Goal: Task Accomplishment & Management: Manage account settings

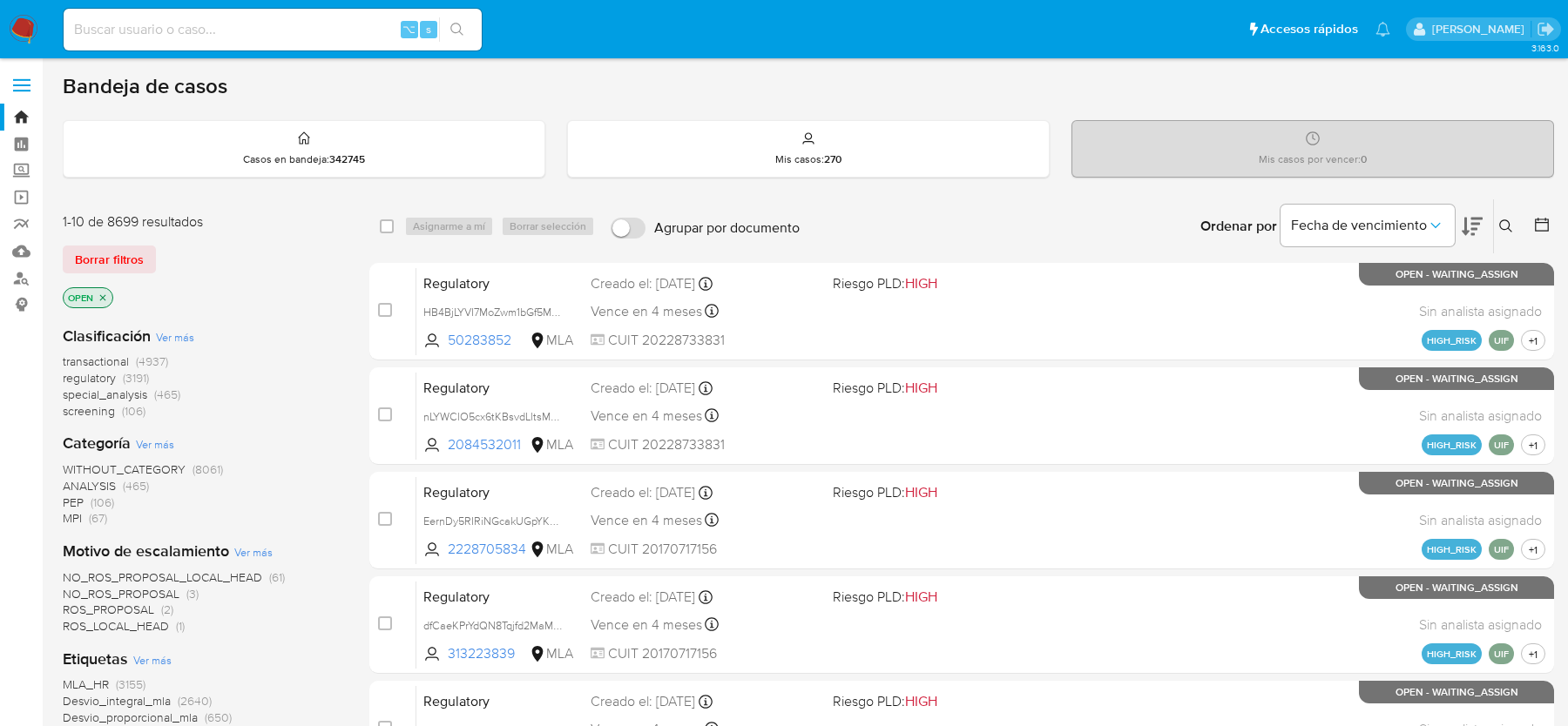
scroll to position [675, 0]
click at [15, 36] on img at bounding box center [24, 29] width 29 height 29
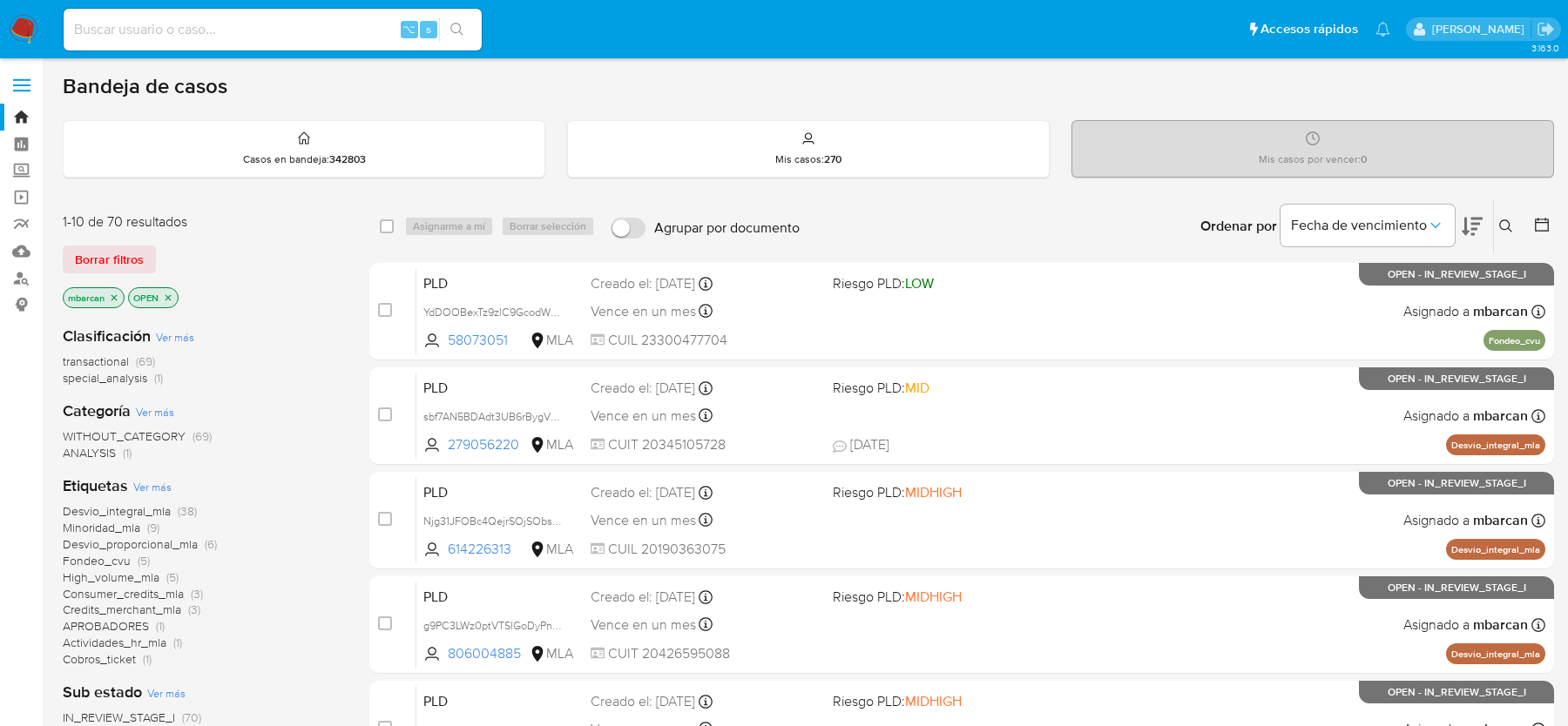
click at [173, 28] on input at bounding box center [273, 29] width 418 height 23
paste input "dJVNPejcg46djRneYZNSUxdy"
type input "dJVNPejcg46djRneYZNSUxdy"
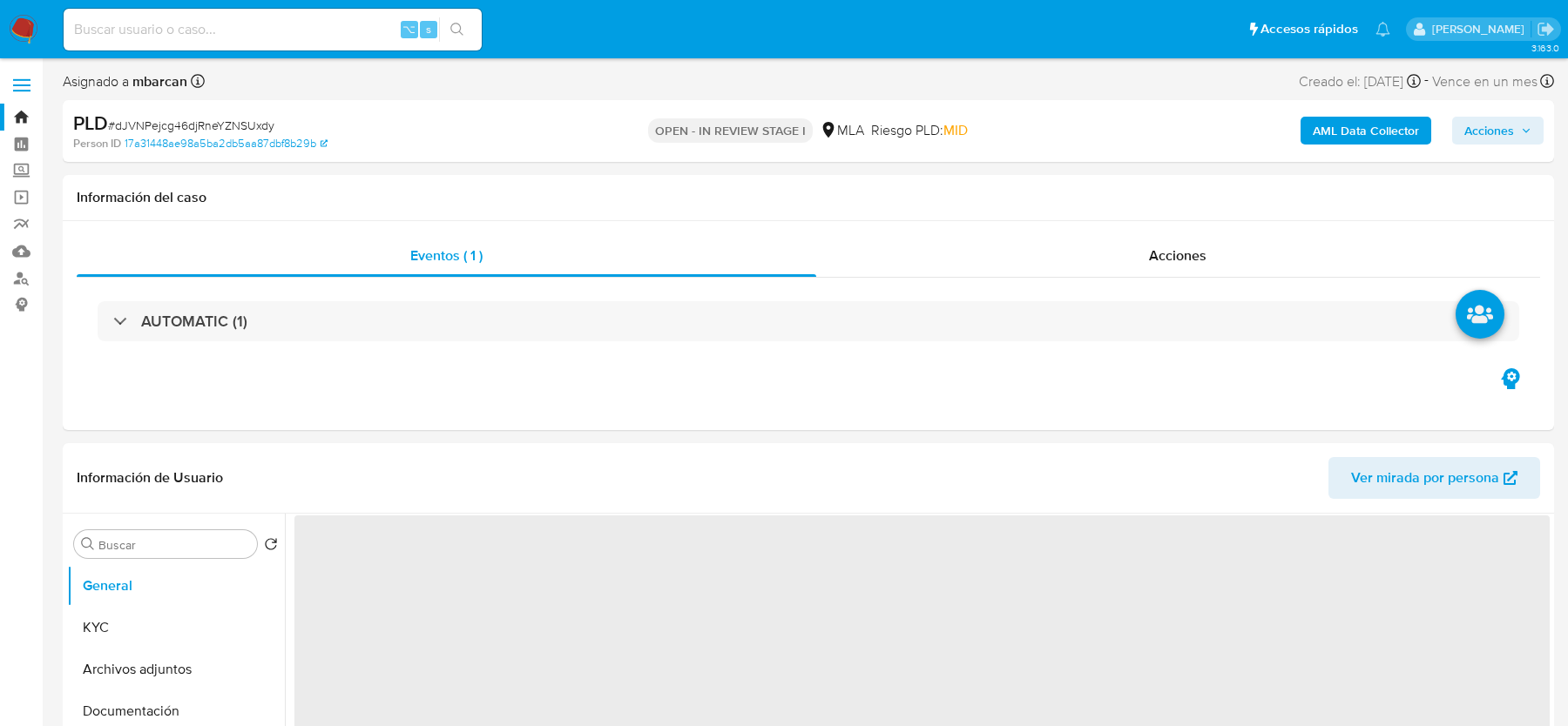
select select "10"
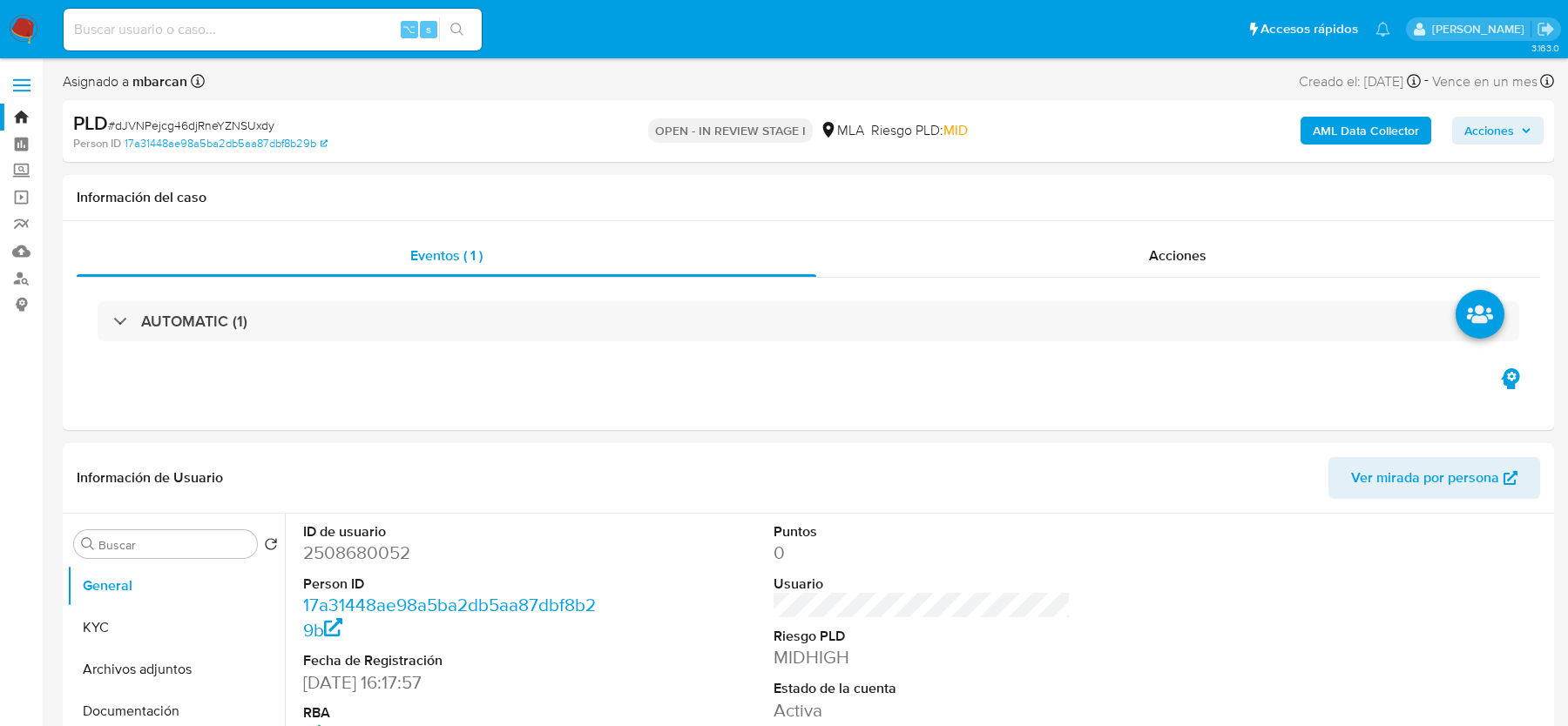
click at [161, 124] on span "# dJVNPejcg46djRneYZNSUxdy" at bounding box center [191, 125] width 166 height 17
copy span "dJVNPejcg46djRneYZNSUxdy"
click at [339, 558] on dd "2508680052" at bounding box center [451, 553] width 296 height 25
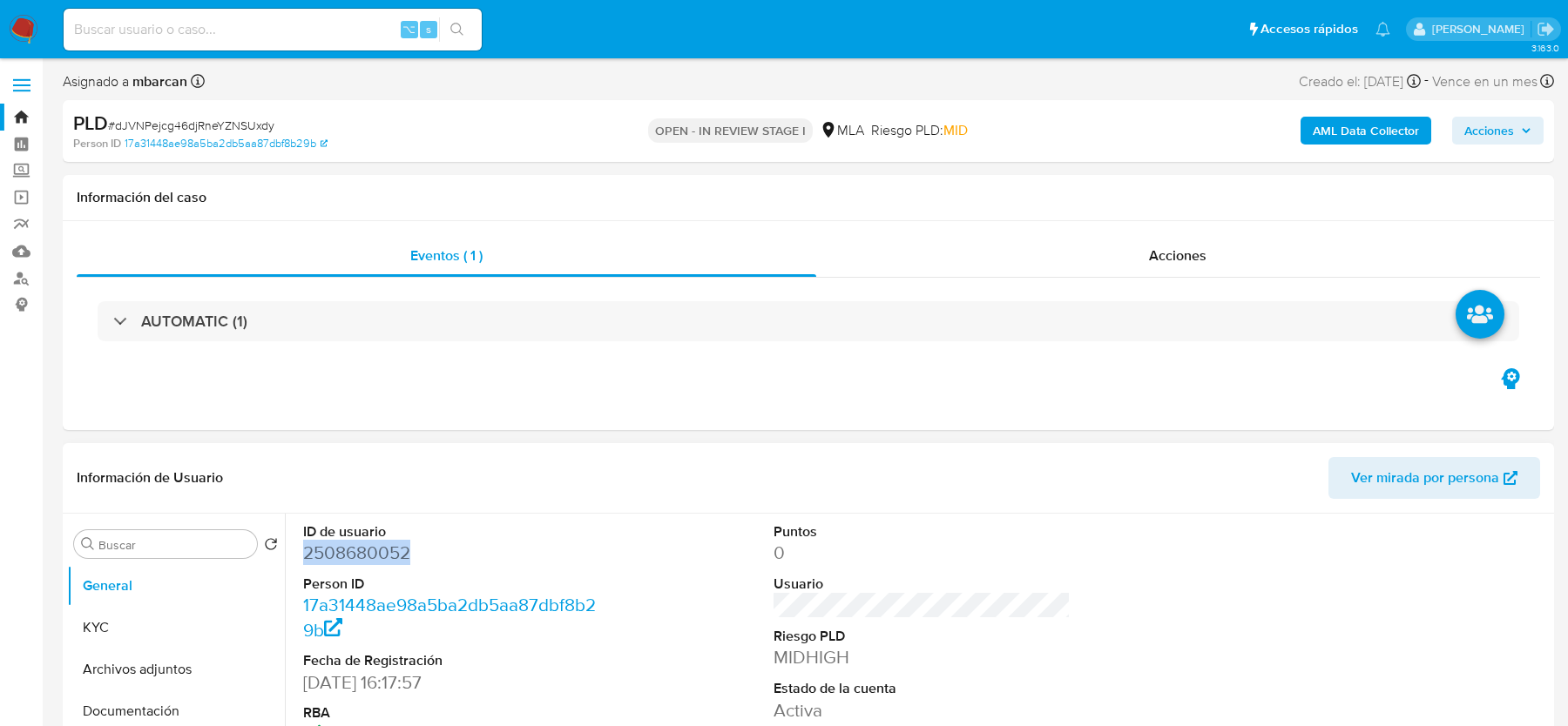
click at [339, 558] on dd "2508680052" at bounding box center [451, 553] width 296 height 25
copy dd "2508680052"
click at [667, 404] on div "Eventos ( 1 ) Acciones AUTOMATIC (1)" at bounding box center [808, 326] width 1491 height 209
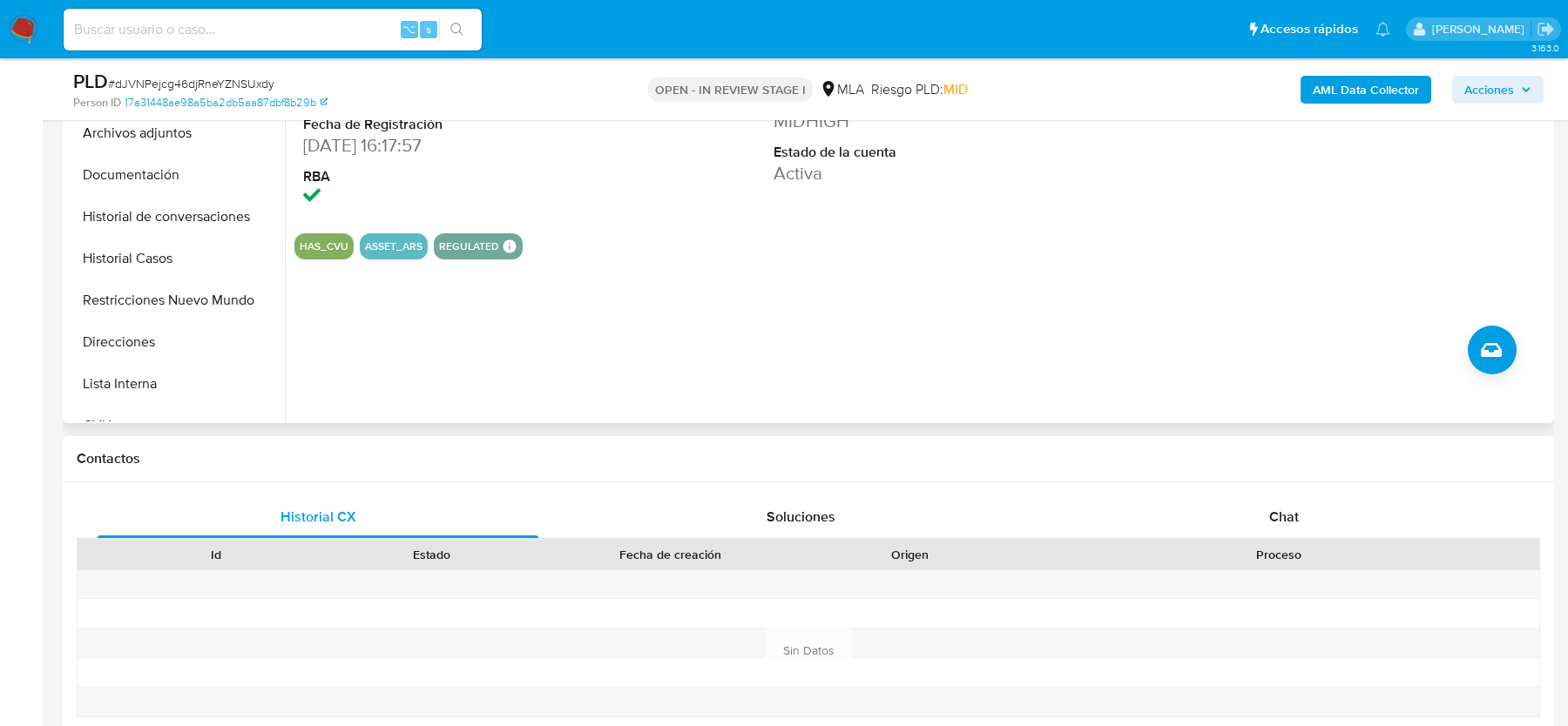
scroll to position [506, 0]
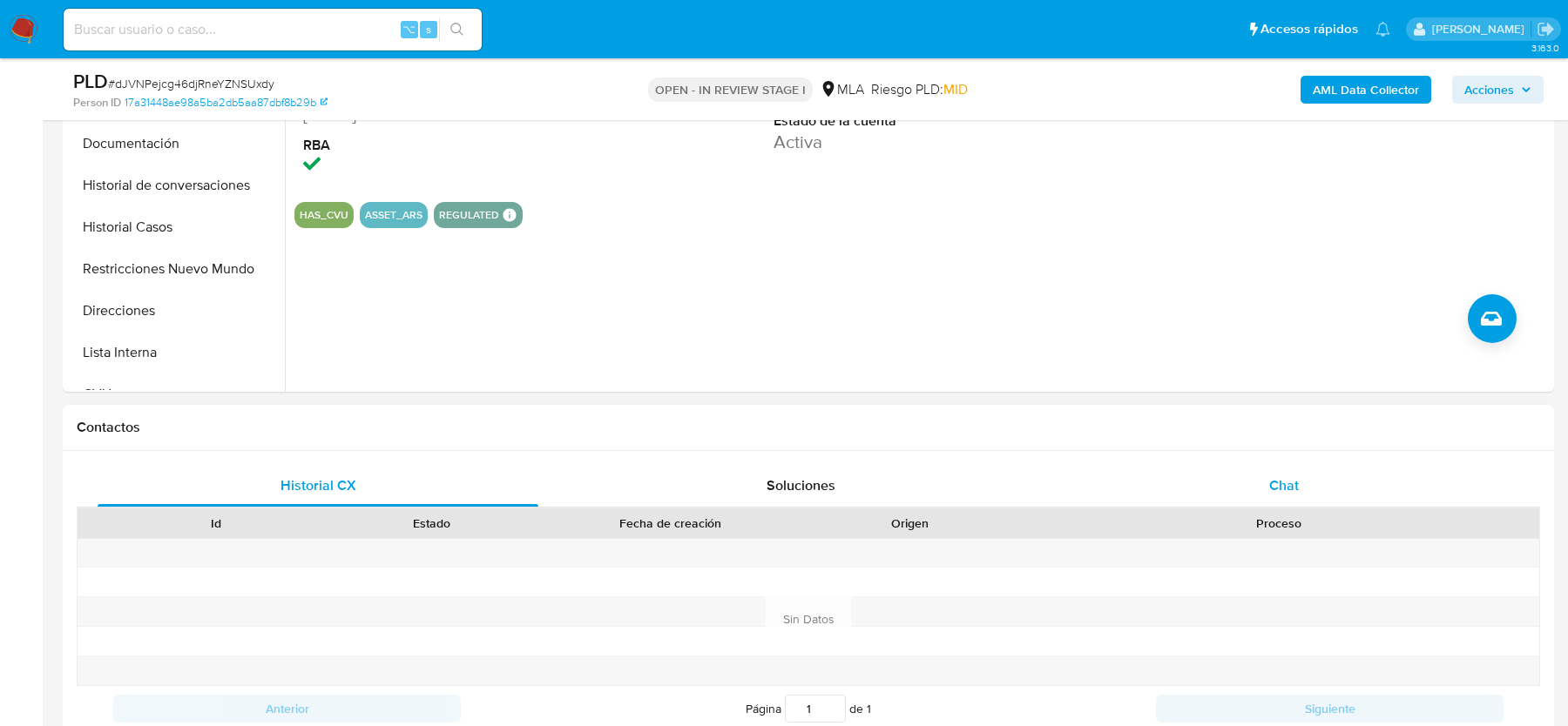
click at [1286, 479] on span "Chat" at bounding box center [1283, 485] width 29 height 20
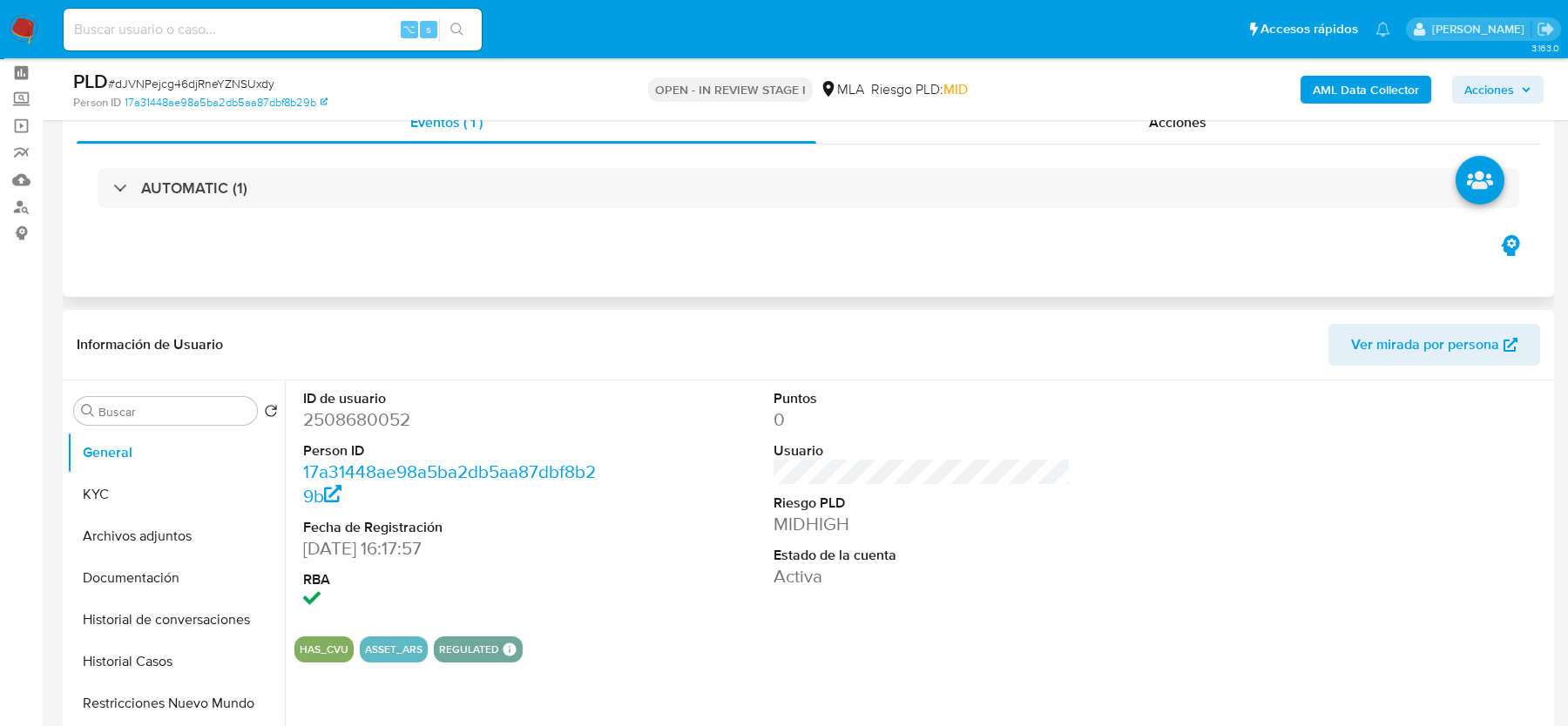
scroll to position [202, 0]
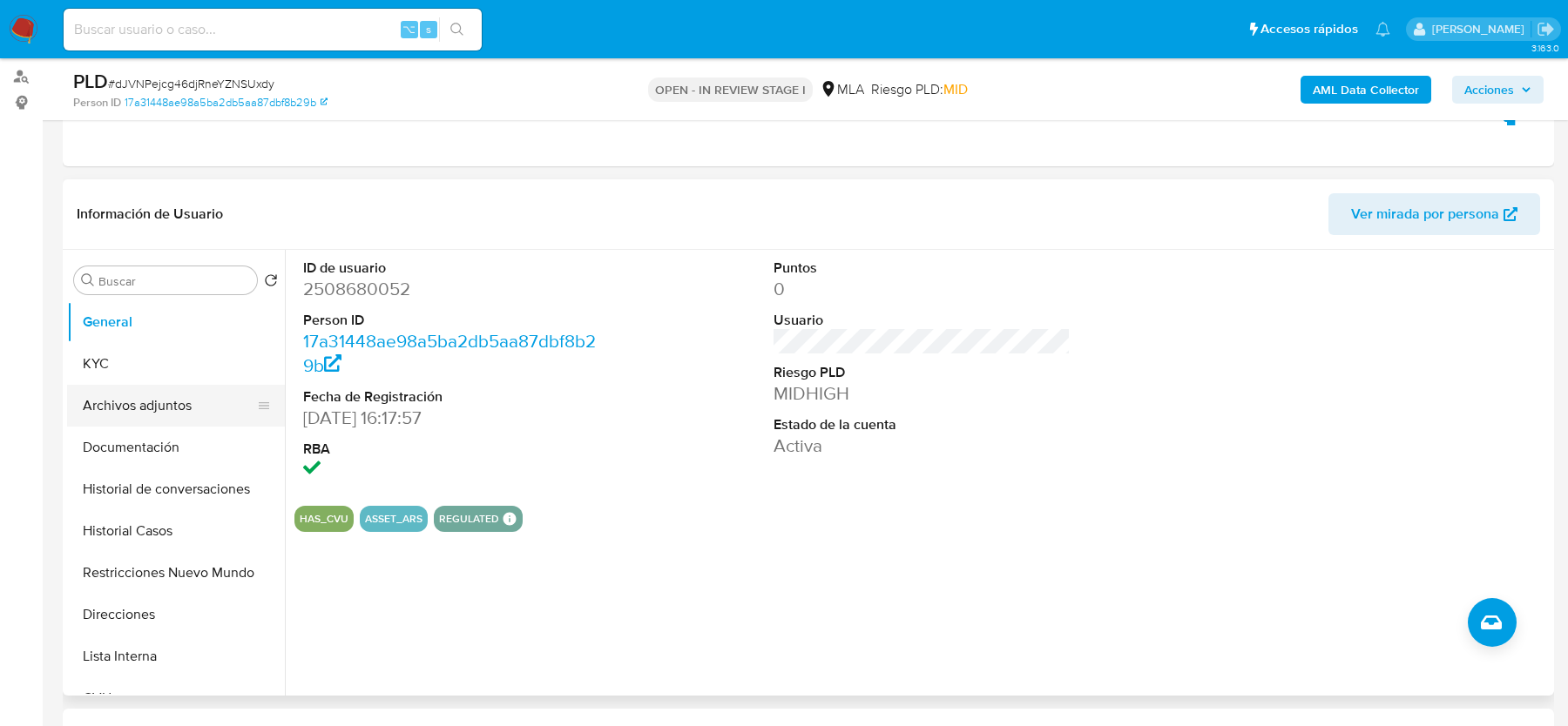
click at [104, 408] on button "Archivos adjuntos" at bounding box center [169, 406] width 203 height 42
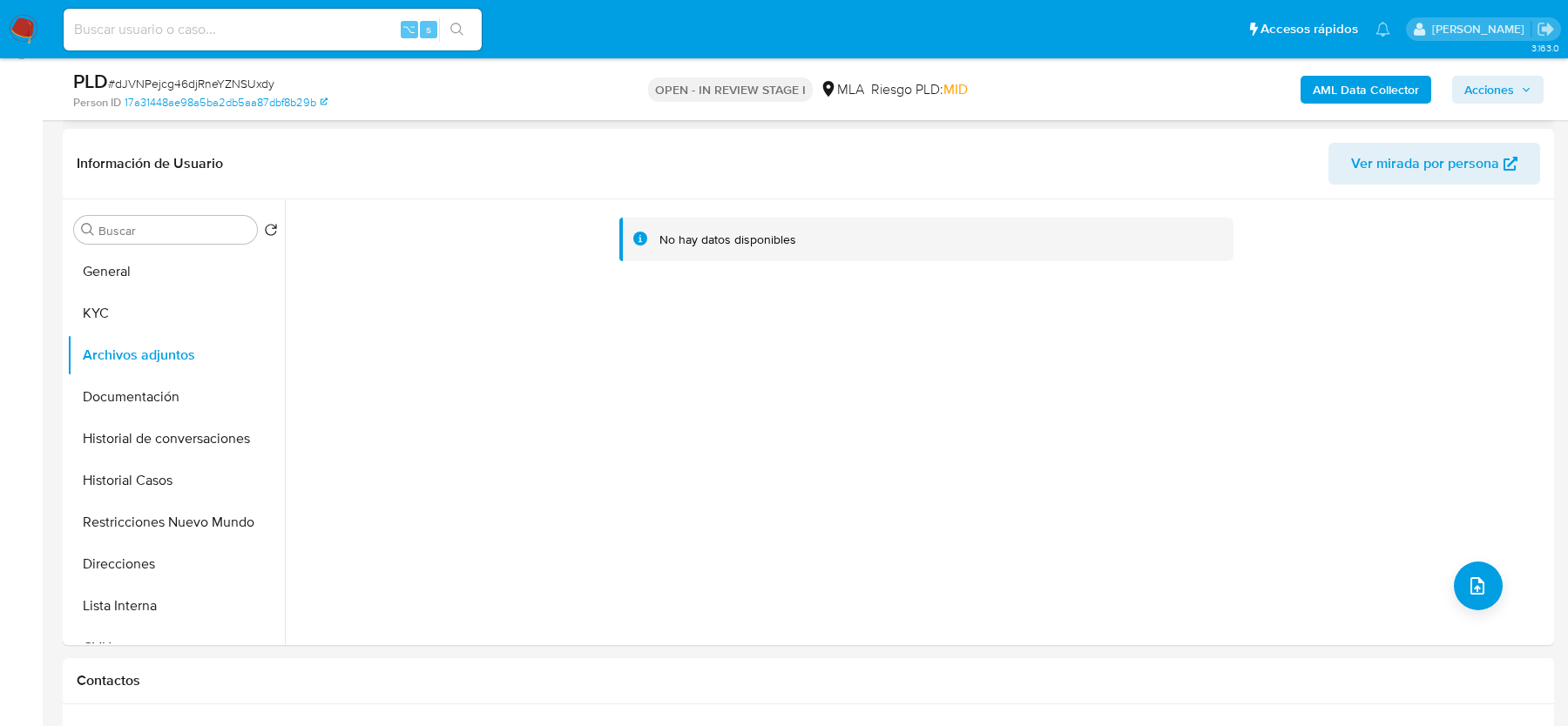
scroll to position [267, 0]
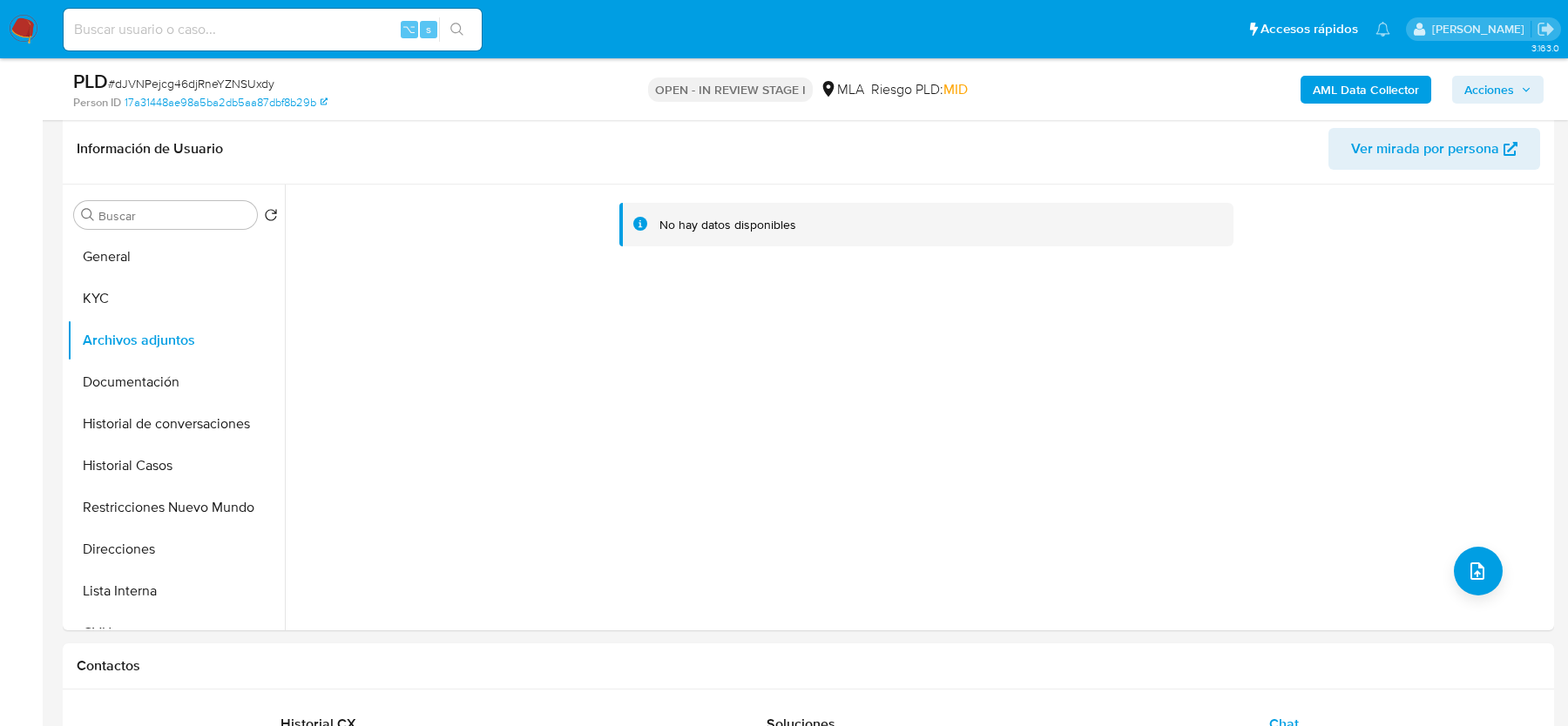
click at [1319, 84] on b "AML Data Collector" at bounding box center [1366, 89] width 106 height 28
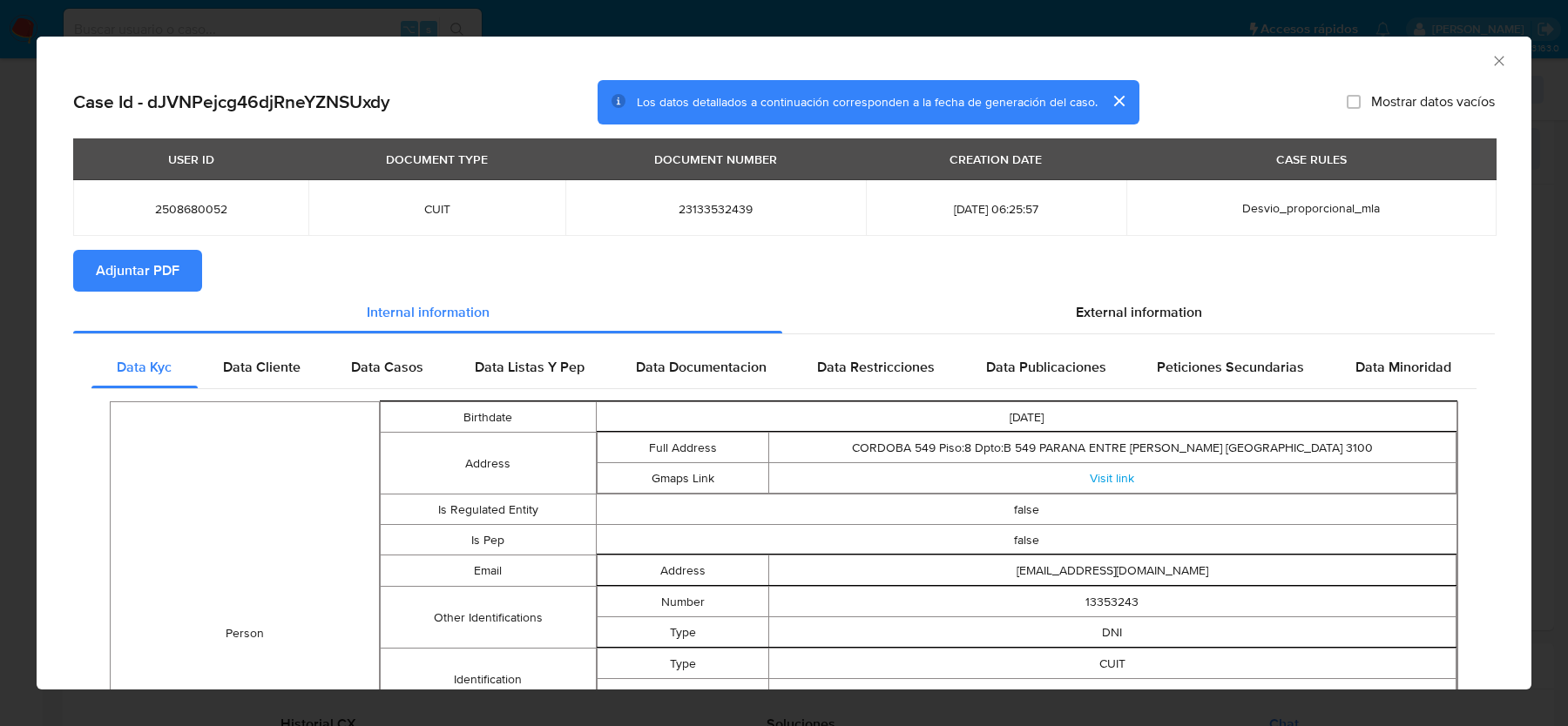
click at [109, 278] on span "Adjuntar PDF" at bounding box center [138, 271] width 84 height 38
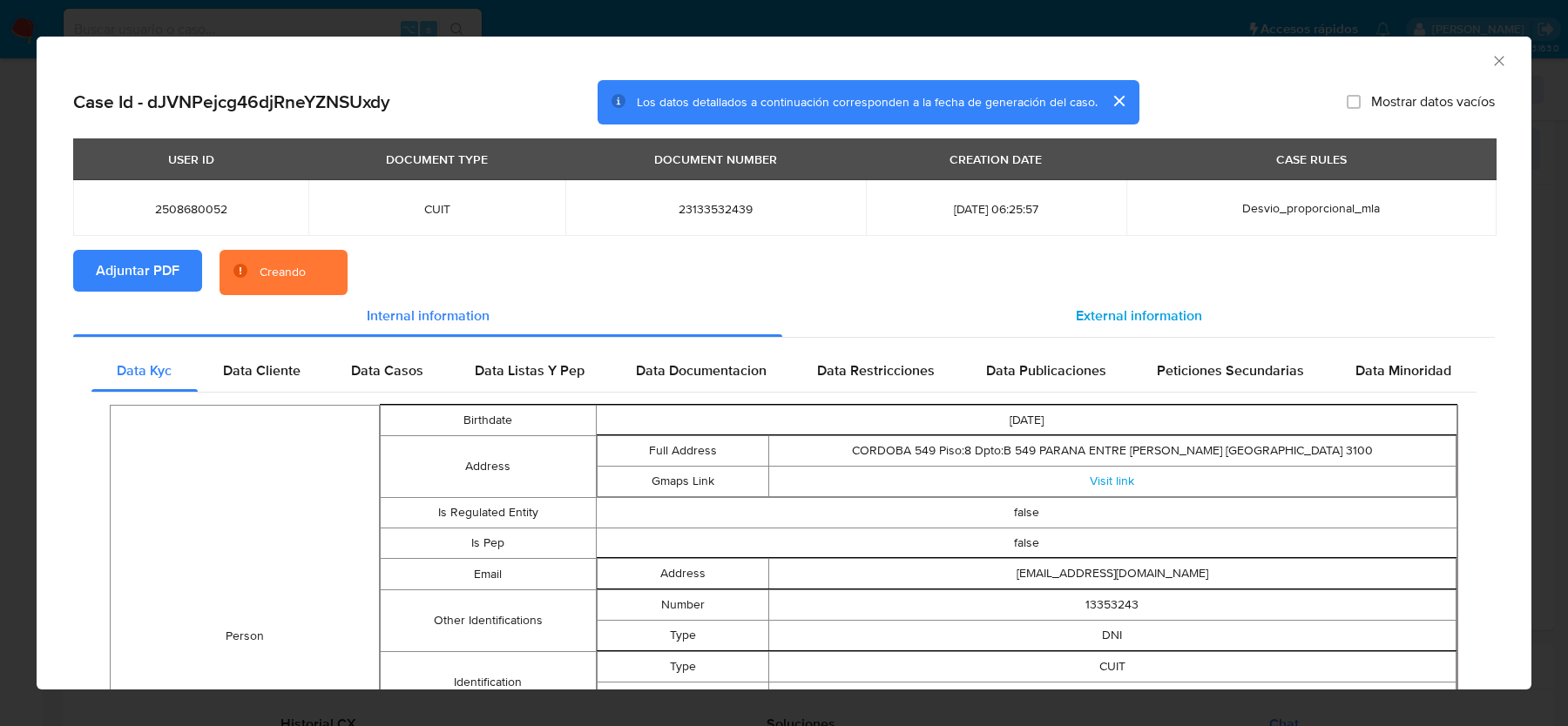
click at [1035, 302] on div "External information" at bounding box center [1137, 316] width 712 height 42
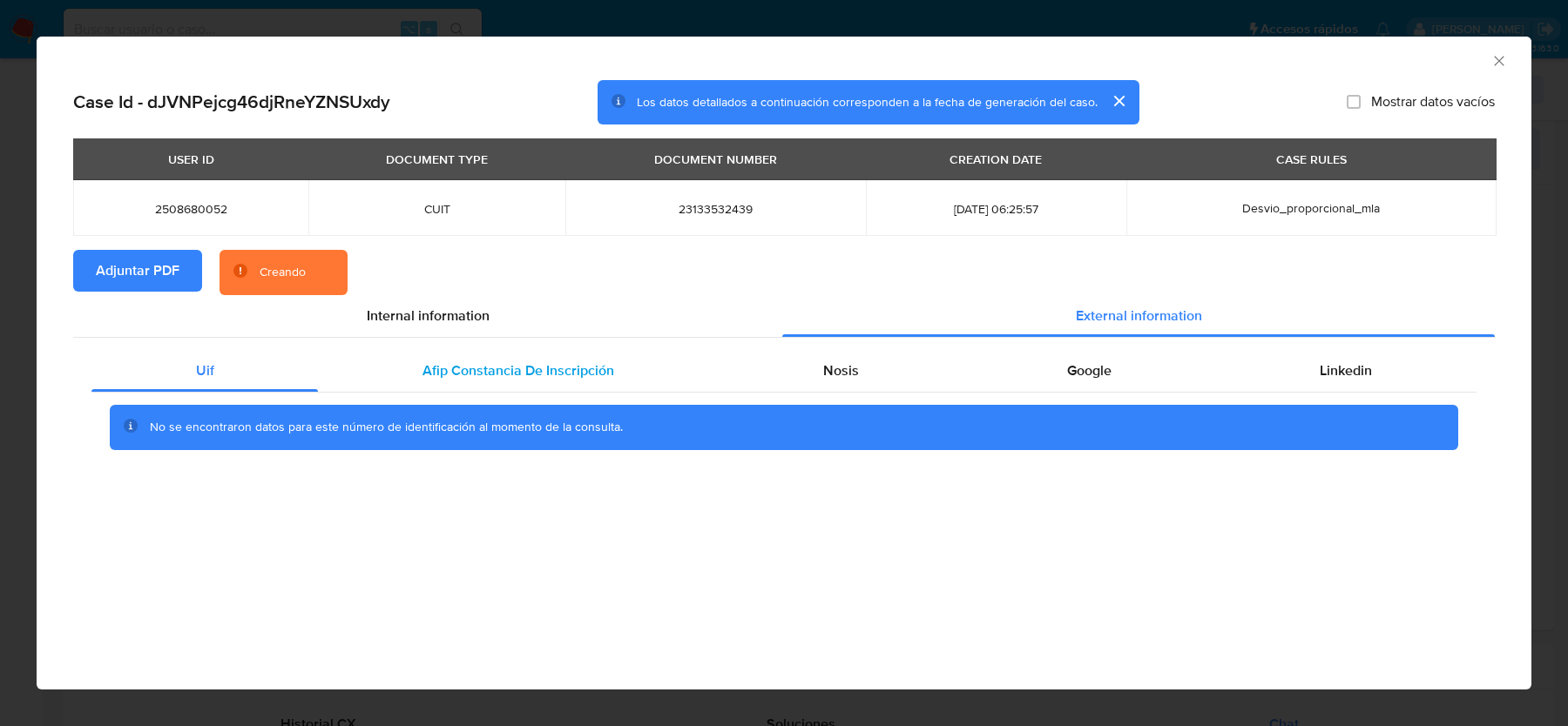
click at [619, 366] on div "Afip Constancia De Inscripción" at bounding box center [518, 371] width 400 height 42
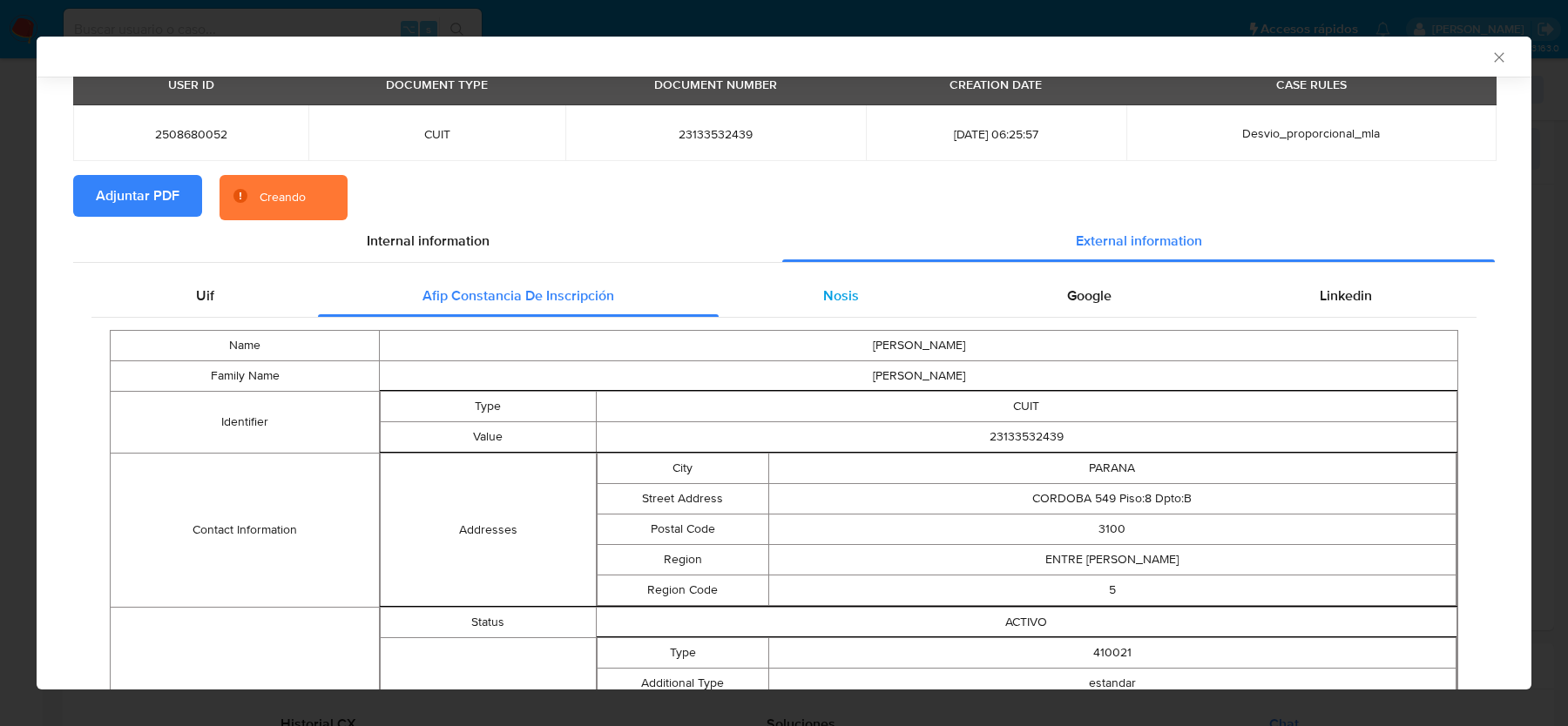
click at [847, 299] on span "Nosis" at bounding box center [840, 296] width 36 height 20
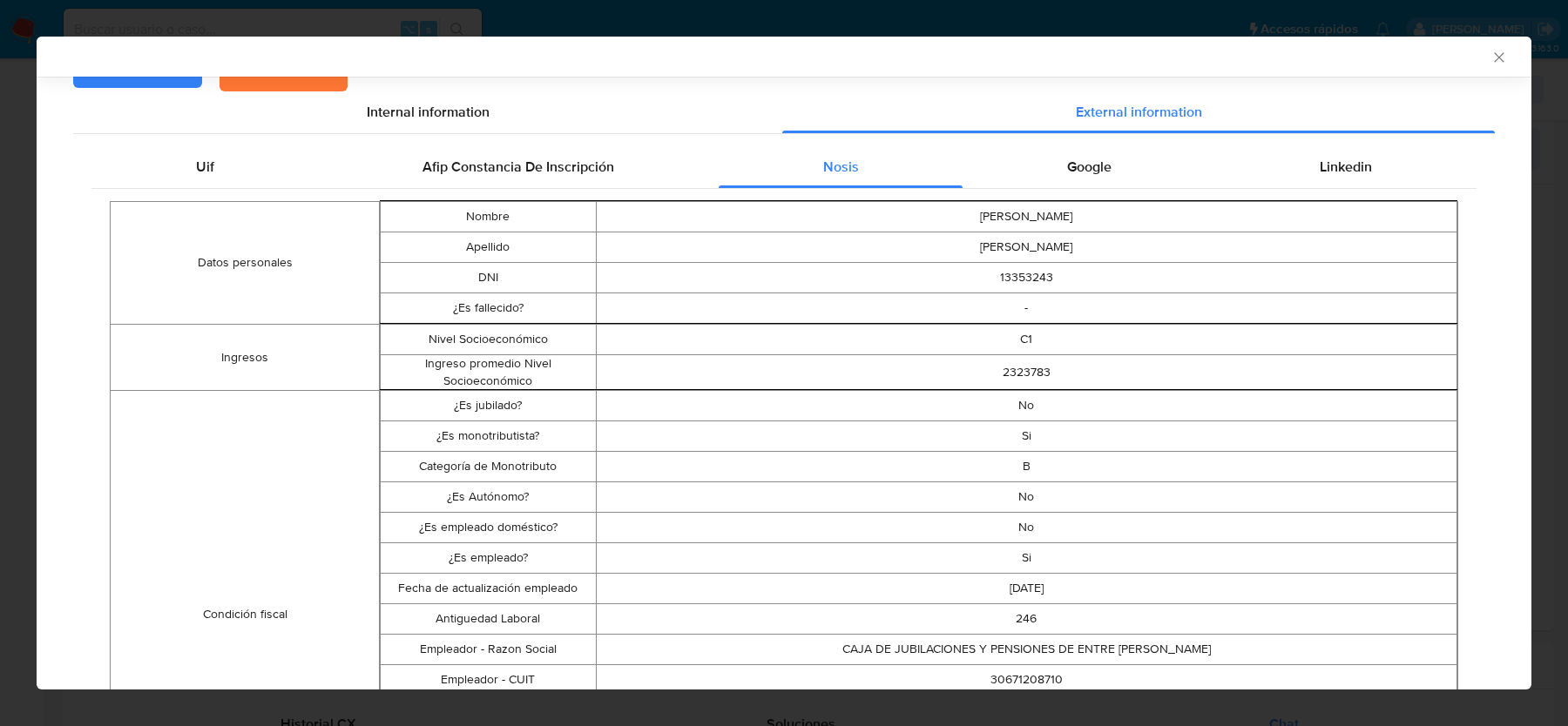
scroll to position [205, 0]
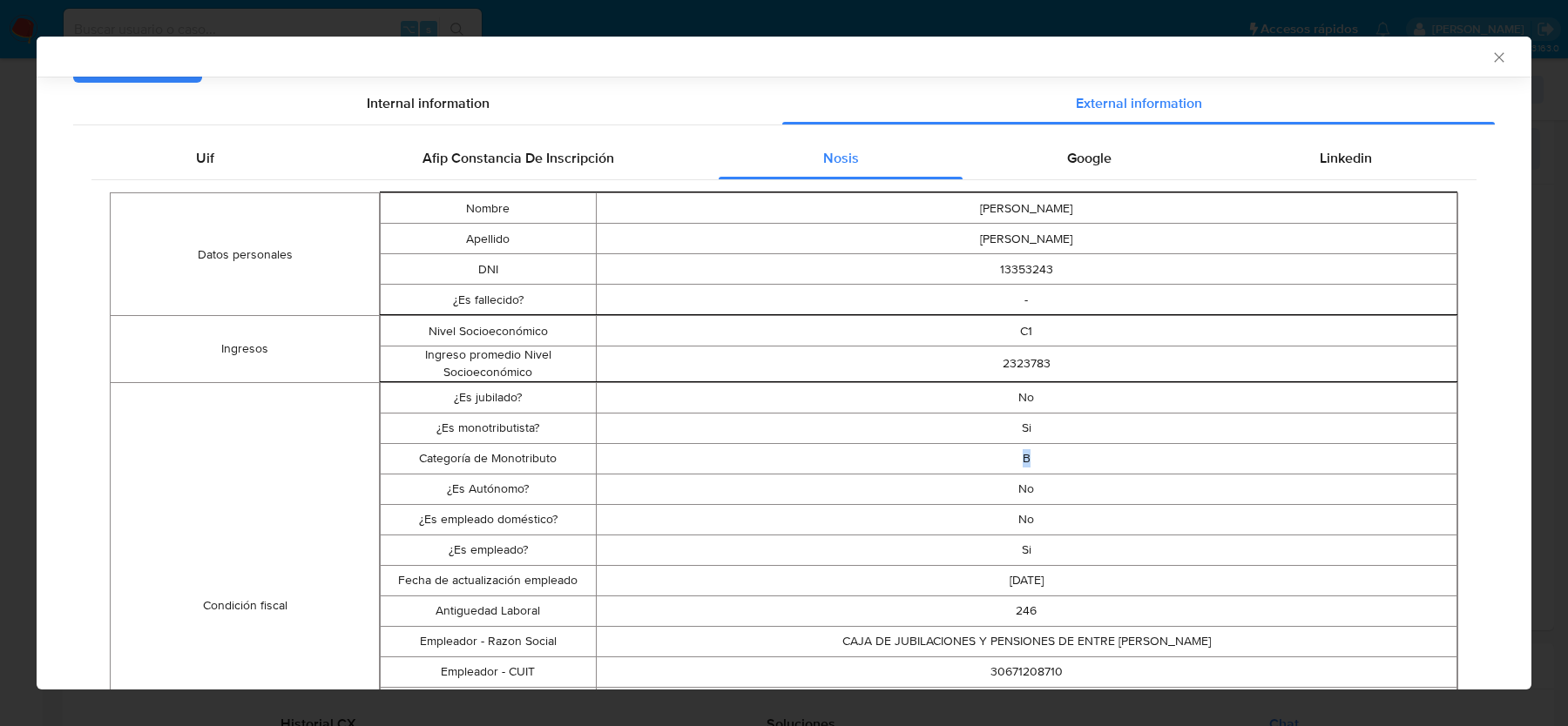
drag, startPoint x: 1033, startPoint y: 459, endPoint x: 746, endPoint y: 459, distance: 287.0
click at [746, 459] on td "B" at bounding box center [1026, 458] width 861 height 30
click at [483, 463] on td "Categoría de Monotributo" at bounding box center [488, 458] width 215 height 30
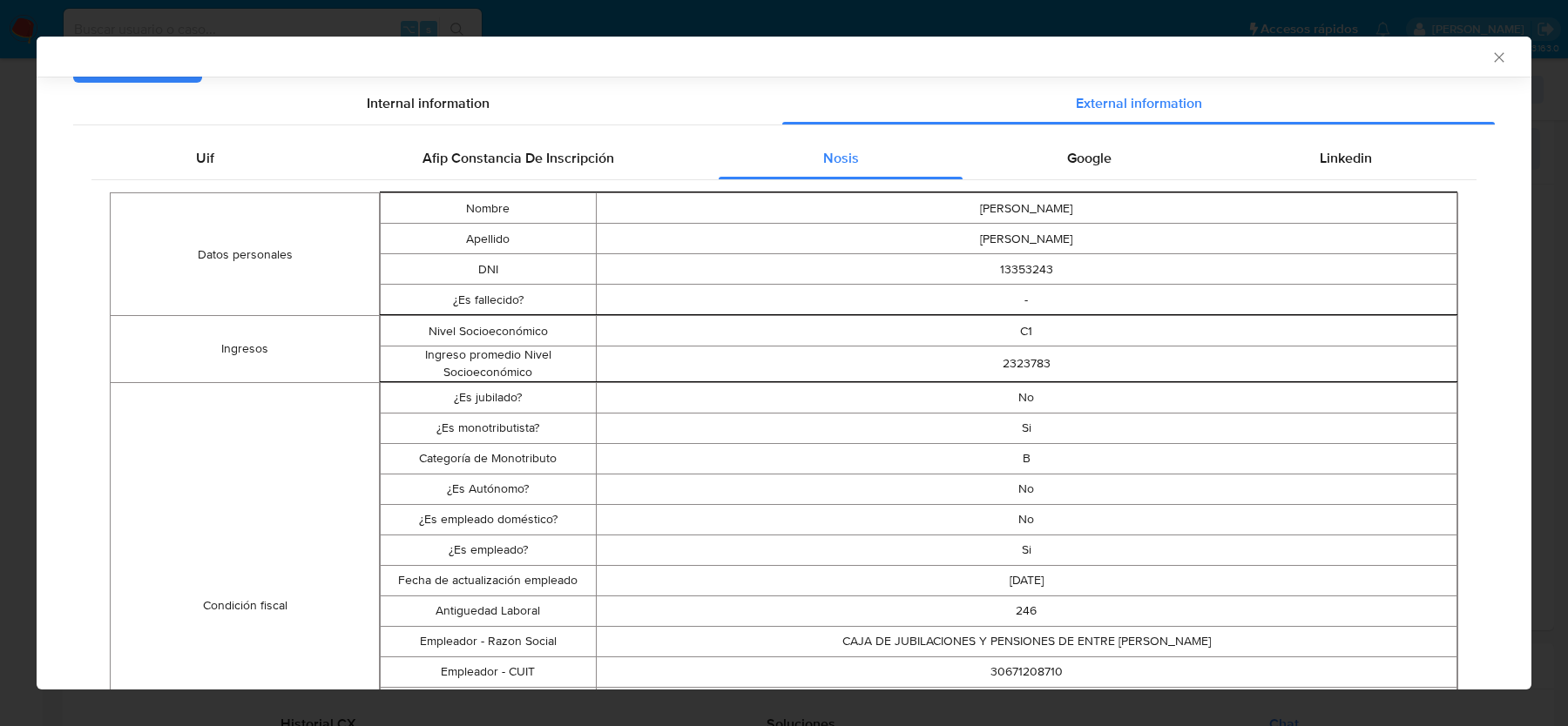
click at [1030, 546] on td "Si" at bounding box center [1026, 549] width 861 height 30
click at [1032, 453] on td "B" at bounding box center [1026, 458] width 861 height 30
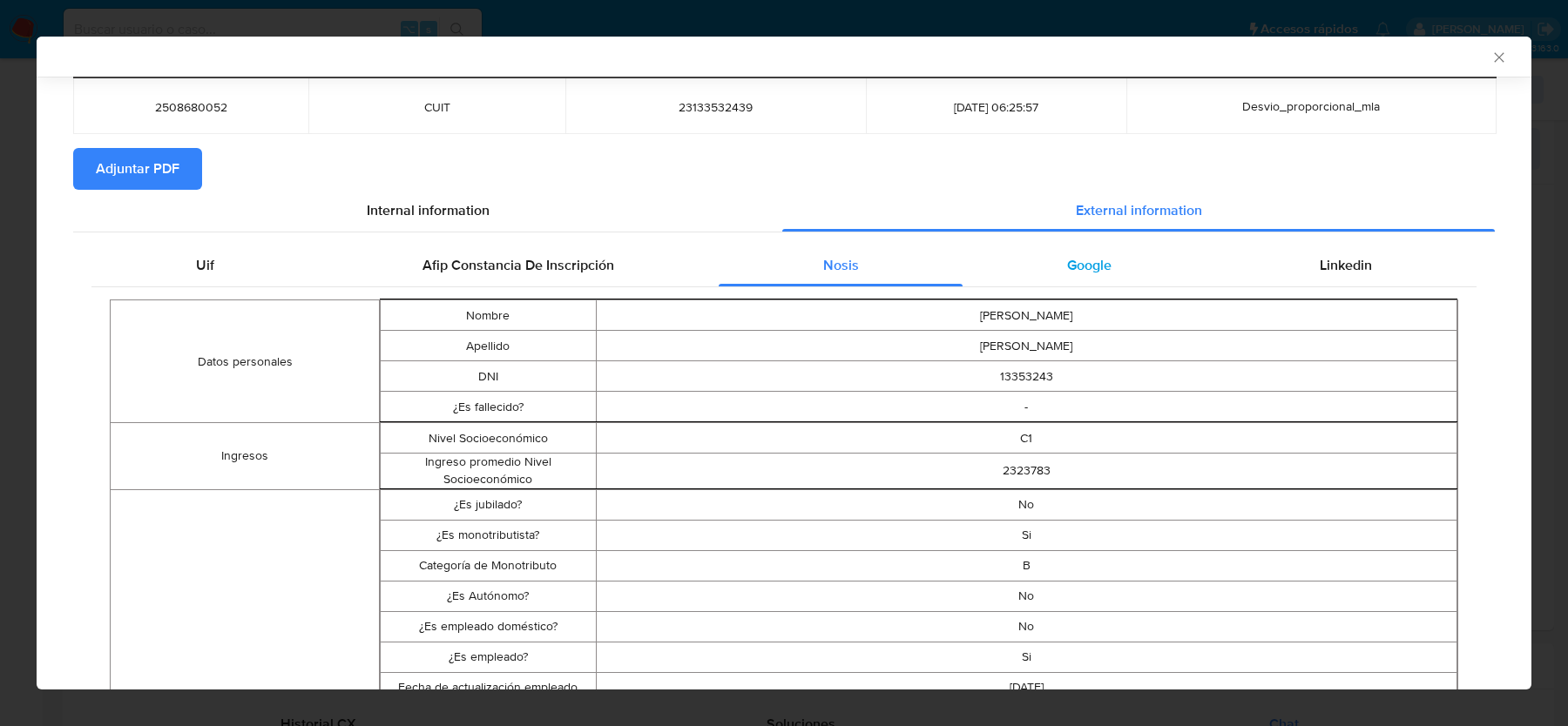
click at [1098, 261] on span "Google" at bounding box center [1089, 265] width 45 height 20
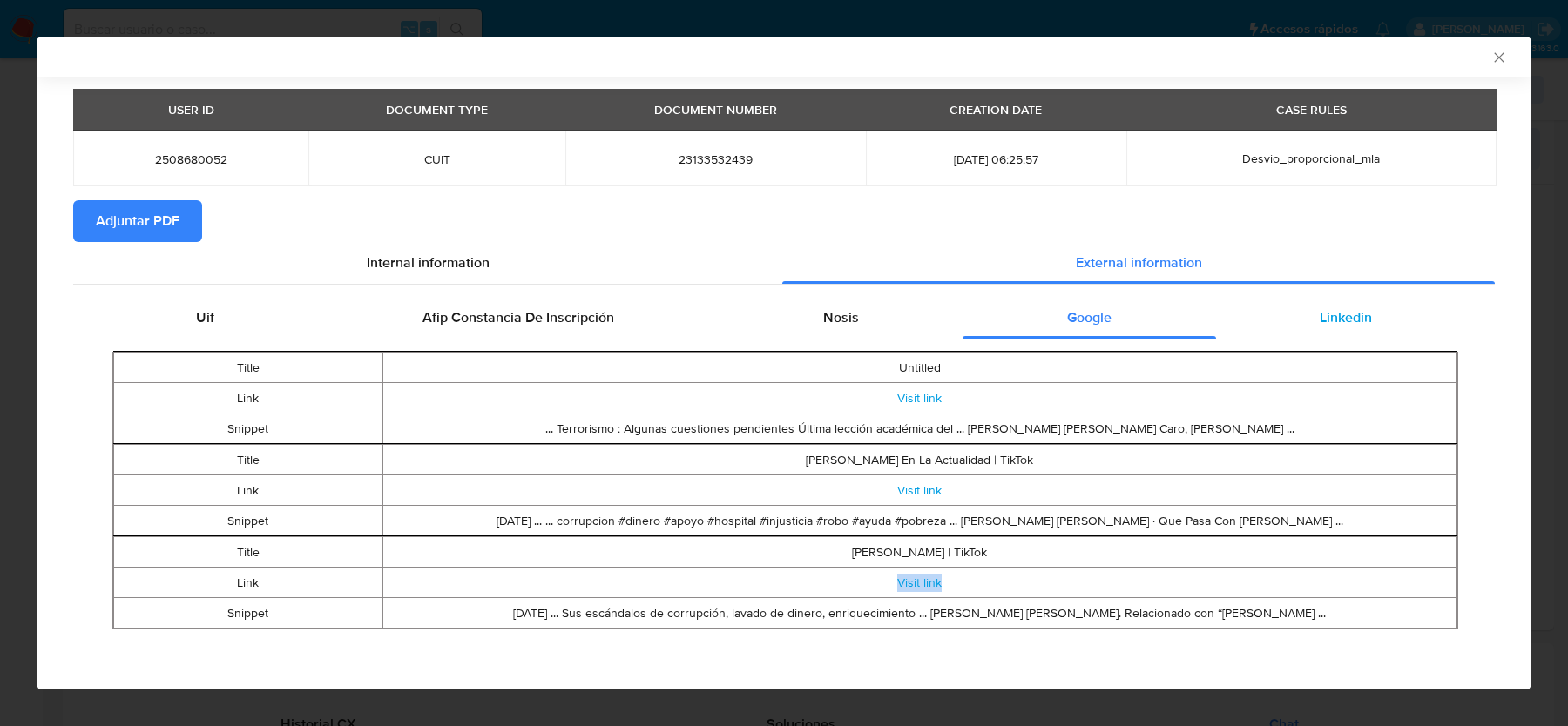
click at [1290, 333] on div "Linkedin" at bounding box center [1346, 318] width 261 height 42
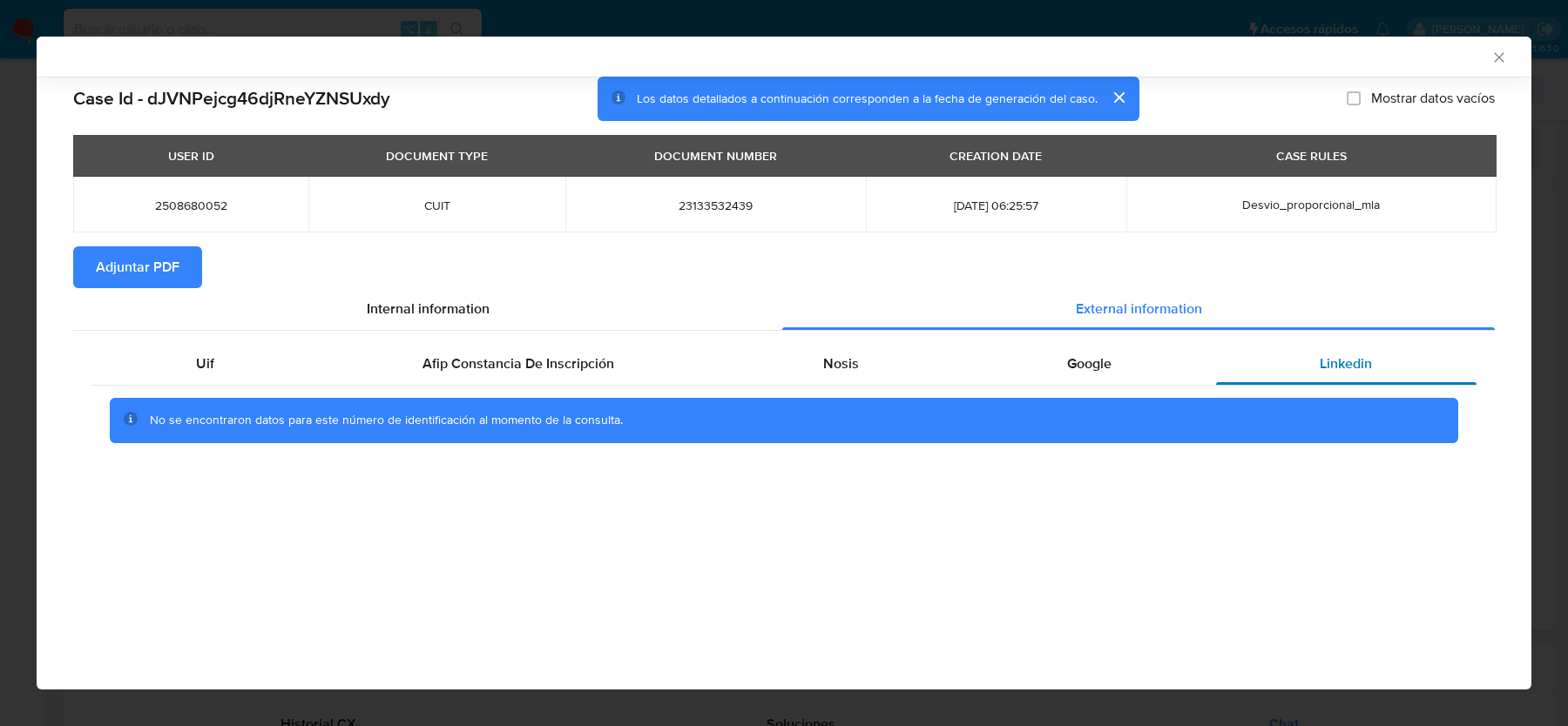
scroll to position [0, 0]
click at [1501, 62] on icon "Cerrar ventana" at bounding box center [1499, 57] width 17 height 17
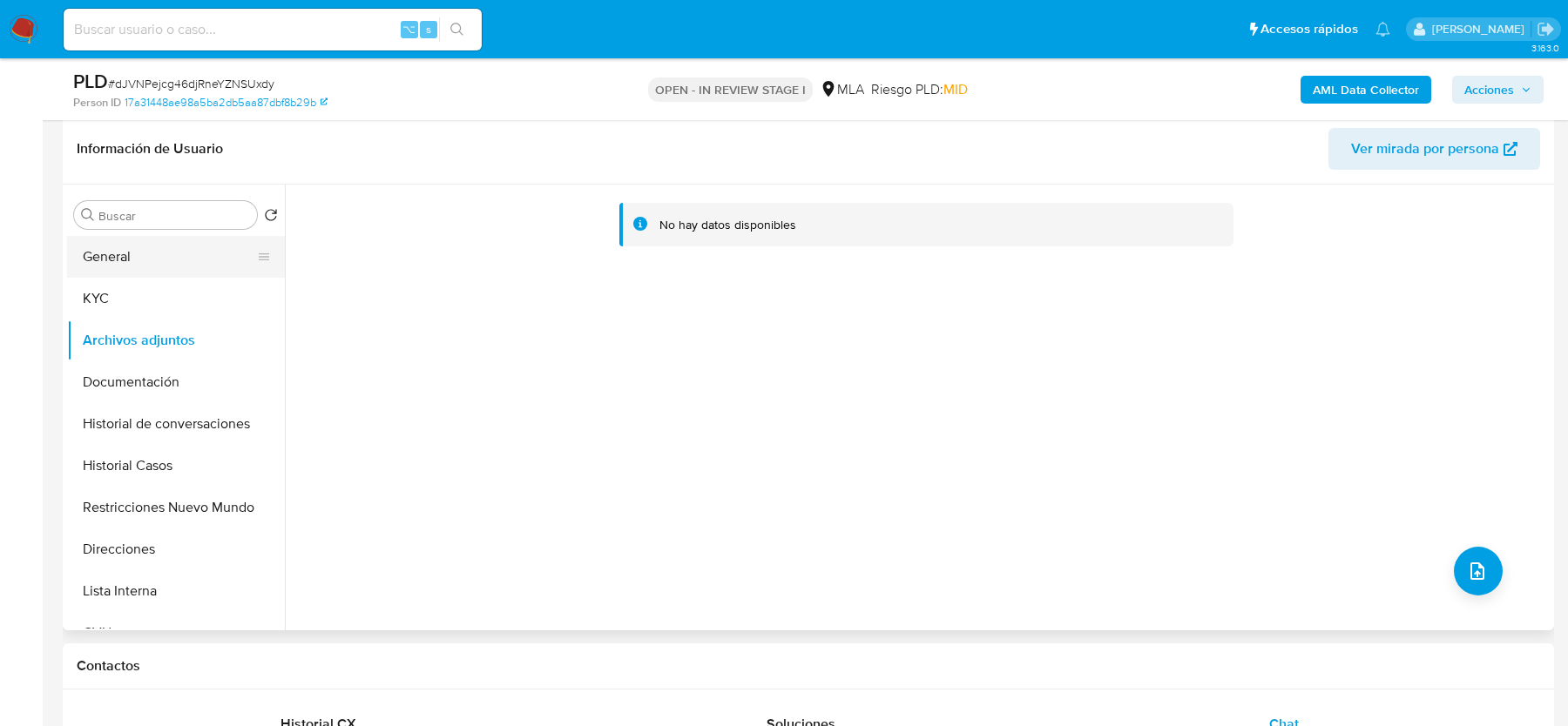
click at [183, 271] on button "General" at bounding box center [169, 257] width 203 height 42
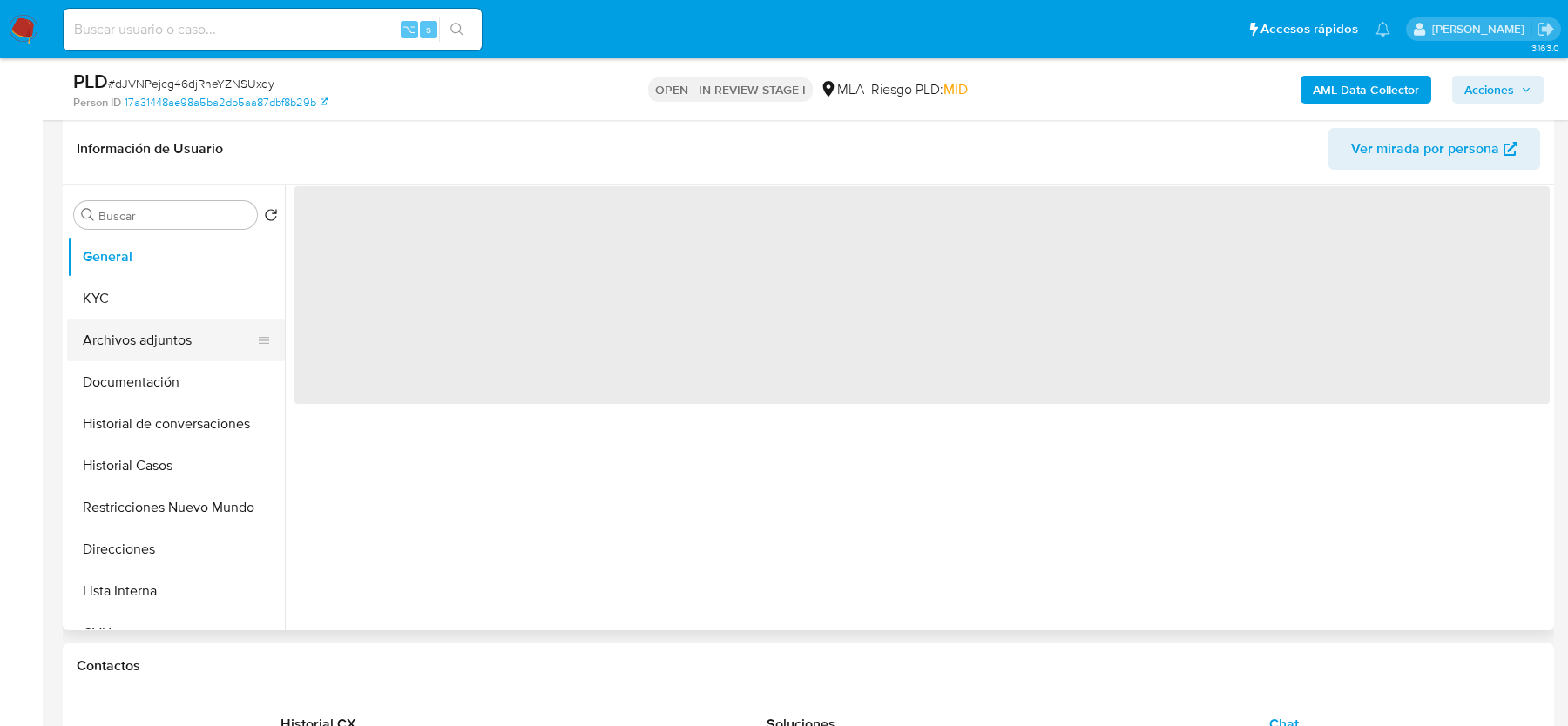
click at [183, 329] on button "Archivos adjuntos" at bounding box center [169, 340] width 203 height 42
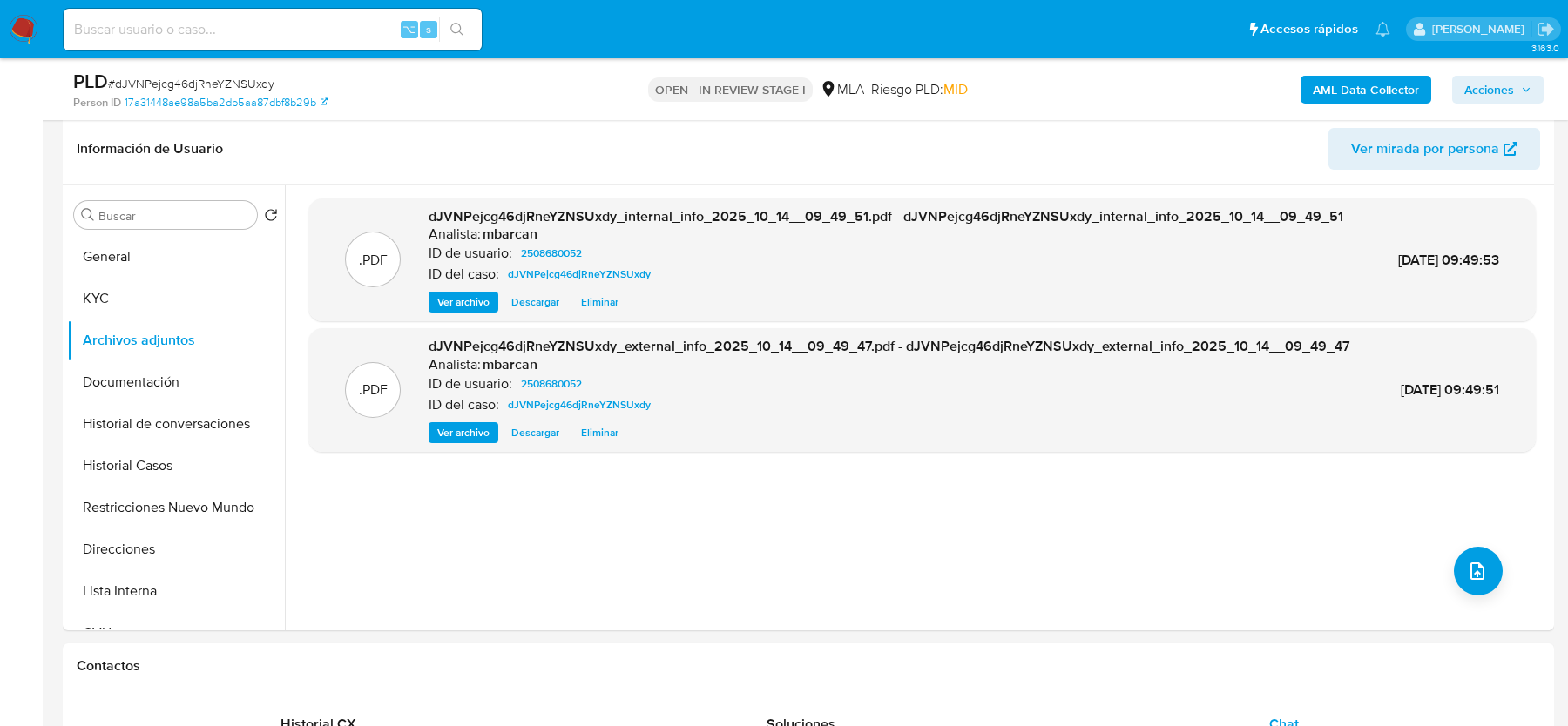
click at [434, 119] on div "PLD # dJVNPejcg46djRneYZNSUxdy Person ID 17a31448ae98a5ba2db5aa87dbf8b29b OPEN …" at bounding box center [808, 89] width 1491 height 62
click at [160, 308] on button "KYC" at bounding box center [169, 299] width 203 height 42
click at [159, 308] on button "KYC" at bounding box center [169, 299] width 203 height 42
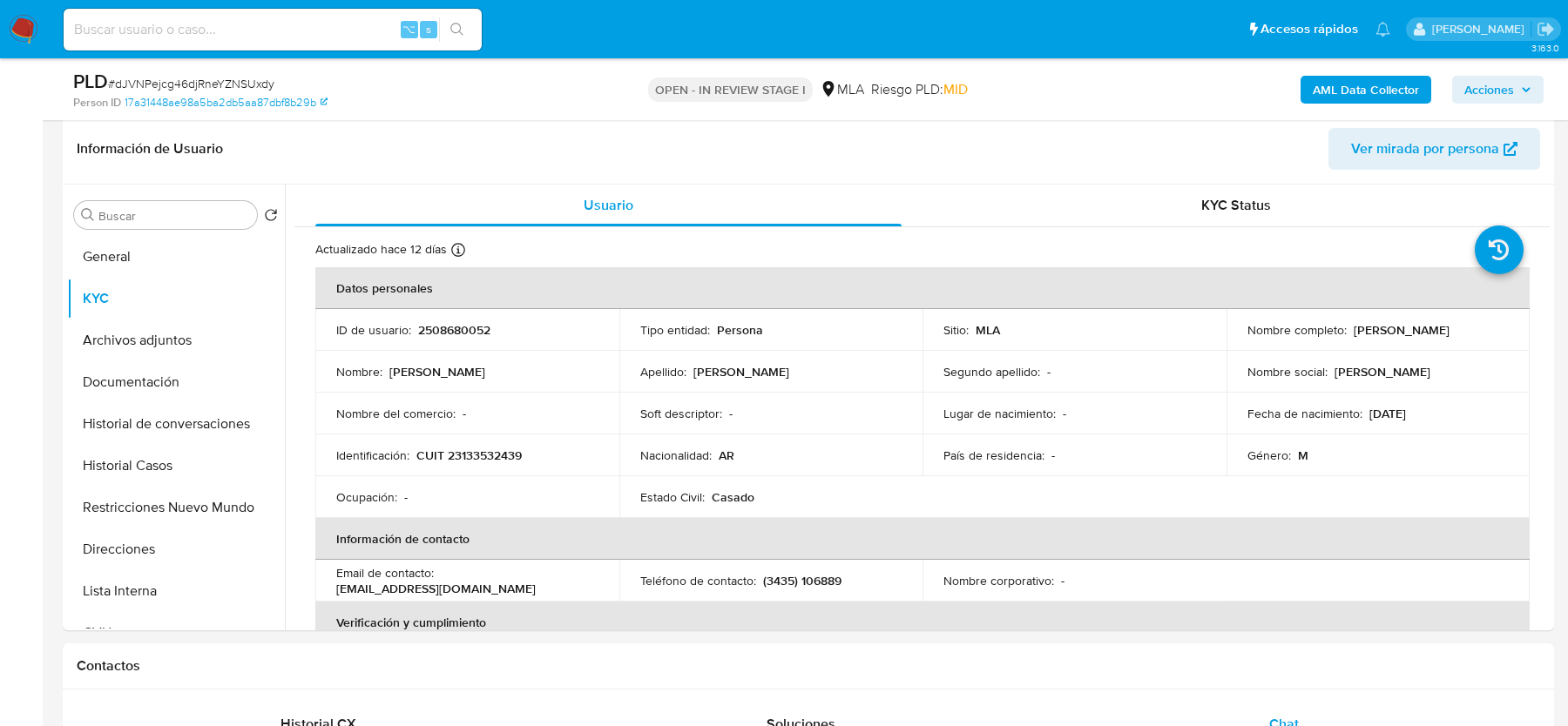
click at [1328, 94] on b "AML Data Collector" at bounding box center [1366, 89] width 106 height 28
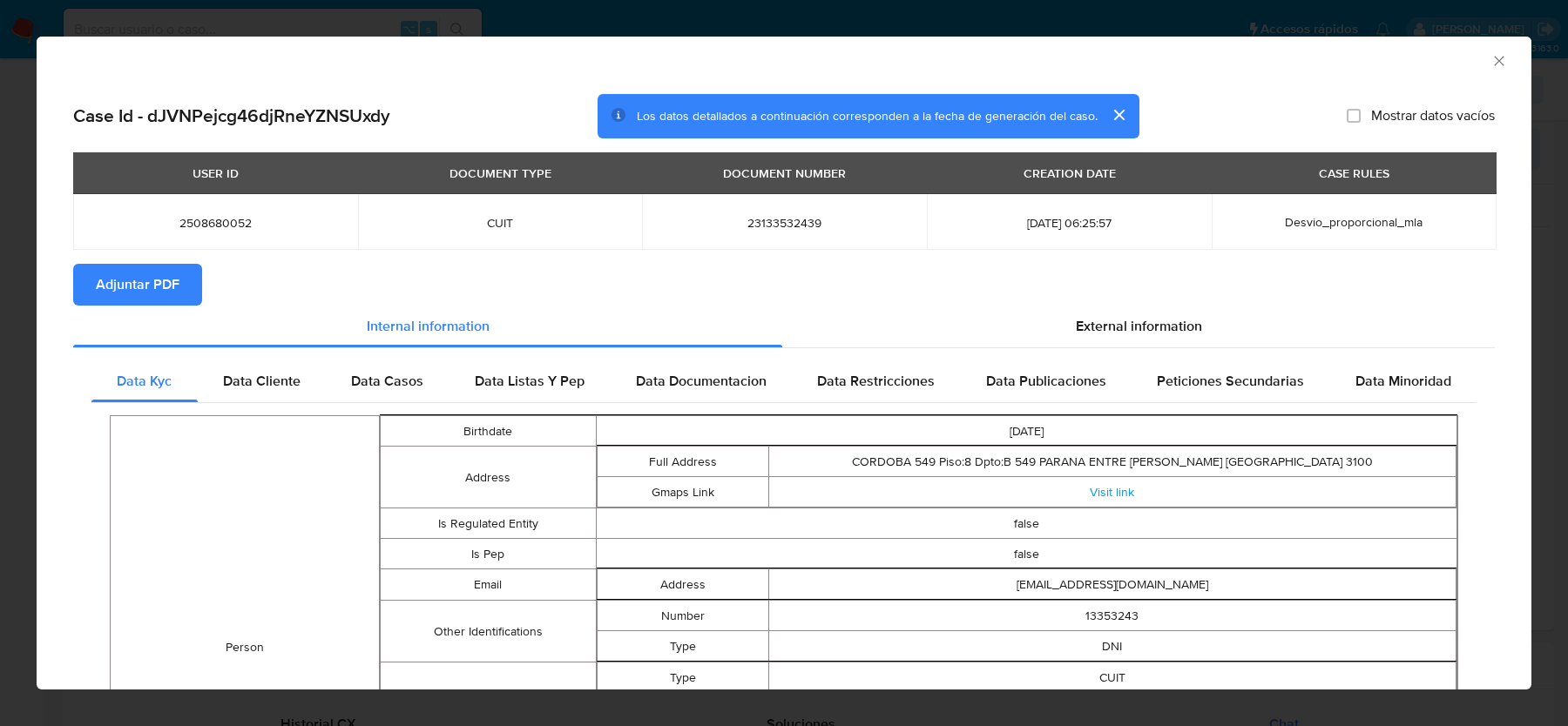
click at [1109, 299] on section "Adjuntar PDF" at bounding box center [784, 285] width 1421 height 42
click at [1108, 325] on span "External information" at bounding box center [1138, 327] width 126 height 20
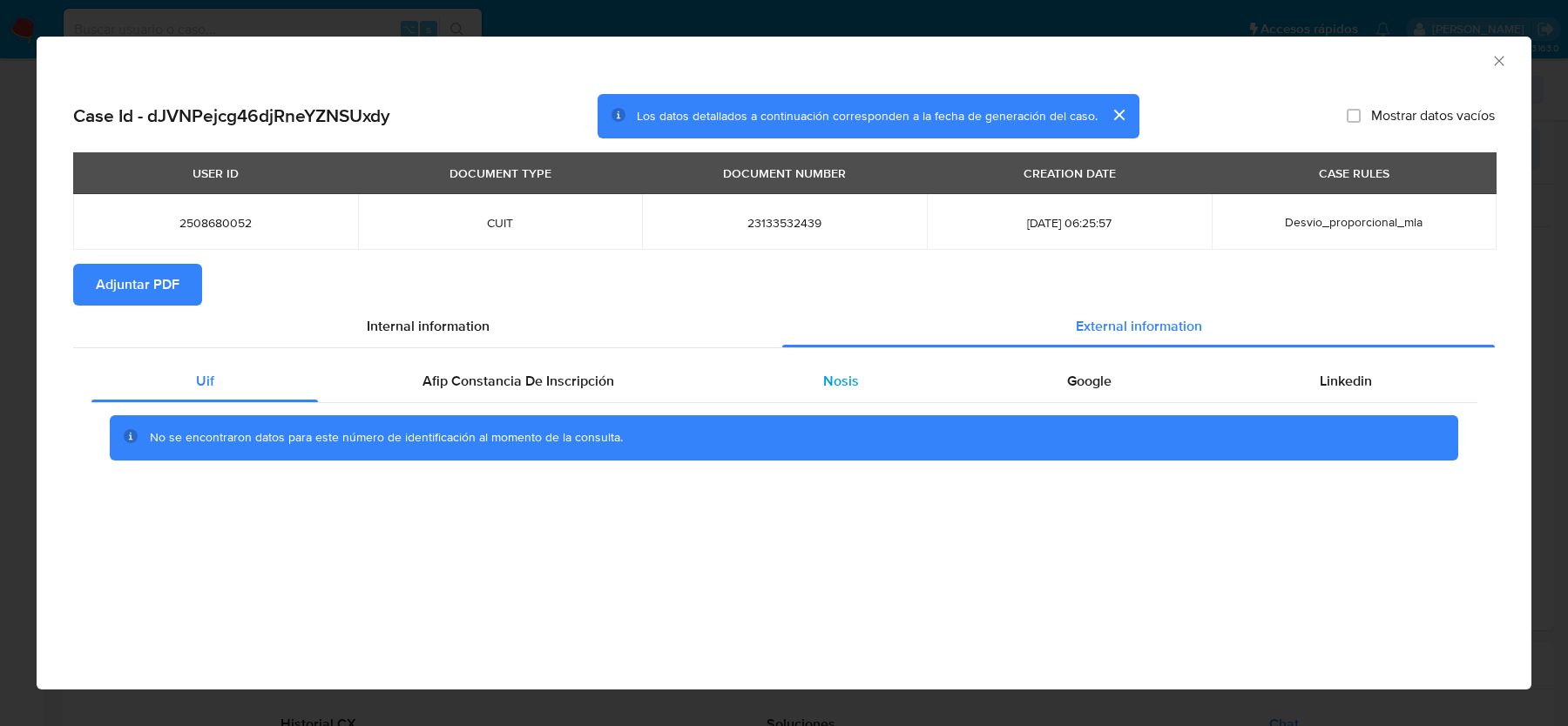
click at [930, 374] on div "Nosis" at bounding box center [840, 381] width 244 height 42
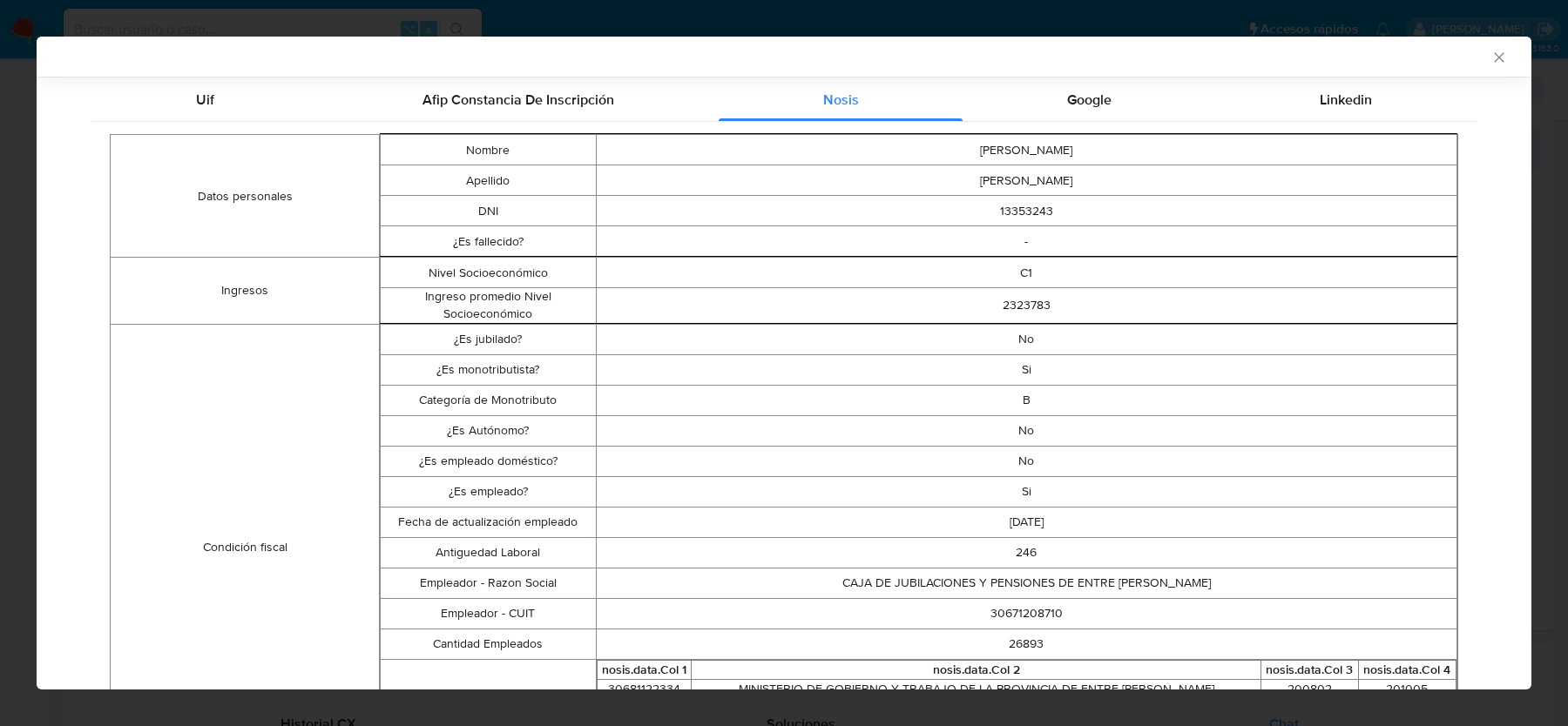
scroll to position [296, 0]
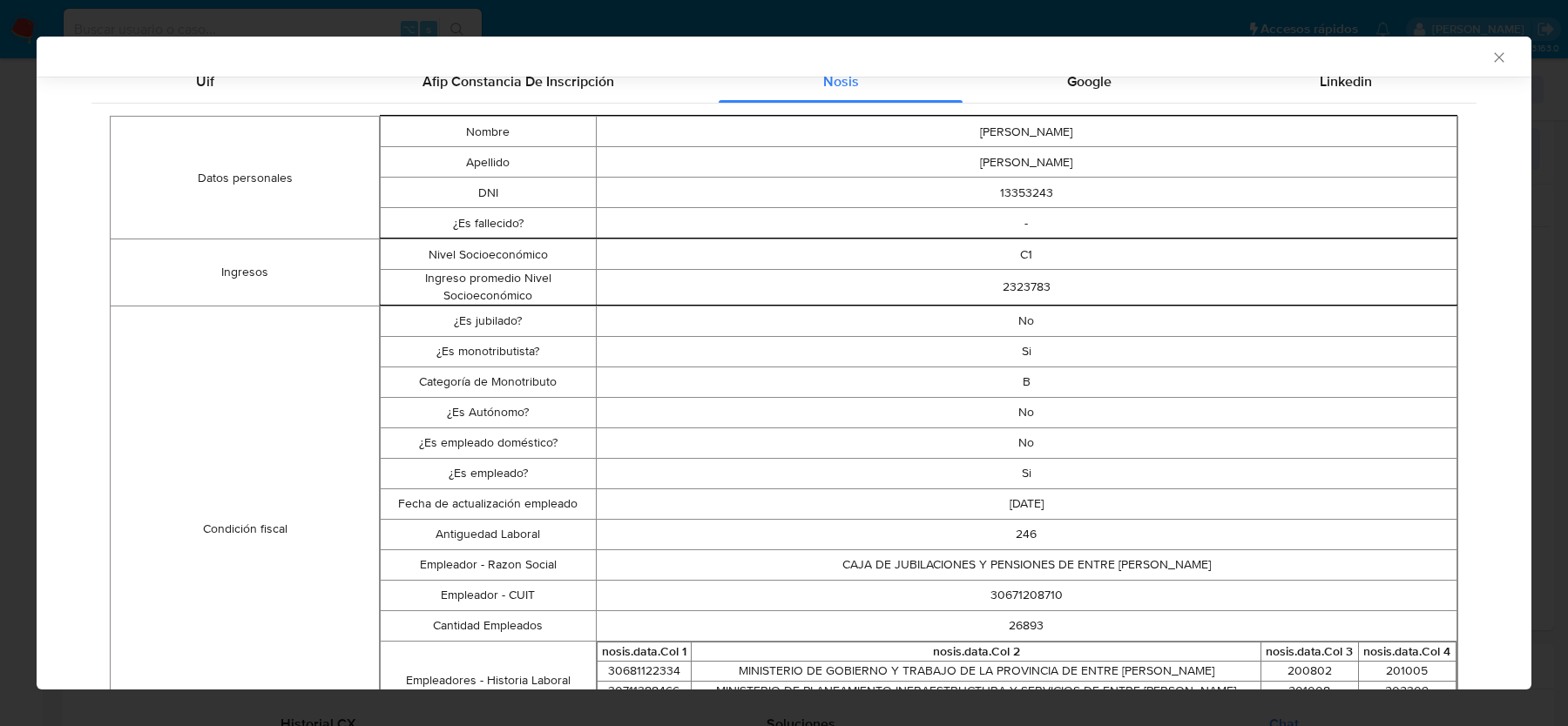
click at [1004, 599] on td "30671208710" at bounding box center [1026, 595] width 861 height 30
copy td "30671208710"
click at [1493, 63] on icon "Cerrar ventana" at bounding box center [1499, 57] width 17 height 17
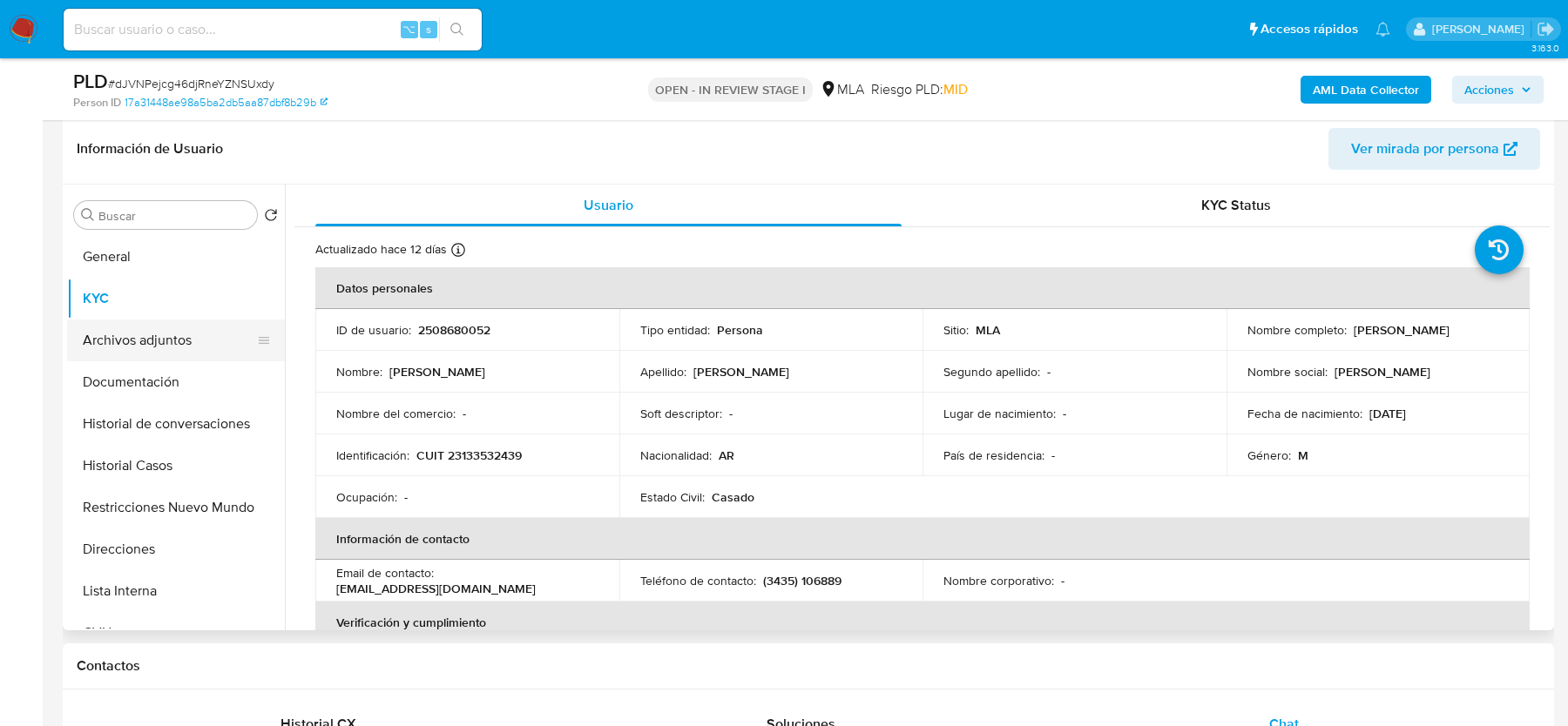
click at [168, 321] on button "Archivos adjuntos" at bounding box center [169, 340] width 203 height 42
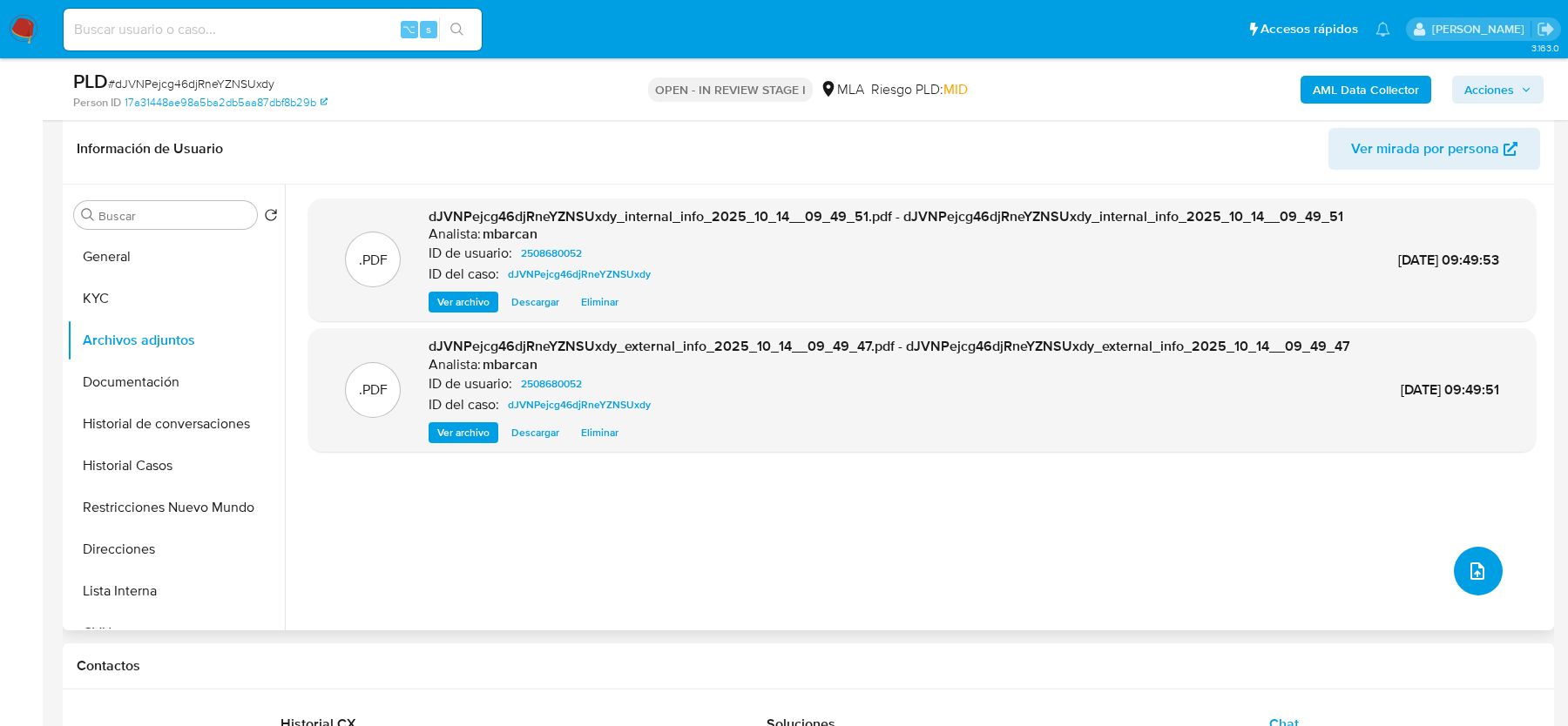
click at [1467, 565] on icon "upload-file" at bounding box center [1477, 571] width 21 height 21
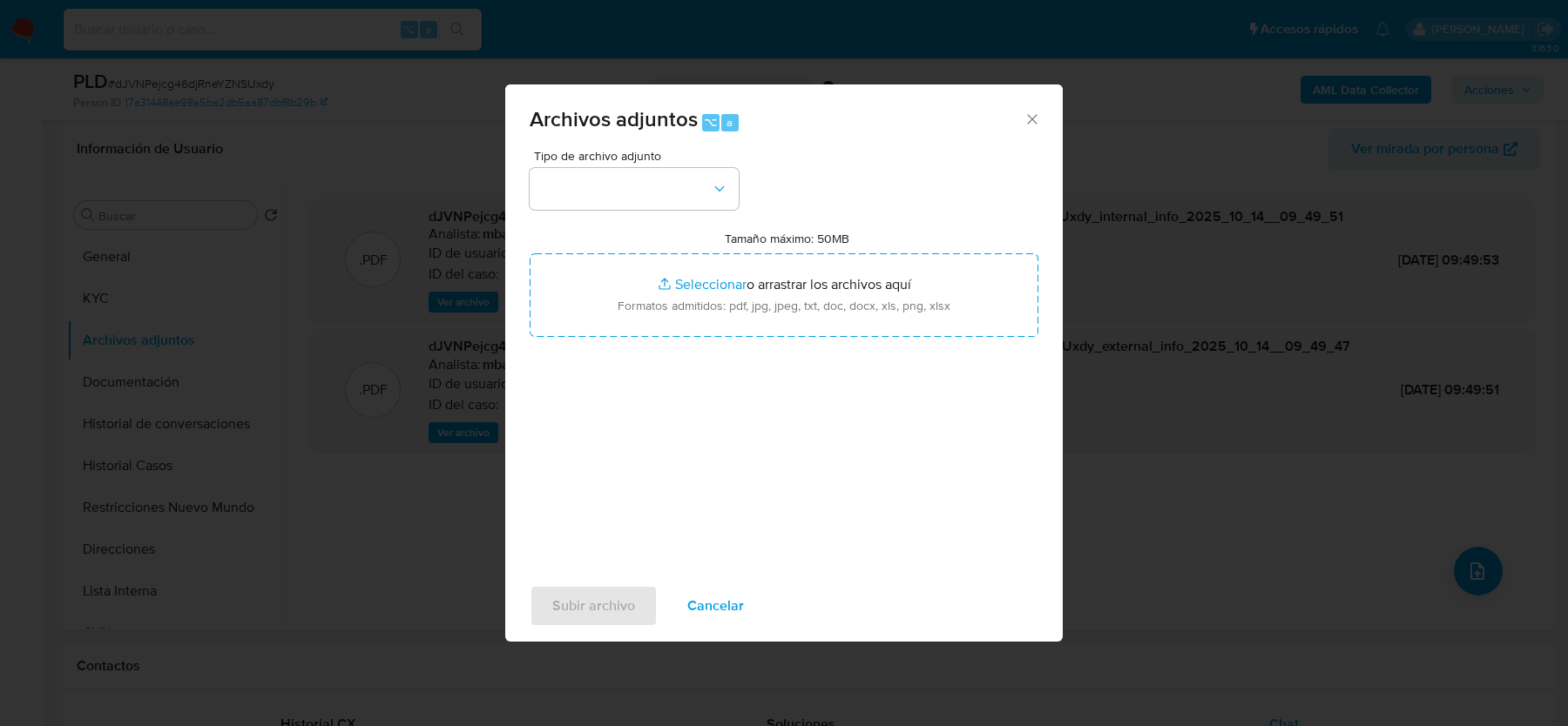
click at [608, 158] on span "Tipo de archivo adjunto" at bounding box center [638, 155] width 209 height 12
click at [608, 162] on span "Tipo de archivo adjunto" at bounding box center [638, 155] width 209 height 12
click at [608, 190] on button "button" at bounding box center [634, 189] width 209 height 42
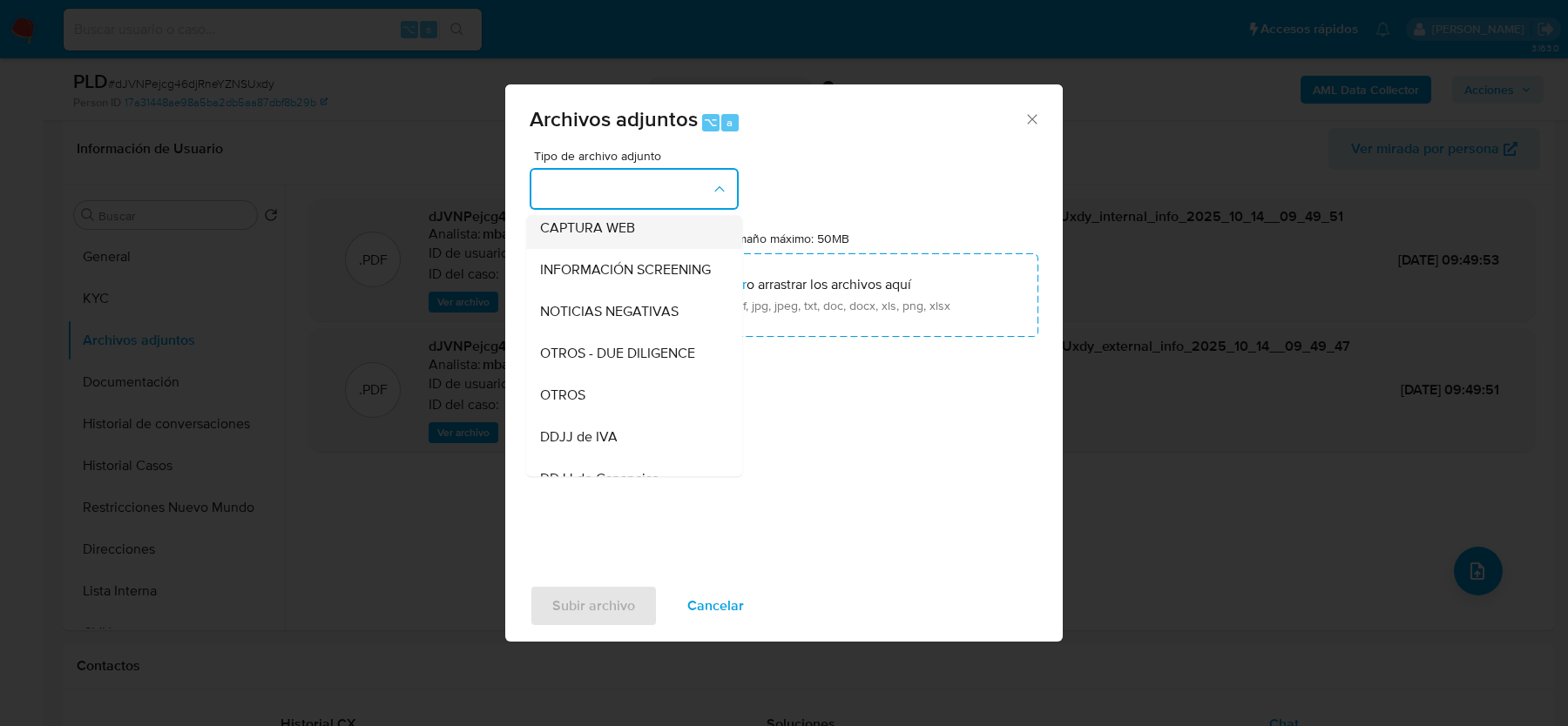
scroll to position [179, 0]
click at [610, 397] on div "OTROS" at bounding box center [628, 392] width 178 height 42
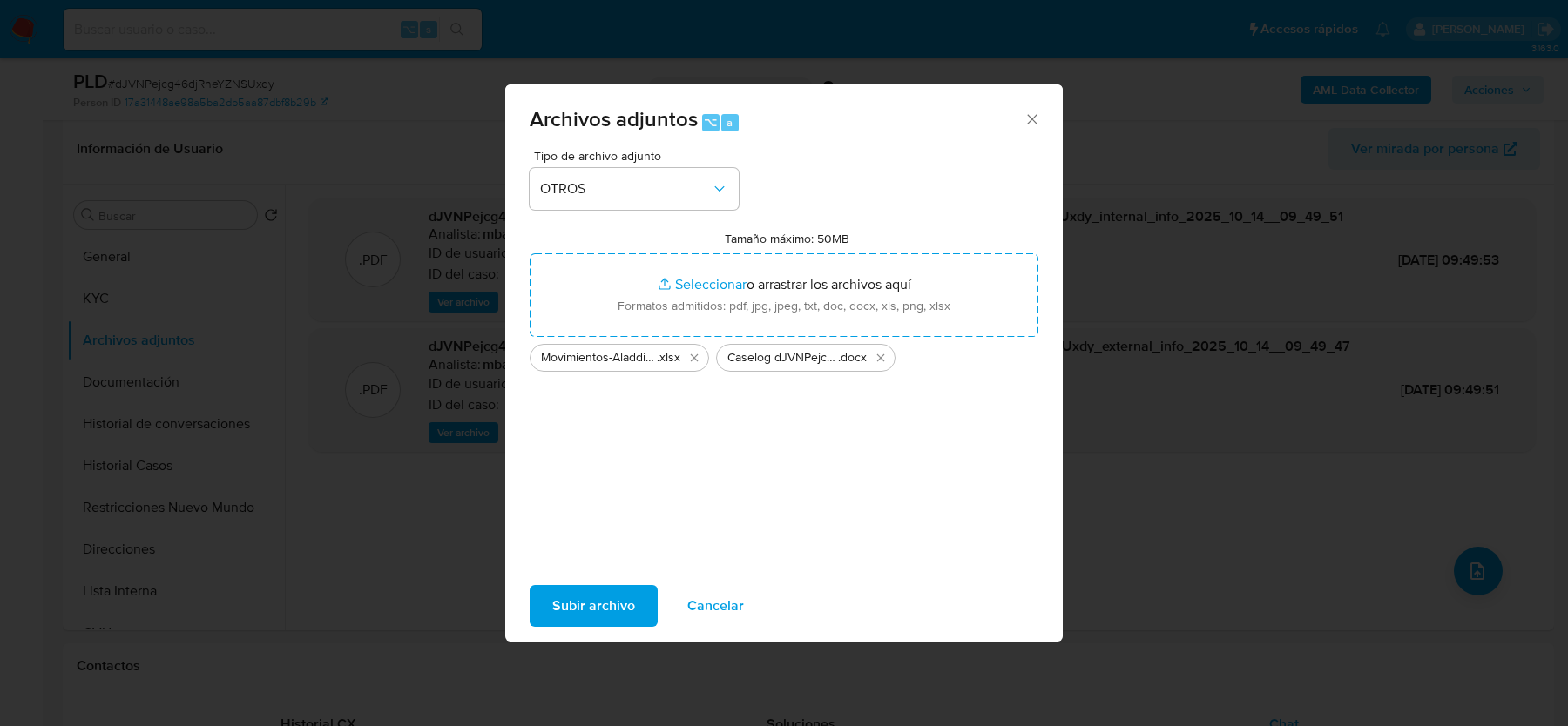
click at [596, 610] on span "Subir archivo" at bounding box center [593, 607] width 83 height 38
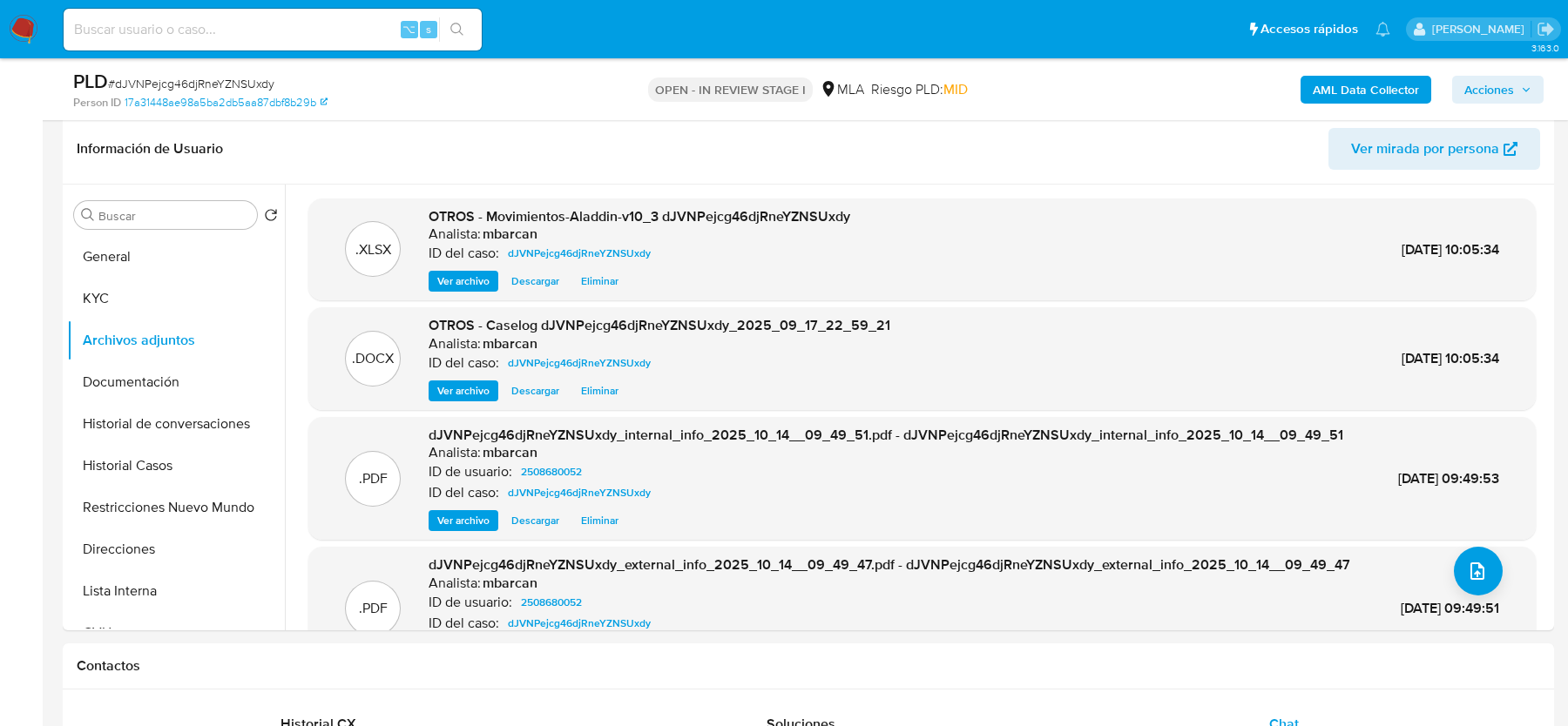
click at [1491, 96] on span "Acciones" at bounding box center [1489, 89] width 49 height 28
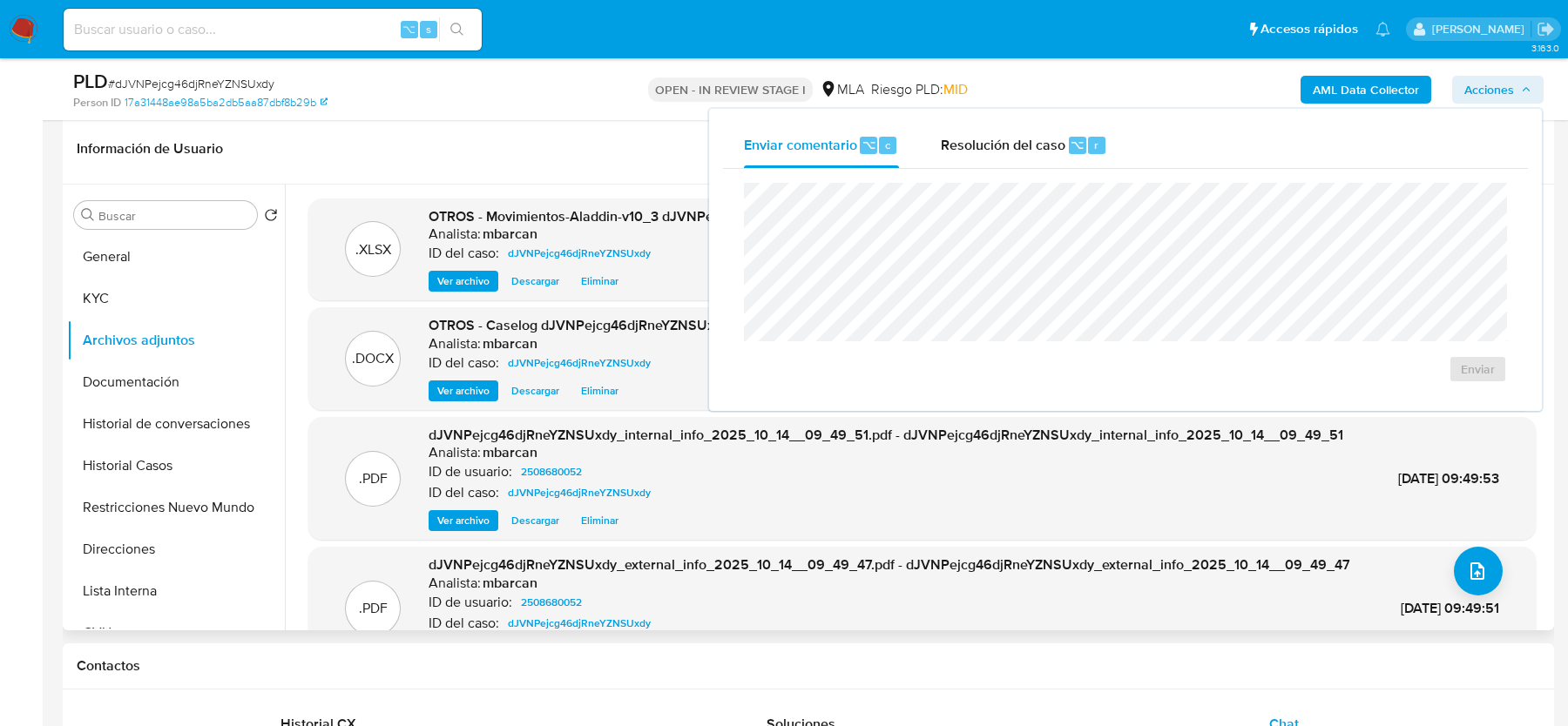
click at [589, 345] on div "Analista: mbarcan" at bounding box center [659, 344] width 462 height 17
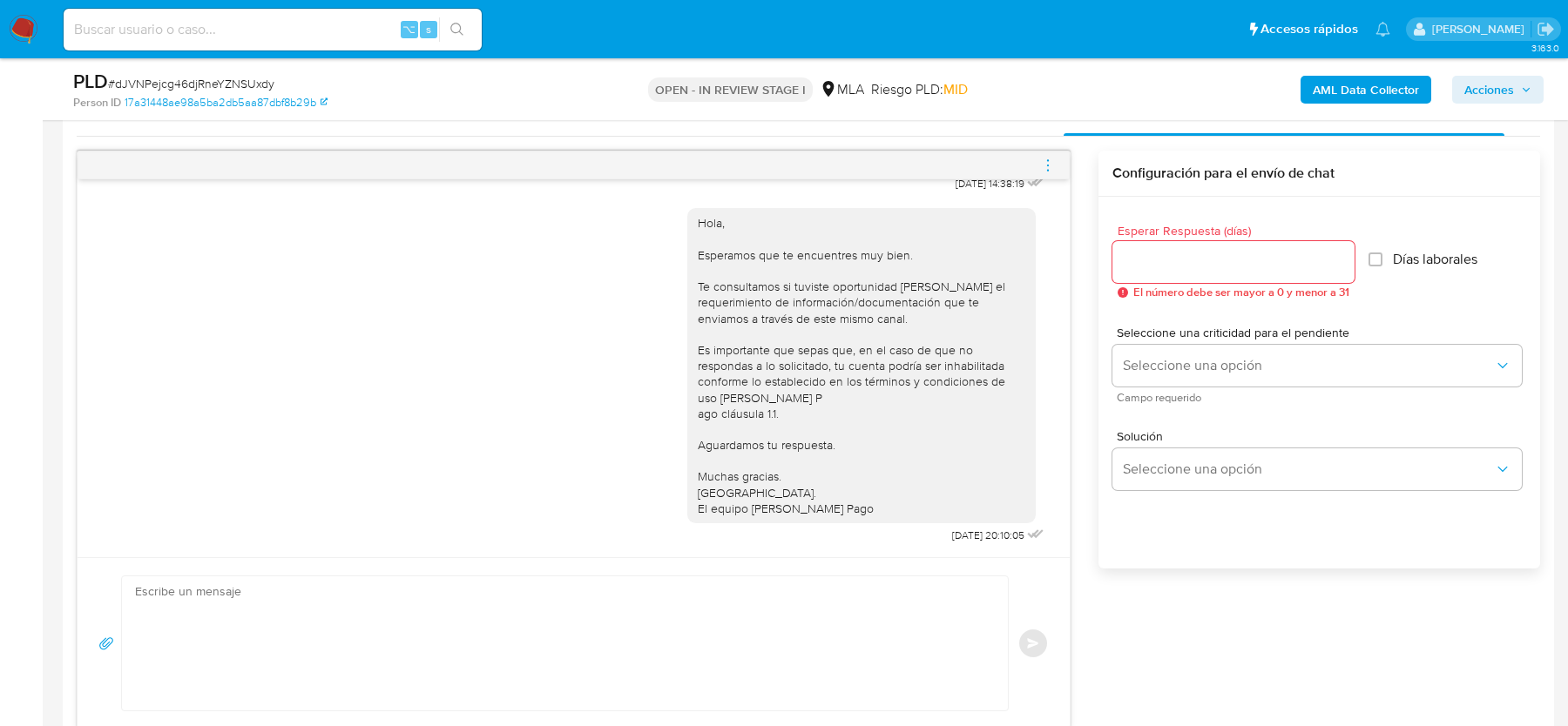
scroll to position [876, 0]
click at [1042, 160] on icon "menu-action" at bounding box center [1047, 166] width 16 height 16
click at [917, 138] on li "Cerrar conversación" at bounding box center [951, 130] width 179 height 31
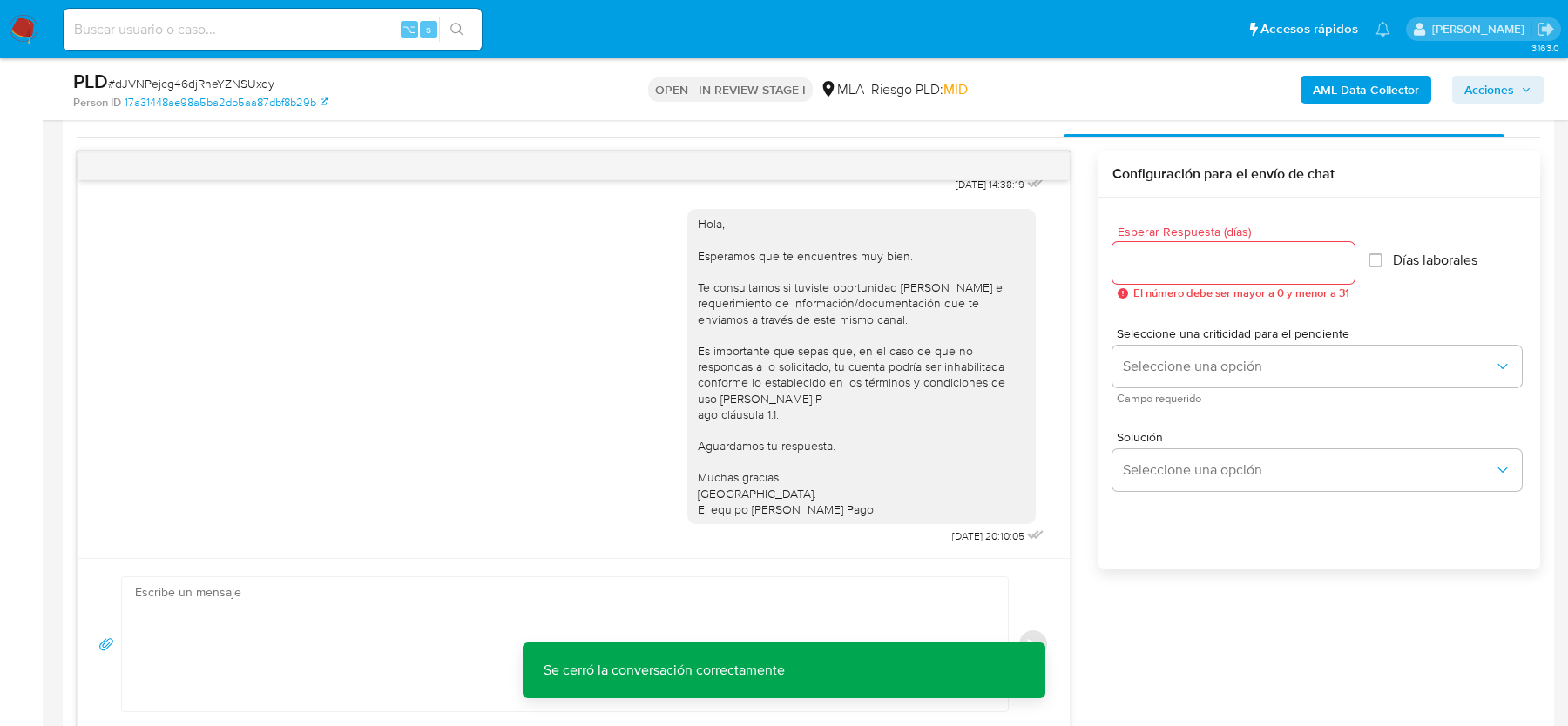
scroll to position [0, 0]
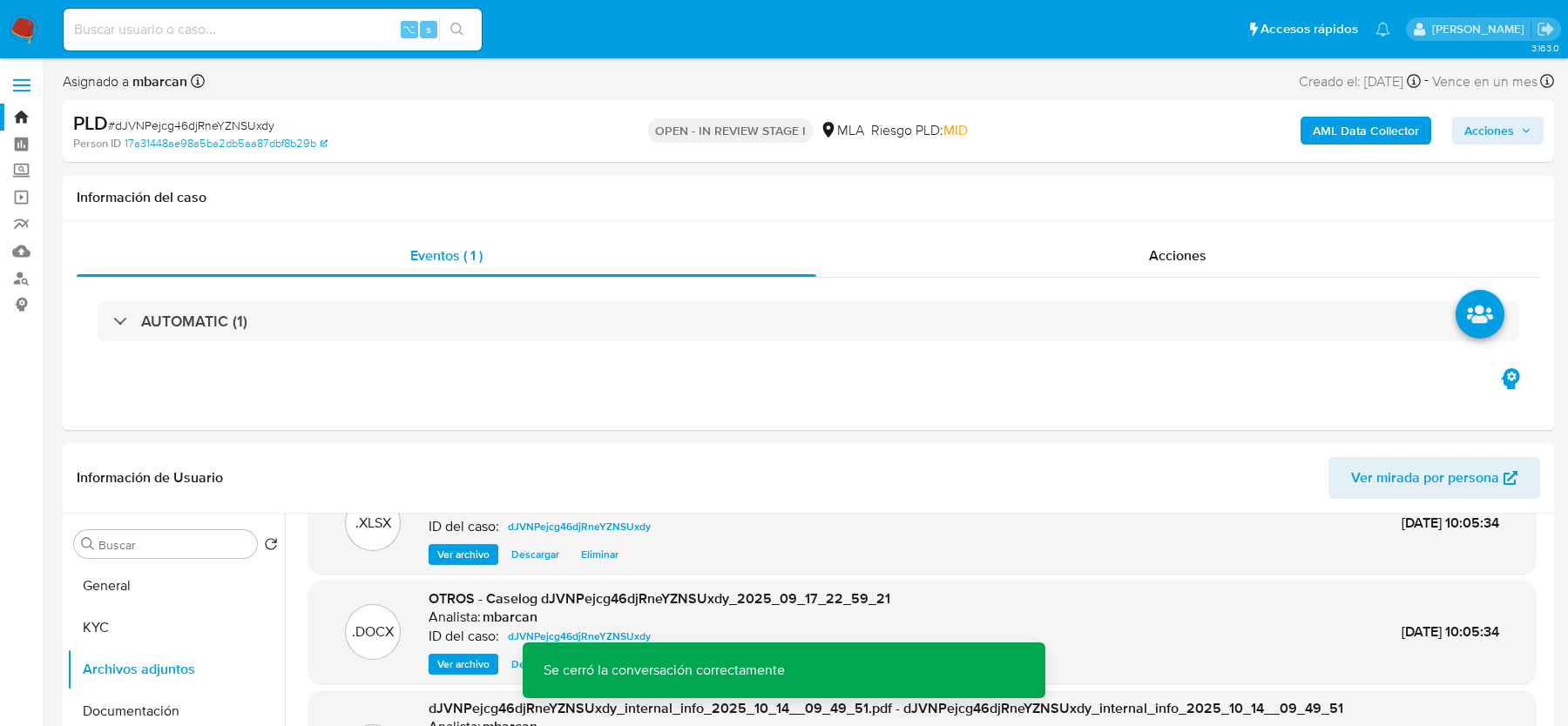
click at [1518, 140] on span "Acciones" at bounding box center [1498, 130] width 67 height 25
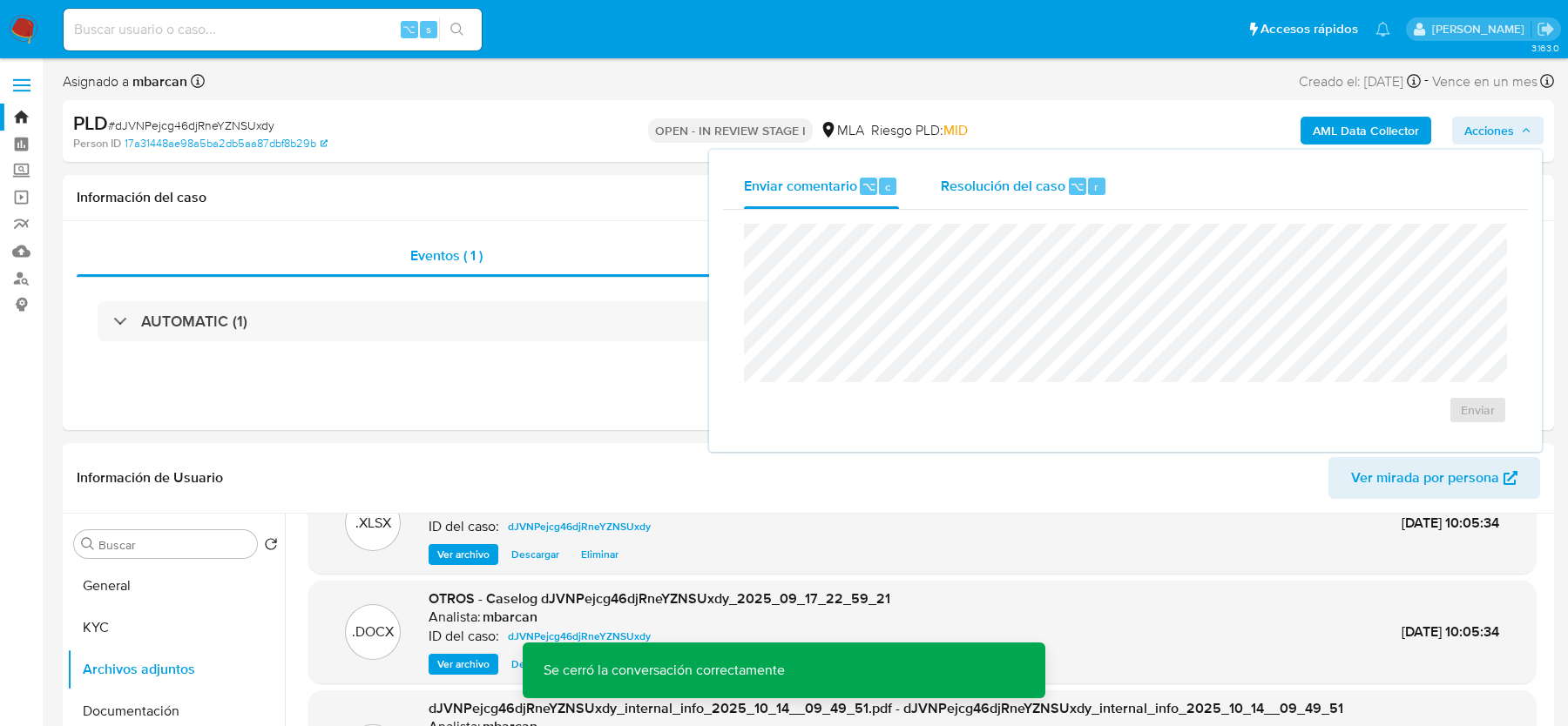
click at [1028, 172] on div "Resolución del caso ⌥ r" at bounding box center [1023, 187] width 166 height 46
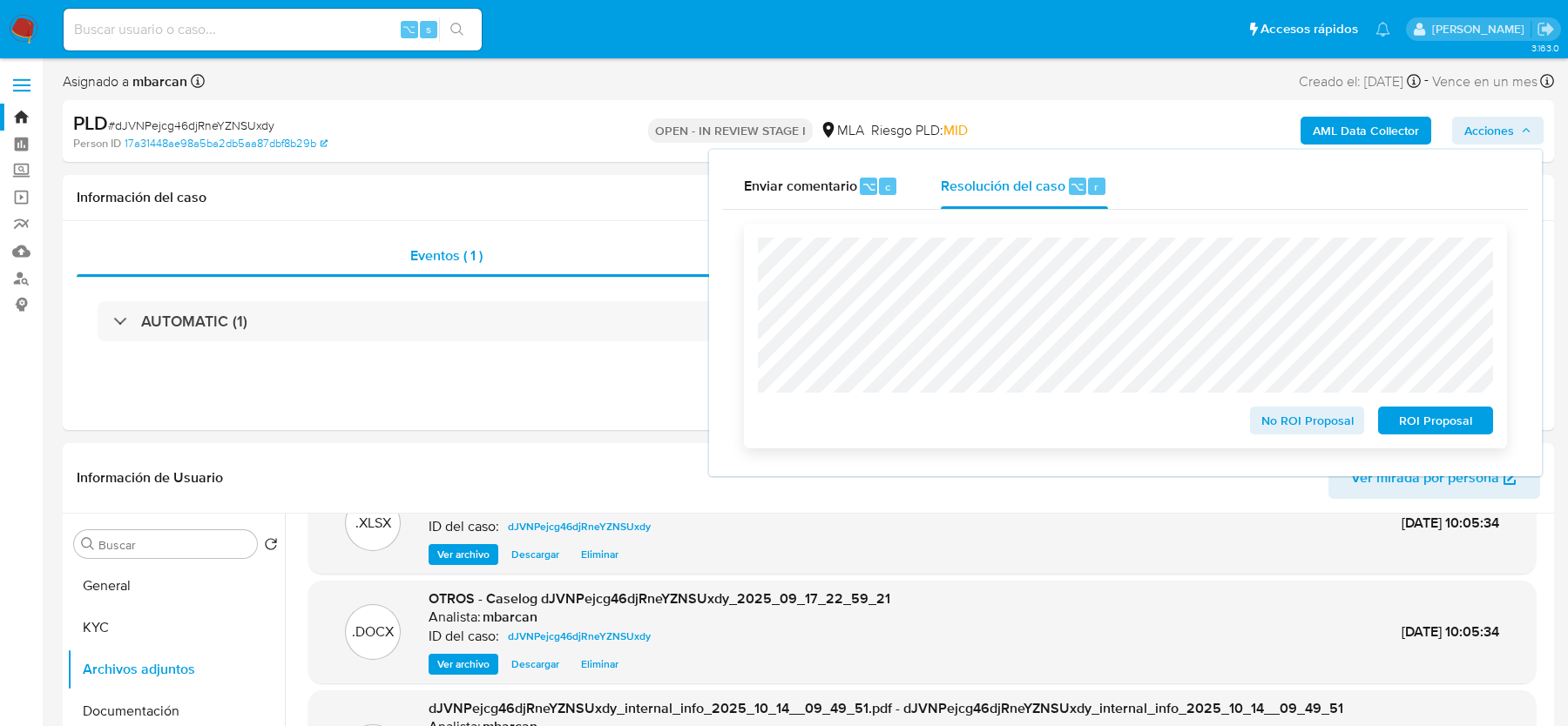
click at [1272, 432] on span "No ROI Proposal" at bounding box center [1307, 420] width 90 height 25
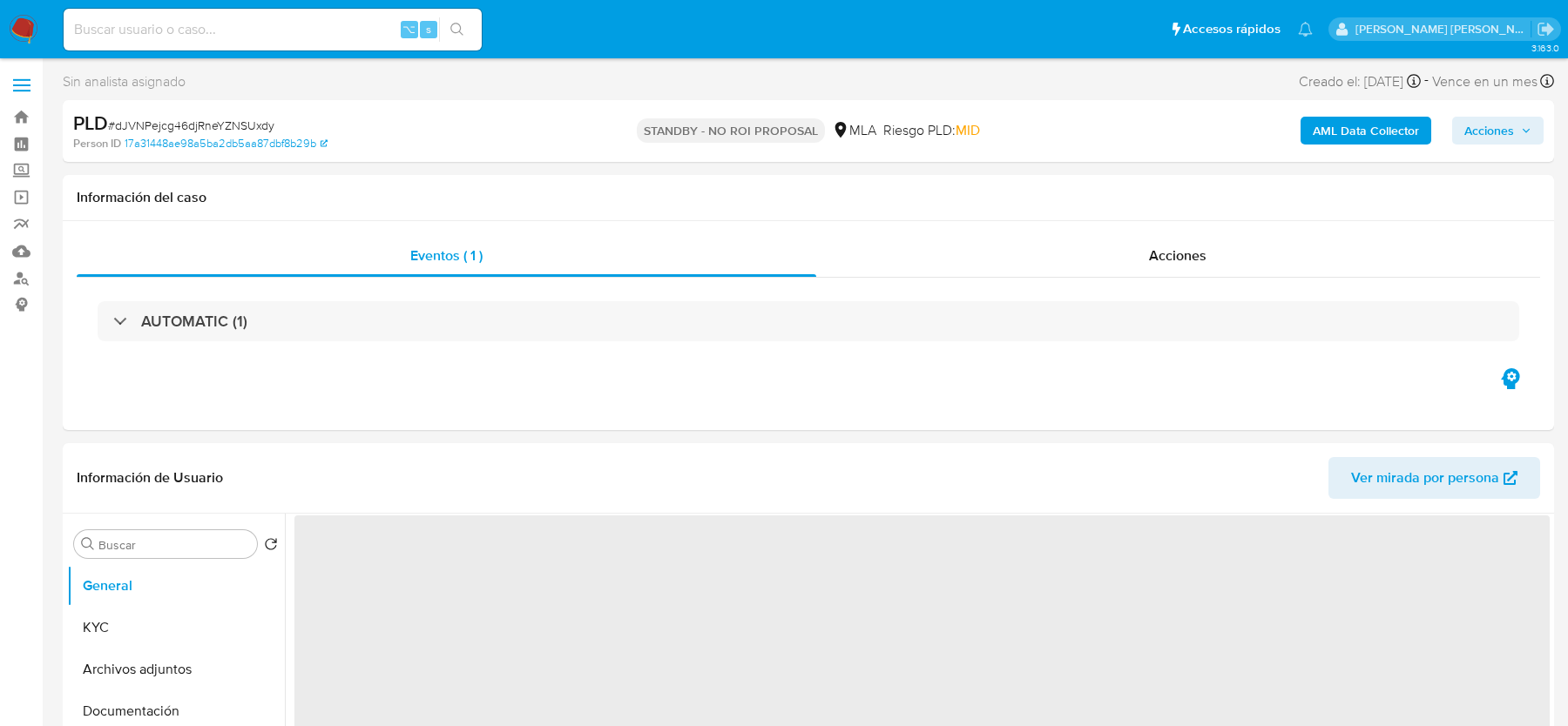
select select "10"
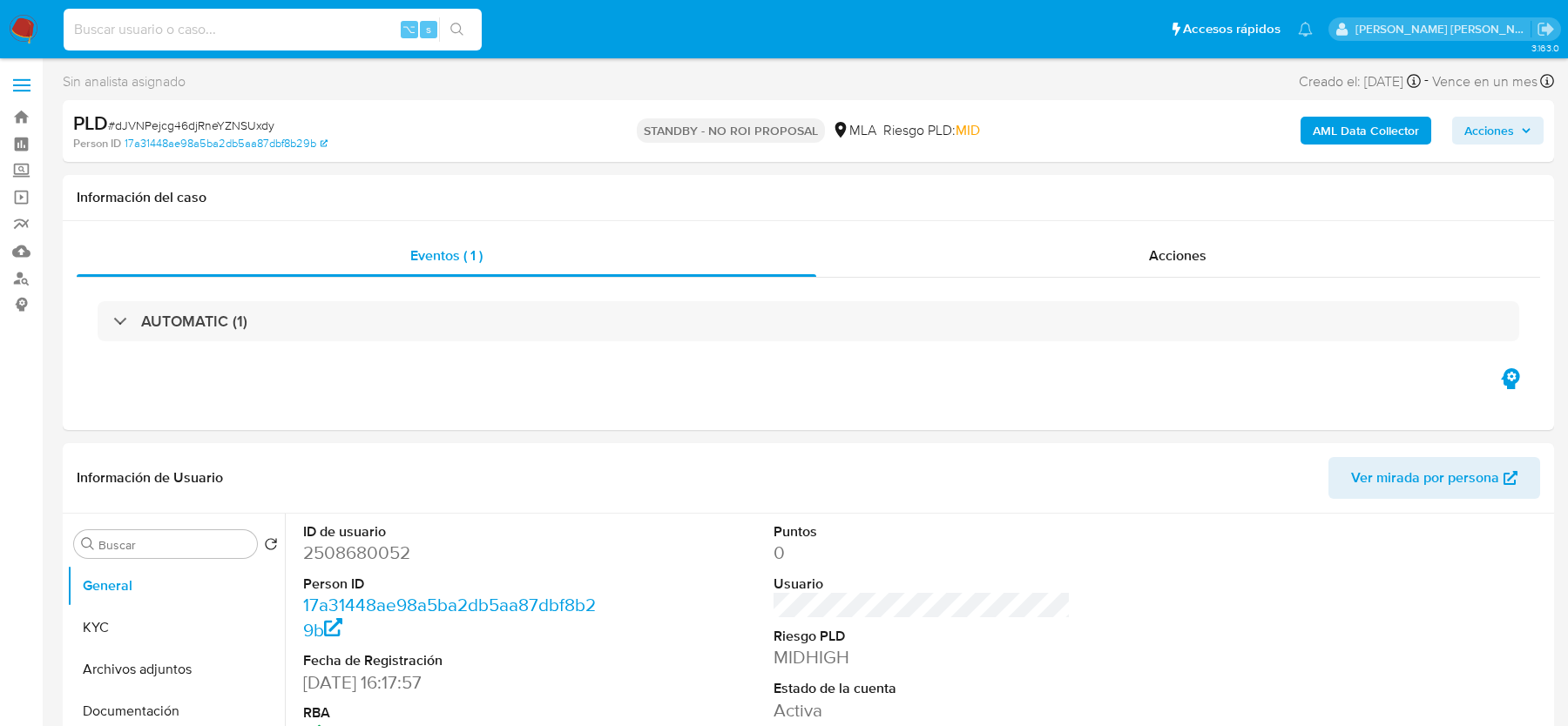
click at [240, 37] on input at bounding box center [273, 29] width 418 height 23
paste input "ZP6e193NjMXXmeaSXCogg211"
type input "ZP6e193NjMXXmeaSXCogg211"
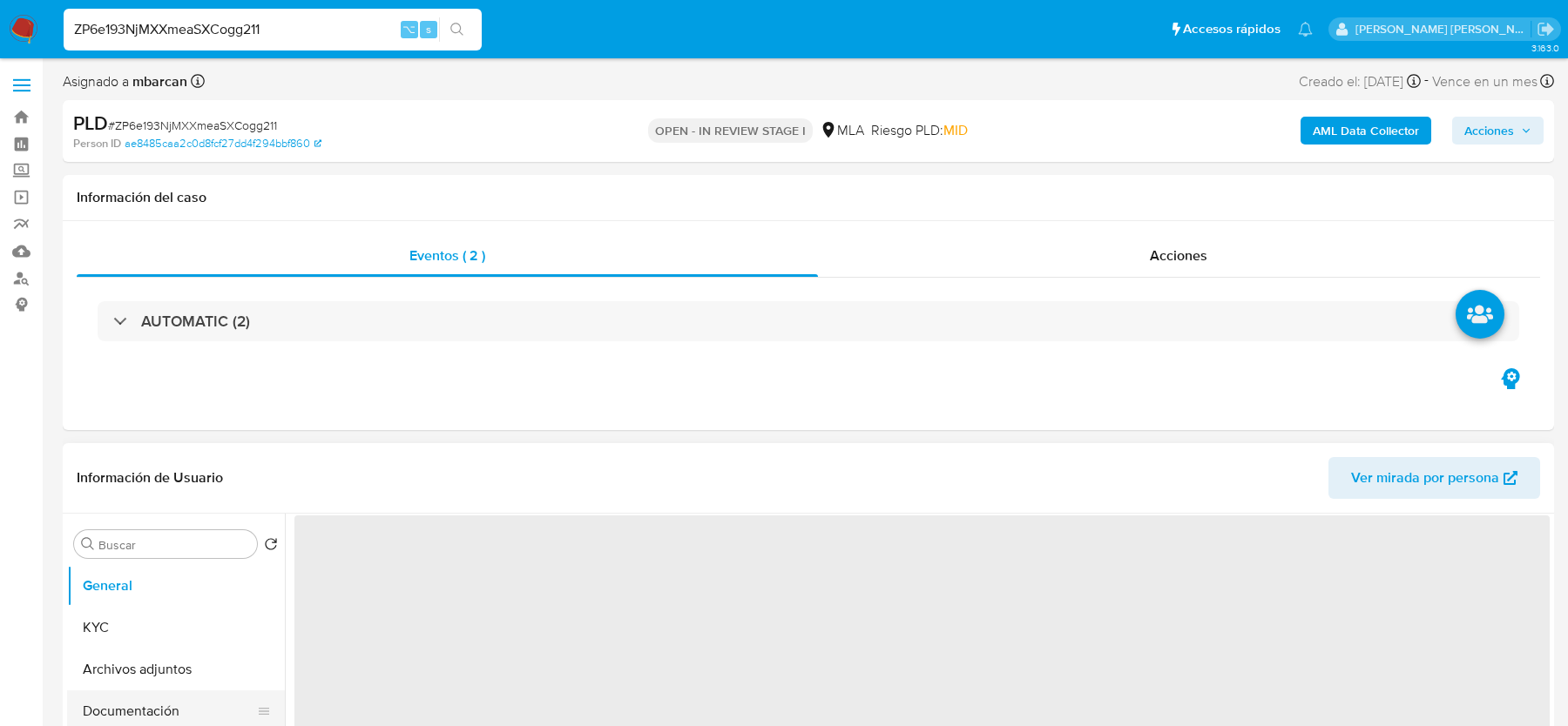
select select "10"
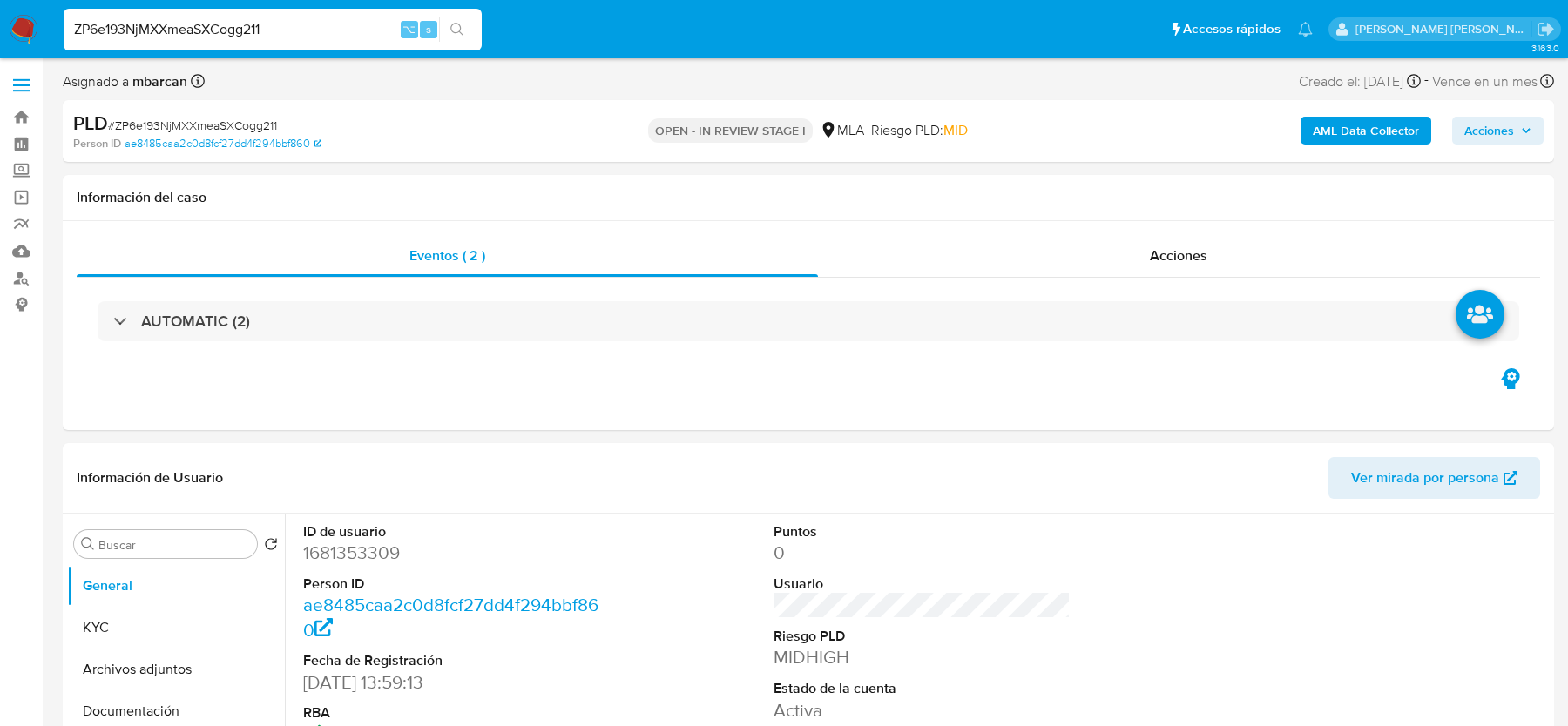
click at [158, 122] on span "# ZP6e193NjMXXmeaSXCogg211" at bounding box center [192, 125] width 169 height 17
click at [332, 551] on dd "1681353309" at bounding box center [451, 553] width 296 height 25
click at [135, 586] on button "General" at bounding box center [169, 586] width 203 height 42
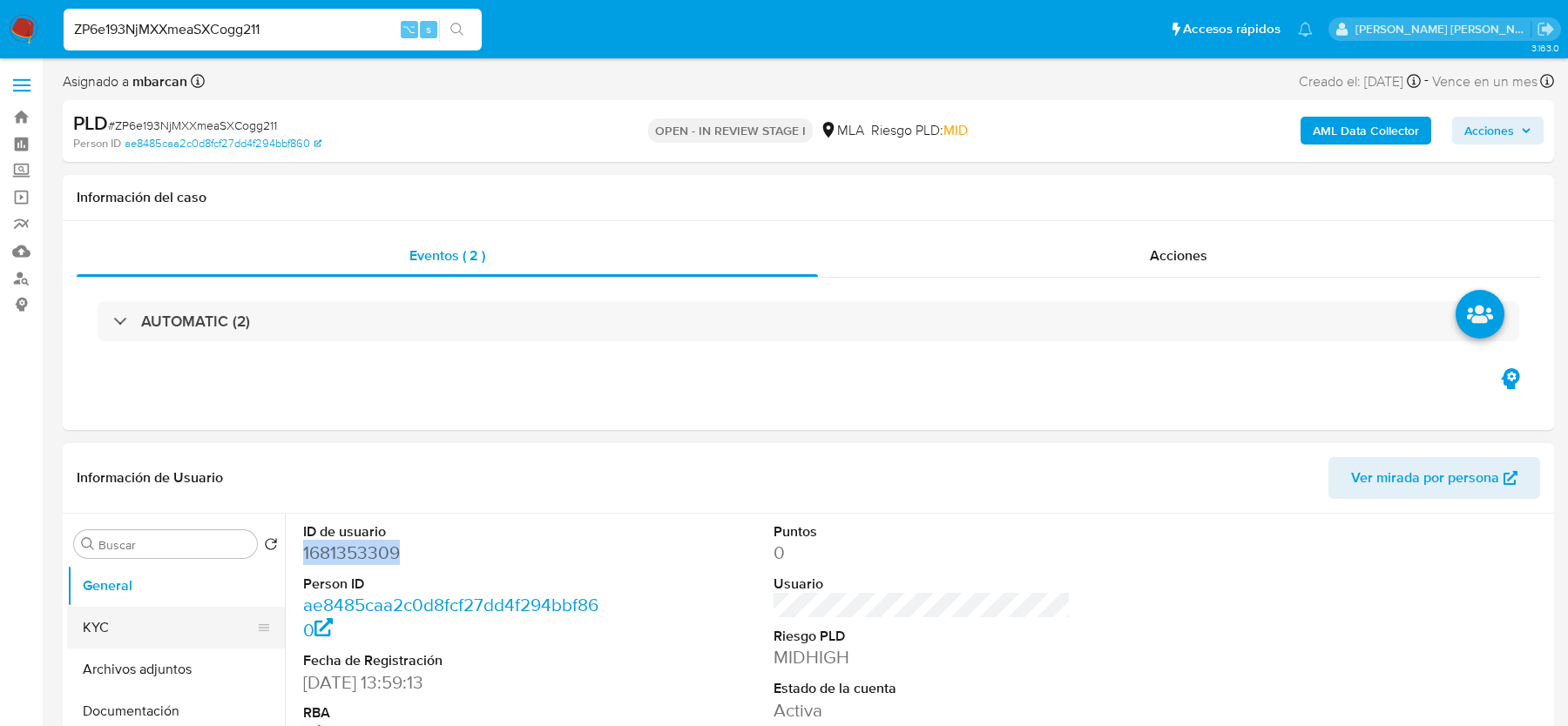
click at [135, 629] on button "KYC" at bounding box center [169, 628] width 203 height 42
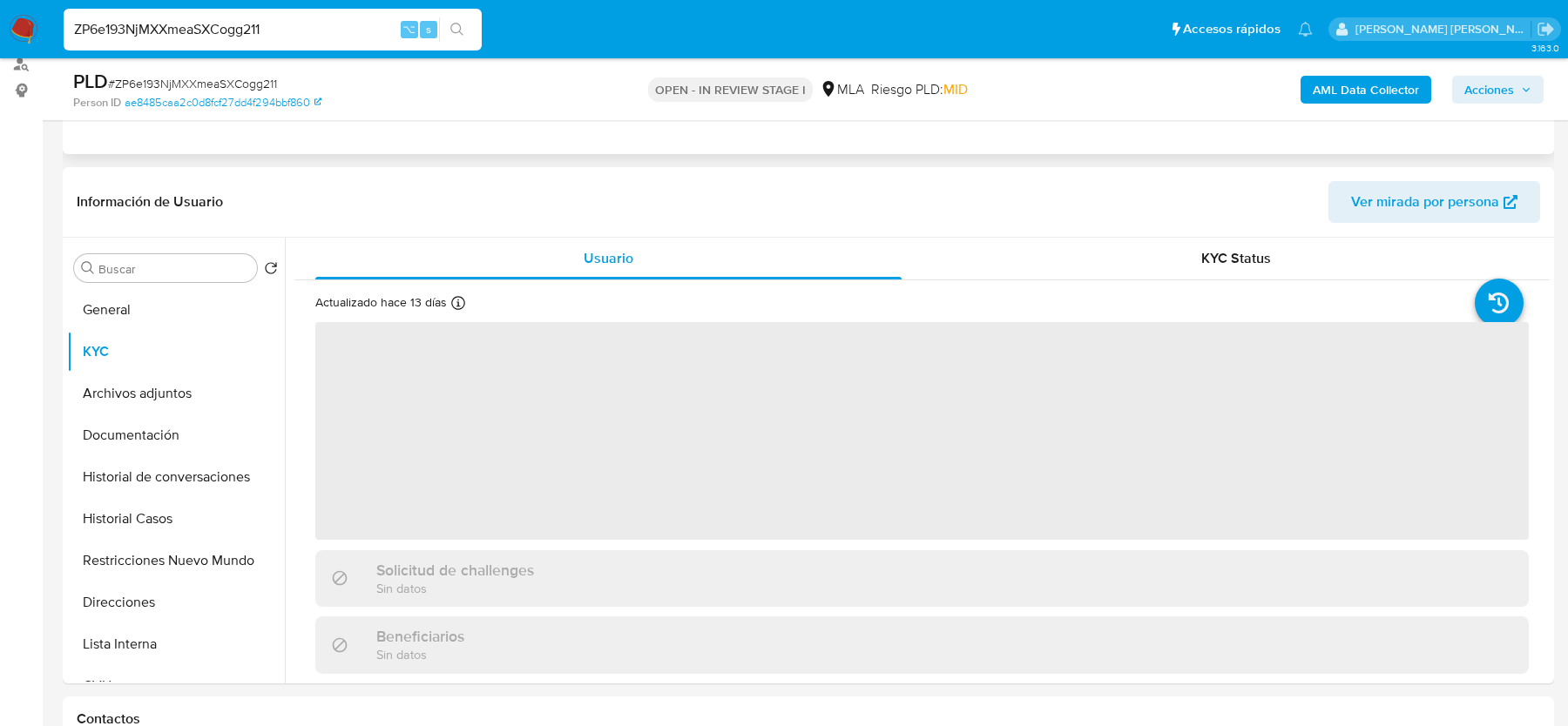
scroll to position [241, 0]
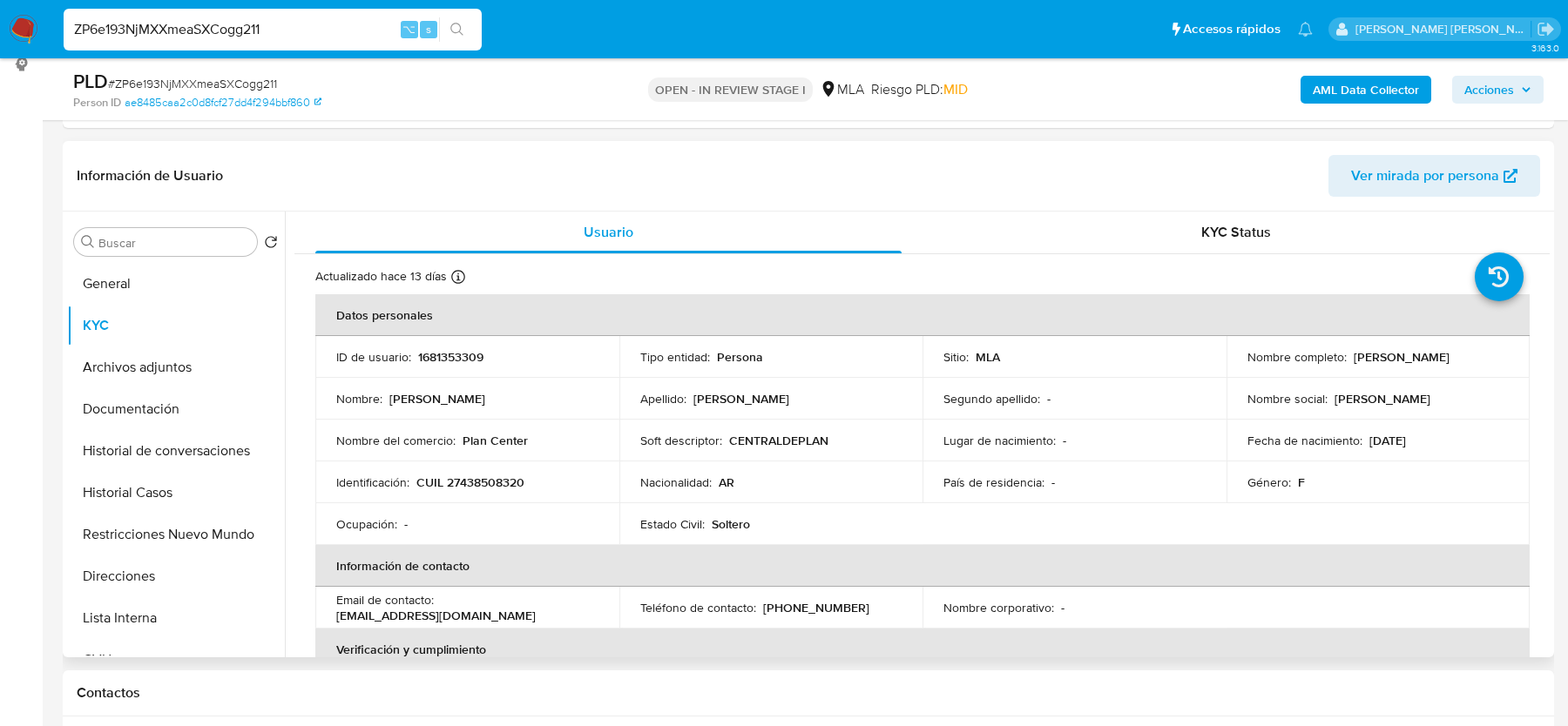
click at [476, 489] on p "CUIL 27438508320" at bounding box center [470, 482] width 108 height 16
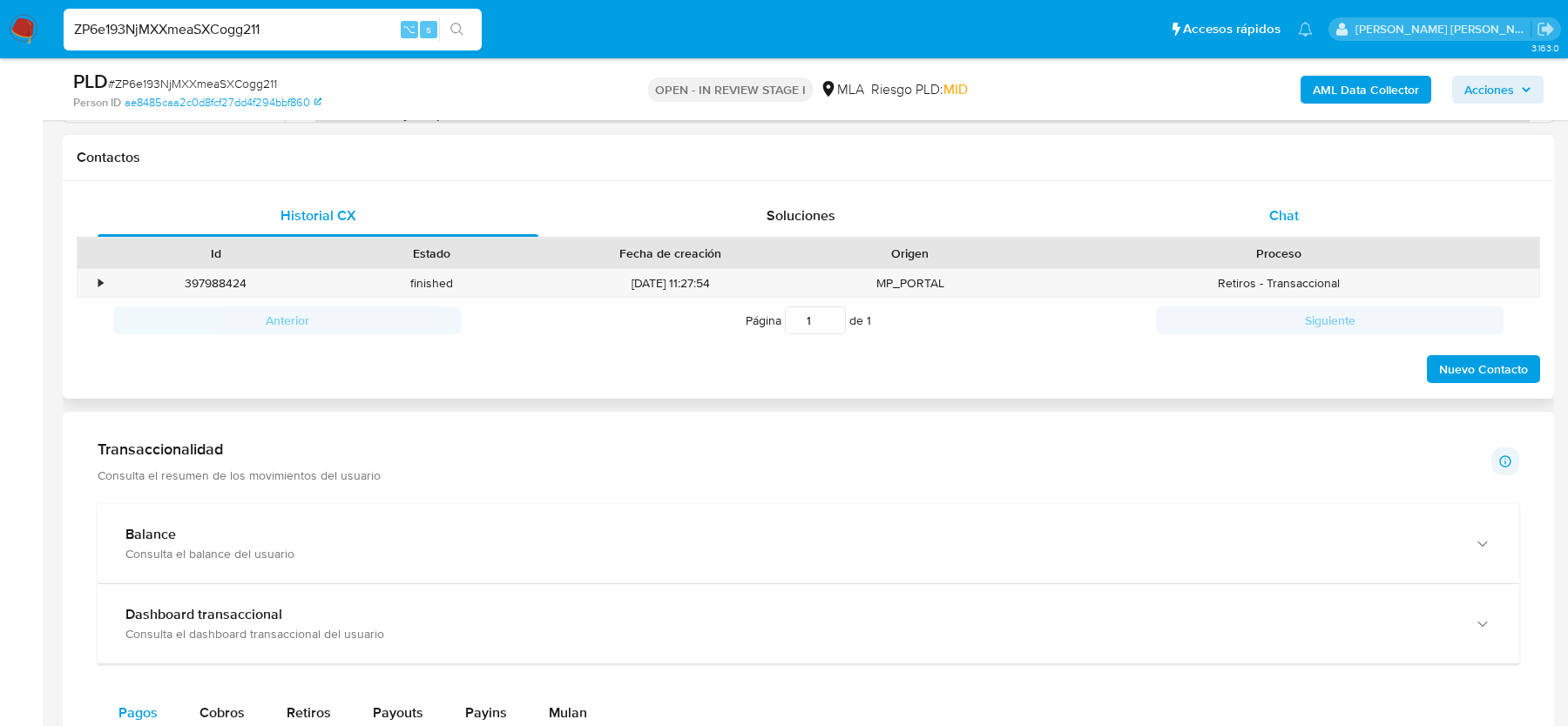
scroll to position [758, 0]
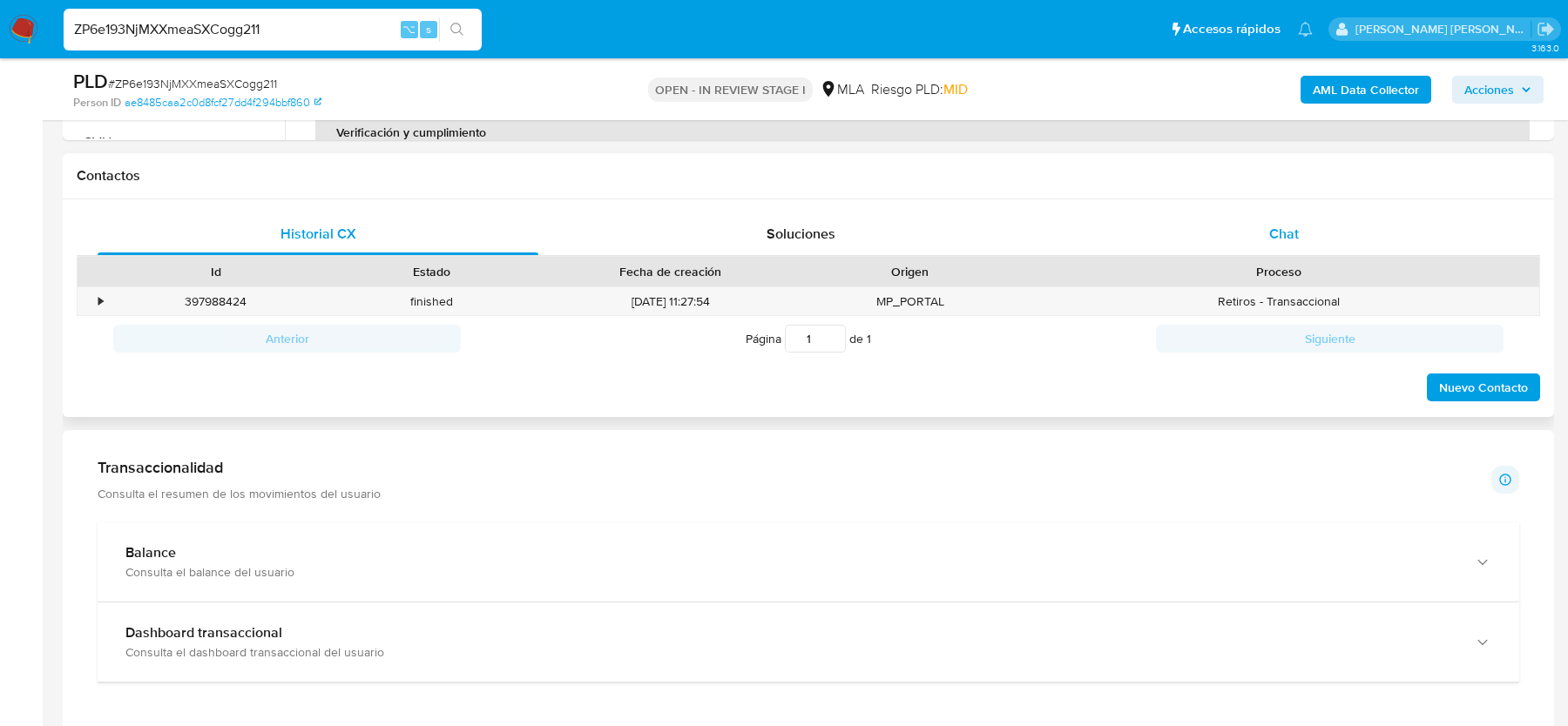
click at [1284, 220] on div "Chat" at bounding box center [1283, 234] width 441 height 42
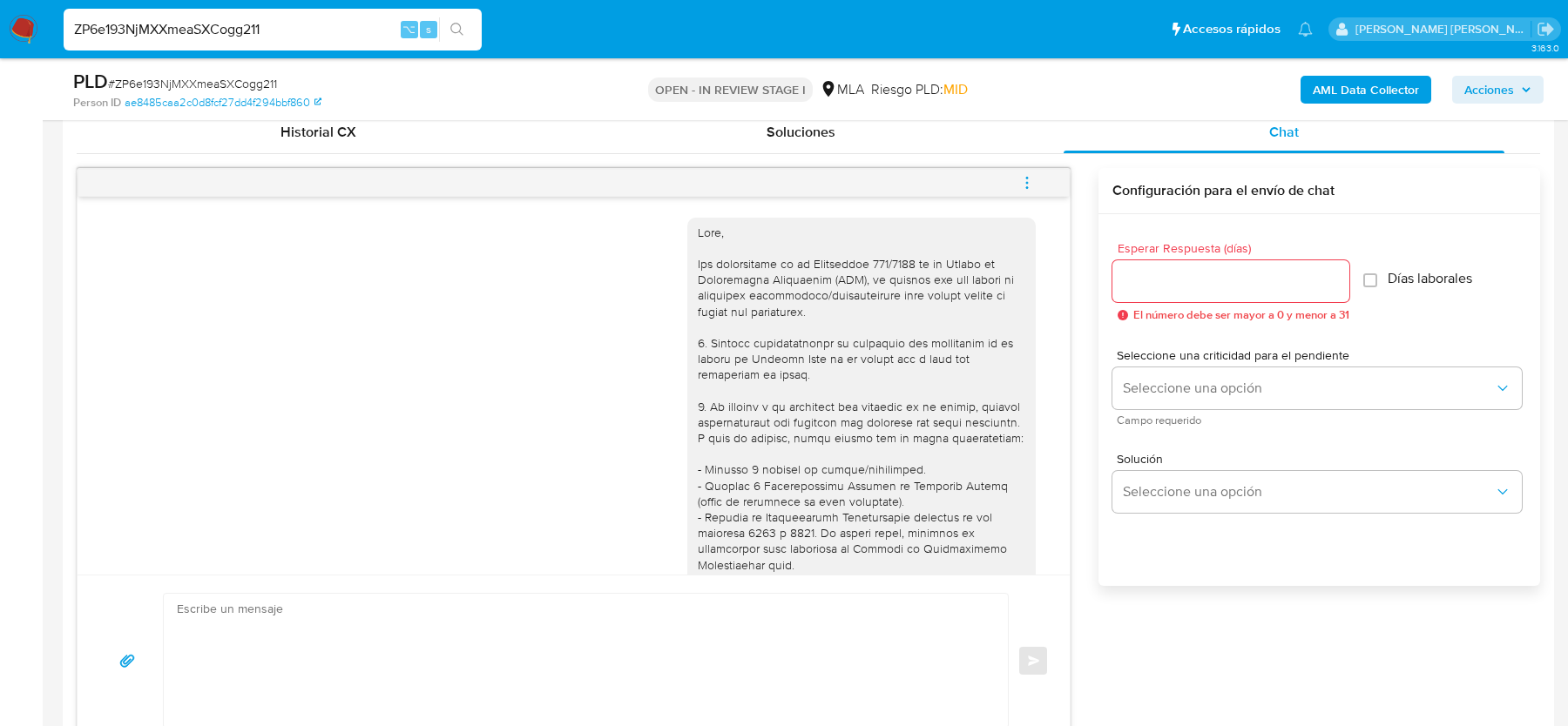
scroll to position [678, 0]
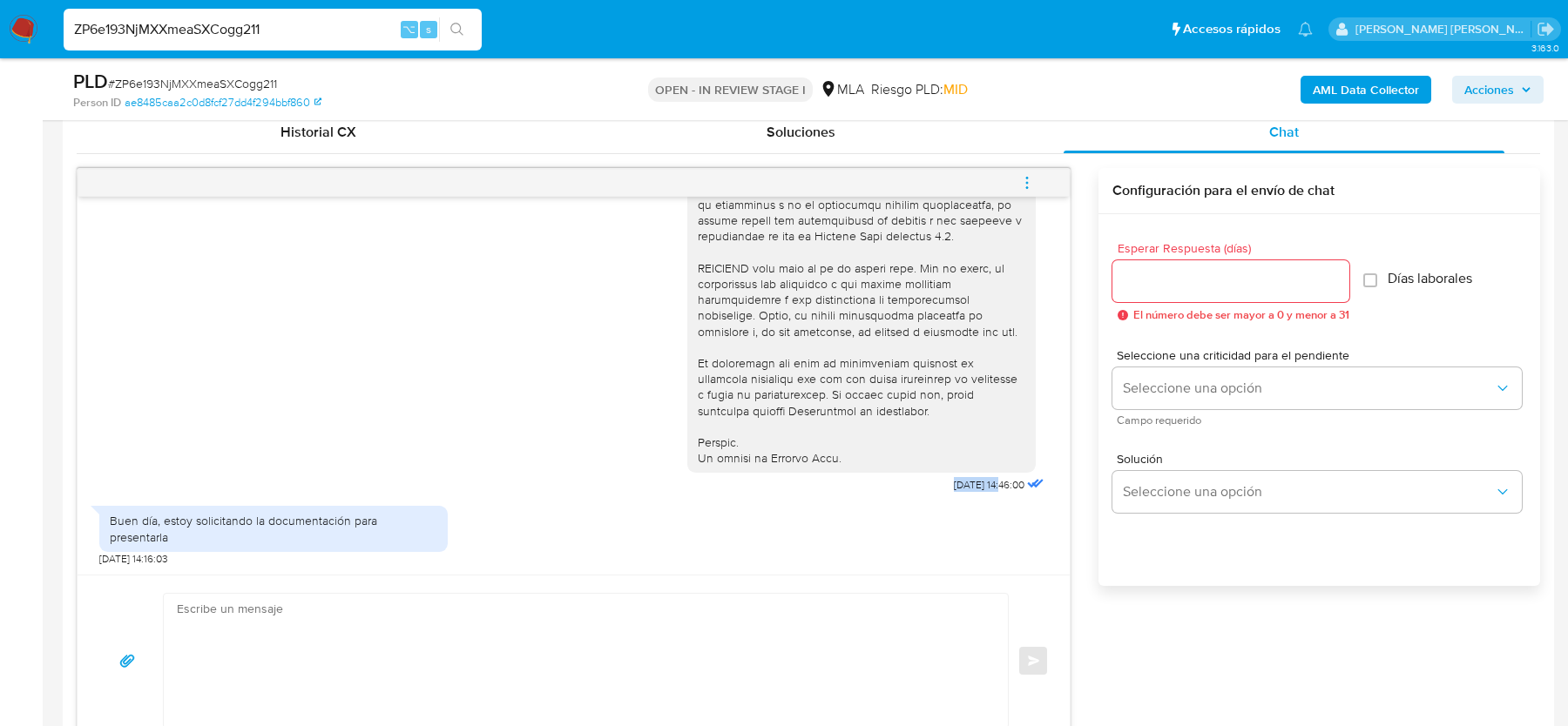
drag, startPoint x: 933, startPoint y: 499, endPoint x: 984, endPoint y: 499, distance: 51.0
click at [984, 493] on span "17/09/2025 14:46:00" at bounding box center [989, 484] width 70 height 14
copy span "[DATE]"
drag, startPoint x: 162, startPoint y: 535, endPoint x: 441, endPoint y: 535, distance: 279.0
click at [441, 535] on div "Buen día, estoy solicitando la documentación para presentarla" at bounding box center [274, 529] width 348 height 46
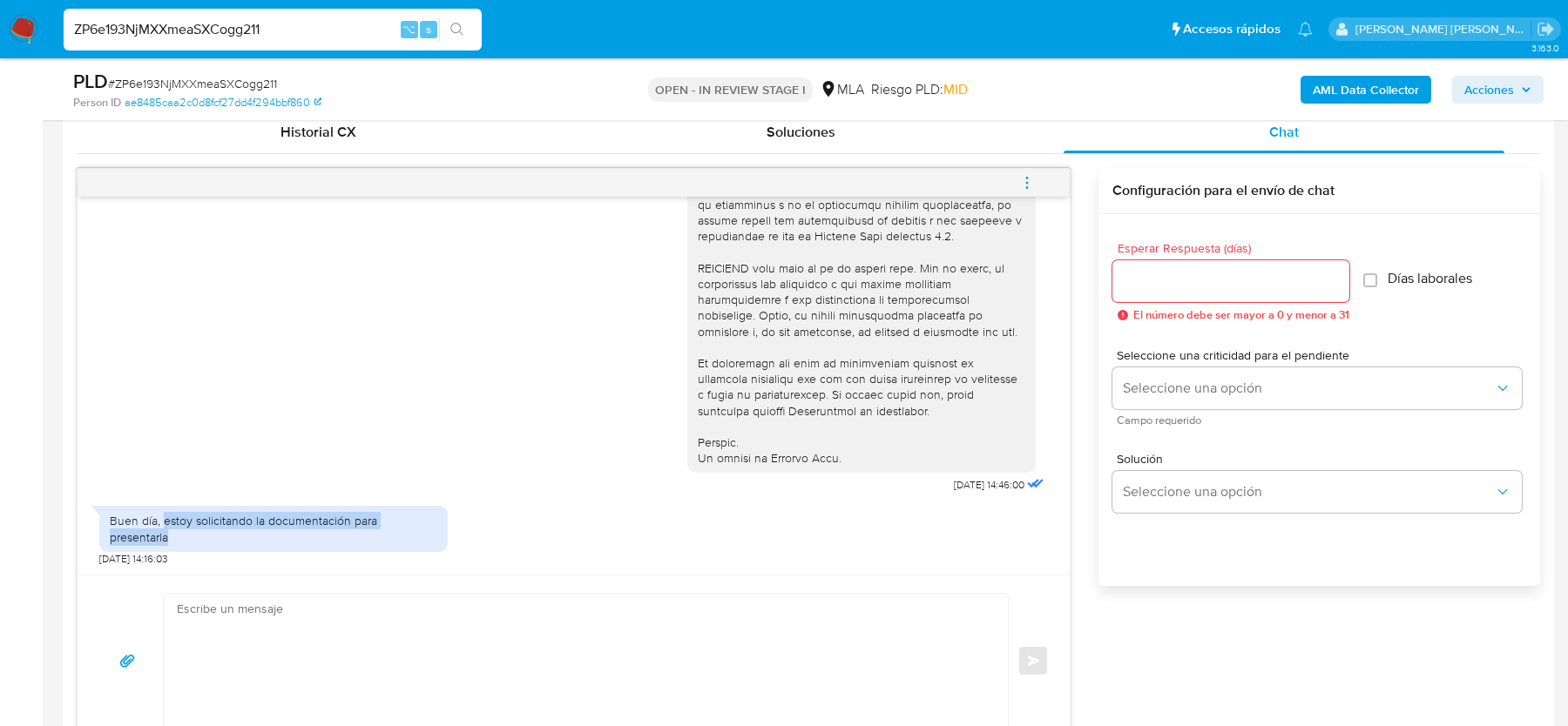
copy div "estoy solicitando la documentación para presentarla"
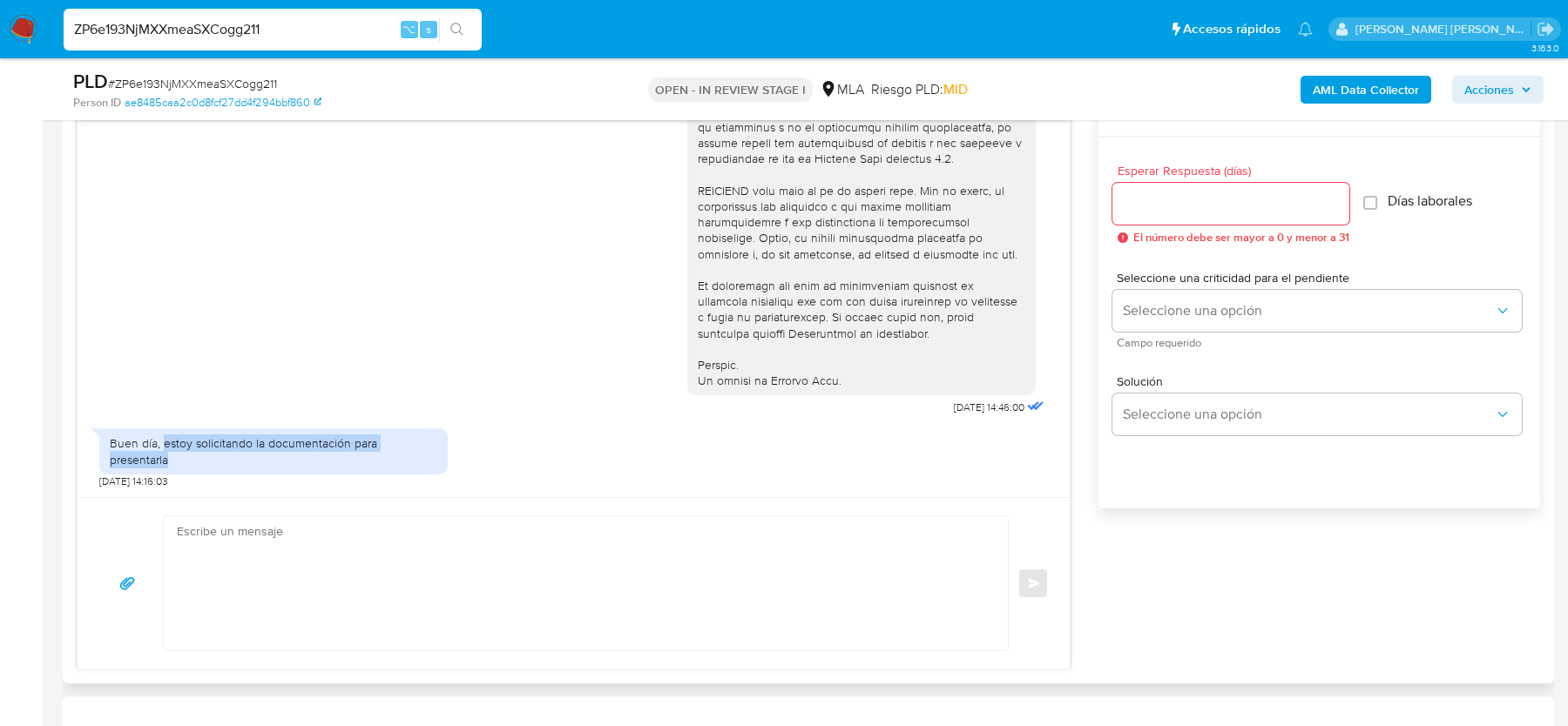
click at [630, 559] on textarea at bounding box center [581, 583] width 809 height 134
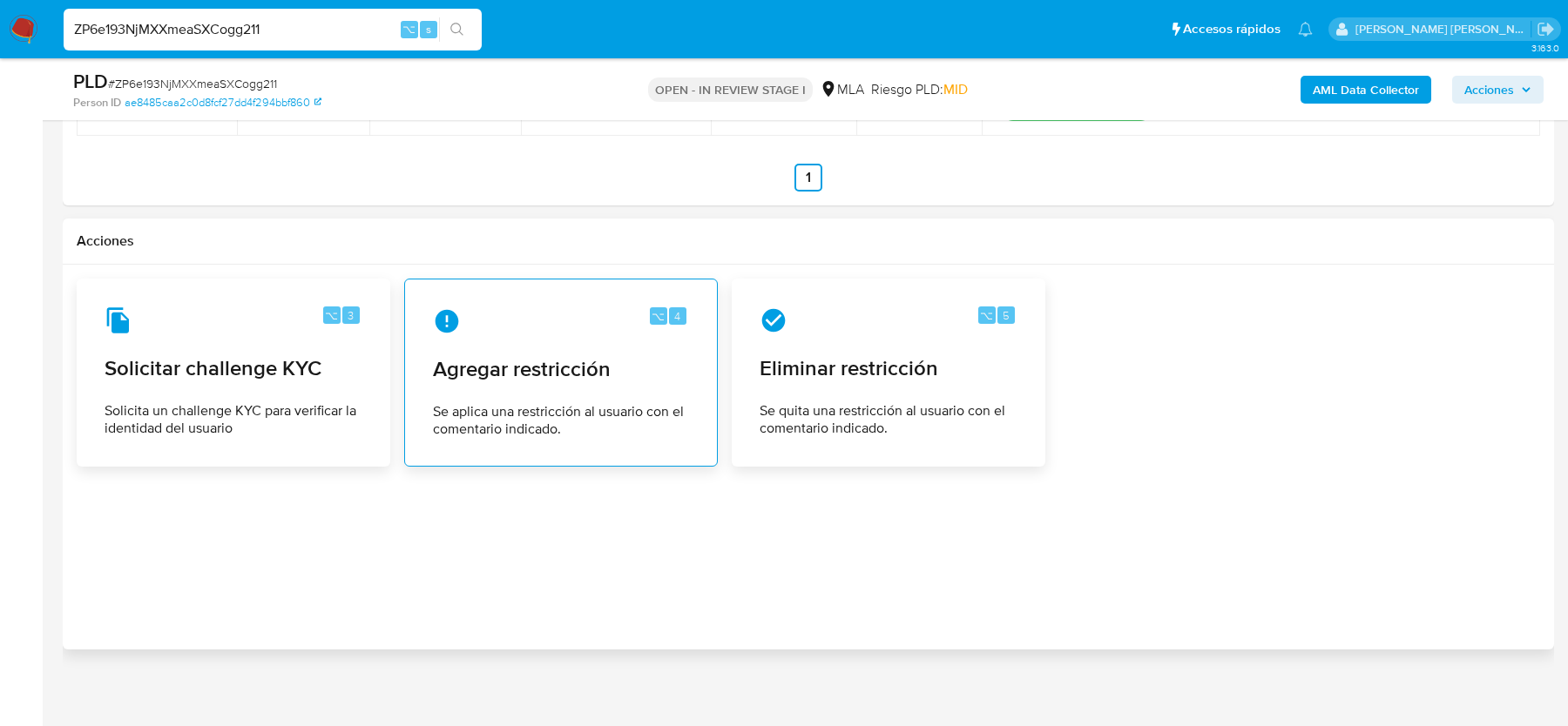
click at [497, 403] on span "Se aplica una restricción al usuario con el comentario indicado." at bounding box center [561, 420] width 256 height 35
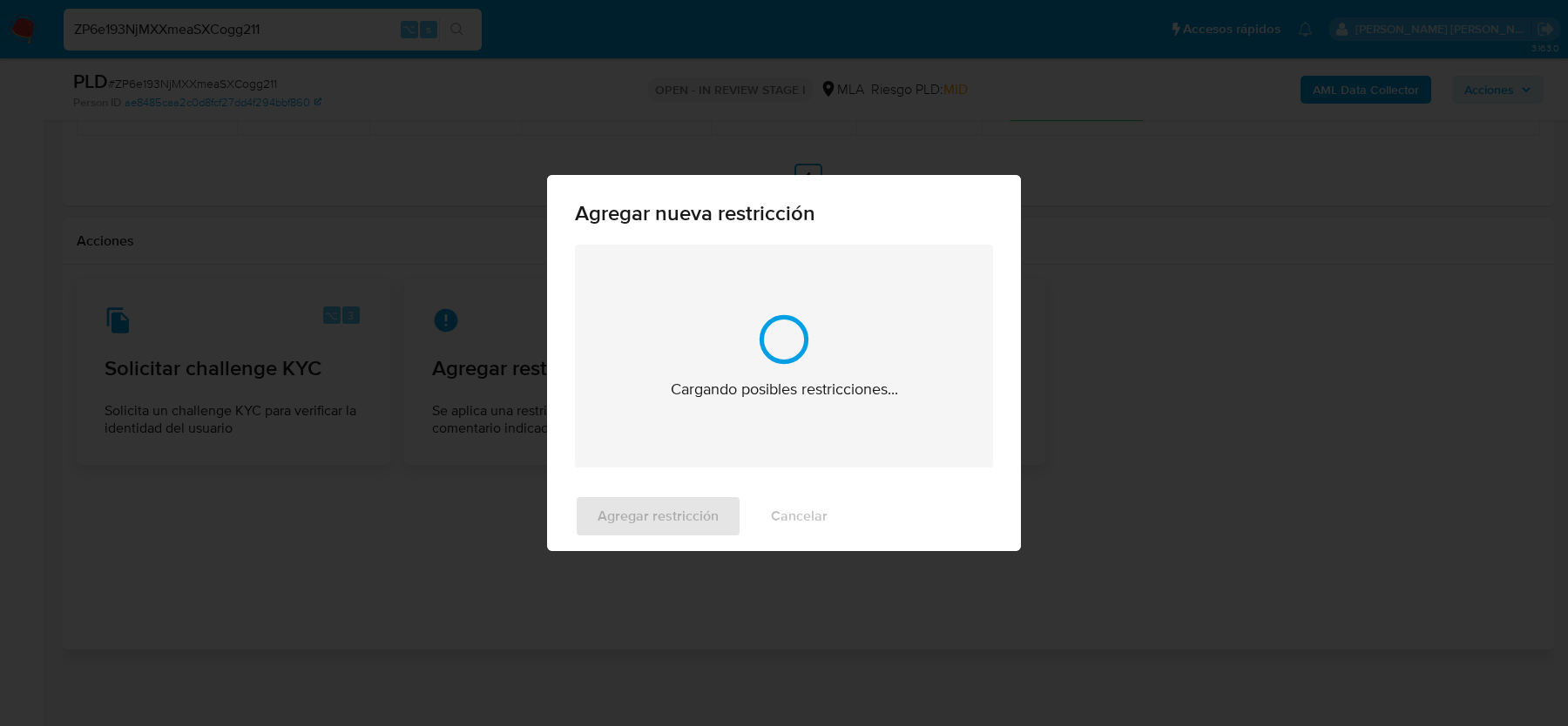
click at [643, 298] on div "Cargando posibles restricciones..." at bounding box center [784, 356] width 418 height 223
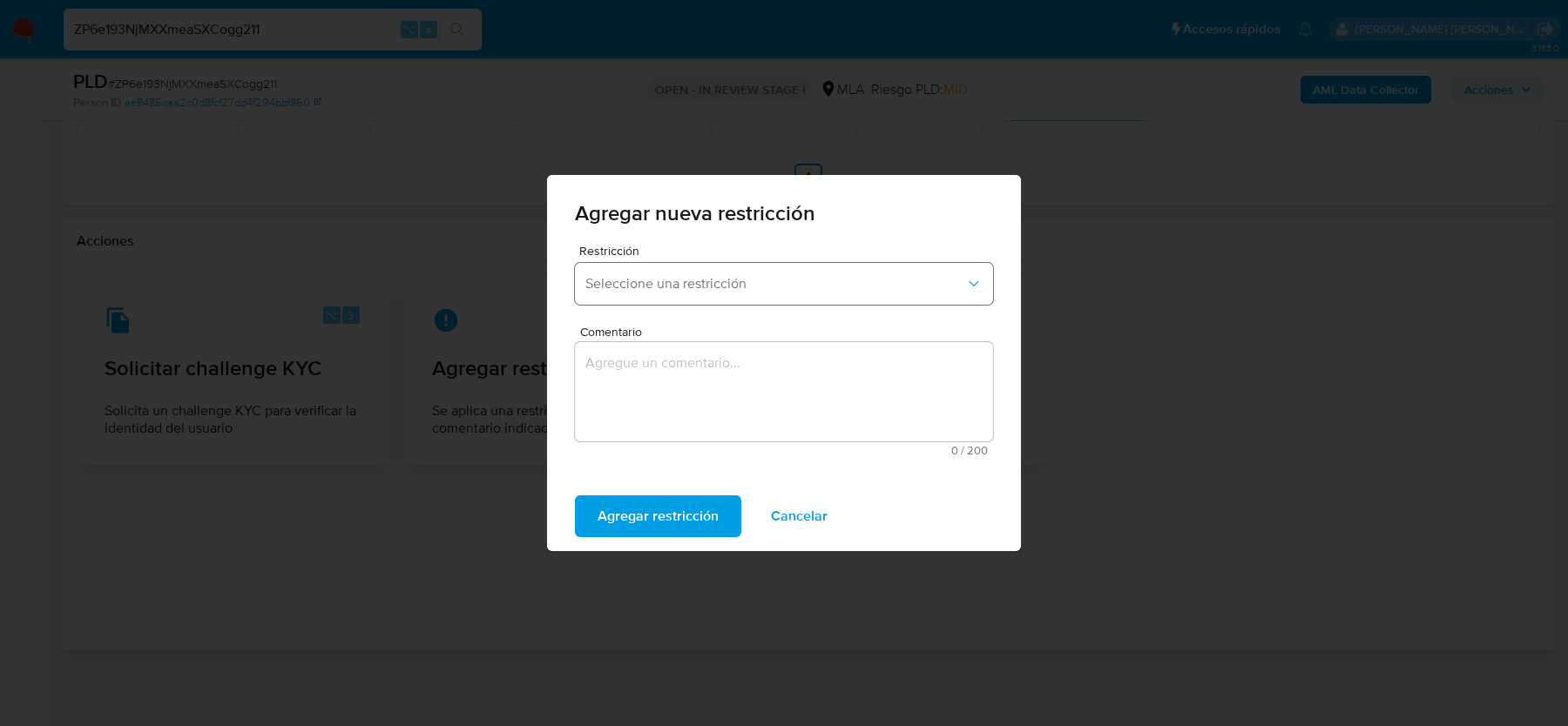
click at [644, 296] on button "Seleccione una restricción" at bounding box center [784, 284] width 418 height 42
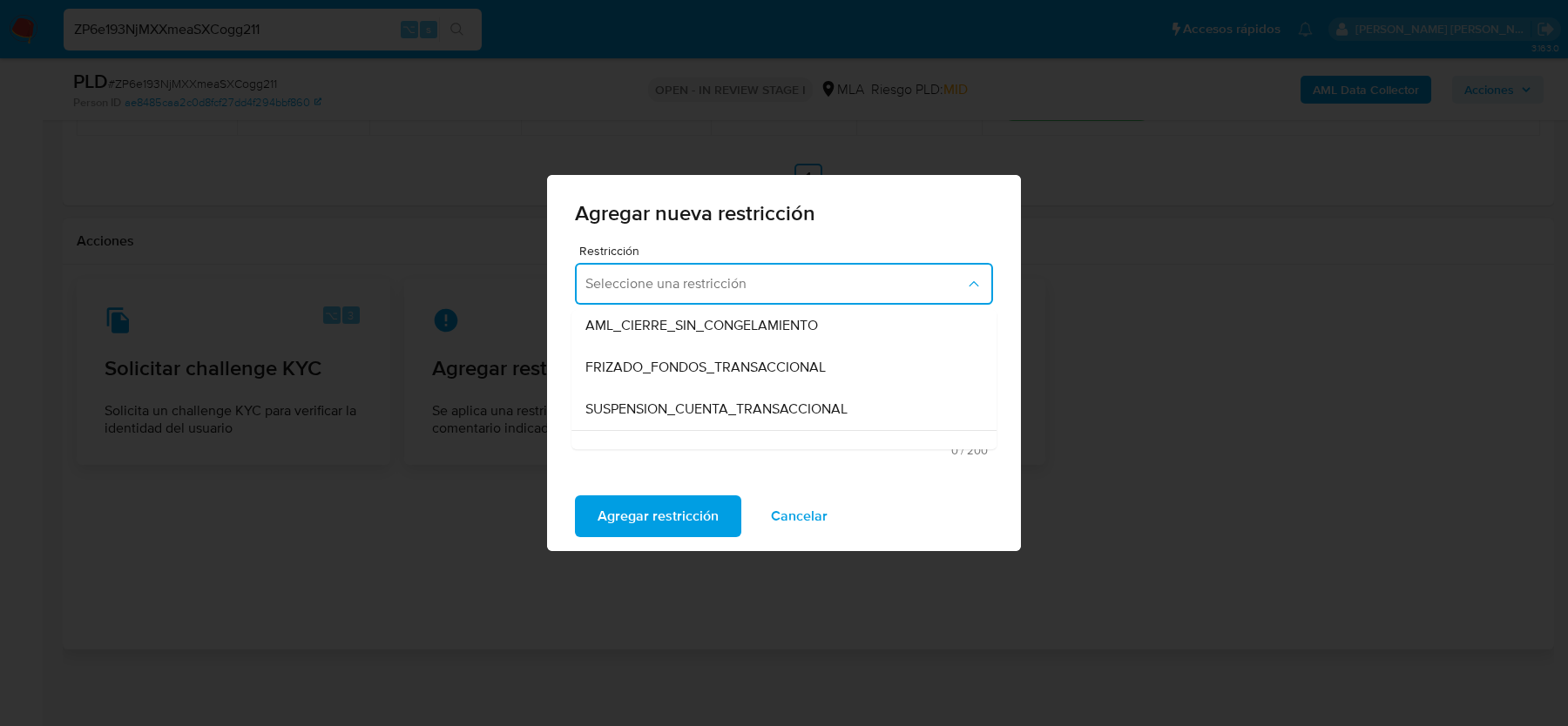
scroll to position [198, 0]
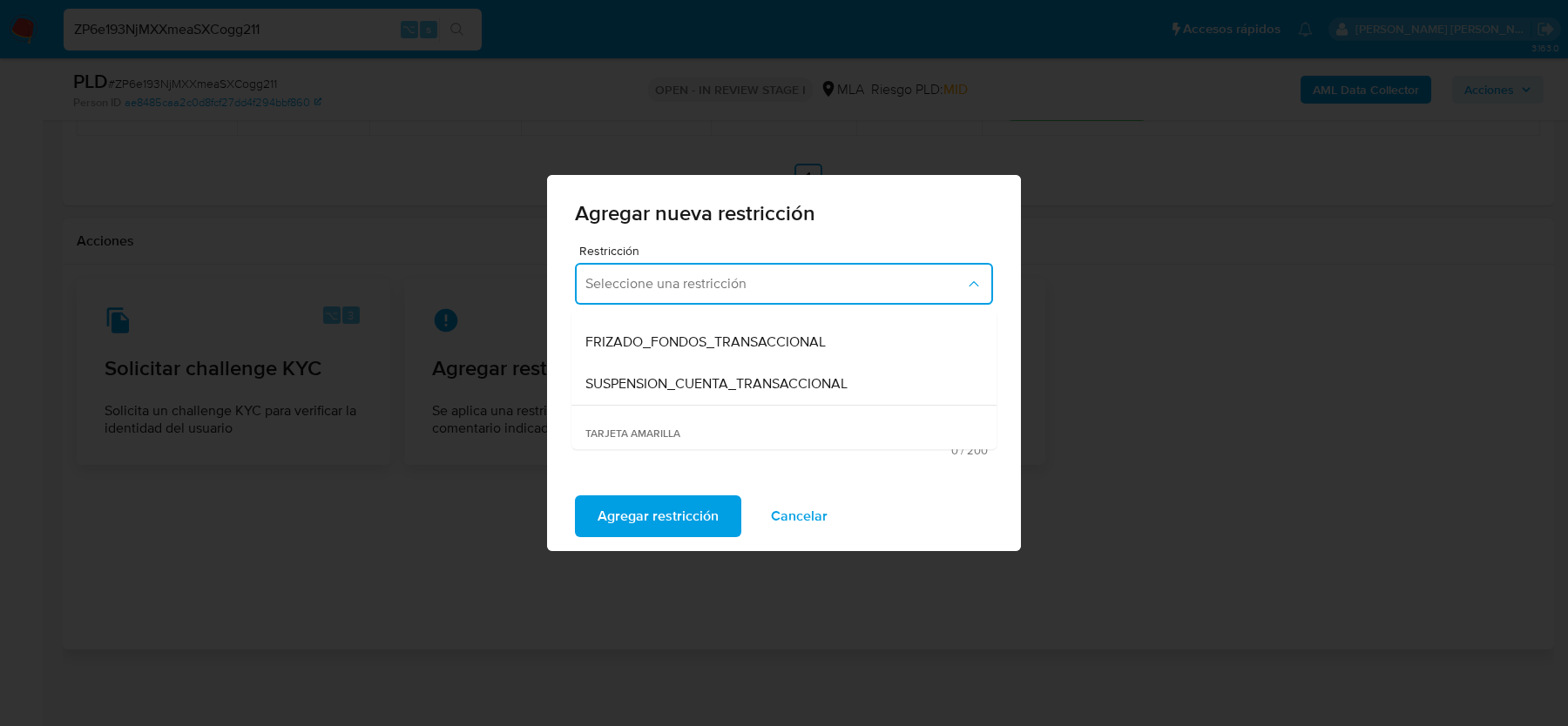
click at [675, 377] on span "SUSPENSION_CUENTA_TRANSACCIONAL" at bounding box center [716, 384] width 262 height 17
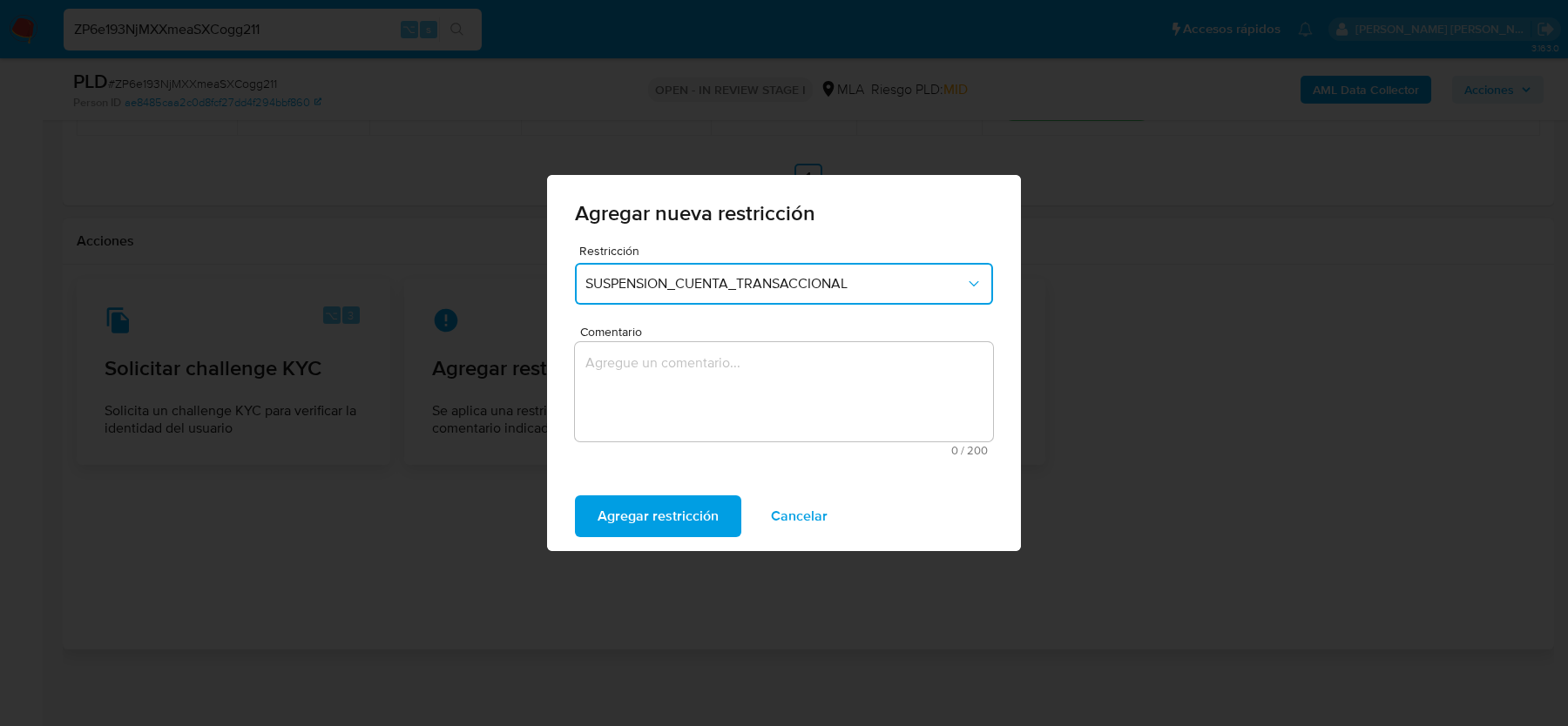
click at [665, 399] on textarea "Comentario" at bounding box center [784, 391] width 418 height 99
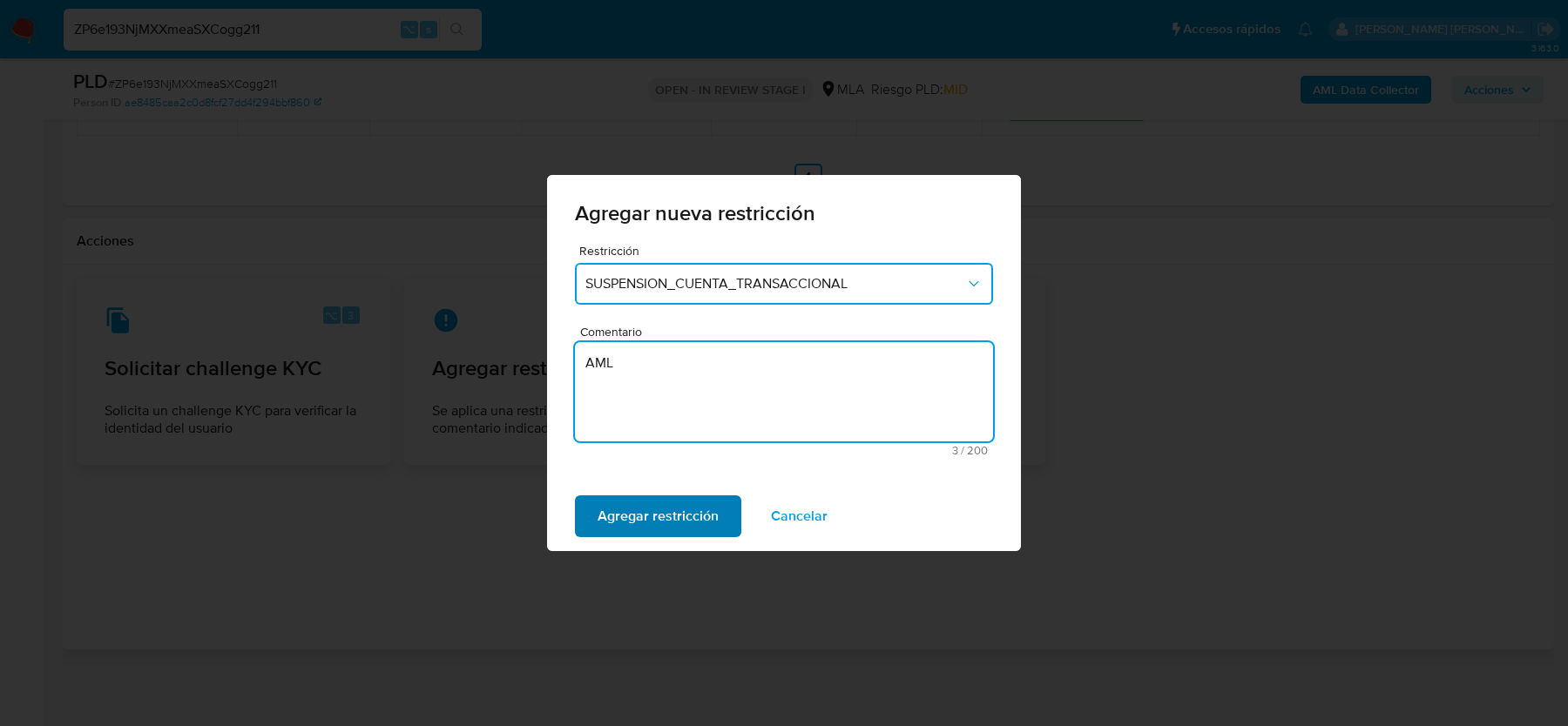
type textarea "AML"
click at [632, 507] on span "Agregar restricción" at bounding box center [658, 516] width 121 height 38
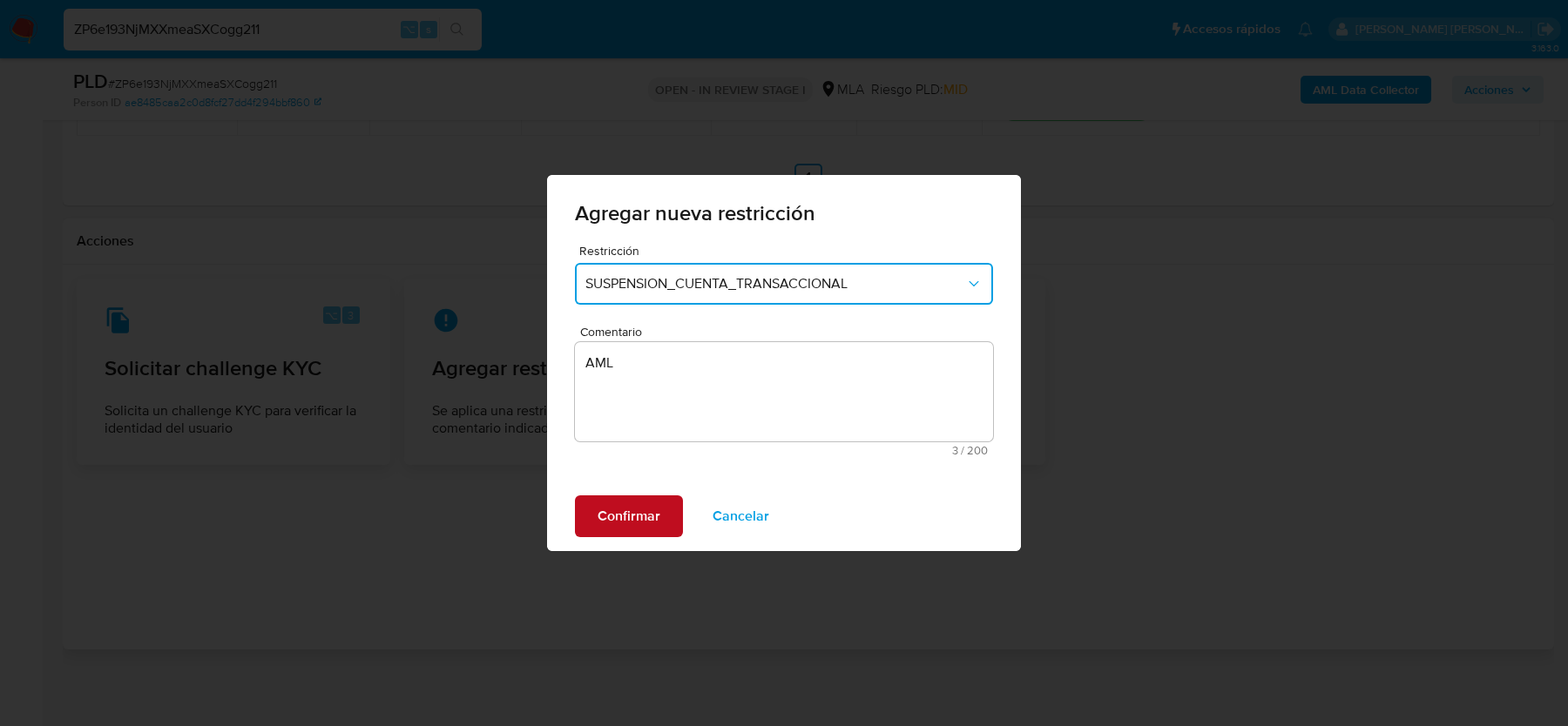
click at [632, 507] on span "Confirmar" at bounding box center [628, 516] width 63 height 38
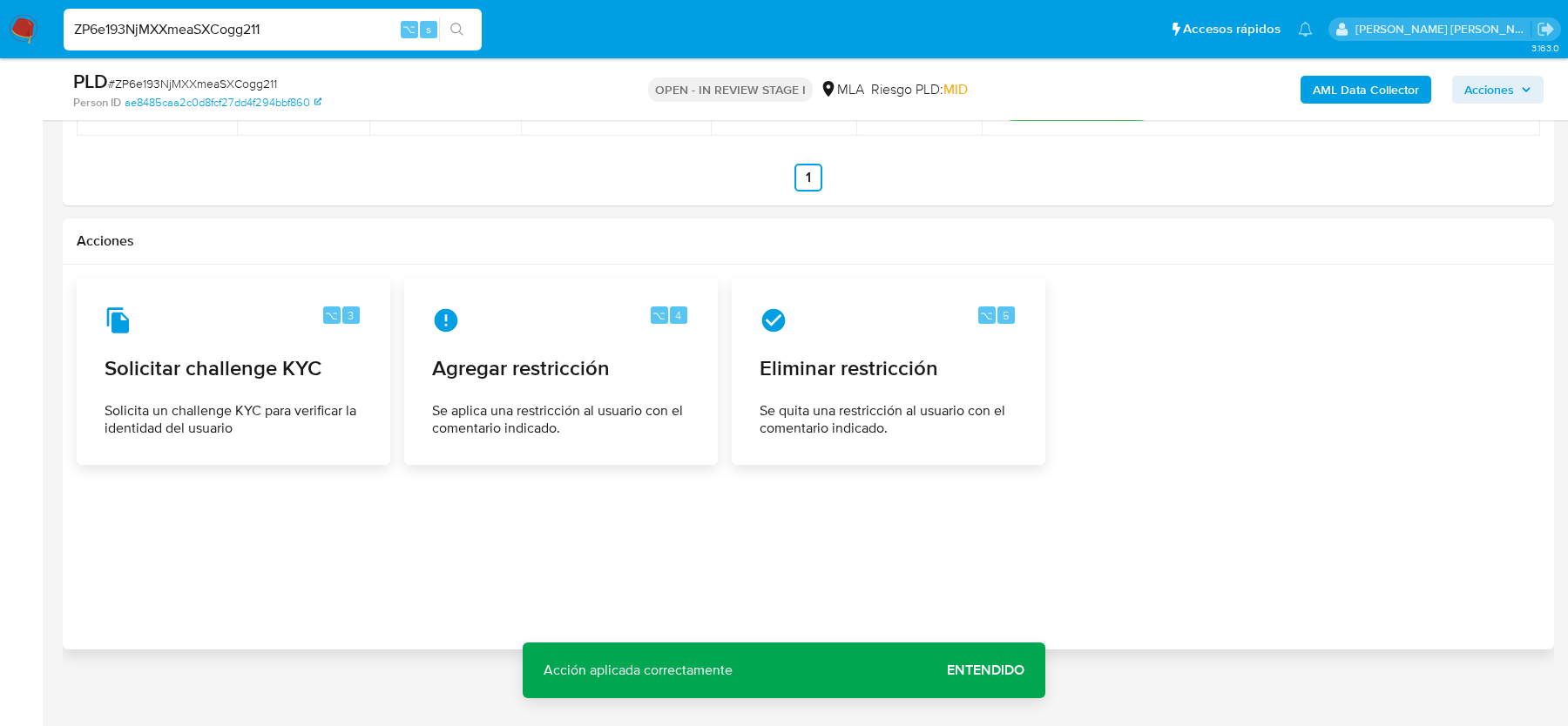
click at [976, 670] on span "Entendido" at bounding box center [985, 670] width 78 height 0
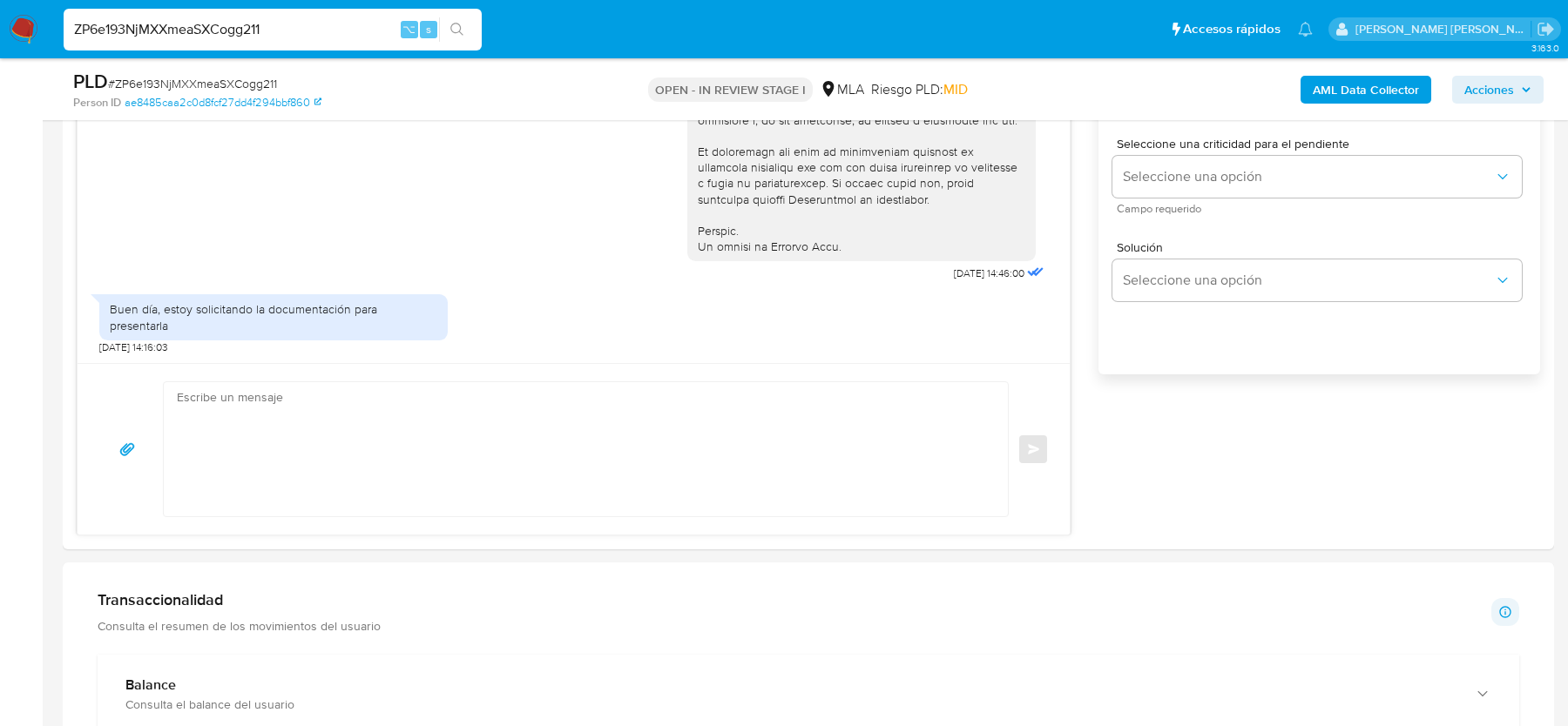
scroll to position [1058, 0]
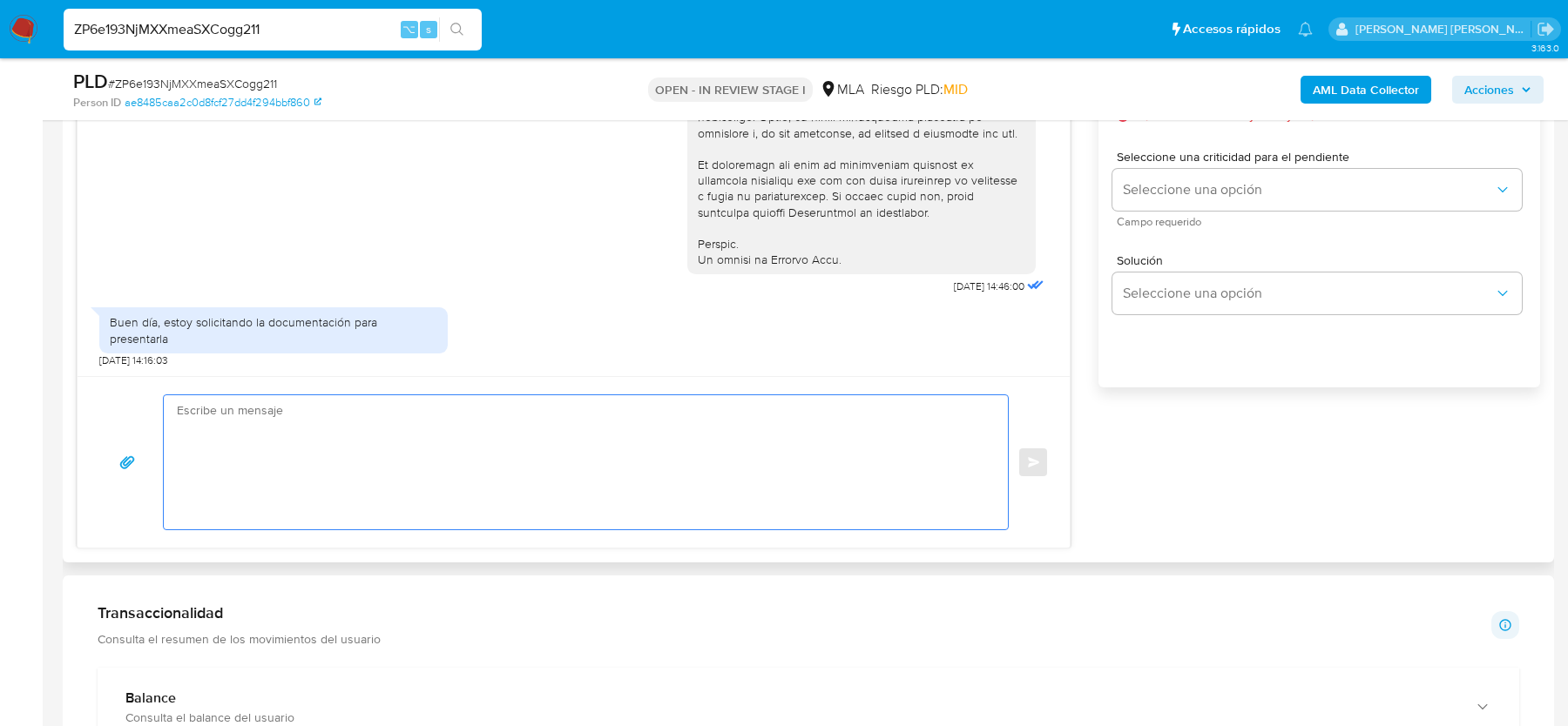
click at [462, 428] on textarea at bounding box center [581, 462] width 809 height 134
paste textarea "Hola, Muchas gracias por tu respuesta. Analizamos tu caso y verificamos que no …"
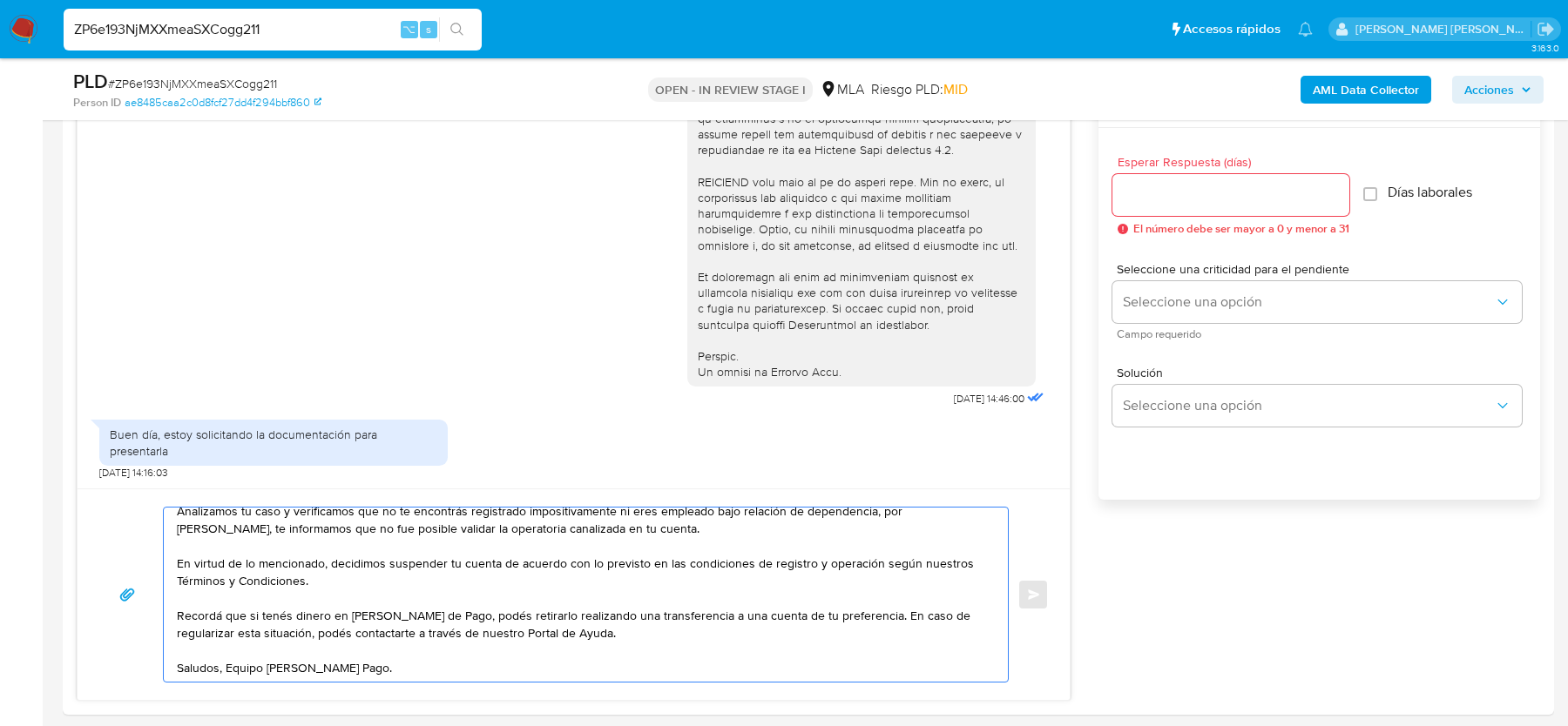
scroll to position [872, 0]
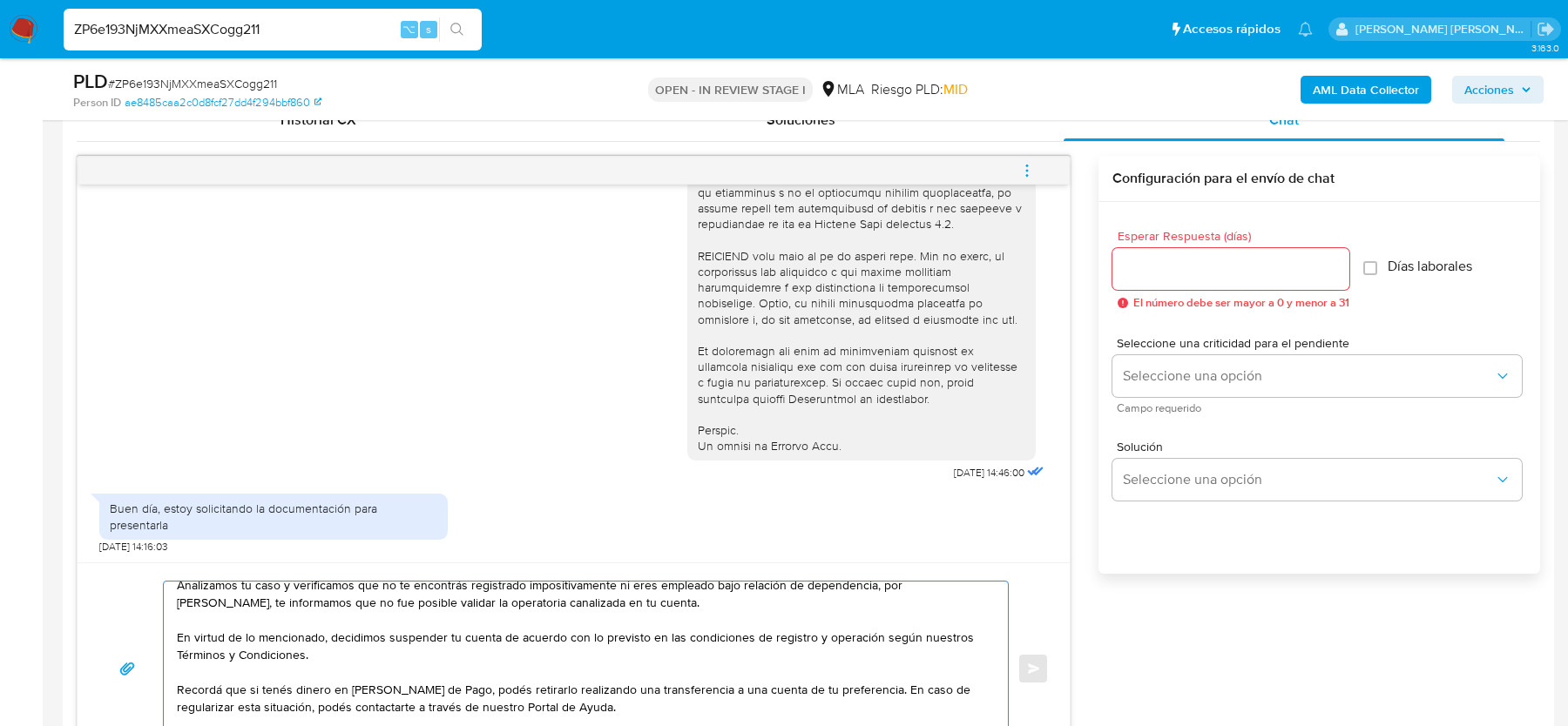
type textarea "Hola, Muchas gracias por tu respuesta. Analizamos tu caso y verificamos que no …"
click at [1196, 297] on span "El número debe ser mayor a 0 y menor a 31" at bounding box center [1241, 303] width 216 height 12
click at [1192, 280] on div at bounding box center [1231, 269] width 237 height 42
click at [1178, 272] on input "Esperar Respuesta (días)" at bounding box center [1231, 269] width 237 height 23
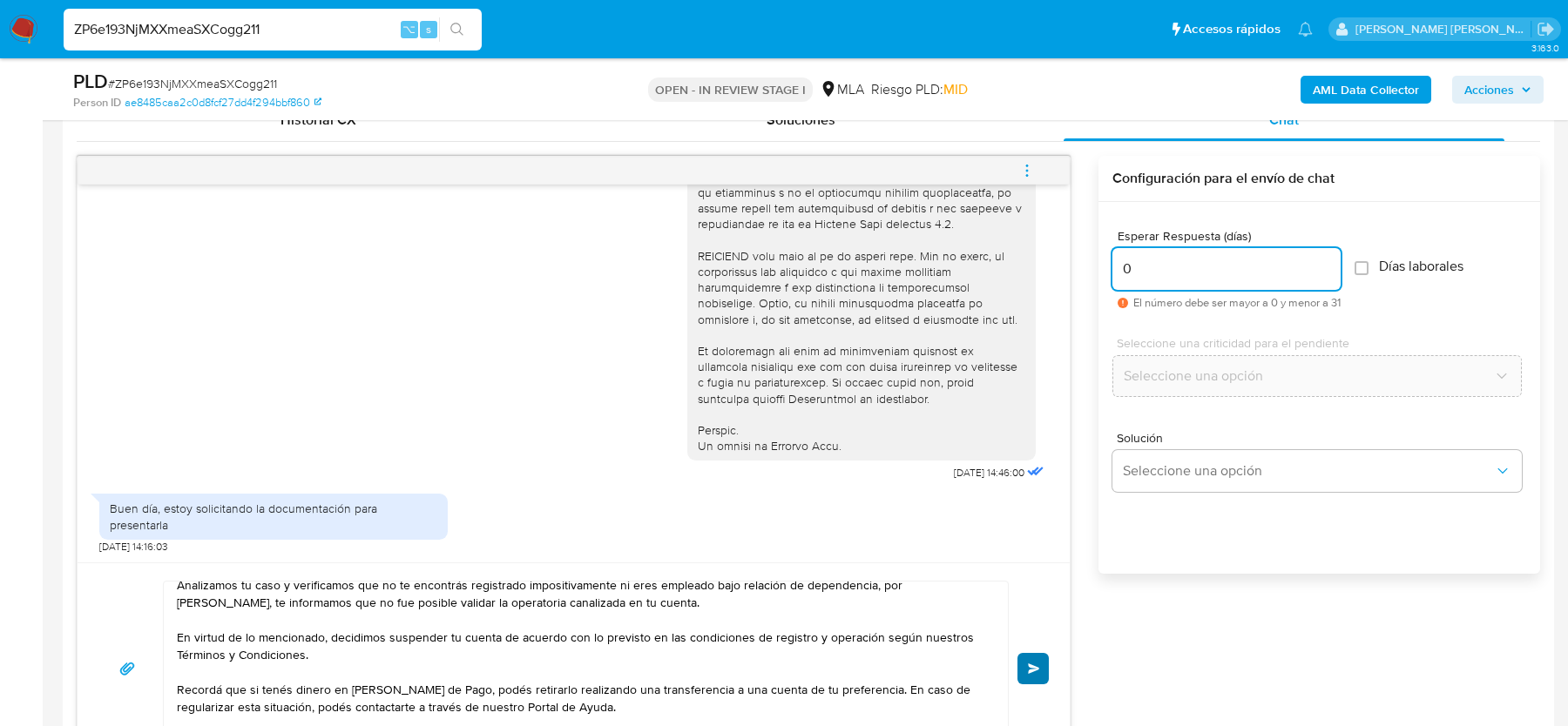
type input "0"
click at [1029, 664] on span "Enviar" at bounding box center [1033, 669] width 12 height 10
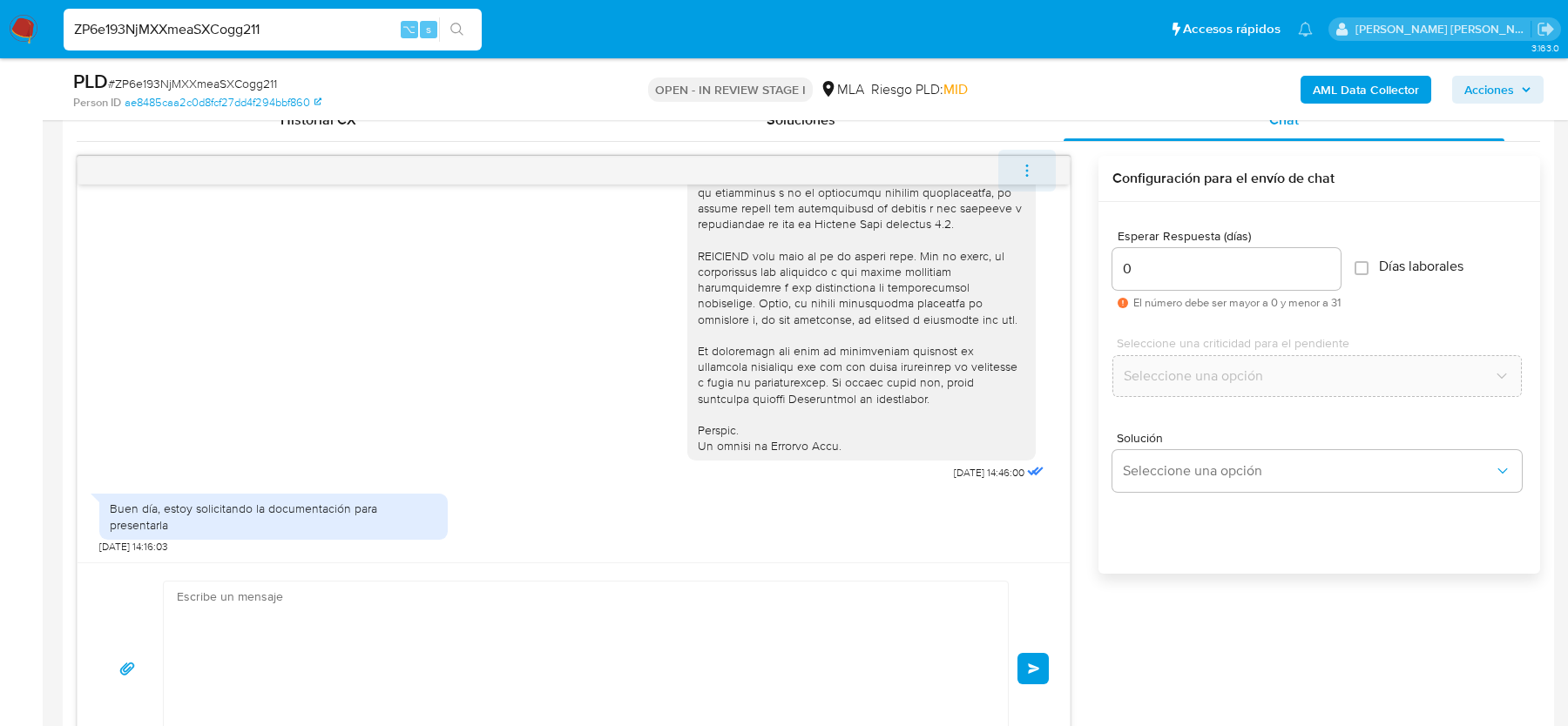
scroll to position [1031, 0]
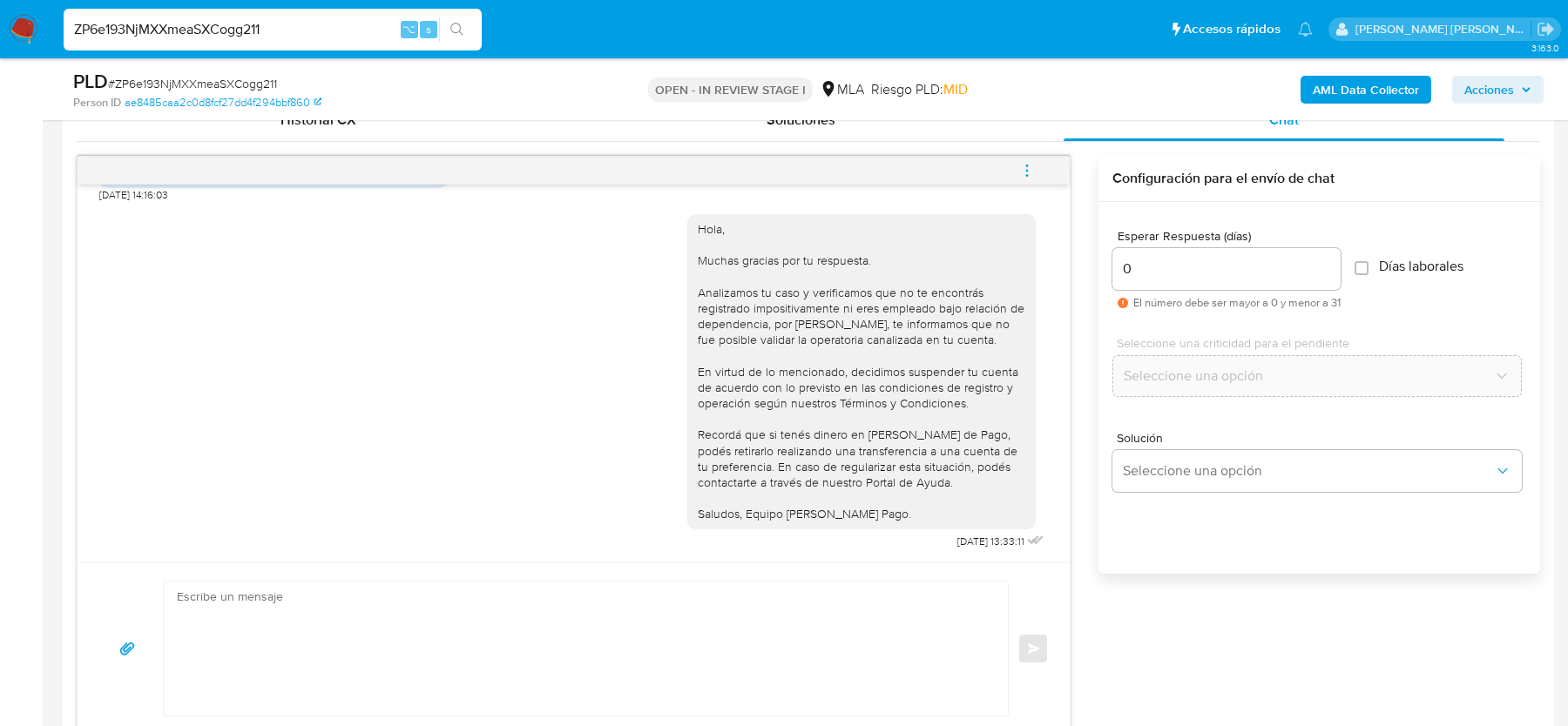
click at [1027, 171] on icon "menu-action" at bounding box center [1026, 171] width 16 height 16
click at [853, 130] on li "Cerrar conversación" at bounding box center [910, 135] width 179 height 31
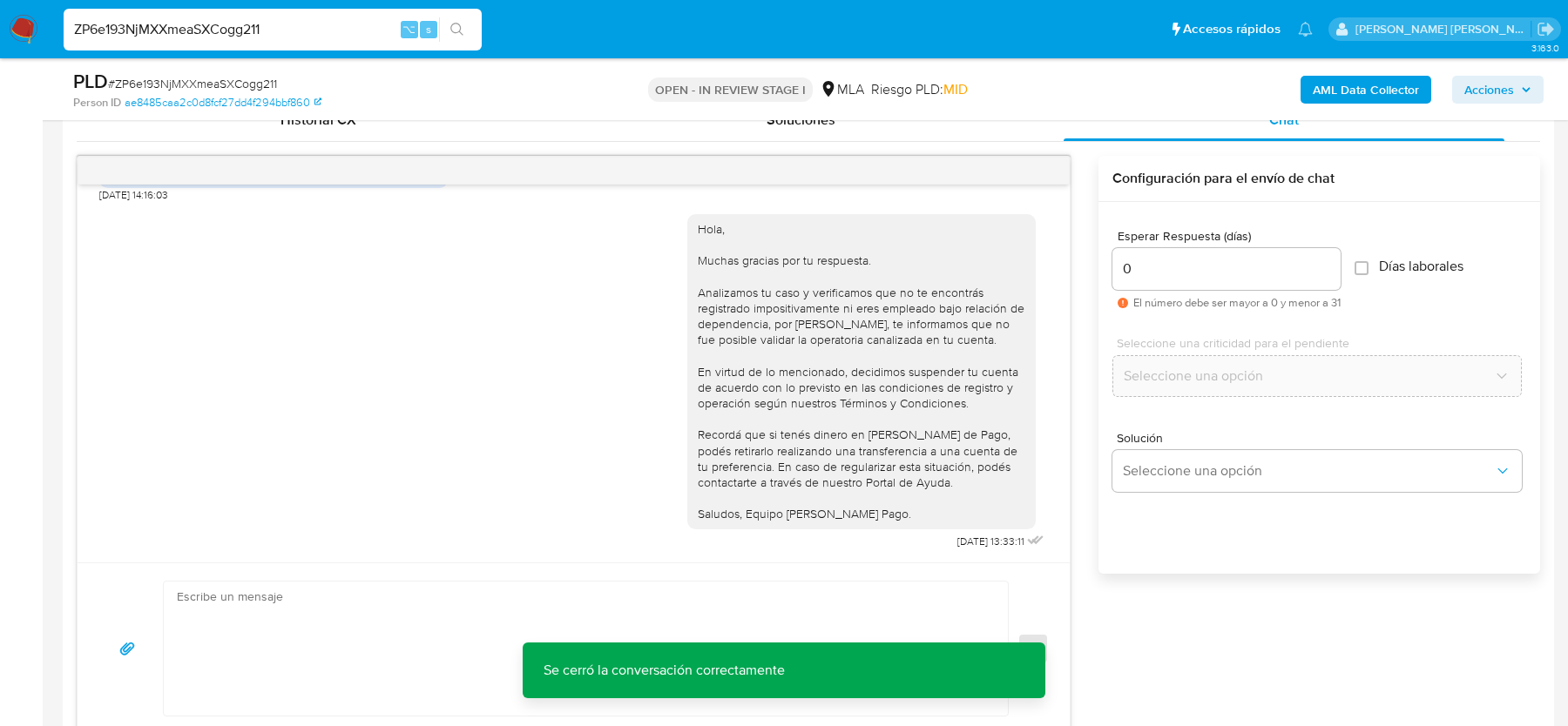
click at [202, 78] on span "# ZP6e193NjMXXmeaSXCogg211" at bounding box center [192, 83] width 169 height 17
copy span "ZP6e193NjMXXmeaSXCogg211"
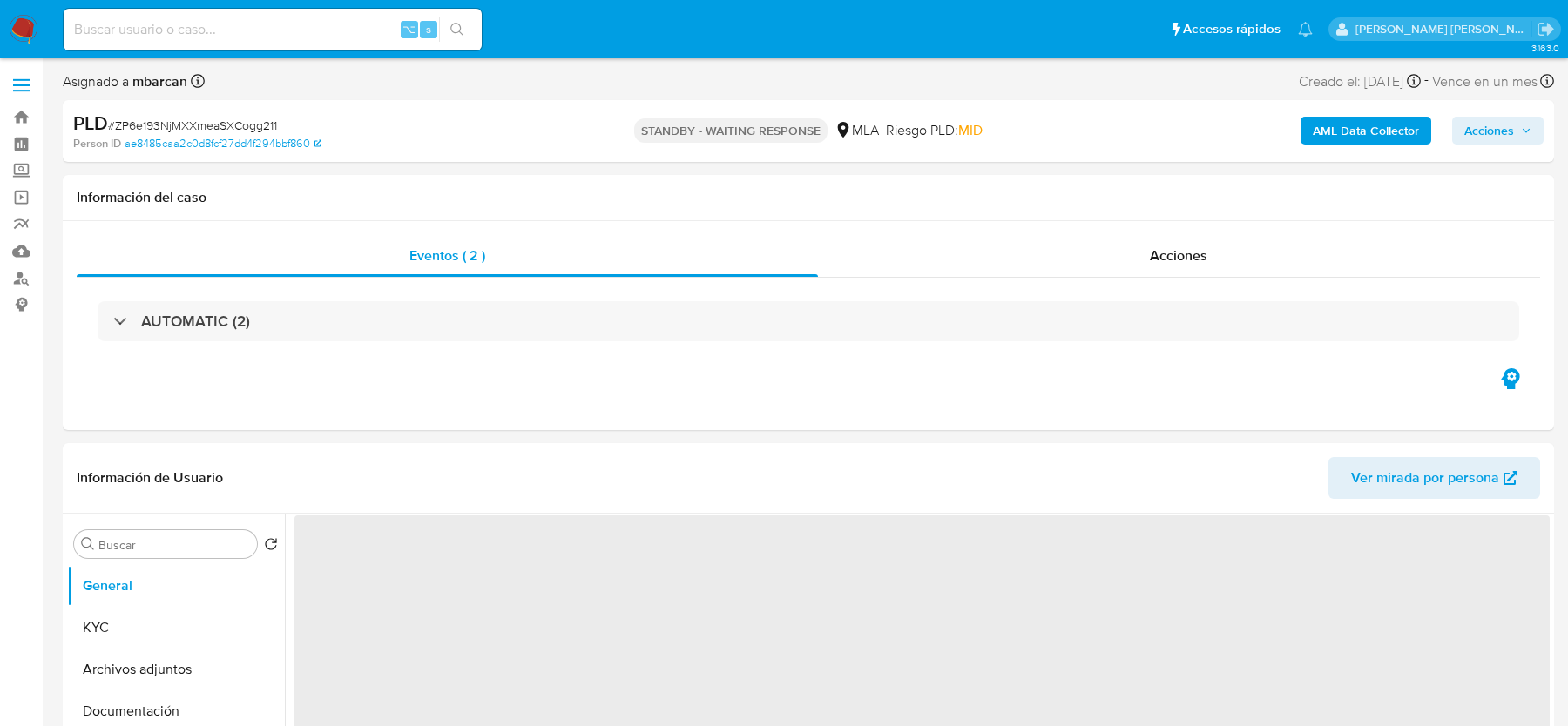
select select "10"
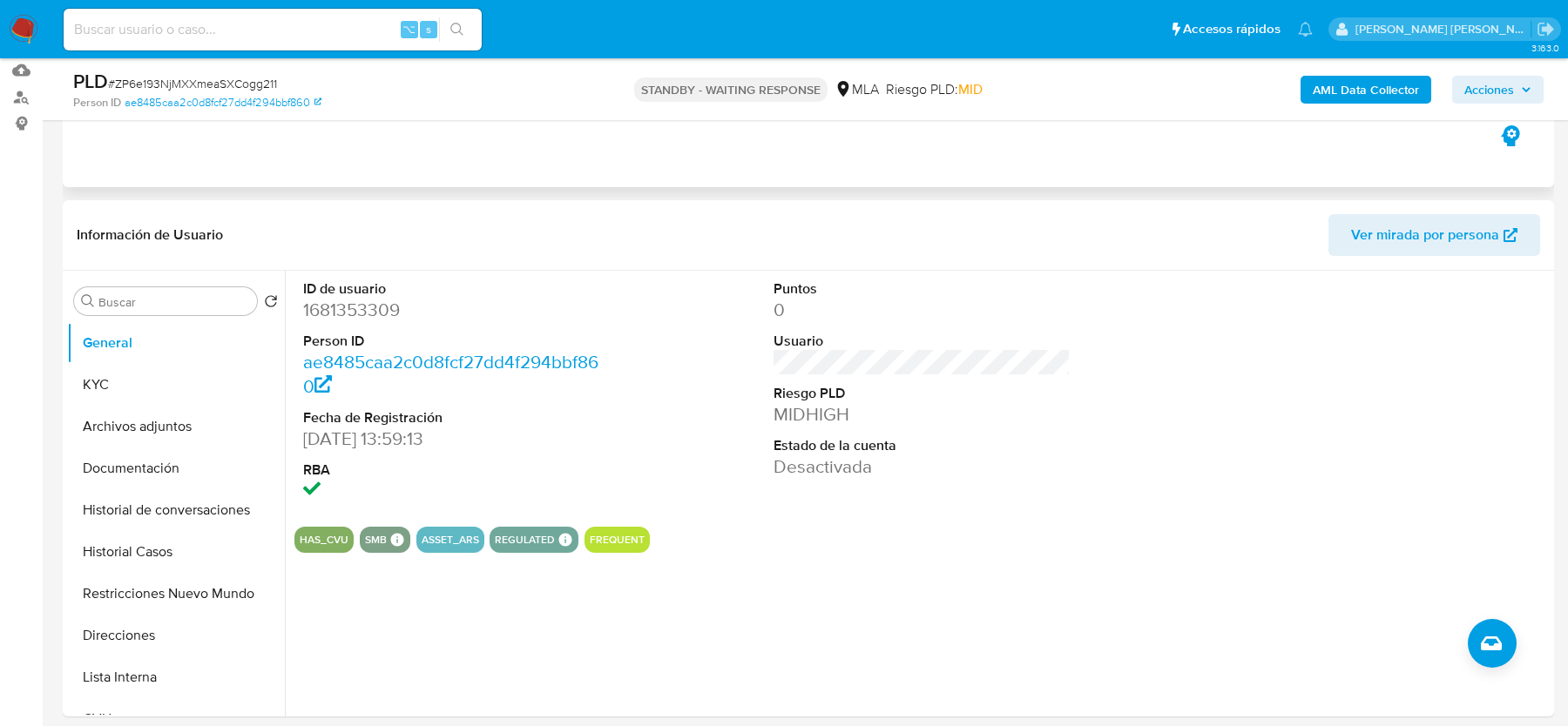
scroll to position [183, 0]
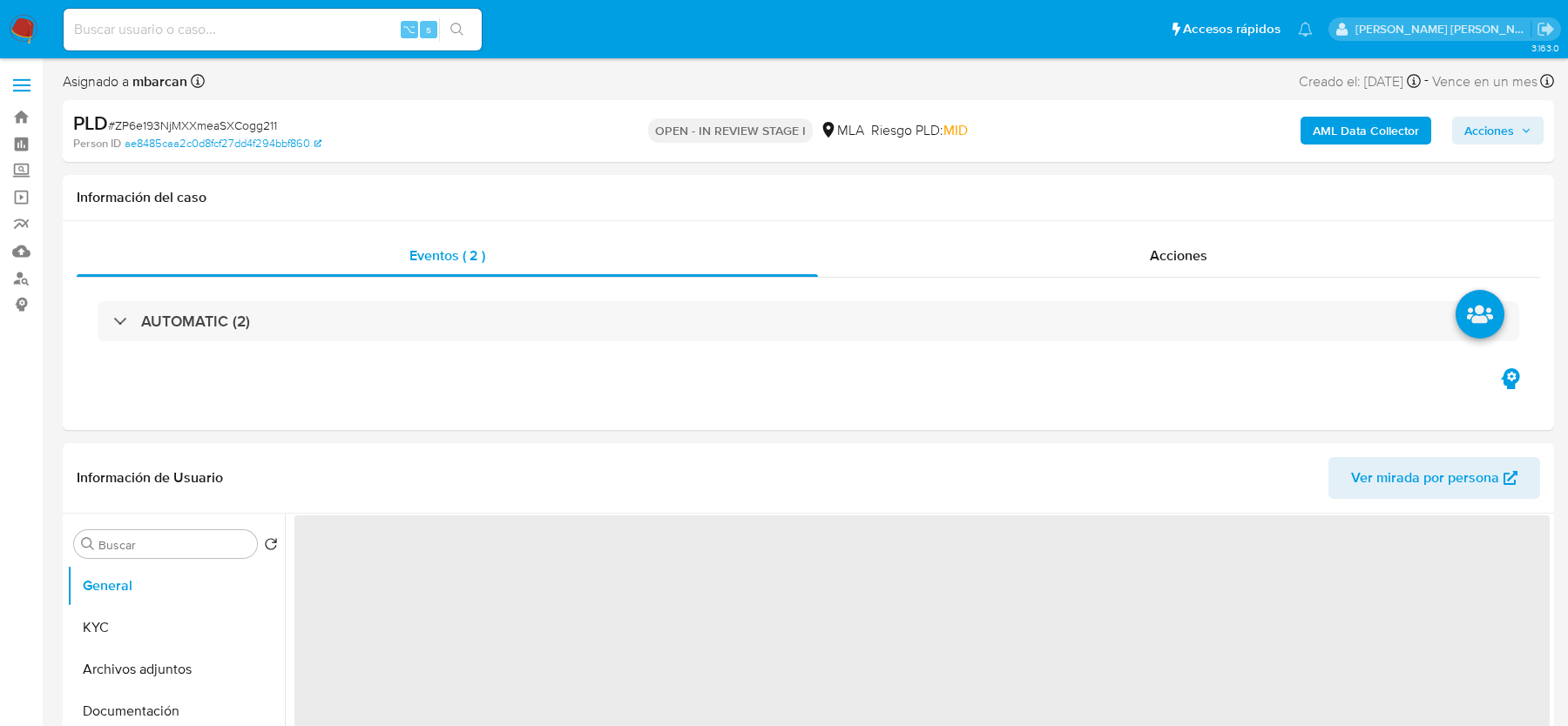
select select "10"
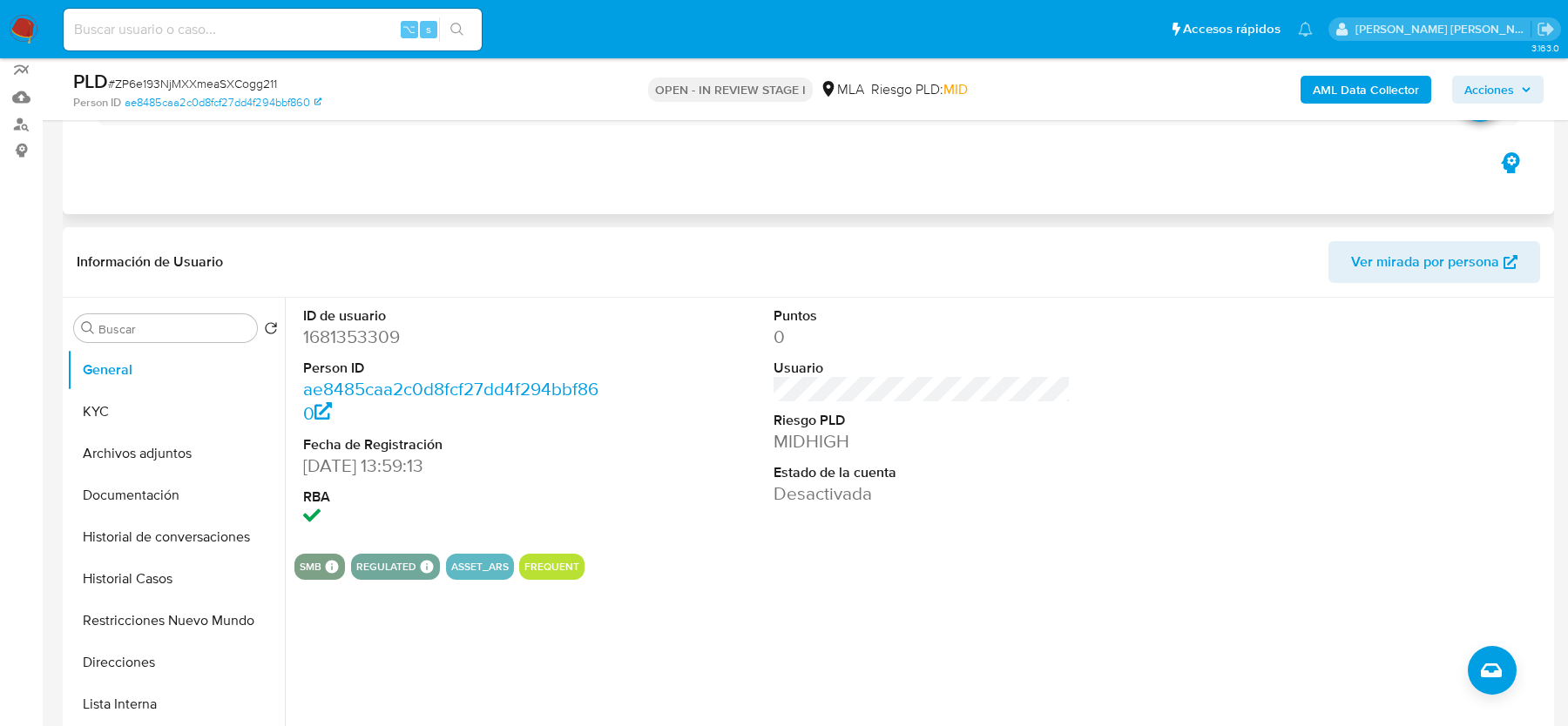
scroll to position [298, 0]
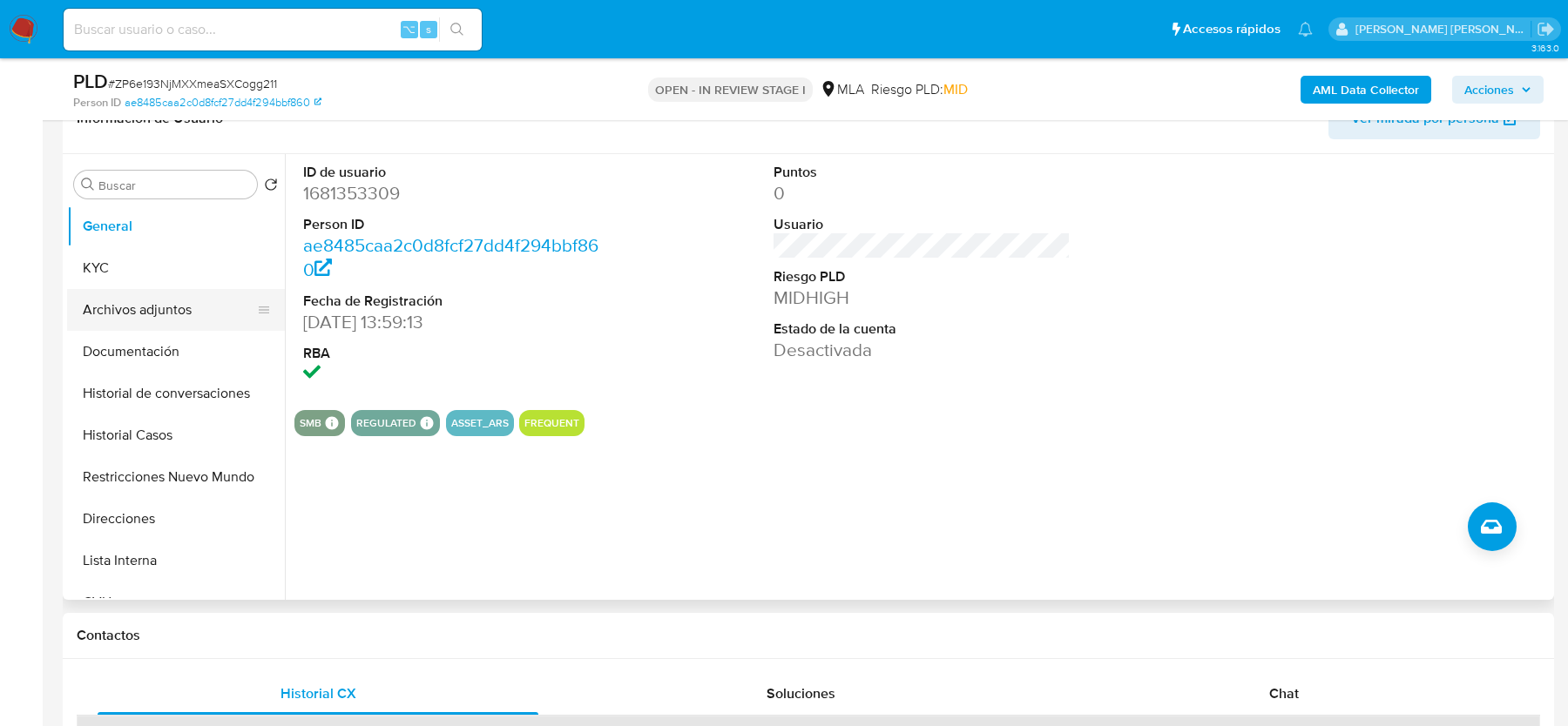
click at [140, 315] on button "Archivos adjuntos" at bounding box center [169, 310] width 203 height 42
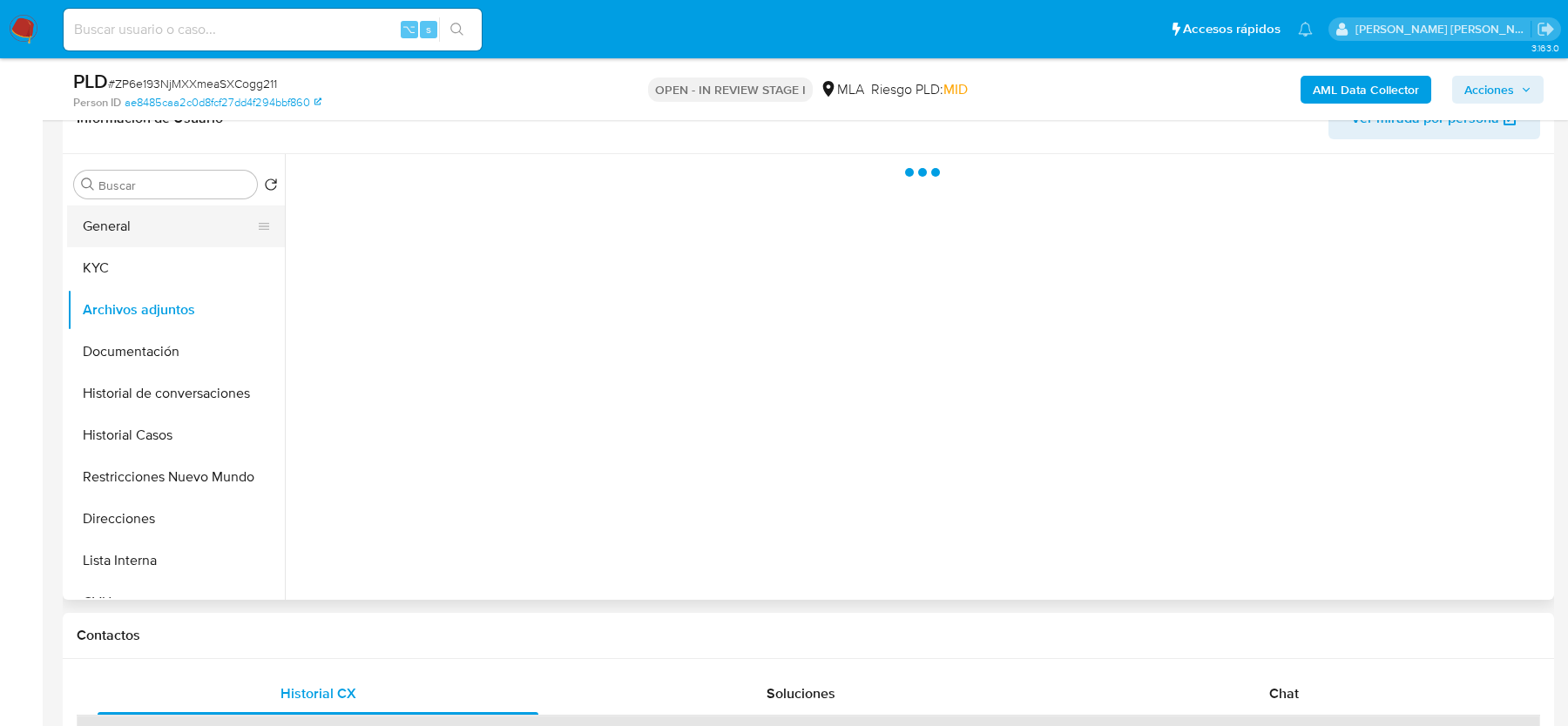
click at [140, 228] on button "General" at bounding box center [169, 226] width 203 height 42
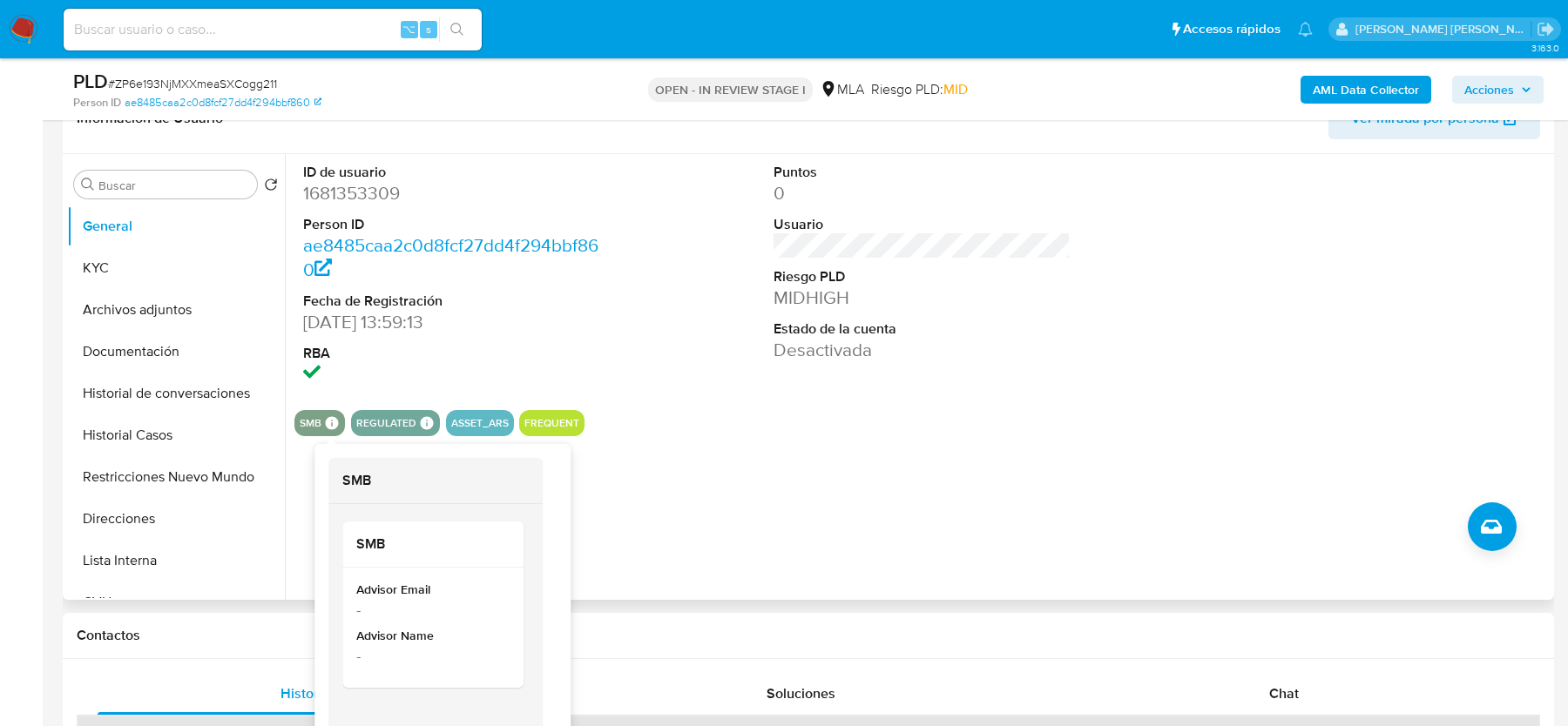
scroll to position [345, 0]
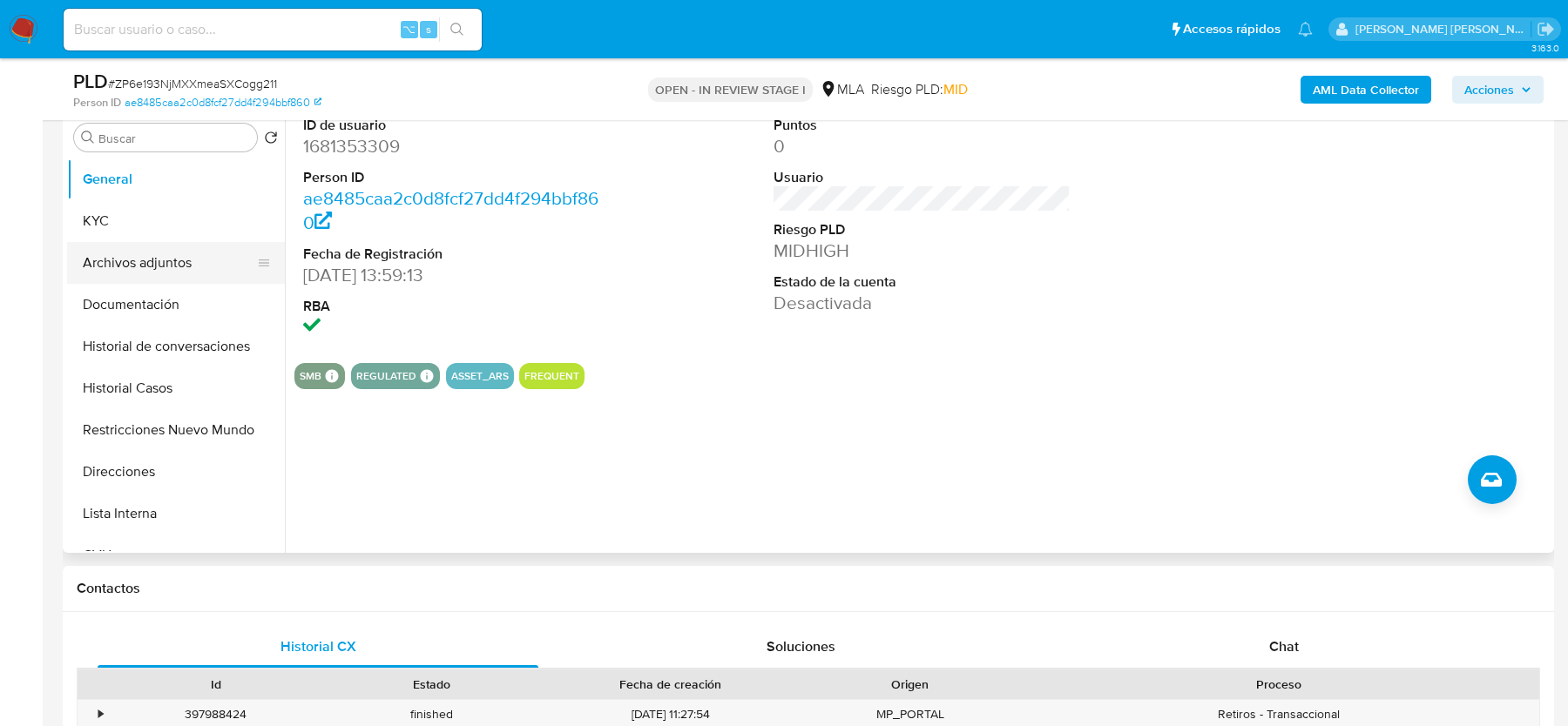
click at [140, 257] on button "Archivos adjuntos" at bounding box center [169, 263] width 203 height 42
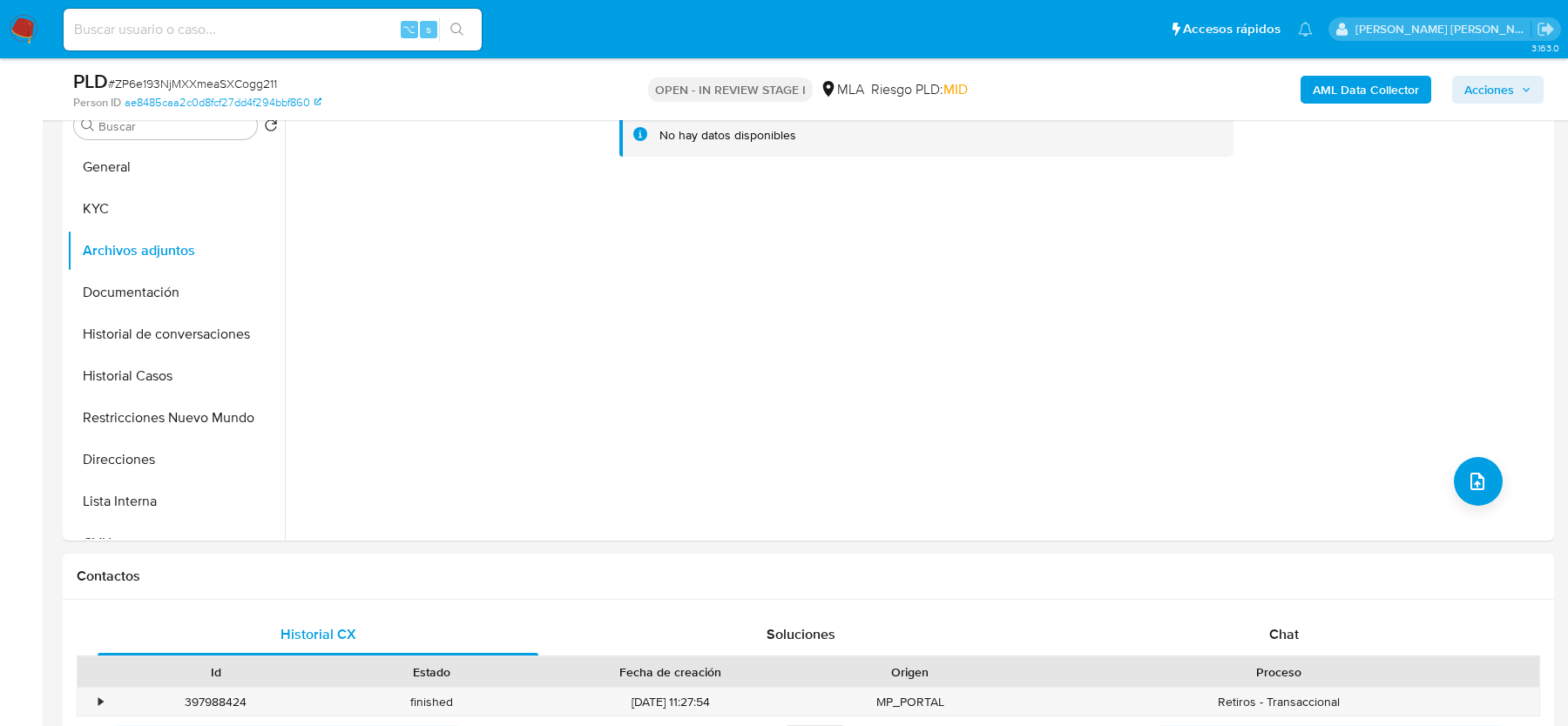
scroll to position [348, 0]
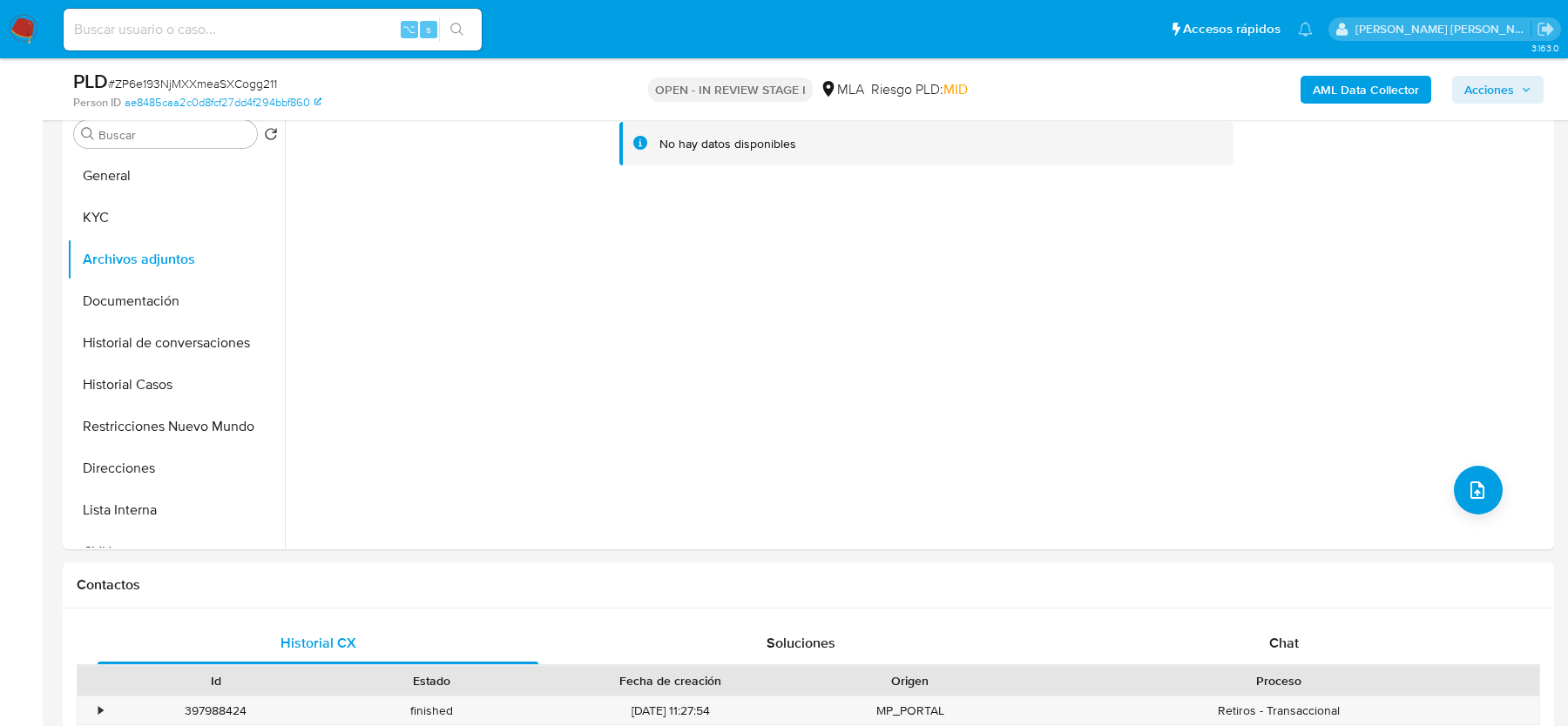
click at [1371, 99] on b "AML Data Collector" at bounding box center [1366, 89] width 106 height 28
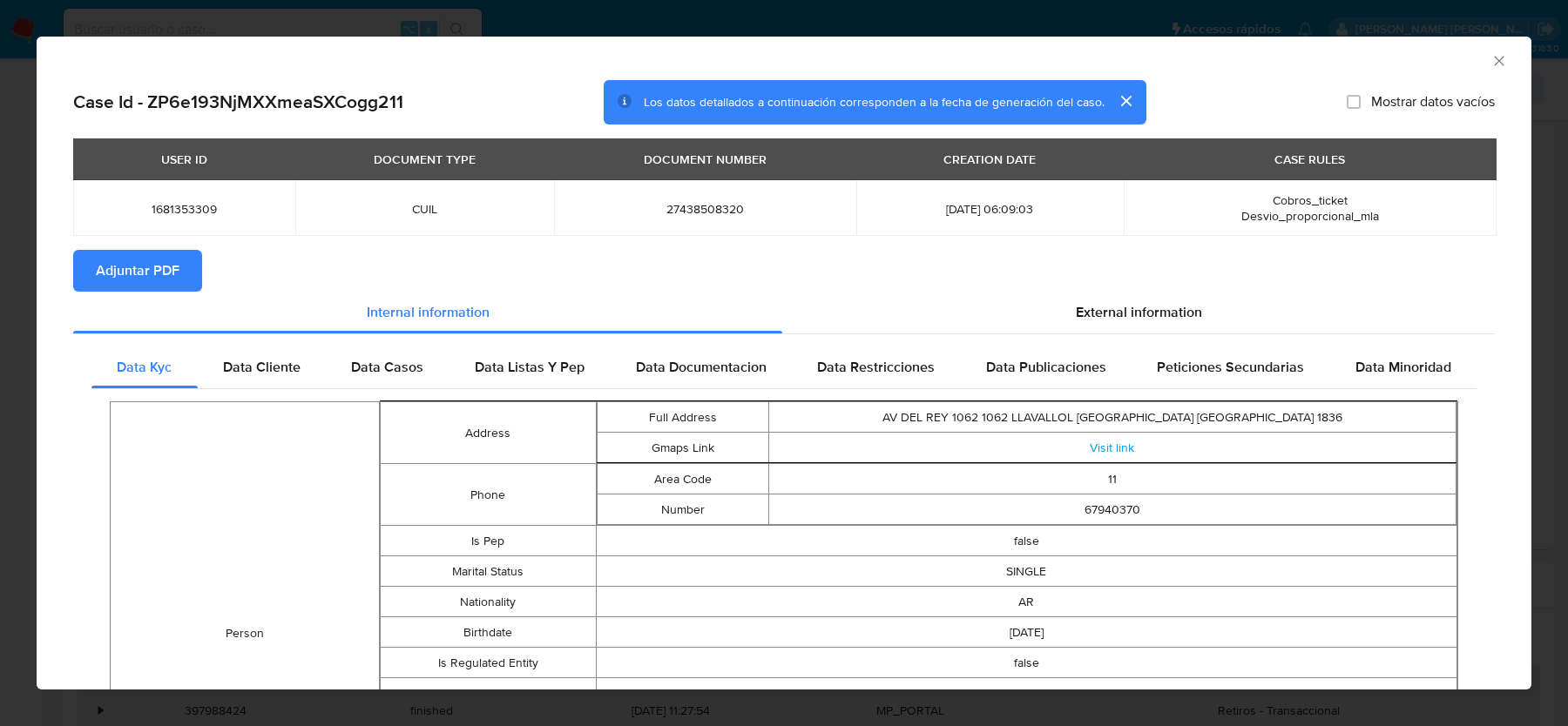
click at [114, 267] on span "Adjuntar PDF" at bounding box center [138, 271] width 84 height 38
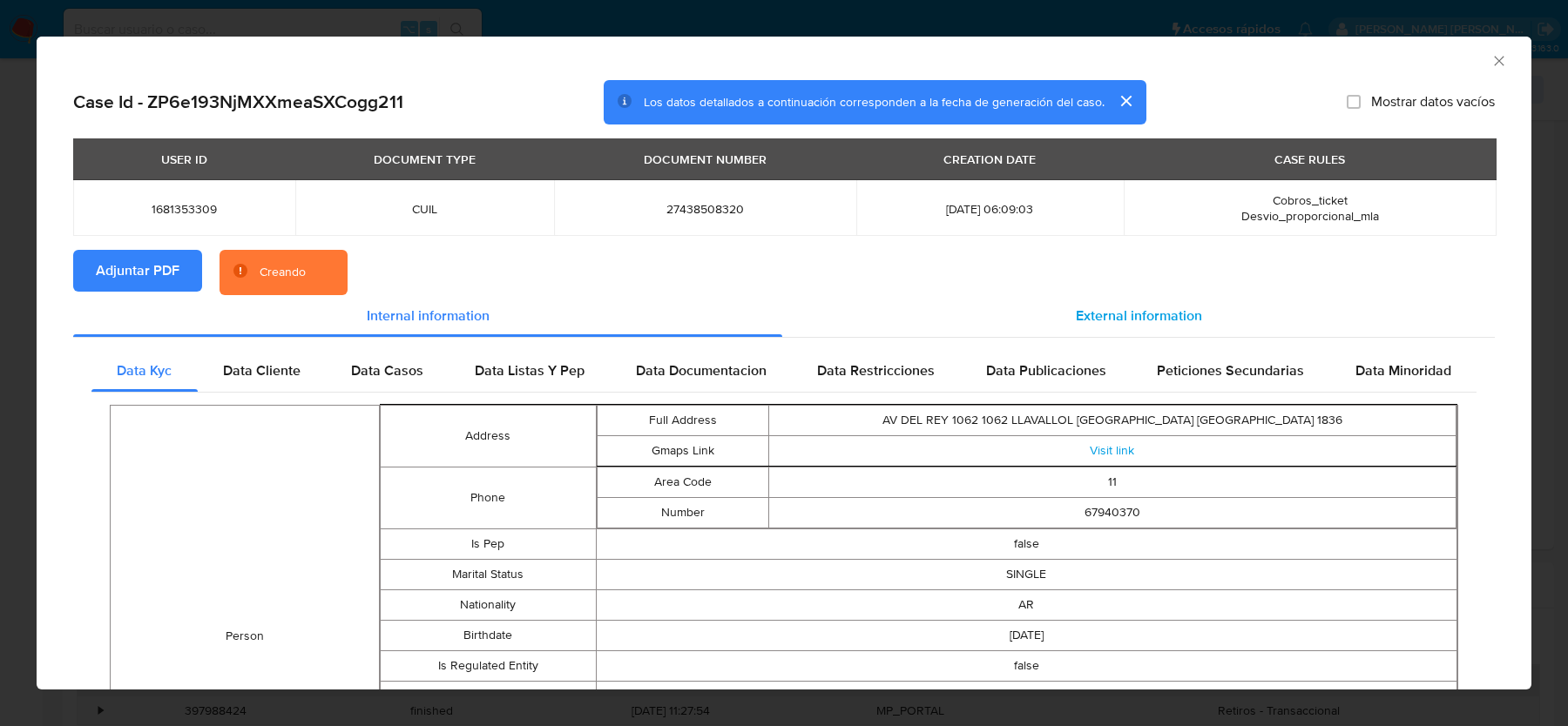
click at [1082, 311] on span "External information" at bounding box center [1138, 316] width 126 height 20
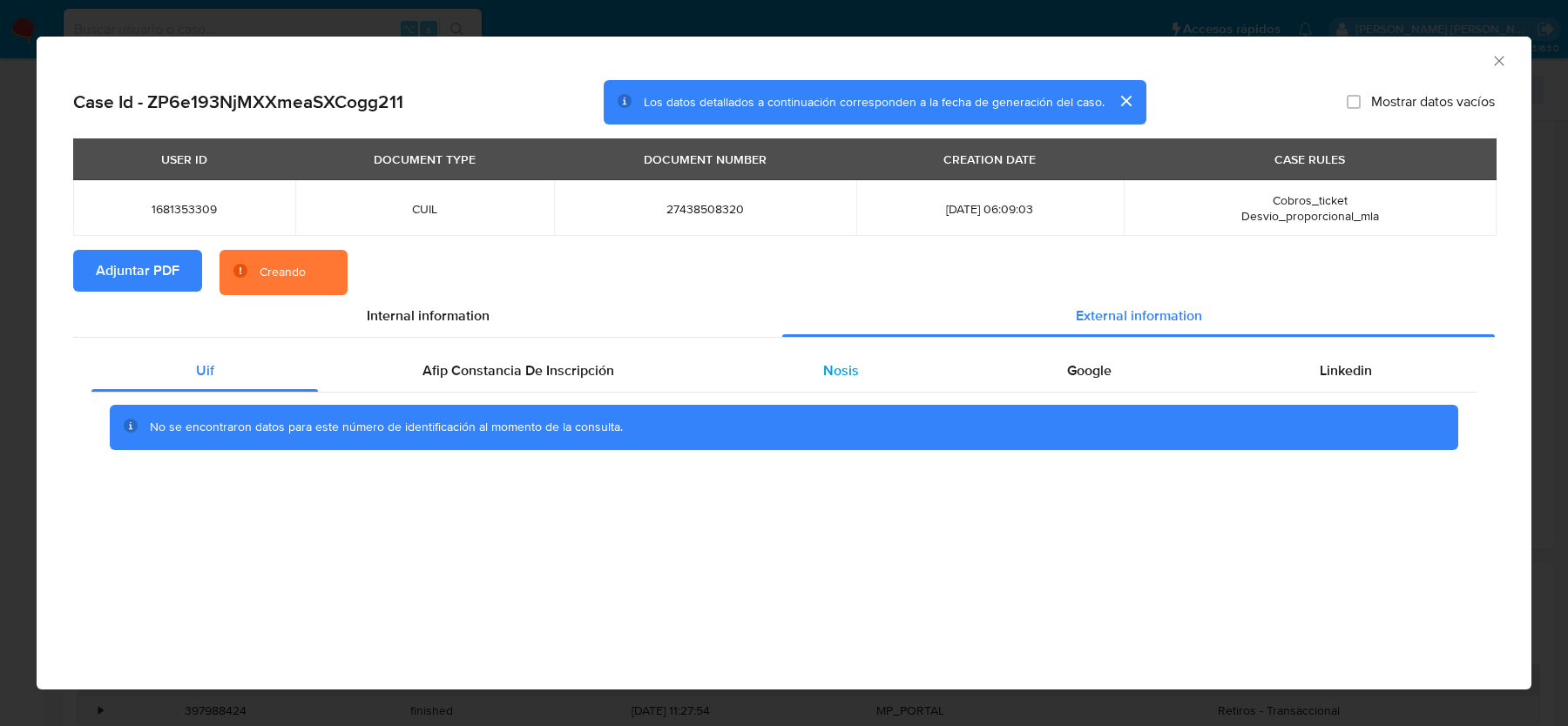
click at [810, 369] on div "Nosis" at bounding box center [840, 371] width 244 height 42
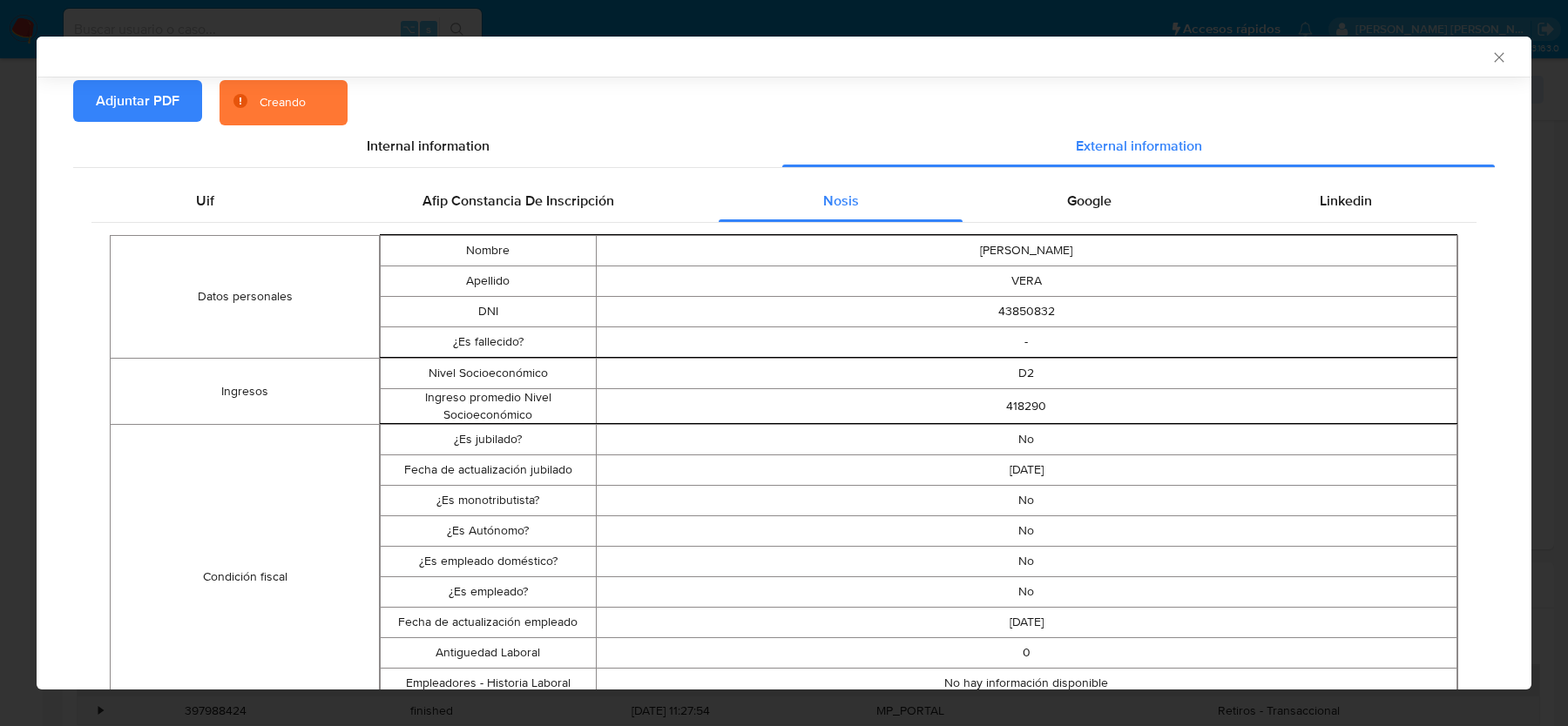
scroll to position [0, 0]
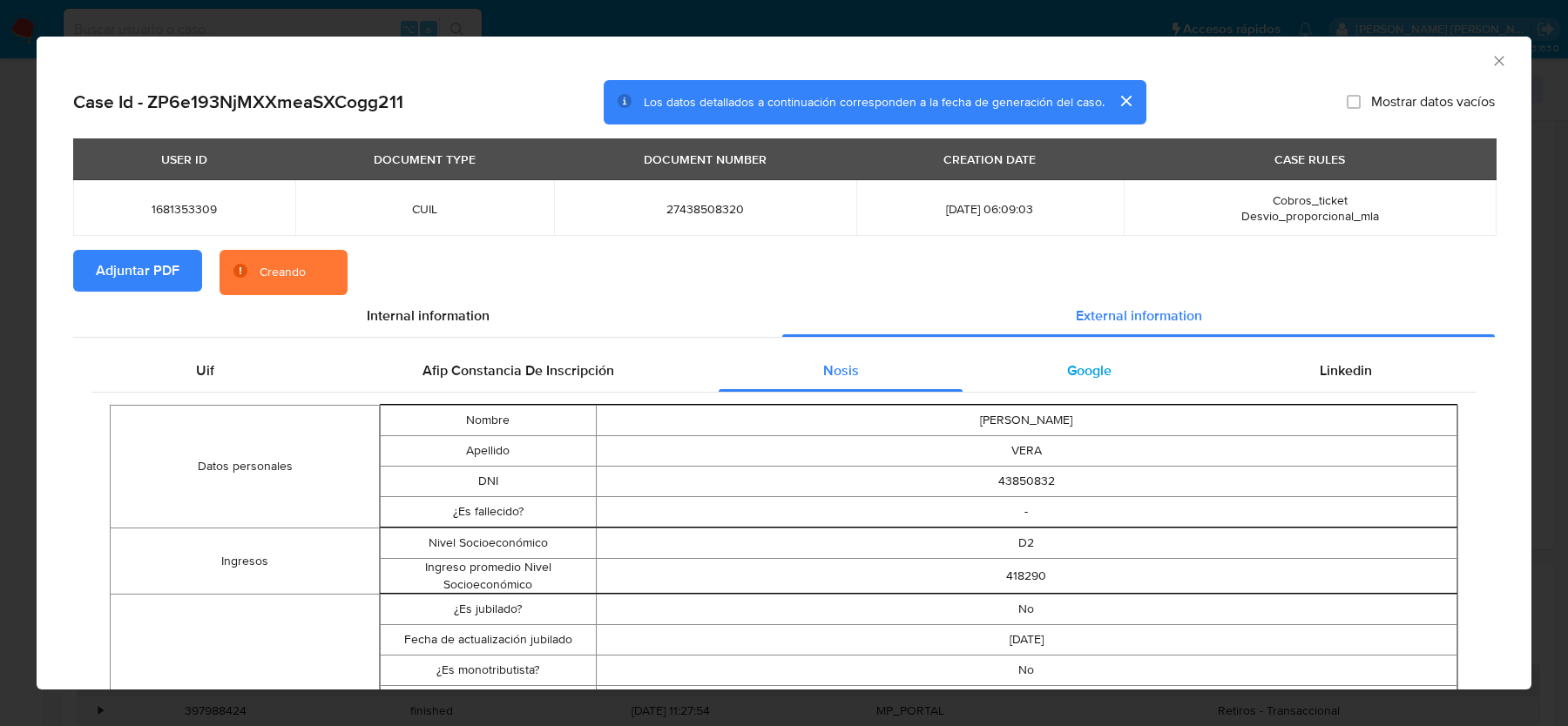
click at [1062, 373] on div "Google" at bounding box center [1088, 371] width 253 height 42
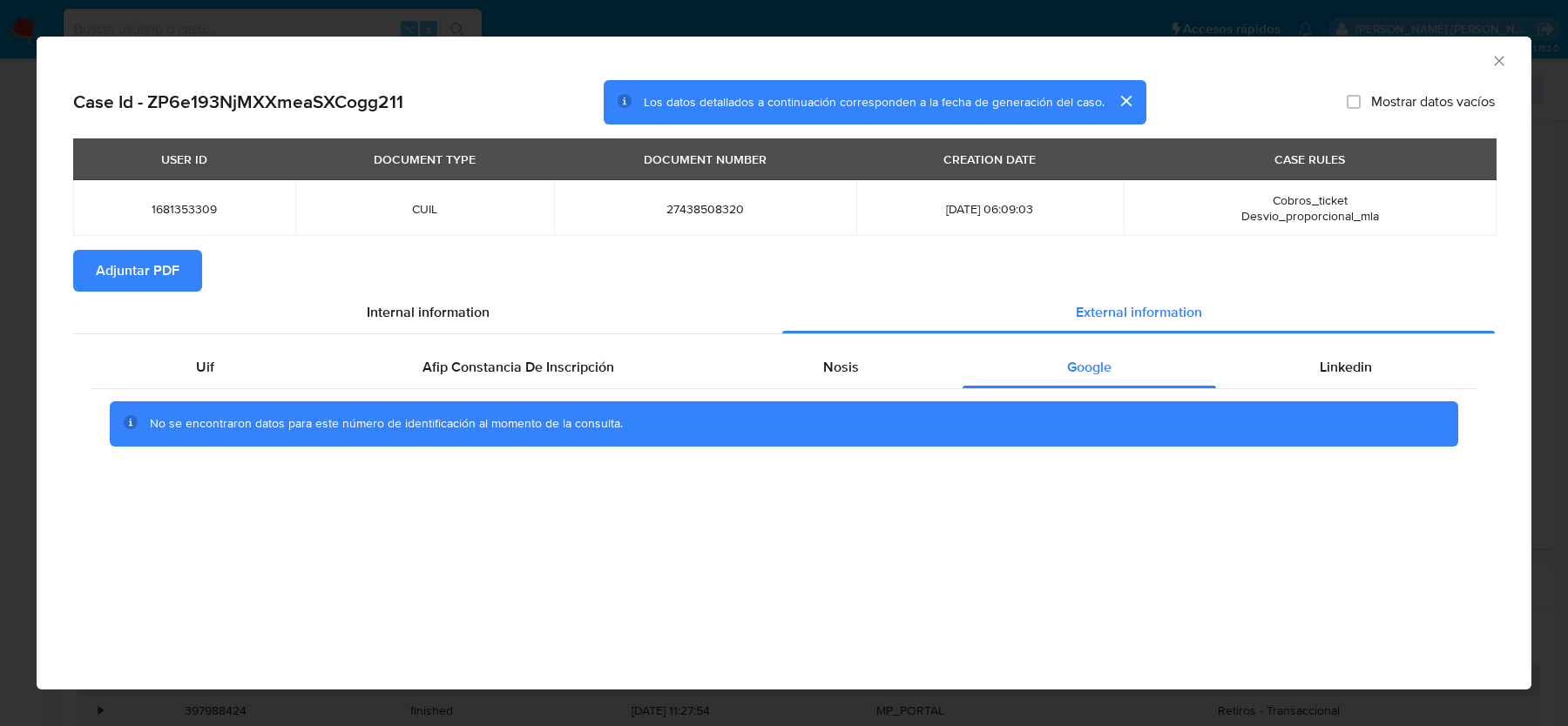
click at [1500, 58] on icon "Cerrar ventana" at bounding box center [1499, 60] width 10 height 10
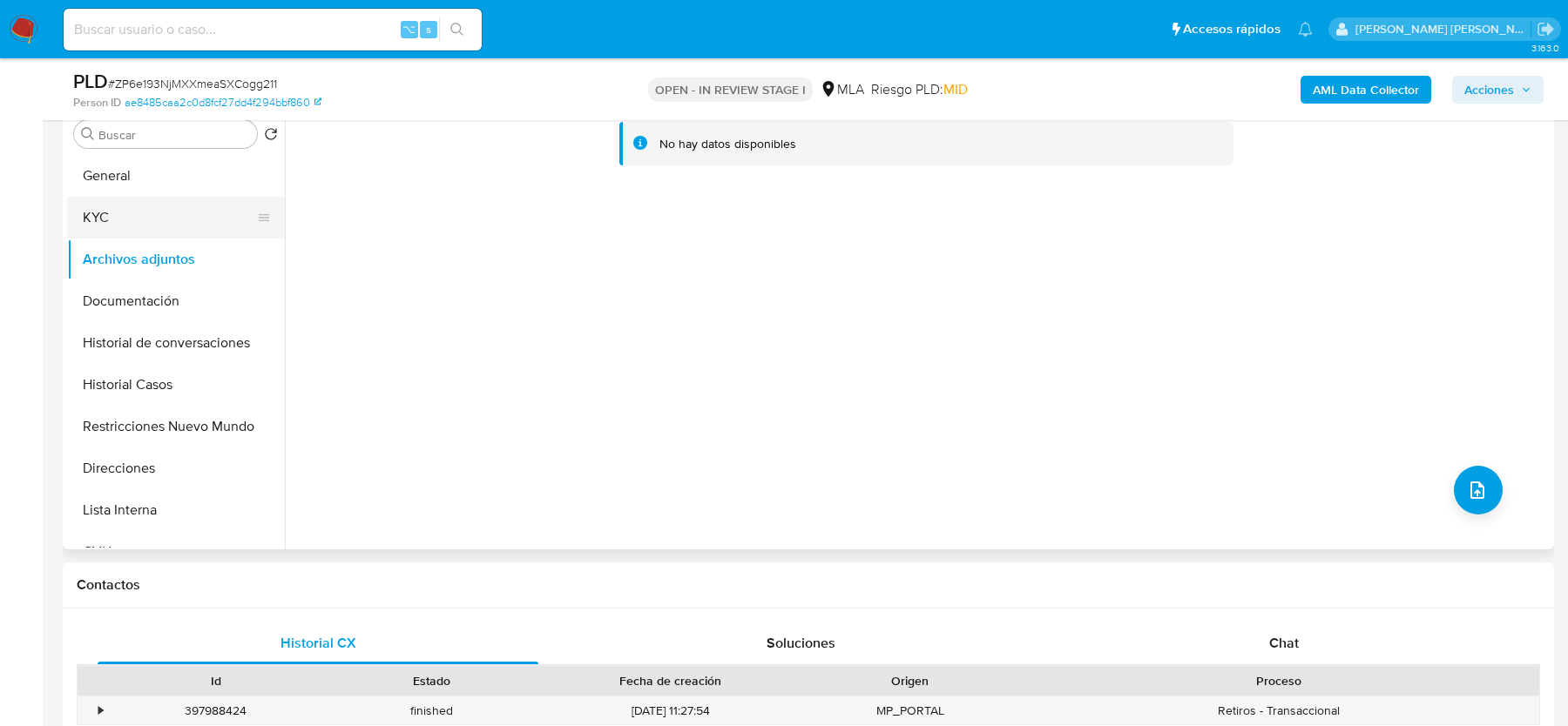
click at [160, 197] on button "KYC" at bounding box center [169, 218] width 203 height 42
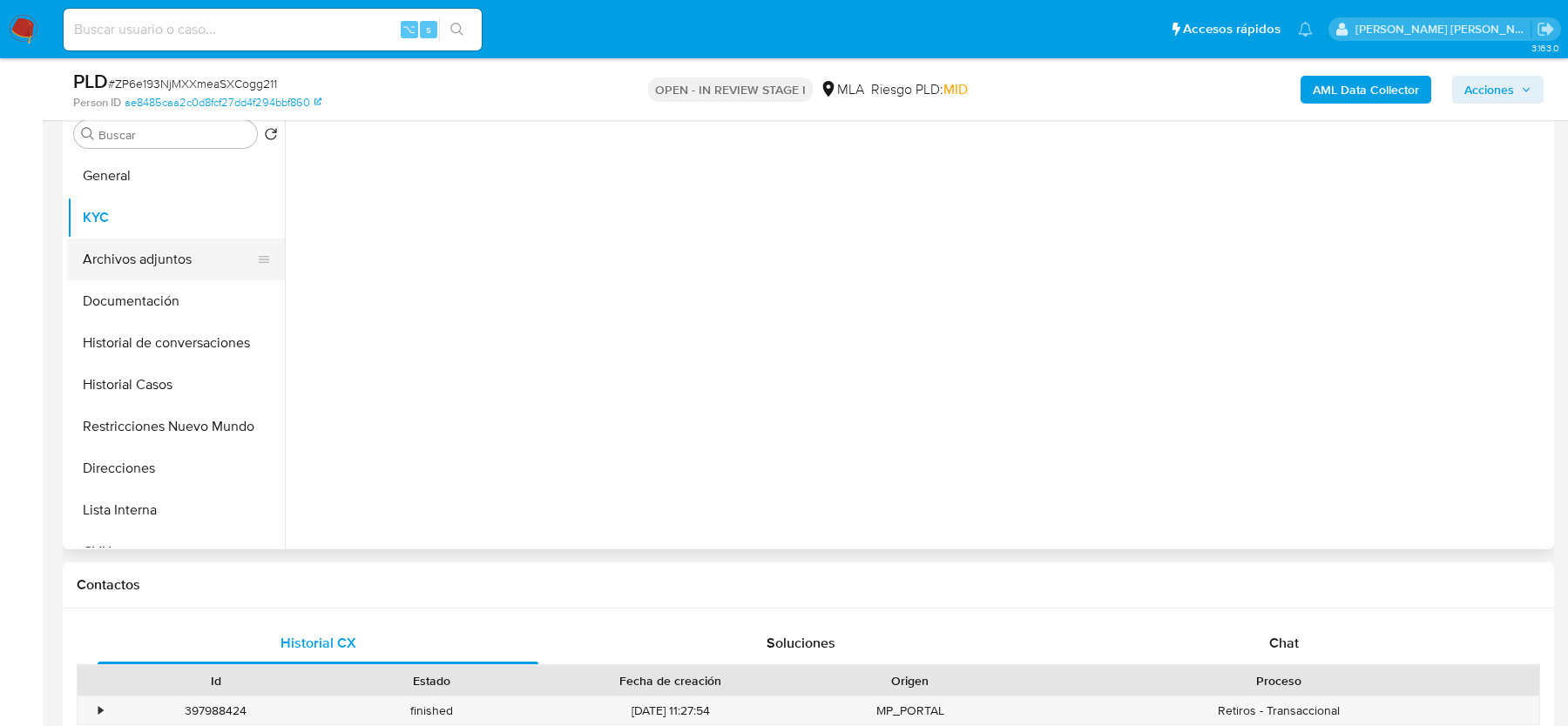
click at [160, 261] on button "Archivos adjuntos" at bounding box center [169, 260] width 203 height 42
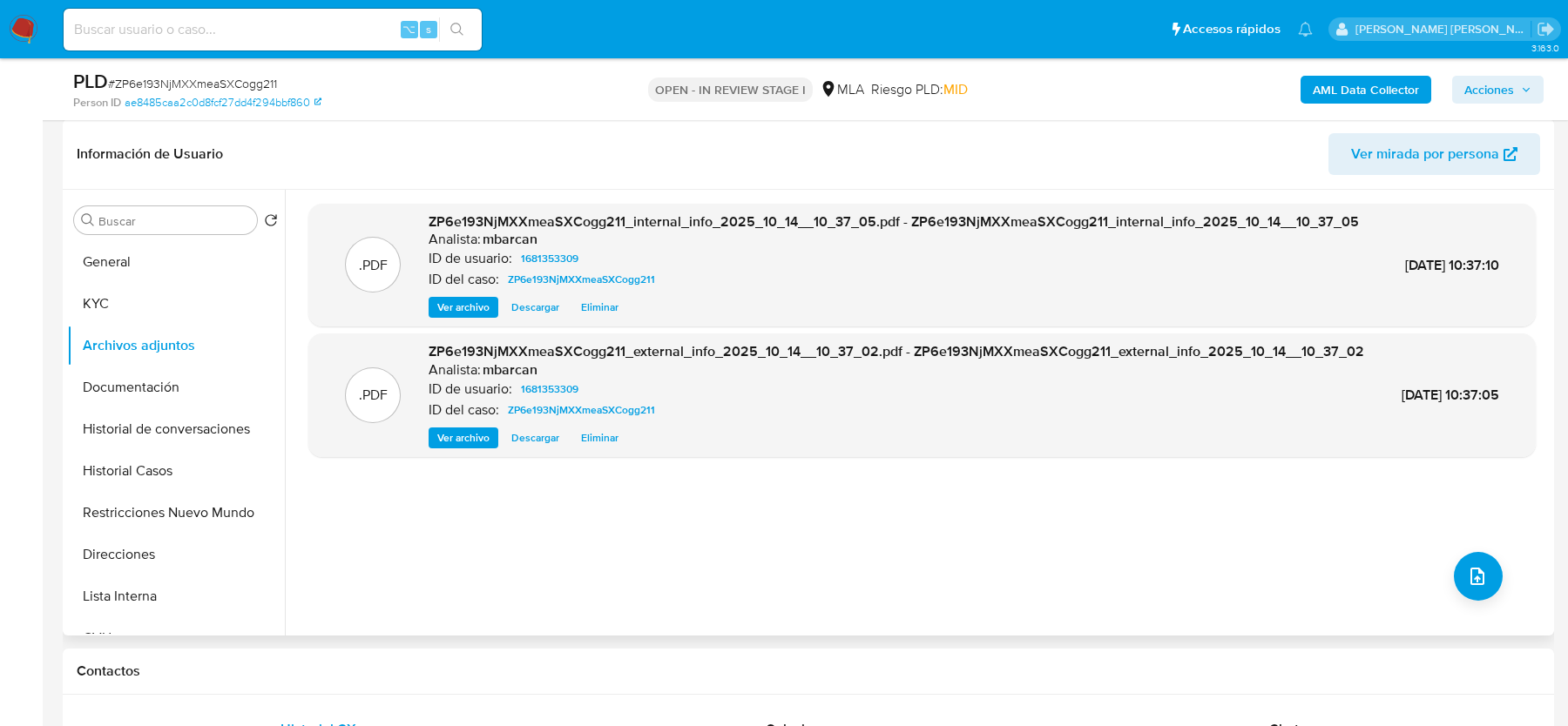
scroll to position [261, 0]
click at [1482, 584] on button "upload-file" at bounding box center [1478, 576] width 48 height 48
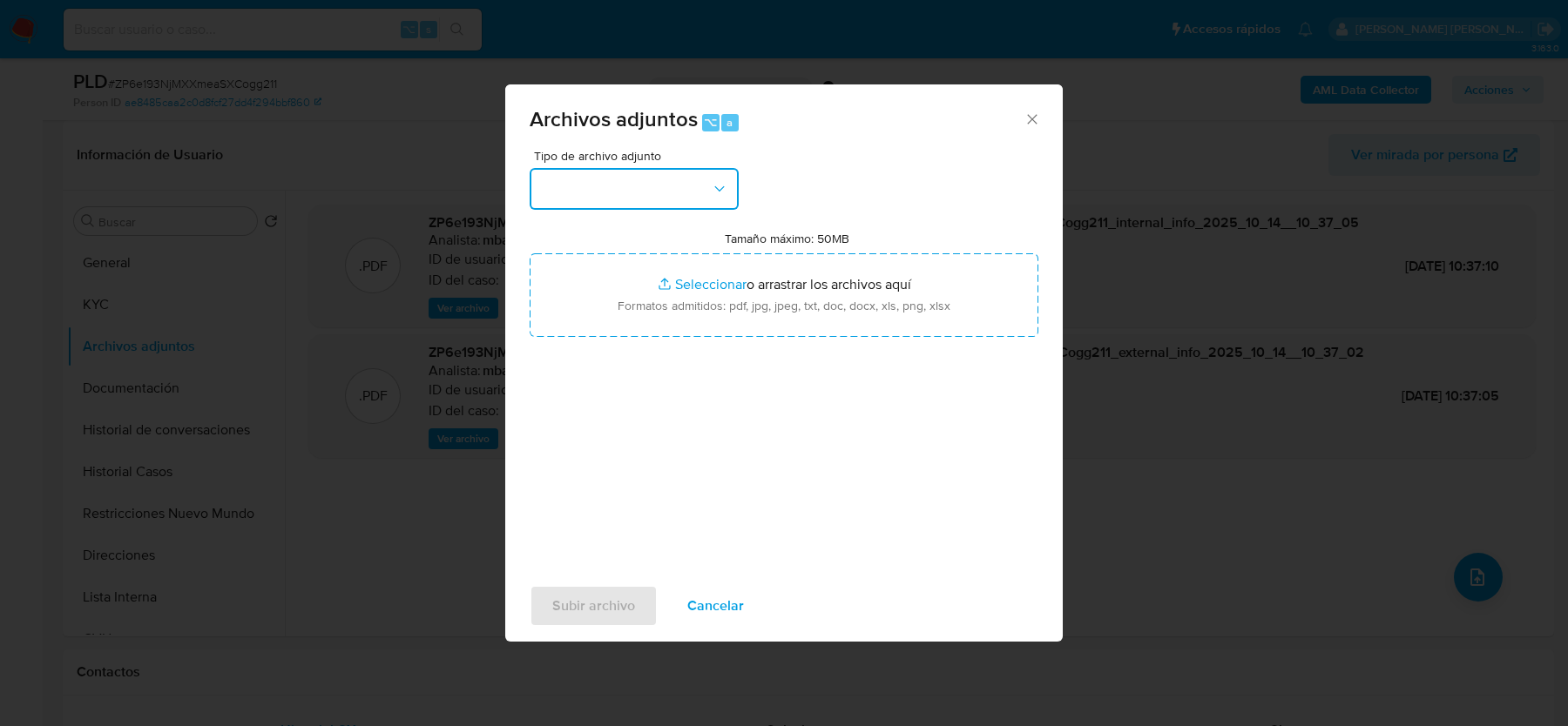
click at [677, 192] on button "button" at bounding box center [634, 189] width 209 height 42
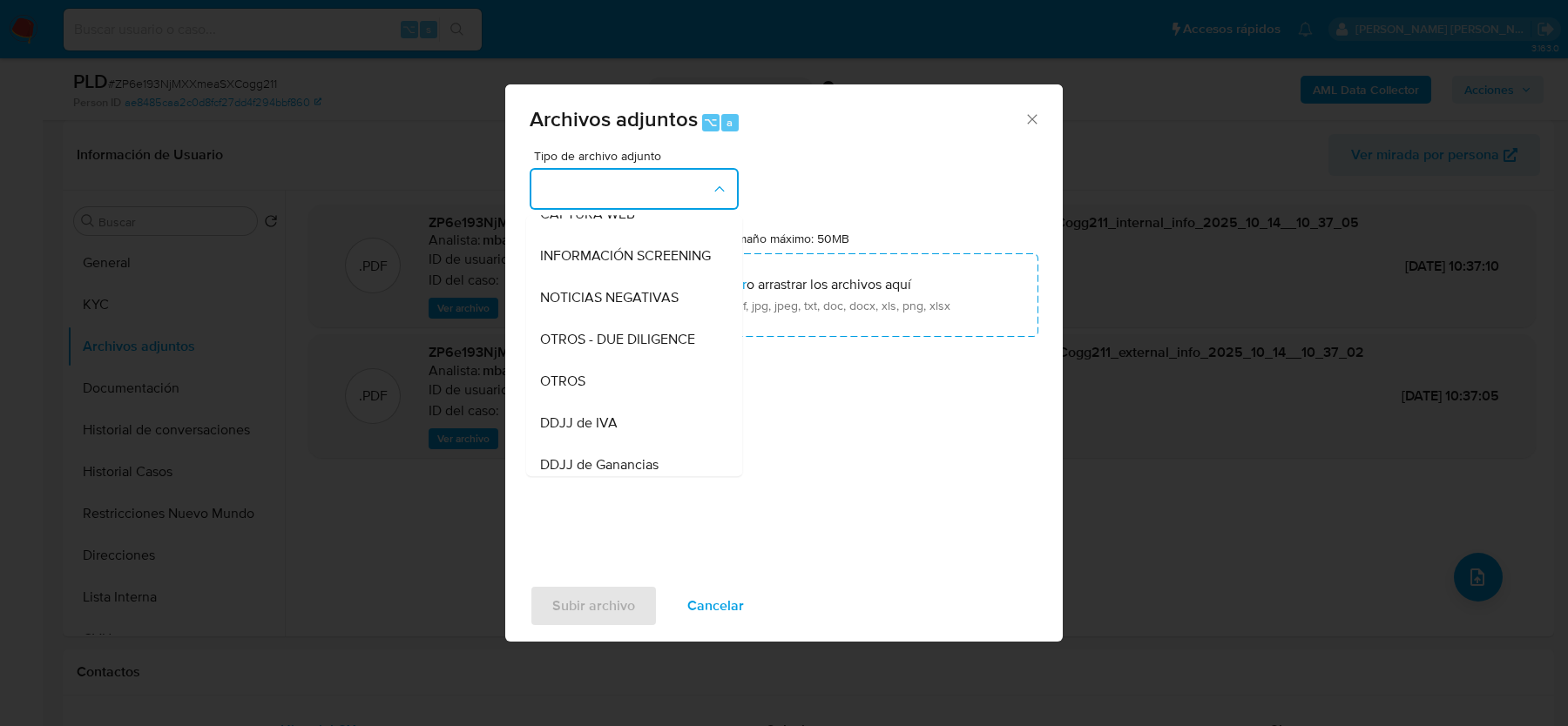
scroll to position [190, 0]
click at [625, 365] on div "OTROS" at bounding box center [628, 380] width 178 height 42
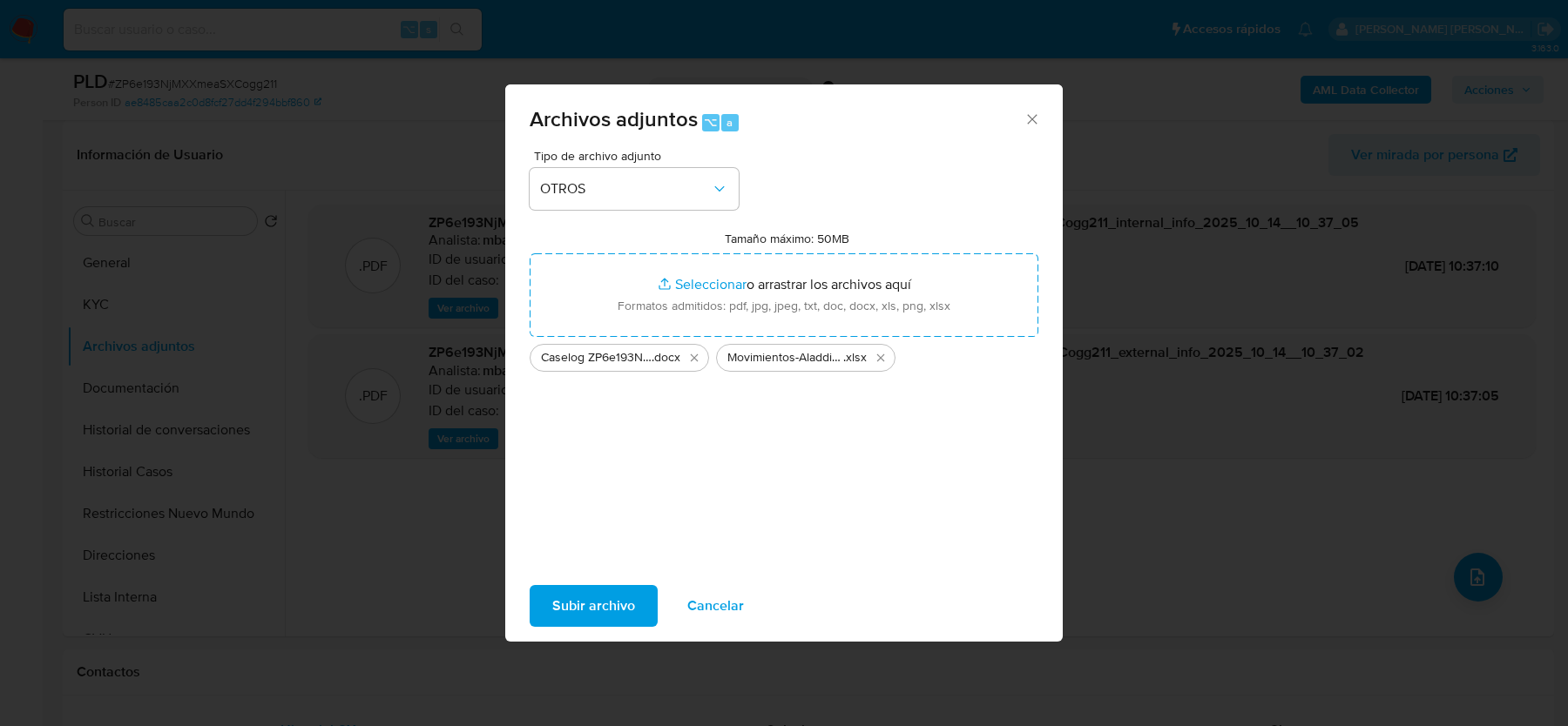
click at [589, 603] on span "Subir archivo" at bounding box center [593, 607] width 83 height 38
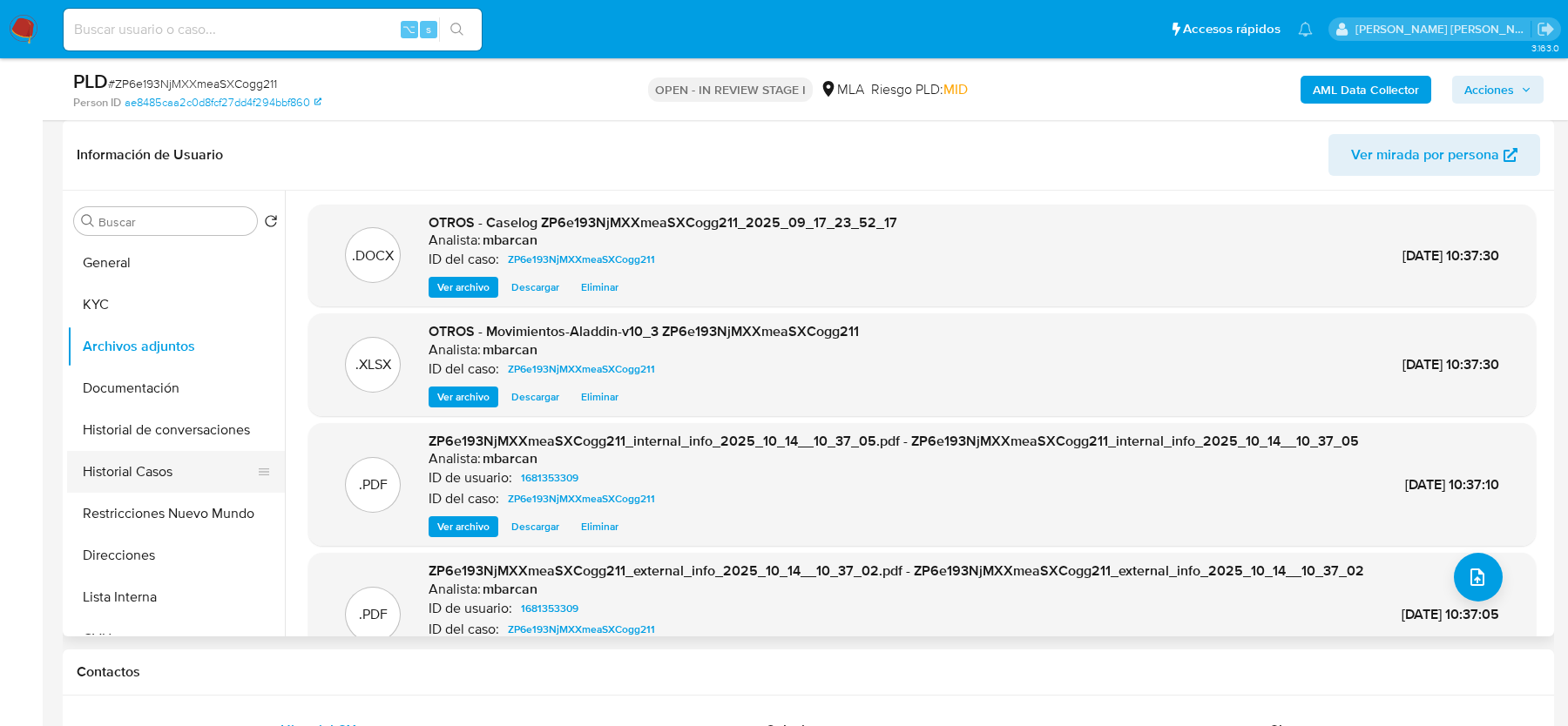
click at [222, 472] on button "Historial Casos" at bounding box center [169, 472] width 203 height 42
click at [222, 482] on button "Historial Casos" at bounding box center [169, 472] width 203 height 42
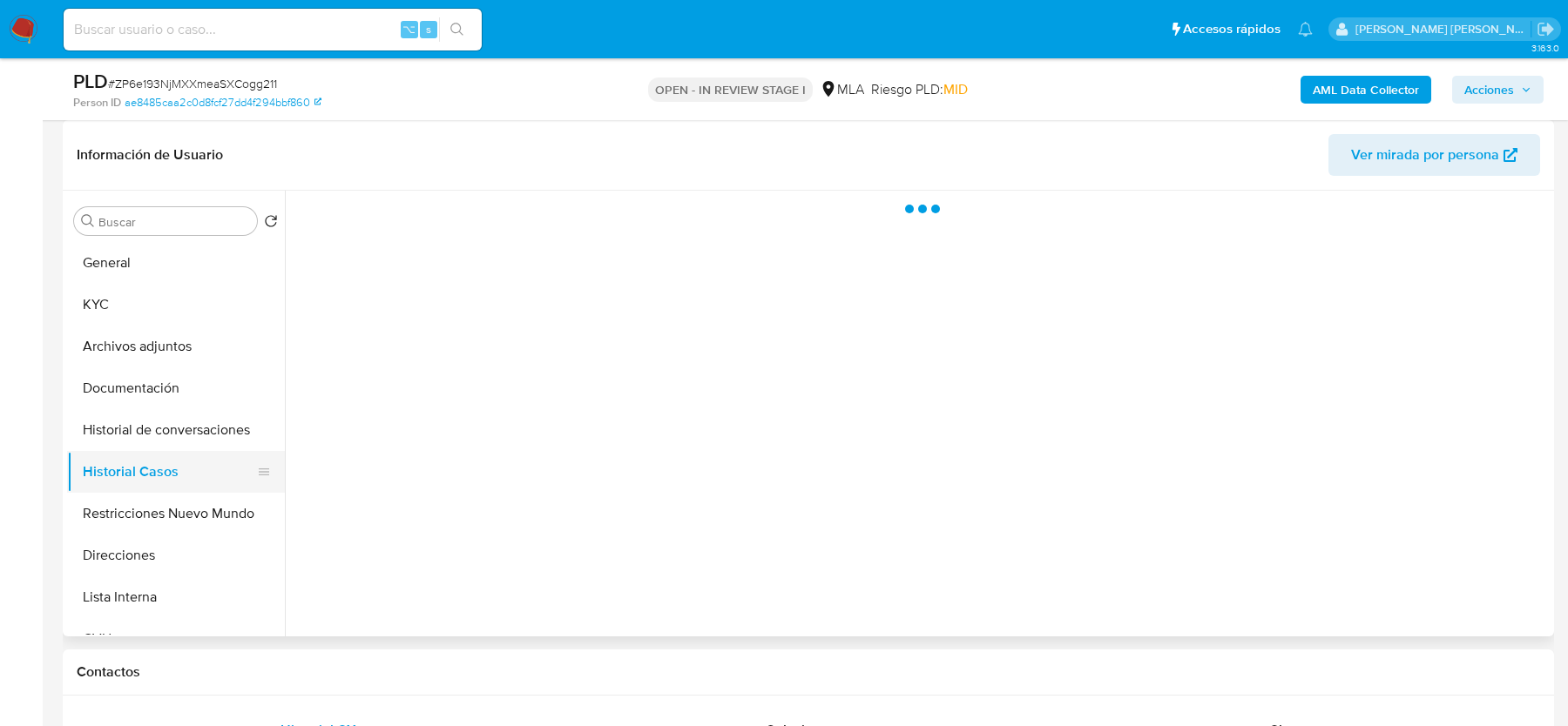
click at [222, 487] on button "Historial Casos" at bounding box center [169, 472] width 203 height 42
click at [193, 508] on button "Restricciones Nuevo Mundo" at bounding box center [169, 513] width 203 height 42
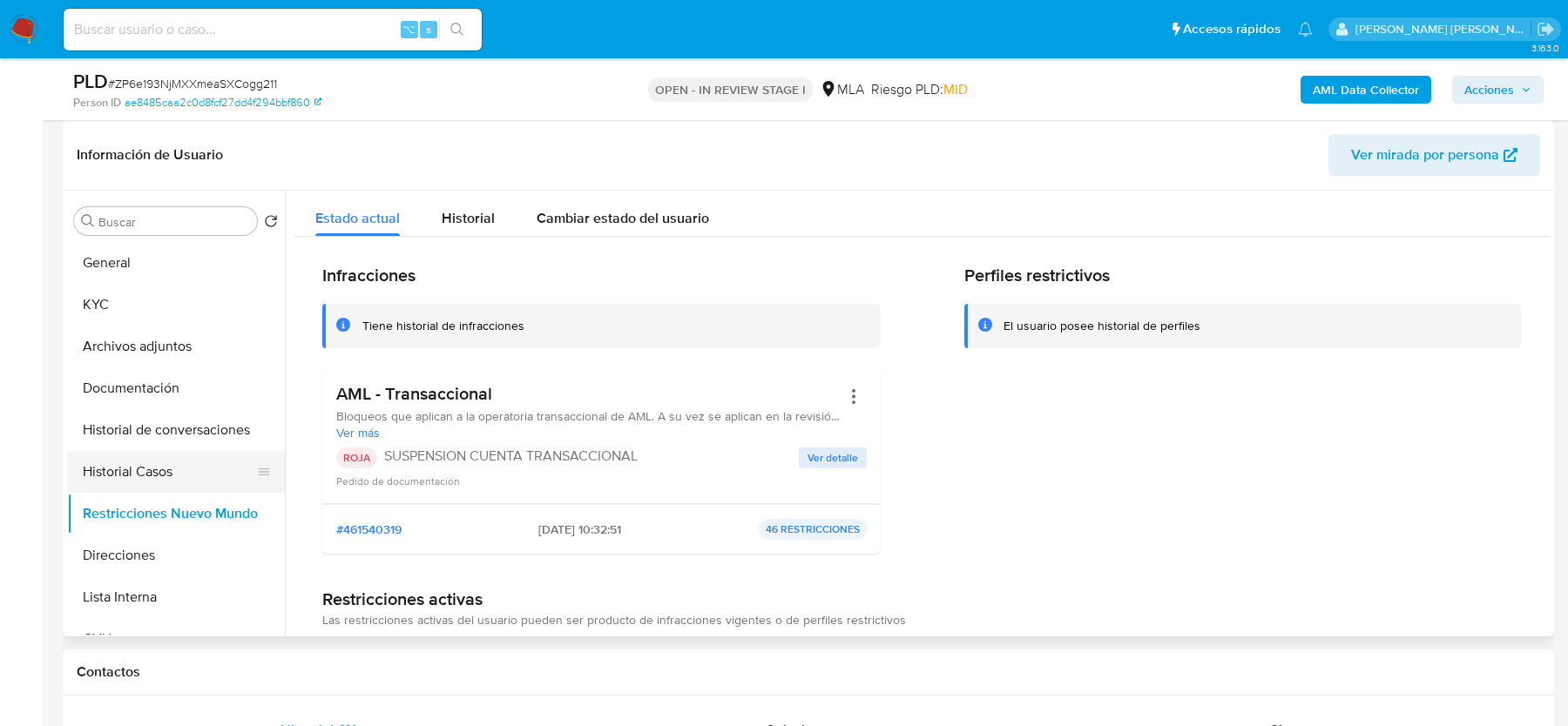
click at [133, 467] on button "Historial Casos" at bounding box center [169, 472] width 203 height 42
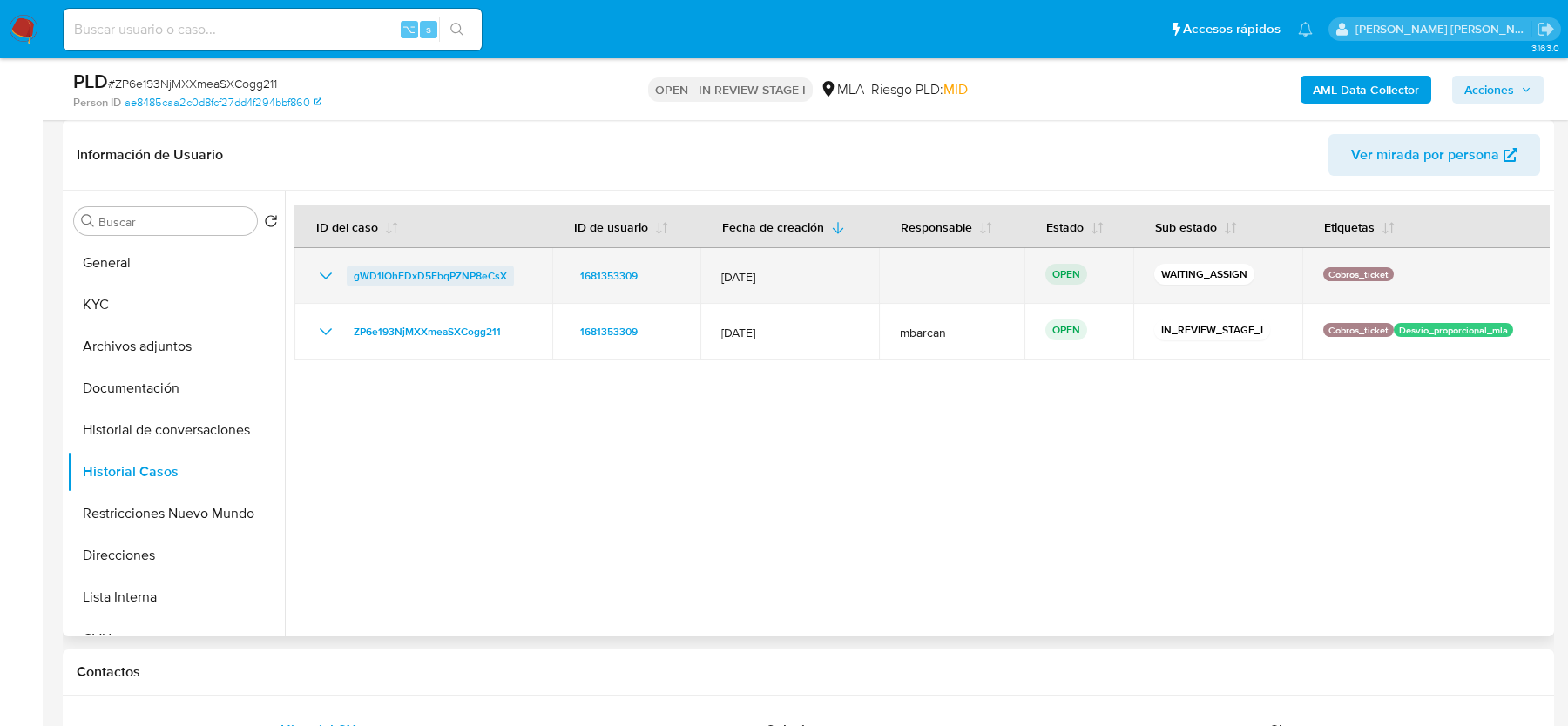
click at [385, 285] on span "gWD1IOhFDxD5EbqPZNP8eCsX" at bounding box center [431, 275] width 153 height 21
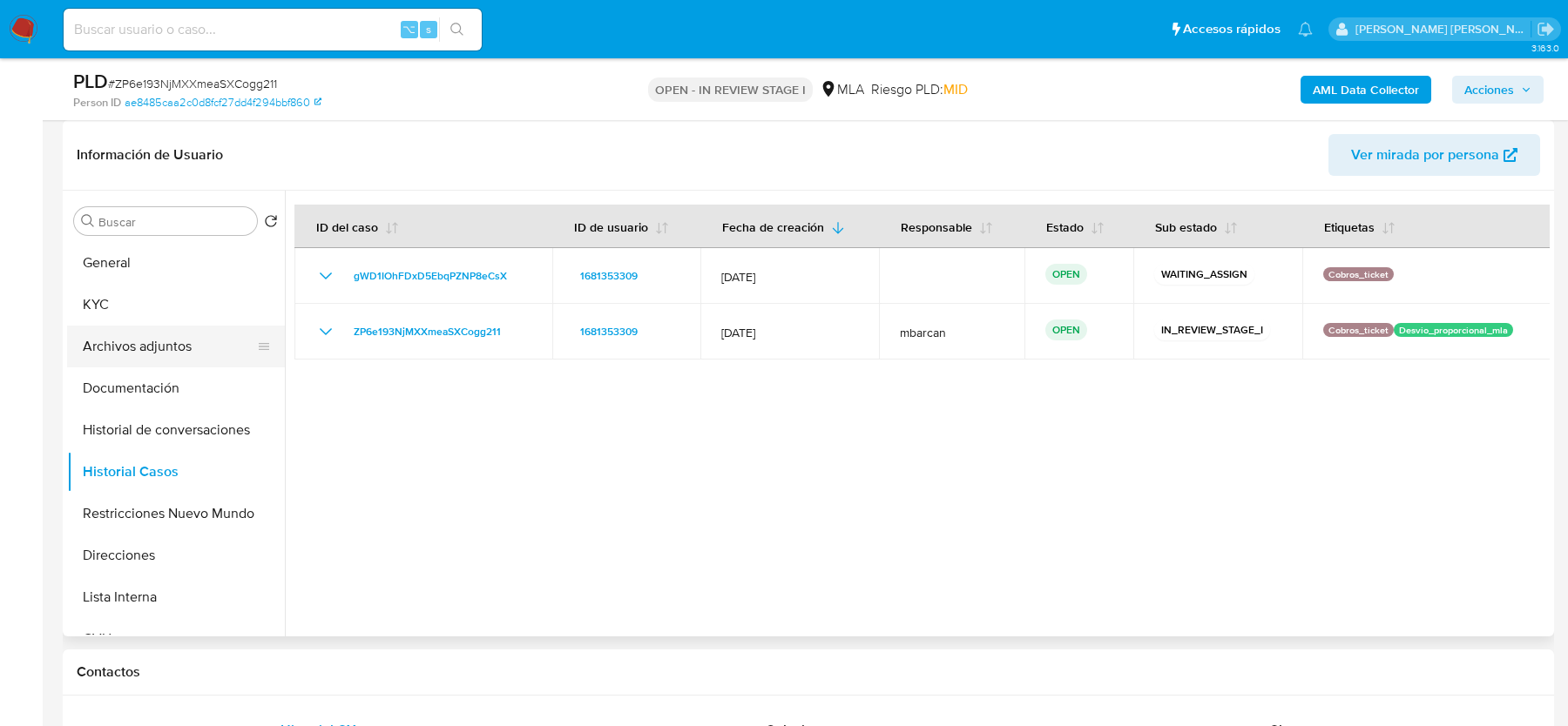
click at [209, 329] on button "Archivos adjuntos" at bounding box center [169, 347] width 203 height 42
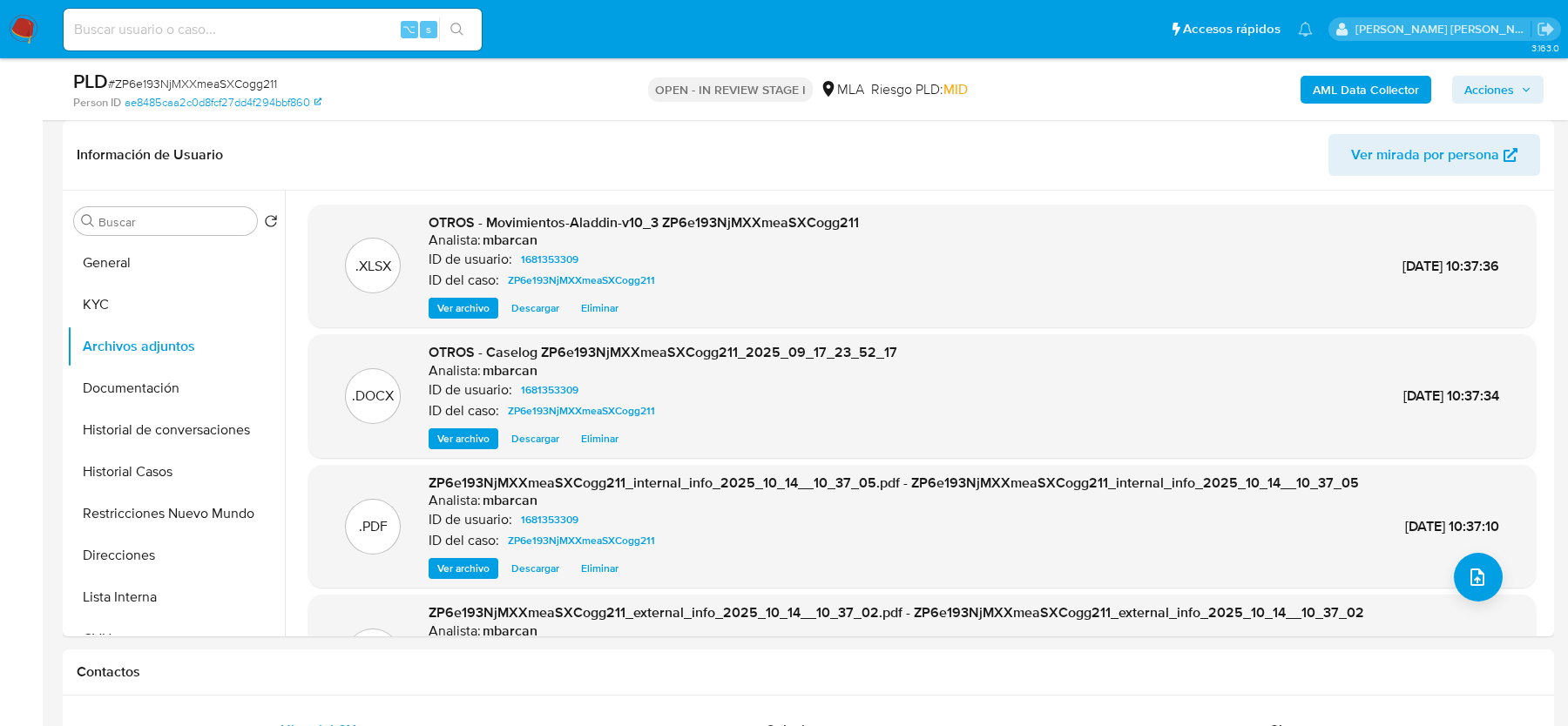
click at [1482, 99] on span "Acciones" at bounding box center [1489, 89] width 49 height 28
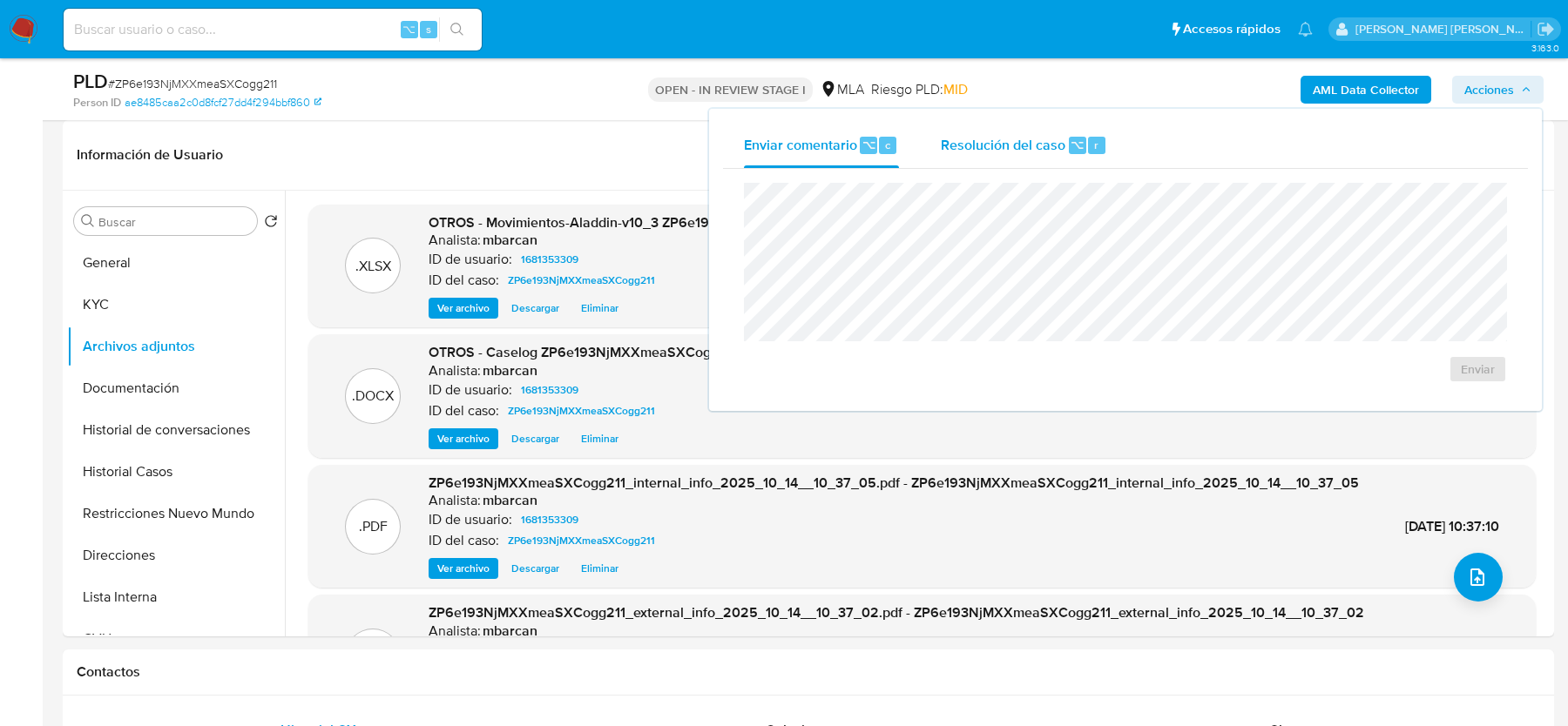
click at [1017, 145] on span "Resolución del caso" at bounding box center [1002, 144] width 125 height 20
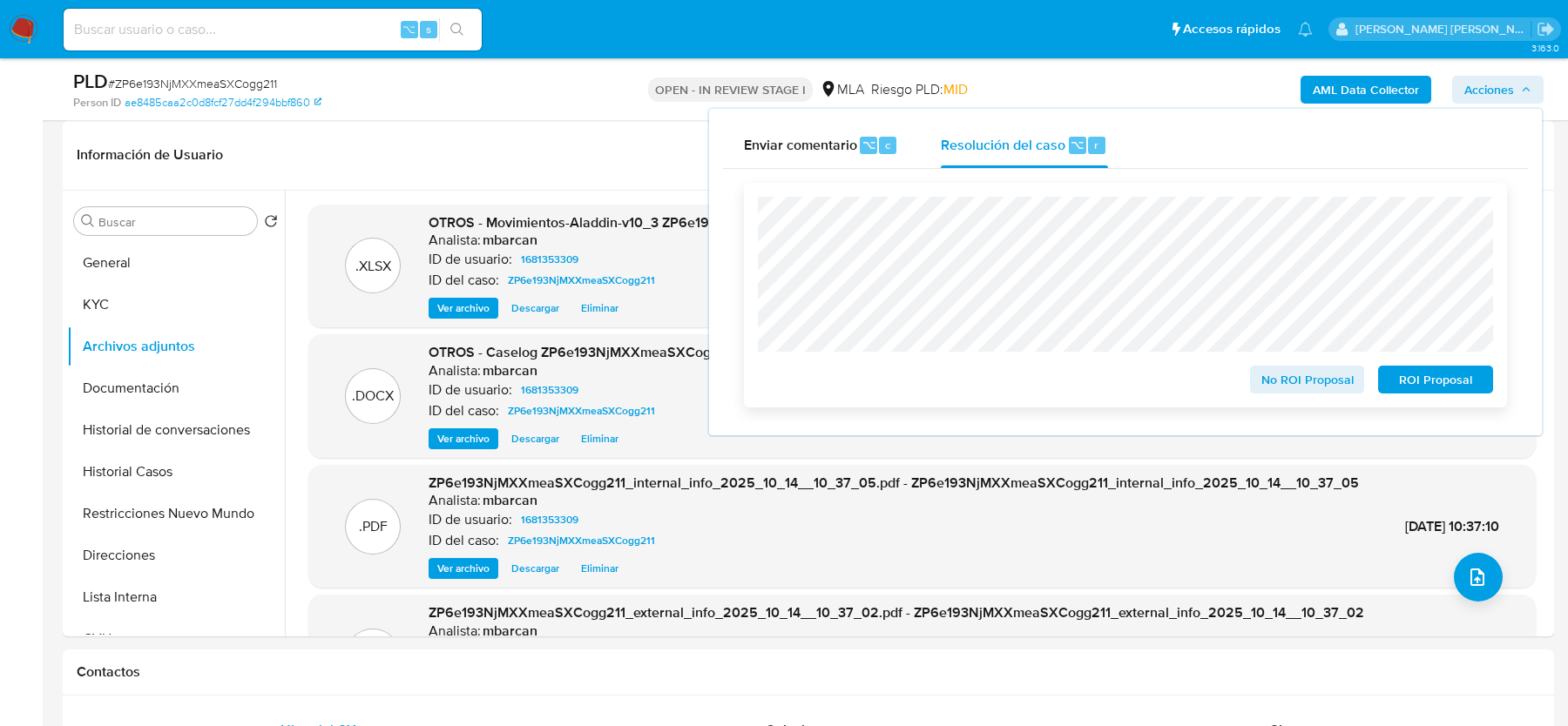
click at [1428, 379] on span "ROI Proposal" at bounding box center [1435, 379] width 90 height 25
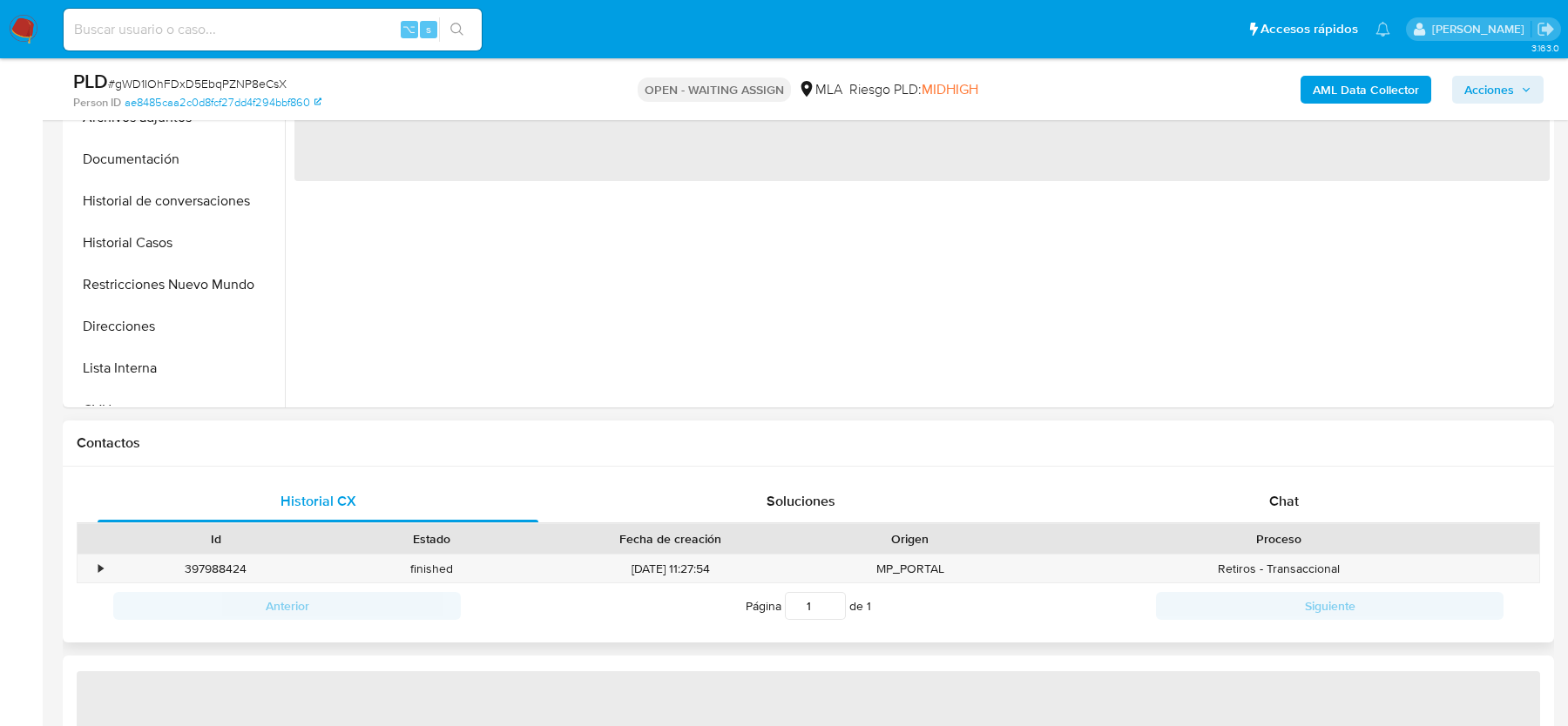
scroll to position [608, 0]
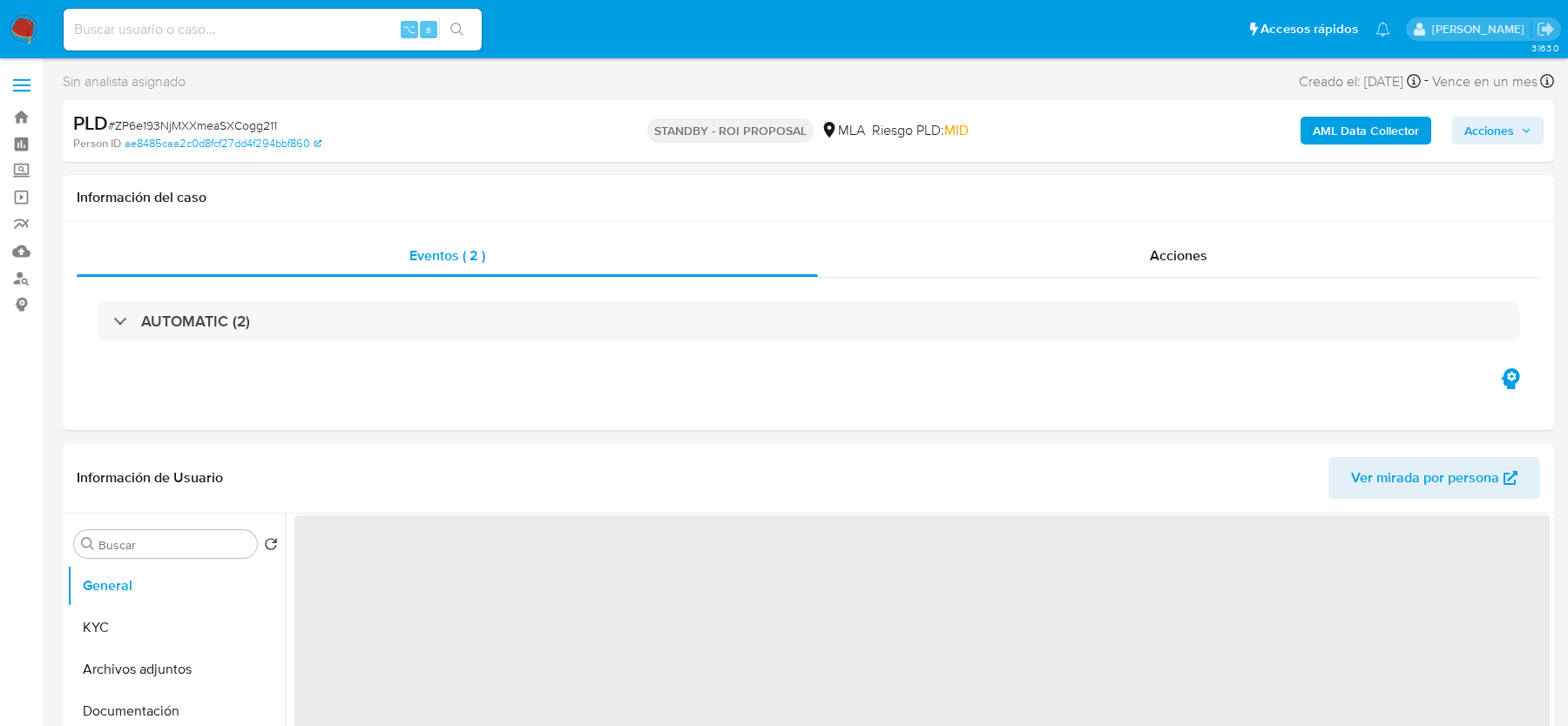
select select "10"
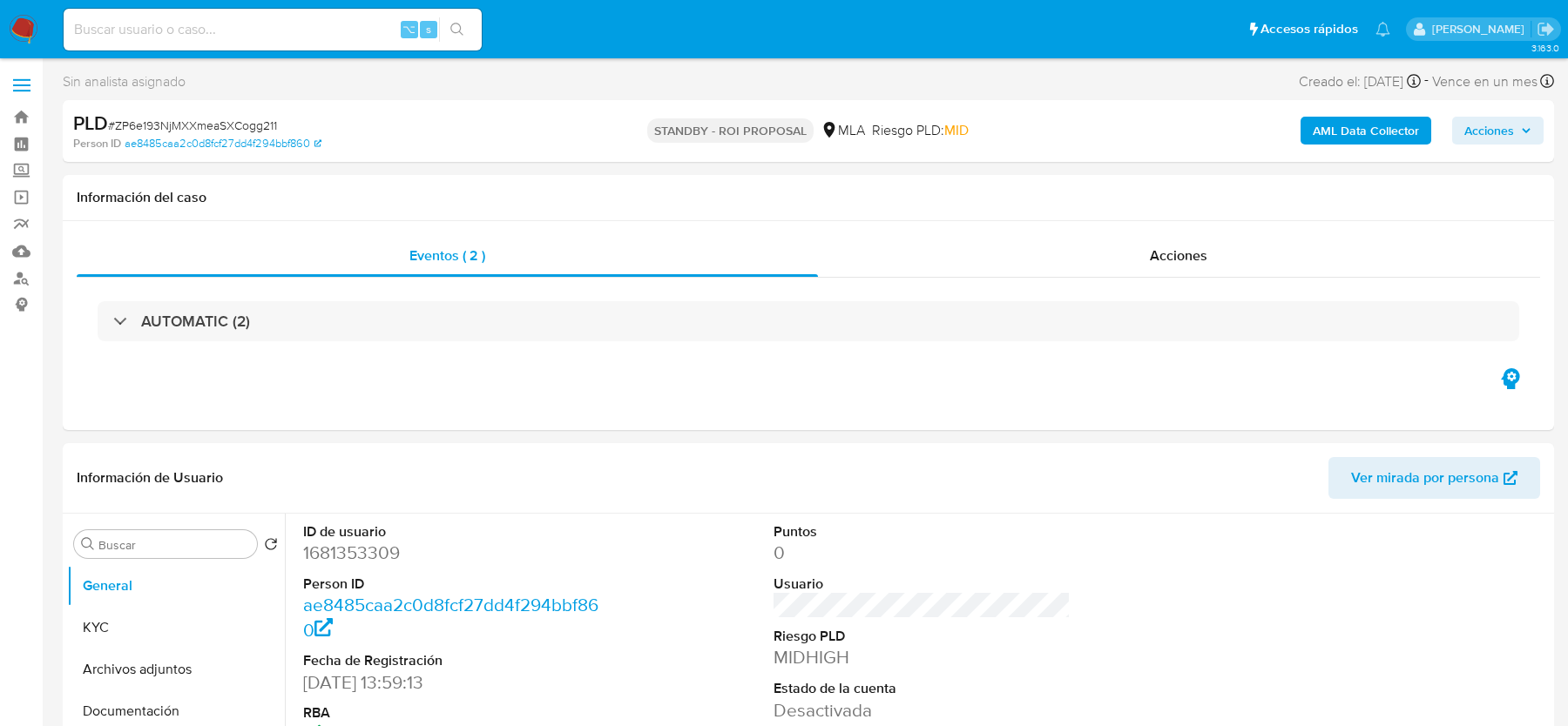
click at [211, 31] on input at bounding box center [273, 29] width 418 height 23
paste input "JKO8U93l0ByRz1zjl1E0XVrv"
type input "JKO8U93l0ByRz1zjl1E0XVrv"
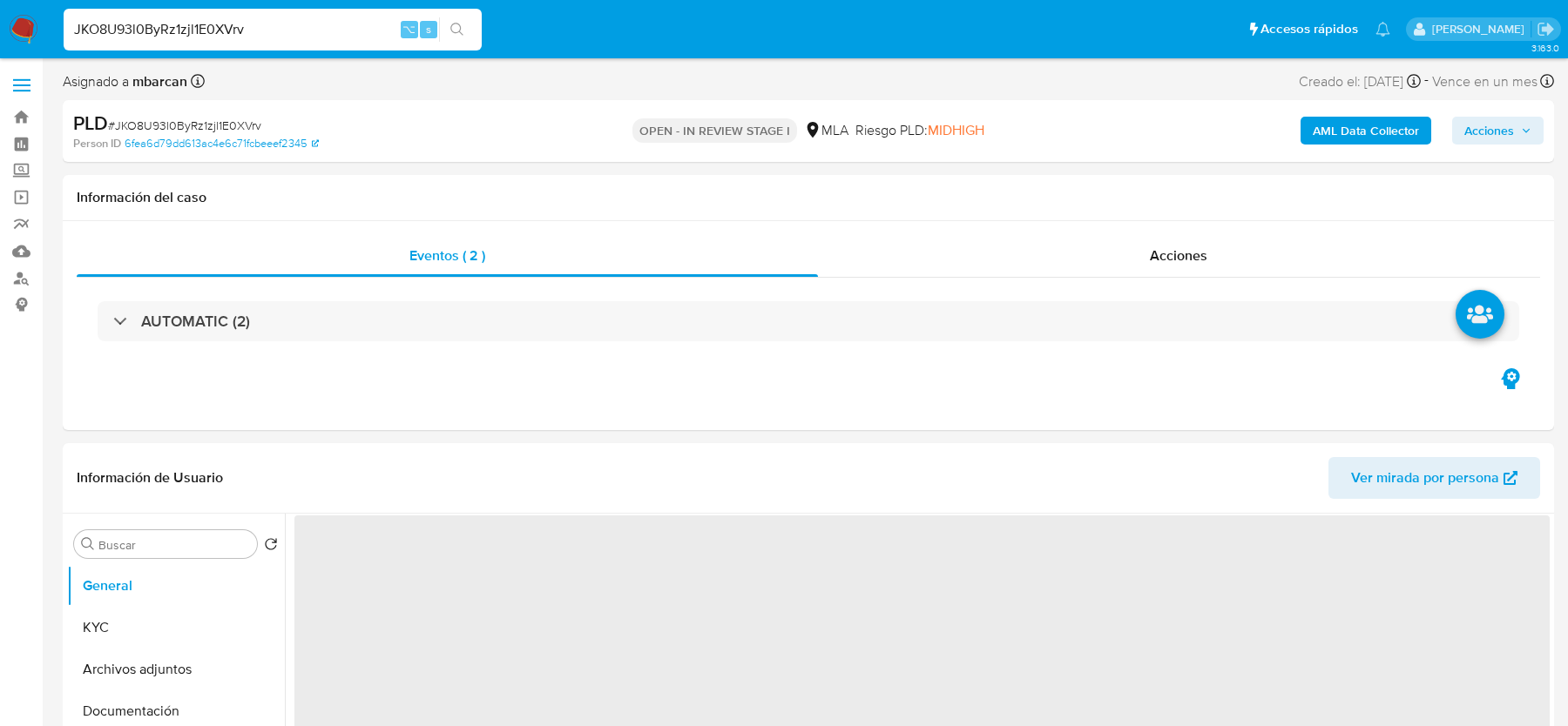
select select "10"
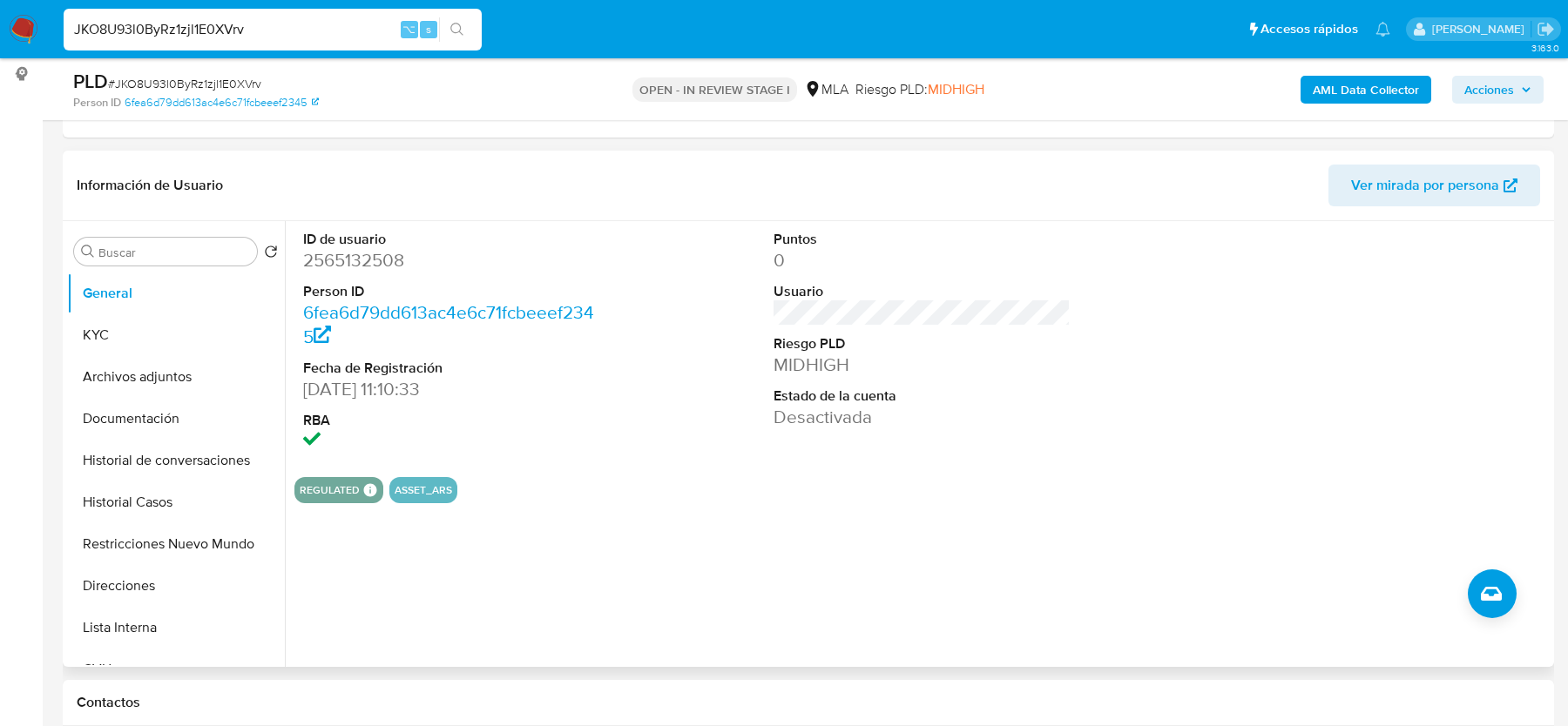
scroll to position [254, 0]
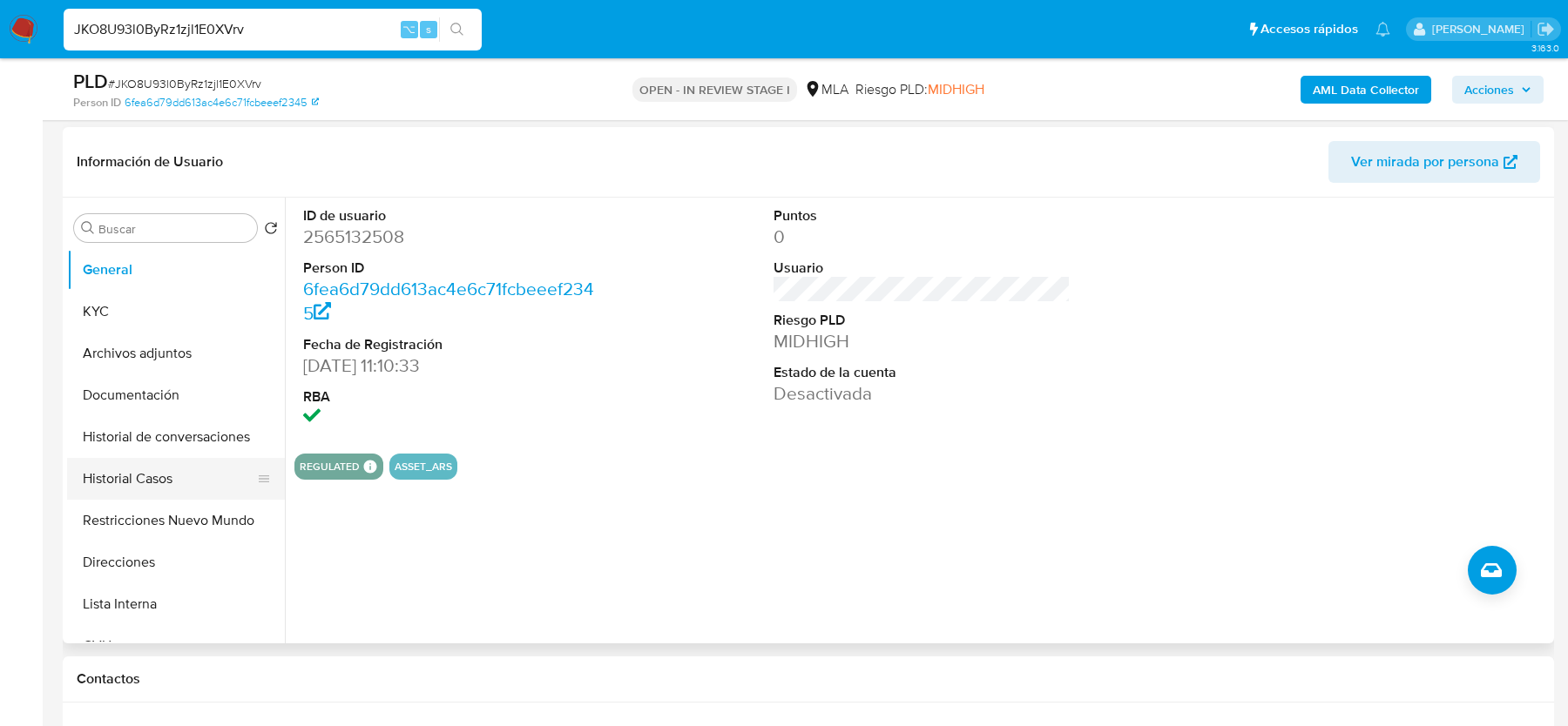
click at [183, 480] on button "Historial Casos" at bounding box center [169, 479] width 203 height 42
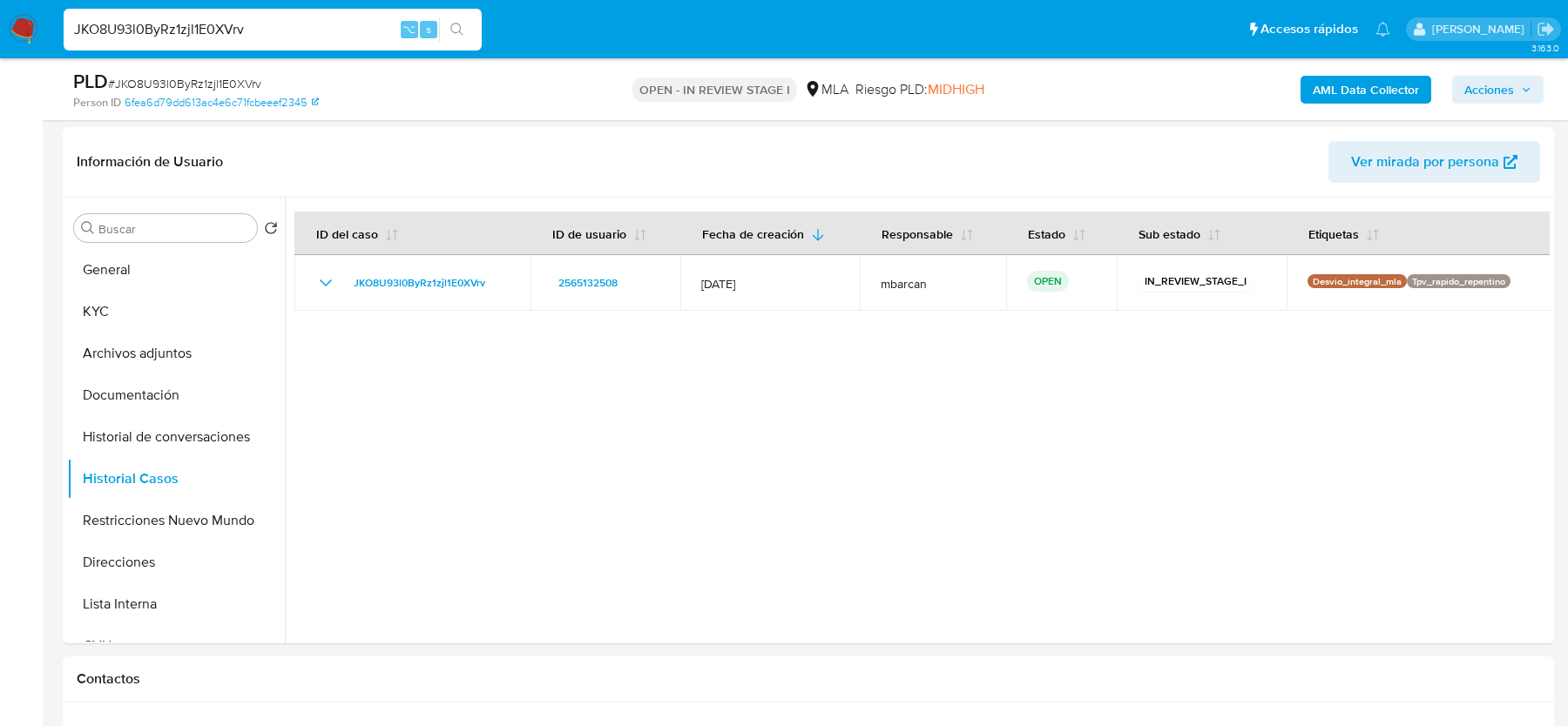
click at [148, 89] on span "# JKO8U93l0ByRz1zjl1E0XVrv" at bounding box center [184, 83] width 153 height 17
copy span "JKO8U93l0ByRz1zjl1E0XVrv"
click at [188, 264] on button "General" at bounding box center [169, 270] width 203 height 42
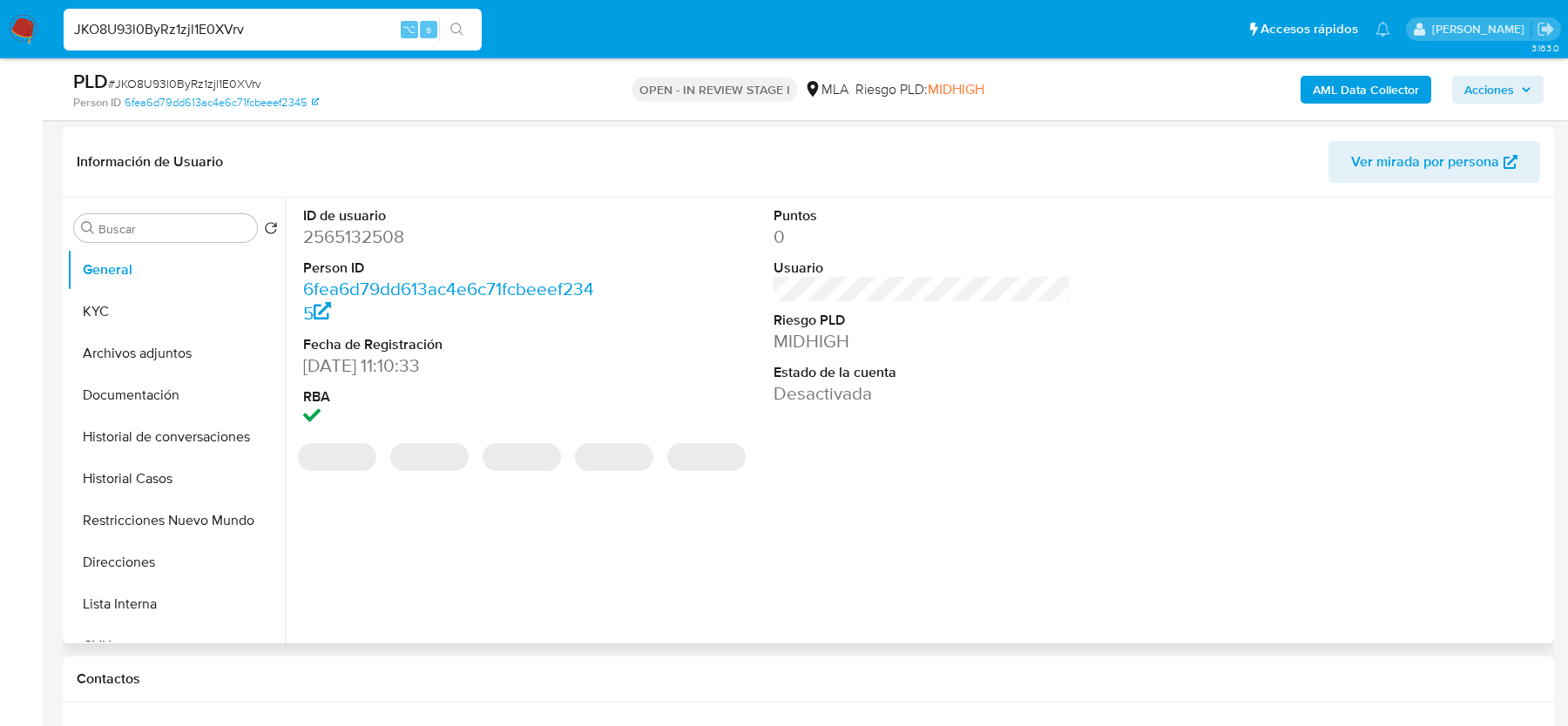
click at [368, 243] on dd "2565132508" at bounding box center [451, 236] width 296 height 25
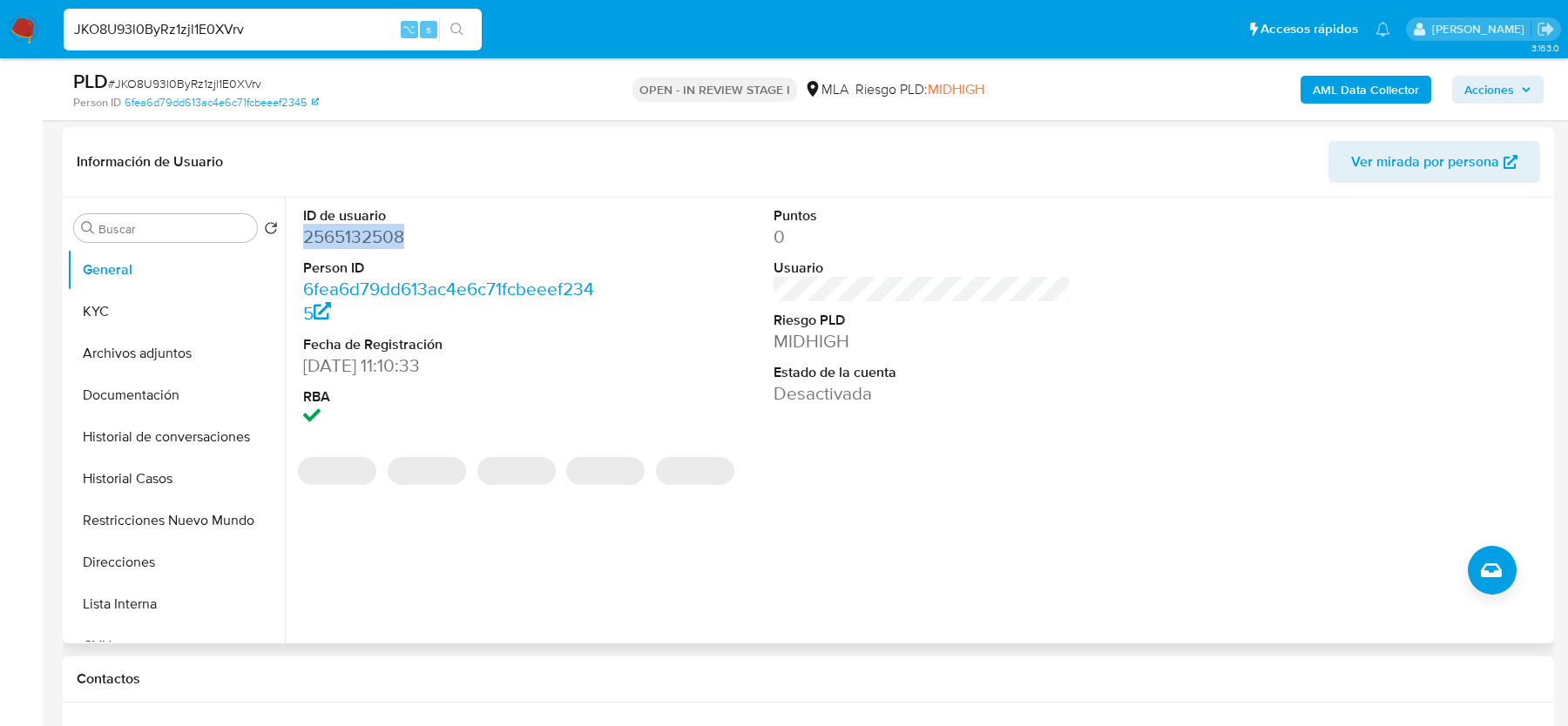
click at [368, 243] on dd "2565132508" at bounding box center [451, 236] width 296 height 25
copy dd "2565132508"
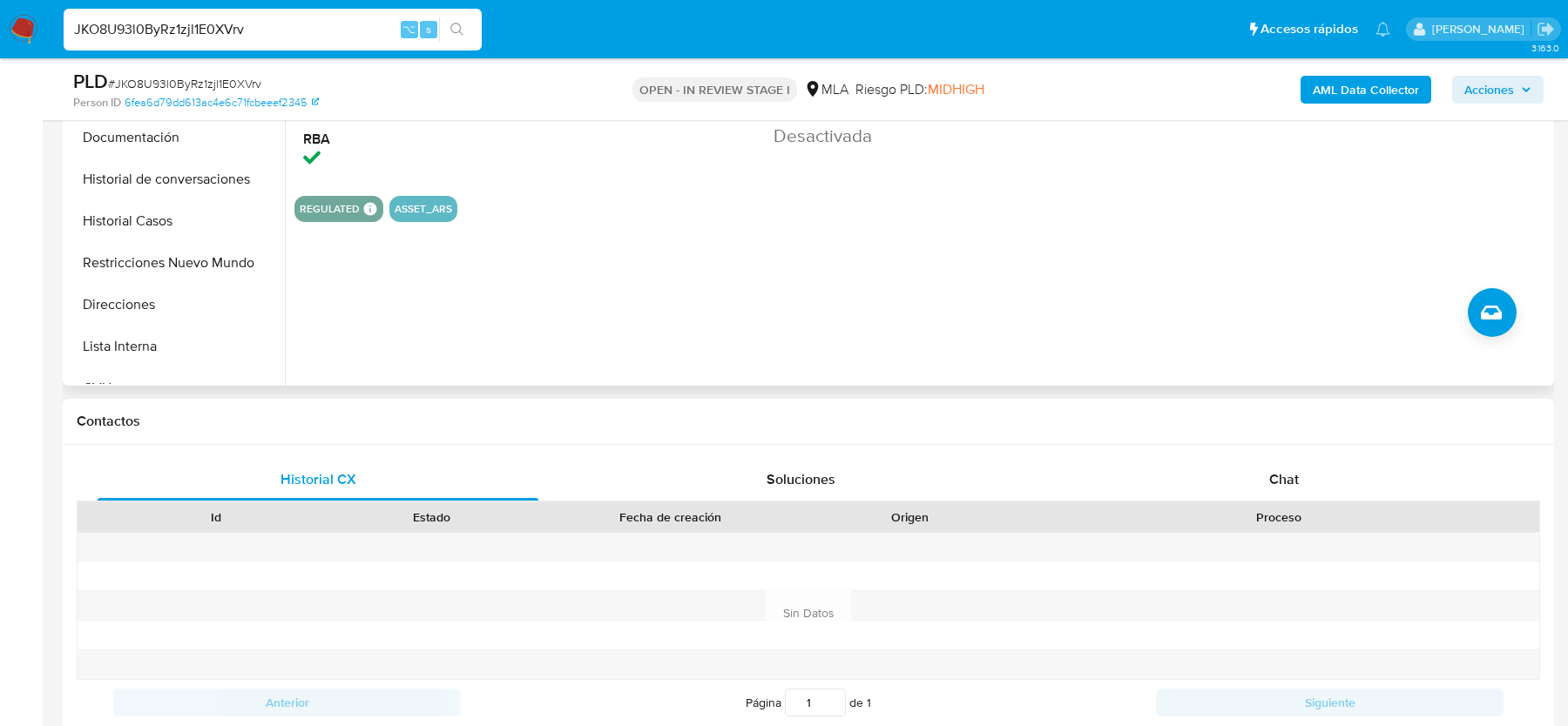
scroll to position [685, 0]
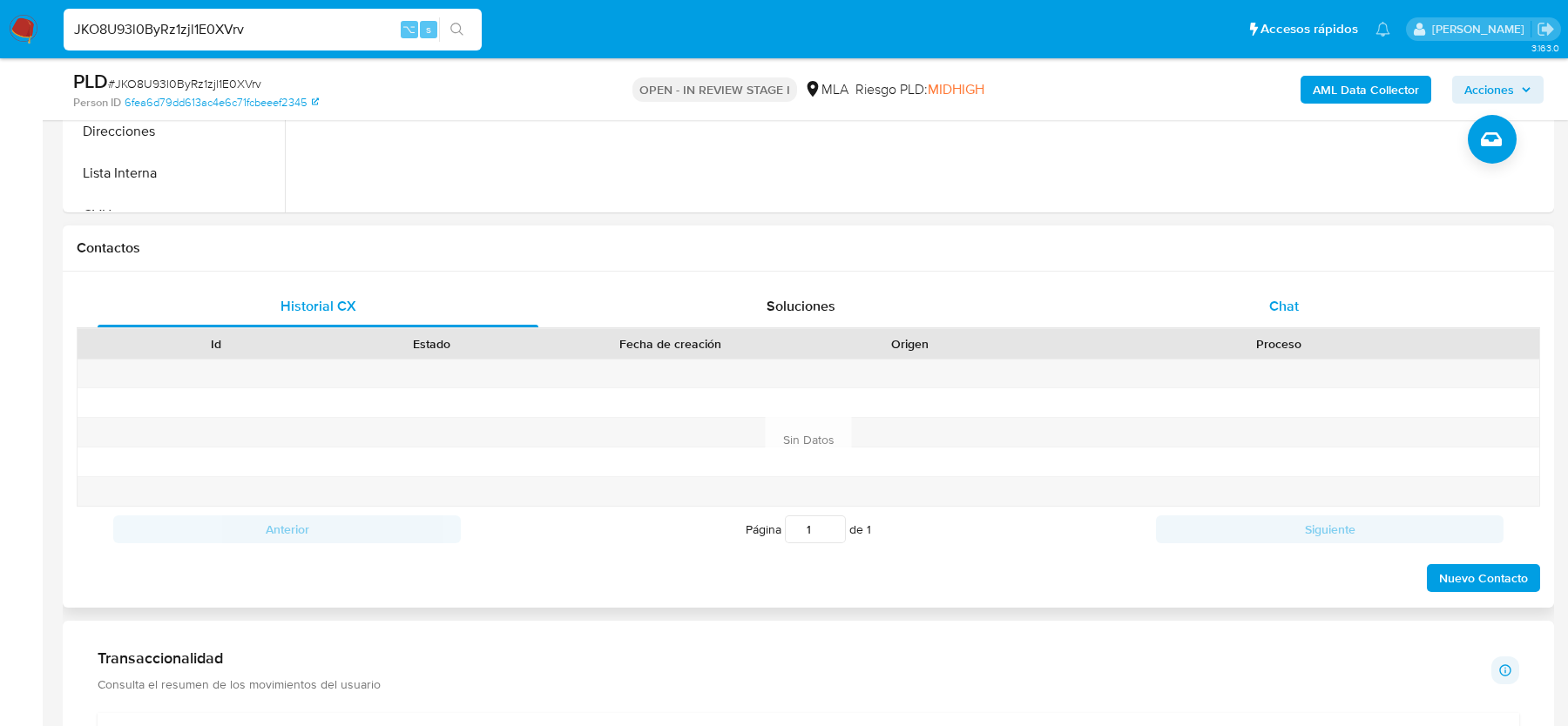
click at [1291, 296] on span "Chat" at bounding box center [1283, 306] width 29 height 20
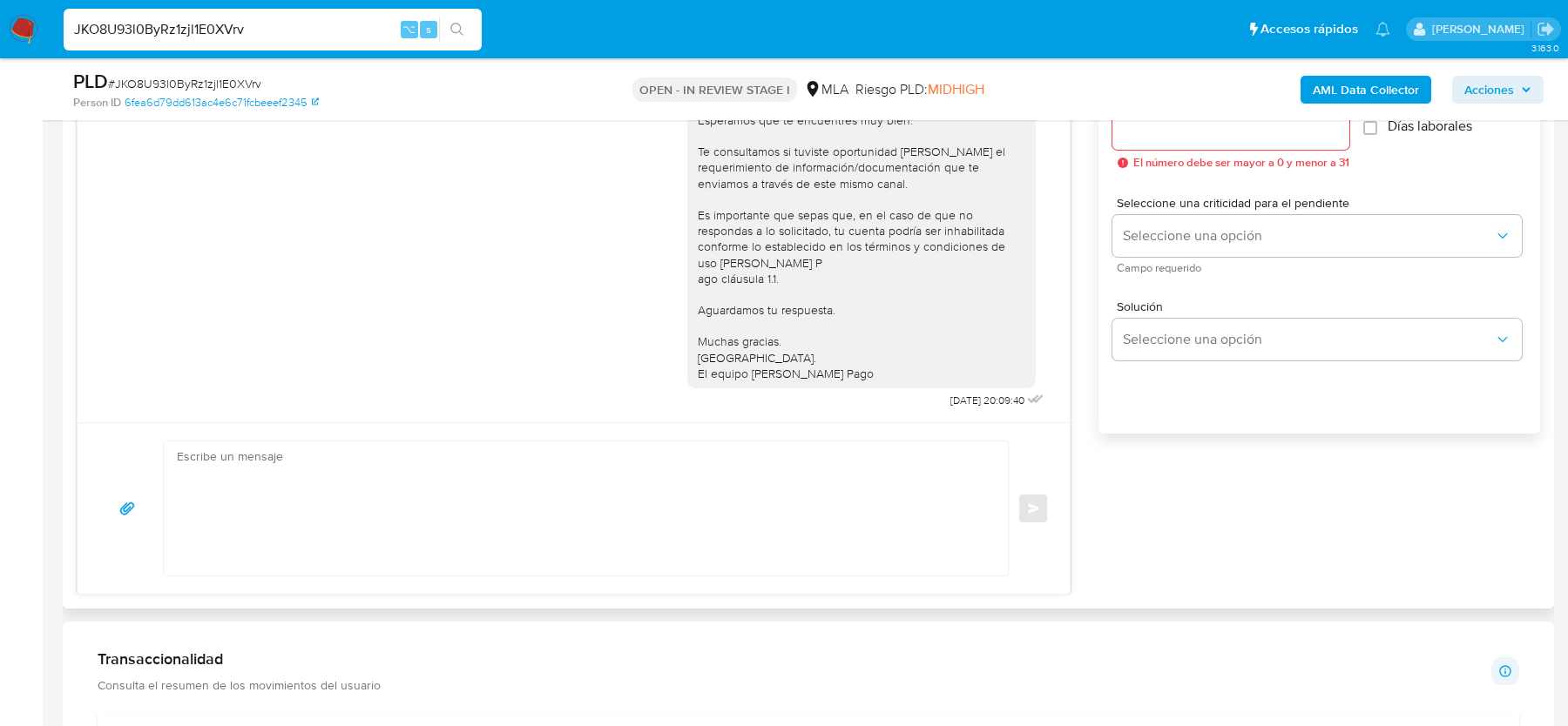
scroll to position [976, 0]
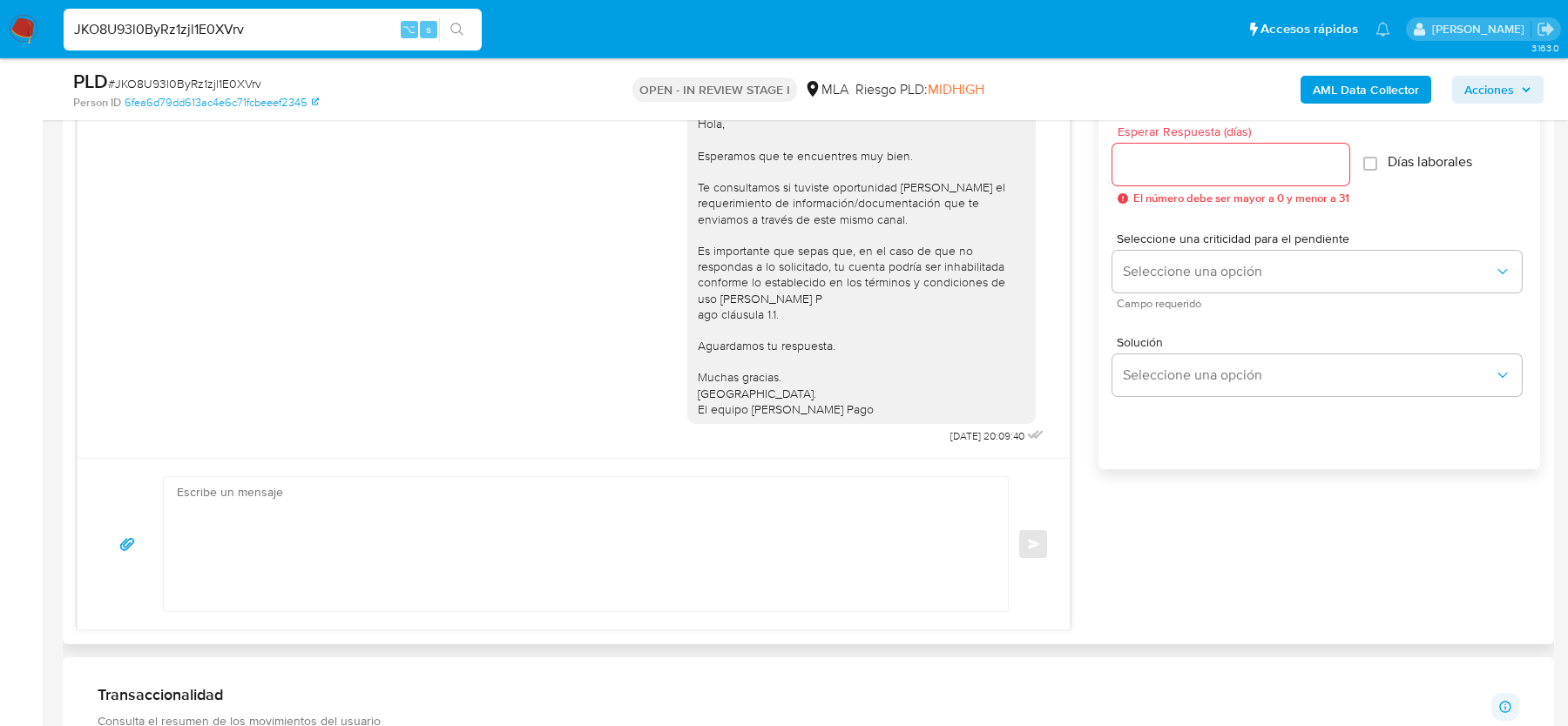
click at [1126, 531] on div "[DATE] 14:46:49 Hola, Esperamos que te encuentres muy bien. Te consultamos si t…" at bounding box center [808, 340] width 1463 height 579
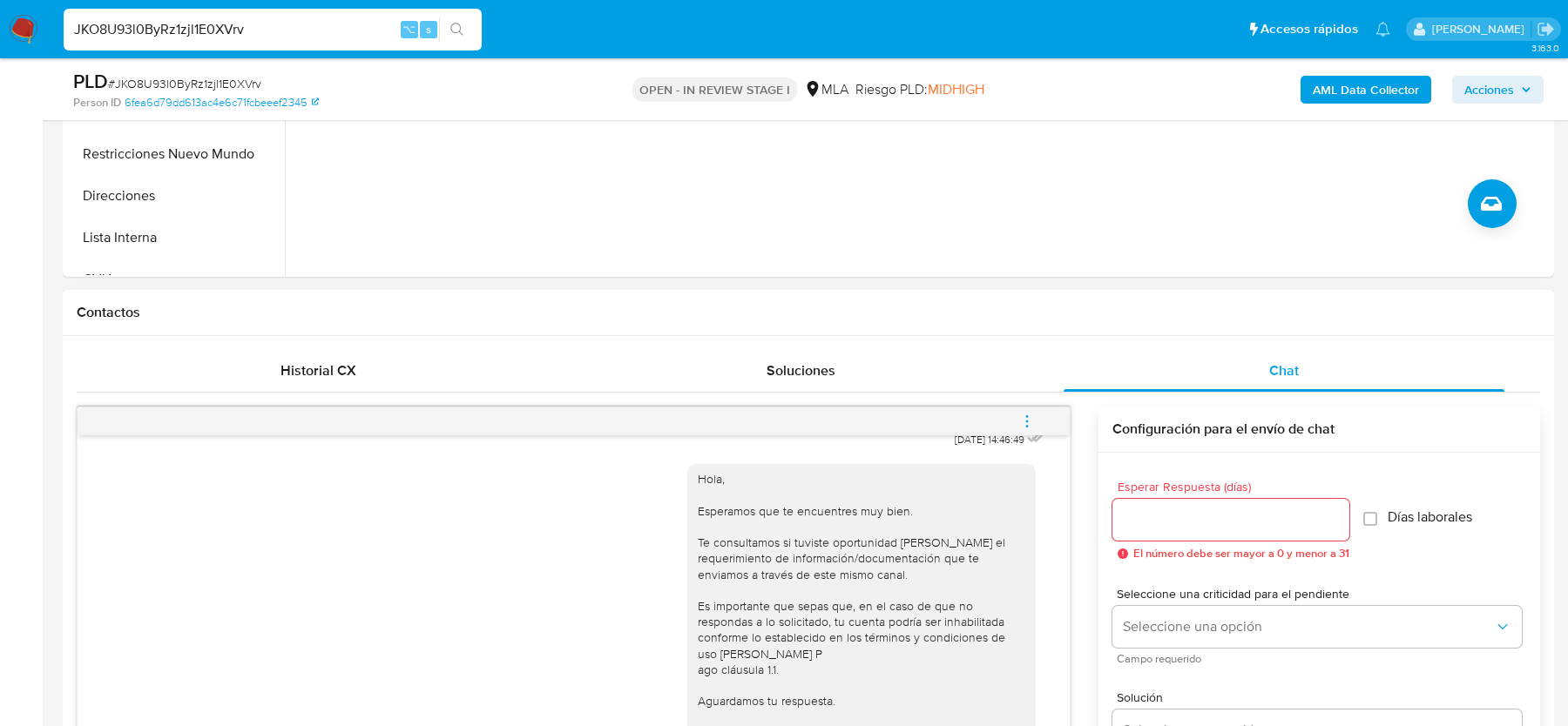
scroll to position [254, 0]
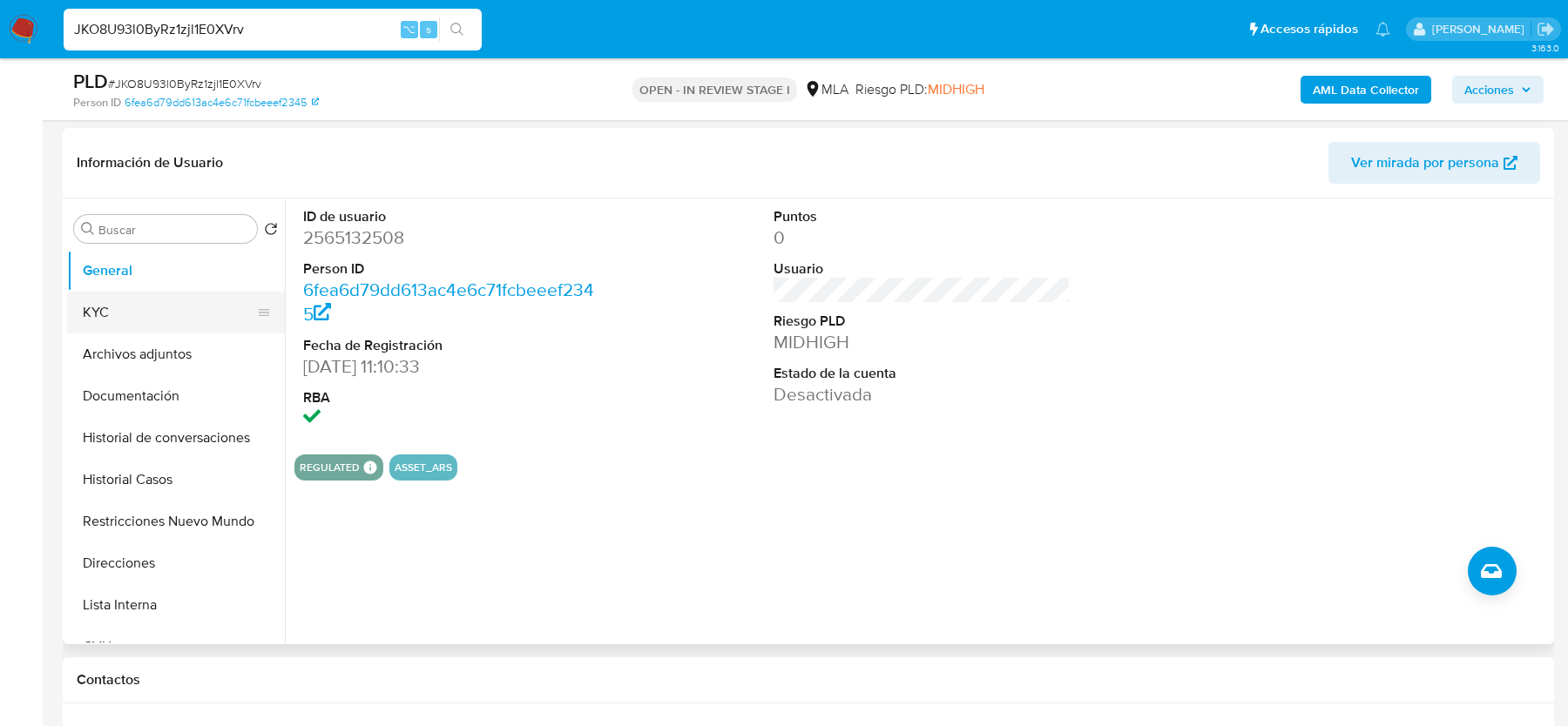
click at [113, 303] on button "KYC" at bounding box center [169, 313] width 203 height 42
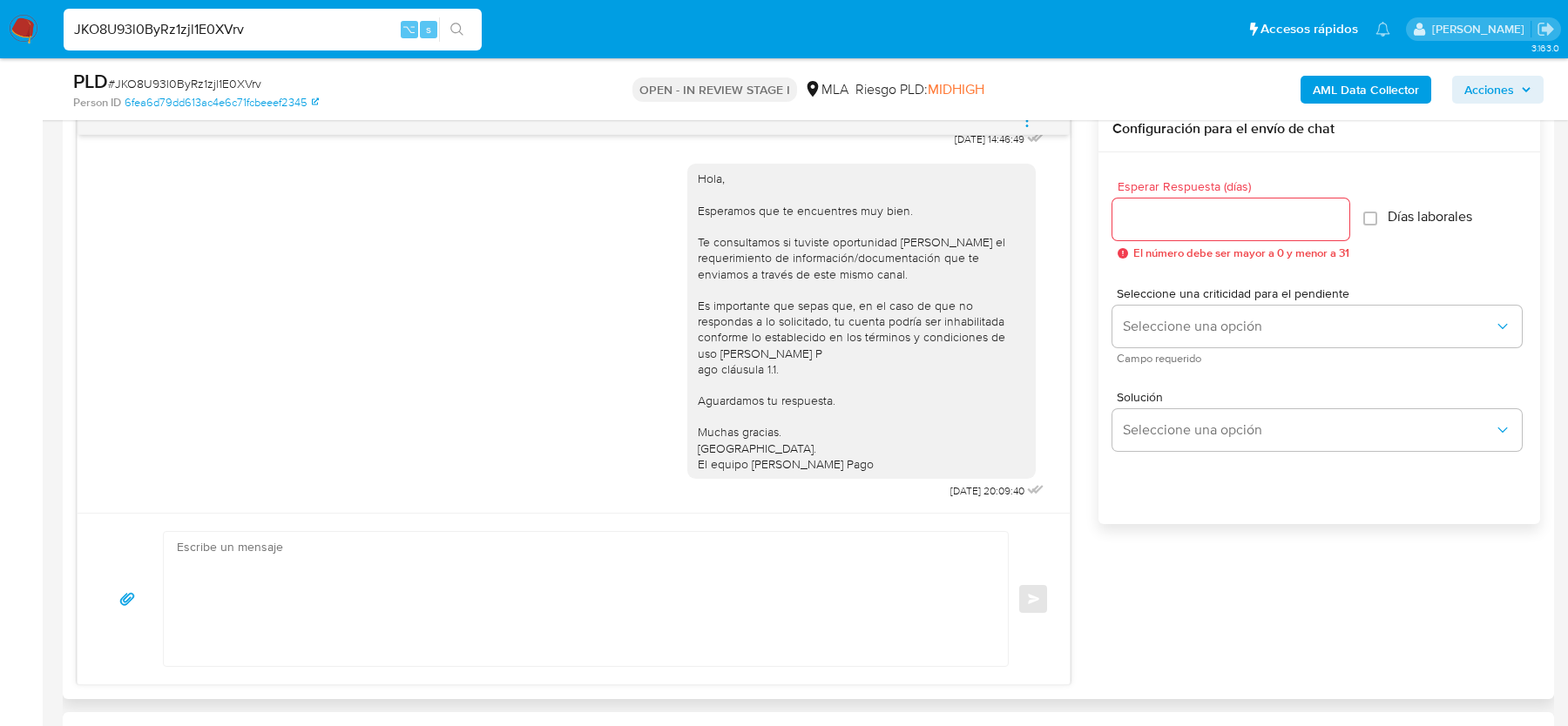
scroll to position [926, 0]
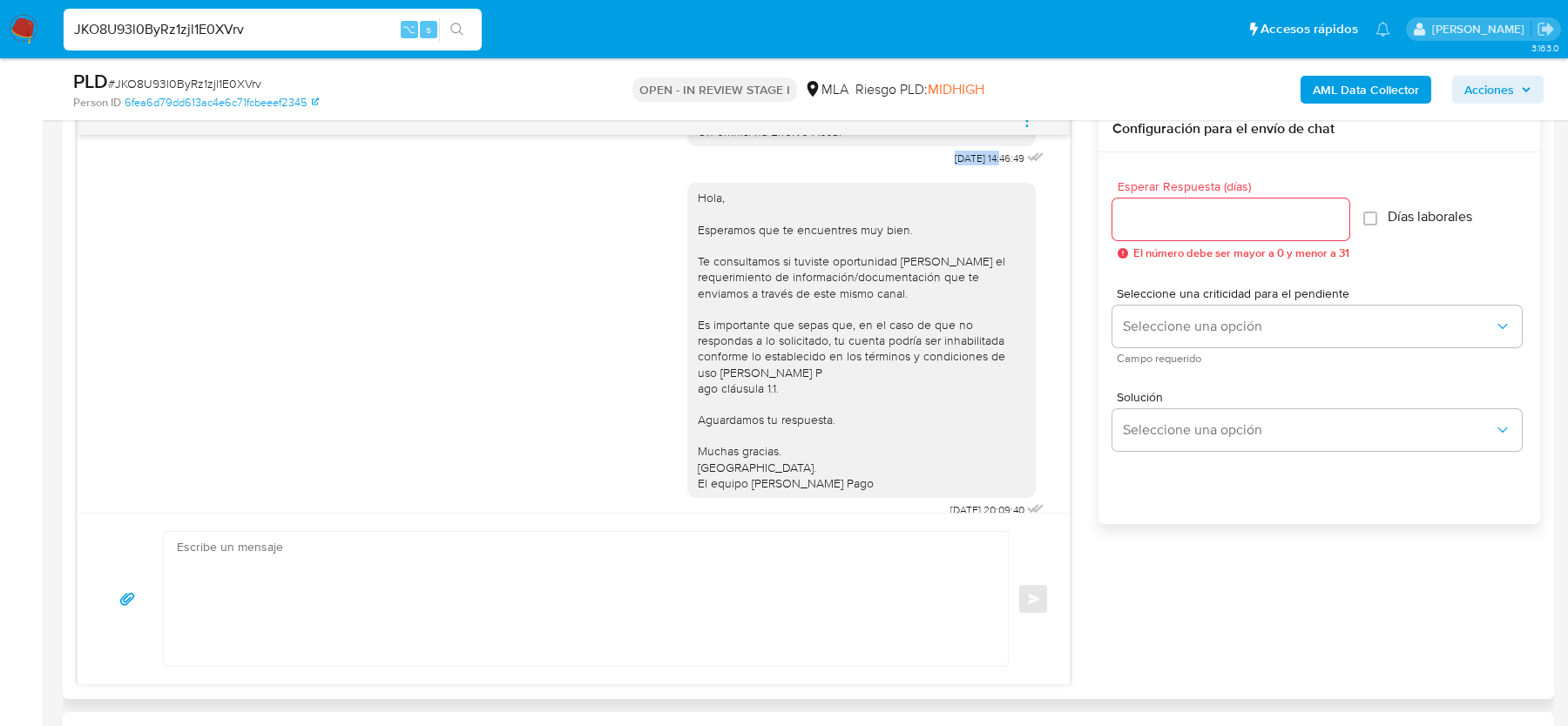
drag, startPoint x: 929, startPoint y: 188, endPoint x: 986, endPoint y: 189, distance: 57.0
copy span "[DATE]"
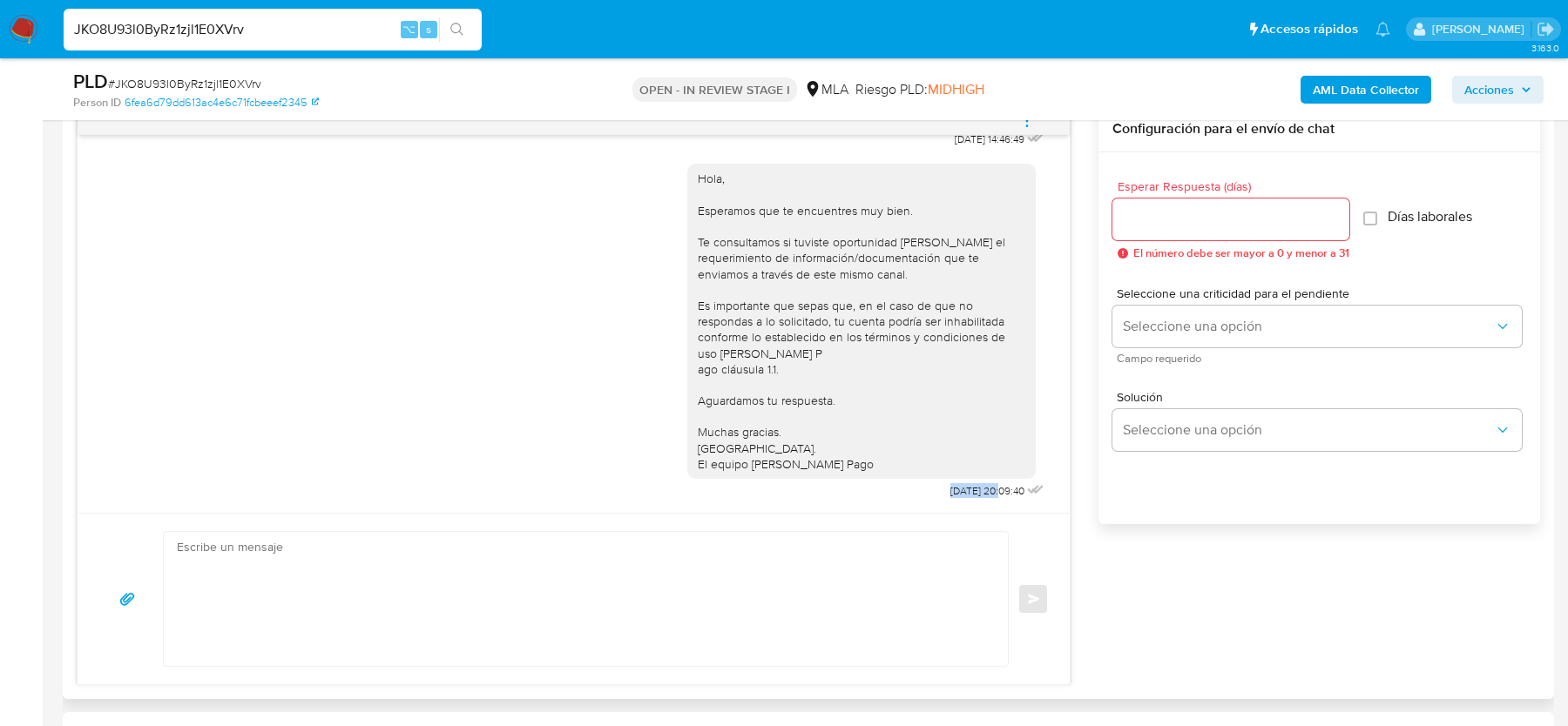
drag, startPoint x: 920, startPoint y: 488, endPoint x: 979, endPoint y: 488, distance: 59.0
click at [979, 488] on div "Hola, Esperamos que te encuentres muy bien. Te consultamos si tuviste oportunid…" at bounding box center [867, 327] width 360 height 352
copy span "[DATE]"
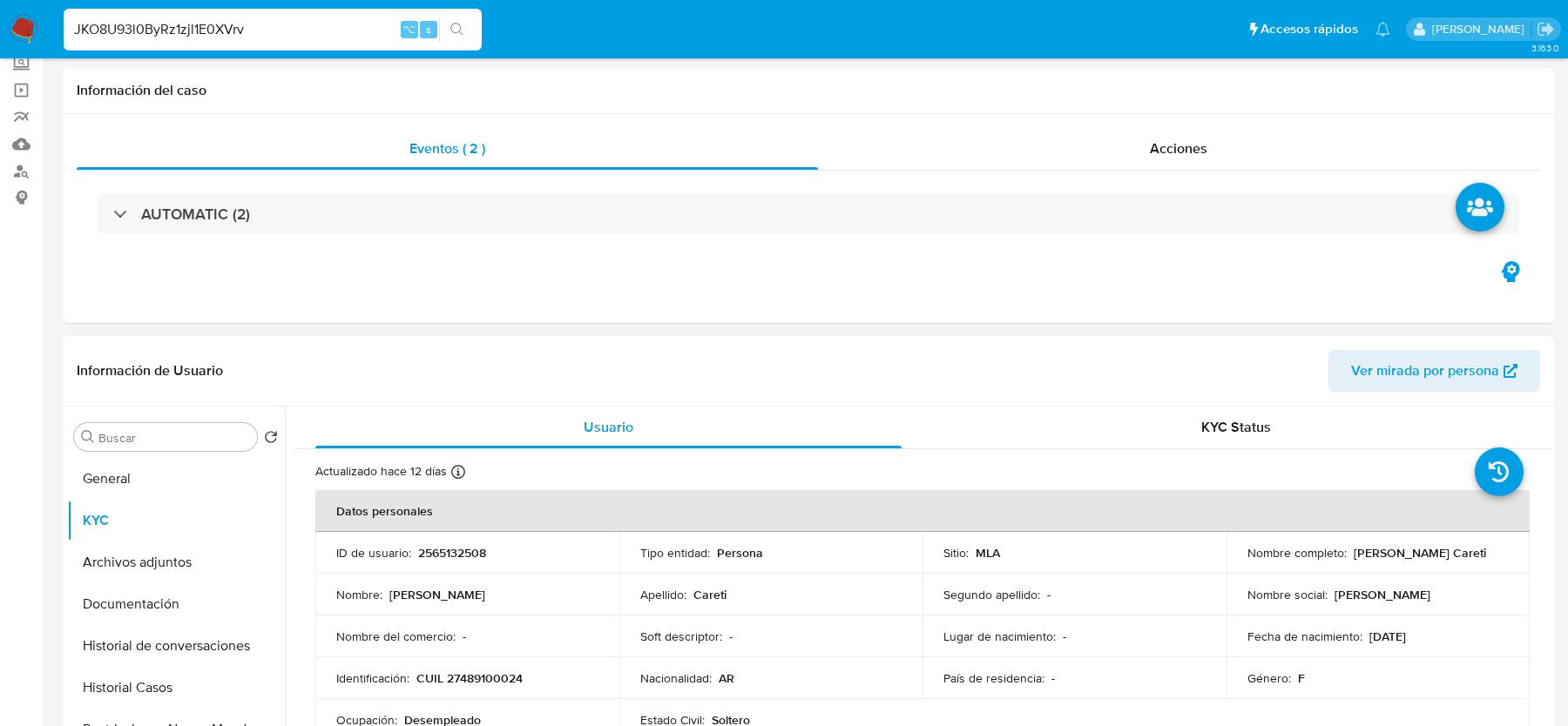
scroll to position [227, 0]
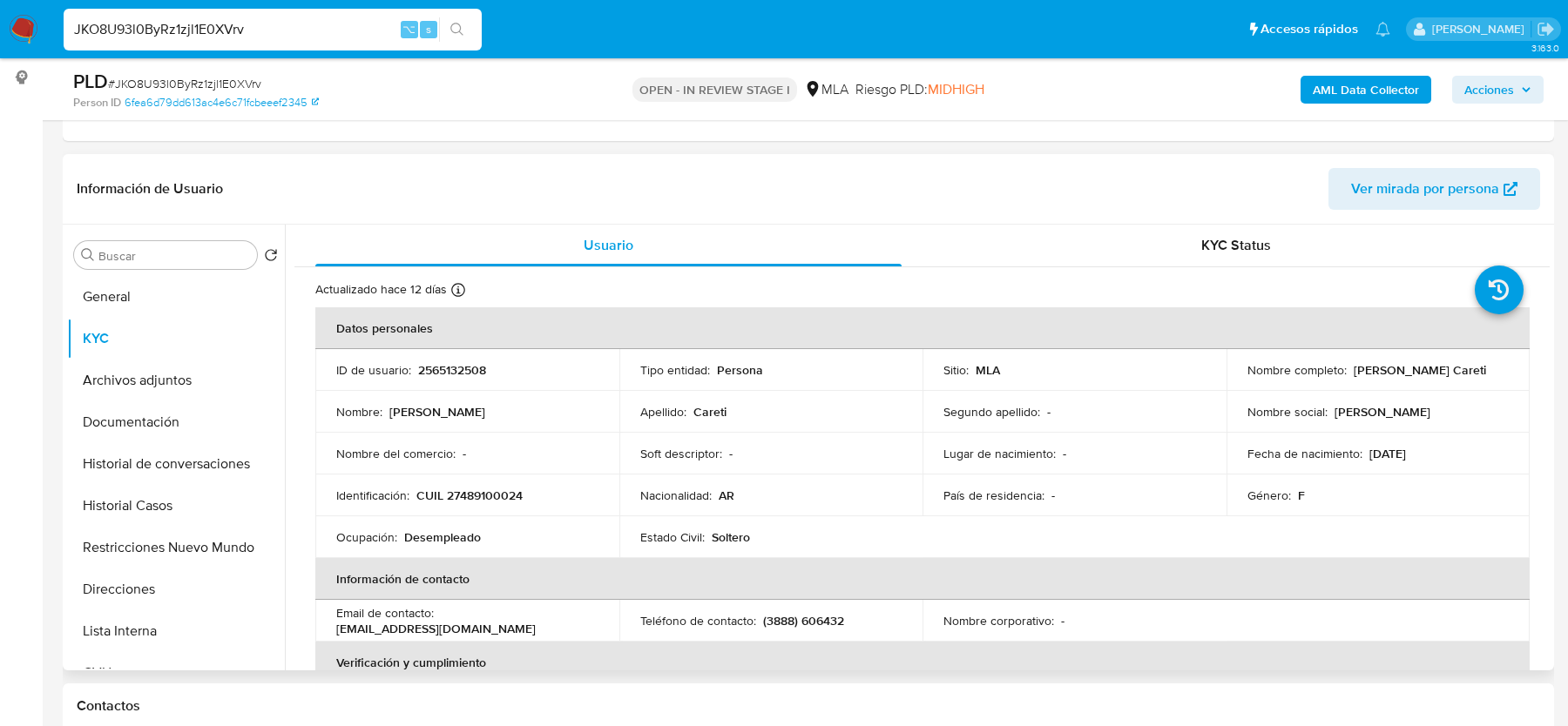
click at [480, 505] on td "Identificación : CUIL 27489100024" at bounding box center [467, 495] width 304 height 42
click at [480, 502] on p "CUIL 27489100024" at bounding box center [469, 495] width 106 height 16
copy p "27489100024"
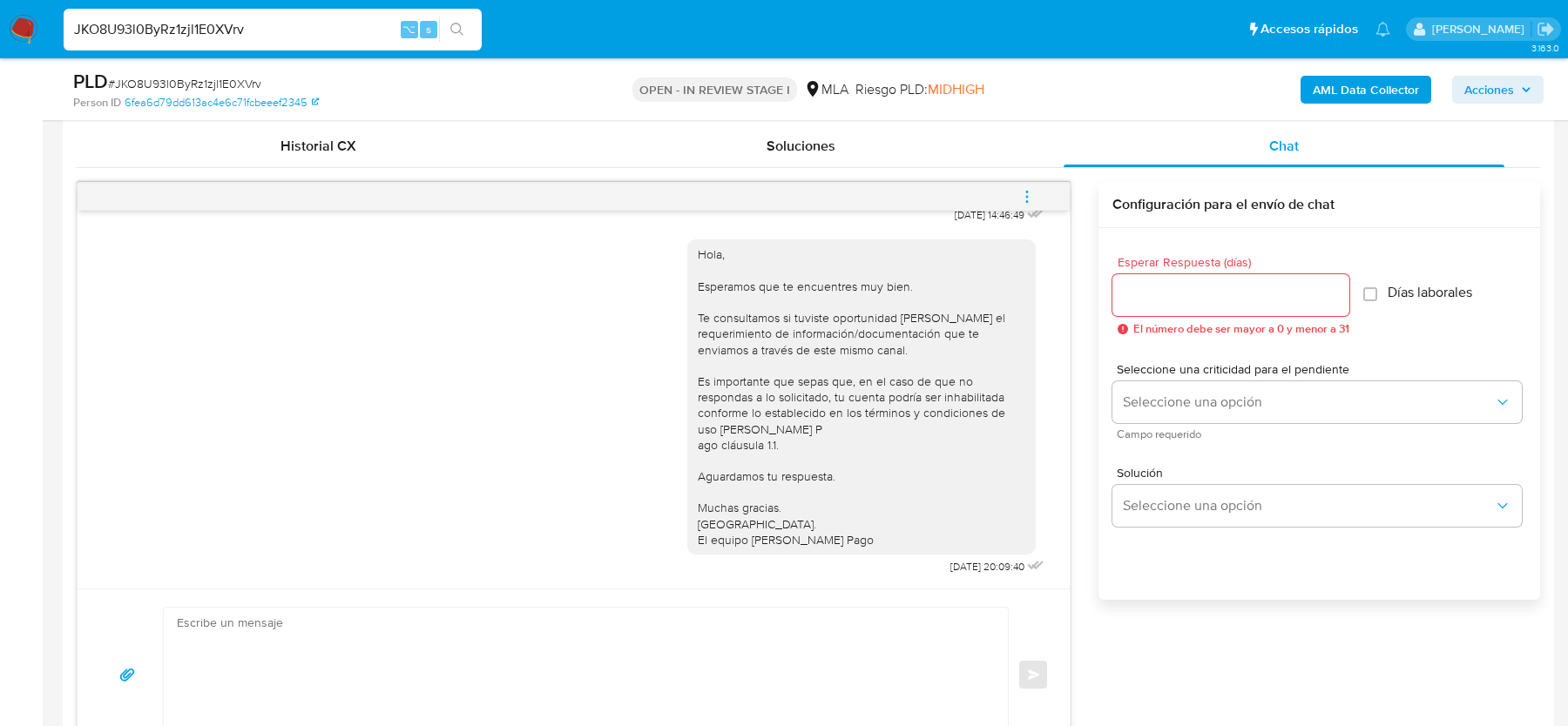
scroll to position [841, 0]
click at [1010, 187] on button "menu-action" at bounding box center [1026, 202] width 57 height 42
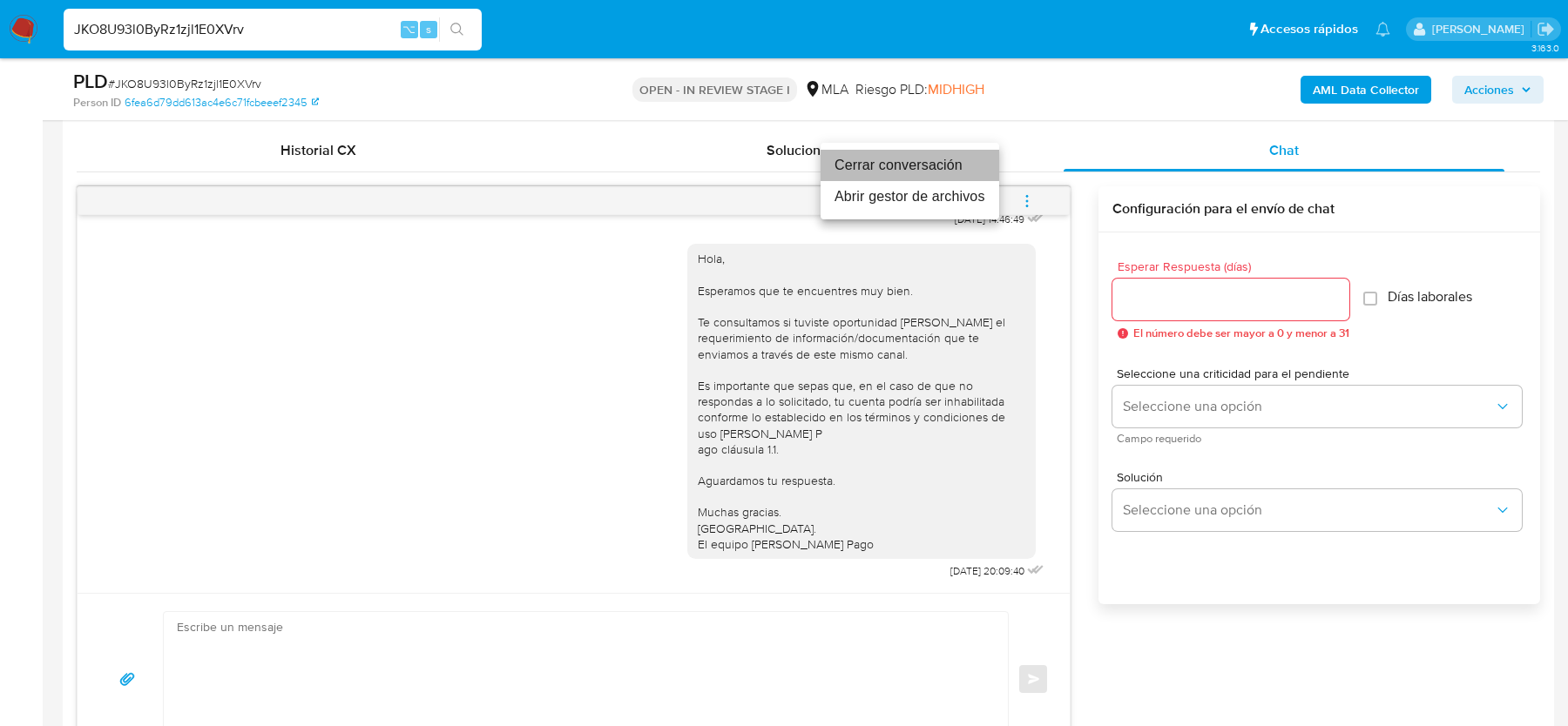
click at [877, 157] on li "Cerrar conversación" at bounding box center [910, 165] width 179 height 31
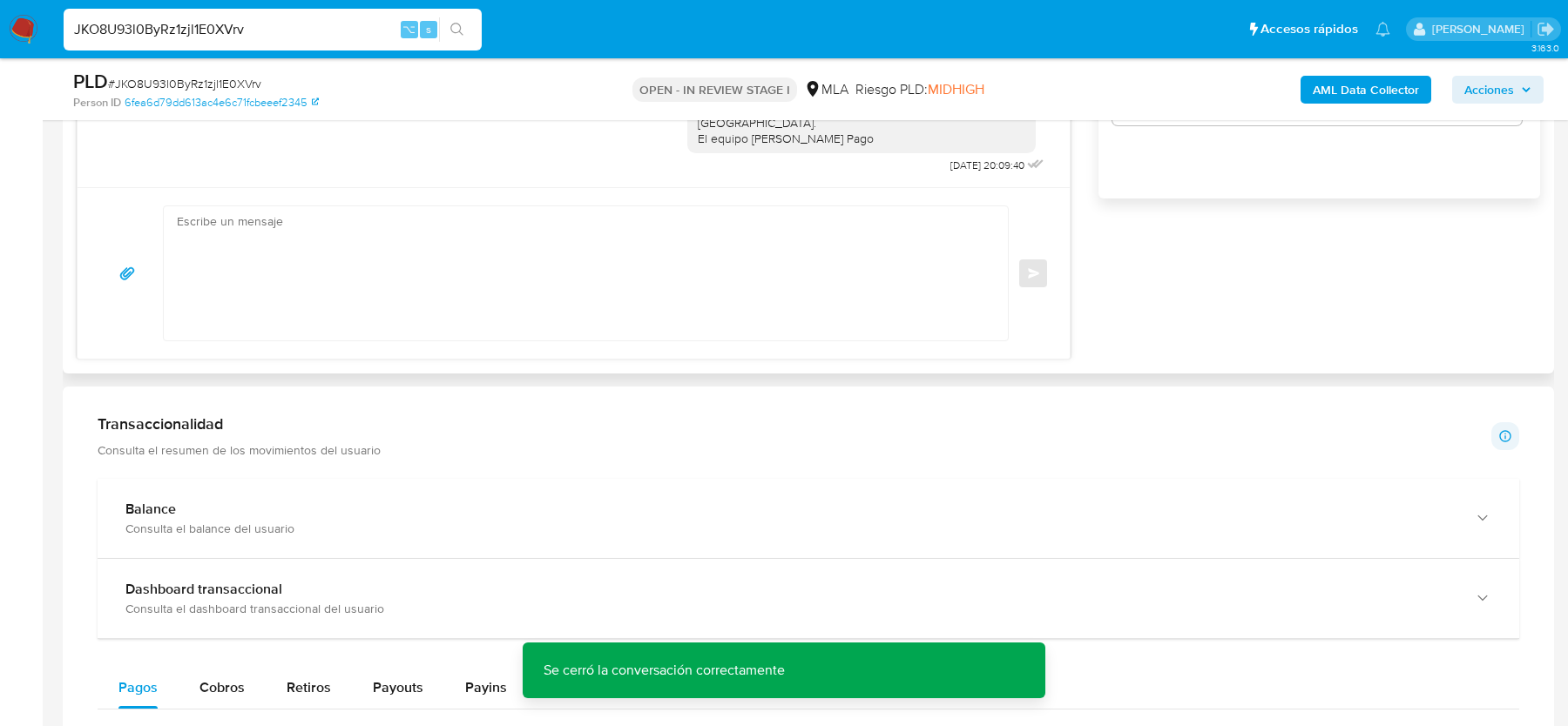
scroll to position [2766, 0]
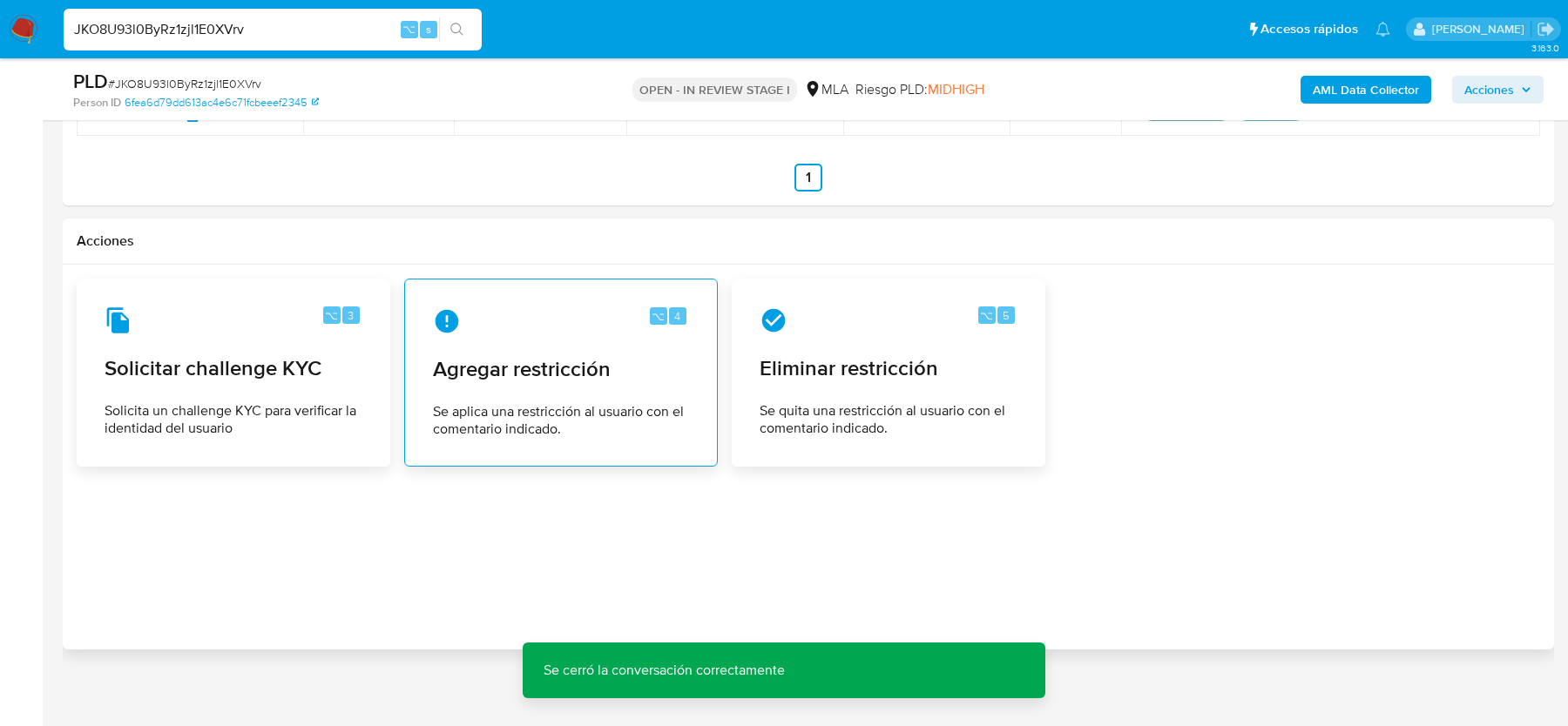
click at [566, 325] on div "⌥ 4 Agregar restricción Se aplica una restricción al usuario con el comentario …" at bounding box center [560, 373] width 284 height 159
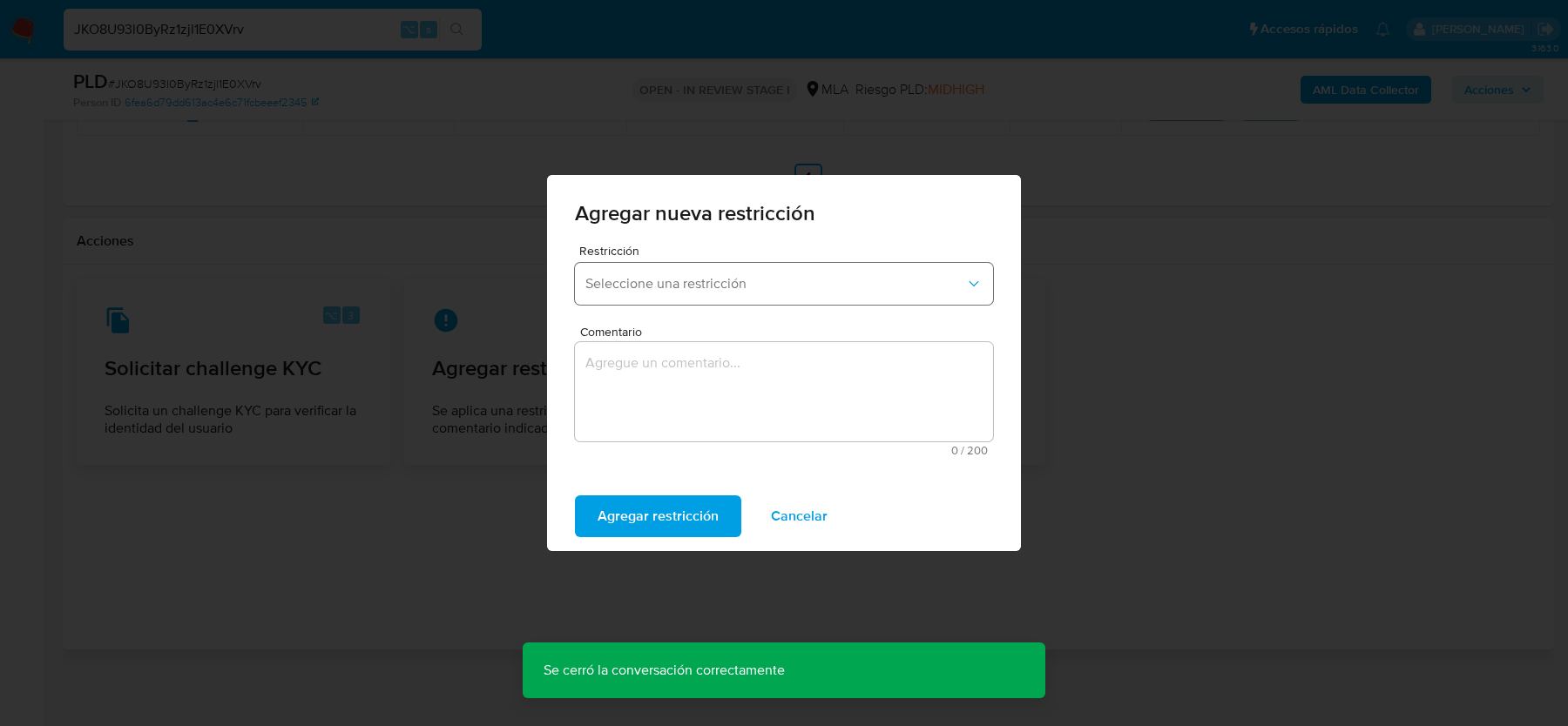
click at [632, 287] on span "Seleccione una restricción" at bounding box center [775, 284] width 379 height 17
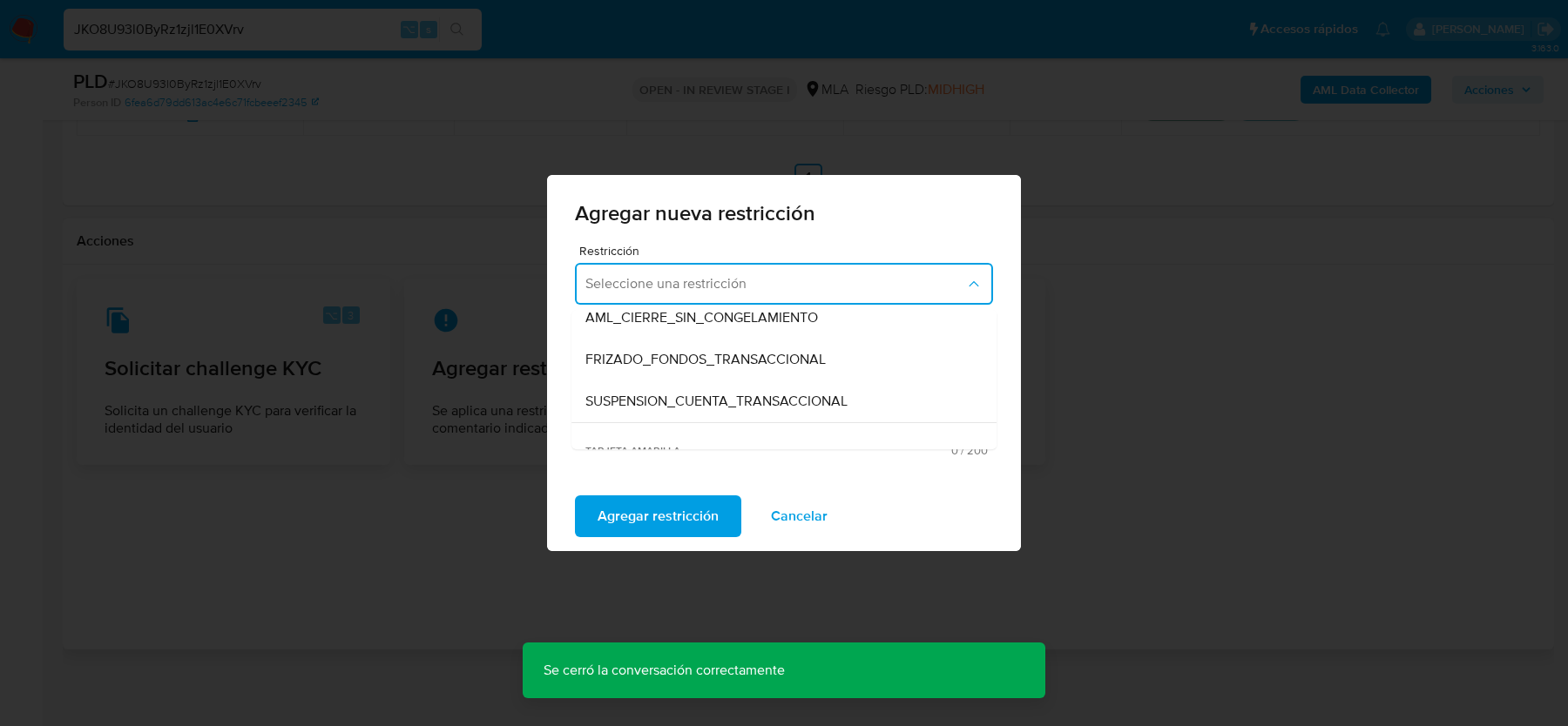
scroll to position [197, 0]
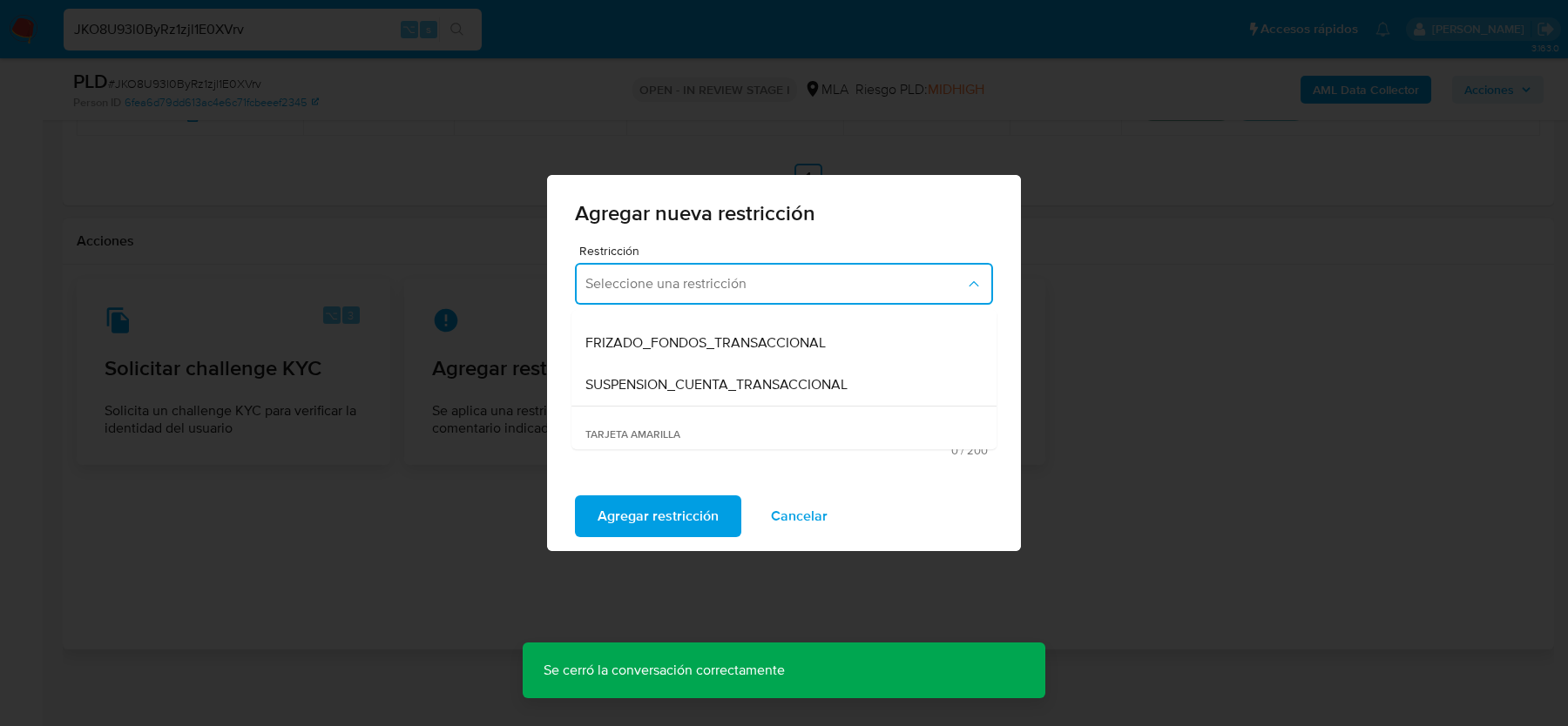
click at [662, 391] on span "SUSPENSION_CUENTA_TRANSACCIONAL" at bounding box center [716, 385] width 262 height 17
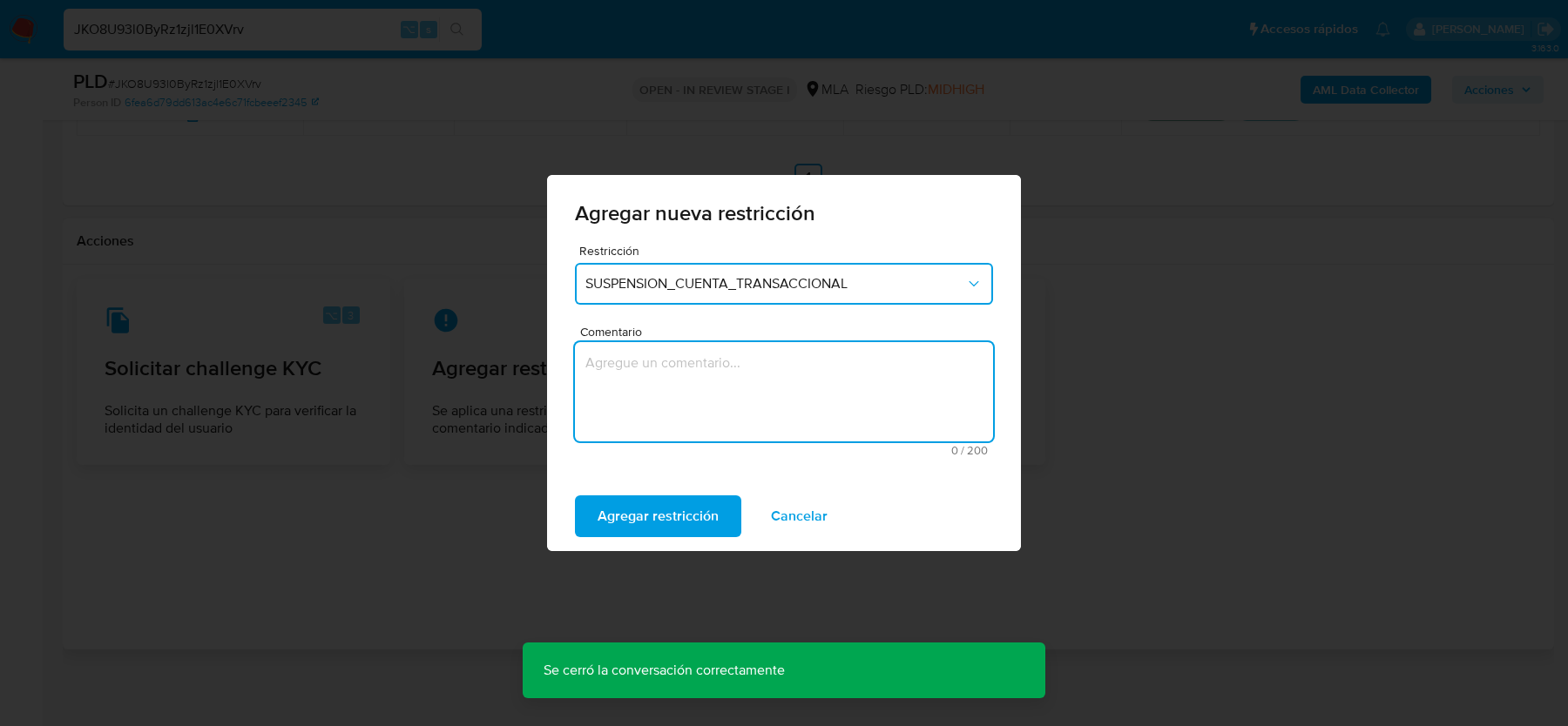
click at [662, 413] on textarea "Comentario" at bounding box center [784, 391] width 418 height 99
type textarea "AML"
click at [649, 529] on span "Agregar restricción" at bounding box center [658, 516] width 121 height 38
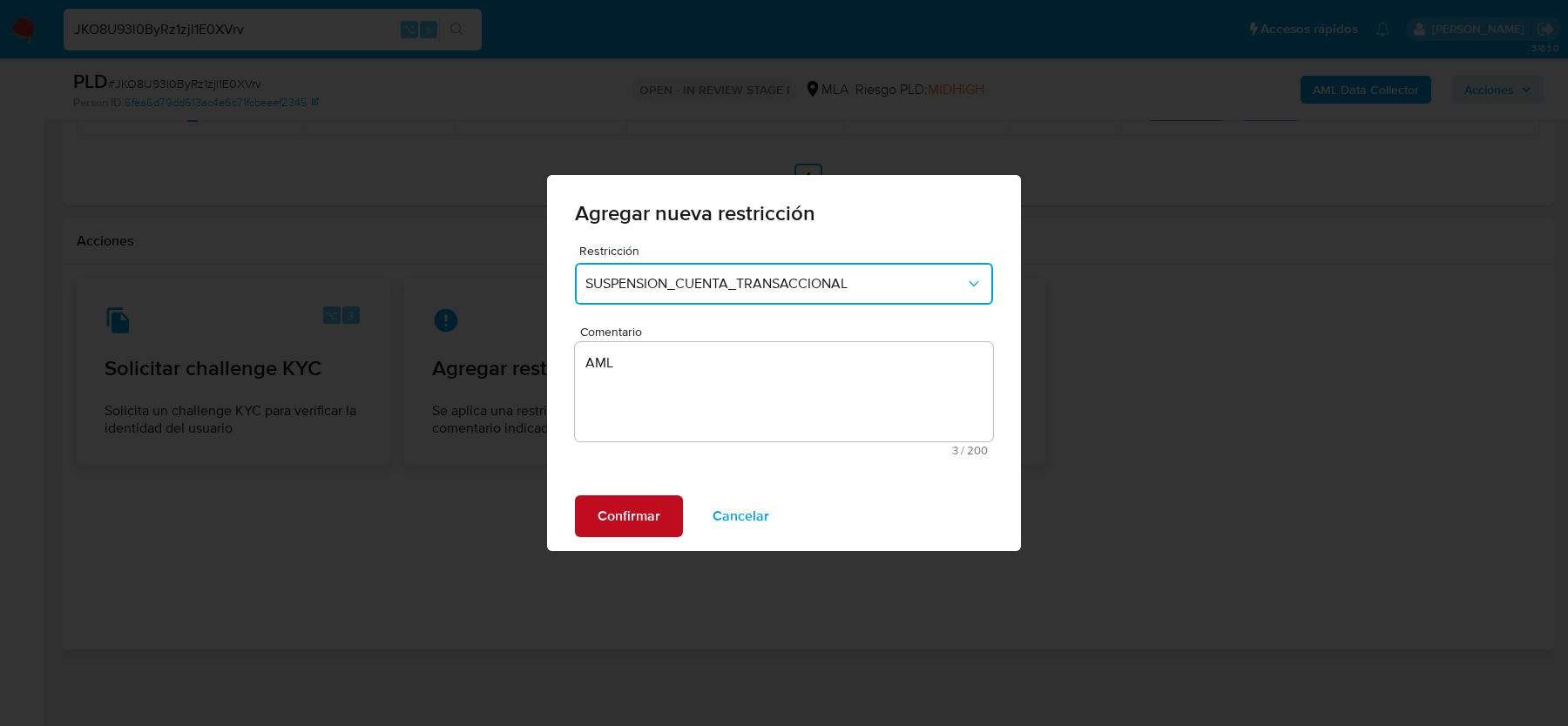
click at [593, 519] on button "Confirmar" at bounding box center [628, 516] width 108 height 42
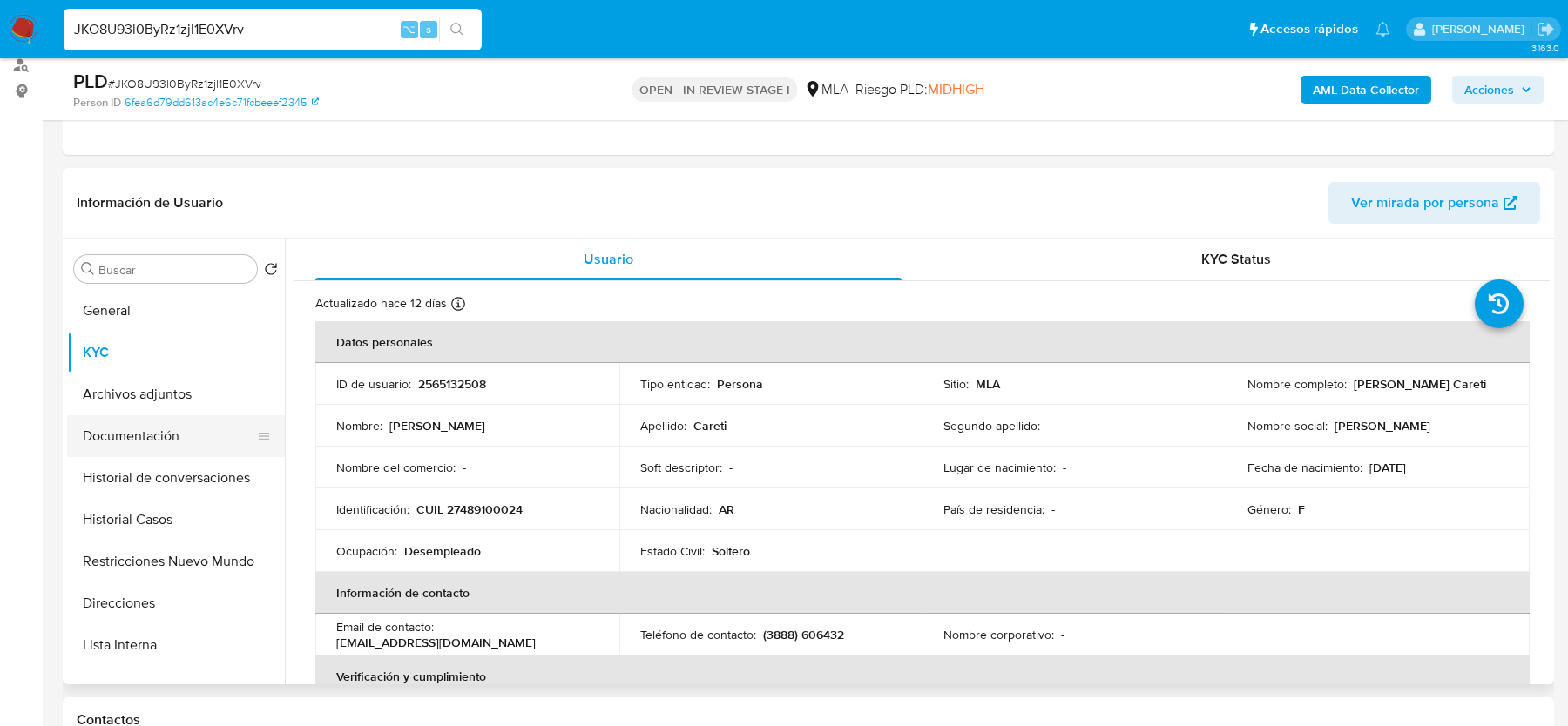
scroll to position [233, 0]
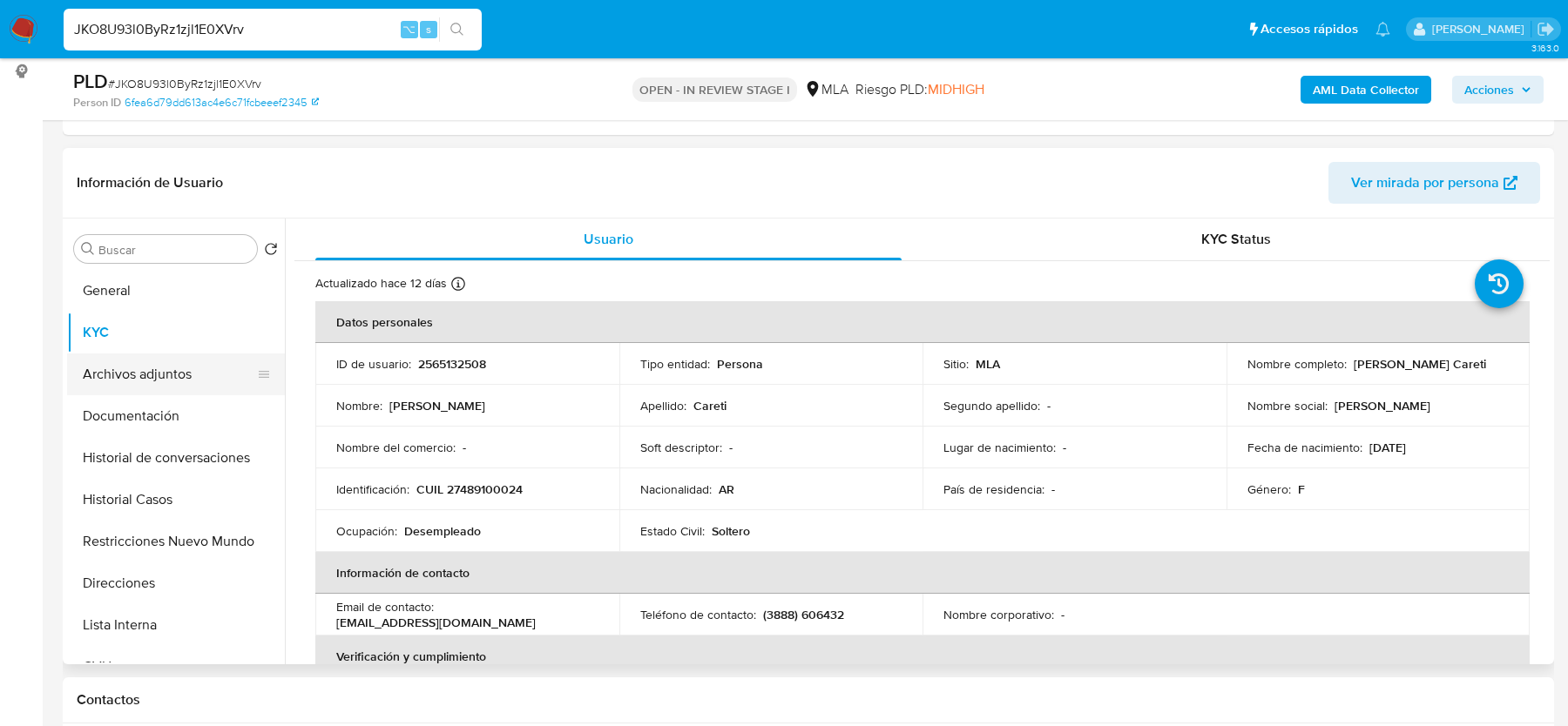
click at [145, 365] on button "Archivos adjuntos" at bounding box center [169, 375] width 203 height 42
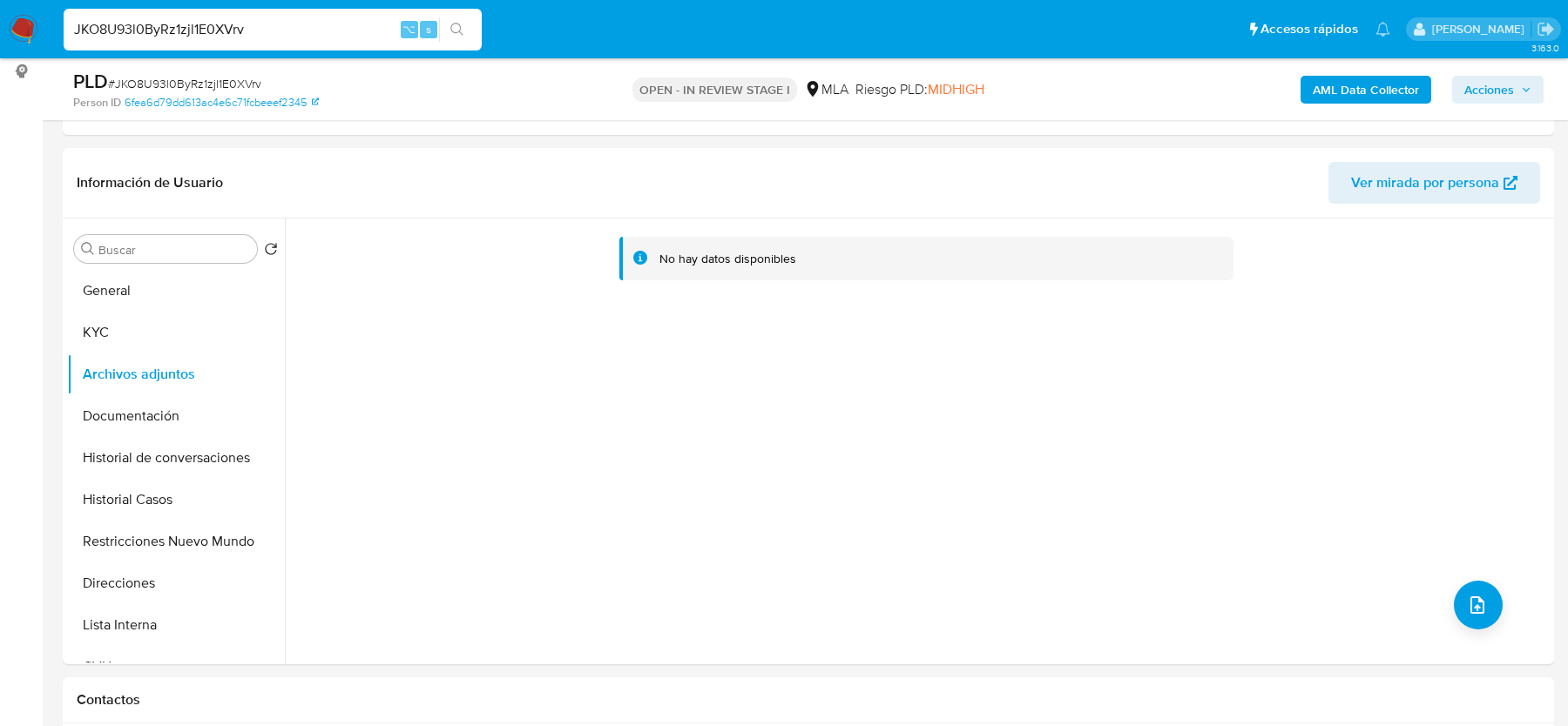
click at [1388, 106] on div "AML Data Collector Acciones" at bounding box center [1301, 88] width 485 height 41
click at [1387, 92] on b "AML Data Collector" at bounding box center [1366, 89] width 106 height 28
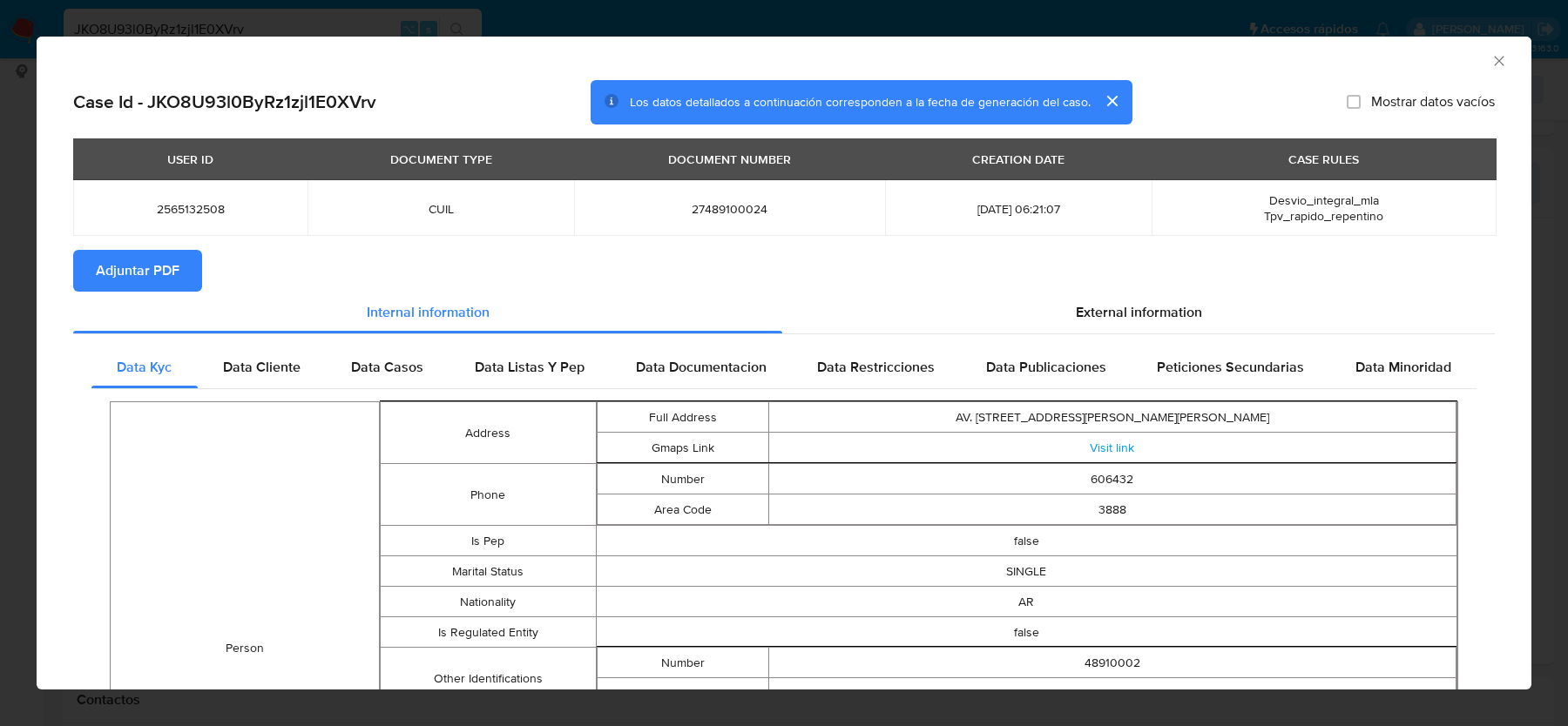
click at [123, 282] on span "Adjuntar PDF" at bounding box center [138, 271] width 84 height 38
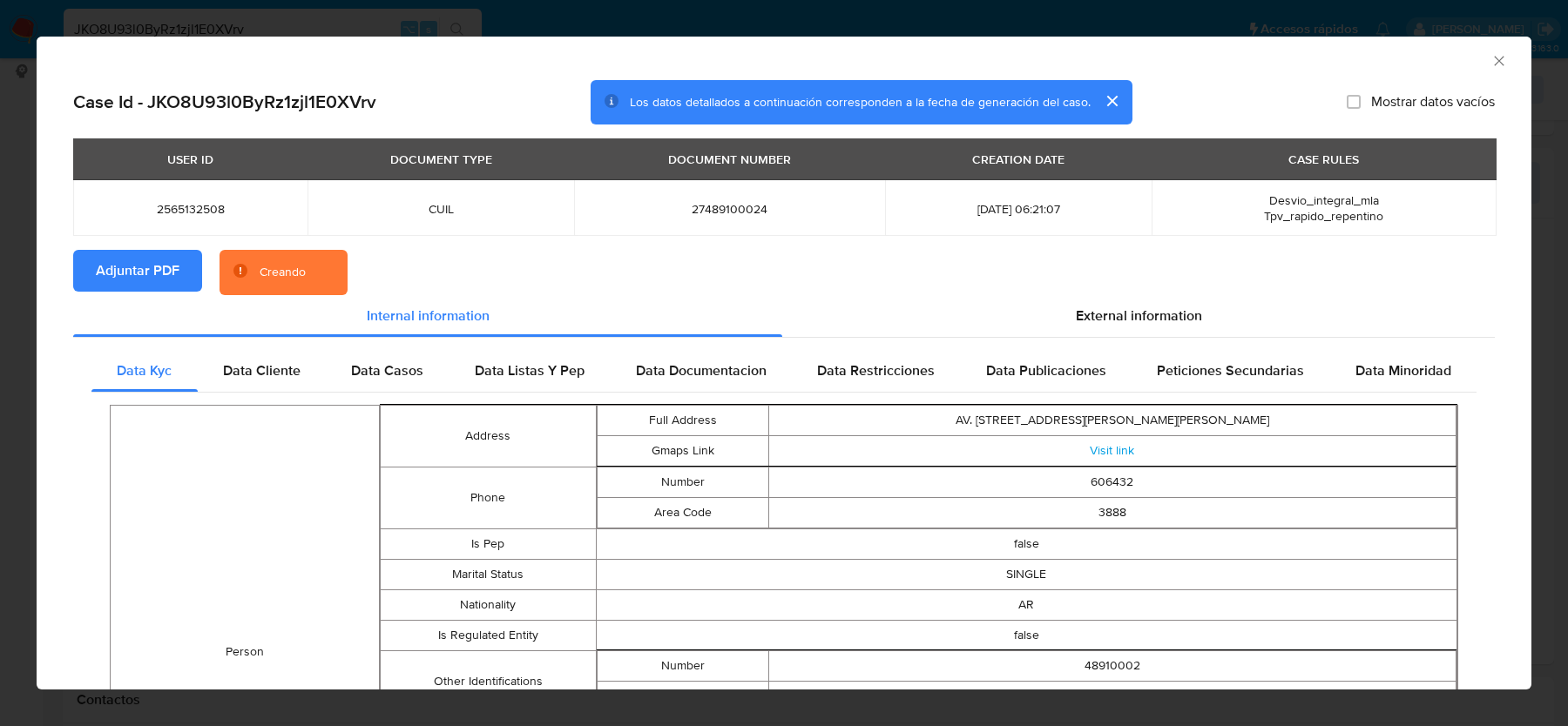
drag, startPoint x: 1217, startPoint y: 318, endPoint x: 628, endPoint y: 333, distance: 589.2
click at [1213, 318] on div "External information" at bounding box center [1137, 316] width 712 height 42
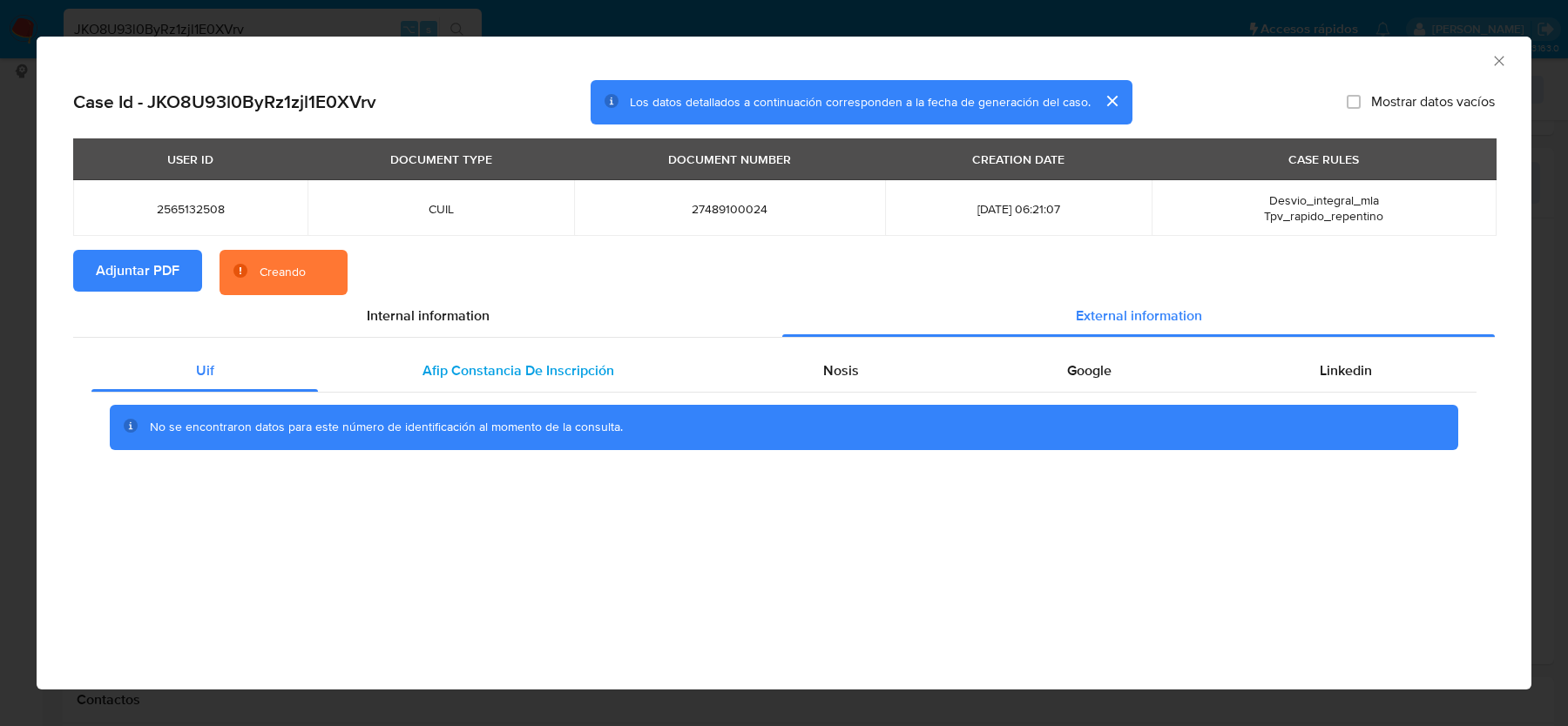
click at [507, 357] on div "Afip Constancia De Inscripción" at bounding box center [518, 371] width 400 height 42
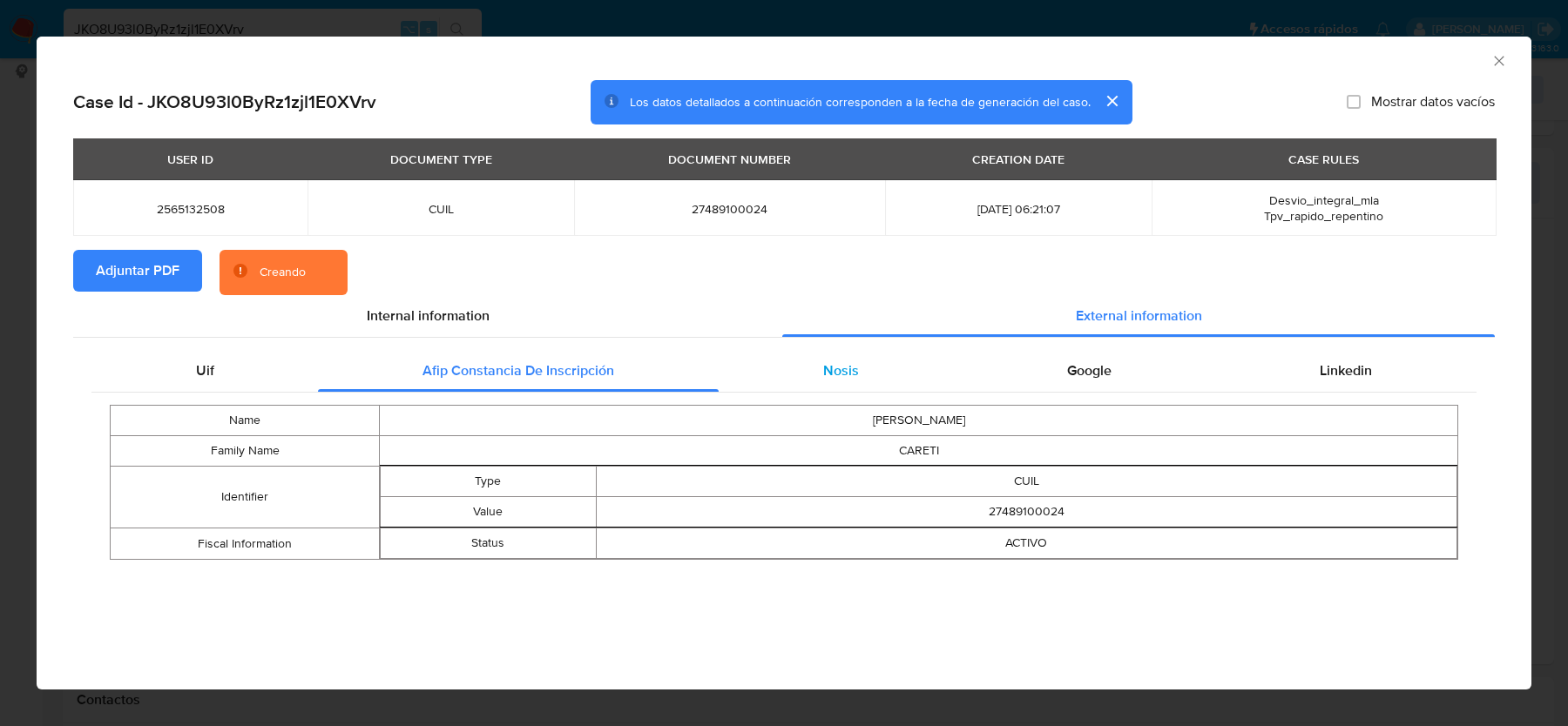
click at [923, 380] on div "Nosis" at bounding box center [840, 371] width 244 height 42
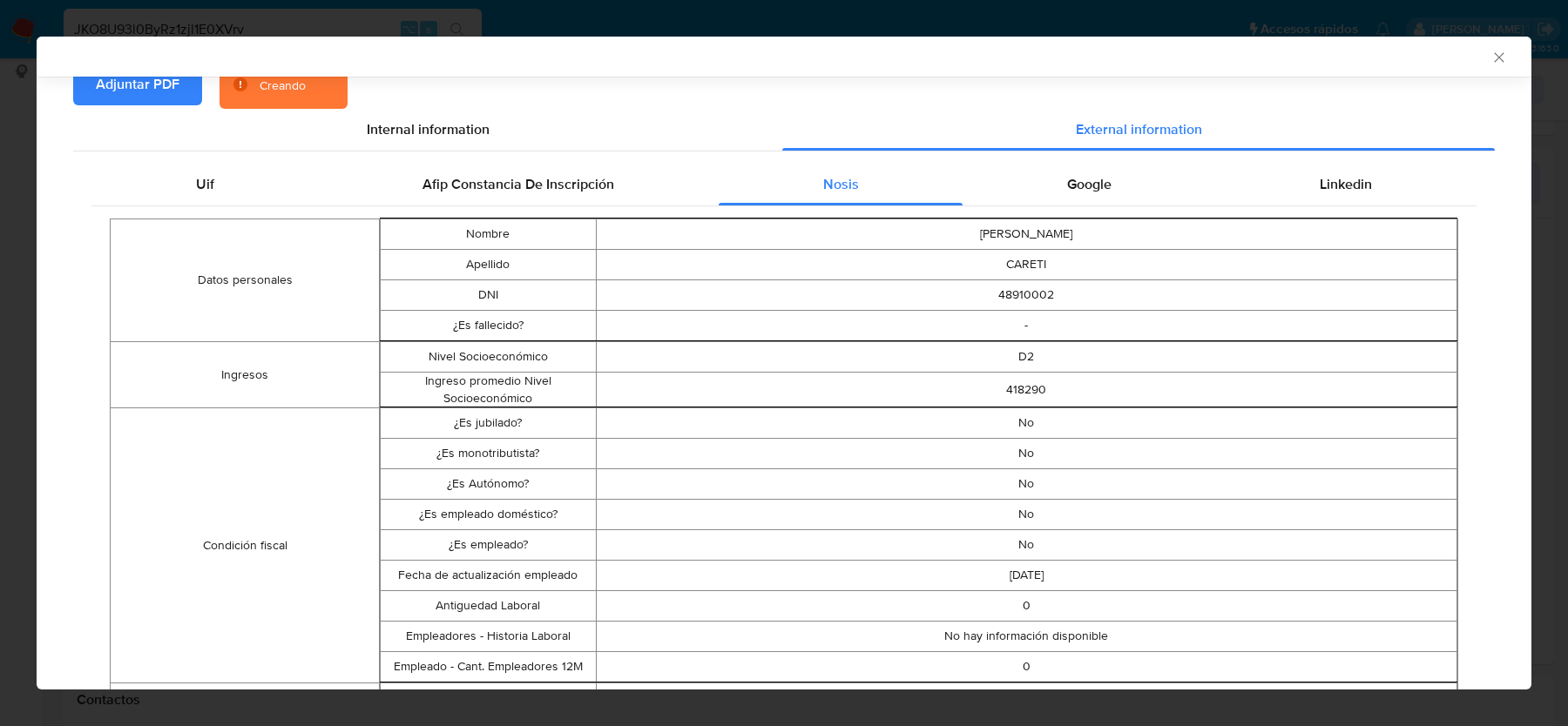
scroll to position [63, 0]
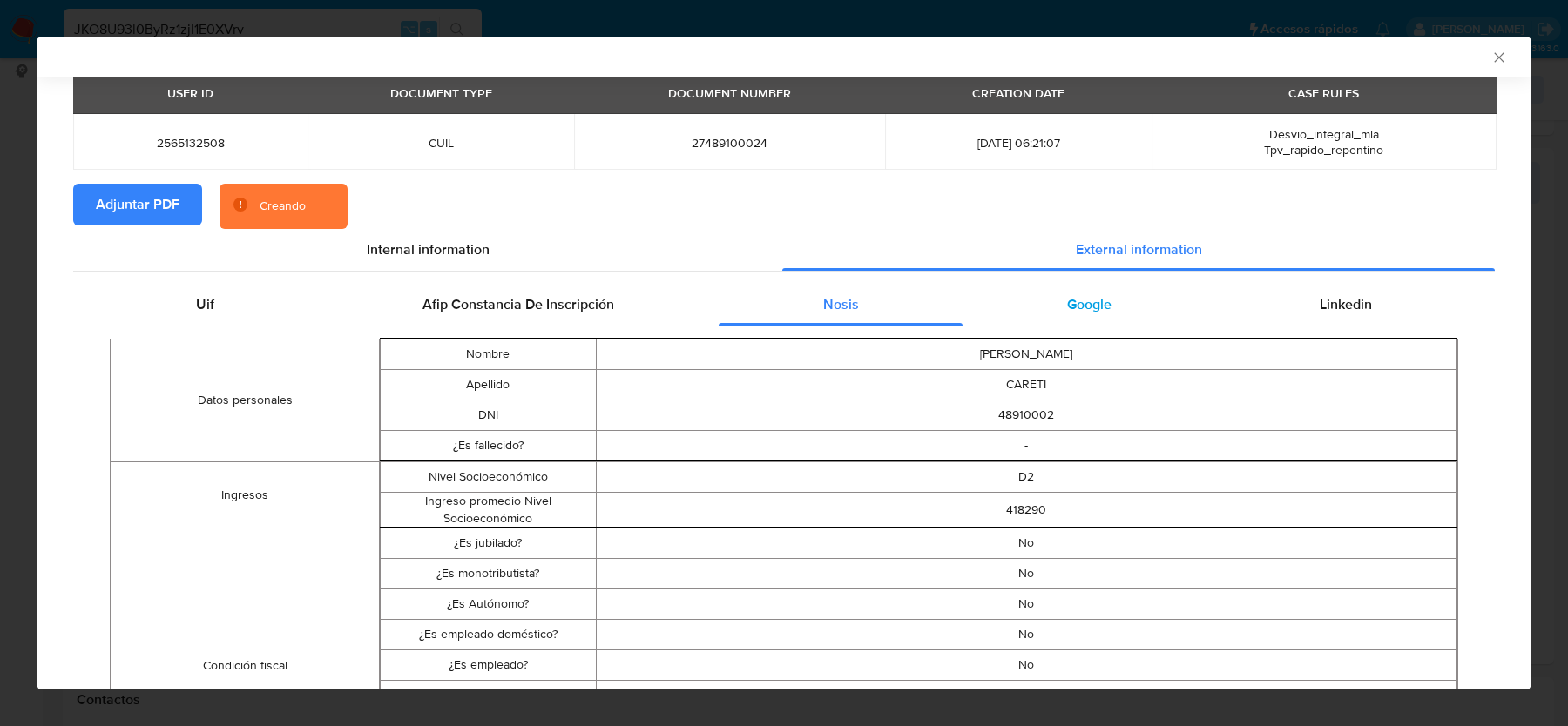
click at [1113, 286] on div "Google" at bounding box center [1088, 305] width 253 height 42
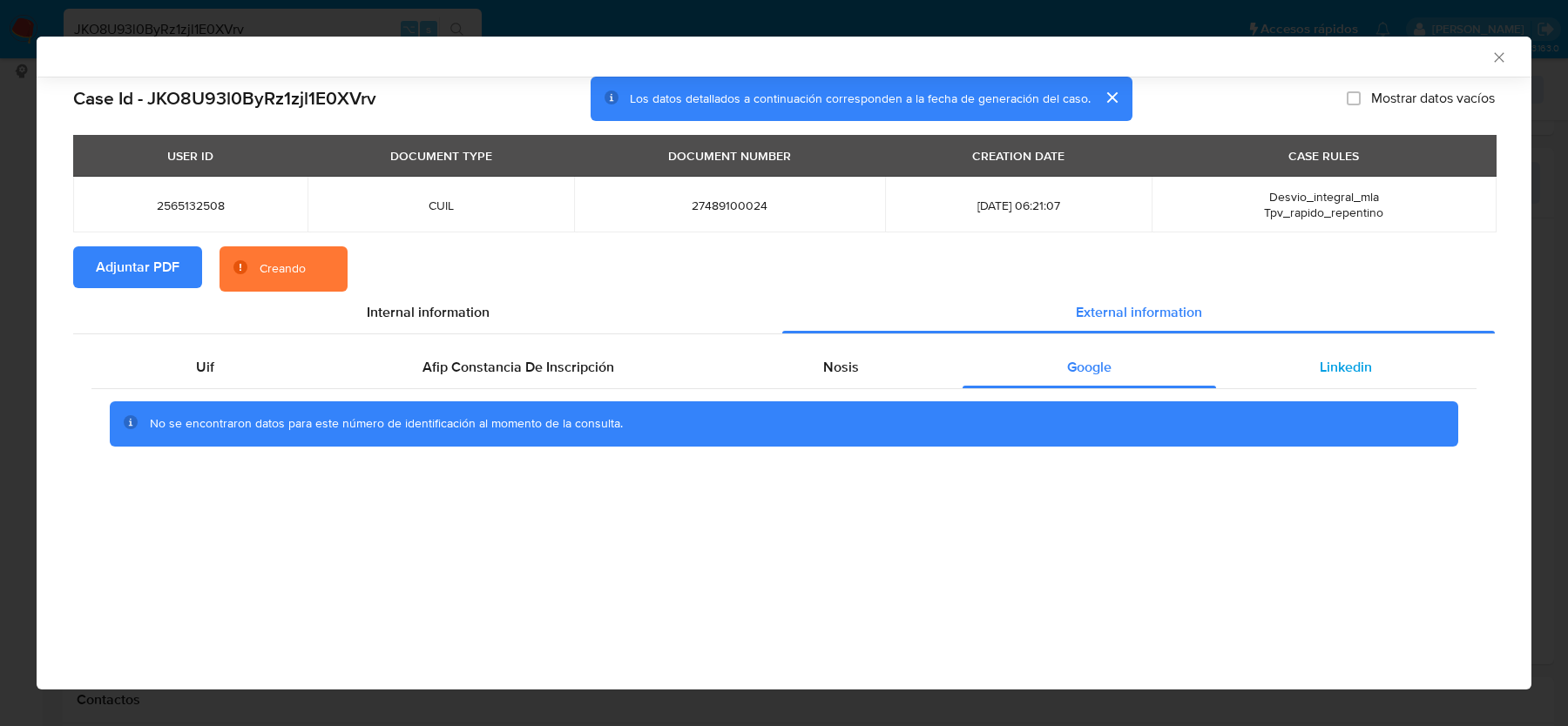
click at [1352, 388] on div "Linkedin" at bounding box center [1346, 368] width 261 height 42
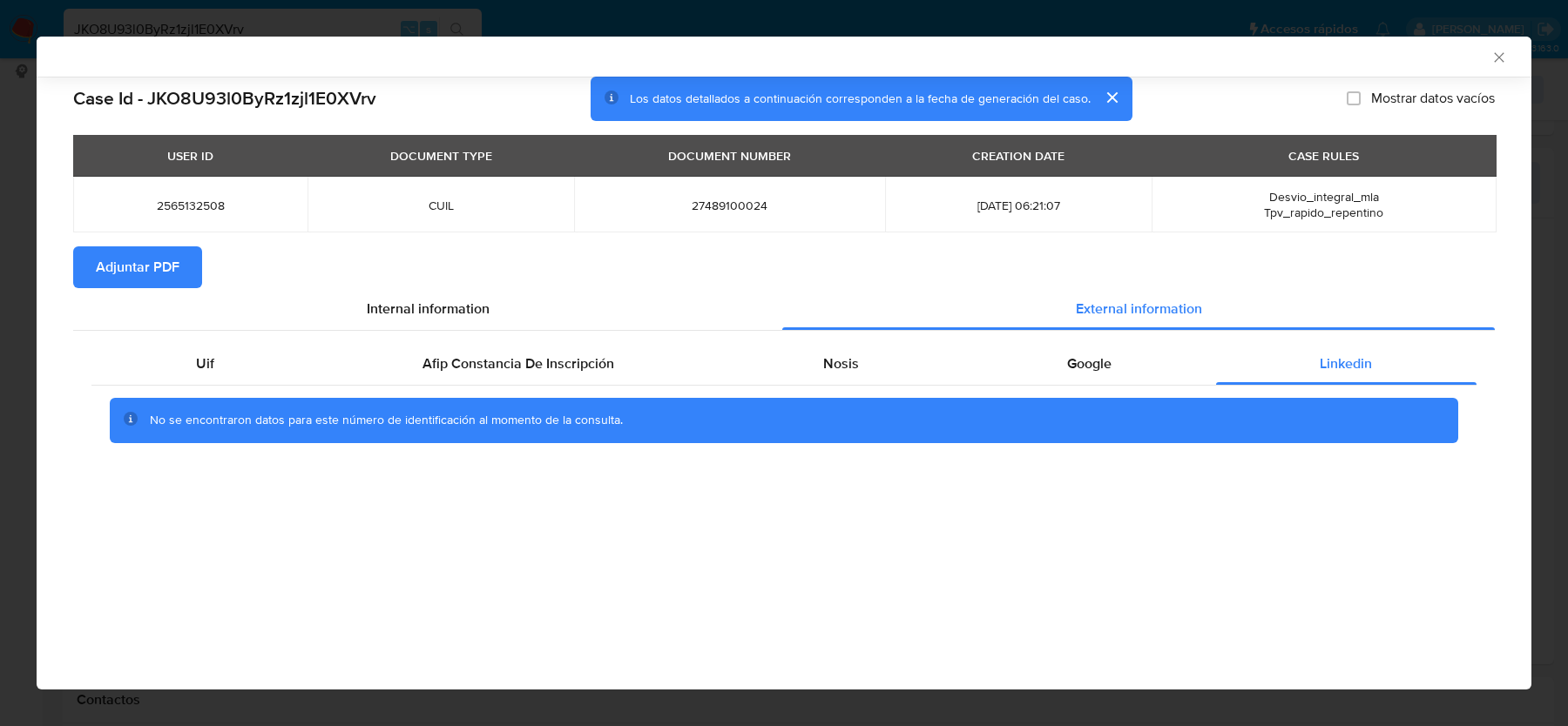
click at [1497, 60] on icon "Cerrar ventana" at bounding box center [1499, 57] width 17 height 17
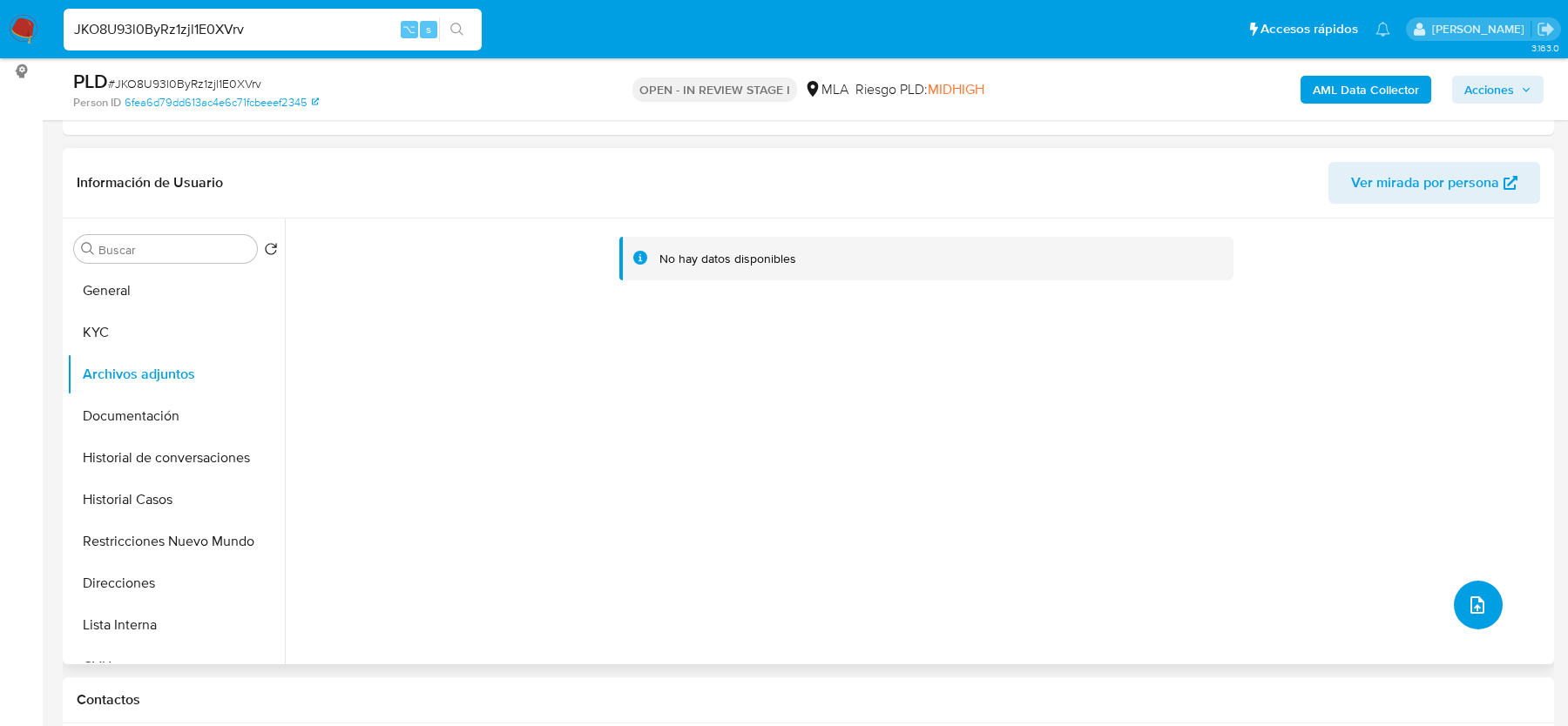
click at [1468, 608] on icon "upload-file" at bounding box center [1477, 605] width 21 height 21
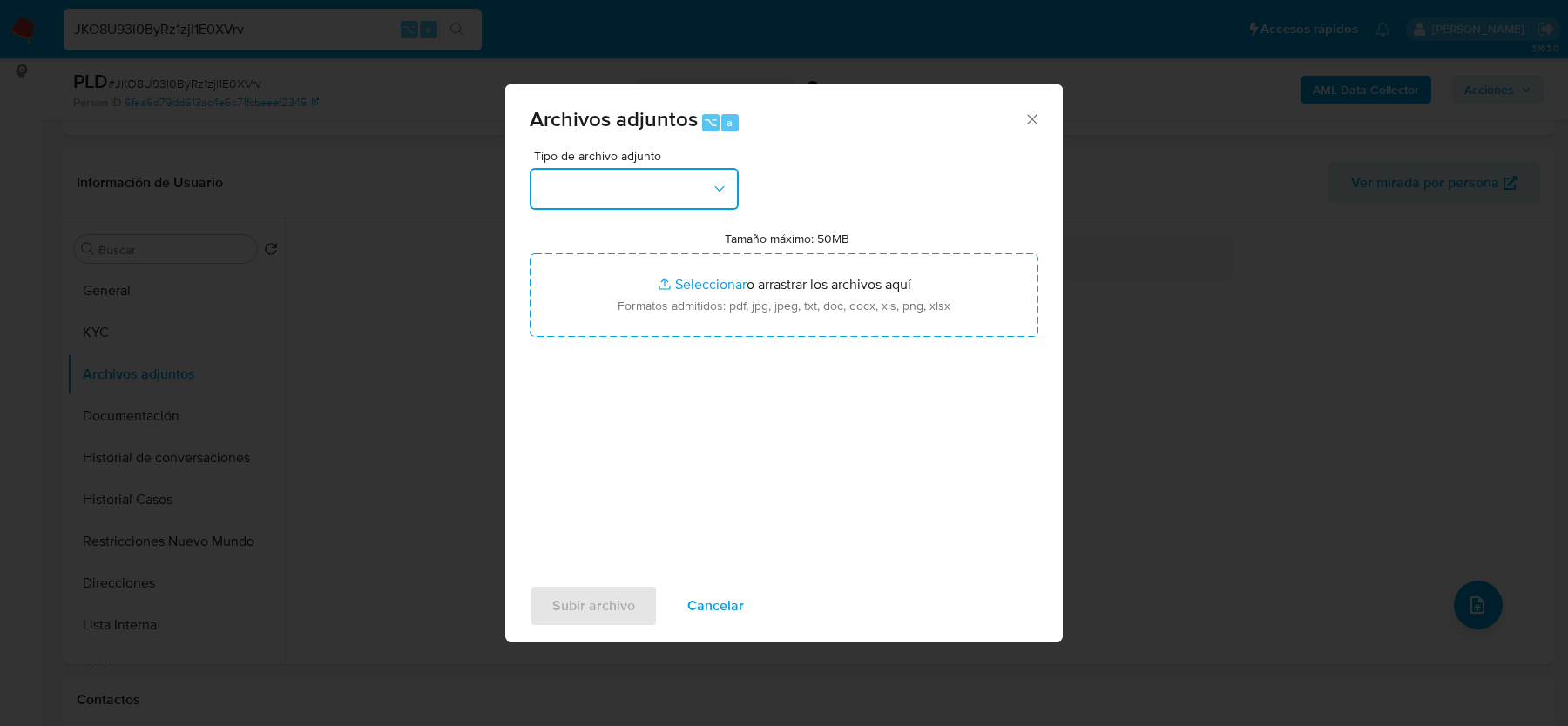
drag, startPoint x: 675, startPoint y: 191, endPoint x: 675, endPoint y: 208, distance: 17.0
click at [675, 190] on button "button" at bounding box center [634, 189] width 209 height 42
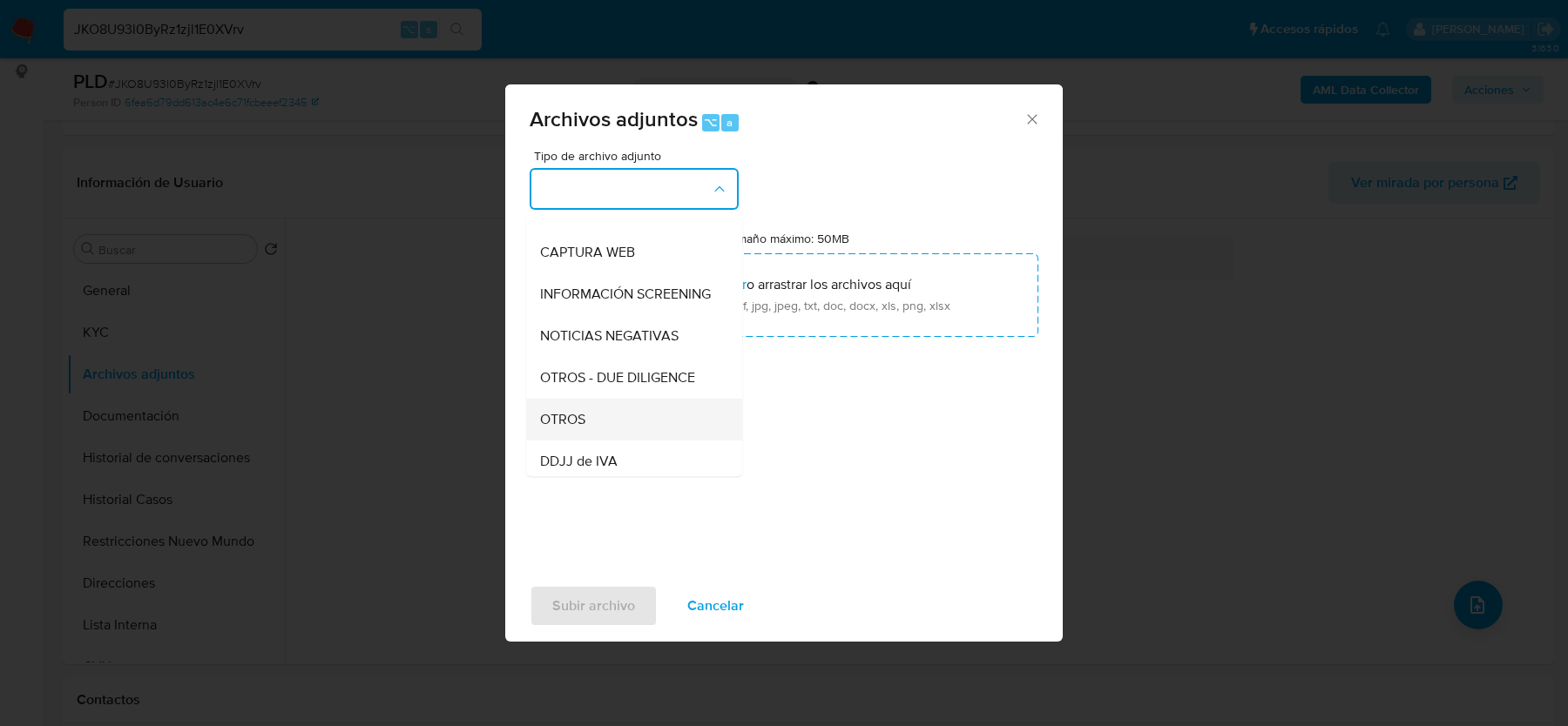
scroll to position [164, 0]
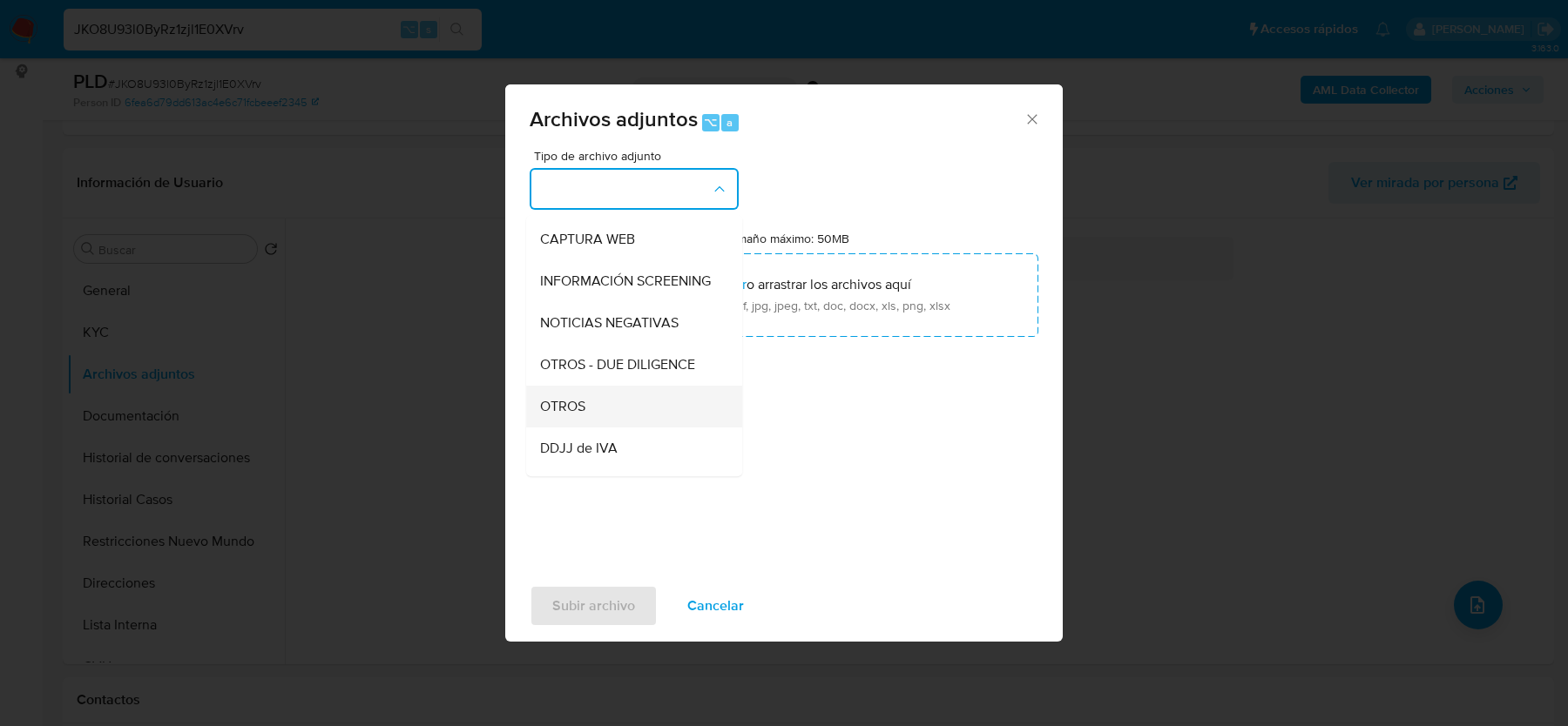
click at [576, 417] on div "OTROS" at bounding box center [628, 407] width 178 height 42
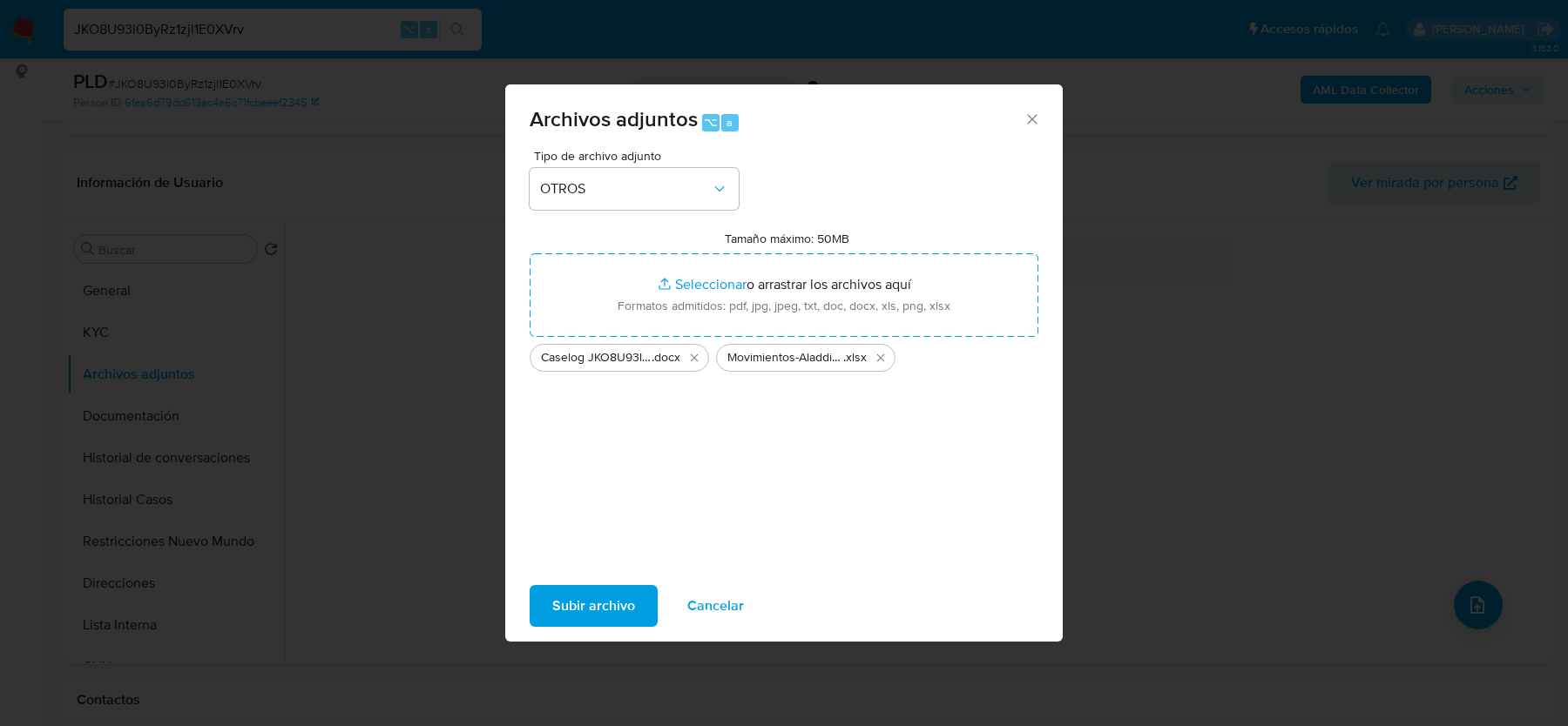
click at [596, 596] on span "Subir archivo" at bounding box center [593, 607] width 83 height 38
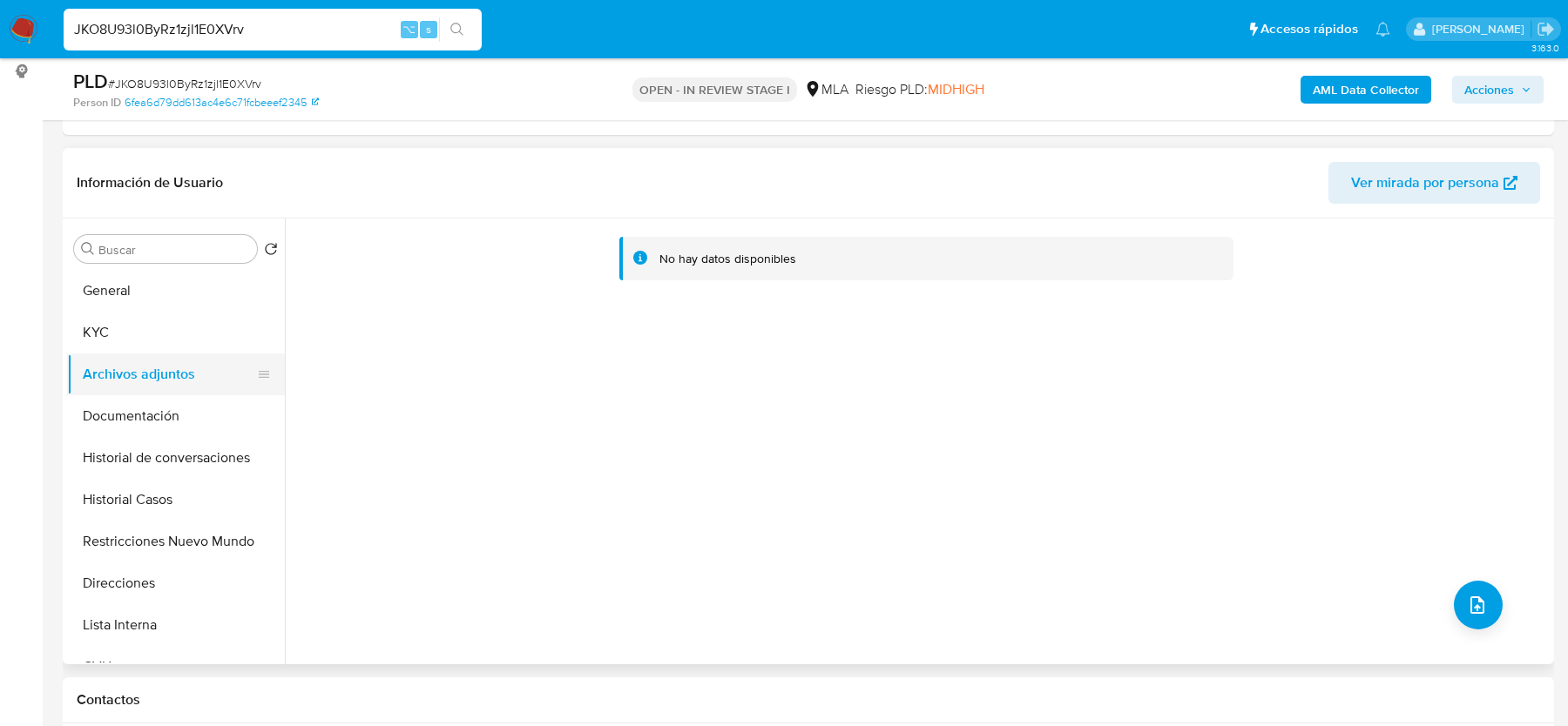
drag, startPoint x: 126, startPoint y: 306, endPoint x: 117, endPoint y: 368, distance: 62.6
click at [126, 306] on button "General" at bounding box center [176, 291] width 218 height 42
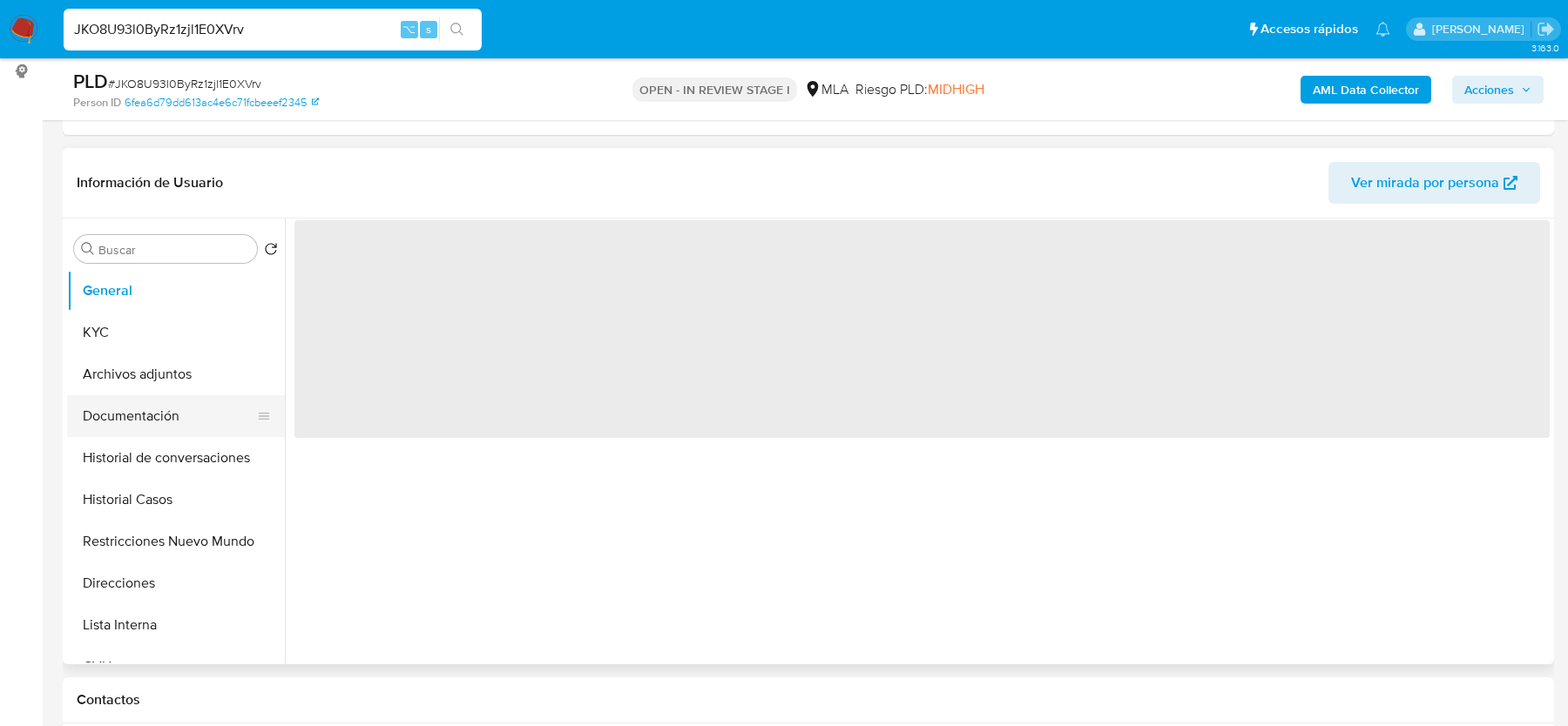
click at [116, 396] on button "Documentación" at bounding box center [169, 417] width 203 height 42
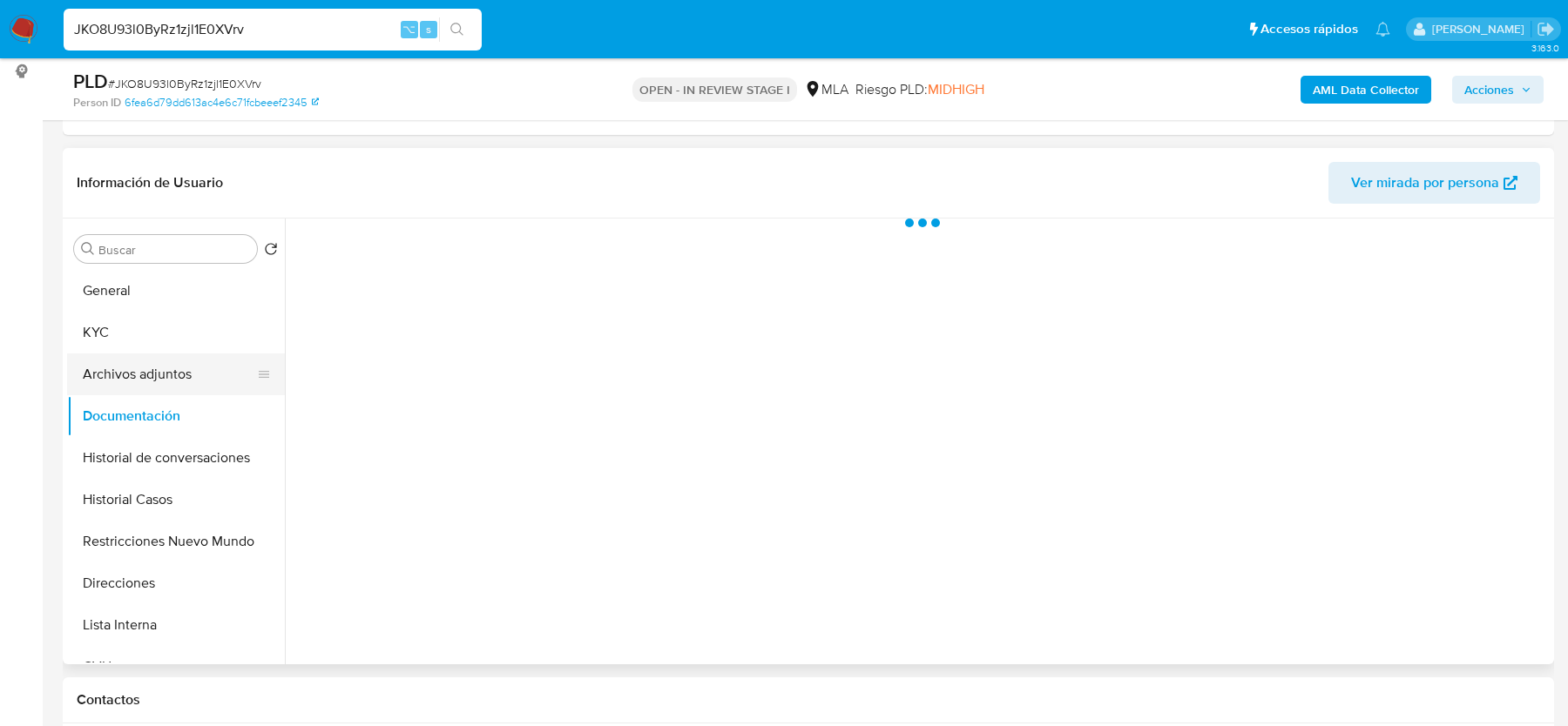
click at [151, 337] on button "KYC" at bounding box center [176, 333] width 218 height 42
click at [144, 364] on button "Archivos adjuntos" at bounding box center [169, 375] width 203 height 42
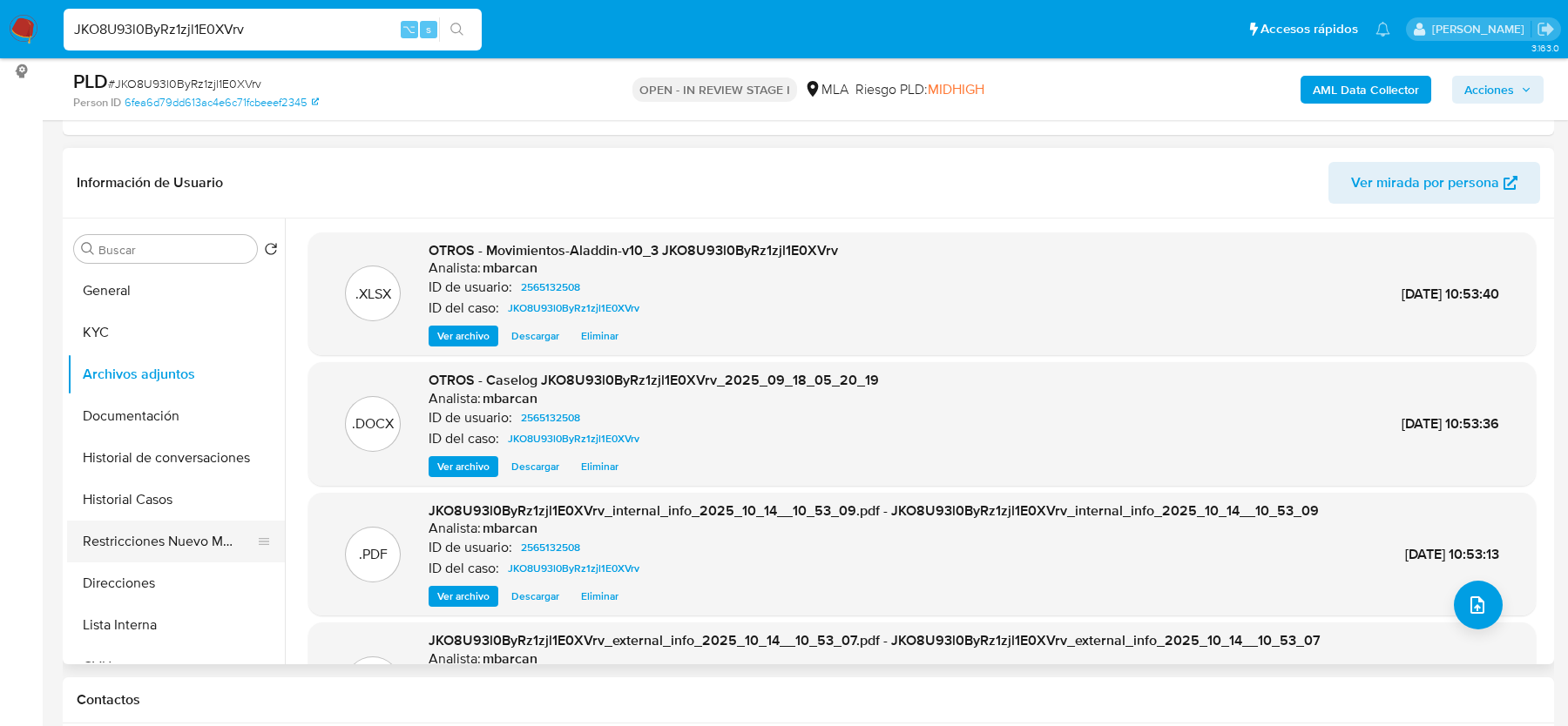
click at [156, 545] on button "Restricciones Nuevo Mundo" at bounding box center [169, 542] width 203 height 42
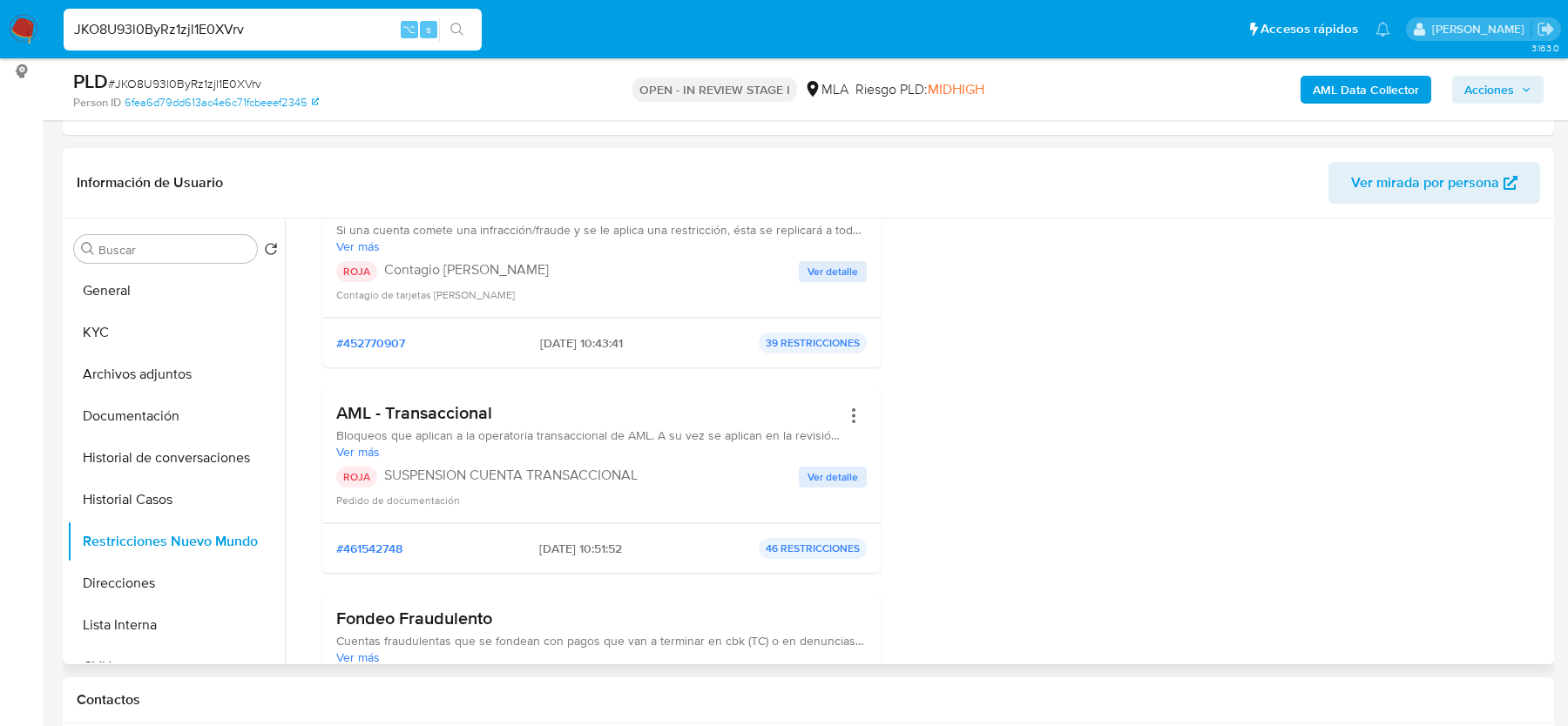
scroll to position [215, 0]
click at [135, 486] on button "Historial Casos" at bounding box center [169, 500] width 203 height 42
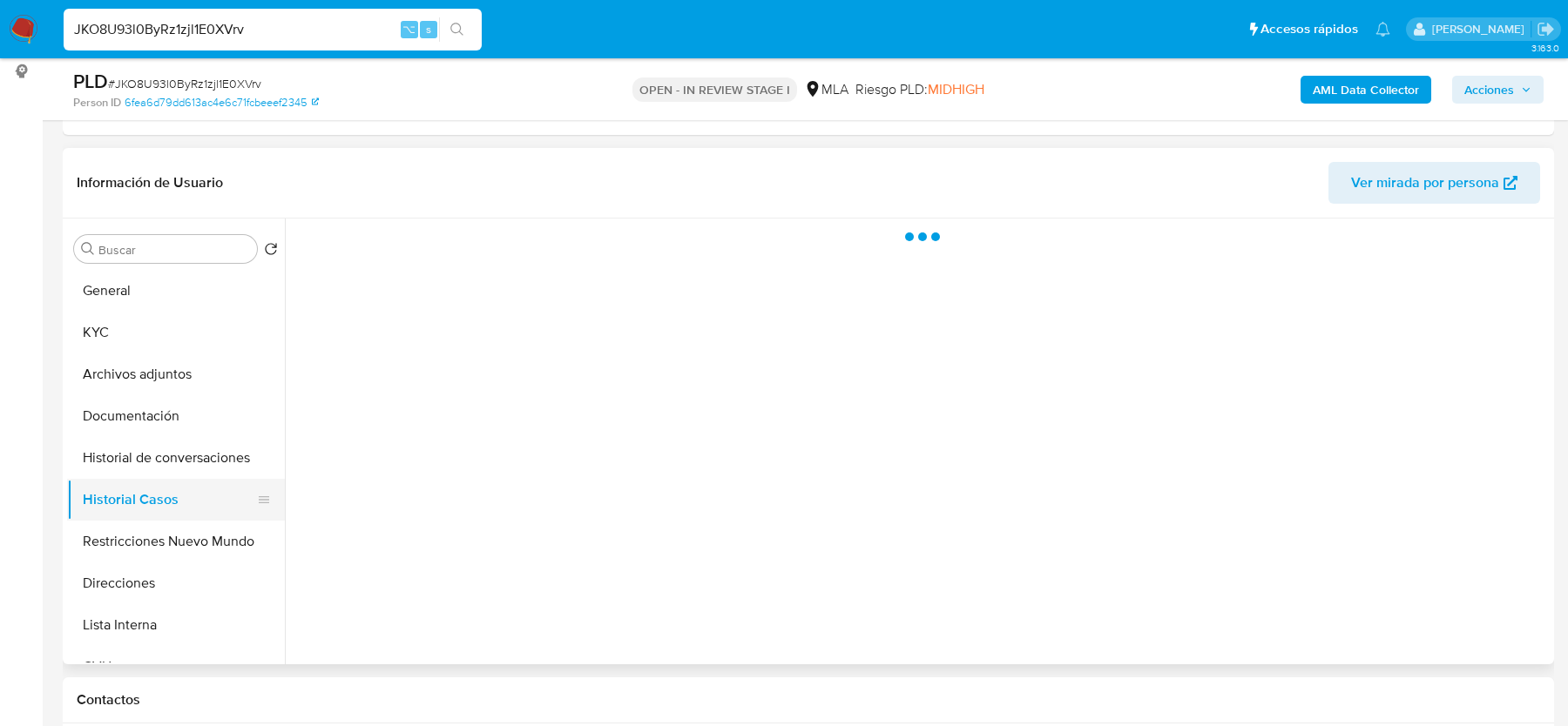
scroll to position [0, 0]
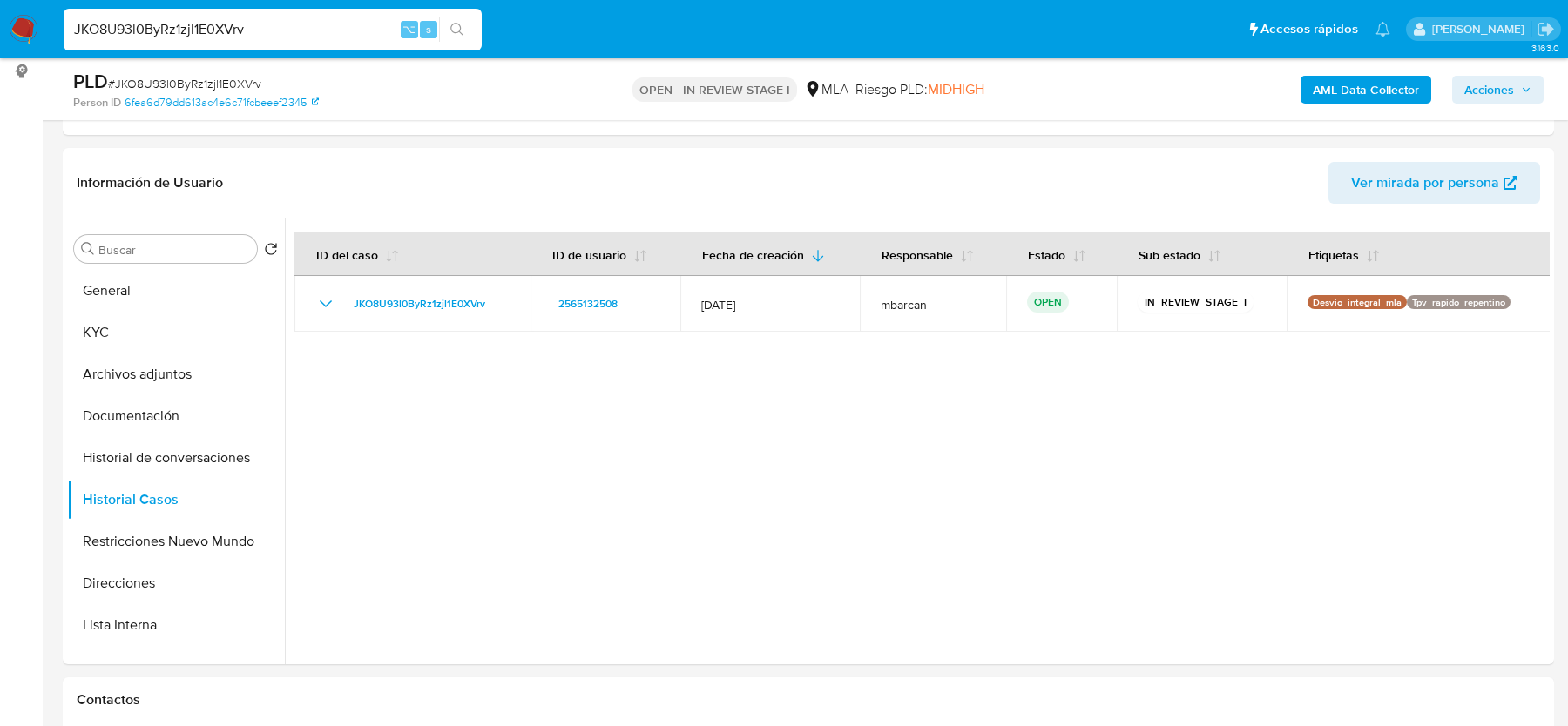
click at [1516, 76] on button "Acciones" at bounding box center [1498, 89] width 91 height 28
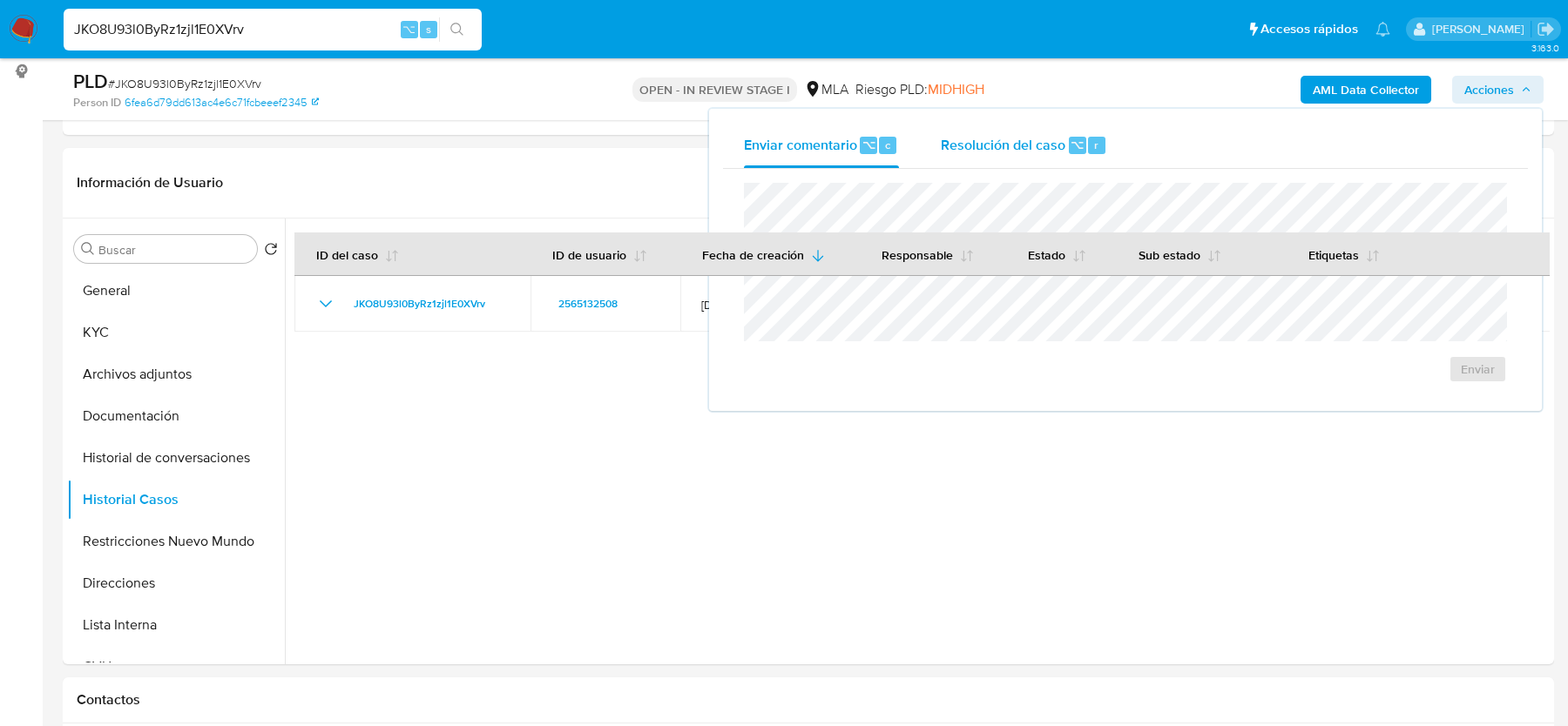
click at [1062, 137] on span "Resolución del caso" at bounding box center [1002, 144] width 125 height 20
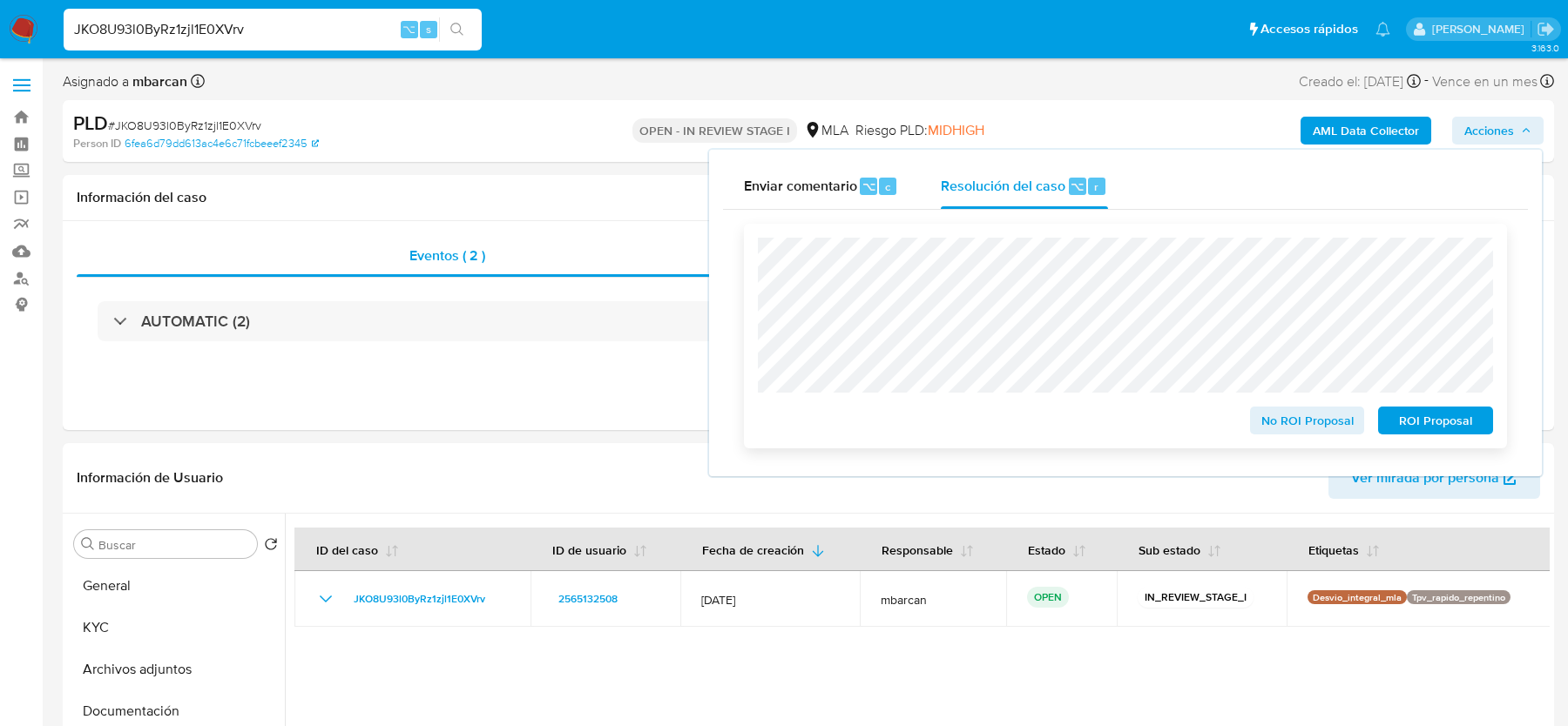
click at [1450, 415] on span "ROI Proposal" at bounding box center [1435, 420] width 90 height 25
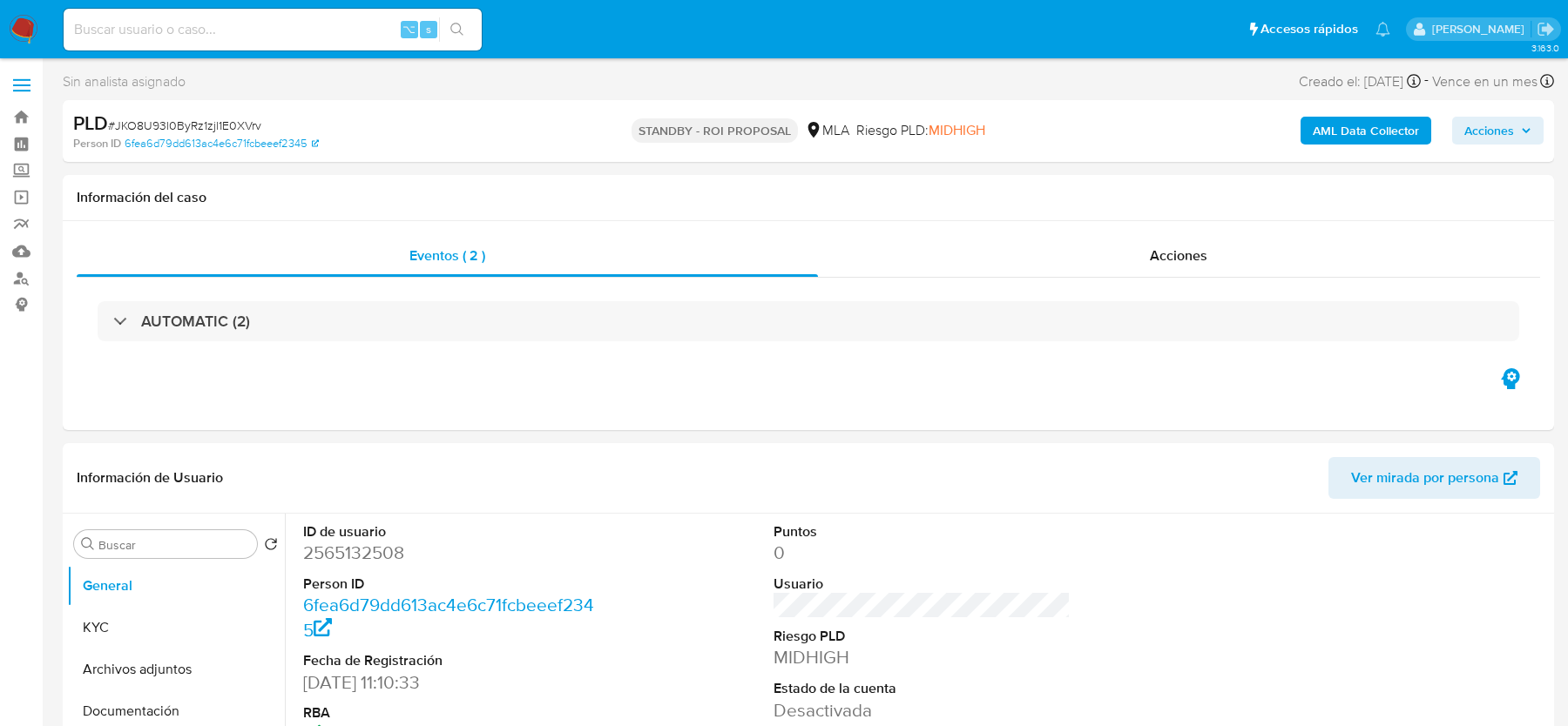
select select "10"
click at [179, 127] on span "# JKO8U93l0ByRz1zjl1E0XVrv" at bounding box center [184, 125] width 153 height 17
click at [273, 22] on input at bounding box center [273, 29] width 418 height 23
paste input "fLhRsCJTCcVl54tFqvHAwbH6"
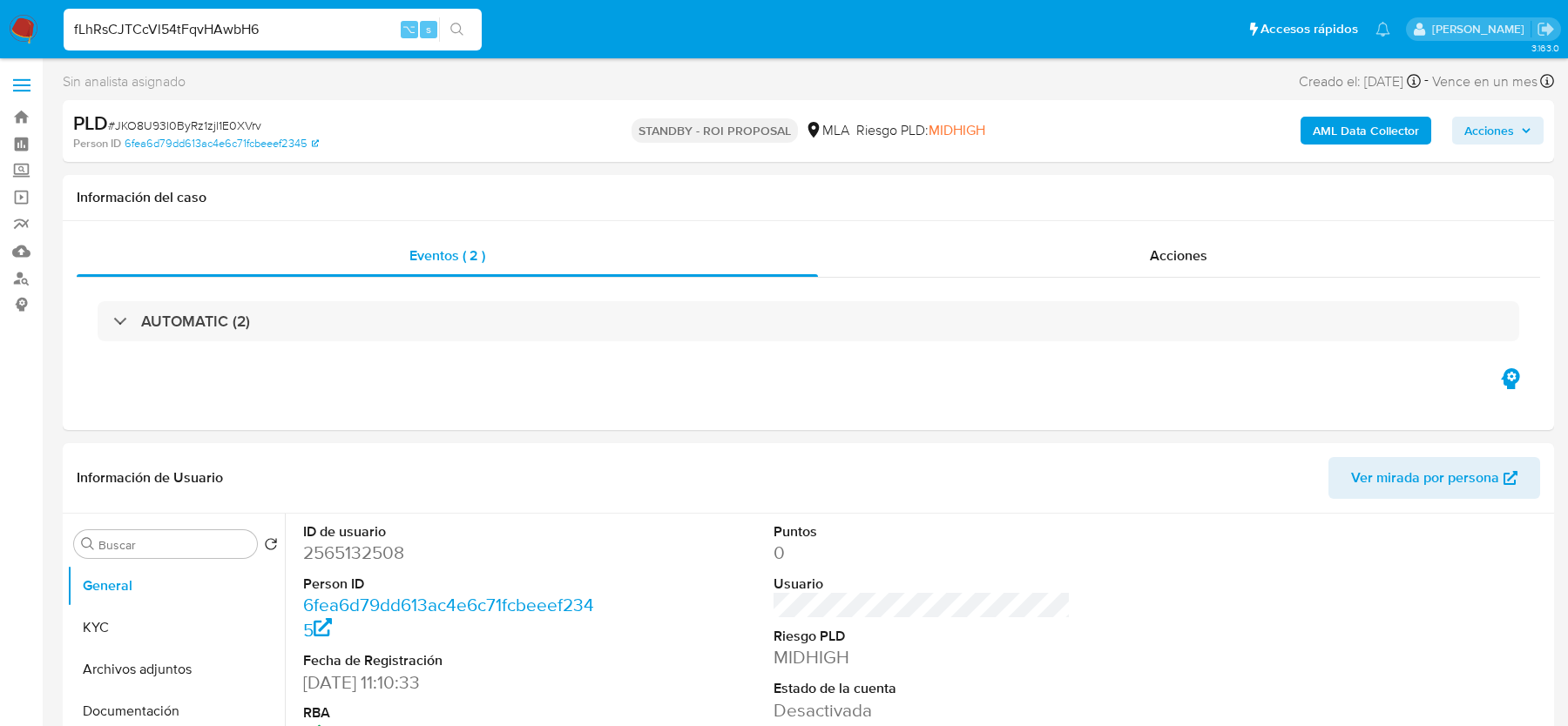
type input "fLhRsCJTCcVl54tFqvHAwbH6"
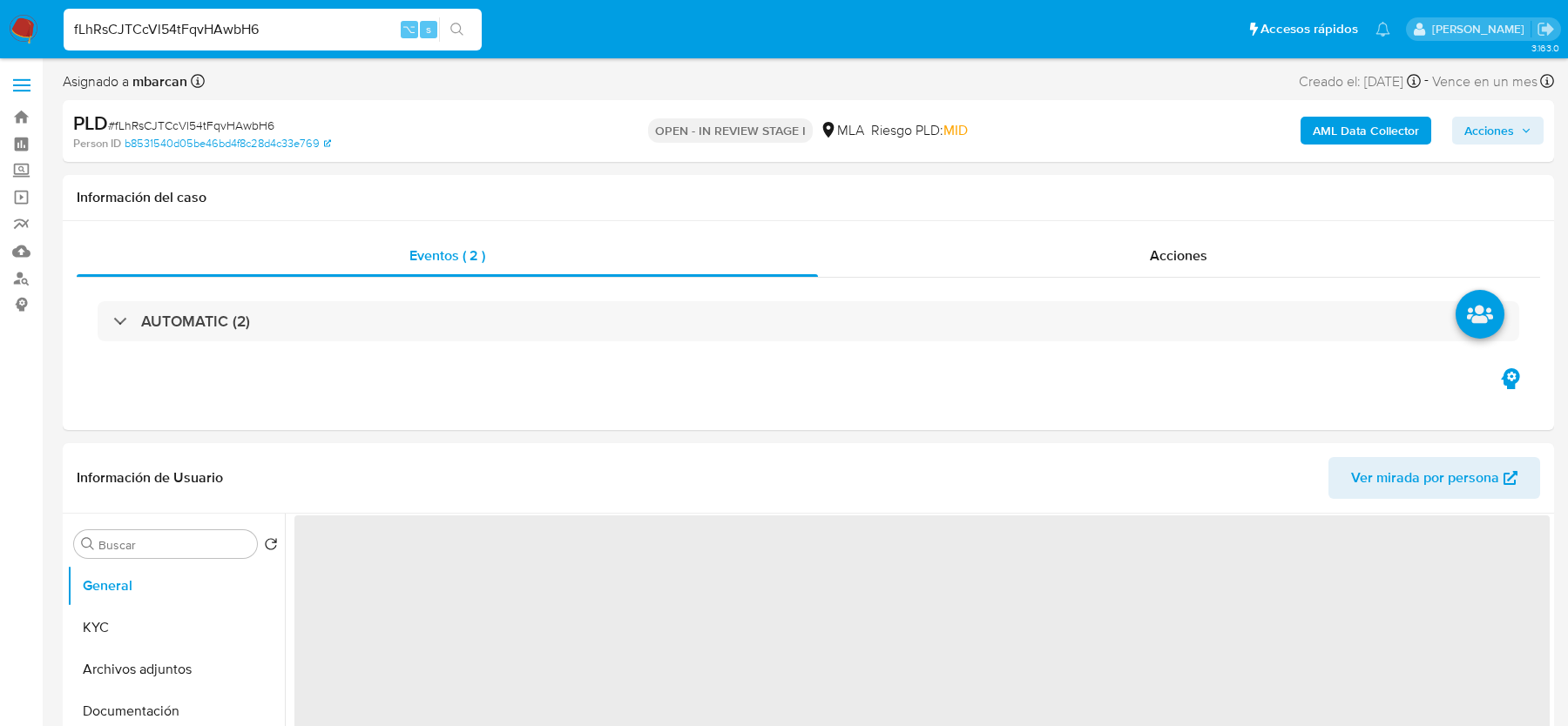
select select "10"
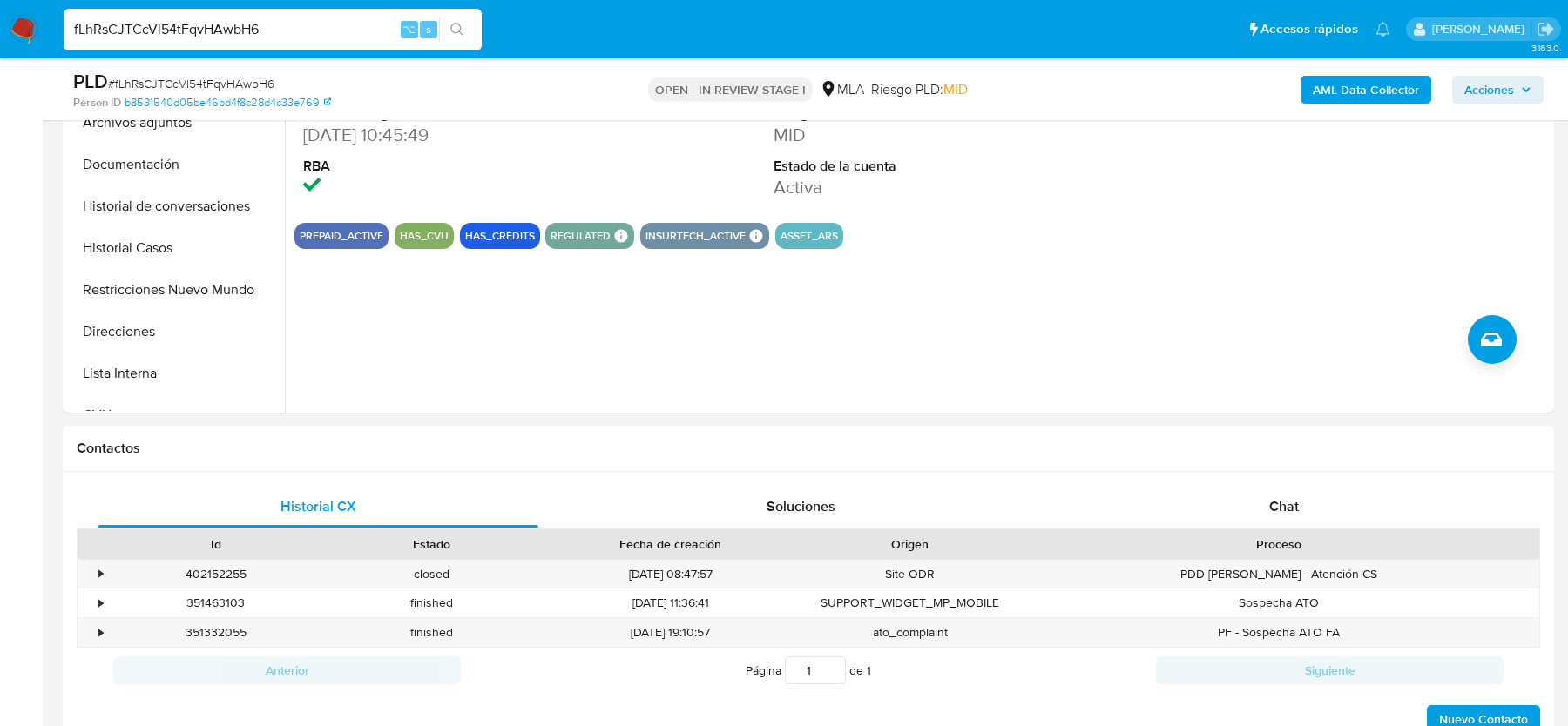
scroll to position [480, 0]
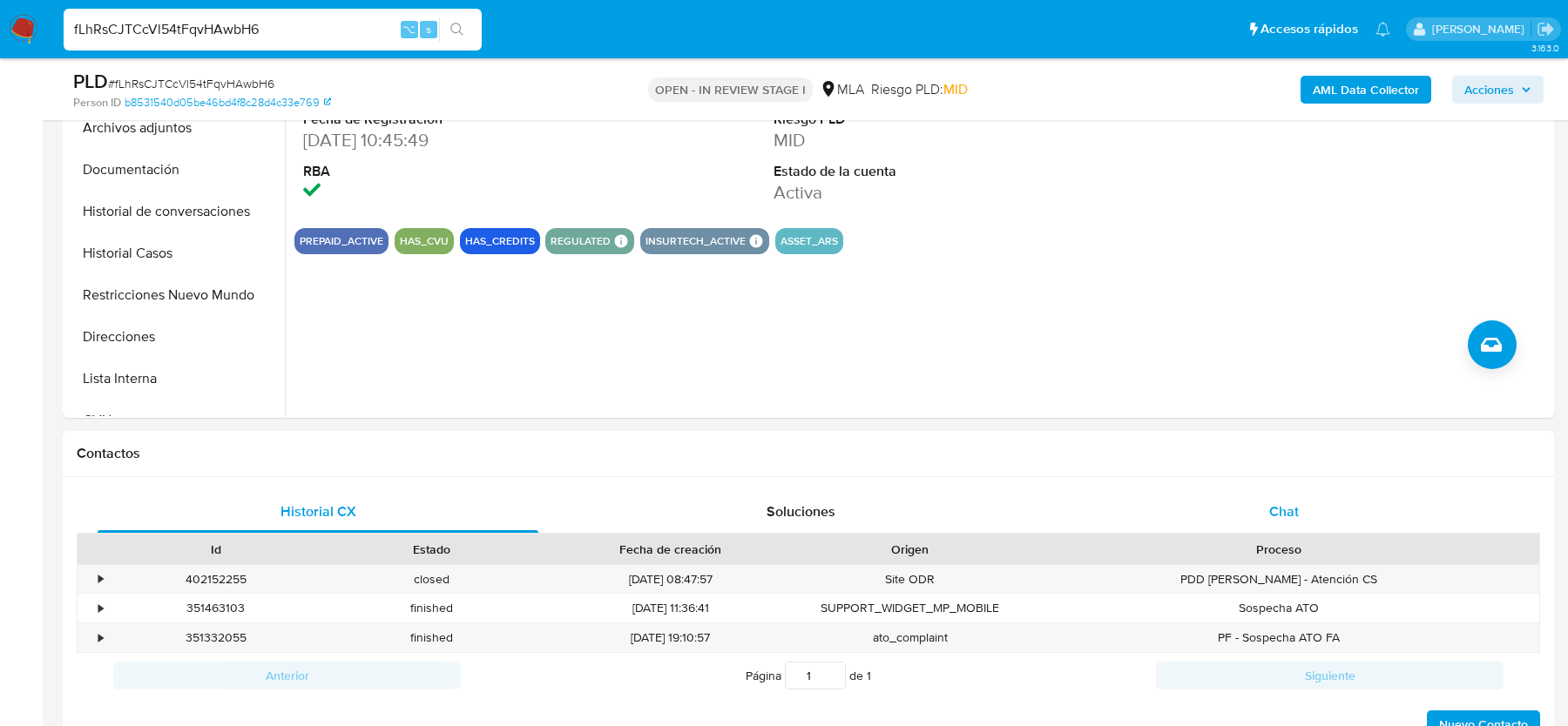
click at [1291, 495] on div "Chat" at bounding box center [1283, 513] width 441 height 42
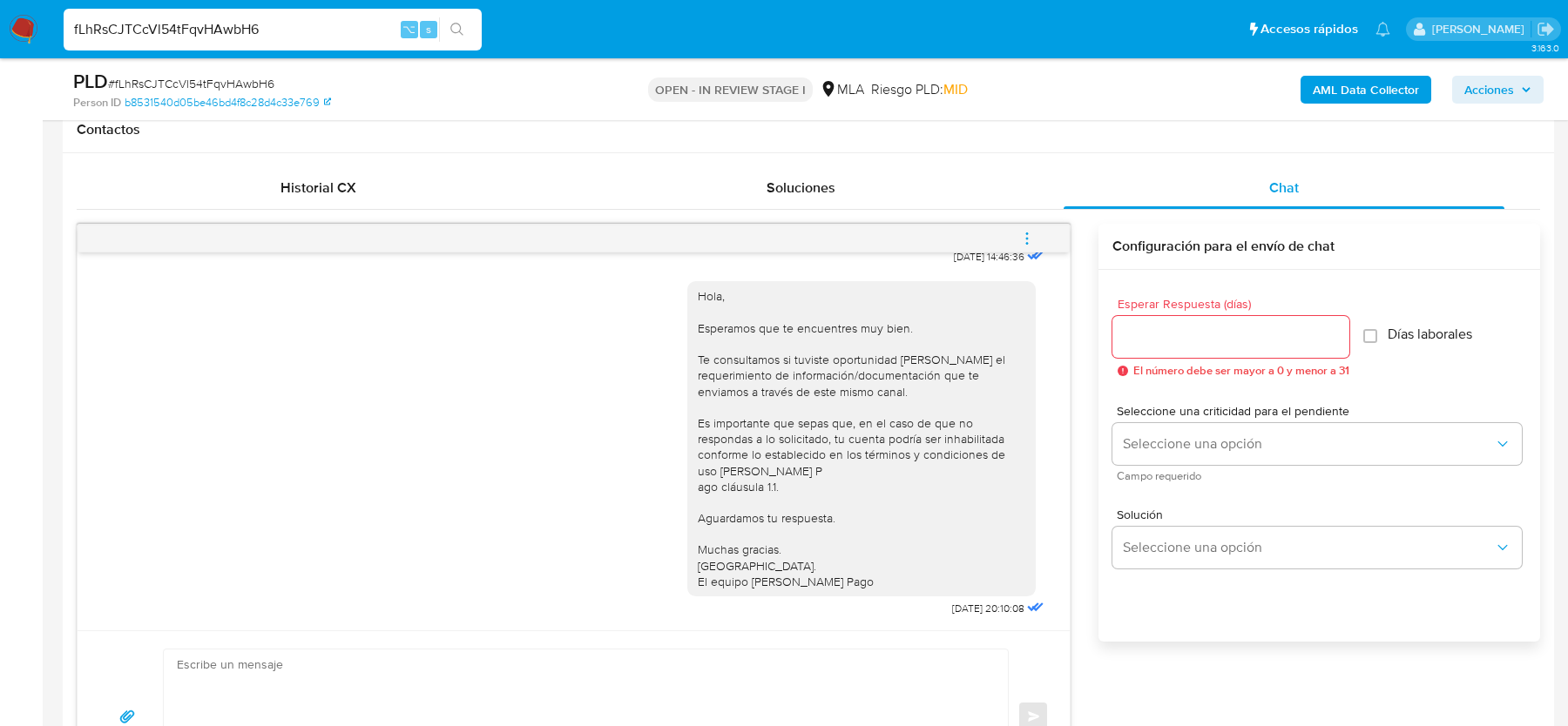
scroll to position [829, 0]
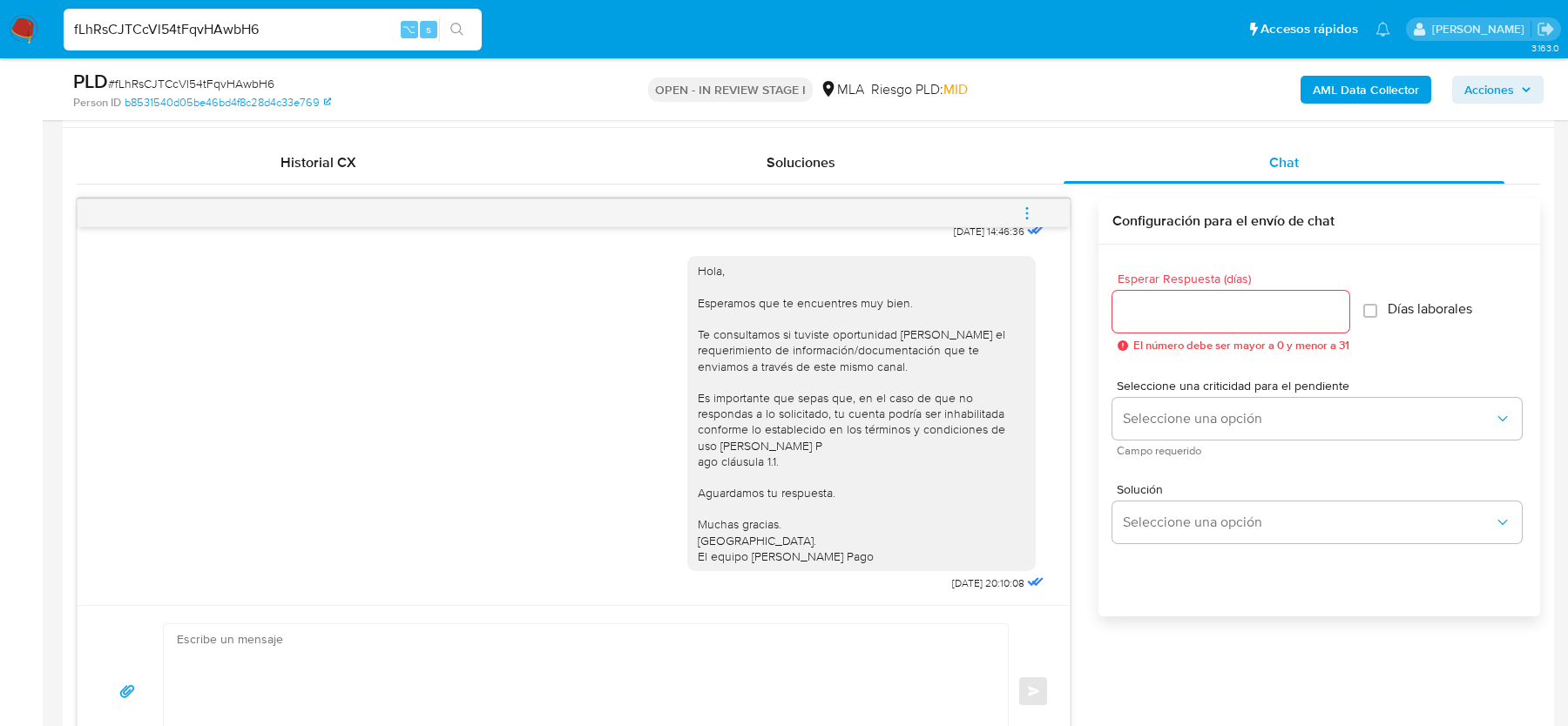
click at [147, 84] on span "# fLhRsCJTCcVl54tFqvHAwbH6" at bounding box center [191, 83] width 166 height 17
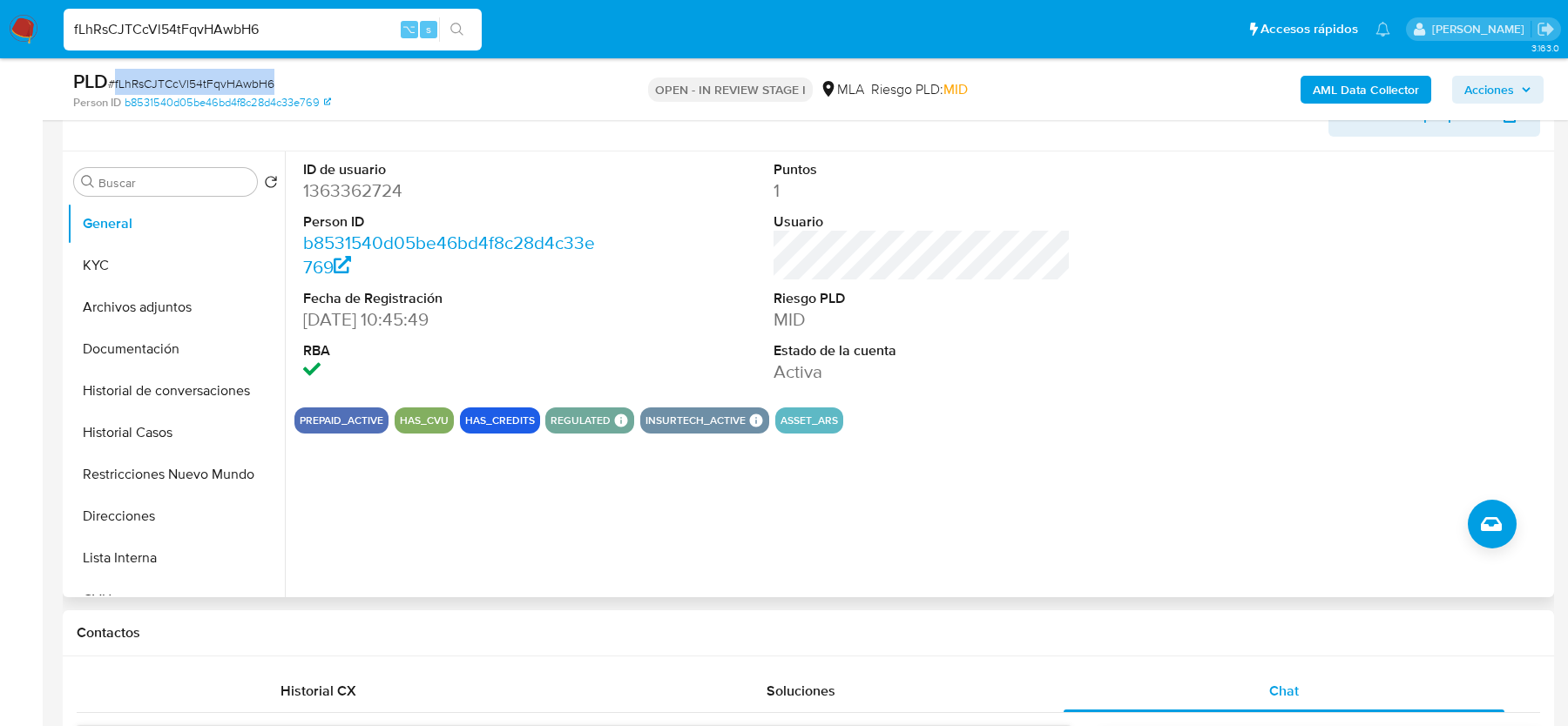
scroll to position [128, 0]
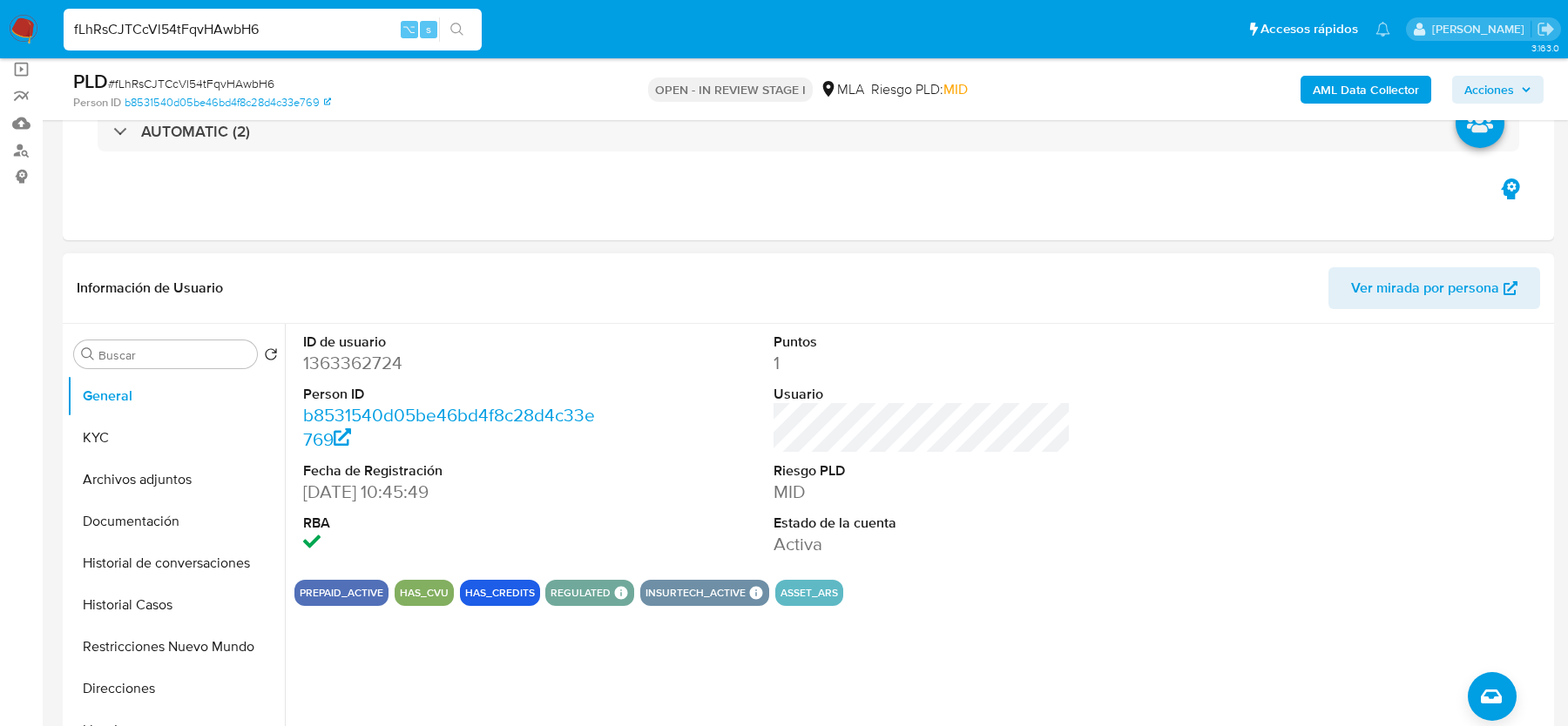
click at [352, 368] on dd "1363362724" at bounding box center [451, 363] width 296 height 25
copy dd "1363362724"
click at [145, 412] on button "General" at bounding box center [169, 397] width 203 height 42
click at [145, 445] on button "KYC" at bounding box center [169, 438] width 203 height 42
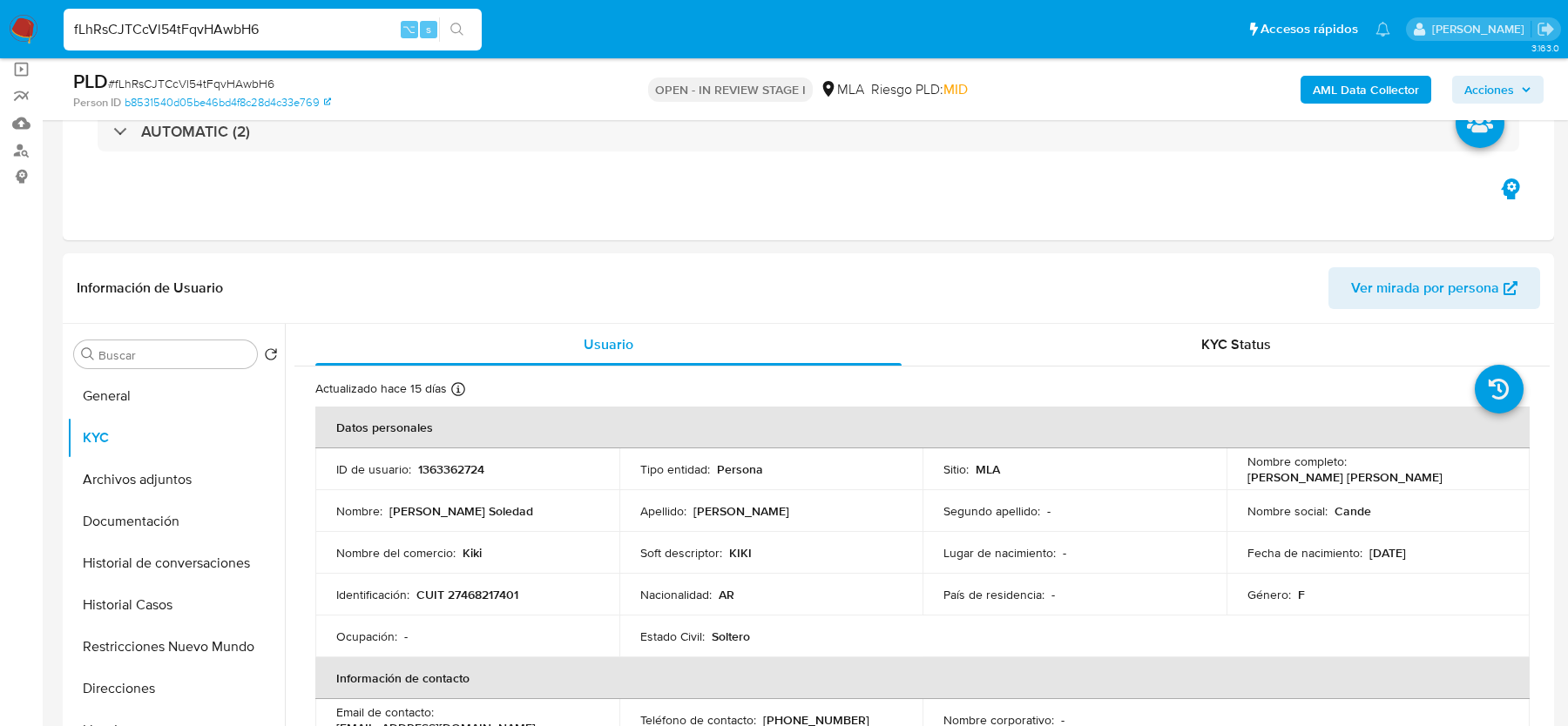
click at [1294, 90] on div "AML Data Collector Acciones" at bounding box center [1301, 88] width 485 height 41
click at [1339, 90] on b "AML Data Collector" at bounding box center [1366, 89] width 106 height 28
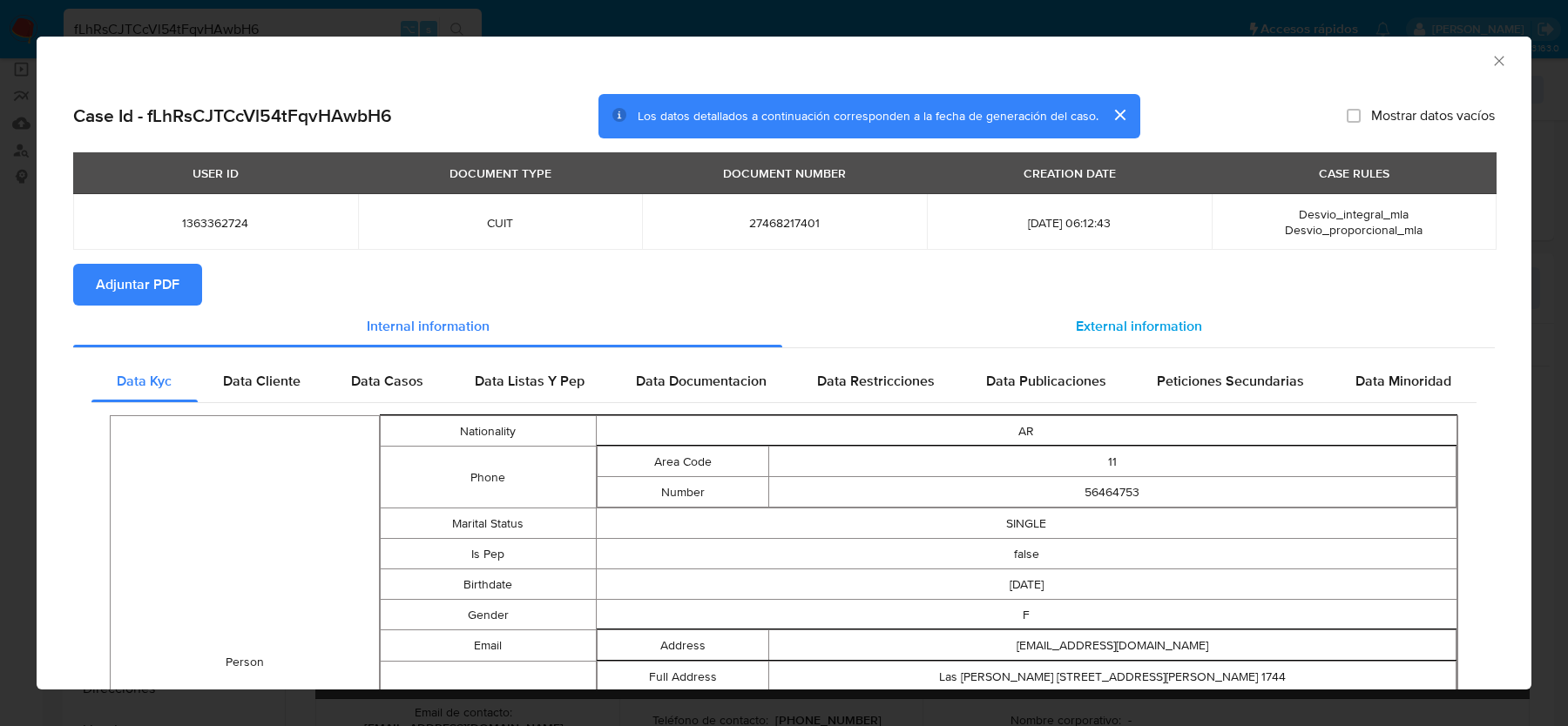
click at [1064, 308] on div "External information" at bounding box center [1137, 327] width 712 height 42
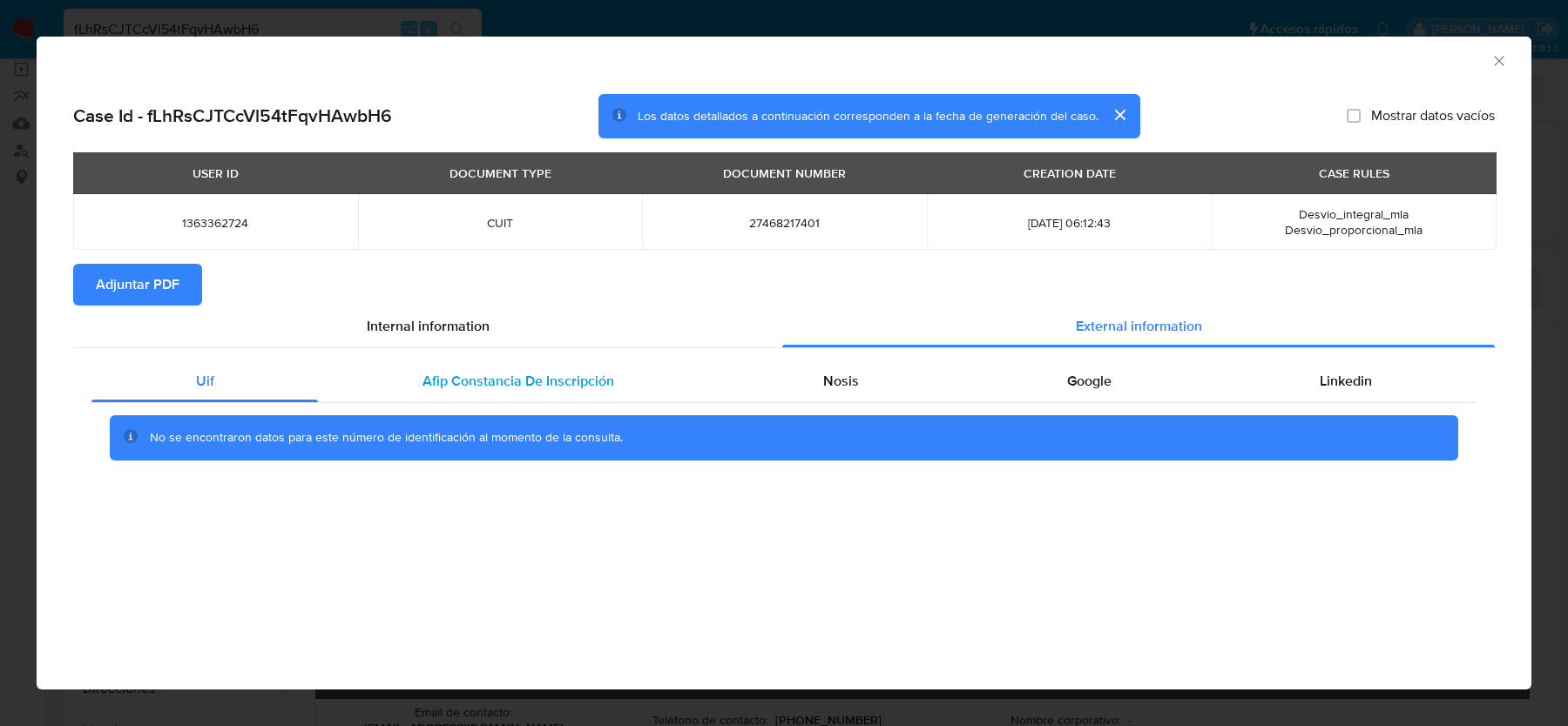
click at [598, 392] on div "Afip Constancia De Inscripción" at bounding box center [518, 381] width 400 height 42
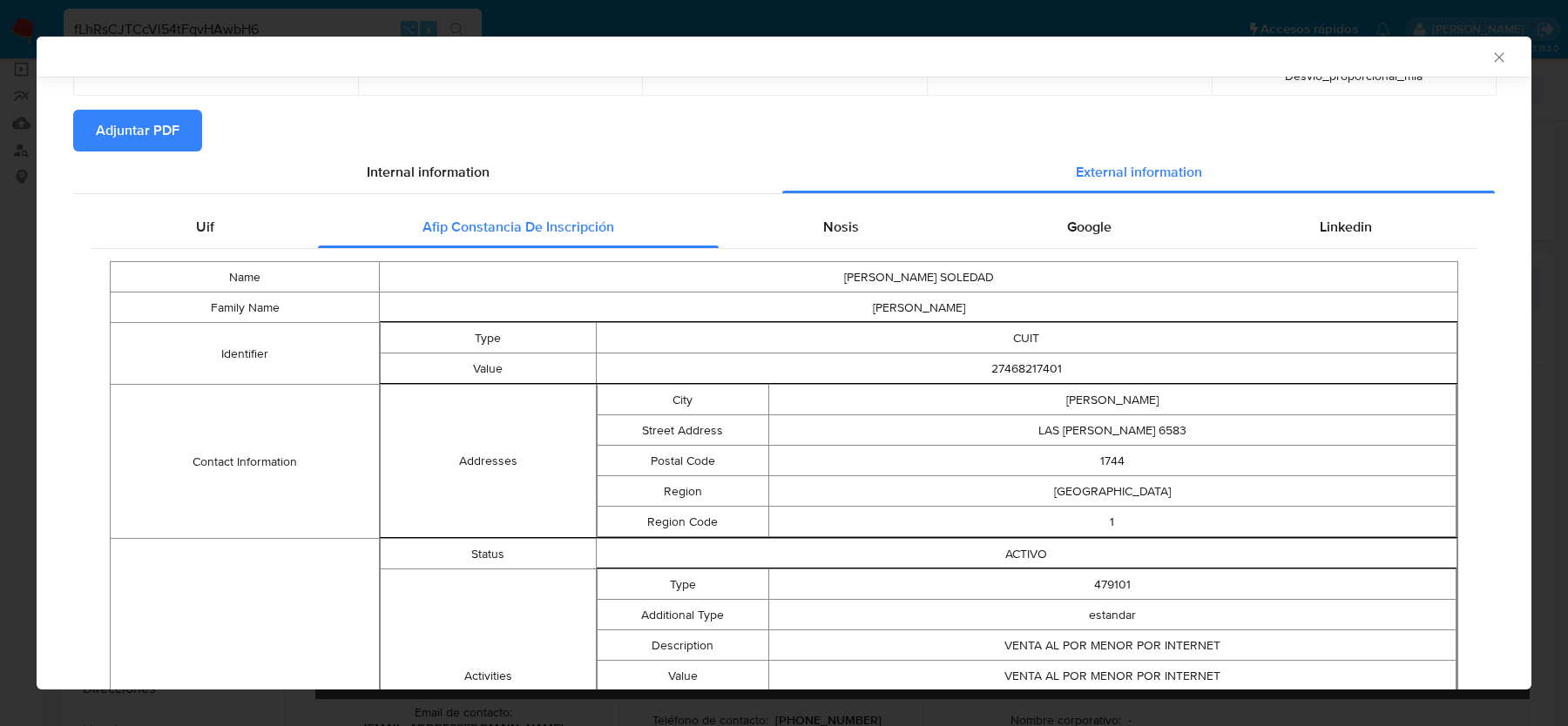
scroll to position [125, 0]
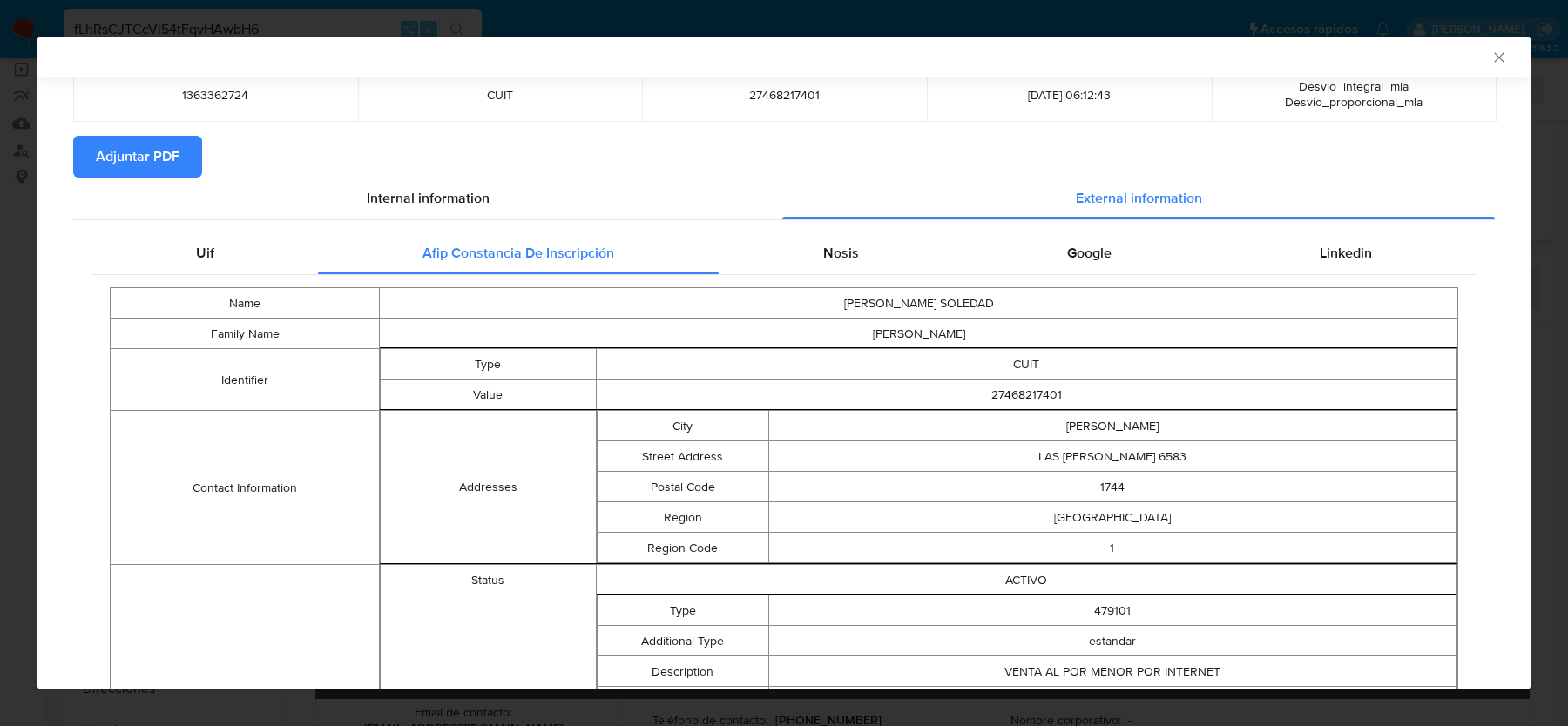
click at [851, 288] on td "MILAGROS CANDELA SOLEDAD" at bounding box center [919, 303] width 1078 height 30
click at [851, 261] on span "Nosis" at bounding box center [840, 253] width 36 height 20
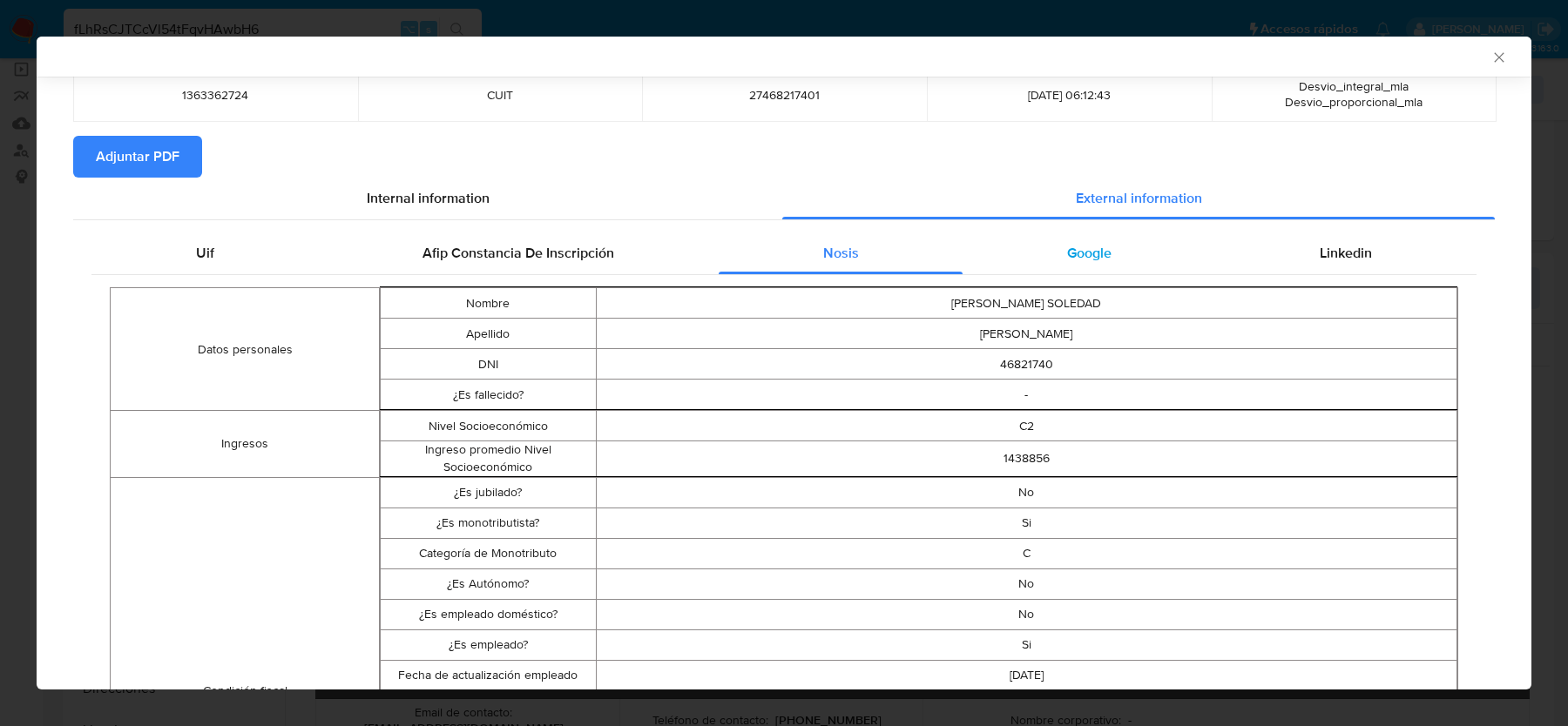
click at [1075, 265] on div "Google" at bounding box center [1088, 254] width 253 height 42
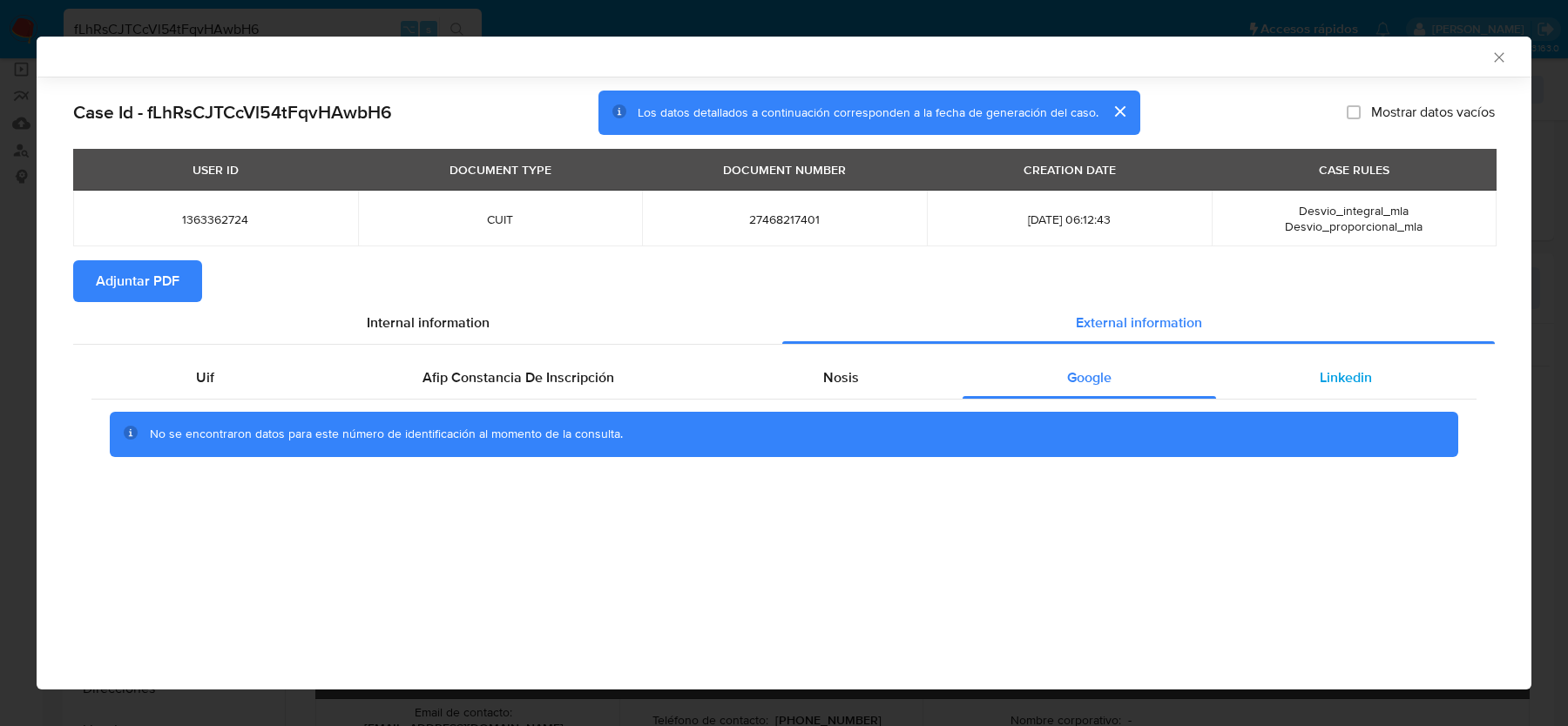
click at [1352, 372] on span "Linkedin" at bounding box center [1345, 378] width 52 height 20
click at [164, 283] on span "Adjuntar PDF" at bounding box center [138, 281] width 84 height 38
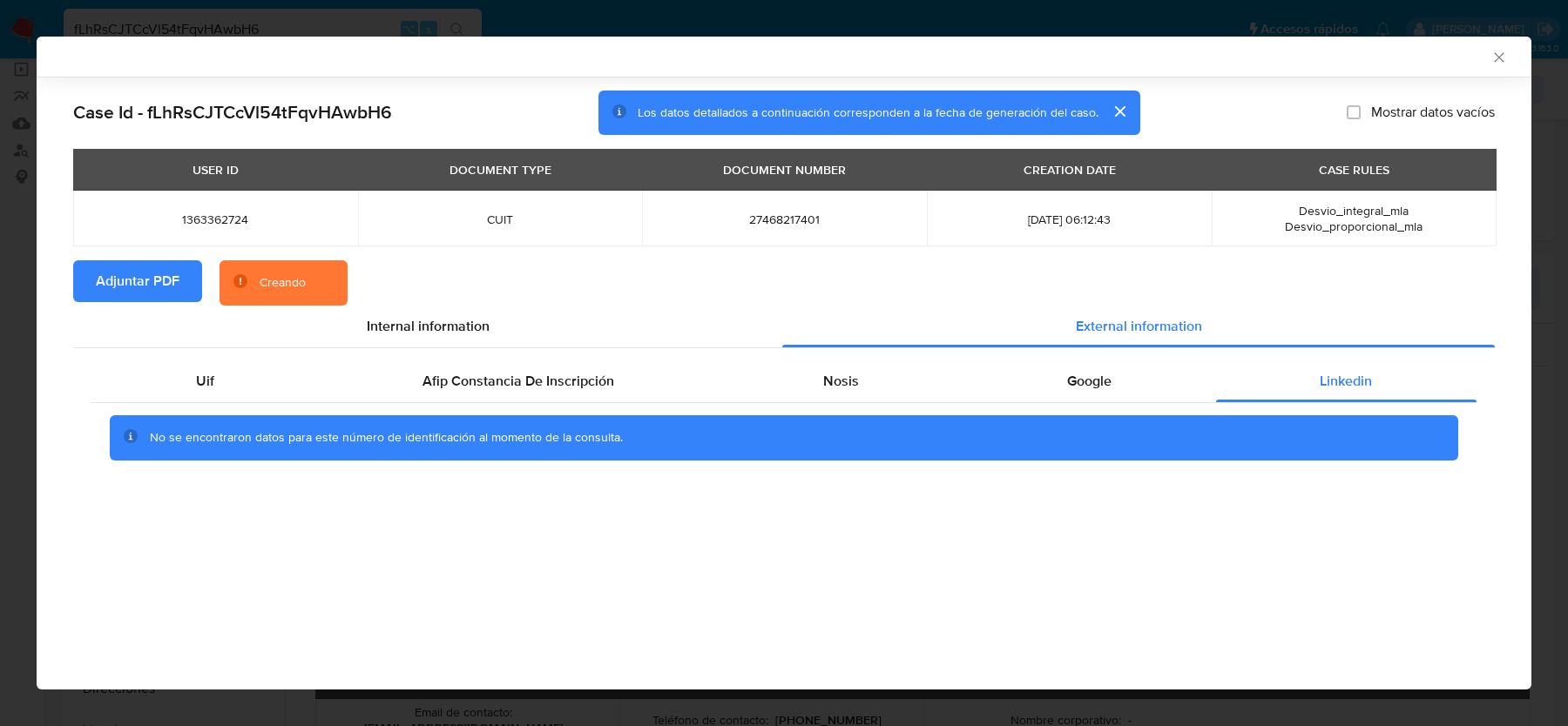
click at [798, 407] on div "No se encontraron datos para este número de identificación al momento de la con…" at bounding box center [784, 438] width 1385 height 69
click at [809, 393] on div "Nosis" at bounding box center [840, 381] width 244 height 42
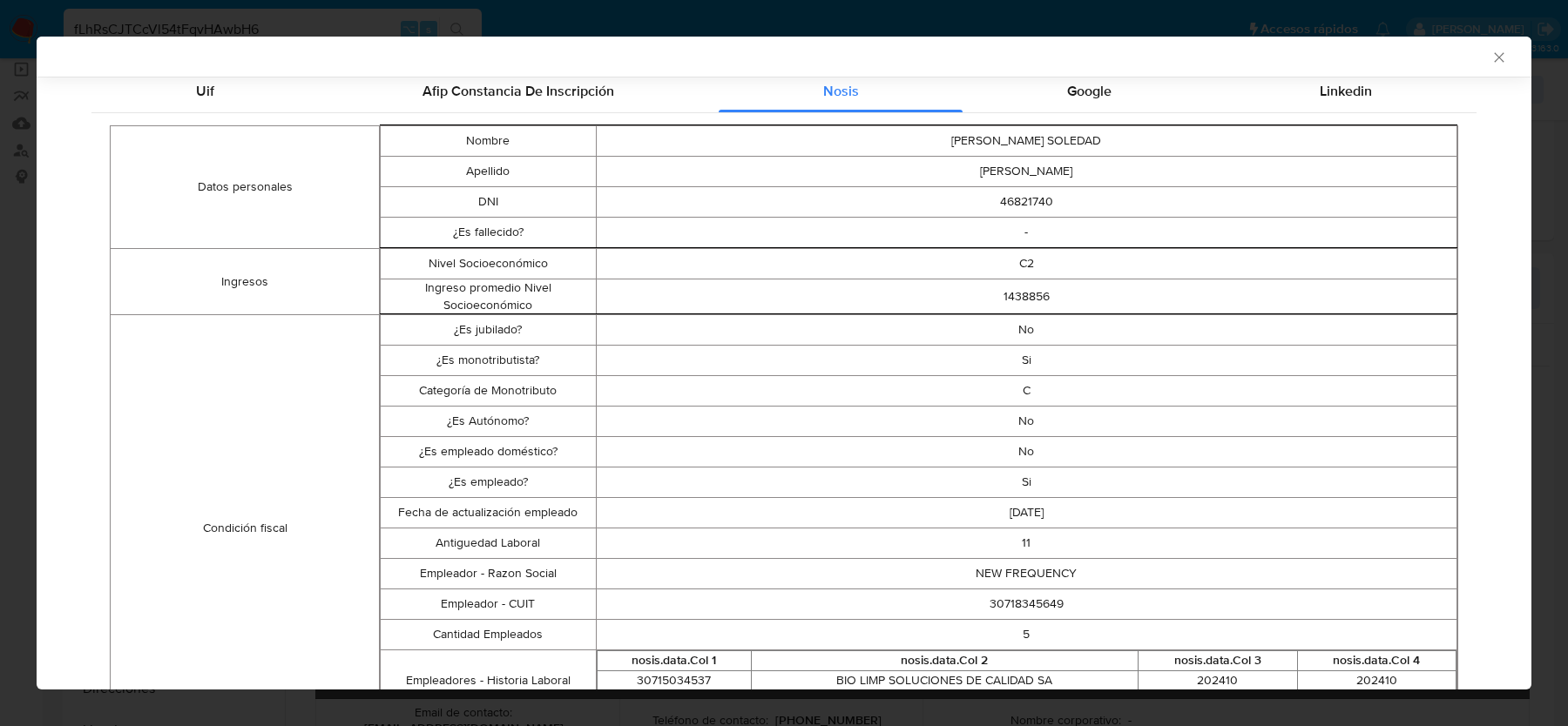
scroll to position [340, 0]
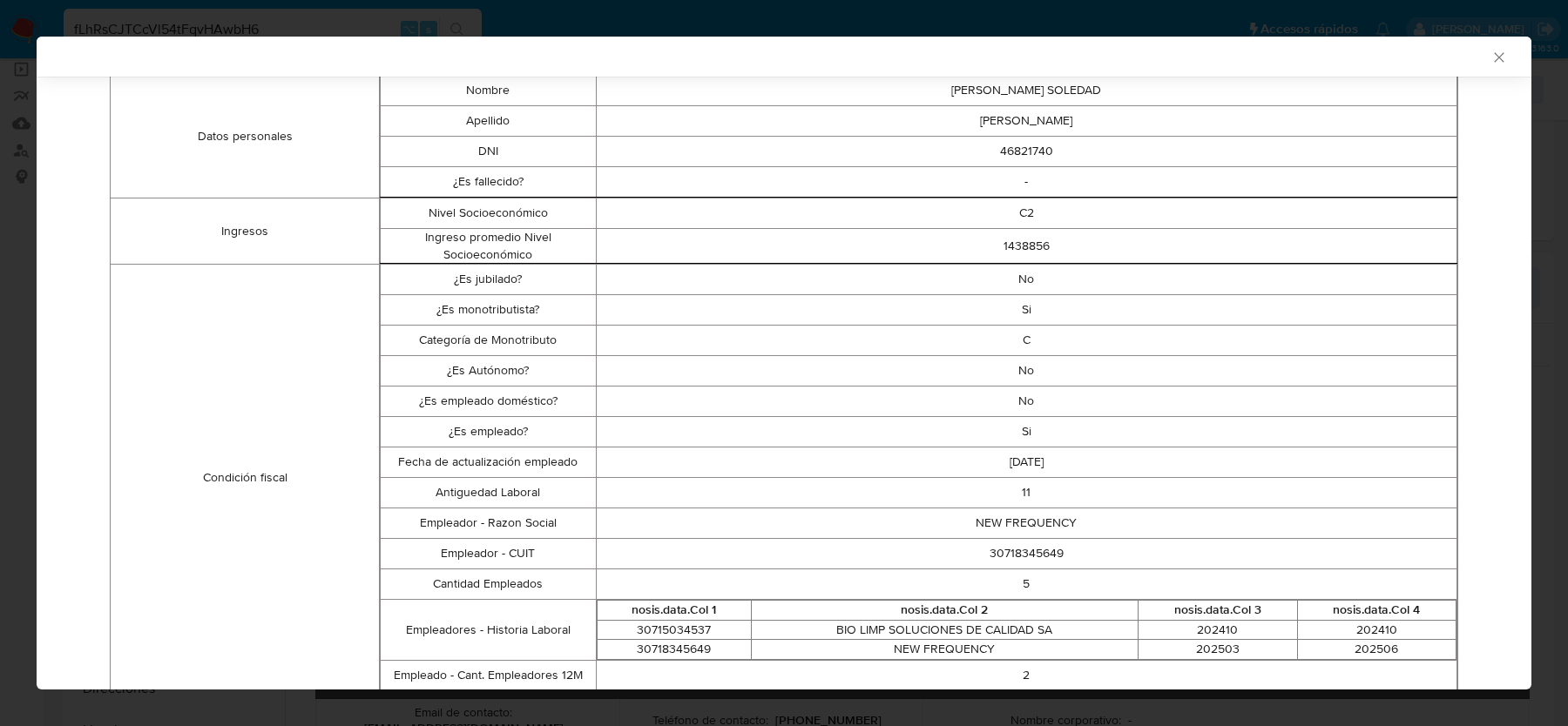
click at [1025, 548] on td "30718345649" at bounding box center [1026, 554] width 861 height 30
copy td "30718345649"
click at [1489, 53] on div "AML Data Collector" at bounding box center [769, 56] width 1441 height 16
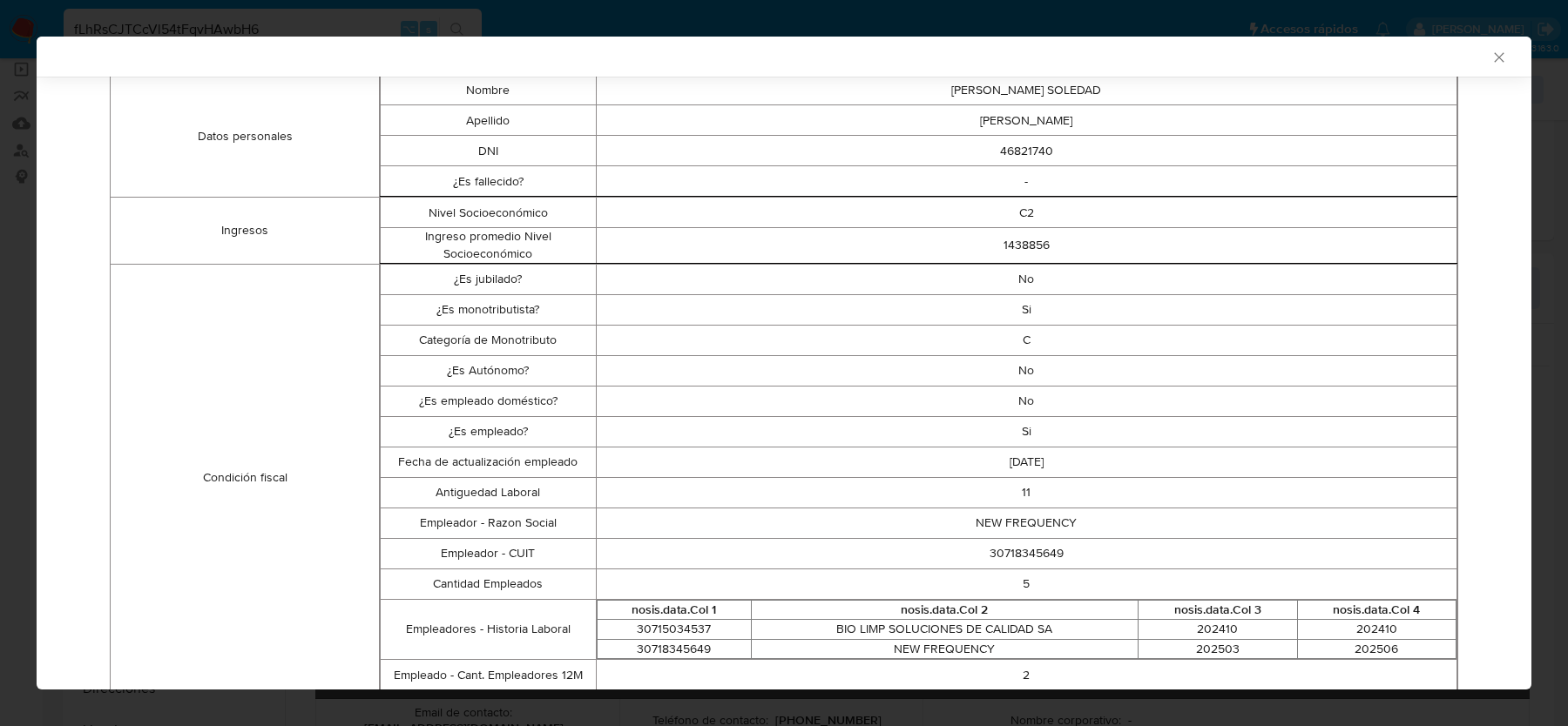
click at [1497, 59] on icon "Cerrar ventana" at bounding box center [1499, 57] width 17 height 17
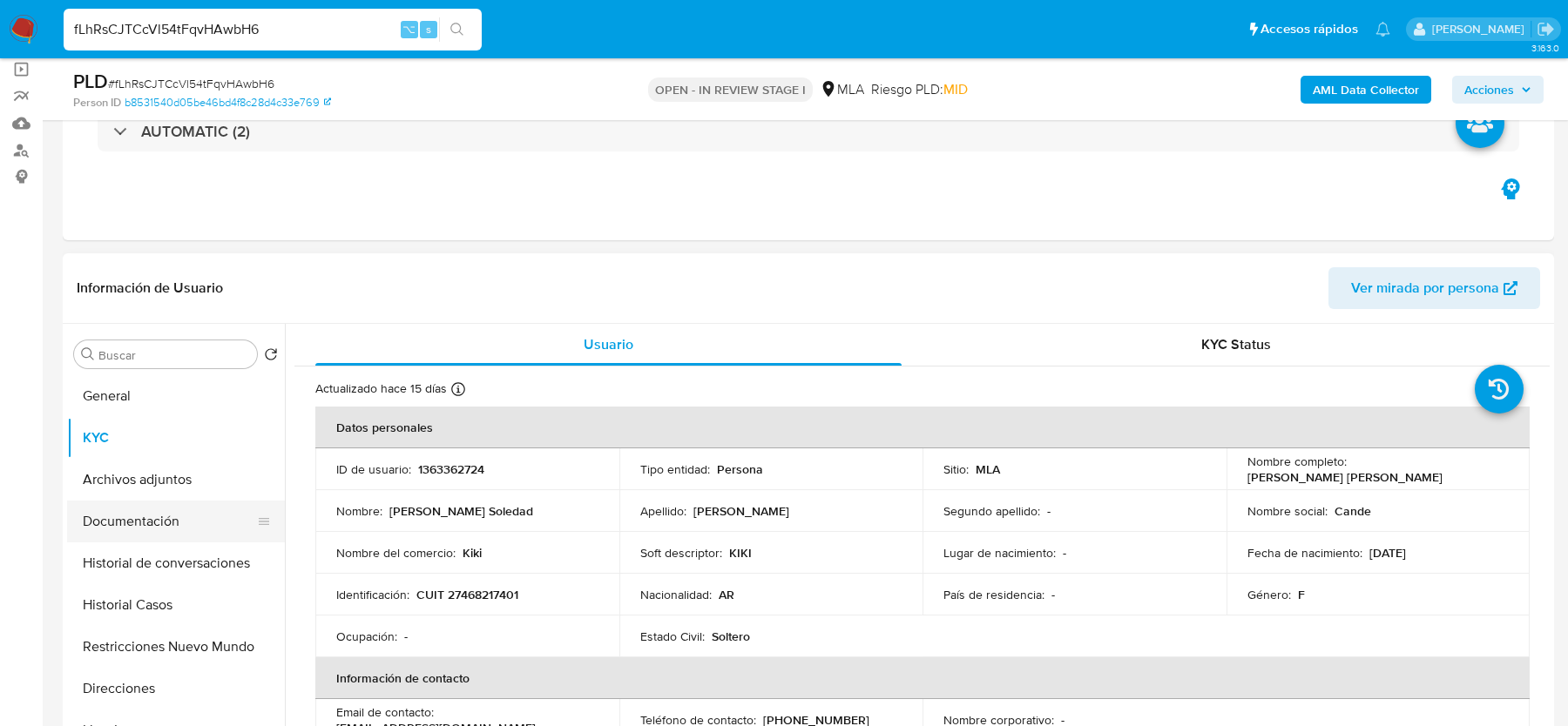
drag, startPoint x: 152, startPoint y: 525, endPoint x: 153, endPoint y: 514, distance: 11.0
click at [153, 525] on button "Documentación" at bounding box center [169, 522] width 203 height 42
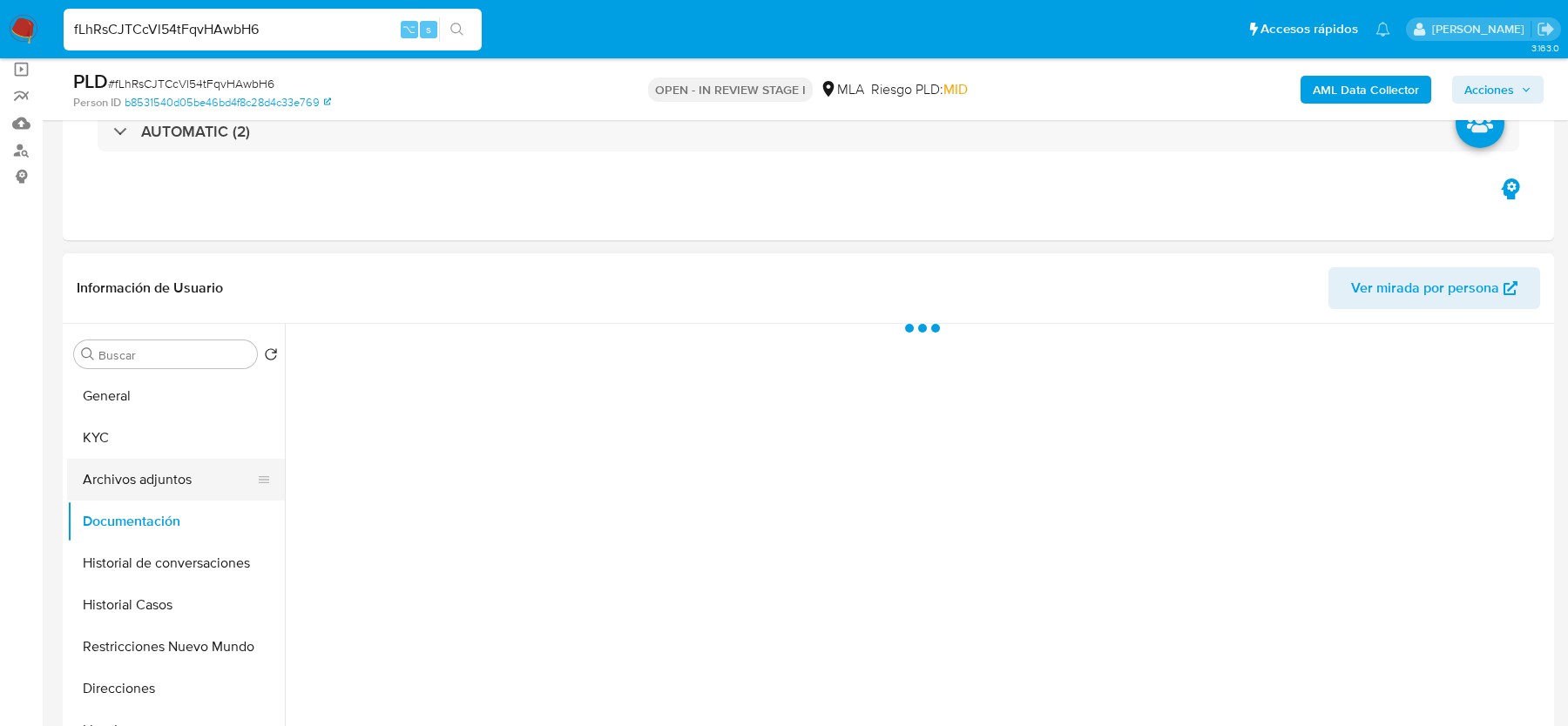
click at [153, 493] on button "Archivos adjuntos" at bounding box center [169, 480] width 203 height 42
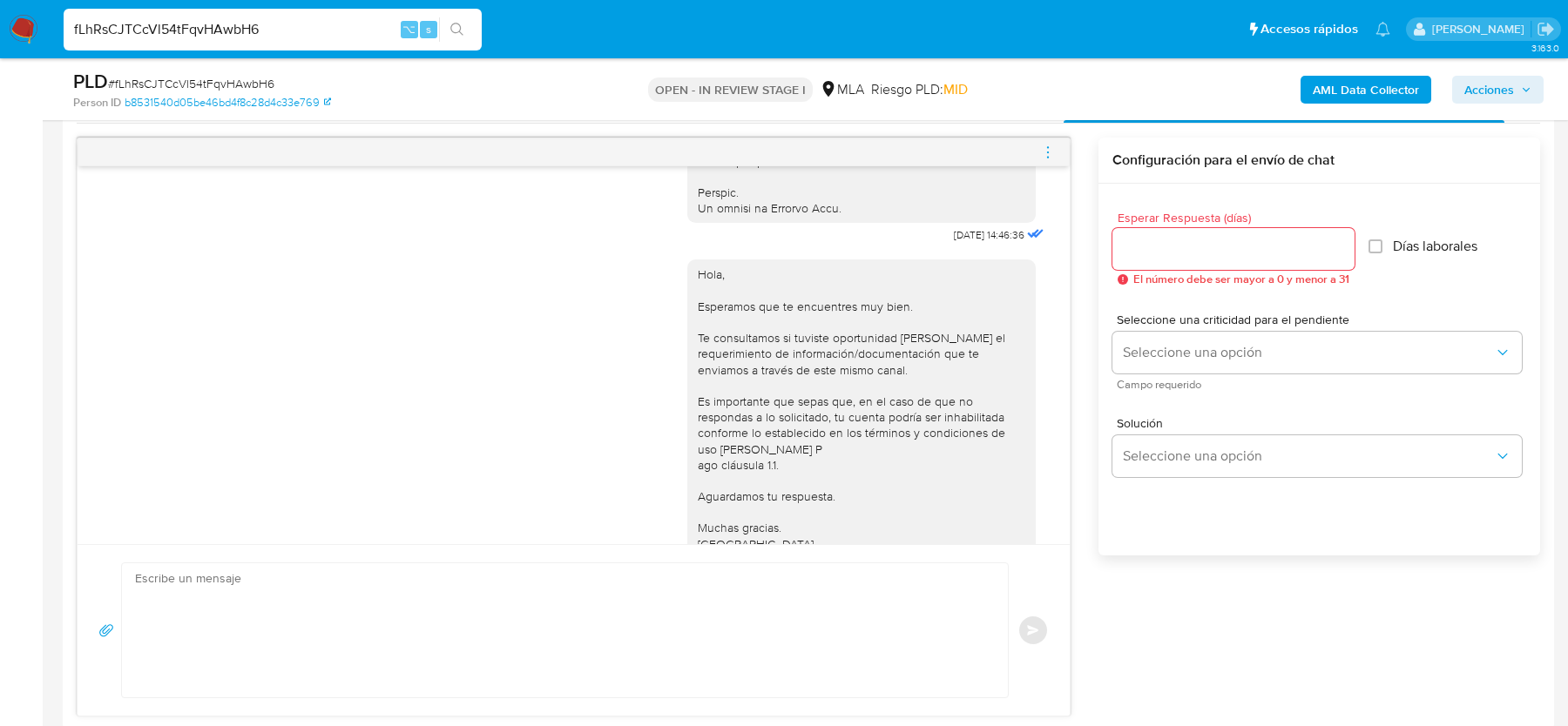
scroll to position [993, 0]
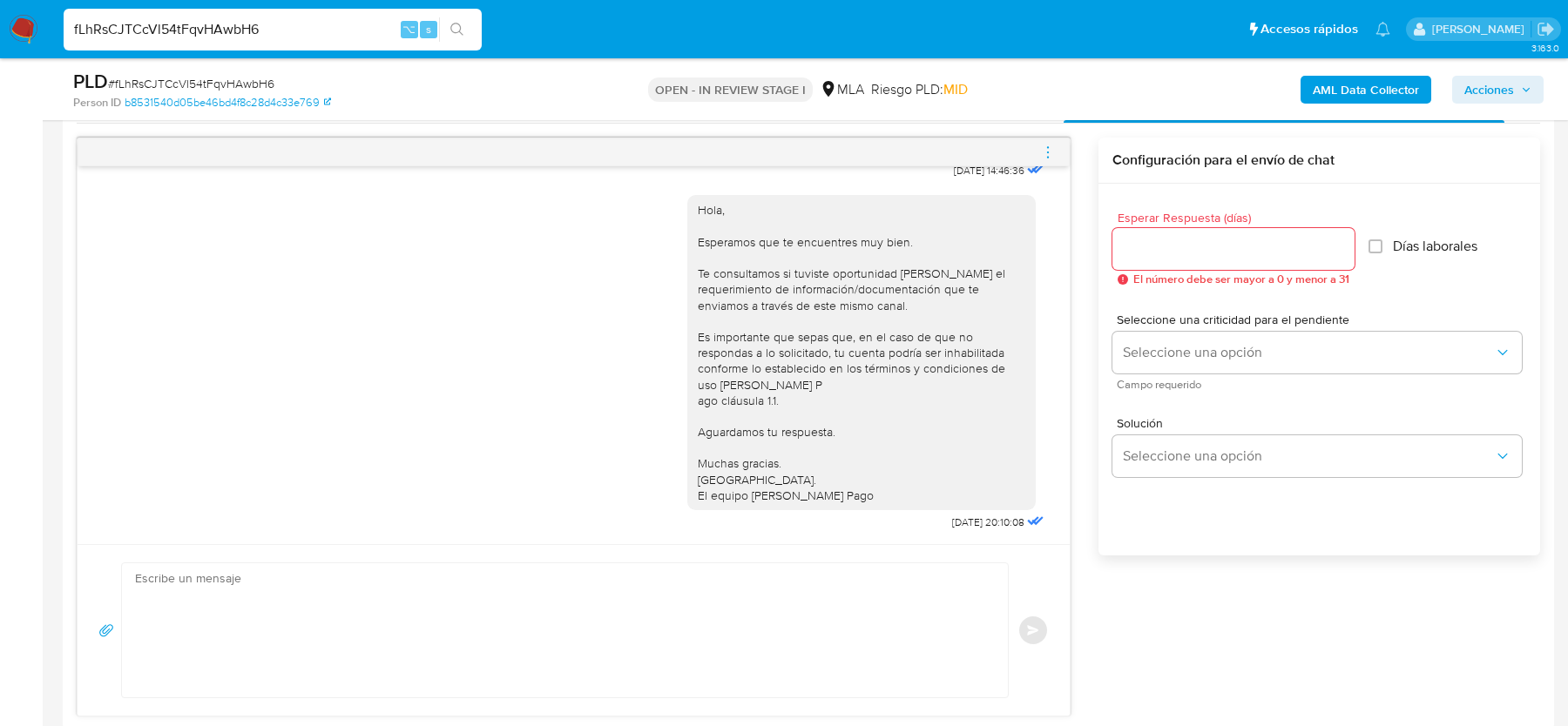
click at [556, 566] on textarea at bounding box center [560, 630] width 851 height 134
paste textarea "Hola, Esperamos que te encuentres muy bien. Te consultamos si tuviste oportunid…"
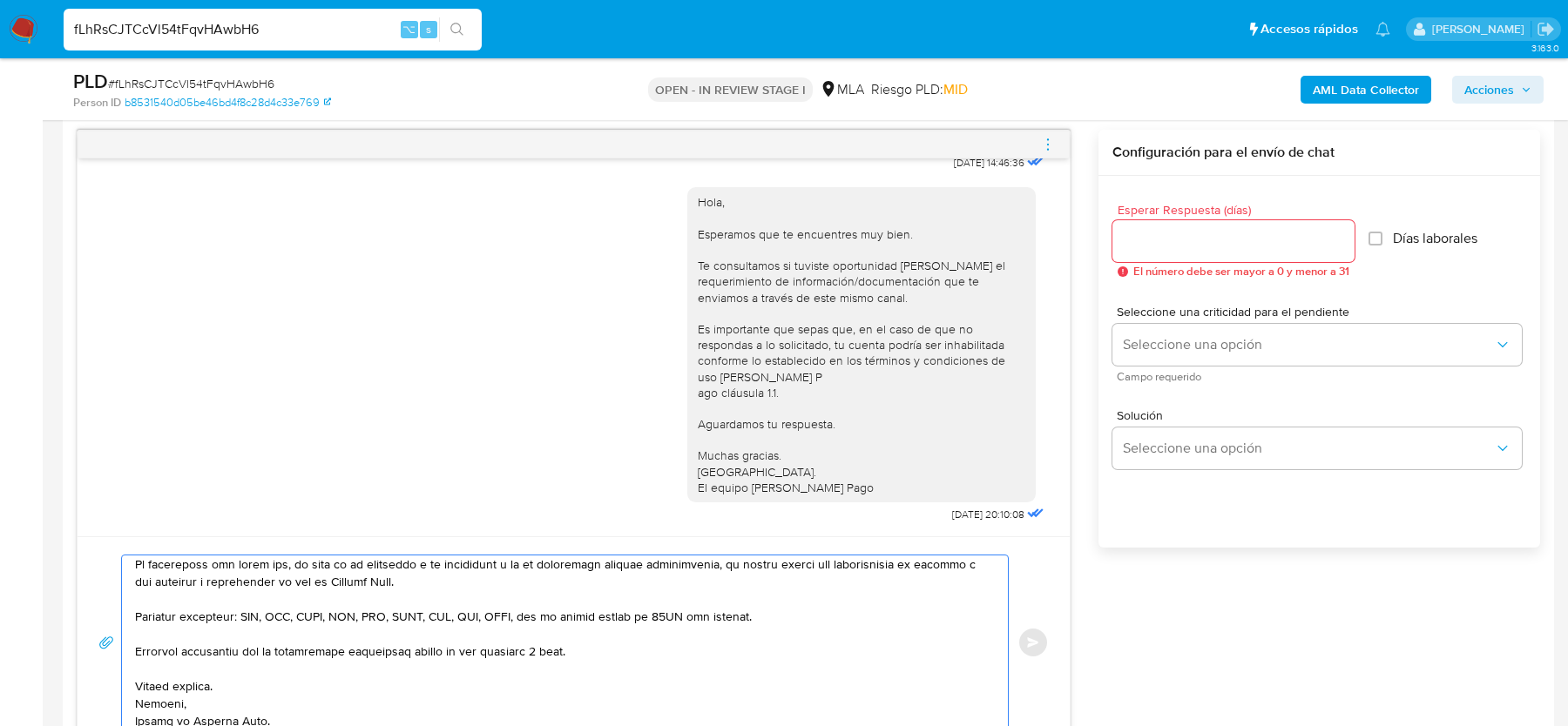
scroll to position [551, 0]
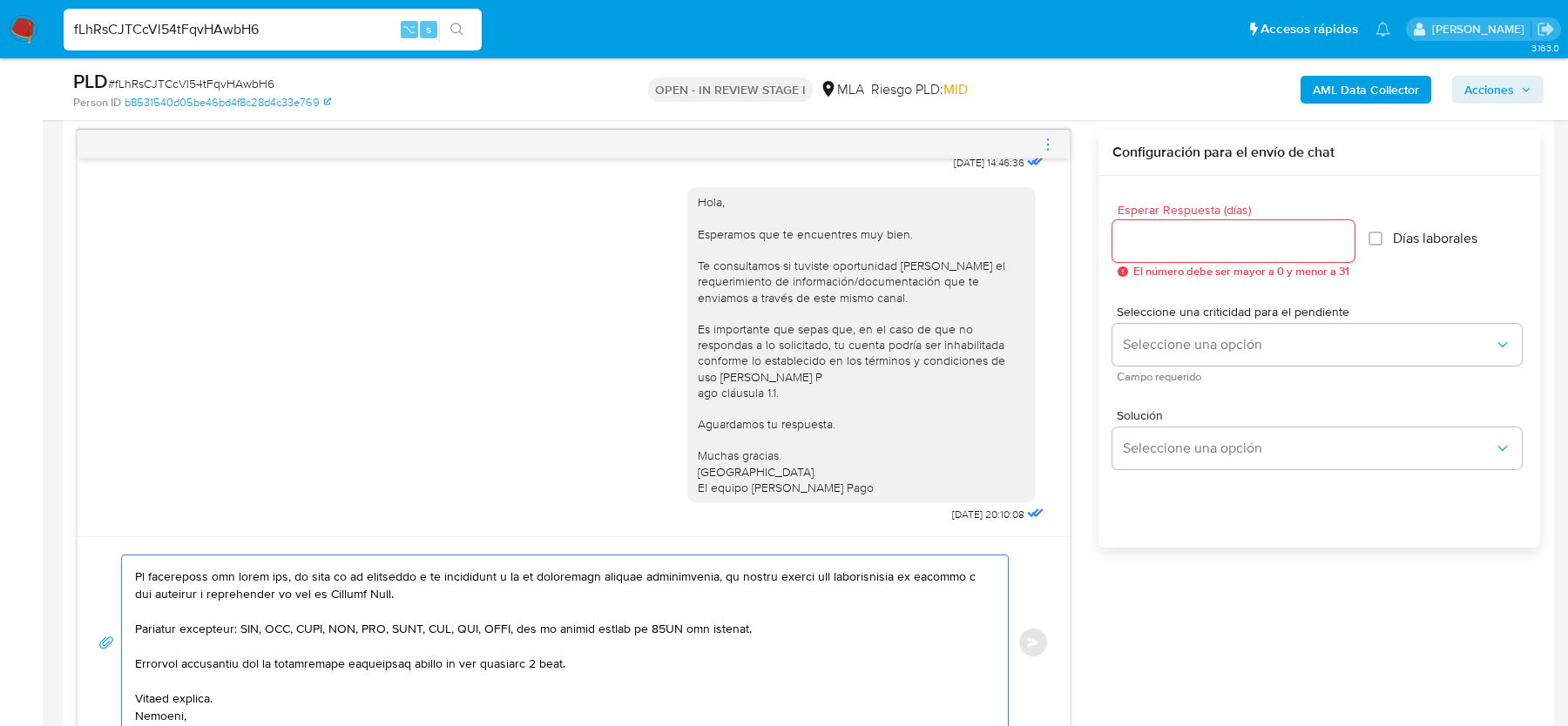
type textarea "Hola, Esperamos que te encuentres muy bien. Te consultamos si tuviste oportunid…"
click at [1195, 239] on input "Esperar Respuesta (días)" at bounding box center [1232, 241] width 242 height 23
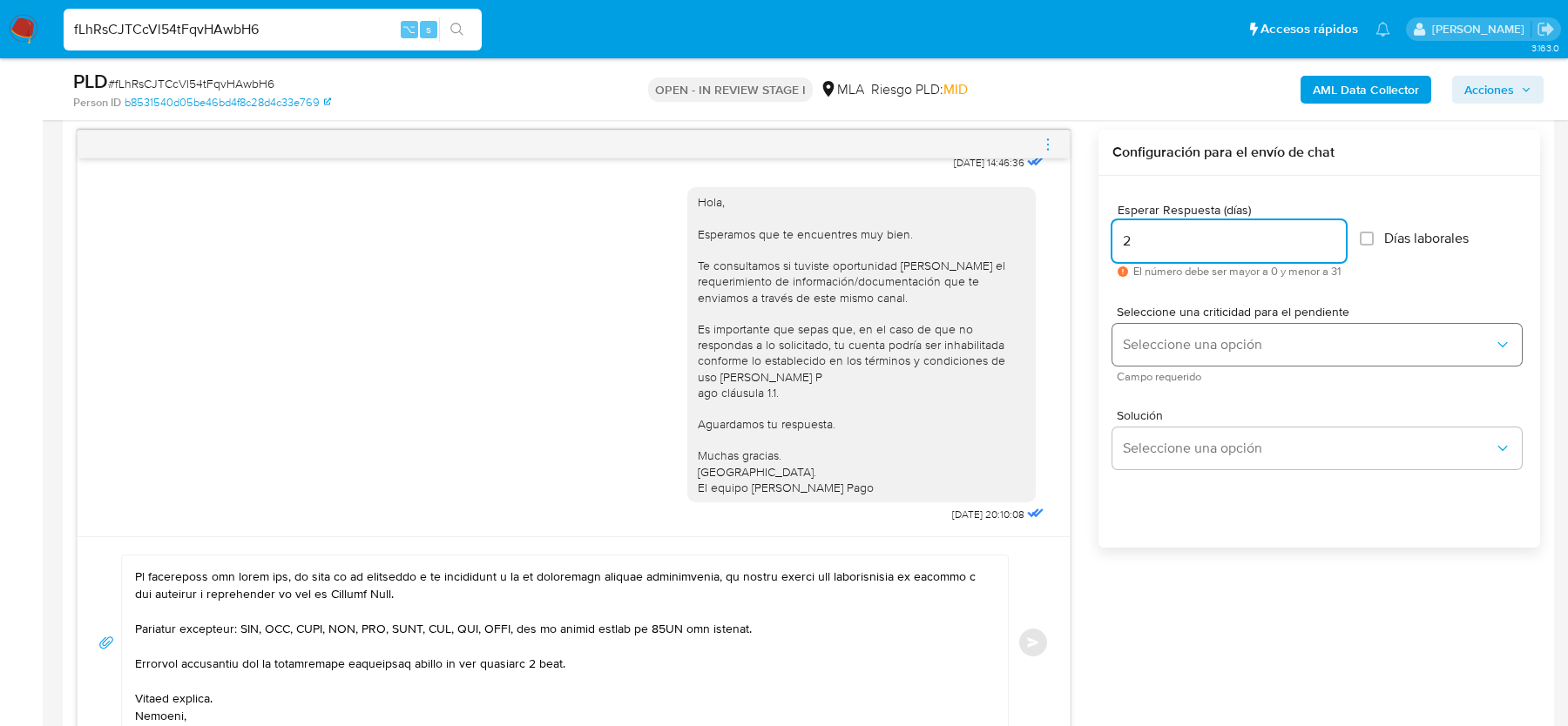
type input "2"
drag, startPoint x: 1160, startPoint y: 328, endPoint x: 1158, endPoint y: 344, distance: 16.1
click at [1160, 329] on button "Seleccione una opción" at bounding box center [1316, 345] width 410 height 42
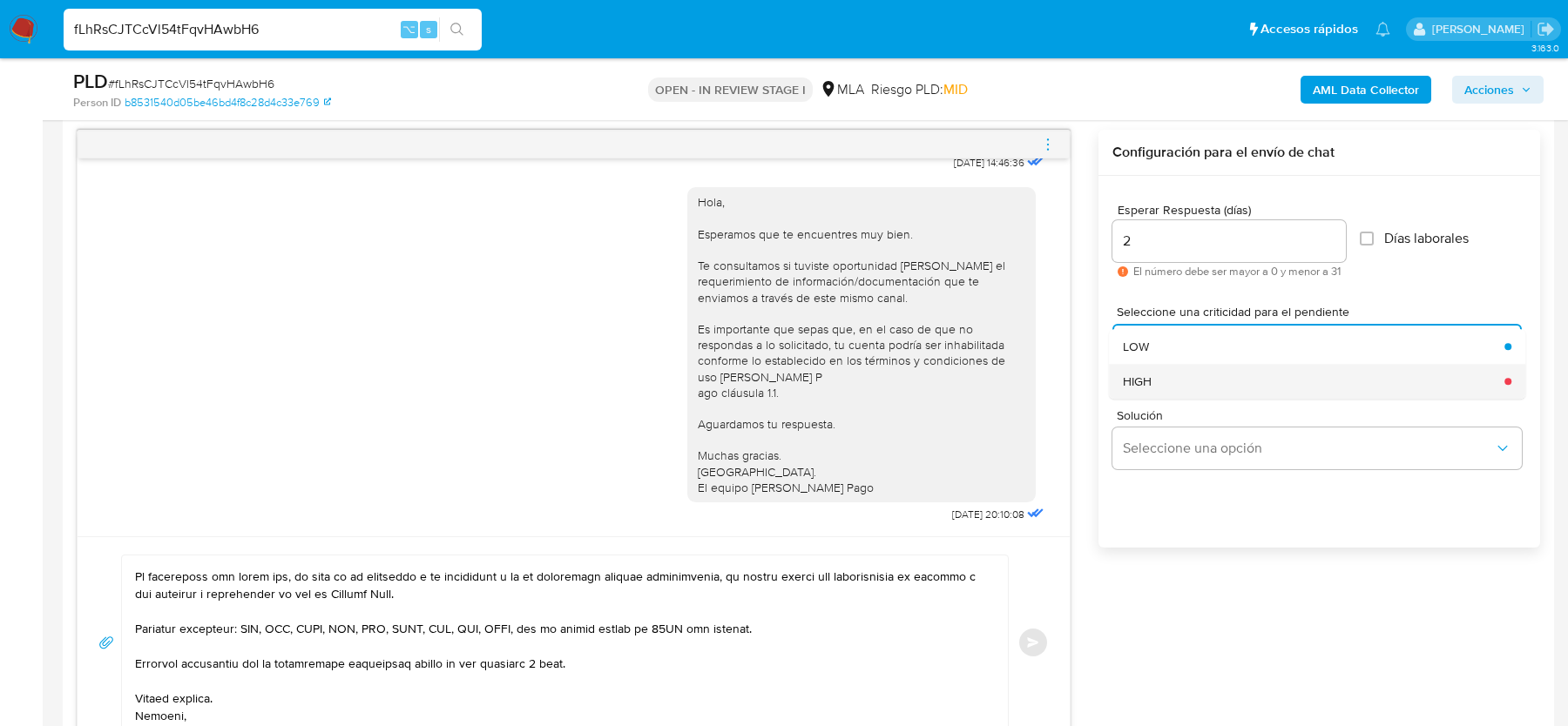
click at [1147, 390] on div "HIGH" at bounding box center [1308, 381] width 371 height 35
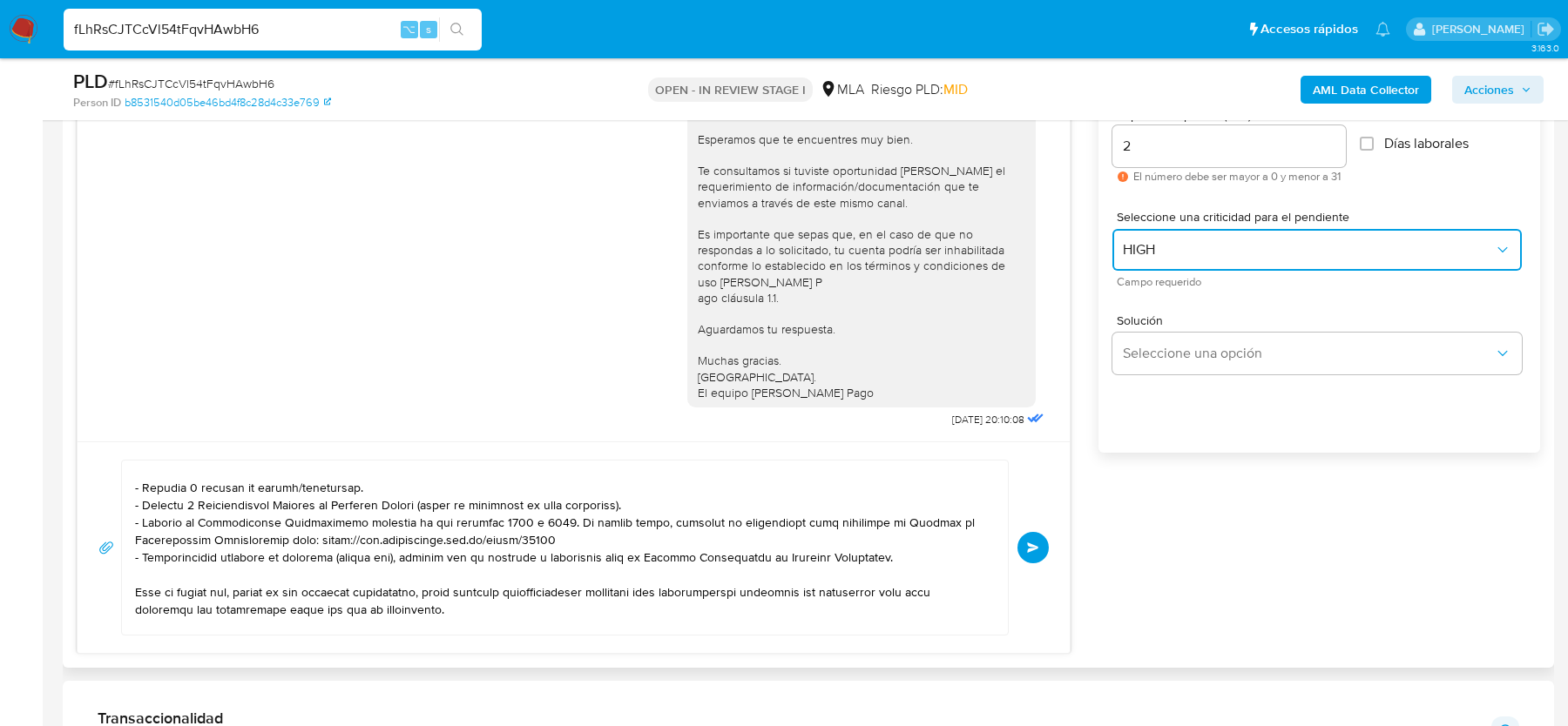
scroll to position [0, 0]
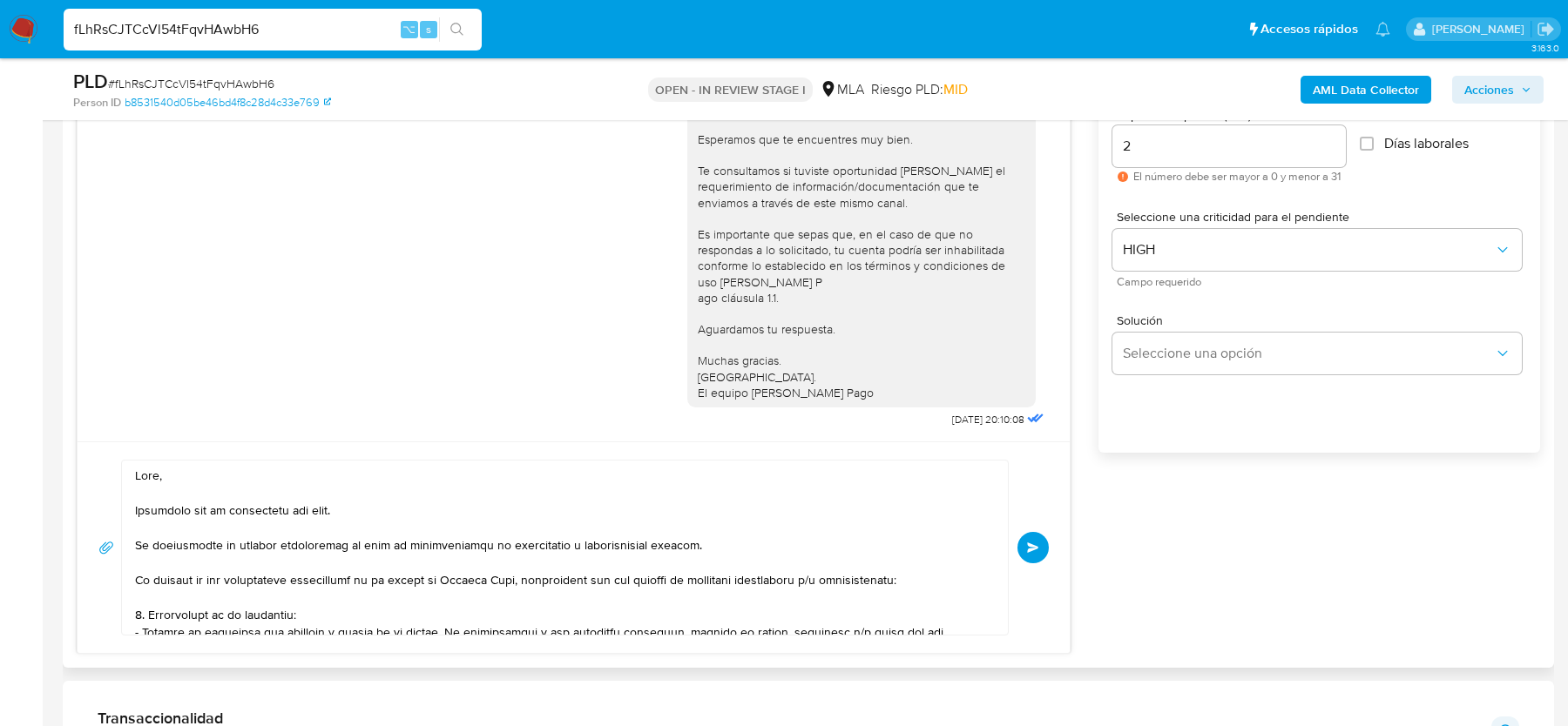
click at [136, 543] on textarea at bounding box center [560, 547] width 851 height 174
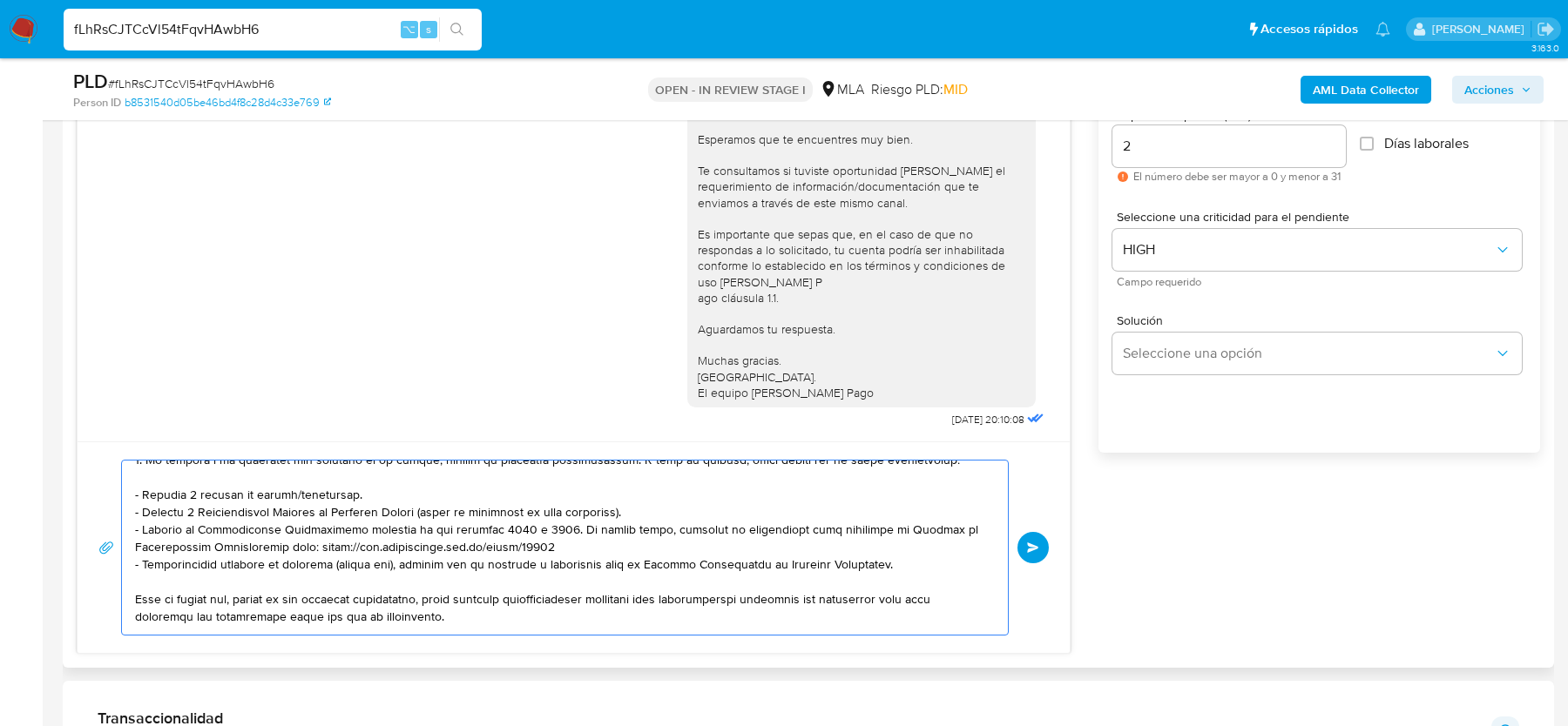
scroll to position [193, 0]
click at [306, 468] on textarea at bounding box center [560, 547] width 851 height 174
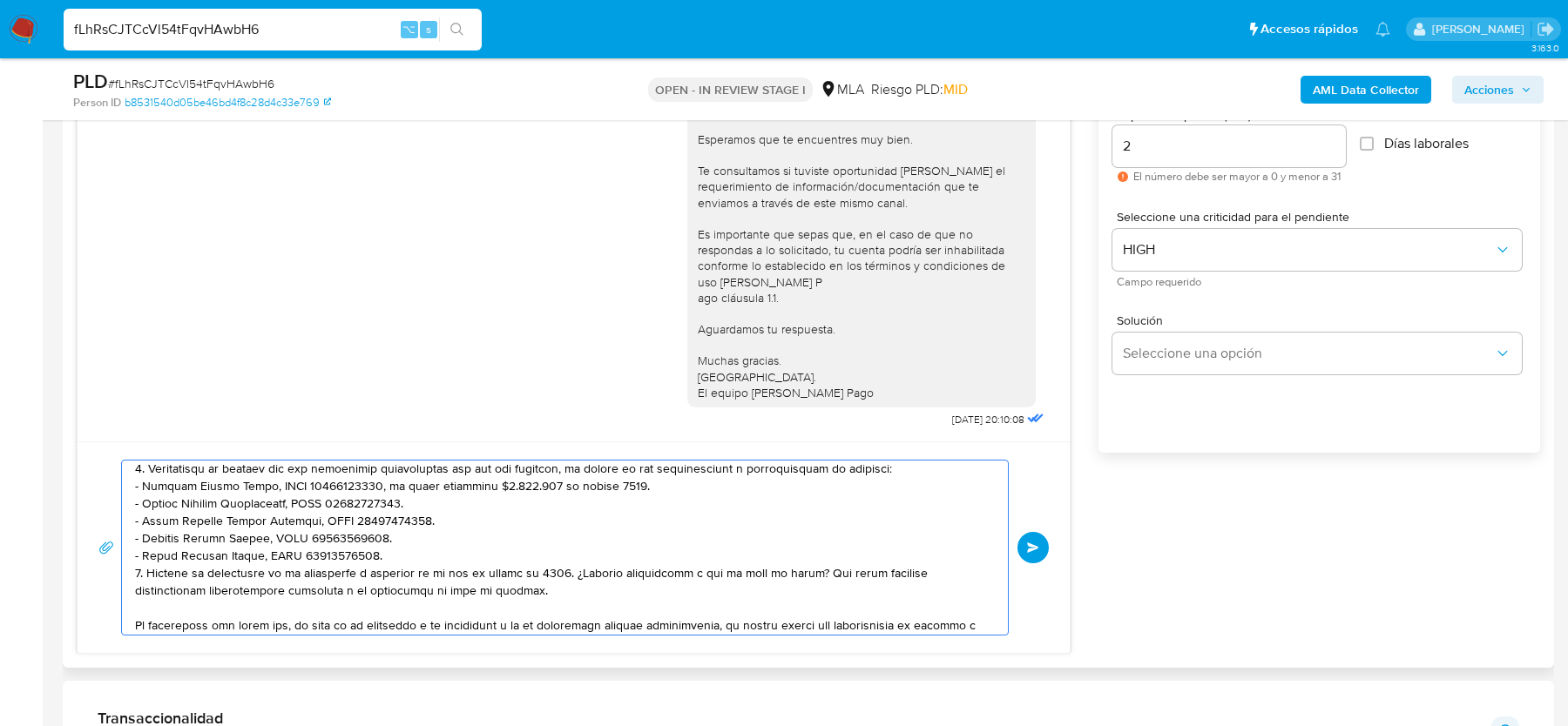
scroll to position [377, 0]
click at [468, 534] on textarea at bounding box center [560, 547] width 851 height 174
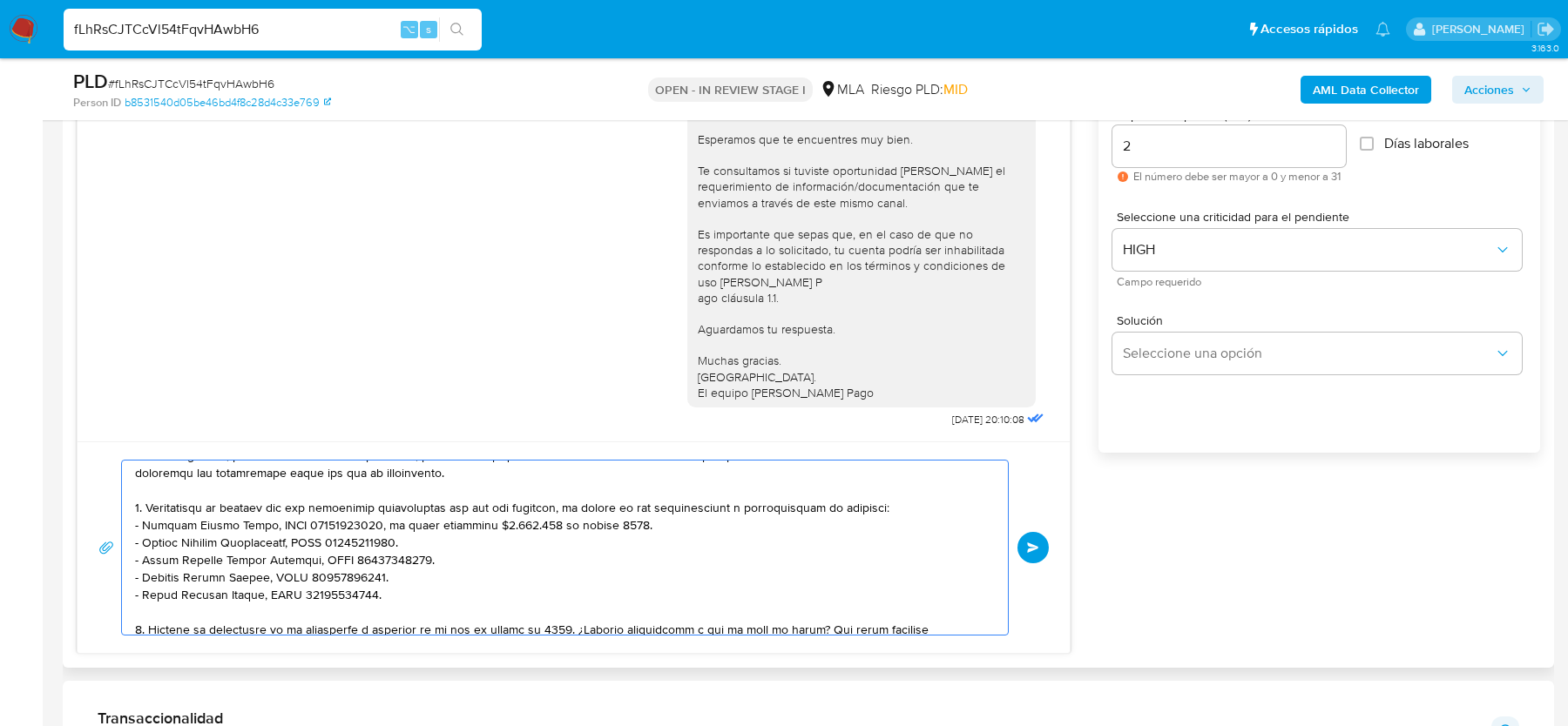
scroll to position [332, 0]
click at [348, 508] on textarea at bounding box center [560, 547] width 851 height 174
click at [342, 535] on textarea at bounding box center [560, 547] width 851 height 174
click at [354, 519] on textarea at bounding box center [560, 547] width 851 height 174
click at [351, 554] on textarea at bounding box center [560, 547] width 851 height 174
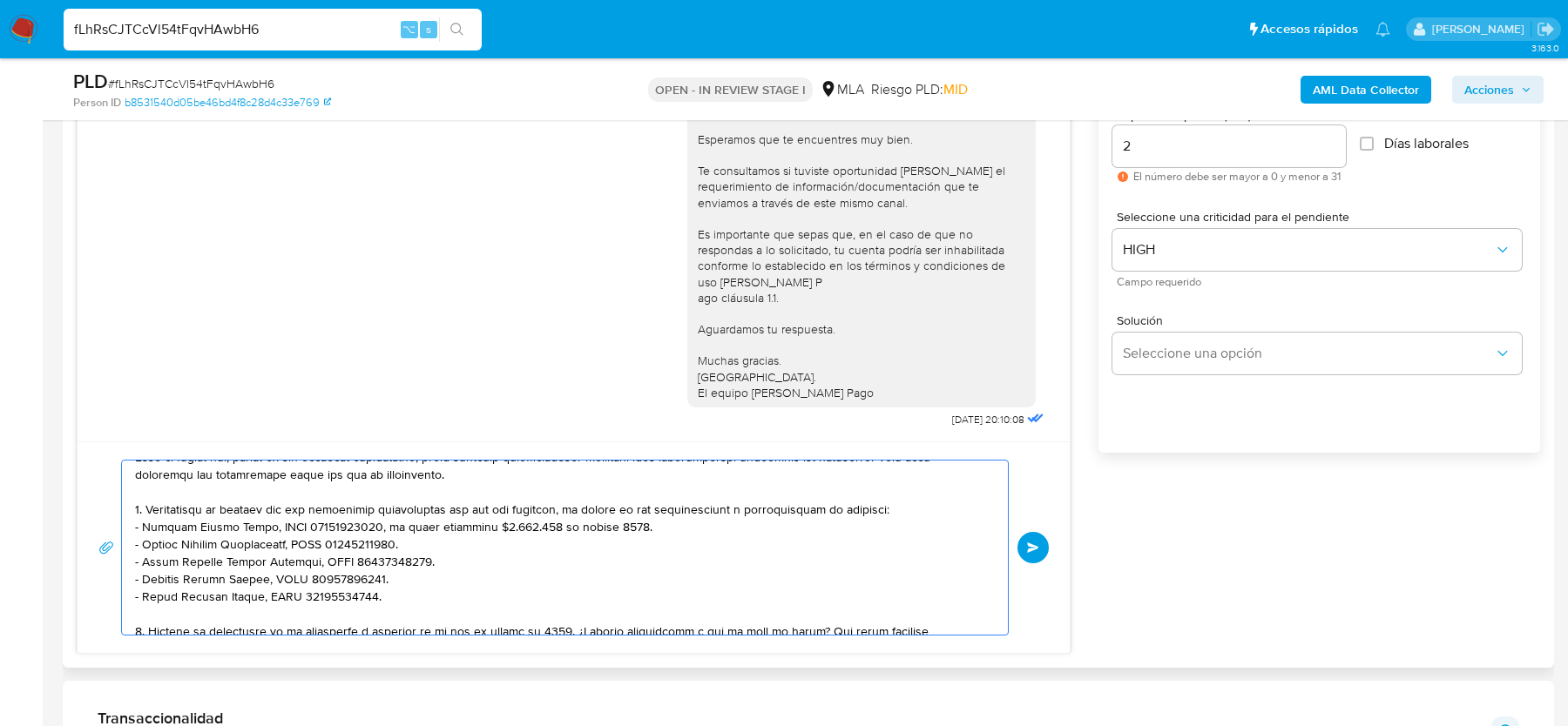
click at [351, 577] on textarea at bounding box center [560, 547] width 851 height 174
click at [906, 489] on textarea at bounding box center [560, 547] width 851 height 174
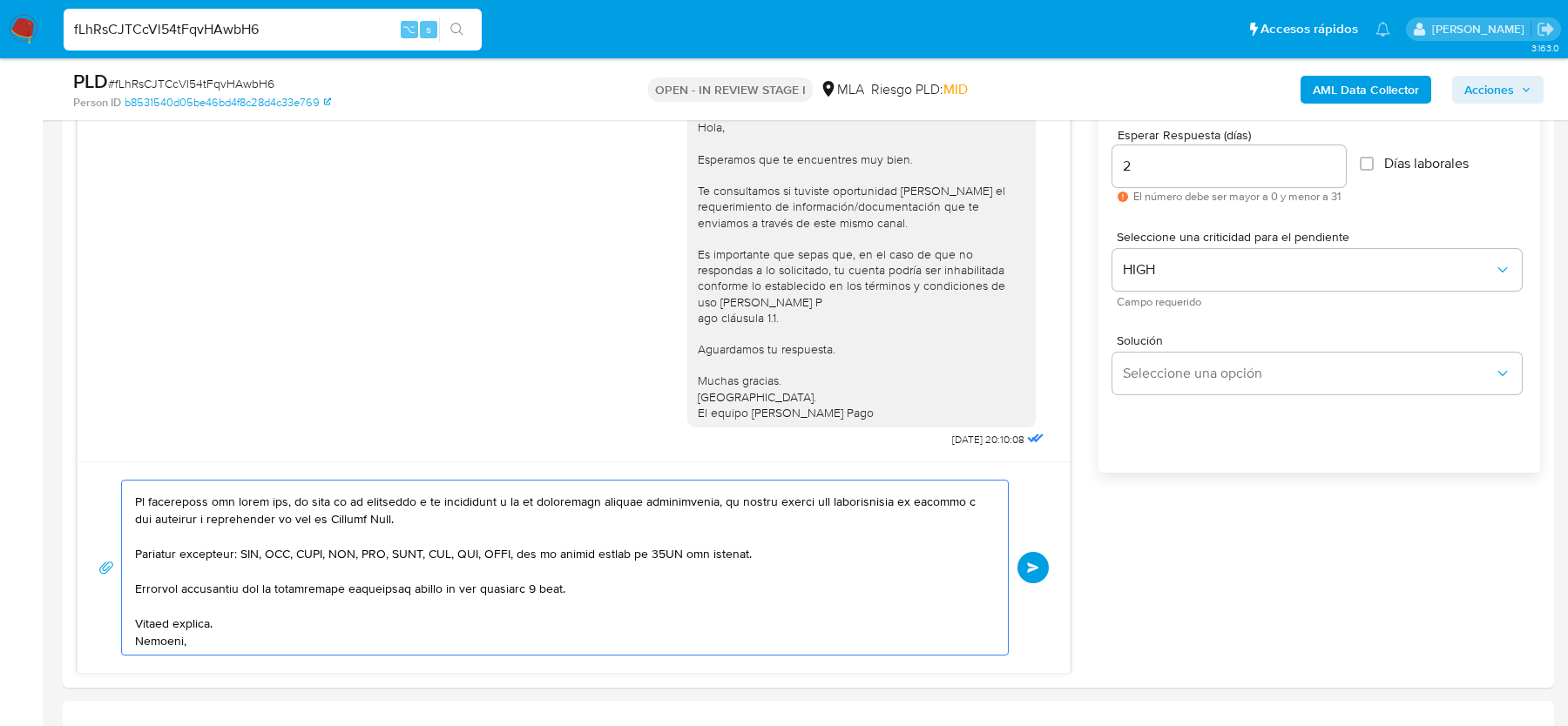
scroll to position [962, 0]
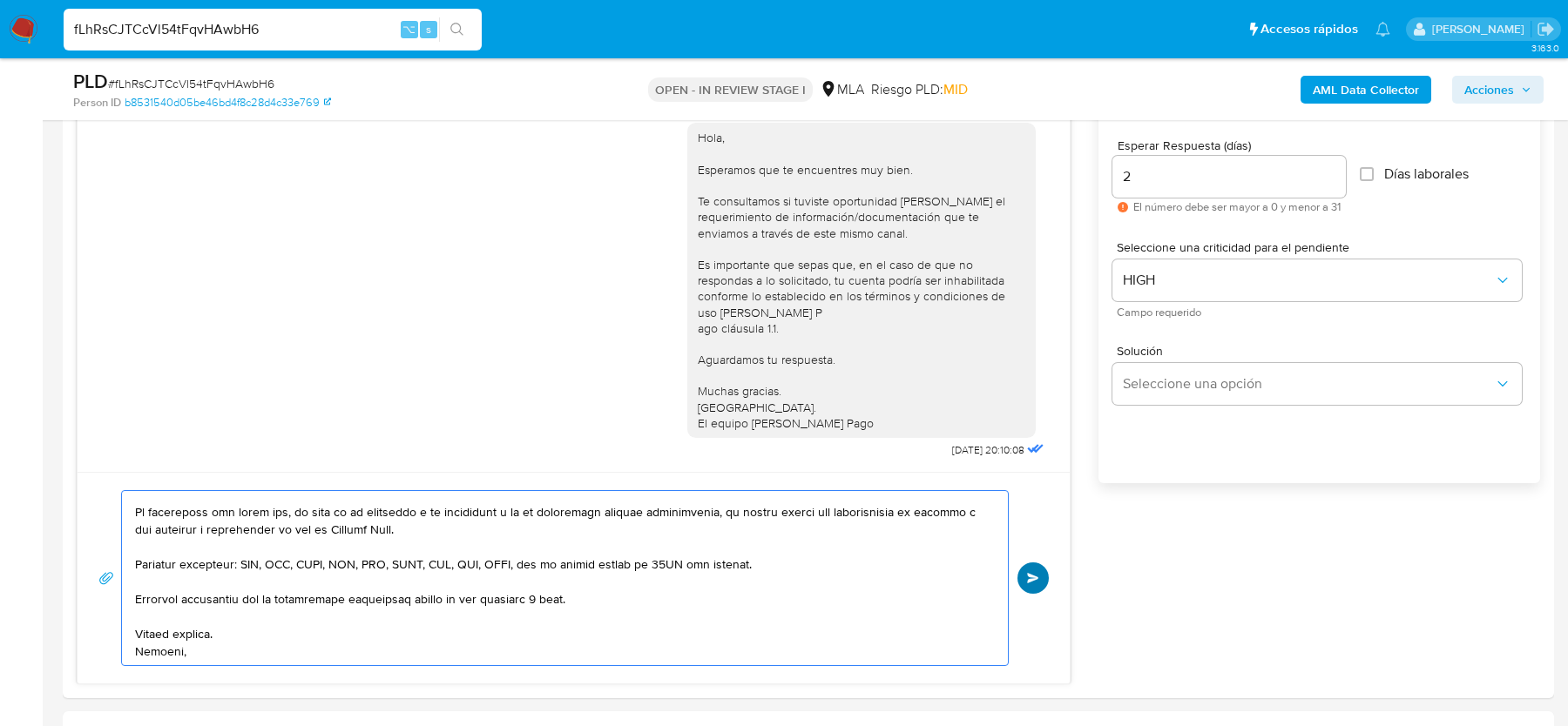
type textarea "Hola, Esperamos que te encuentres muy bien. Te consultamos si tuviste oportunid…"
click at [1036, 564] on button "Enviar" at bounding box center [1033, 578] width 31 height 31
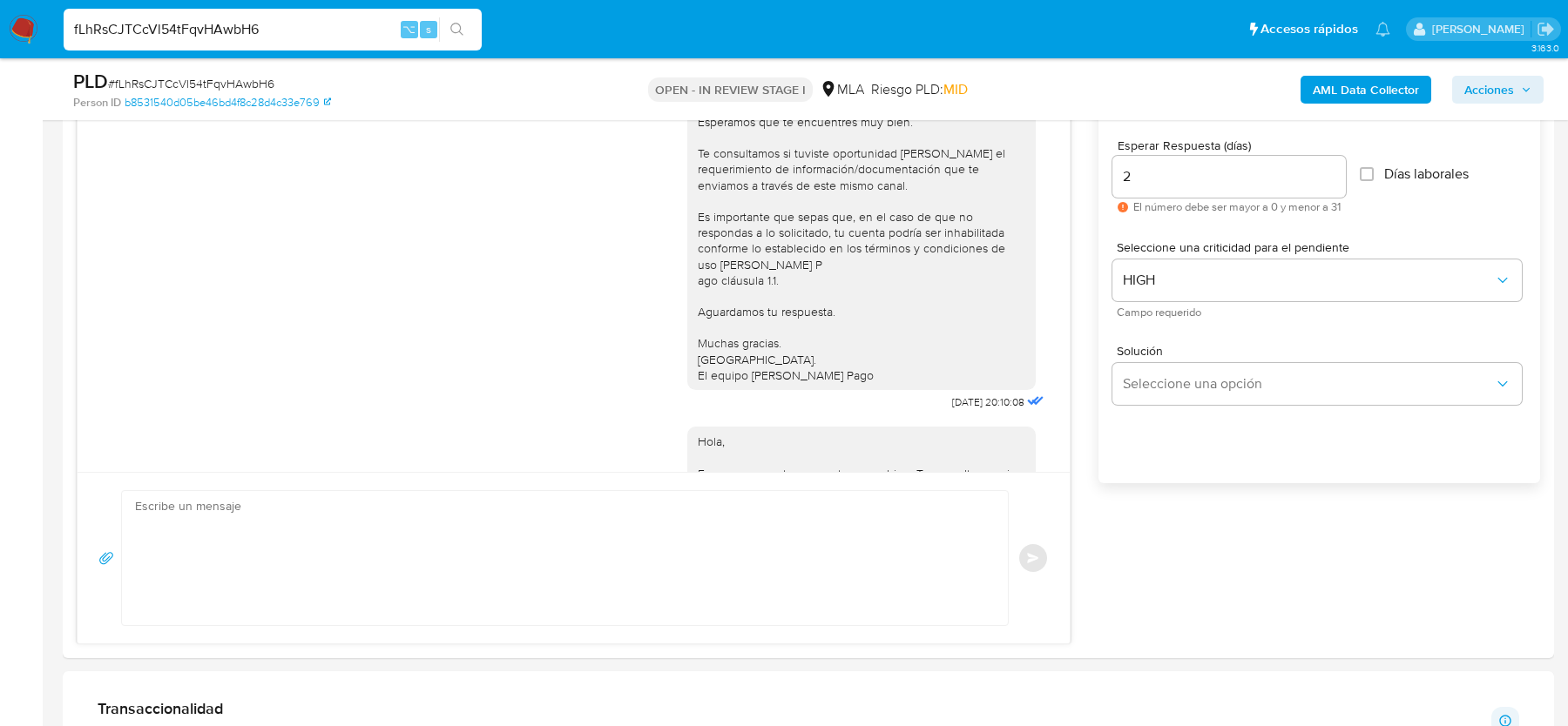
scroll to position [2075, 0]
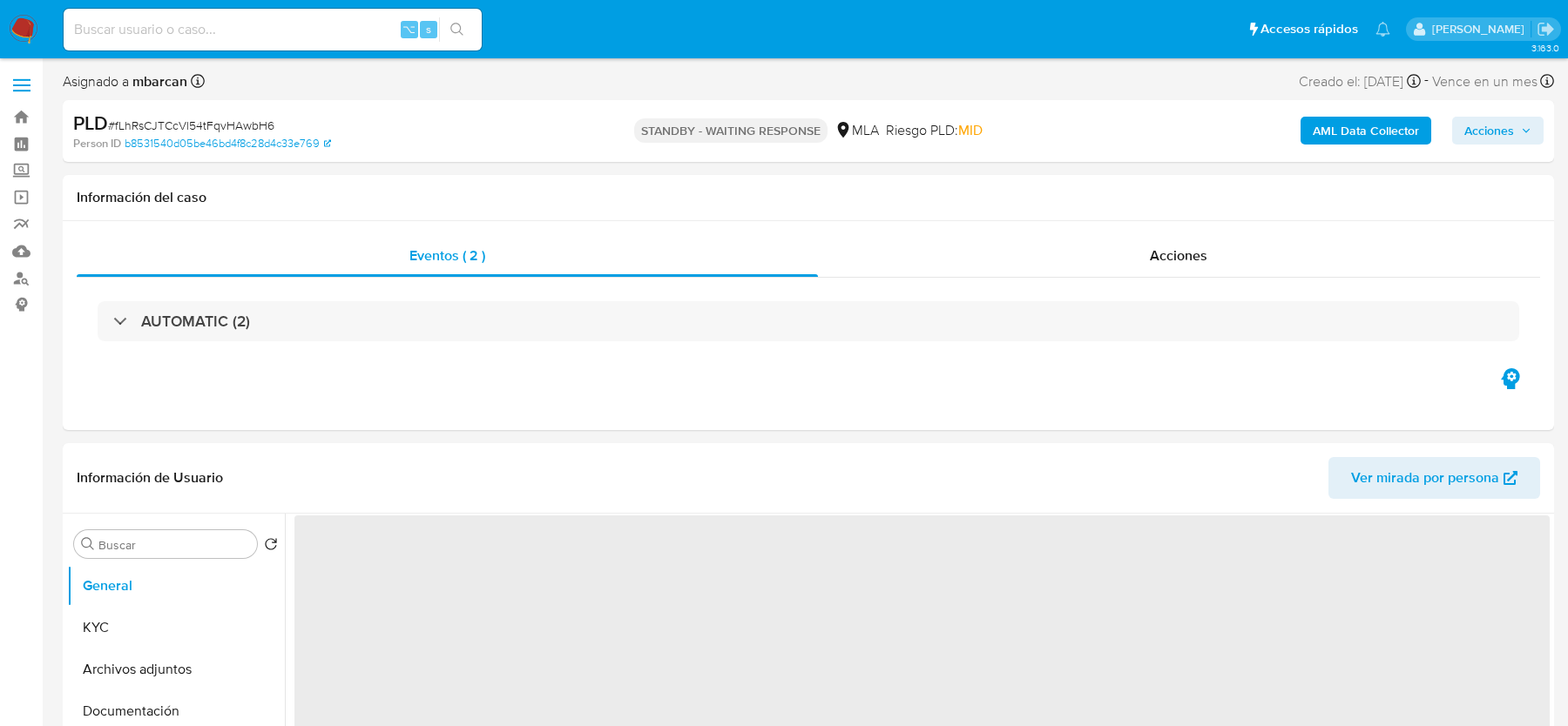
select select "10"
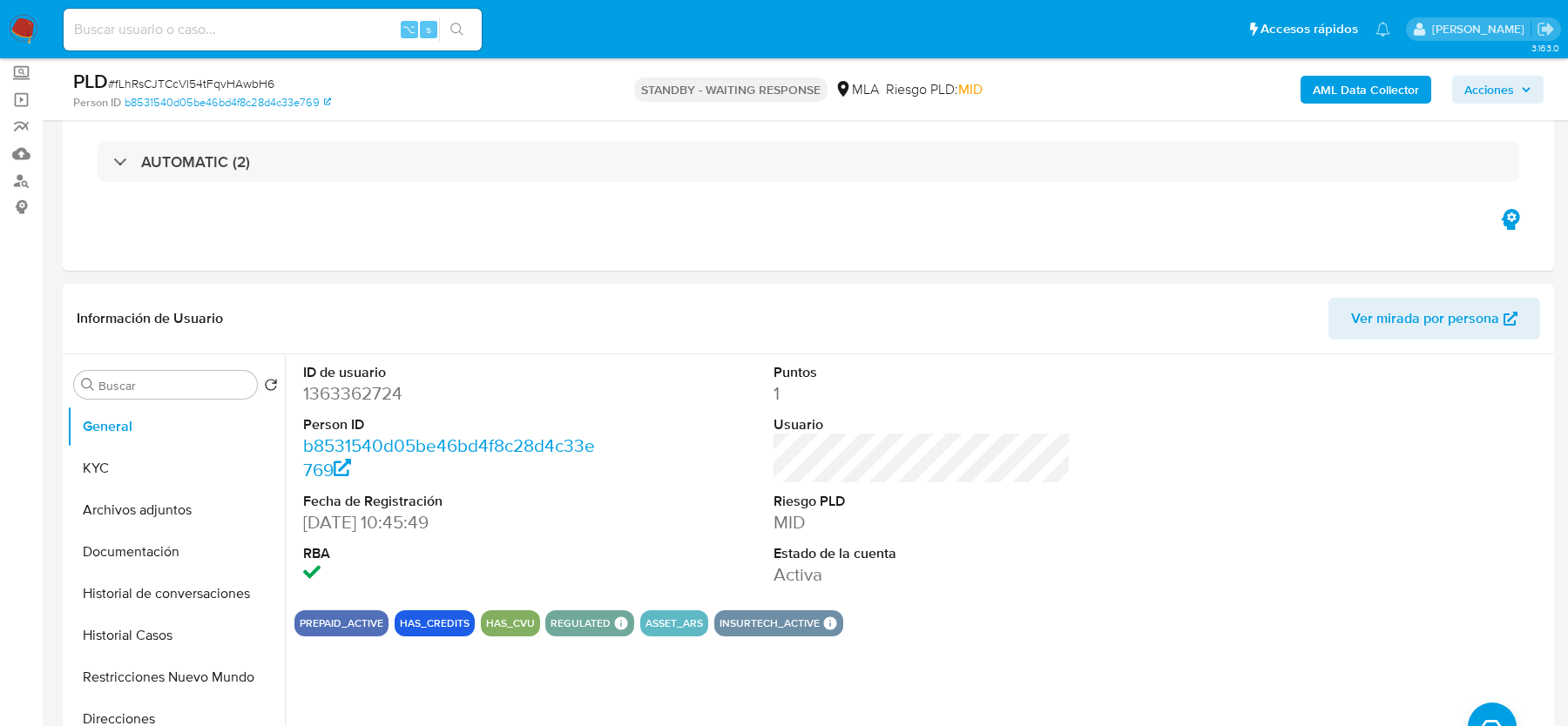
scroll to position [175, 0]
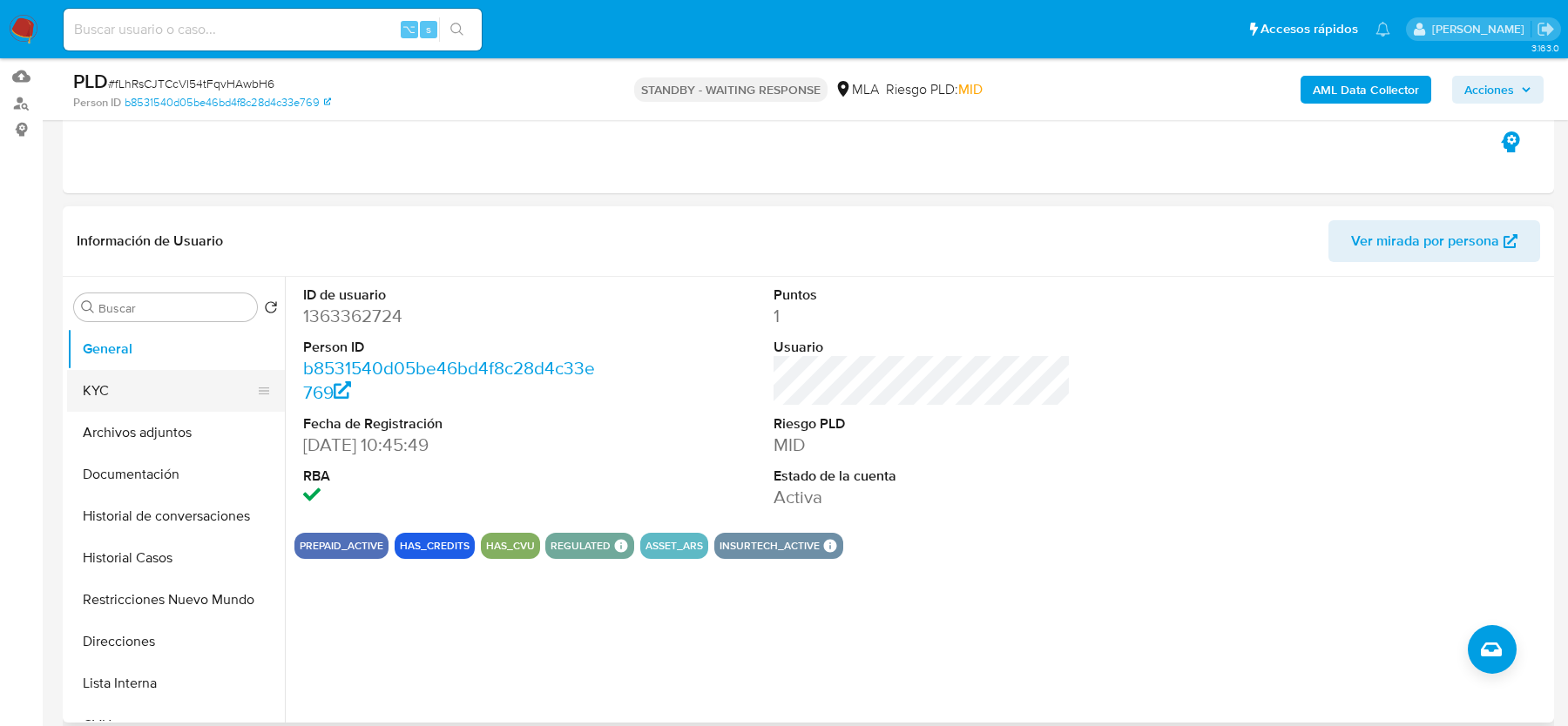
click at [126, 389] on button "KYC" at bounding box center [169, 391] width 203 height 42
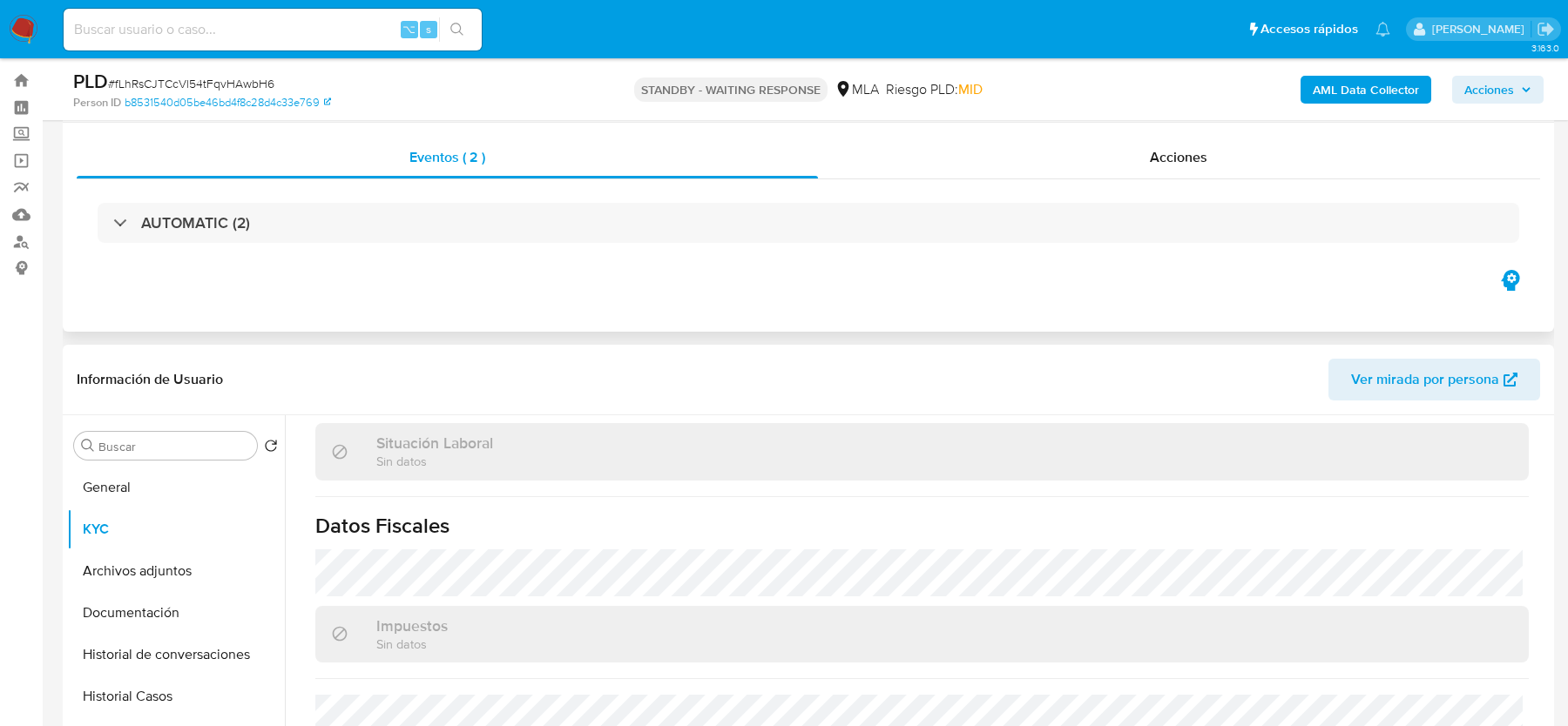
scroll to position [0, 0]
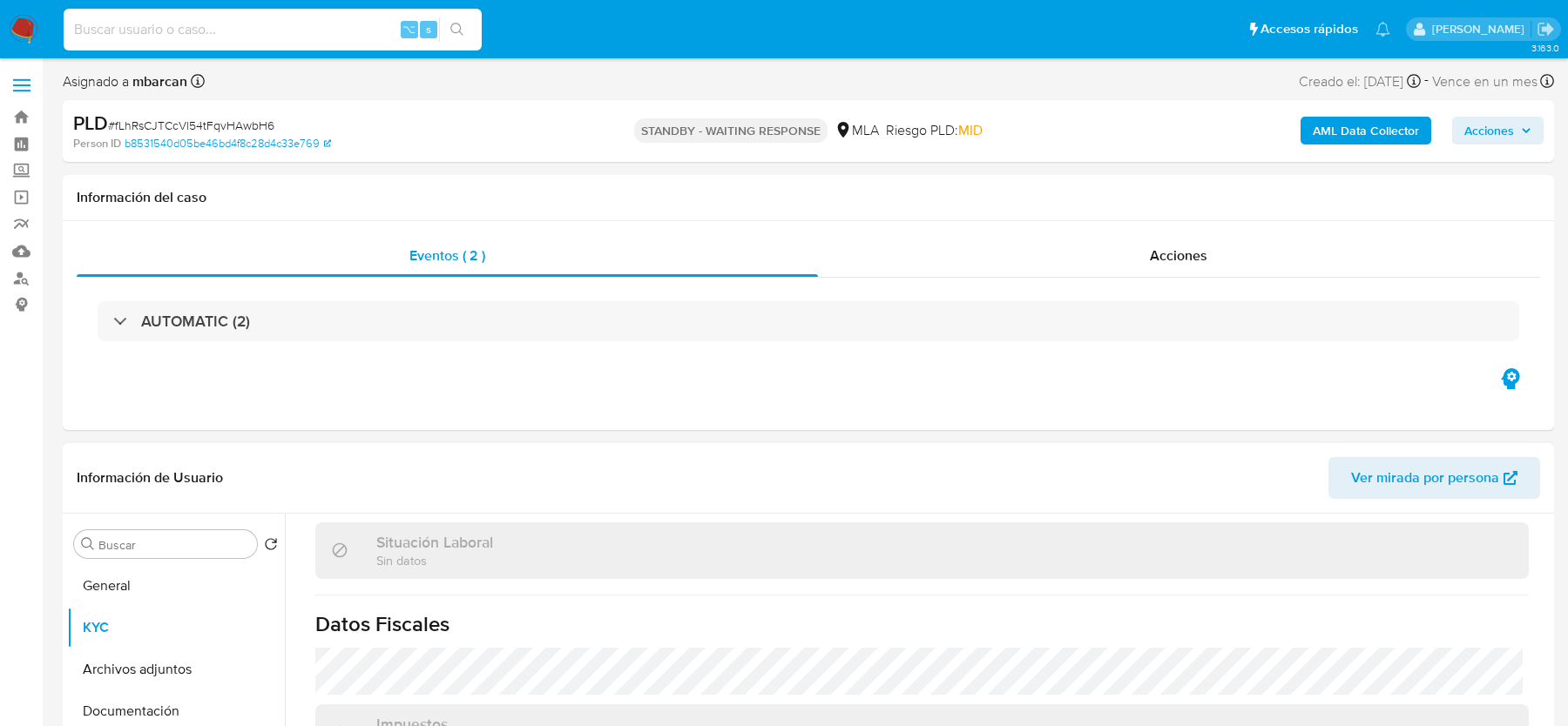
click at [171, 36] on input at bounding box center [273, 29] width 418 height 23
paste input "FD0UnfX2UBE9r0JDfHteth7K"
type input "FD0UnfX2UBE9r0JDfHteth7K"
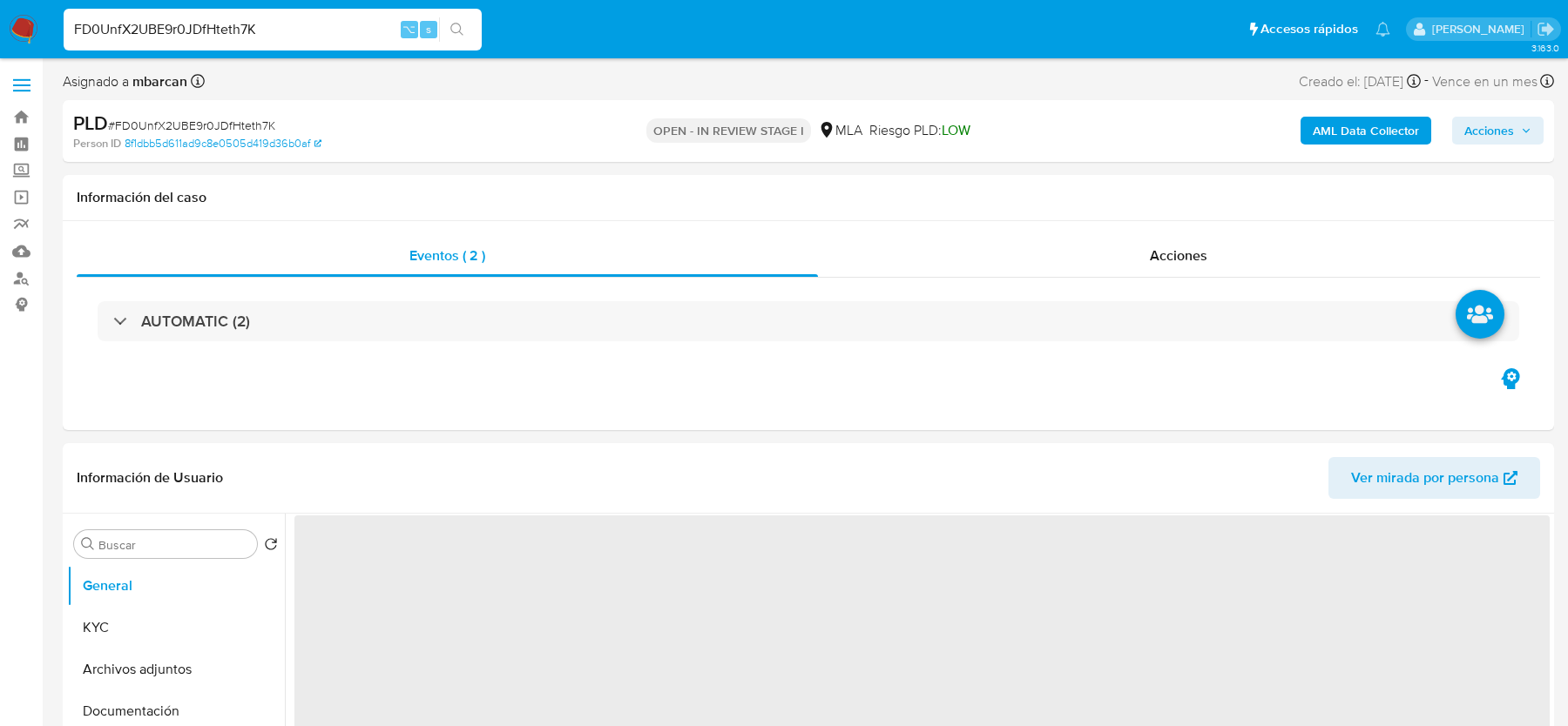
select select "10"
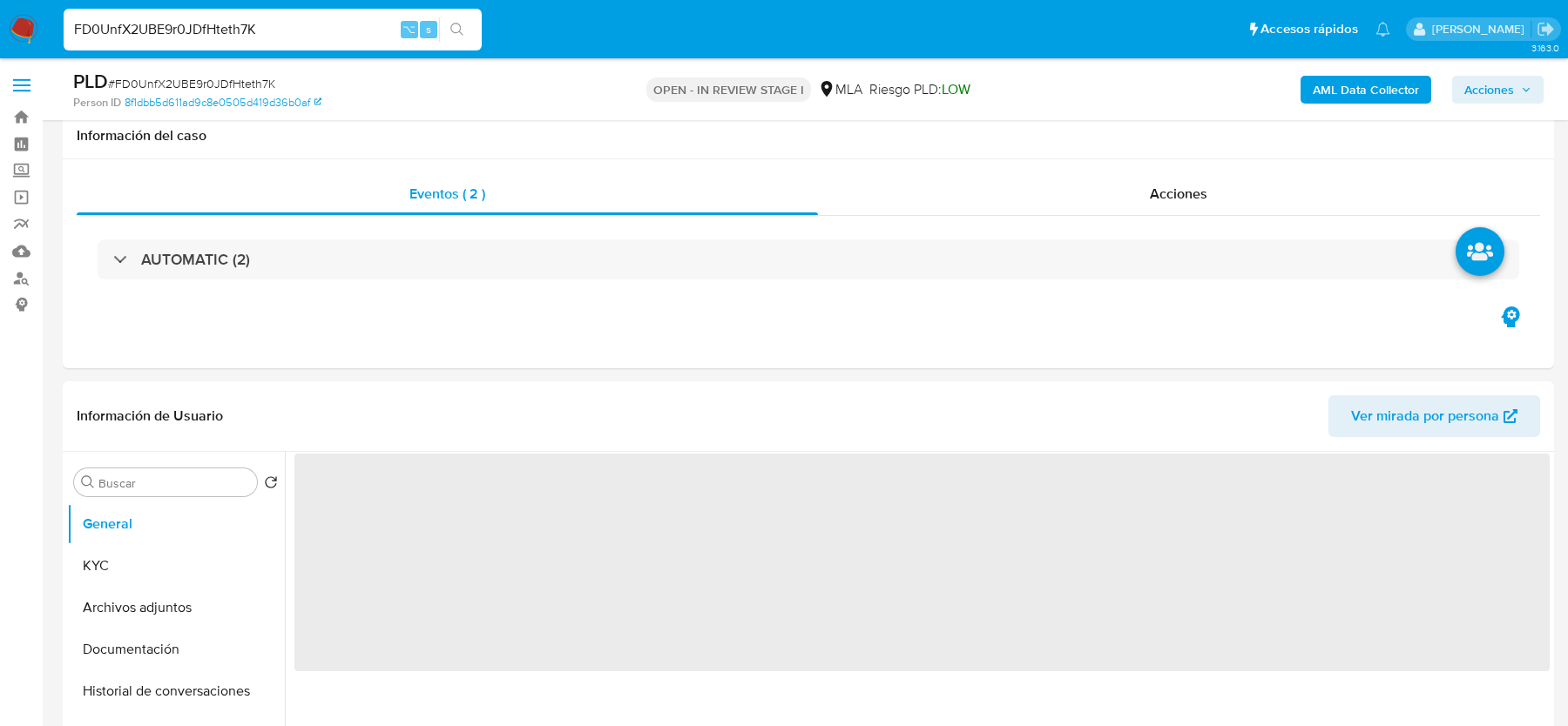
scroll to position [650, 0]
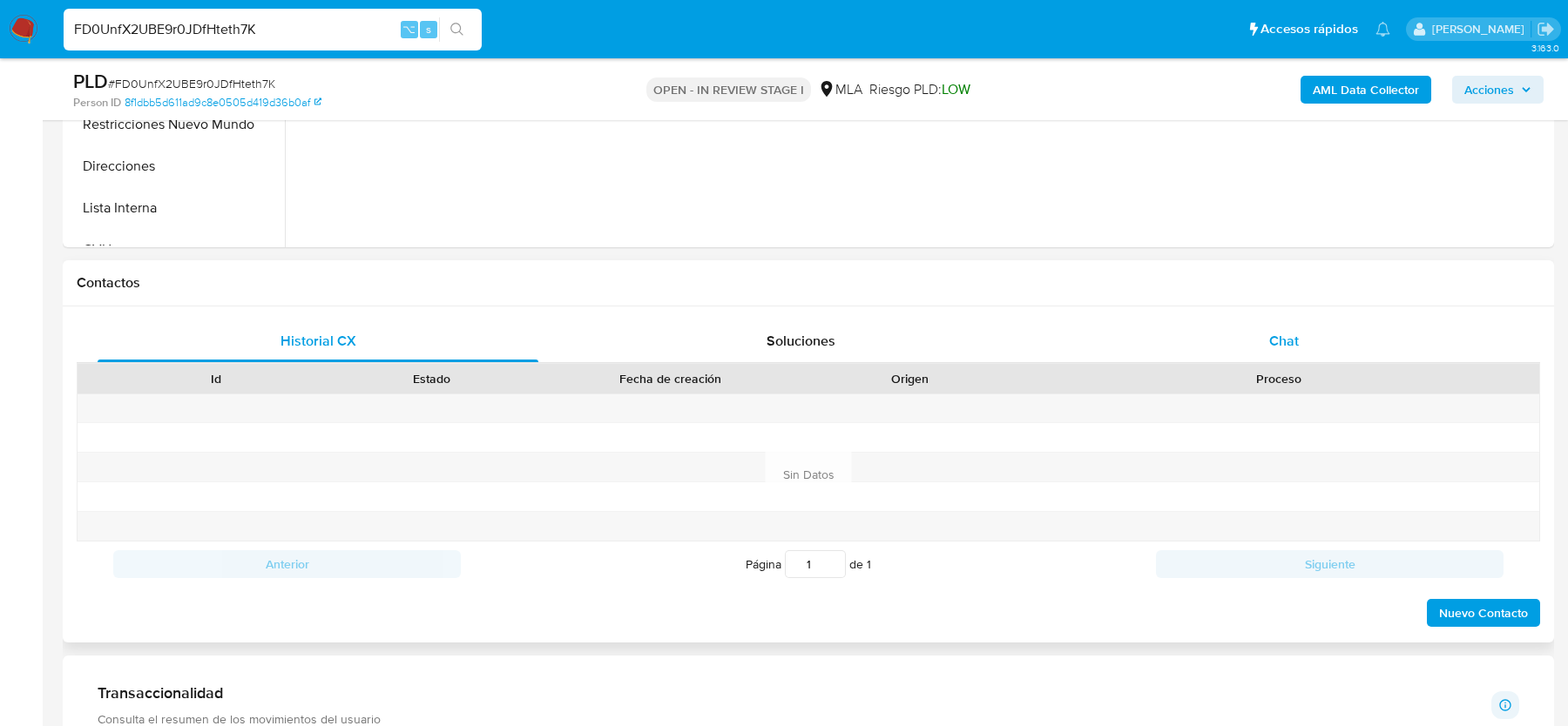
click at [1233, 349] on div "Chat" at bounding box center [1283, 341] width 441 height 42
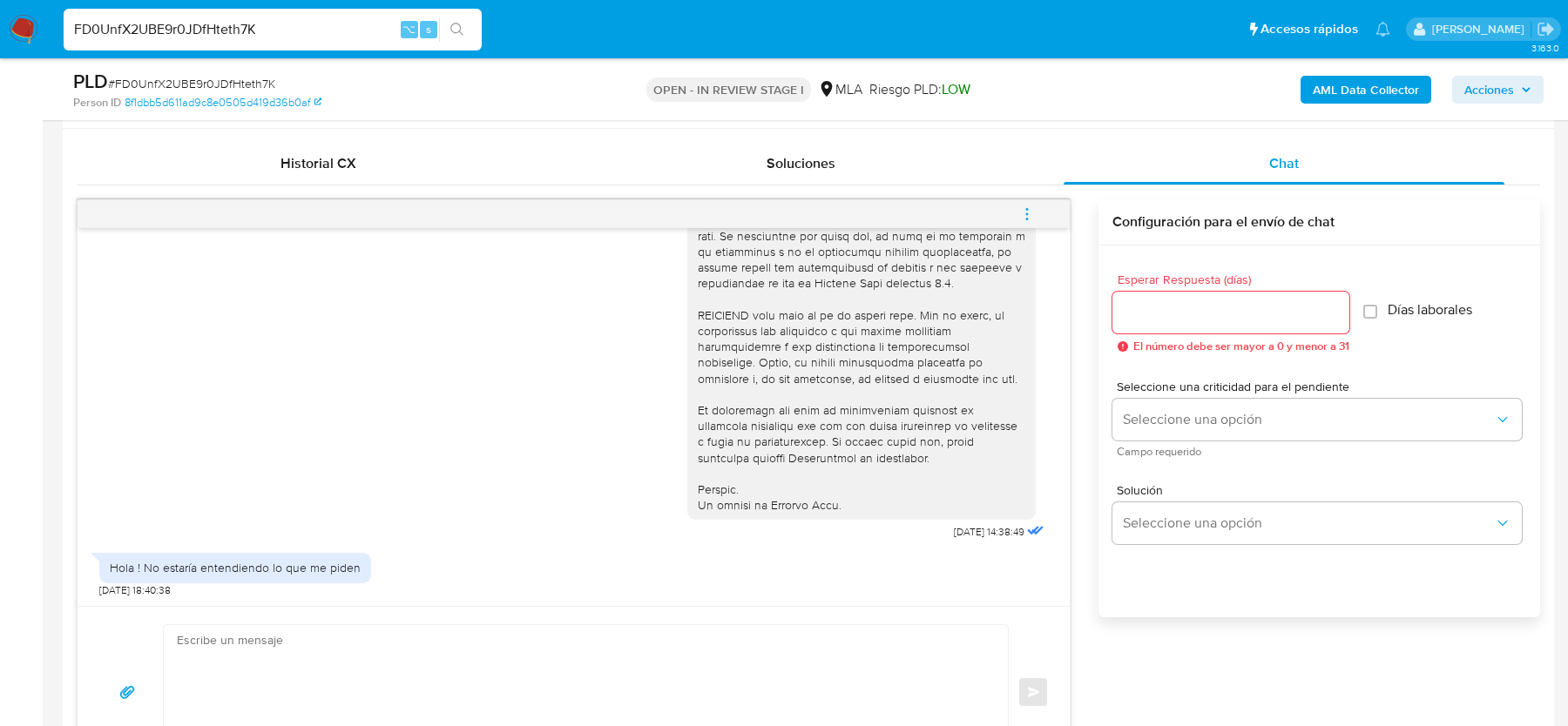
scroll to position [930, 0]
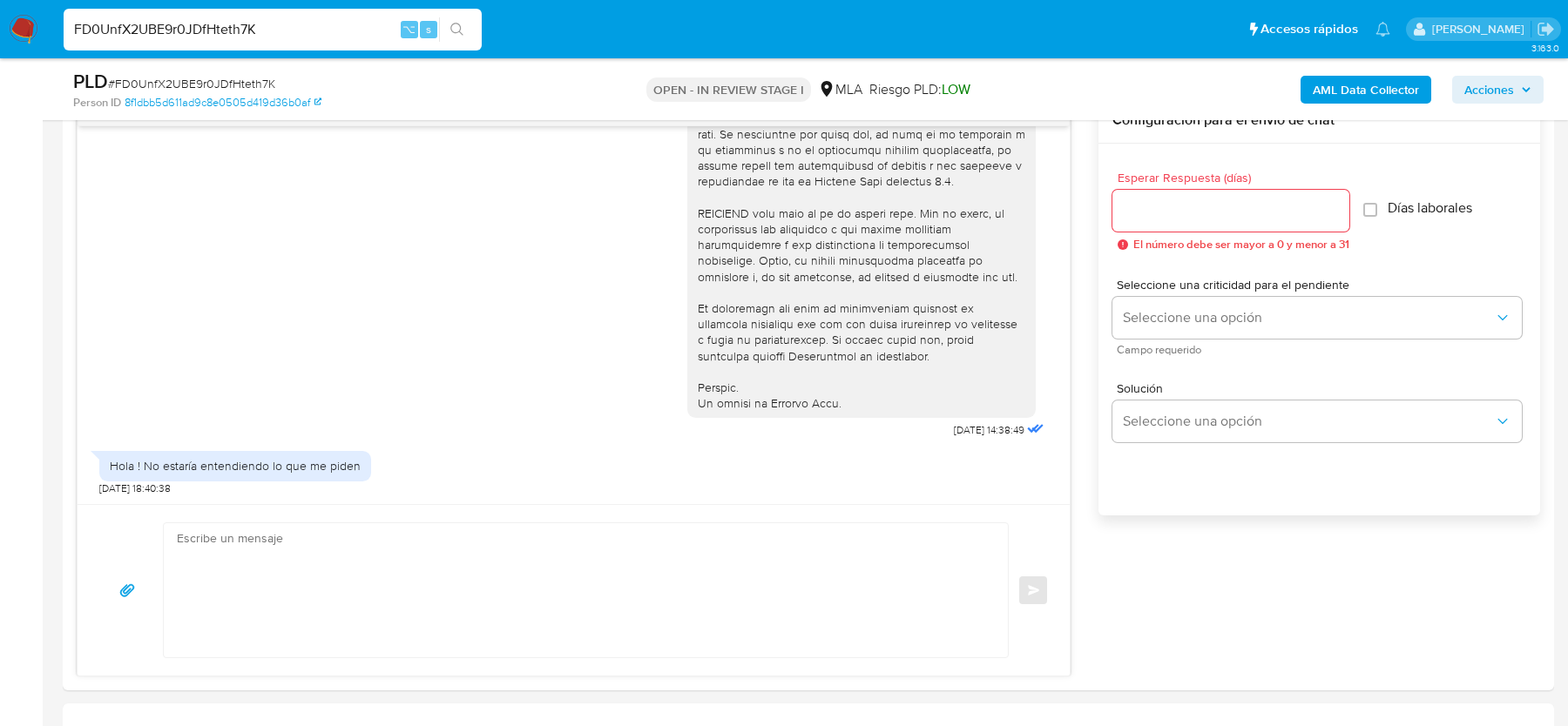
click at [213, 81] on span "# FD0UnfX2UBE9r0JDfHteth7K" at bounding box center [191, 83] width 167 height 17
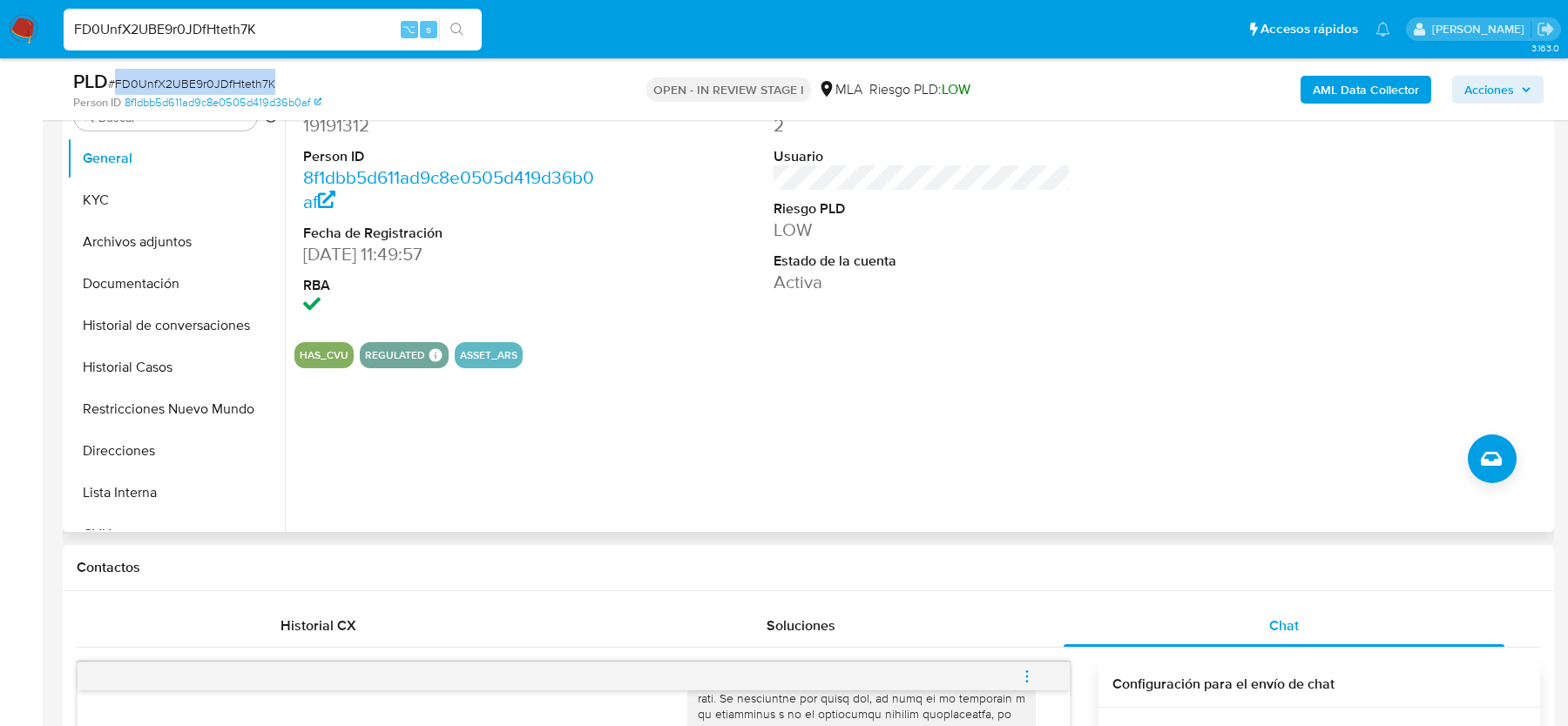
scroll to position [174, 0]
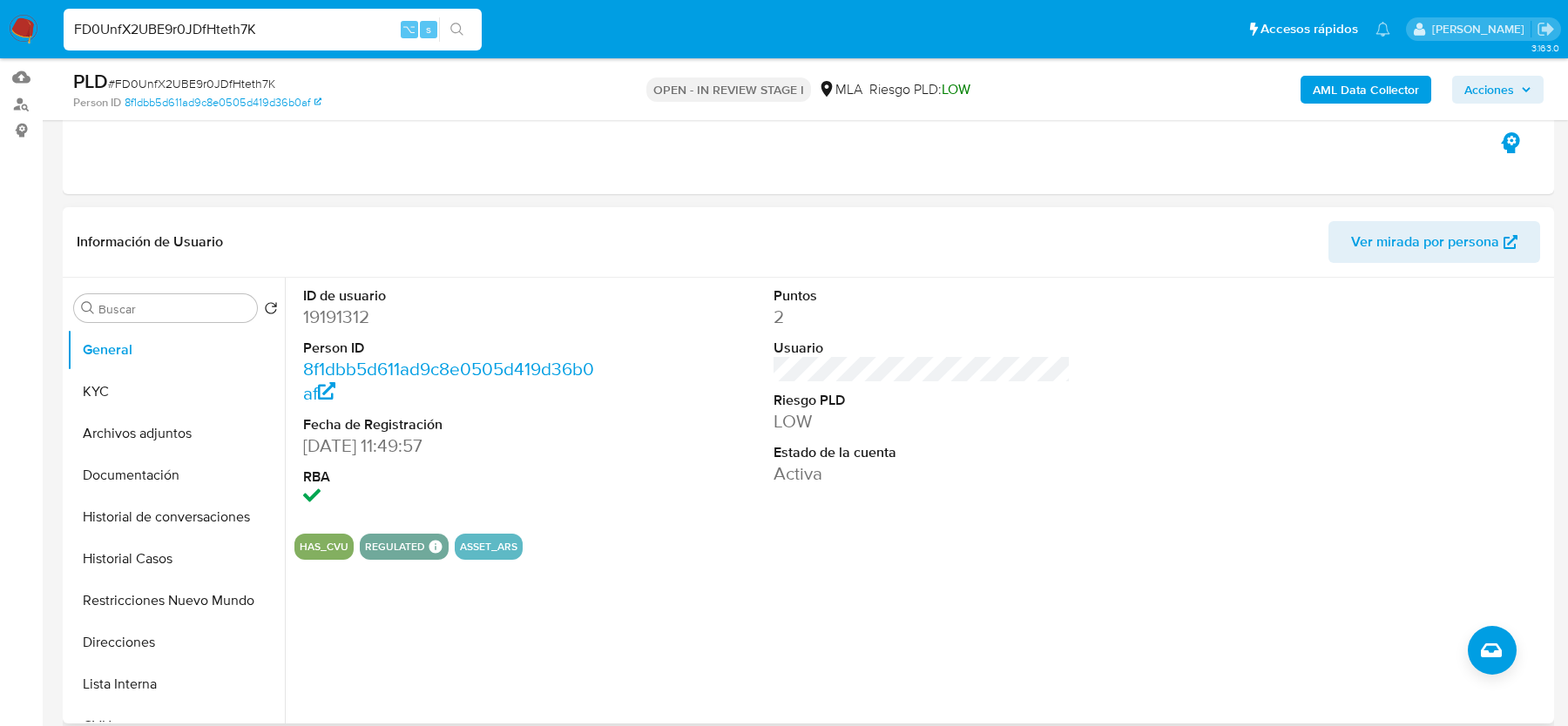
click at [348, 322] on dd "19191312" at bounding box center [451, 316] width 296 height 25
copy dd "19191312"
click at [337, 319] on dd "19191312" at bounding box center [451, 316] width 296 height 25
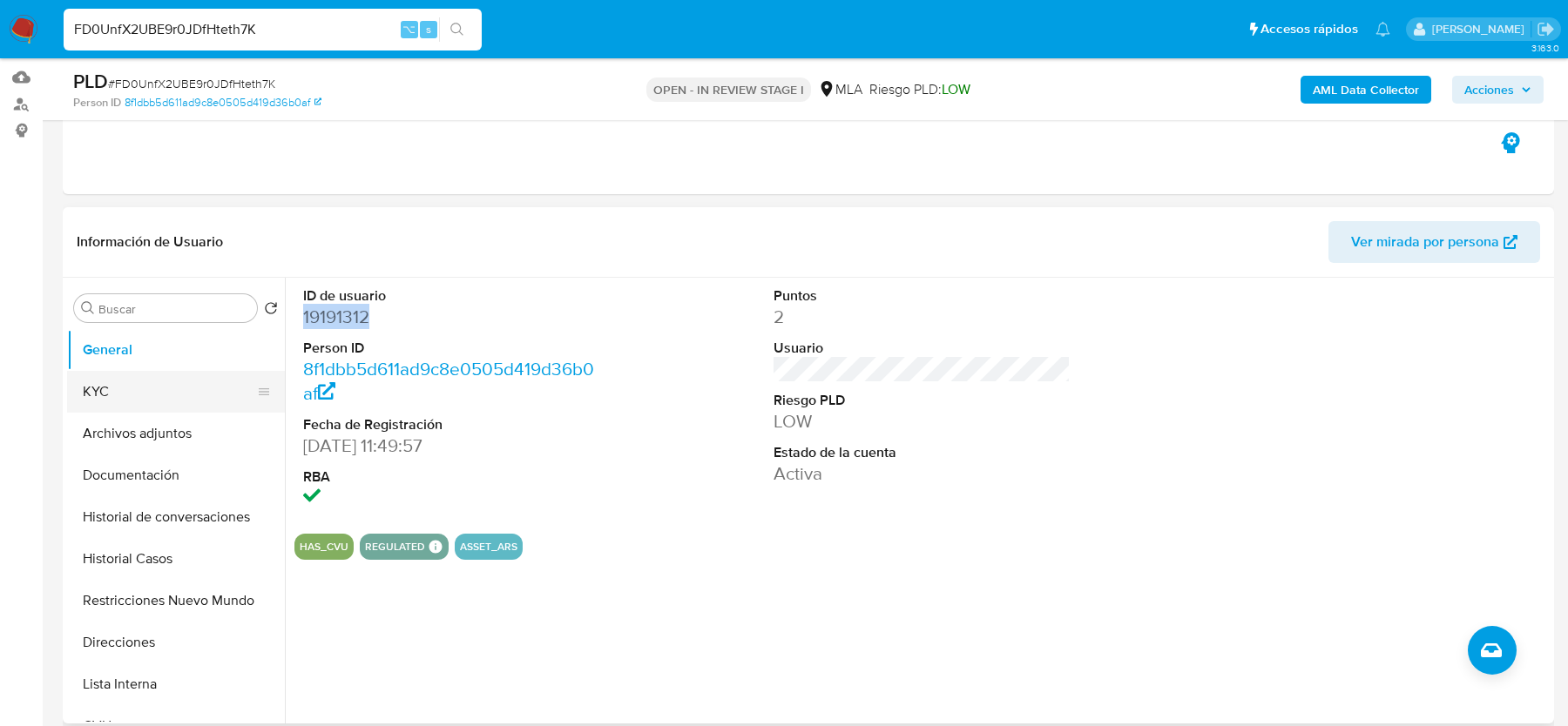
click at [131, 402] on button "KYC" at bounding box center [169, 392] width 203 height 42
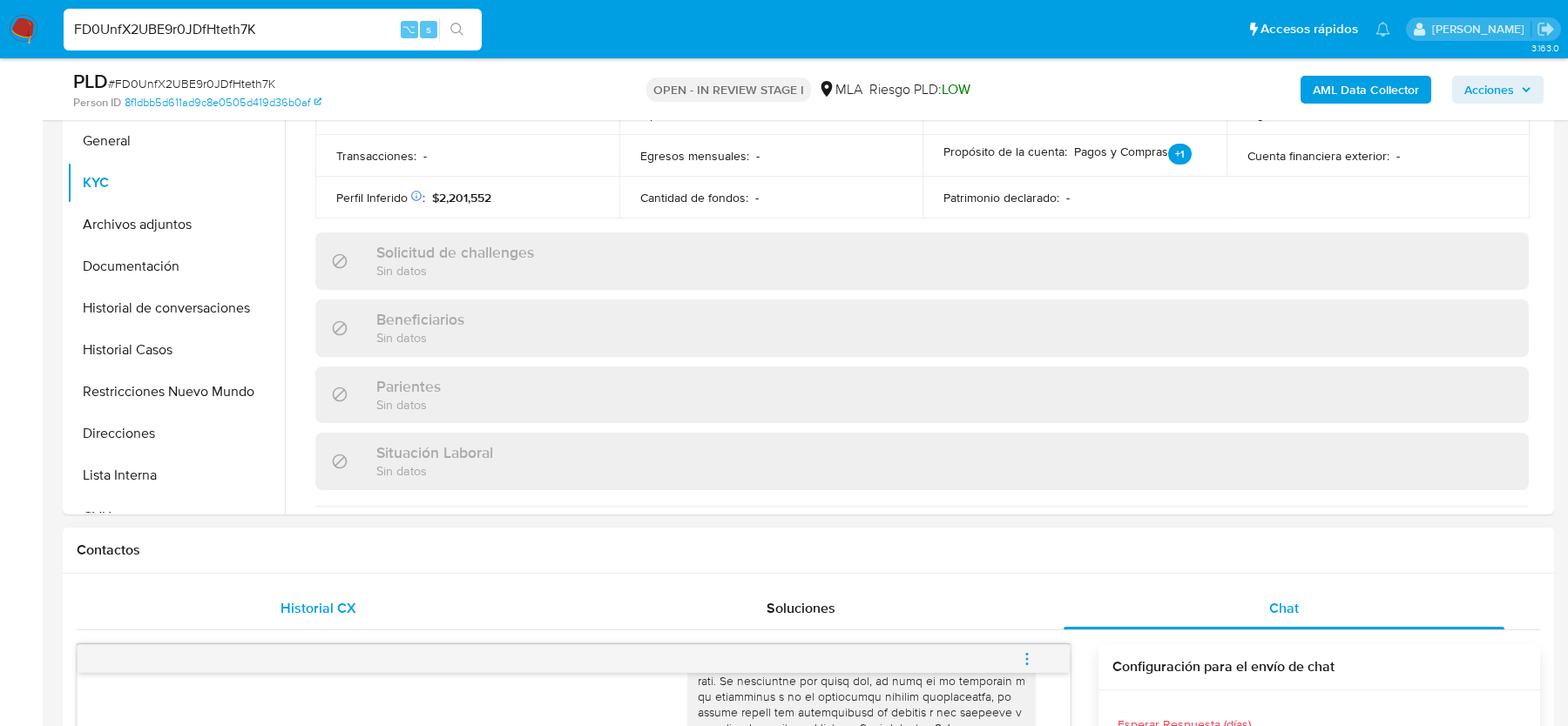
scroll to position [11, 0]
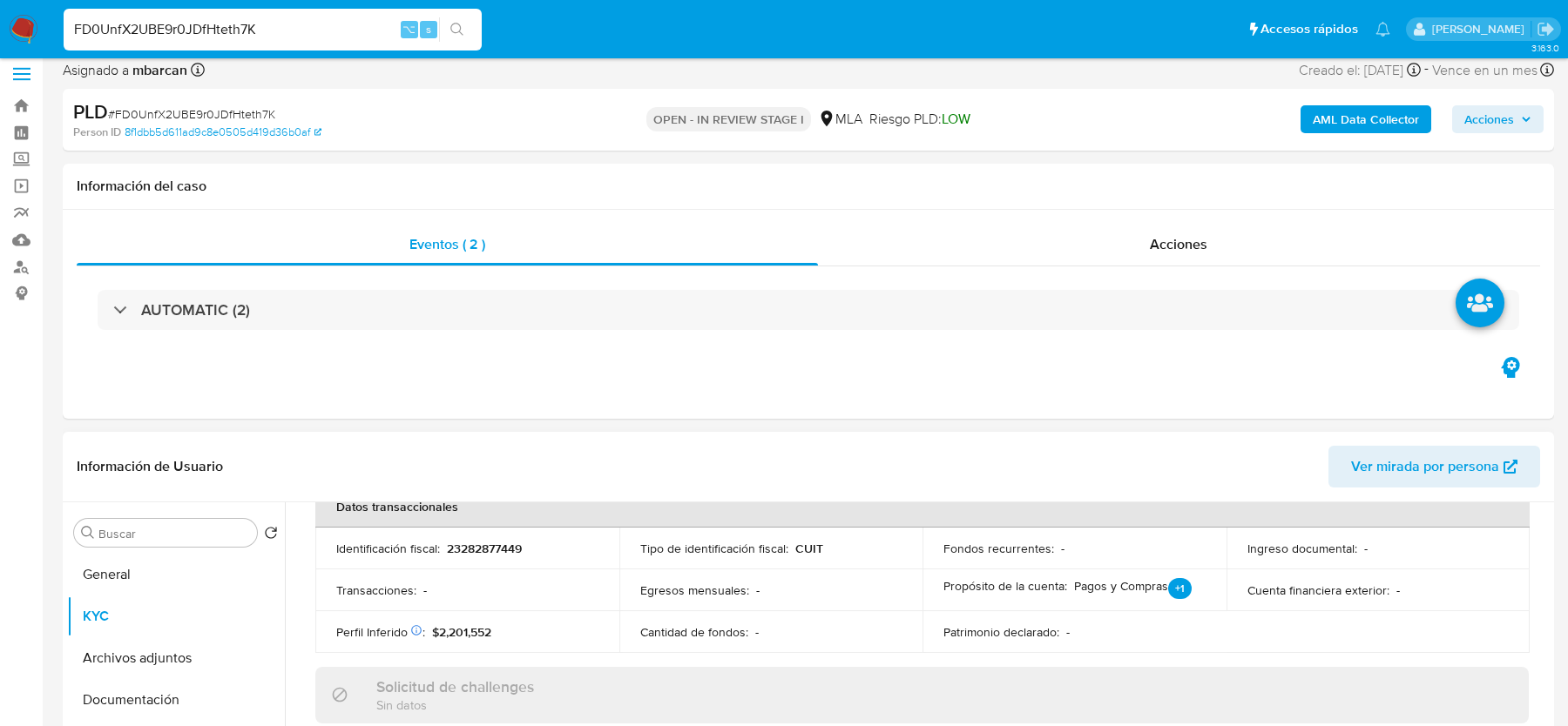
click at [483, 549] on p "23282877449" at bounding box center [484, 548] width 75 height 16
copy p "23282877449"
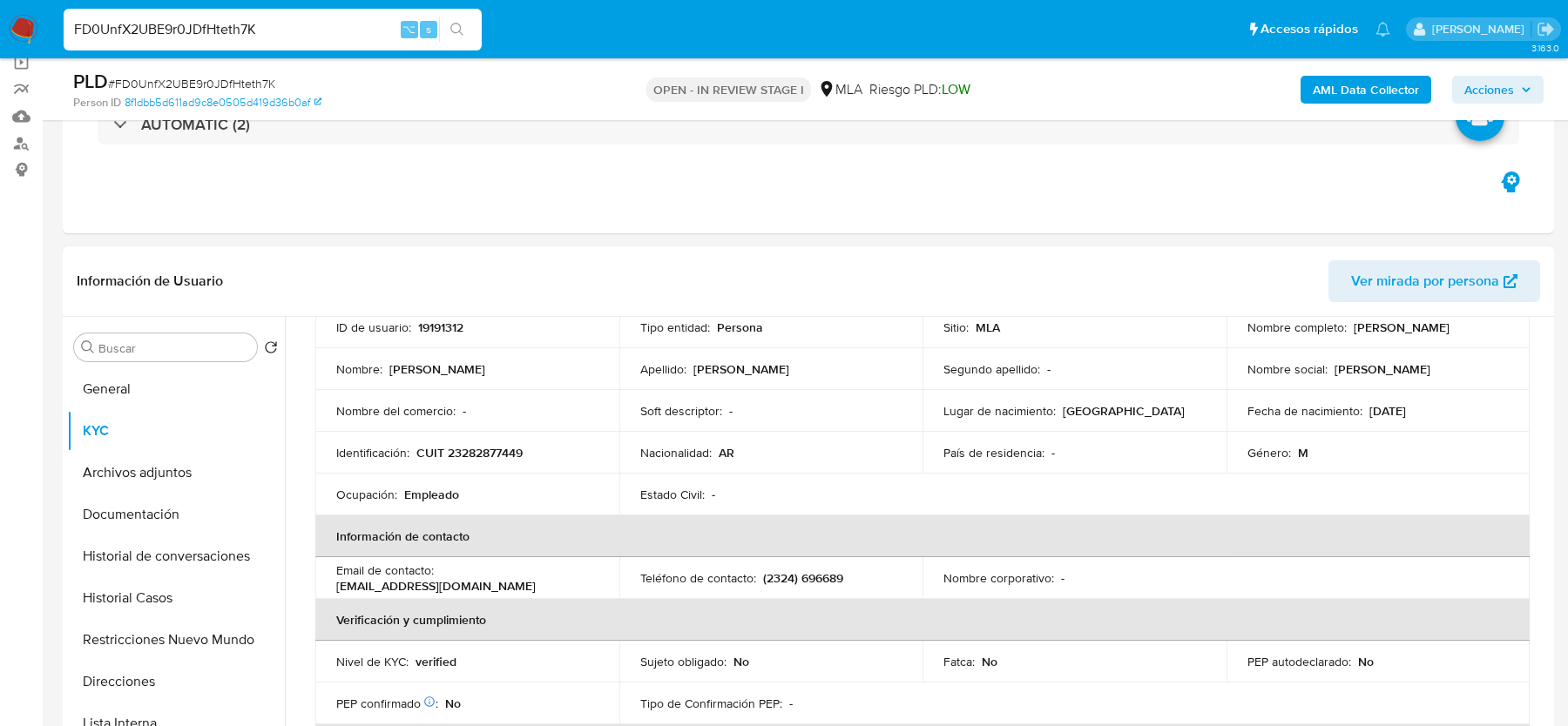
scroll to position [148, 0]
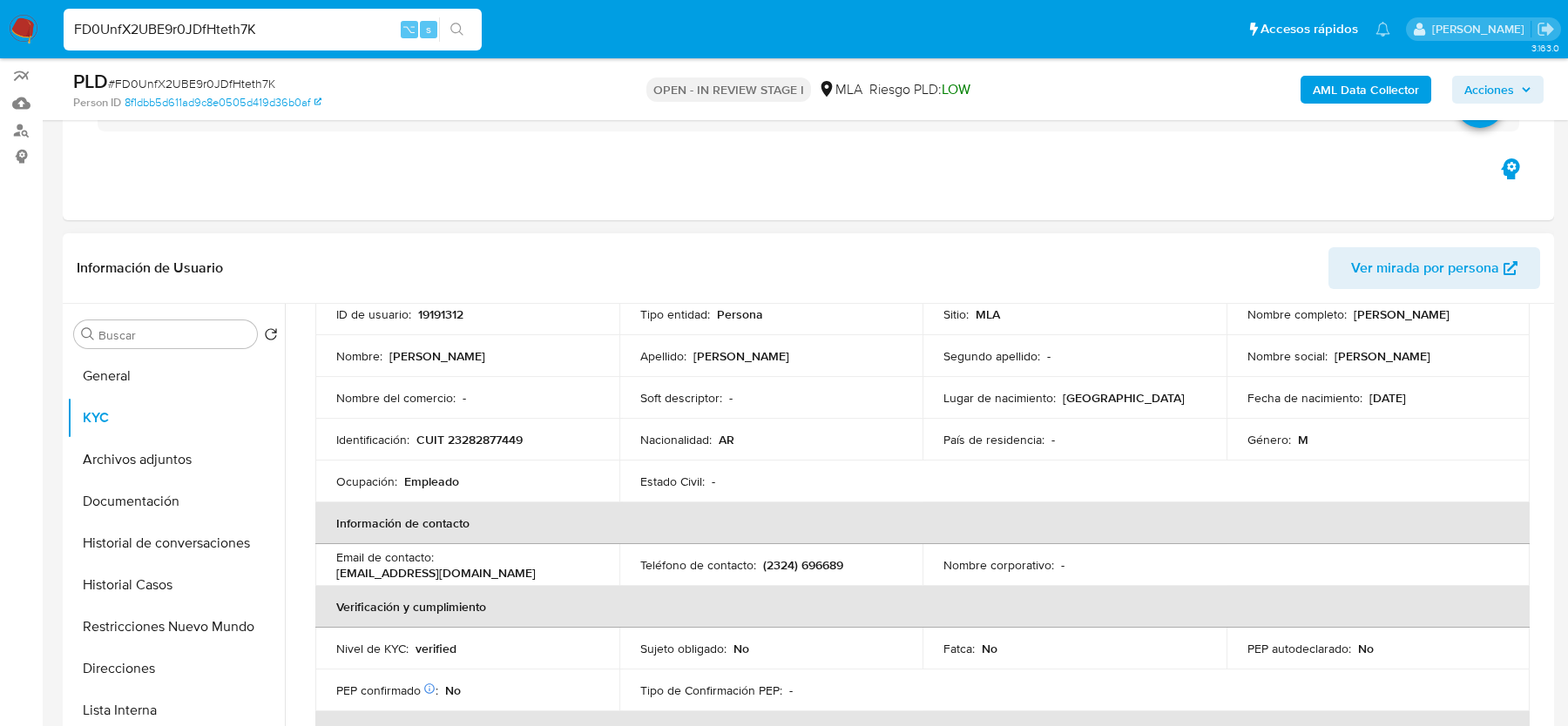
click at [493, 433] on p "CUIT 23282877449" at bounding box center [469, 440] width 106 height 16
copy p "23282877449"
click at [145, 457] on button "Archivos adjuntos" at bounding box center [169, 460] width 203 height 42
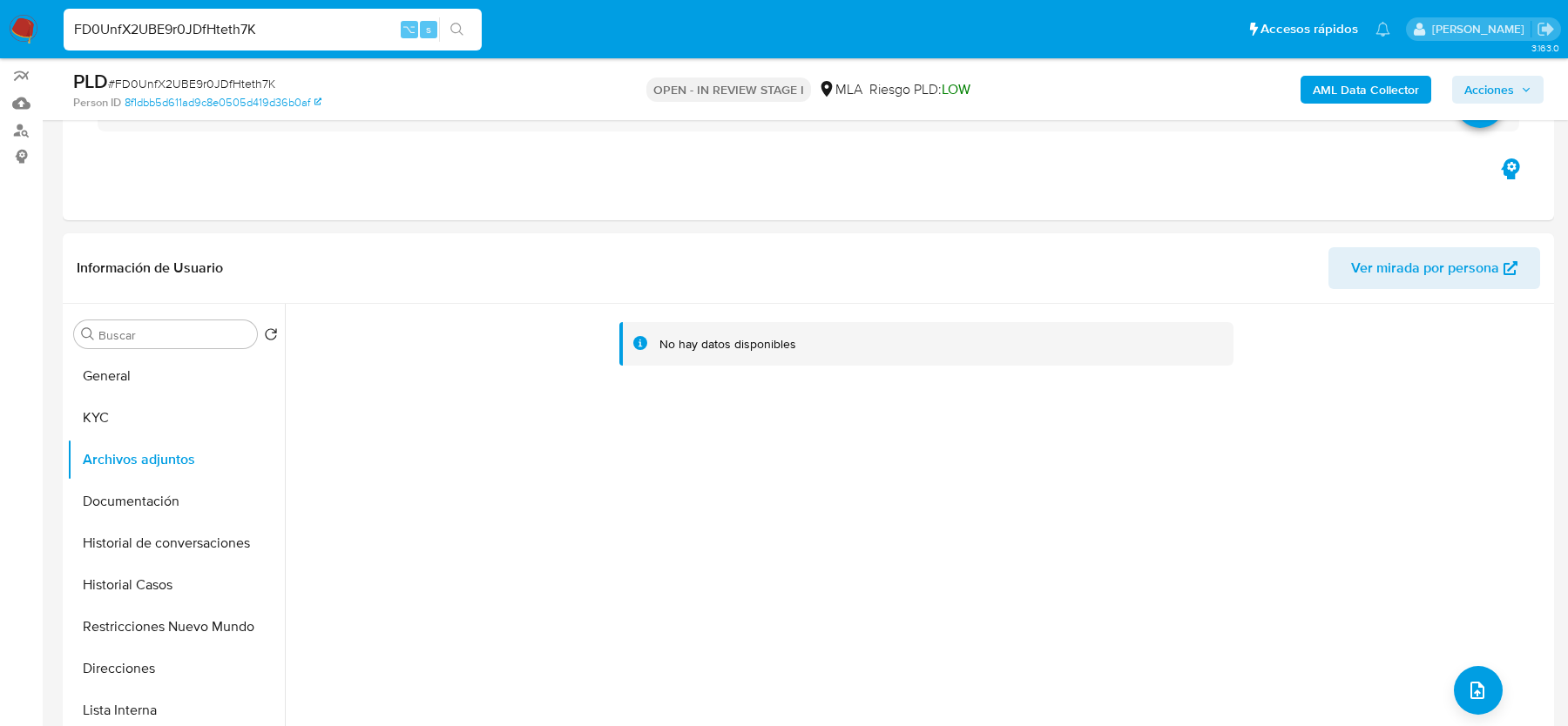
click at [1371, 83] on b "AML Data Collector" at bounding box center [1366, 89] width 106 height 28
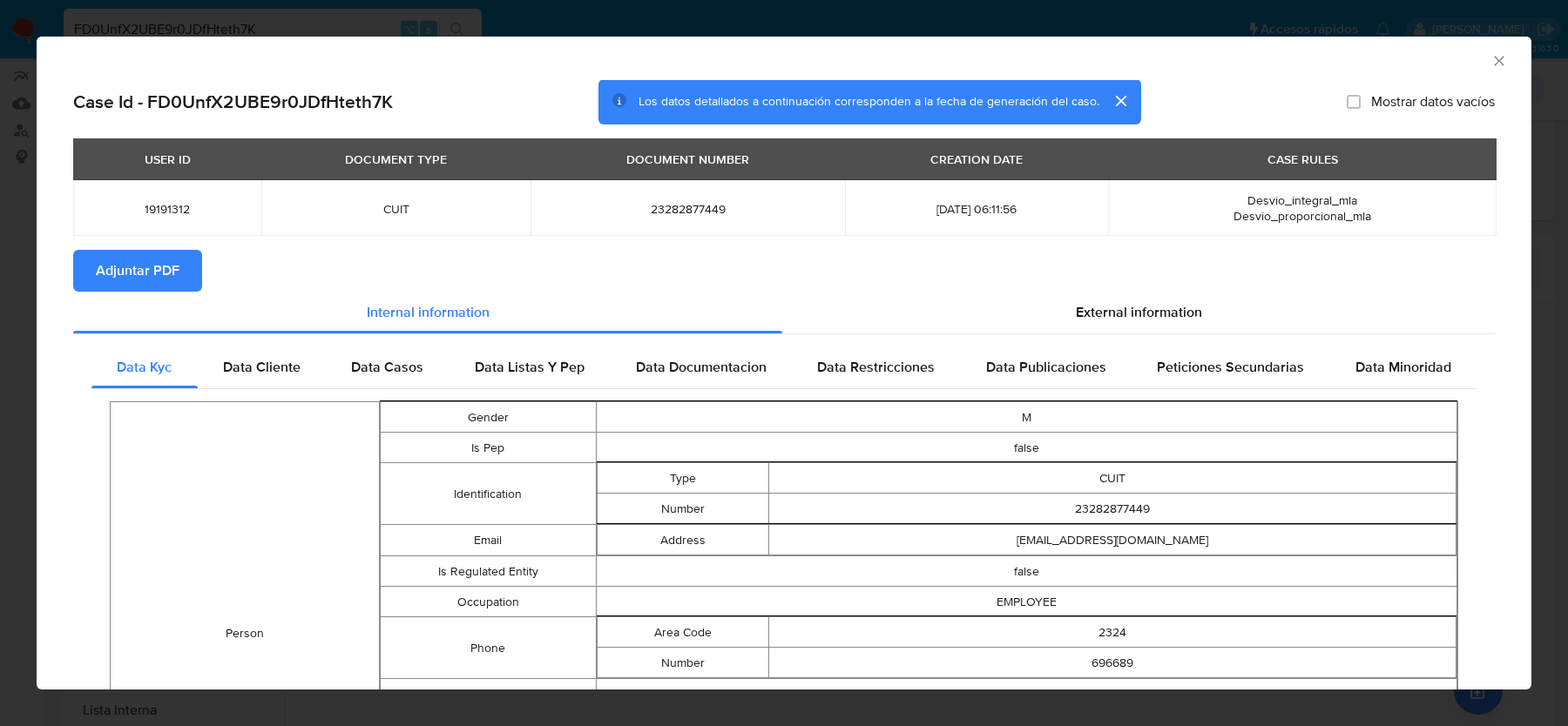
click at [187, 280] on button "Adjuntar PDF" at bounding box center [137, 271] width 129 height 42
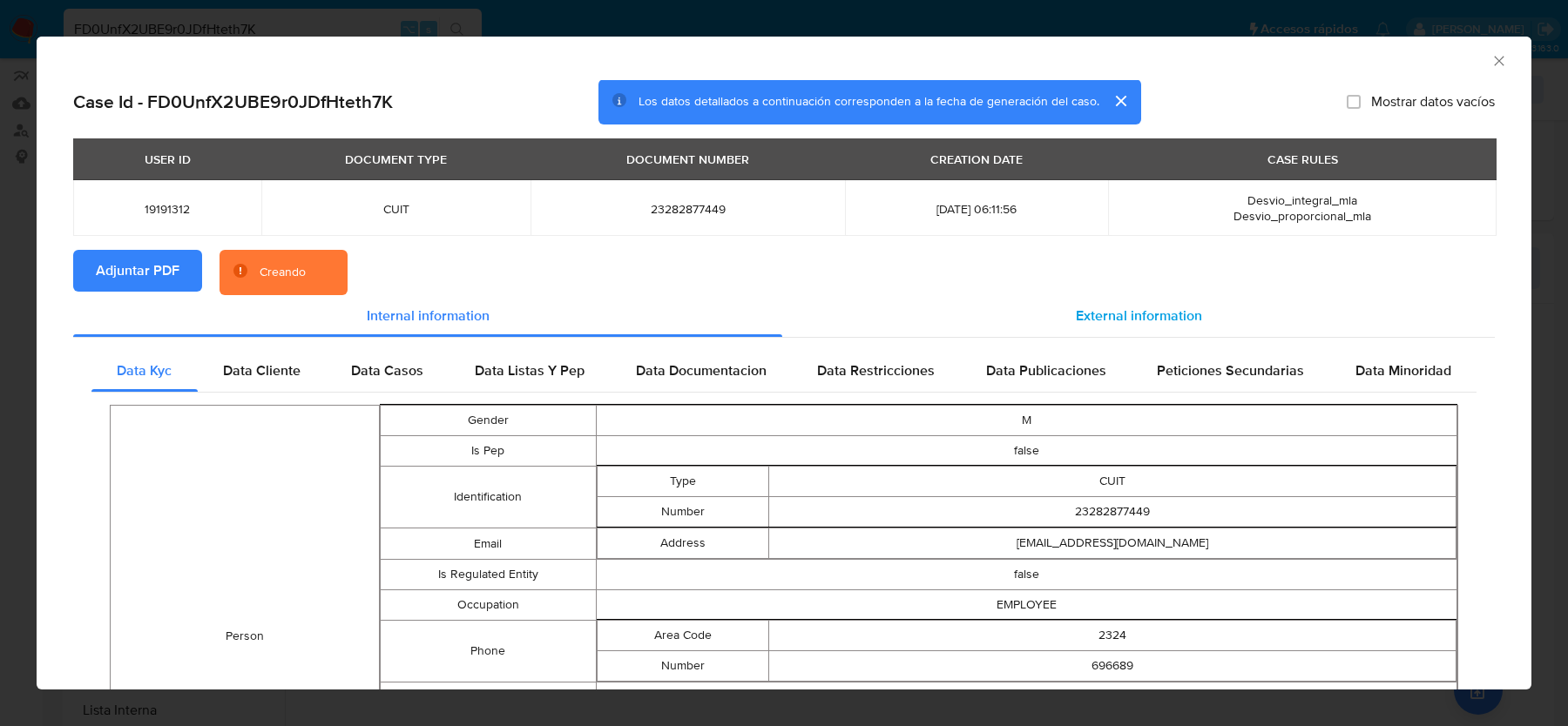
click at [1163, 312] on span "External information" at bounding box center [1138, 316] width 126 height 20
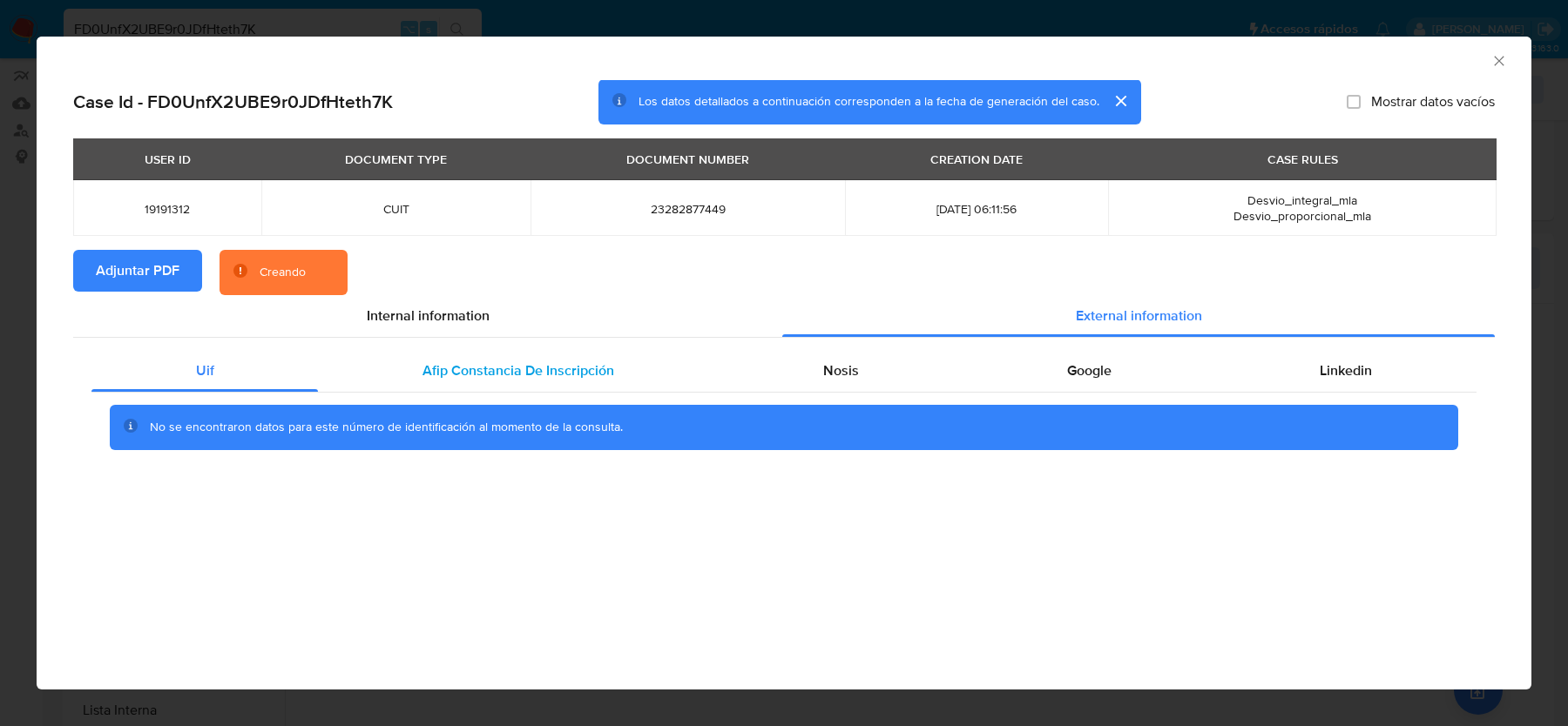
click at [443, 366] on span "Afip Constancia De Inscripción" at bounding box center [518, 370] width 192 height 20
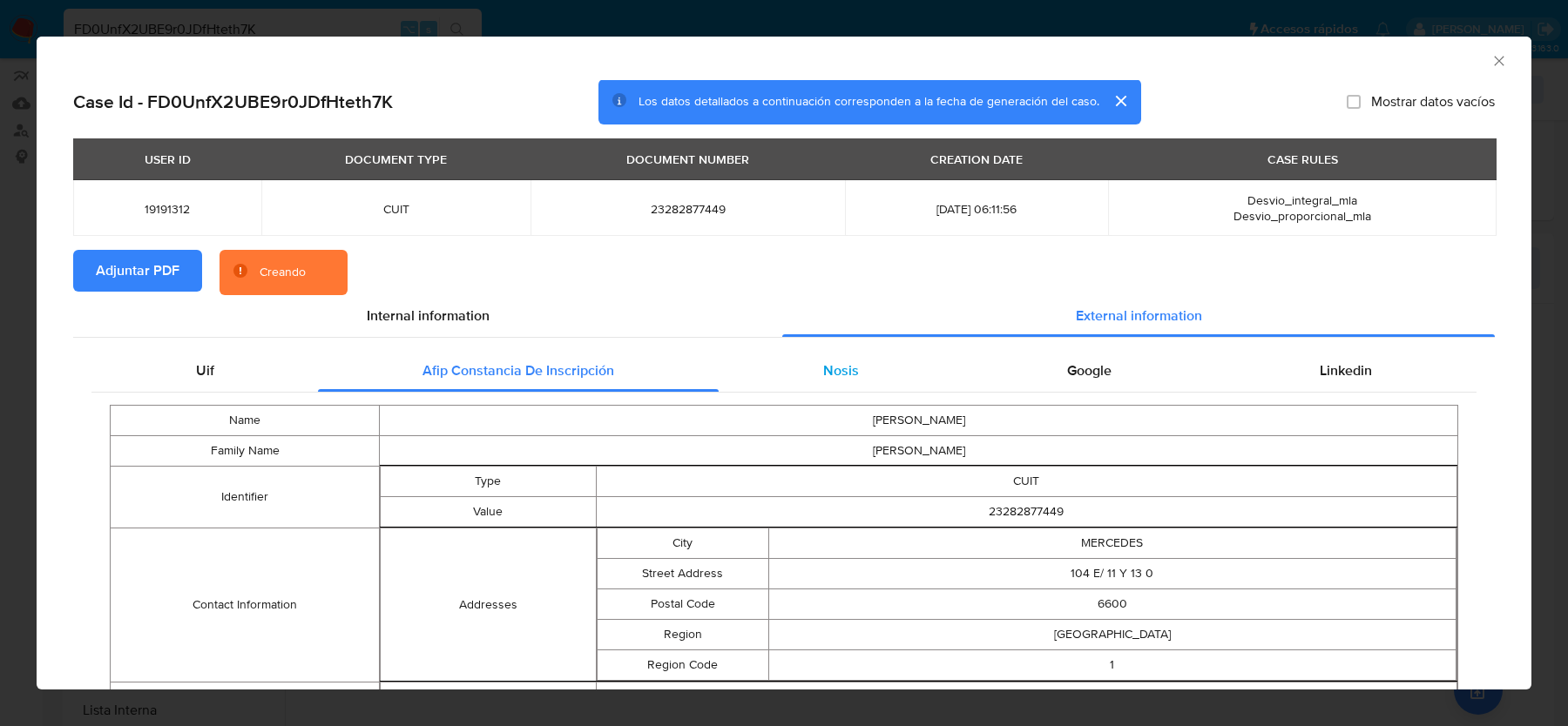
scroll to position [81, 0]
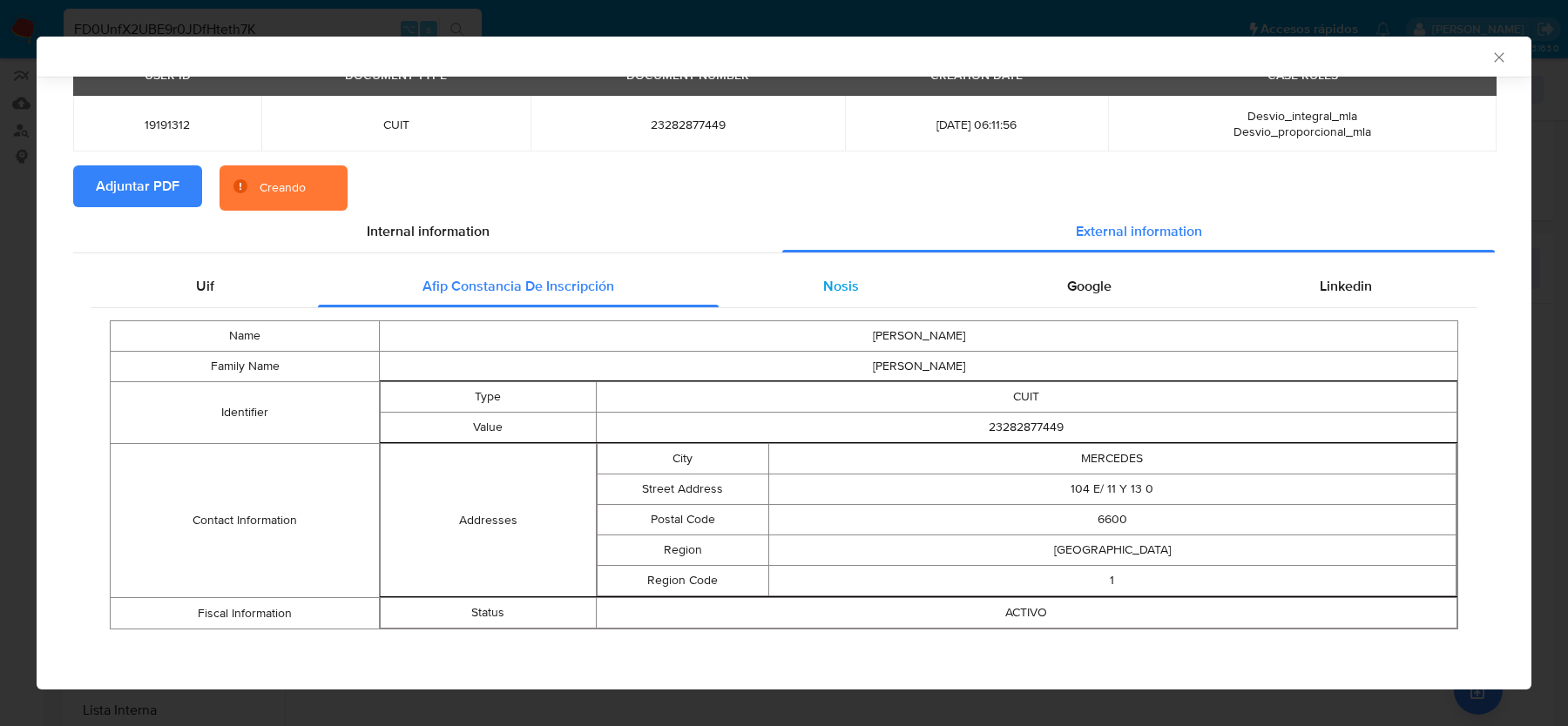
click at [832, 265] on div "Nosis" at bounding box center [840, 286] width 244 height 42
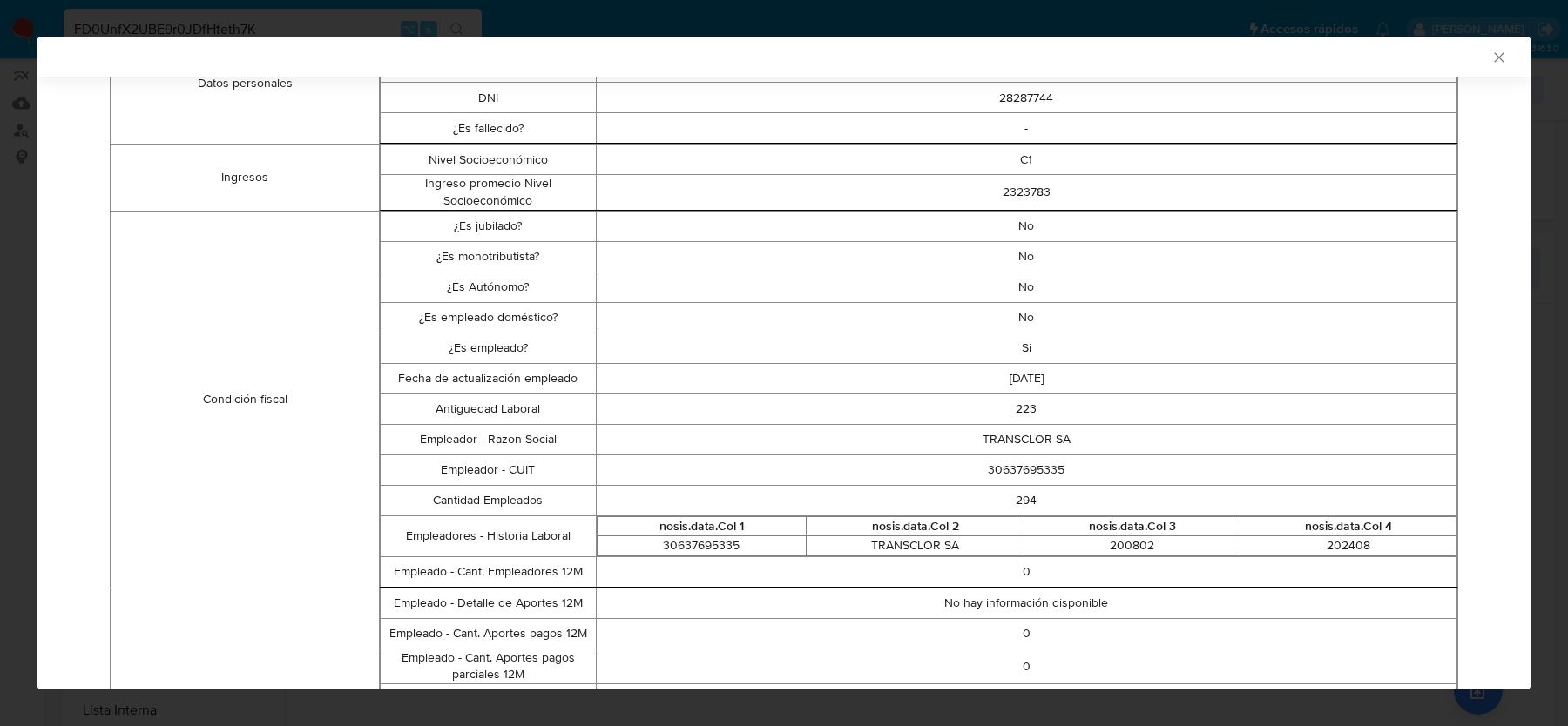
scroll to position [404, 0]
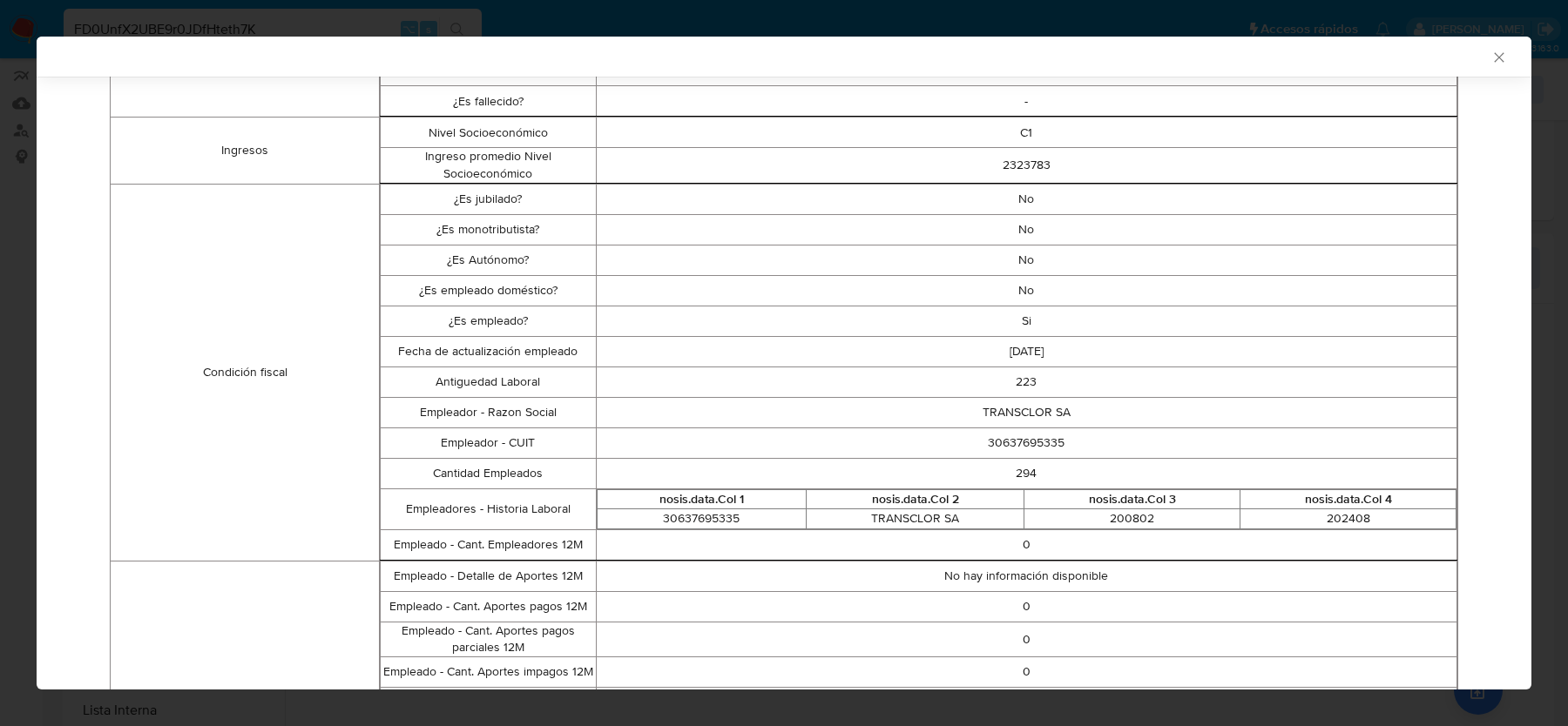
click at [1024, 439] on td "30637695335" at bounding box center [1026, 442] width 861 height 30
copy td "30637695335"
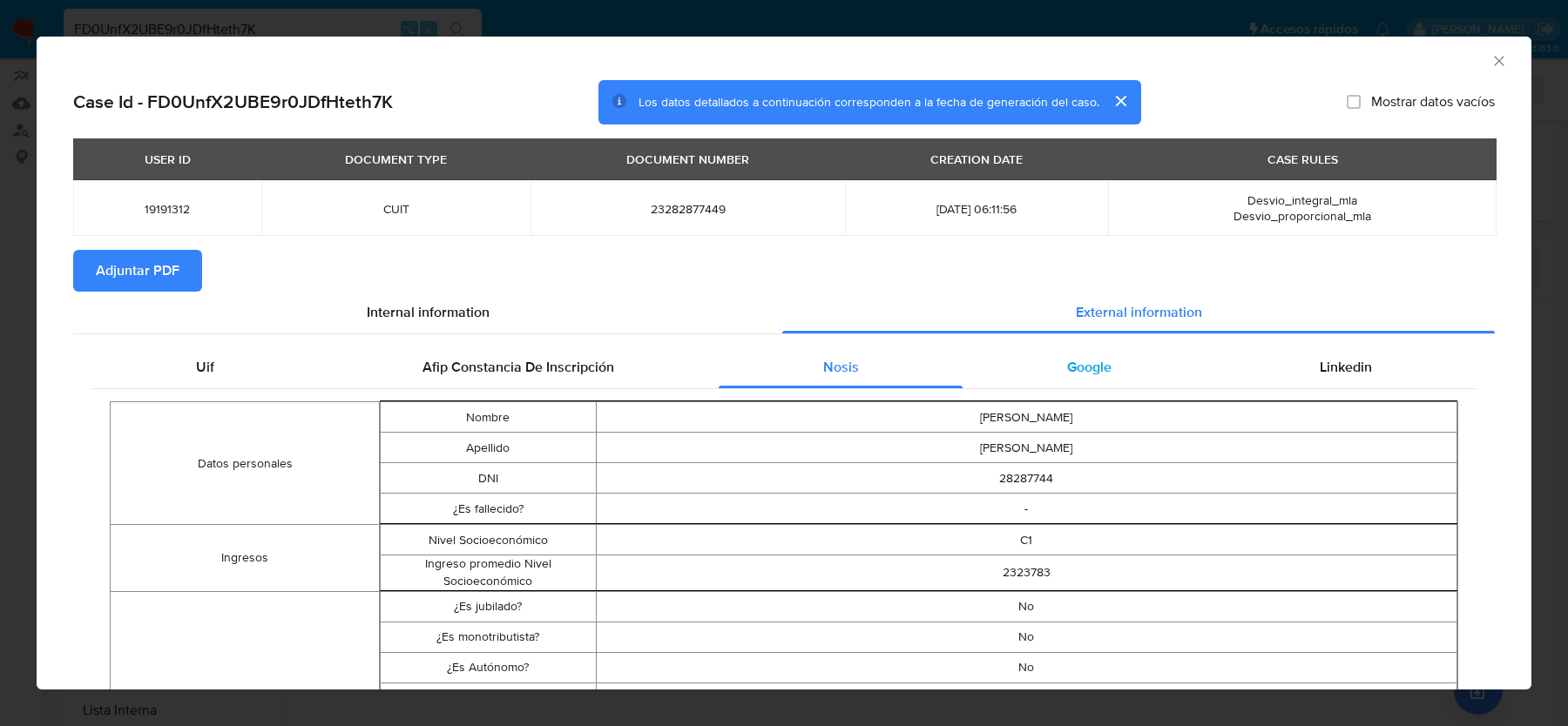
click at [1022, 356] on div "Google" at bounding box center [1088, 368] width 253 height 42
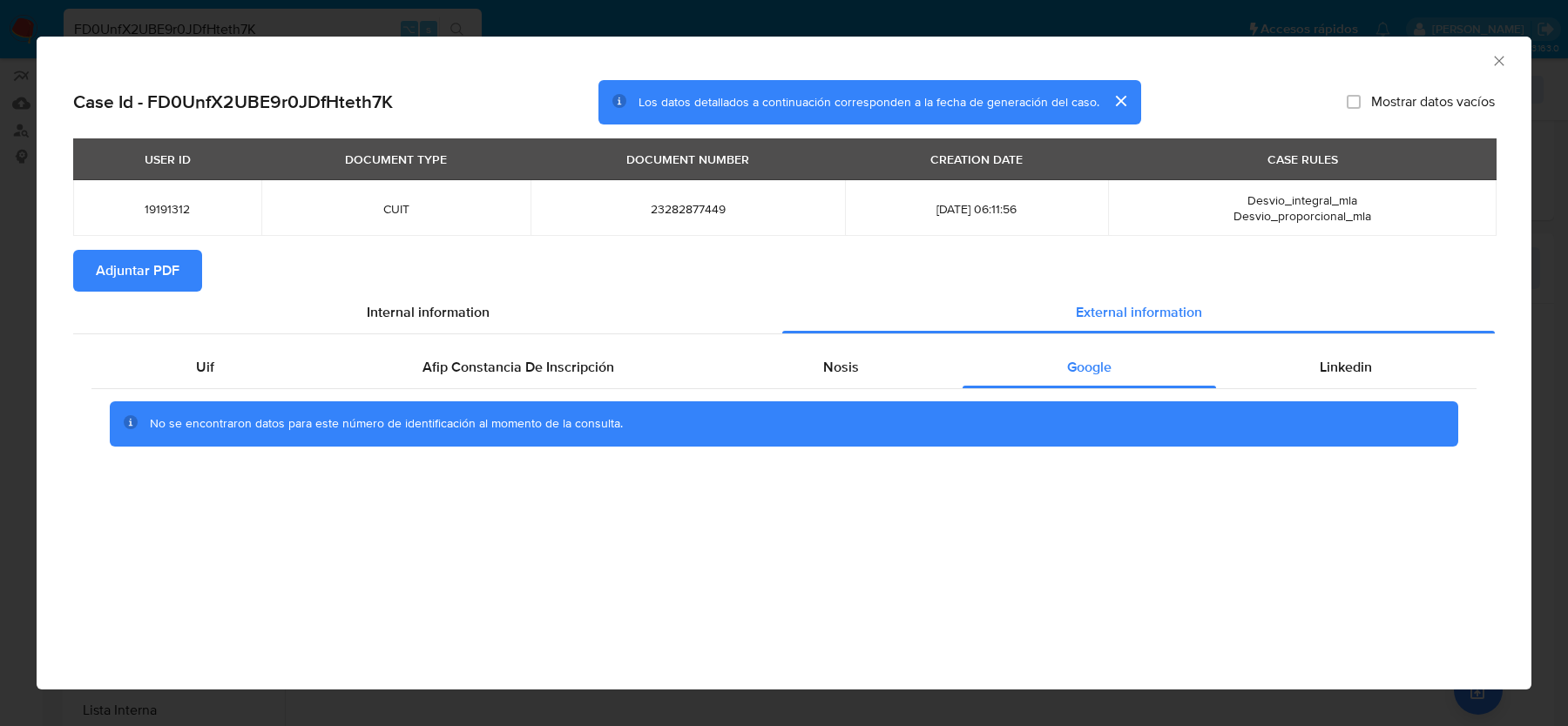
click at [1328, 410] on div "No se encontraron datos para este número de identificación al momento de la con…" at bounding box center [784, 424] width 1348 height 46
click at [1328, 377] on div "Linkedin" at bounding box center [1346, 368] width 261 height 42
click at [1501, 55] on icon "Cerrar ventana" at bounding box center [1499, 60] width 17 height 17
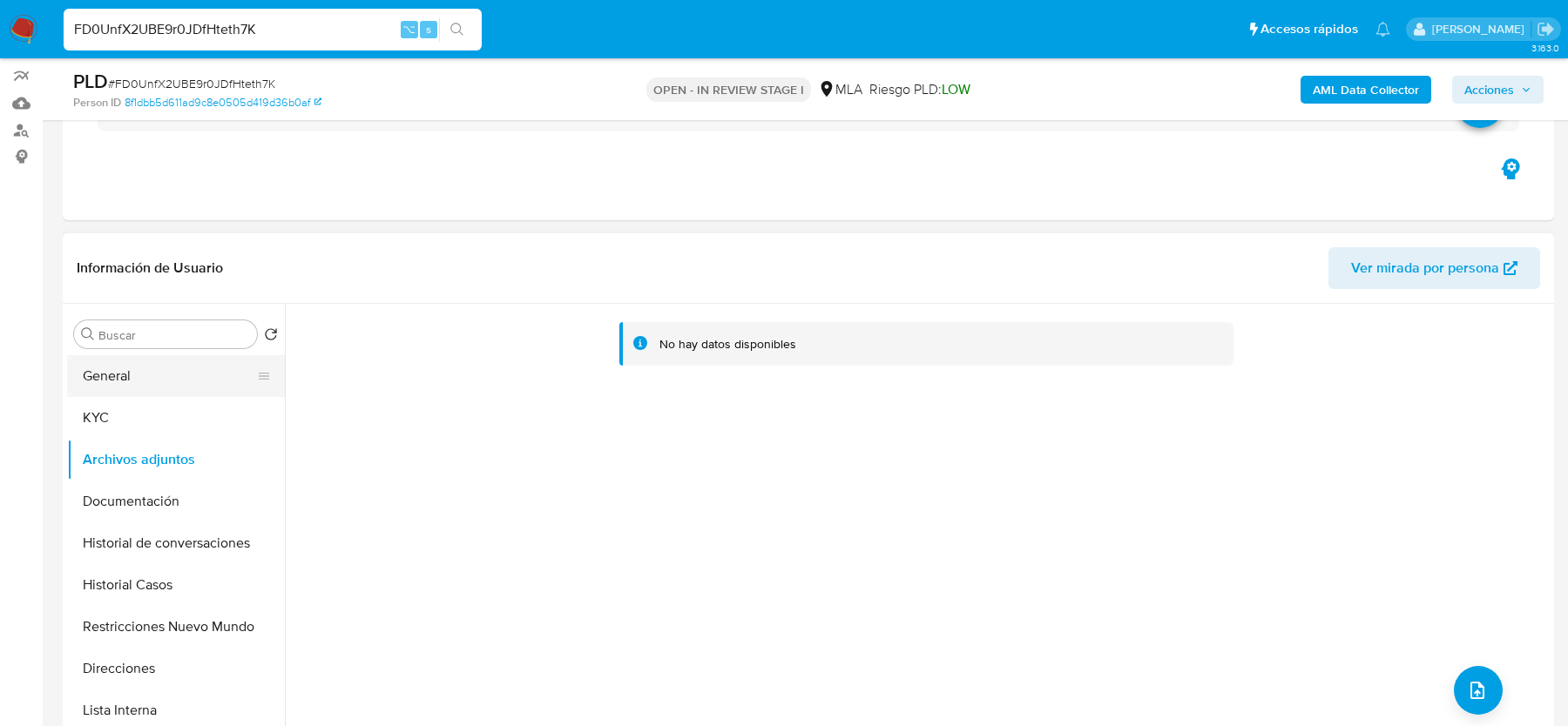
click at [133, 373] on button "General" at bounding box center [169, 377] width 203 height 42
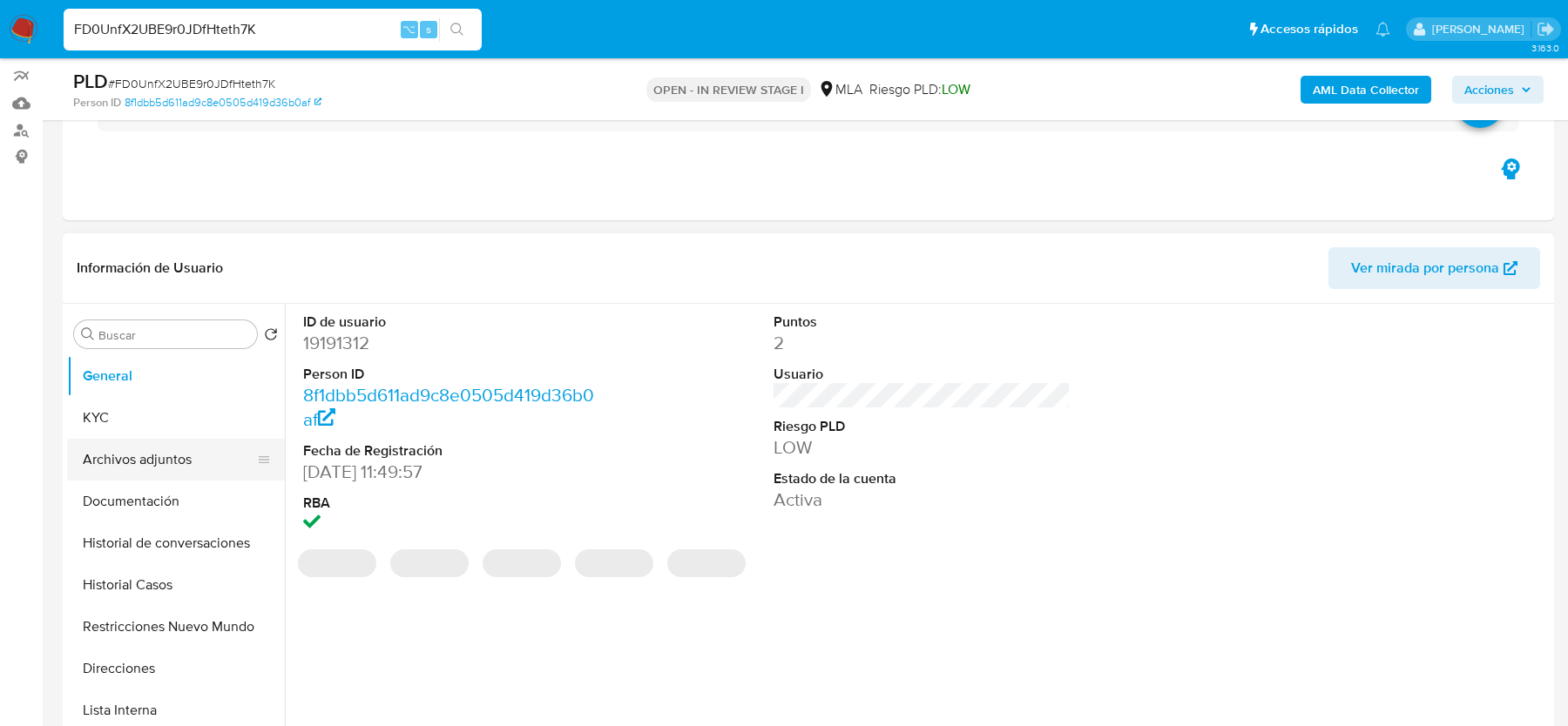
click at [135, 453] on button "Archivos adjuntos" at bounding box center [169, 460] width 203 height 42
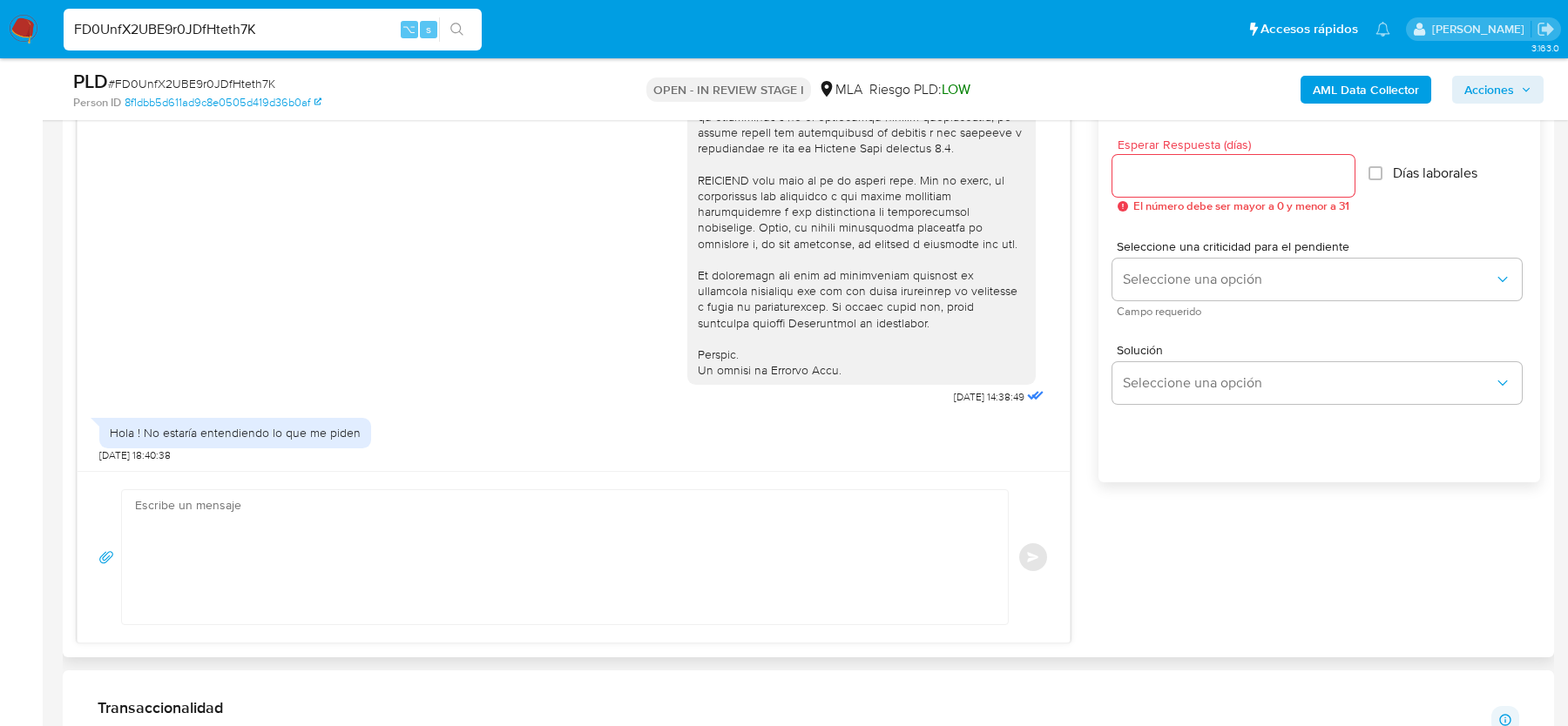
scroll to position [968, 0]
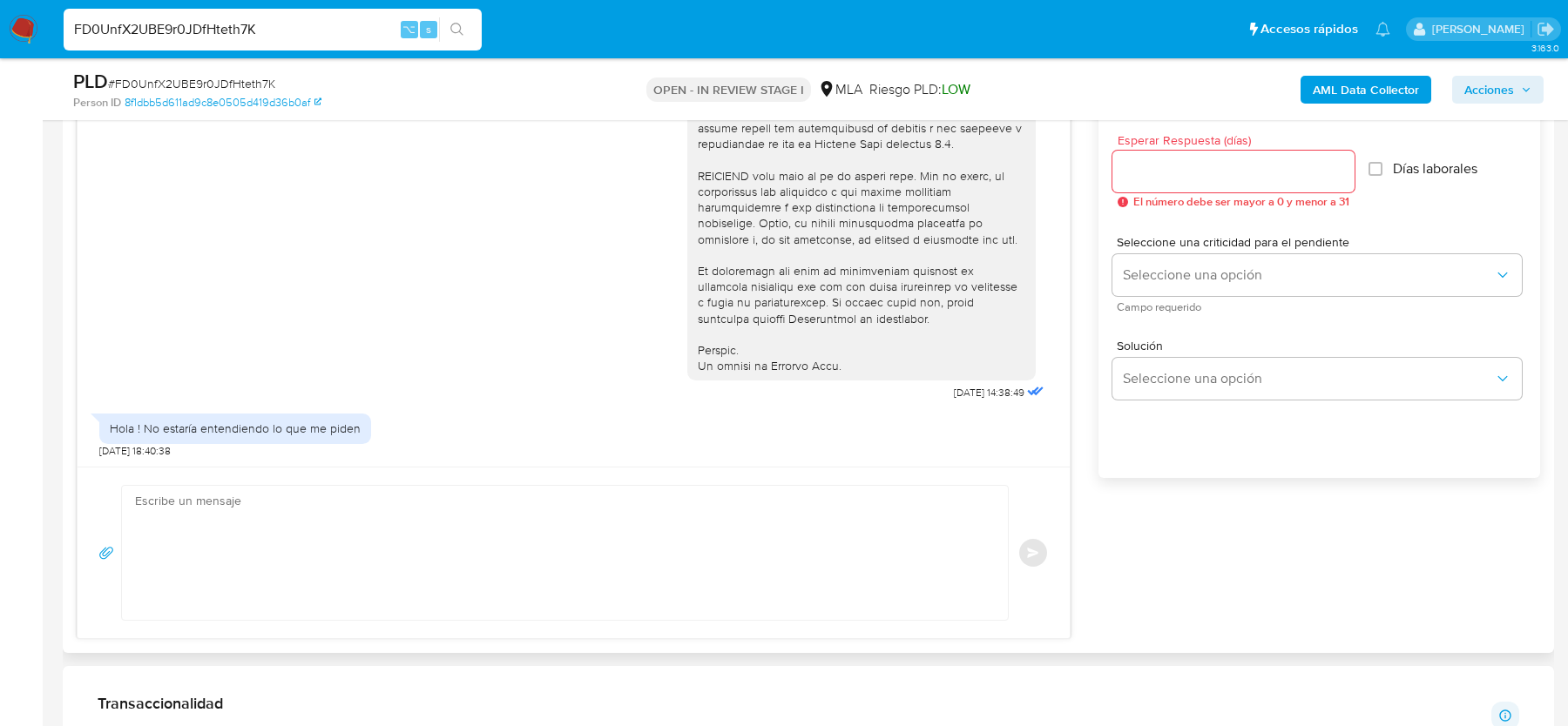
click at [419, 588] on textarea at bounding box center [560, 553] width 851 height 134
paste textarea "Hola, Gracias por tu respuesta. Al respecto, ¿podrías enviarnos lo siguiente? 1…"
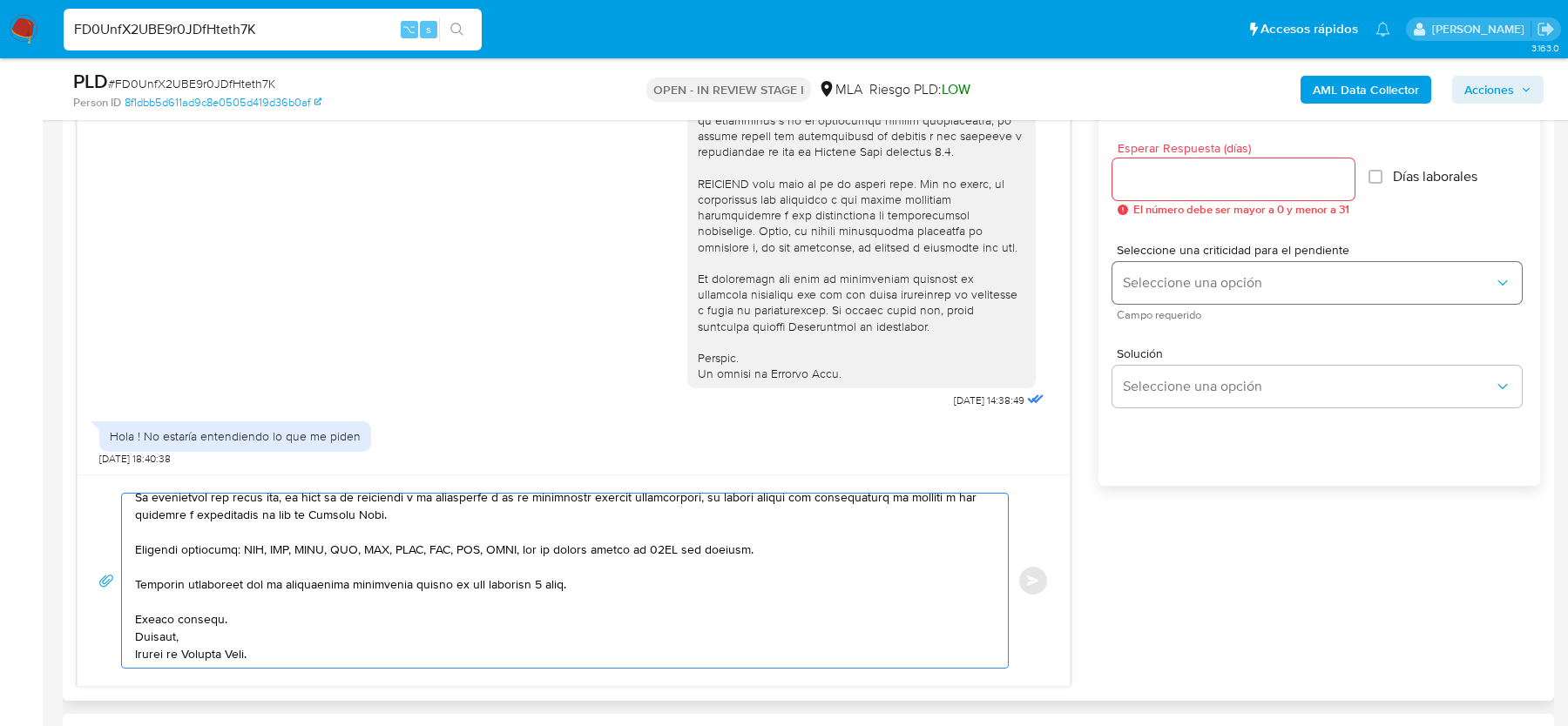
scroll to position [933, 0]
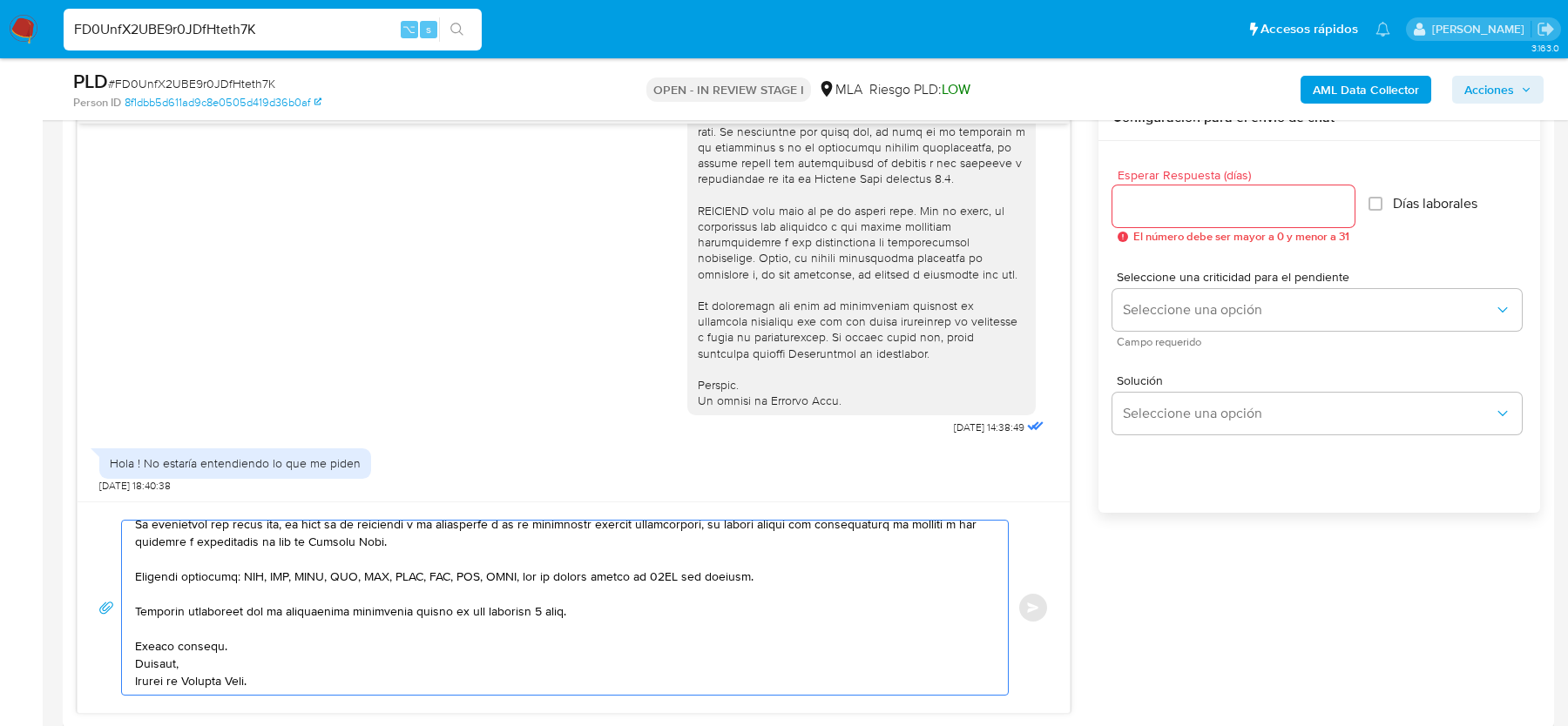
type textarea "Hola, Gracias por tu respuesta. Al respecto, ¿podrías enviarnos lo siguiente? 1…"
click at [1157, 205] on input "Esperar Respuesta (días)" at bounding box center [1232, 206] width 242 height 23
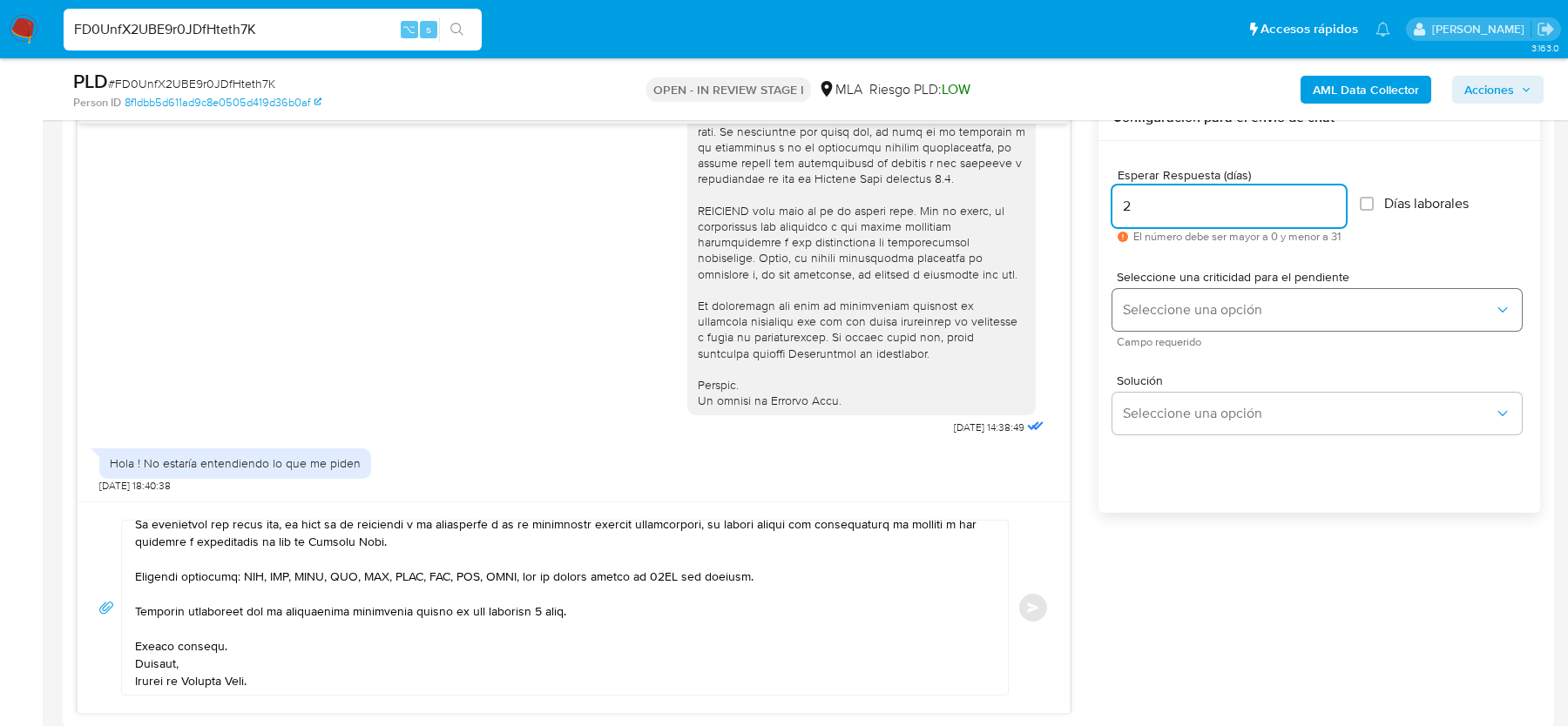
type input "2"
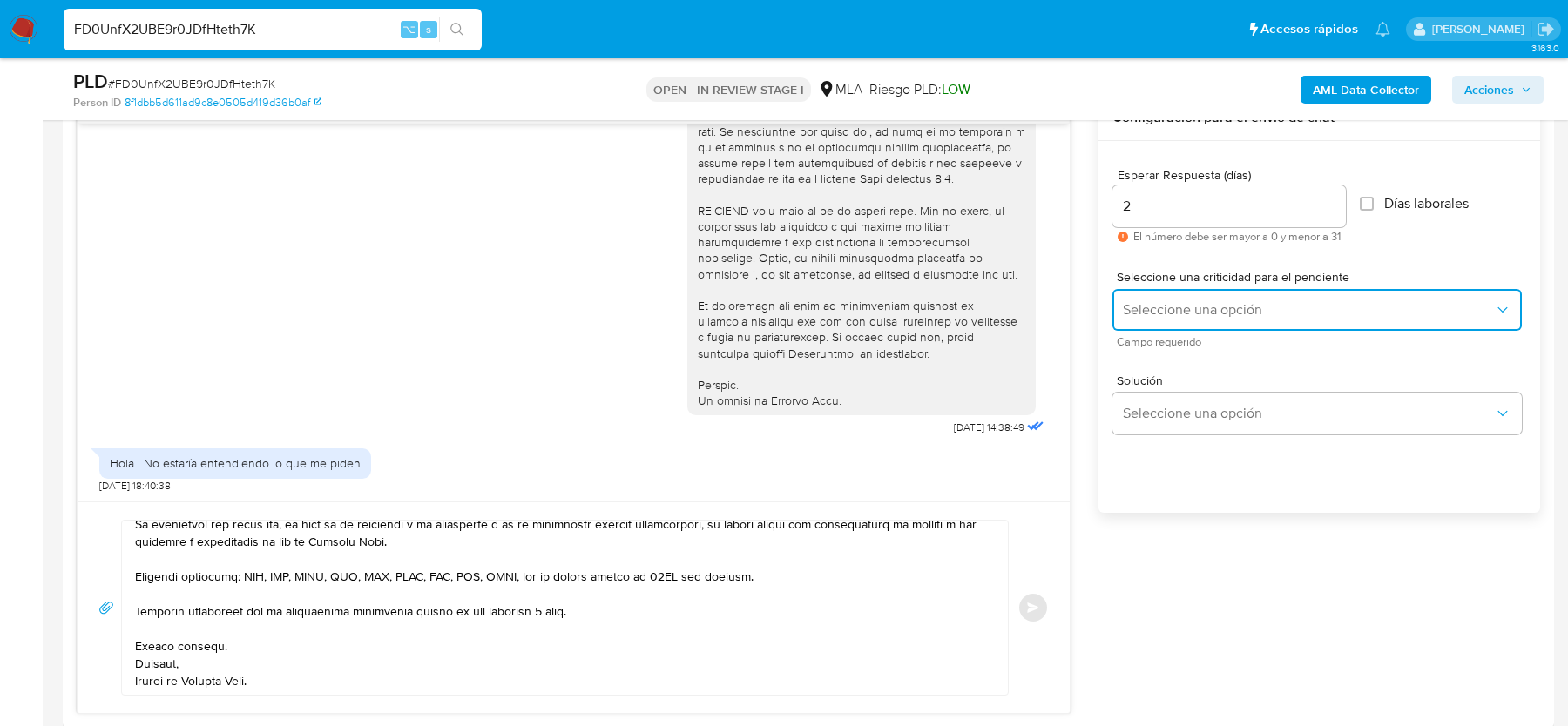
click at [1158, 314] on span "Seleccione una opción" at bounding box center [1308, 309] width 371 height 17
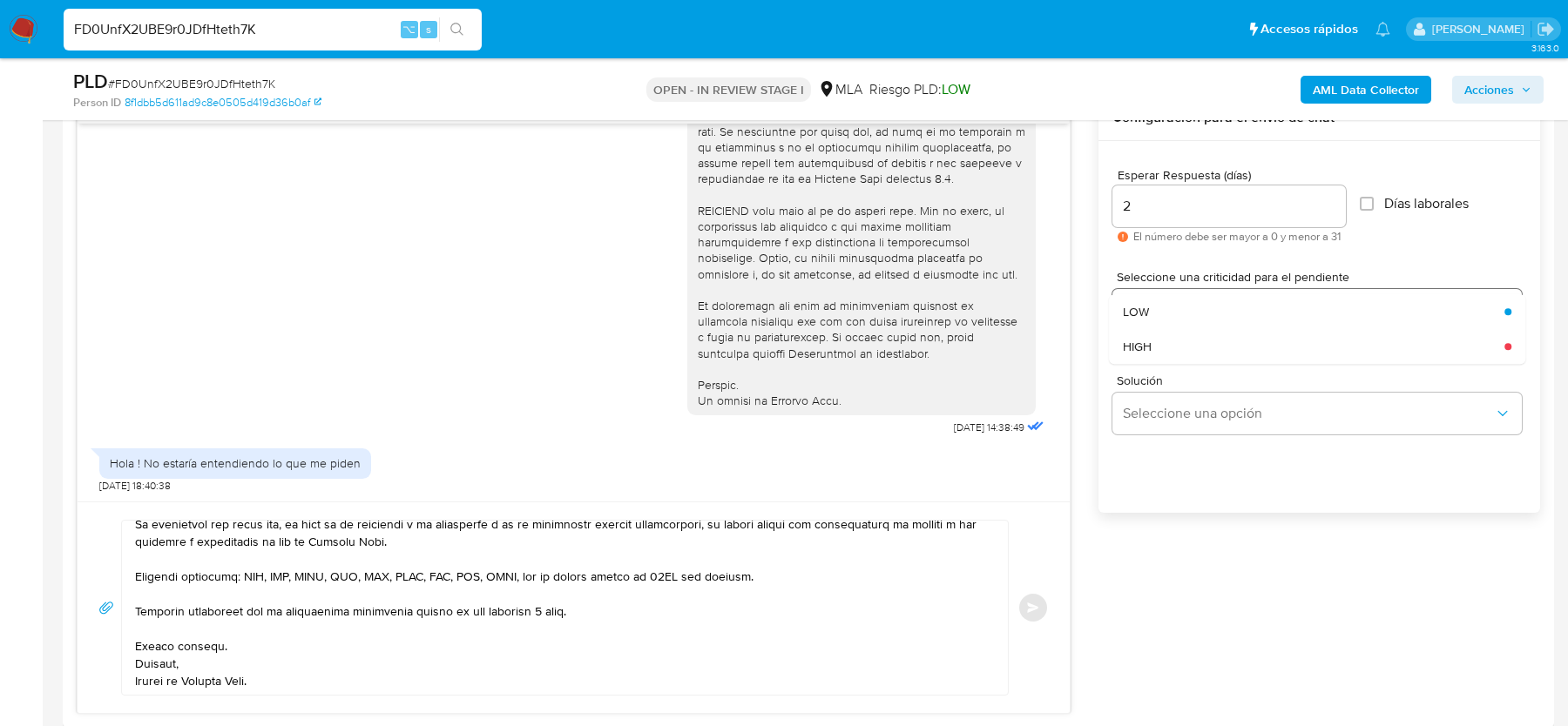
click at [1154, 346] on div "HIGH" at bounding box center [1308, 347] width 371 height 35
click at [1033, 603] on span "Enviar" at bounding box center [1033, 607] width 12 height 10
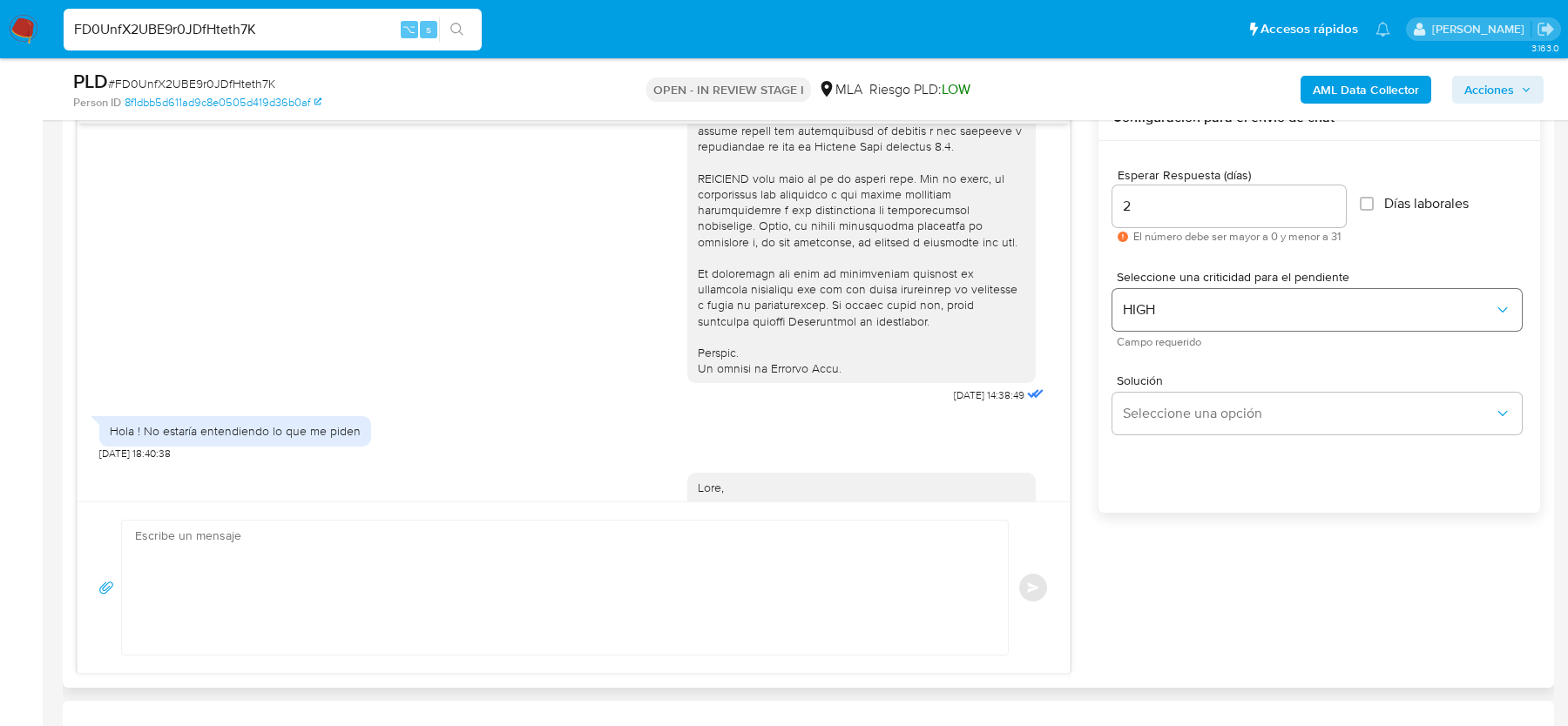
scroll to position [1252, 0]
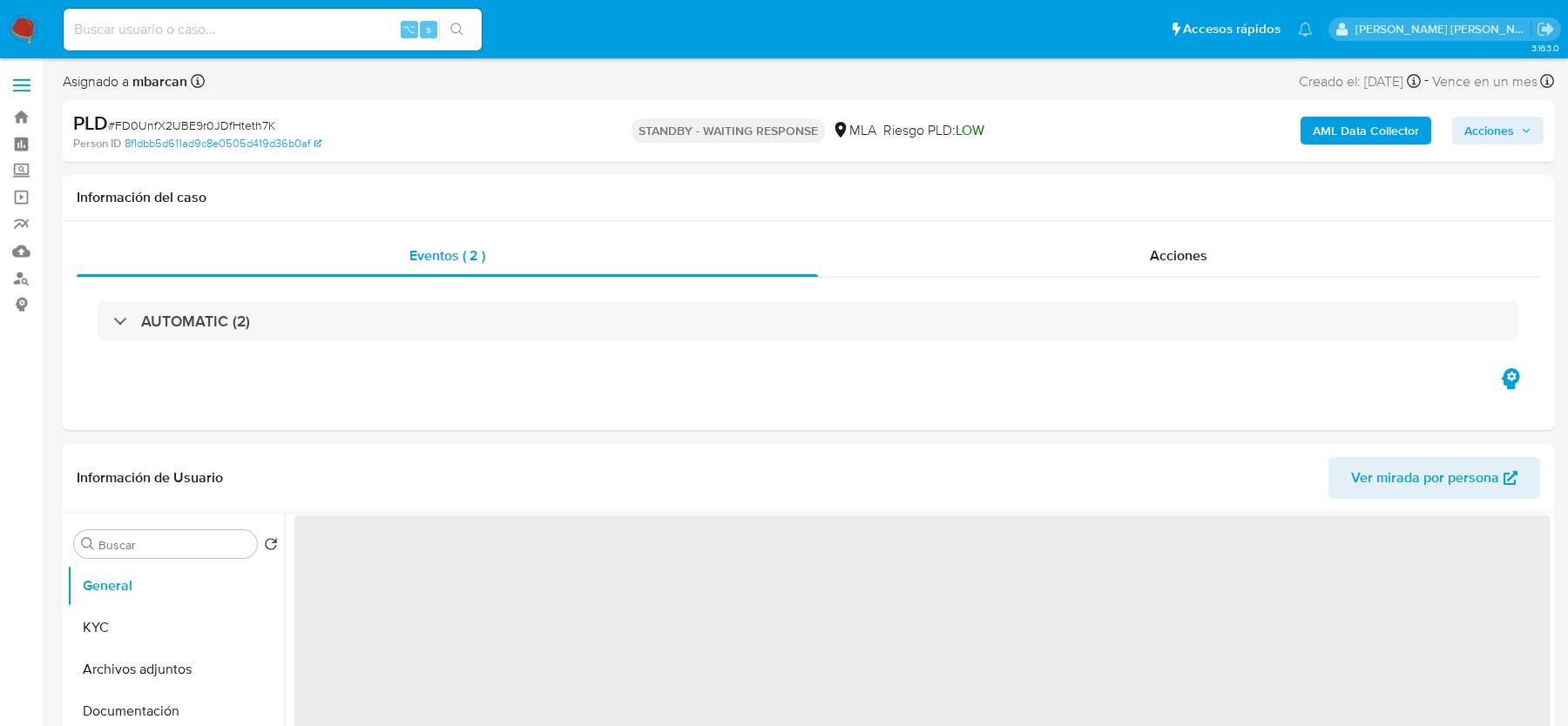
select select "10"
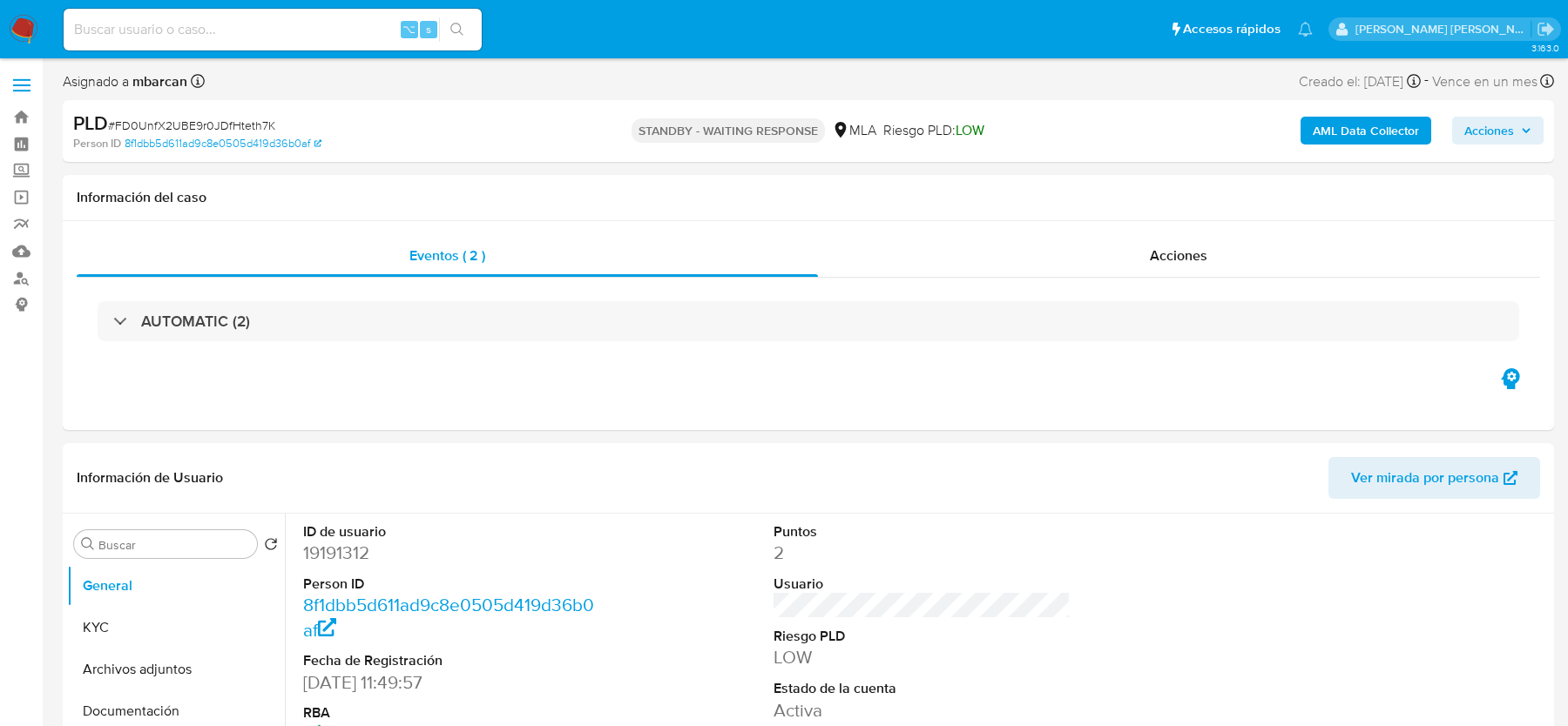
click at [98, 27] on input at bounding box center [273, 29] width 418 height 23
paste input "S6zaBSdCODh1qobjimo5VhFR"
type input "S6zaBSdCODh1qobjimo5VhFR"
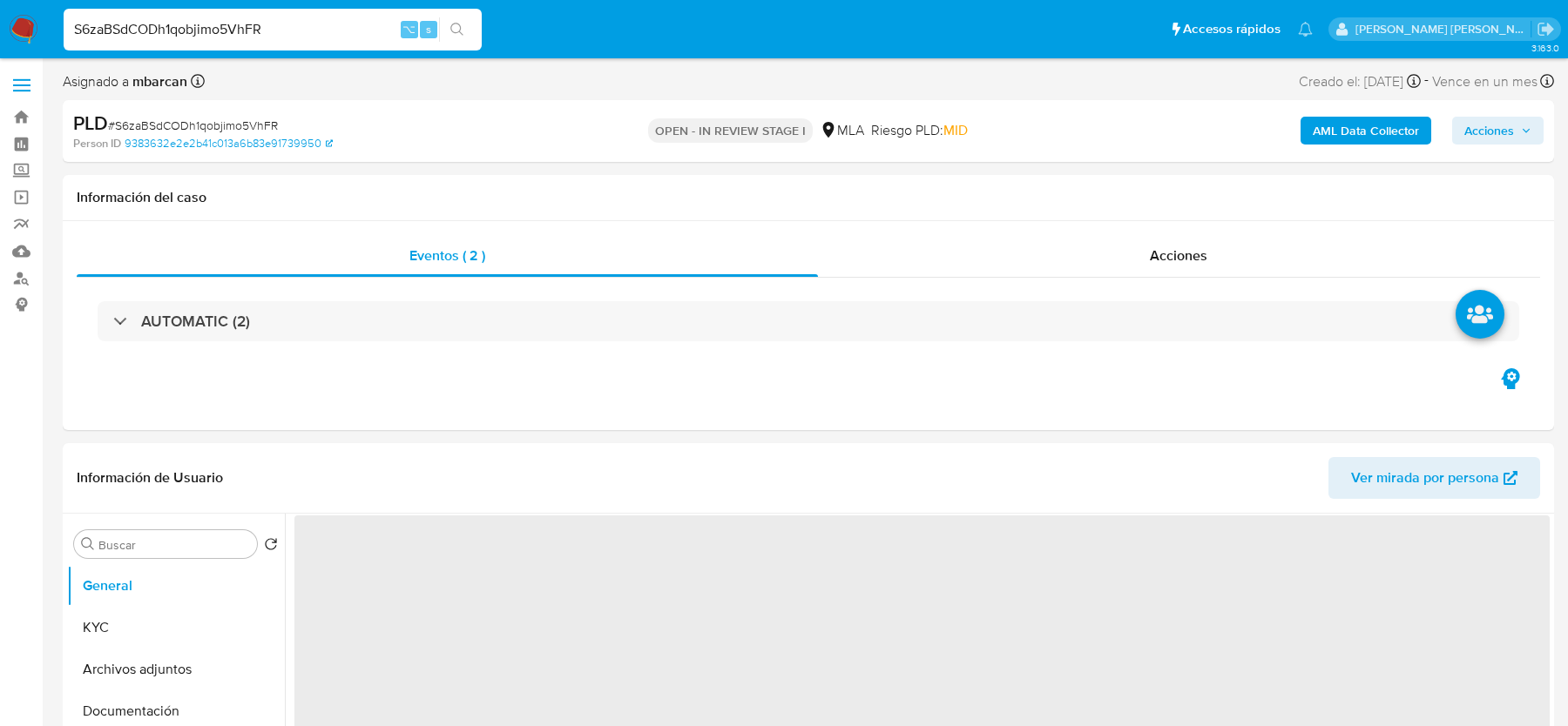
select select "10"
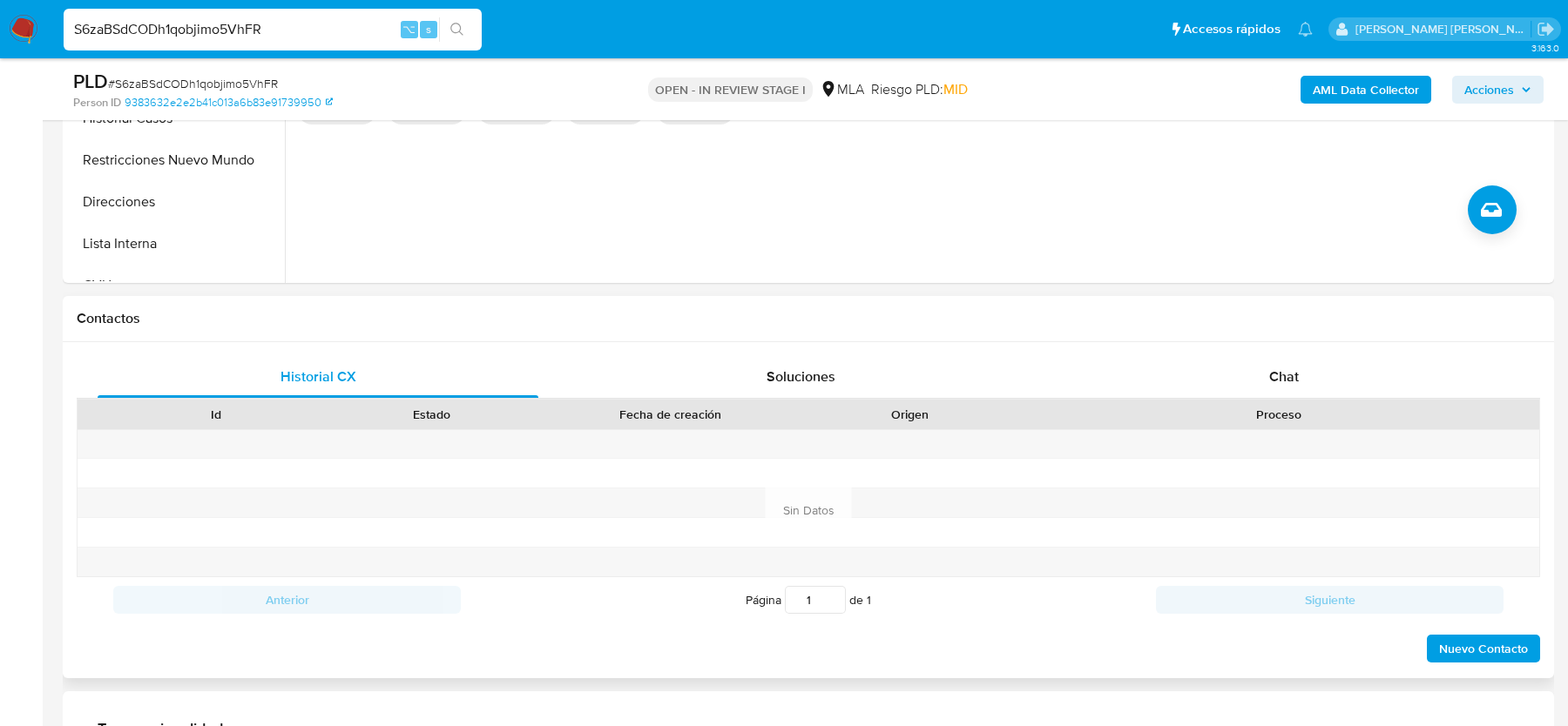
scroll to position [675, 0]
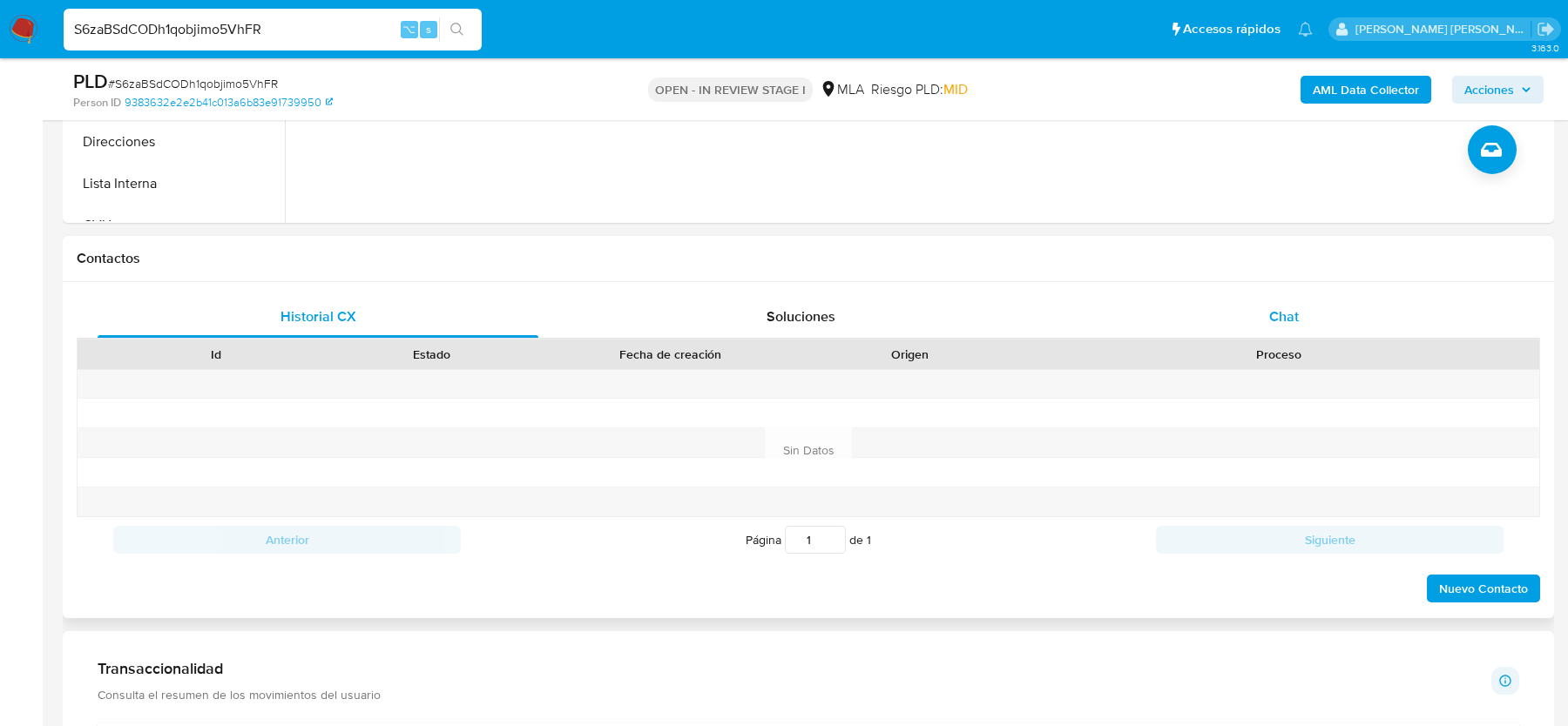
click at [1231, 326] on div "Chat" at bounding box center [1283, 317] width 441 height 42
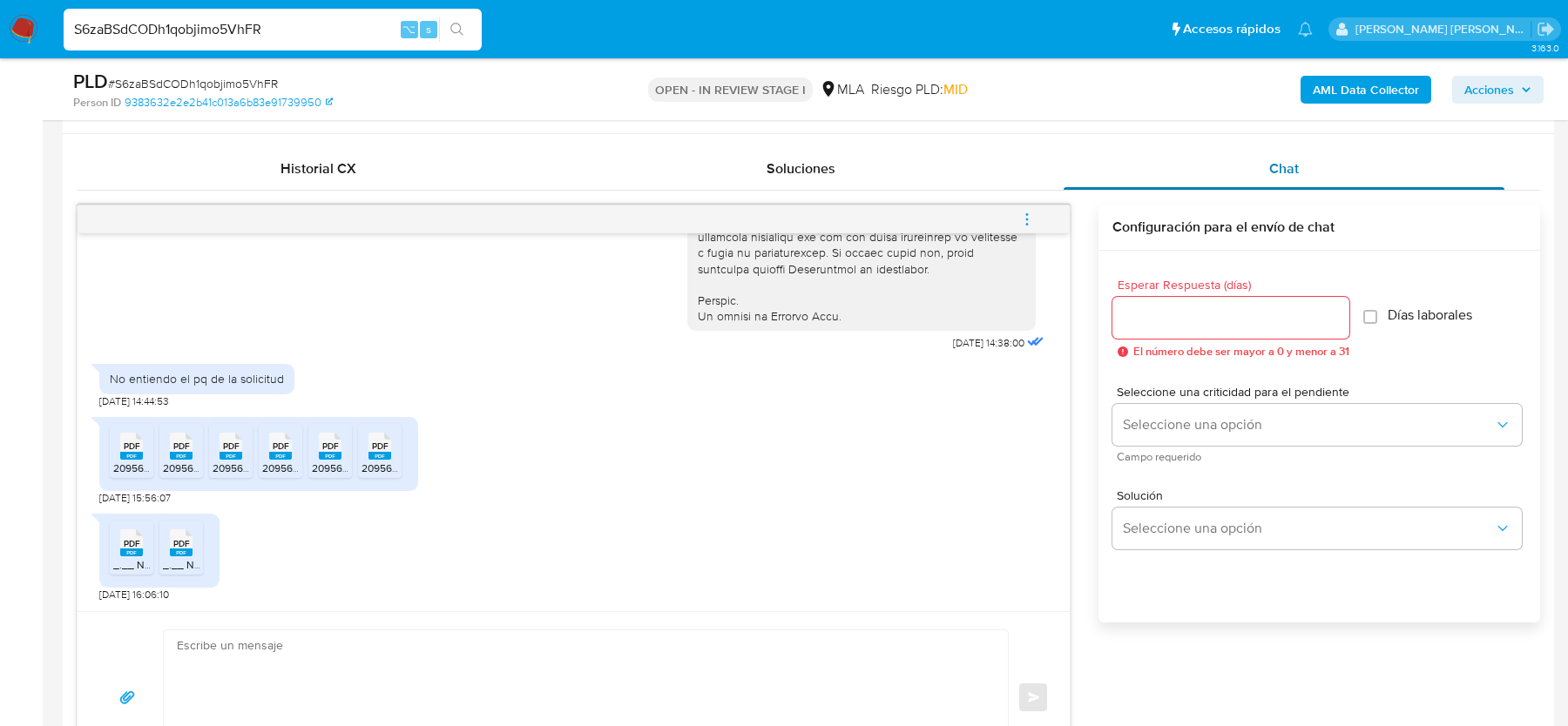
scroll to position [884, 0]
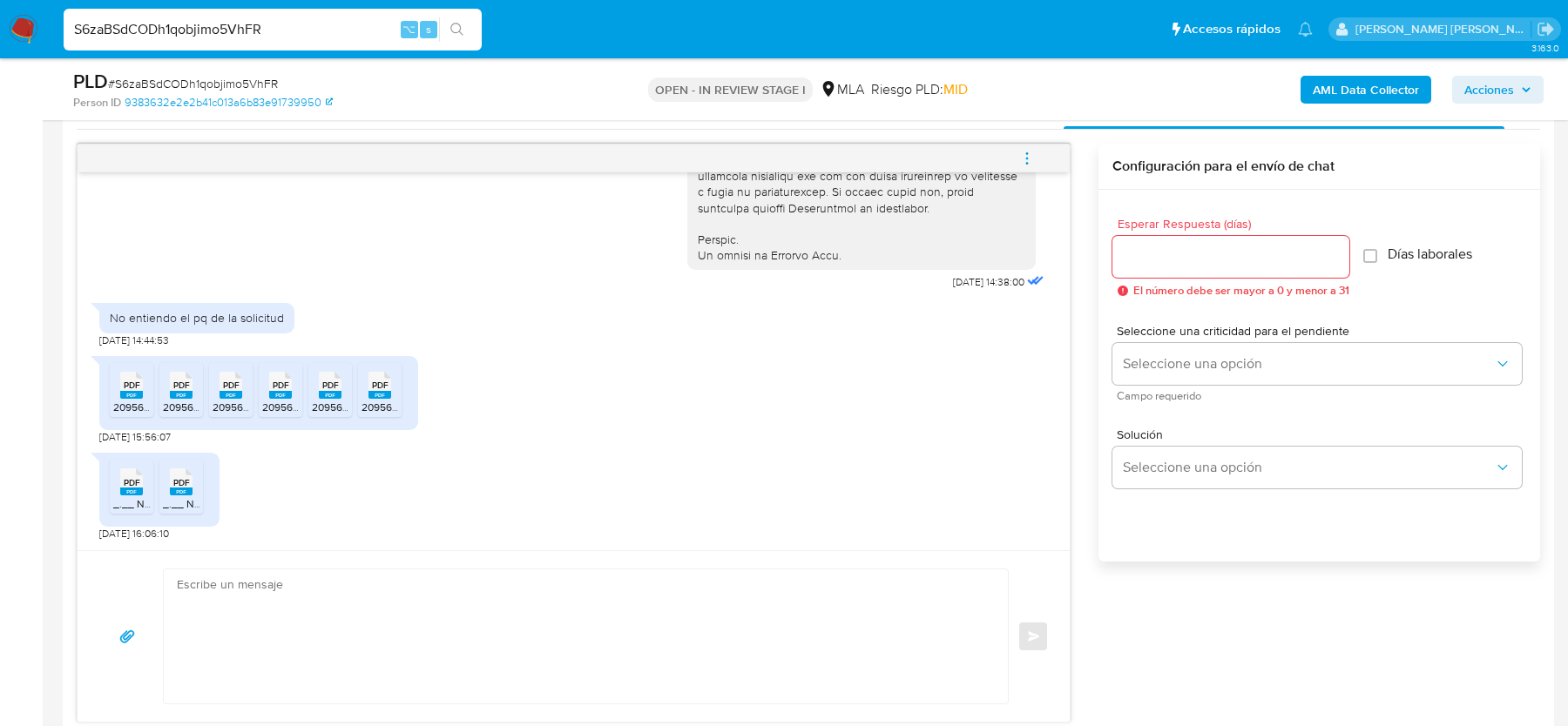
click at [129, 389] on span "PDF" at bounding box center [132, 385] width 16 height 11
click at [165, 389] on div "PDF PDF" at bounding box center [182, 383] width 36 height 34
click at [223, 389] on span "PDF" at bounding box center [231, 385] width 16 height 11
click at [270, 391] on rect at bounding box center [280, 395] width 23 height 8
click at [317, 391] on div "PDF PDF" at bounding box center [330, 383] width 36 height 34
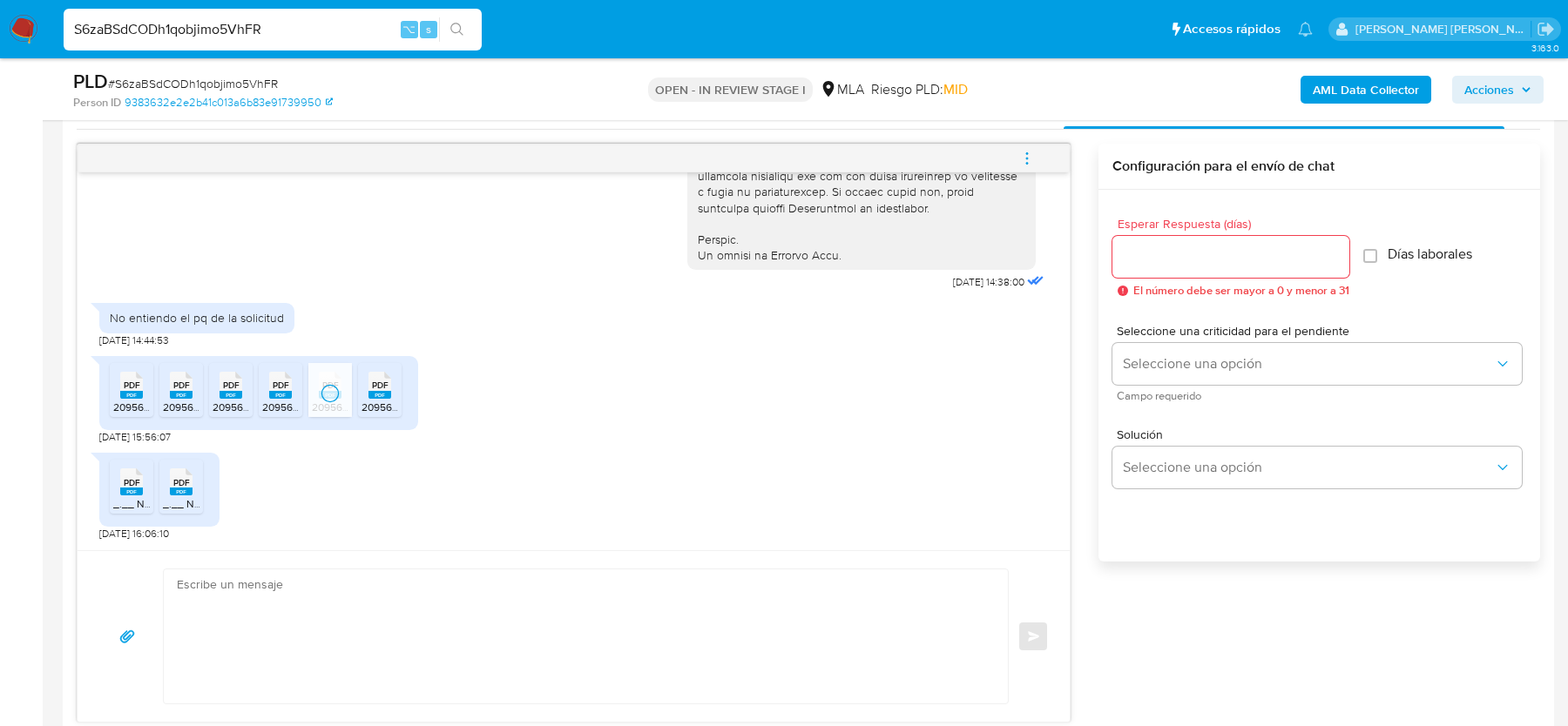
click at [365, 391] on div "PDF PDF" at bounding box center [379, 383] width 36 height 34
click at [121, 463] on div "PDF PDF" at bounding box center [131, 480] width 36 height 34
click at [183, 463] on div "PDF PDF" at bounding box center [182, 480] width 36 height 34
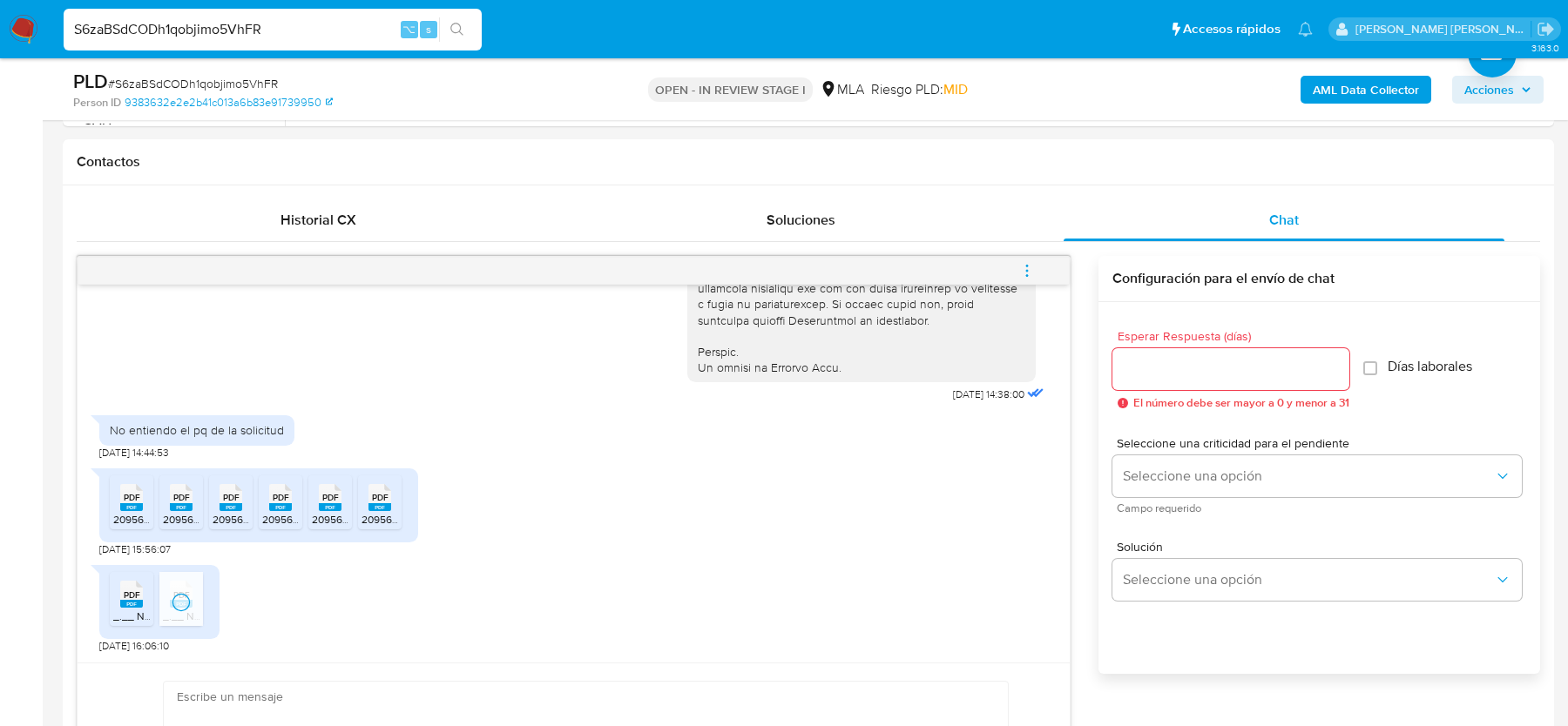
scroll to position [618, 0]
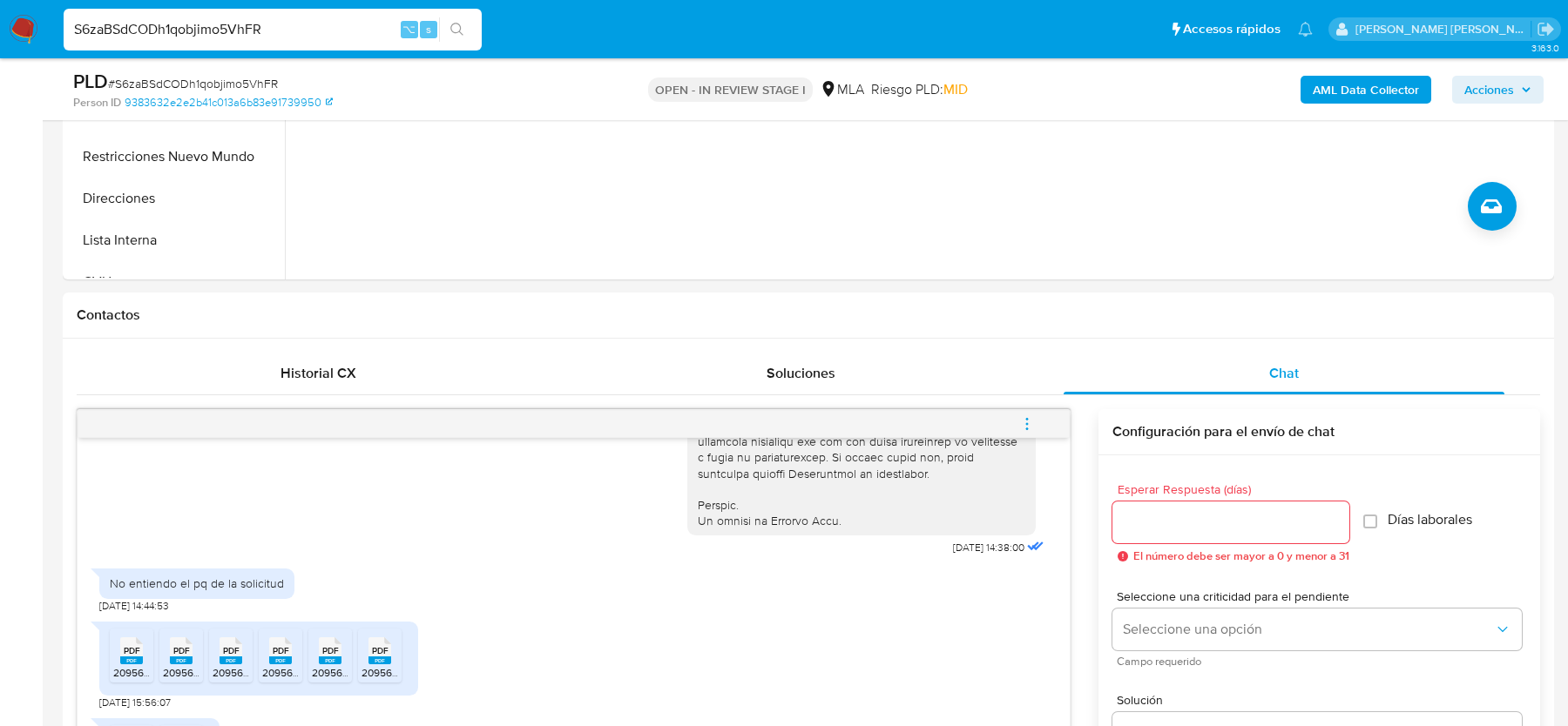
click at [199, 79] on span "# S6zaBSdCODh1qobjimo5VhFR" at bounding box center [192, 83] width 170 height 17
copy span "S6zaBSdCODh1qobjimo5VhFR"
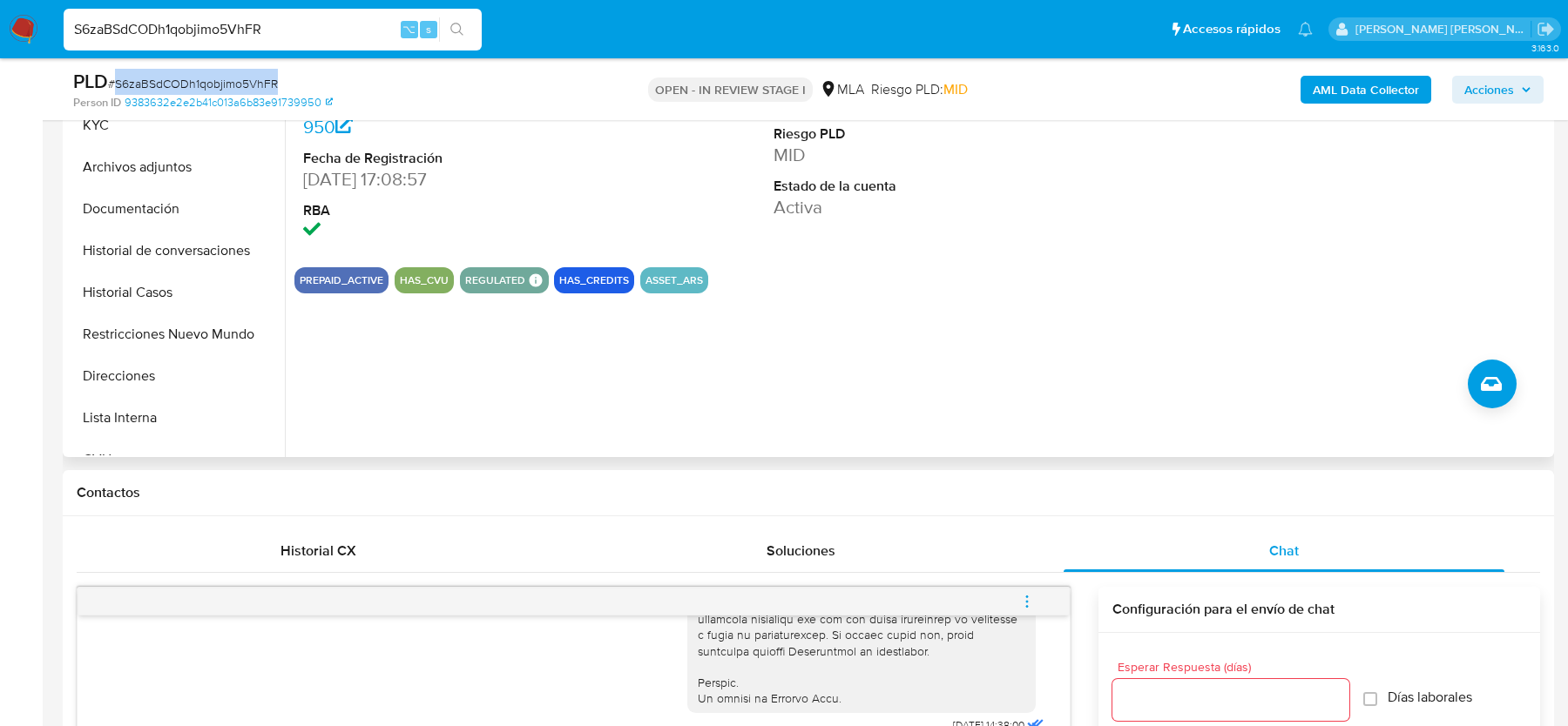
scroll to position [0, 0]
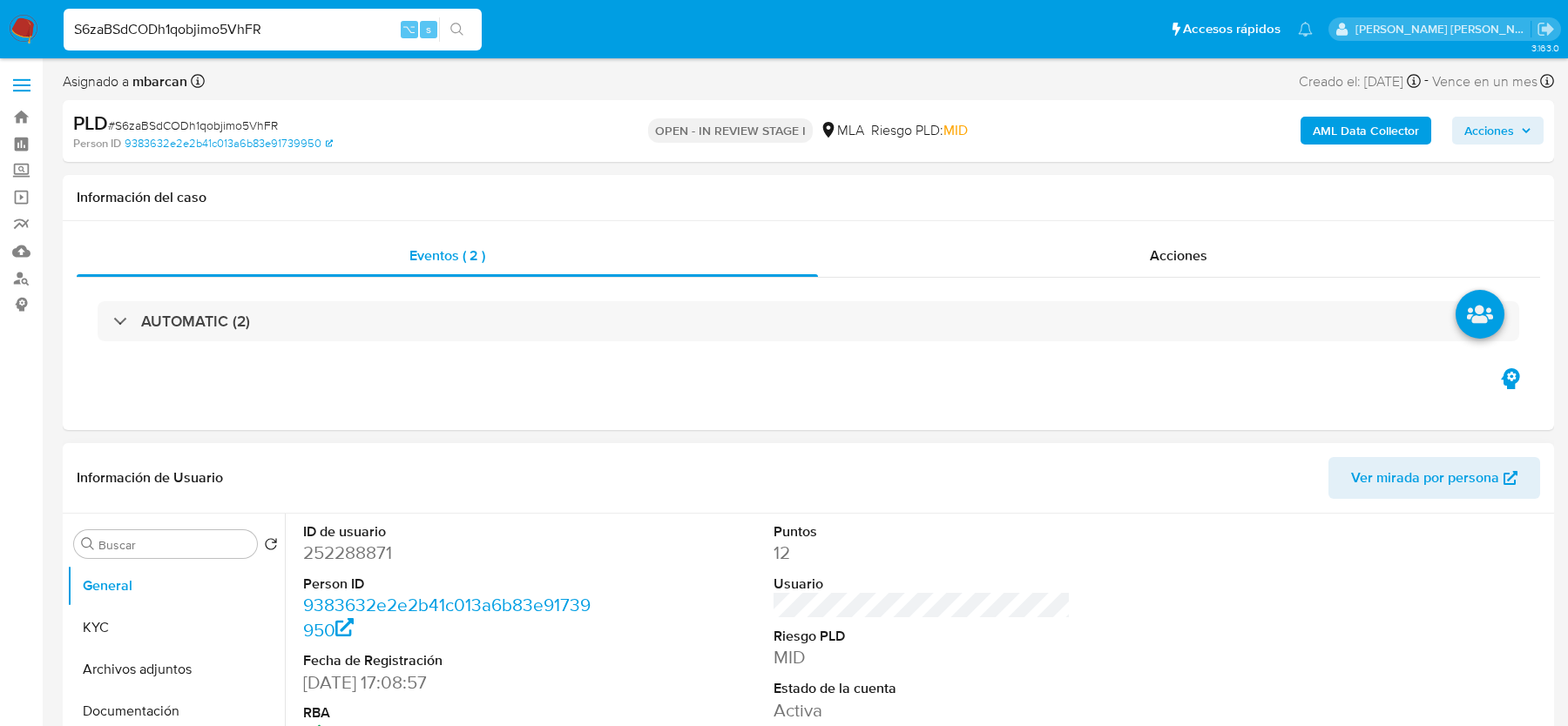
click at [324, 542] on dd "252288871" at bounding box center [451, 553] width 296 height 25
click at [324, 545] on dd "252288871" at bounding box center [451, 553] width 296 height 25
copy dd "252288871"
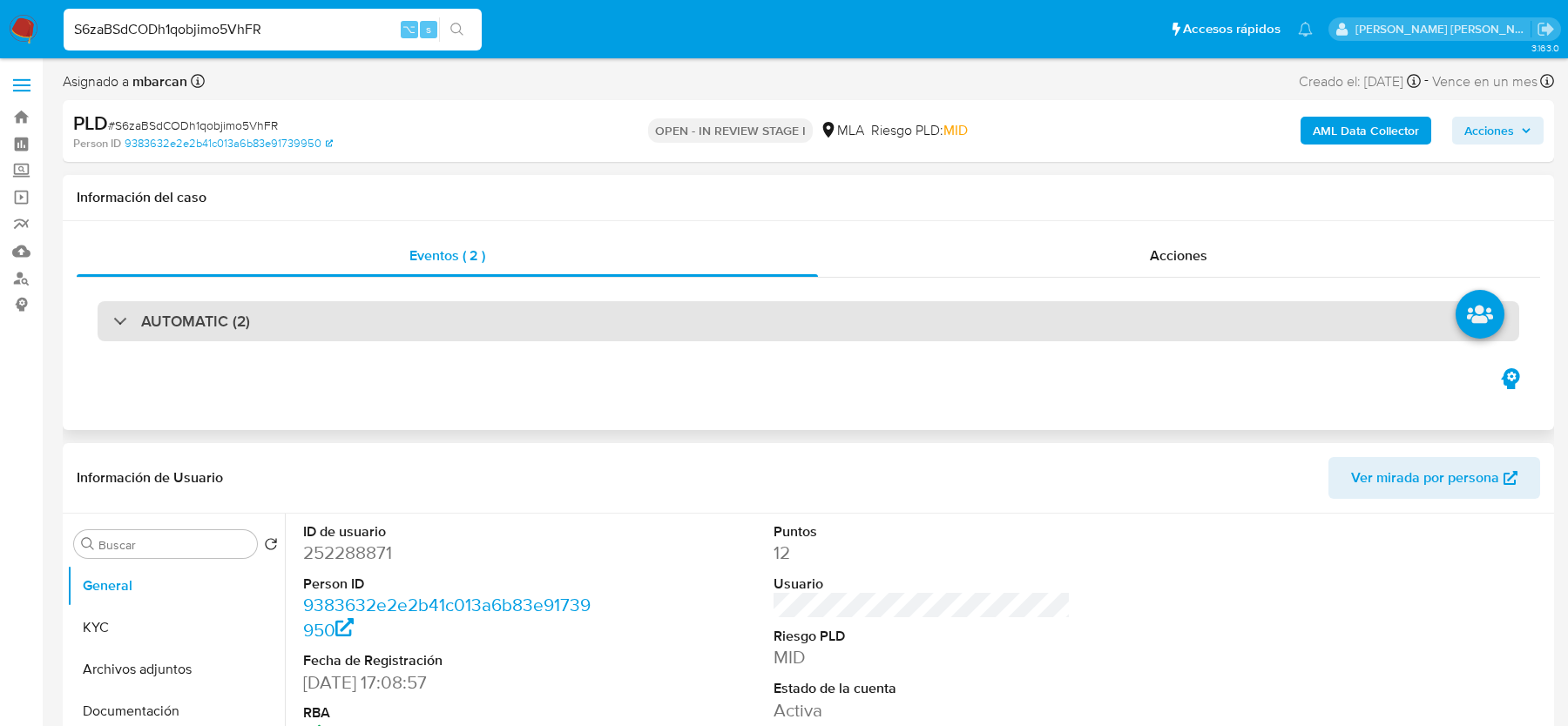
click at [714, 328] on div "AUTOMATIC (2)" at bounding box center [808, 321] width 1421 height 40
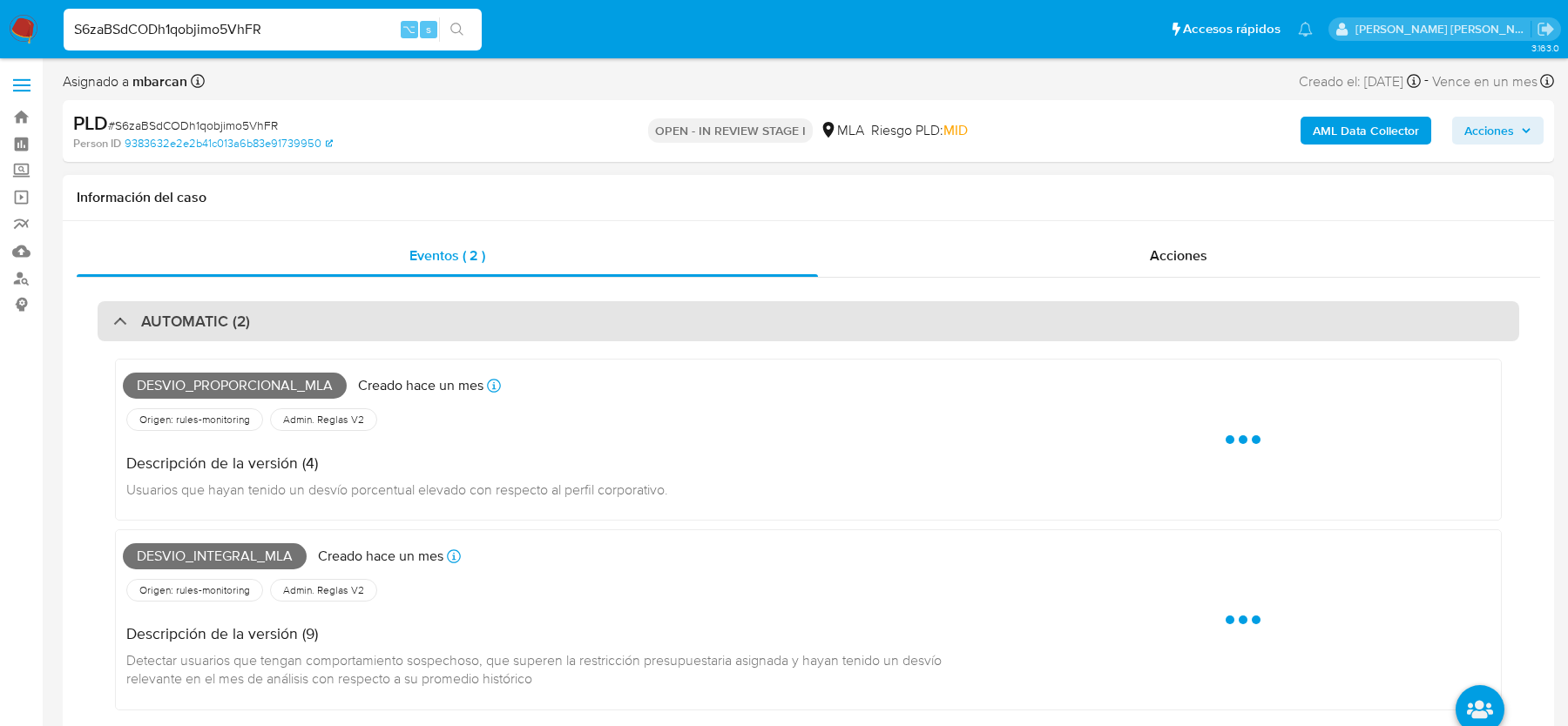
click at [725, 316] on div "AUTOMATIC (2)" at bounding box center [808, 321] width 1421 height 40
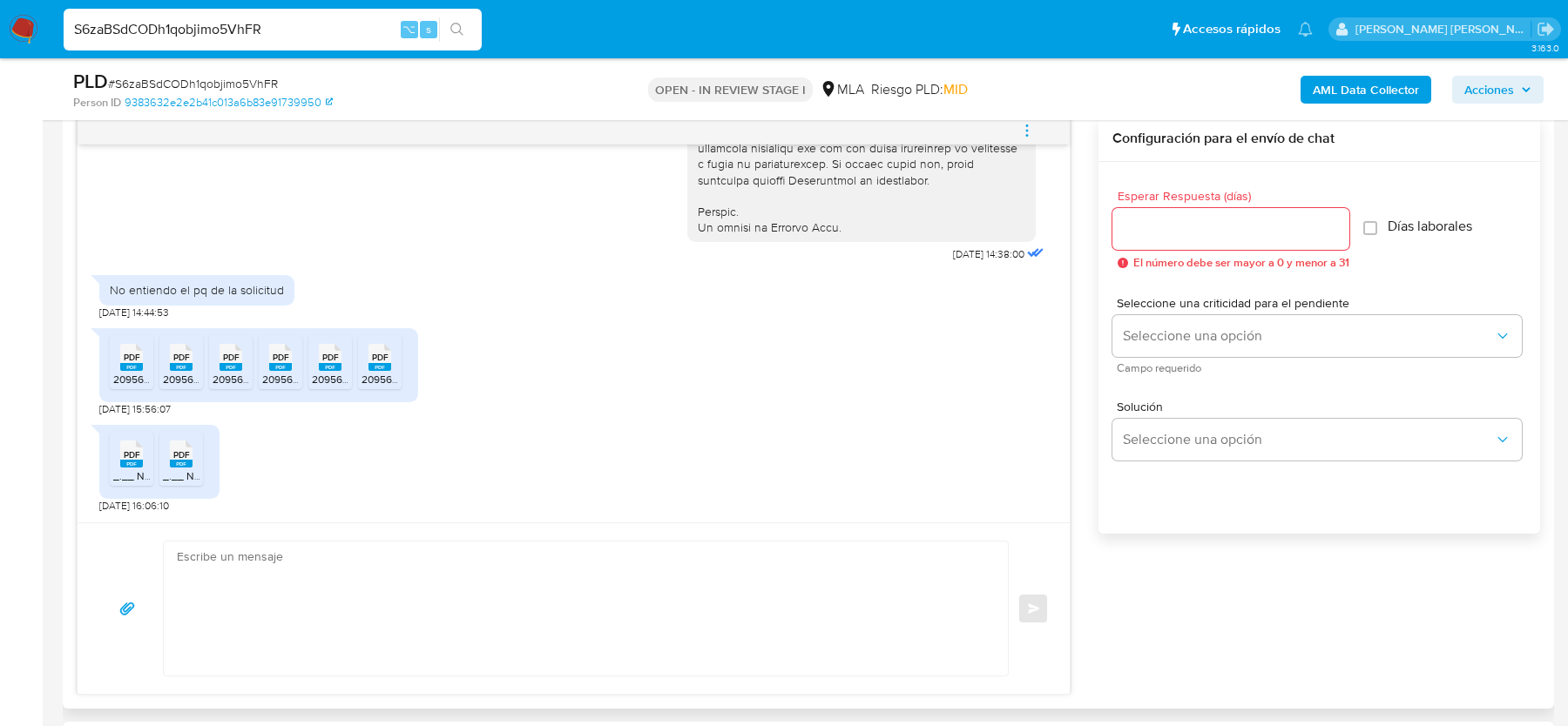
scroll to position [390, 0]
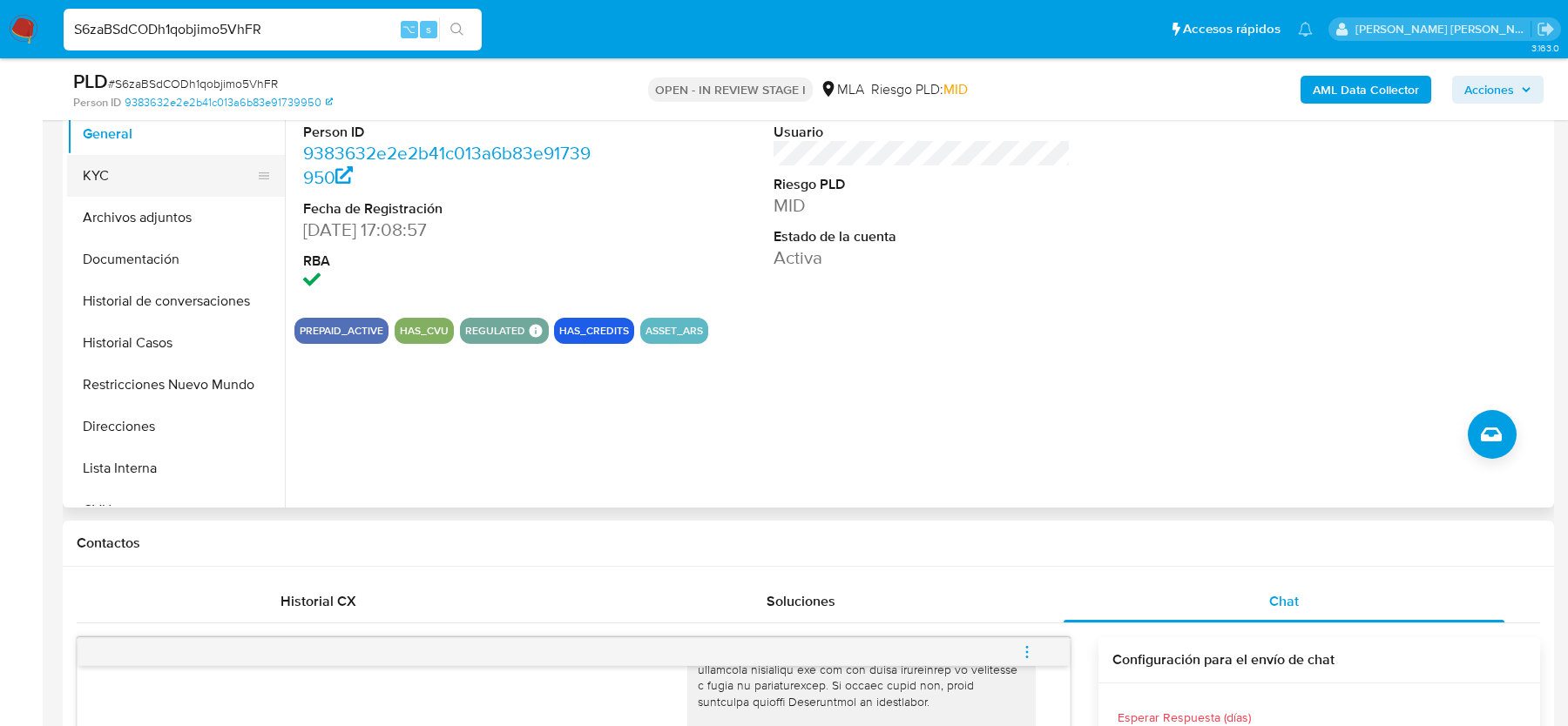
click at [132, 183] on button "KYC" at bounding box center [169, 176] width 203 height 42
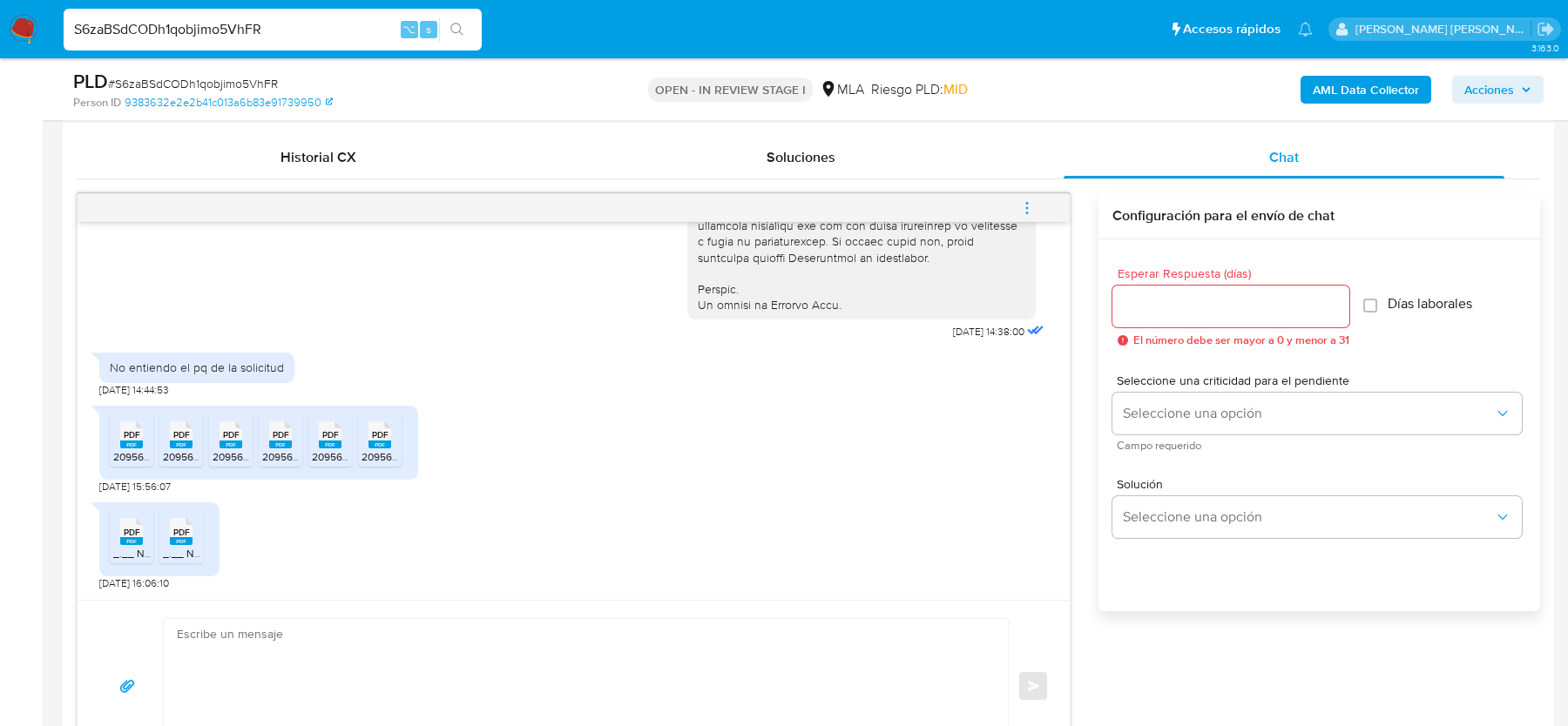
scroll to position [1124, 0]
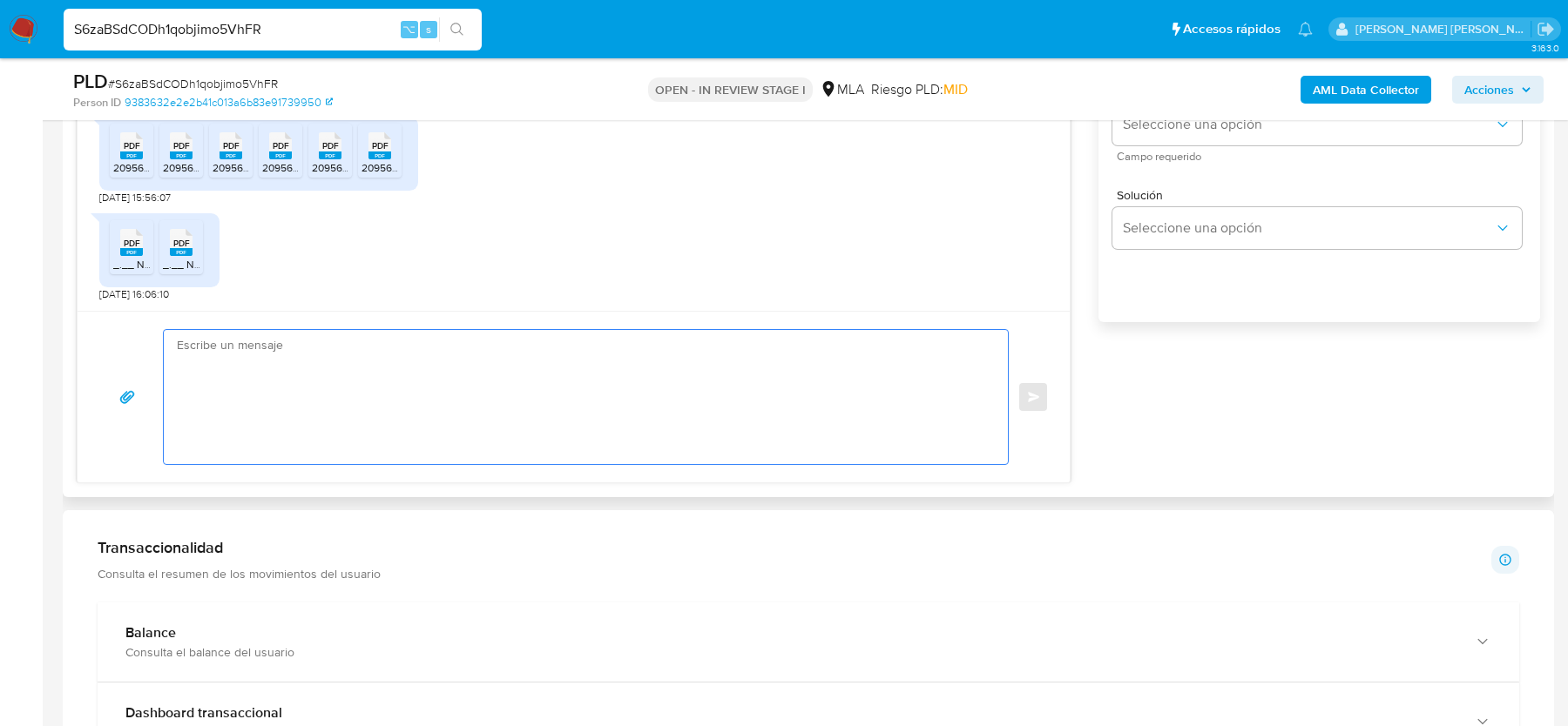
click at [590, 400] on textarea at bounding box center [581, 397] width 809 height 134
paste textarea "Hola, Gracias por tu respuesta. Te confirmamos la recepción de la documentación…"
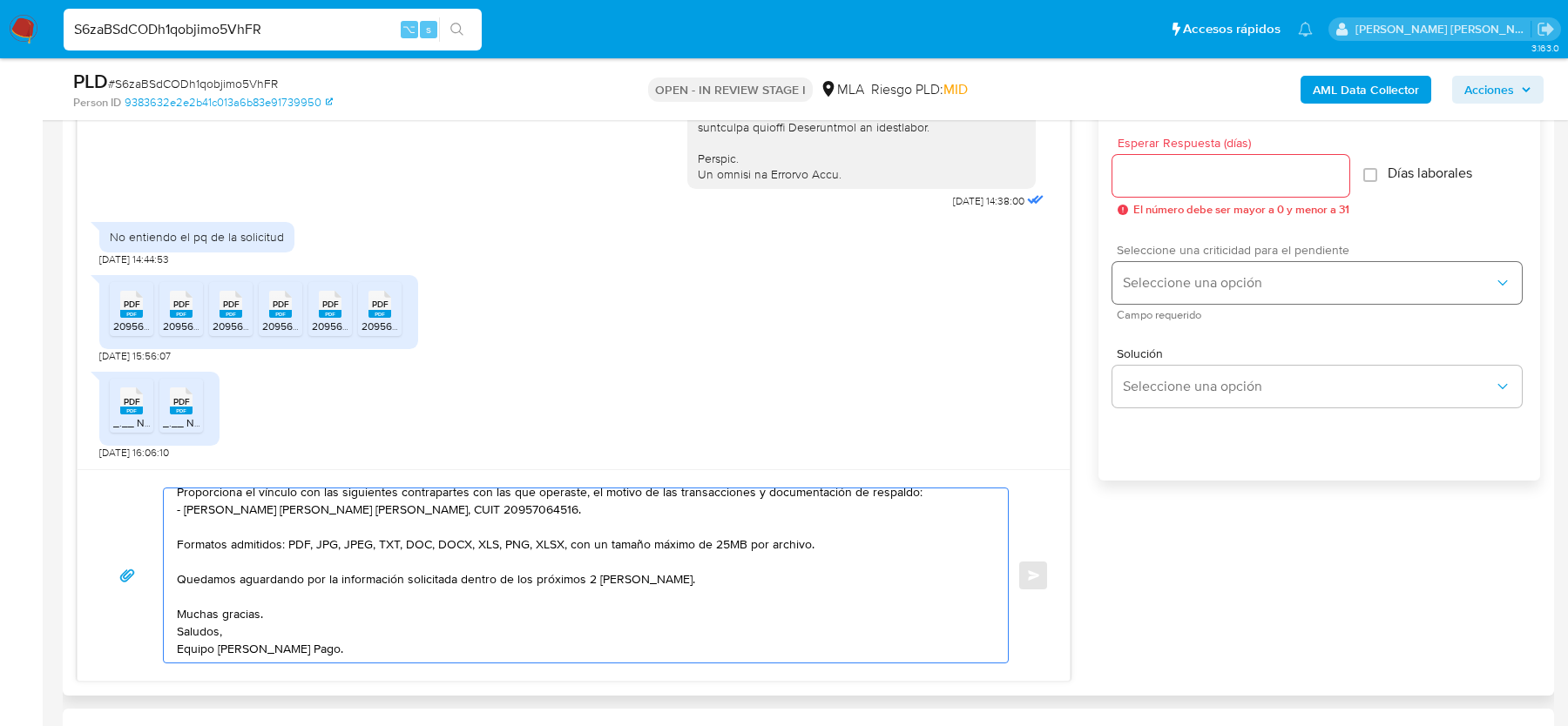
scroll to position [868, 0]
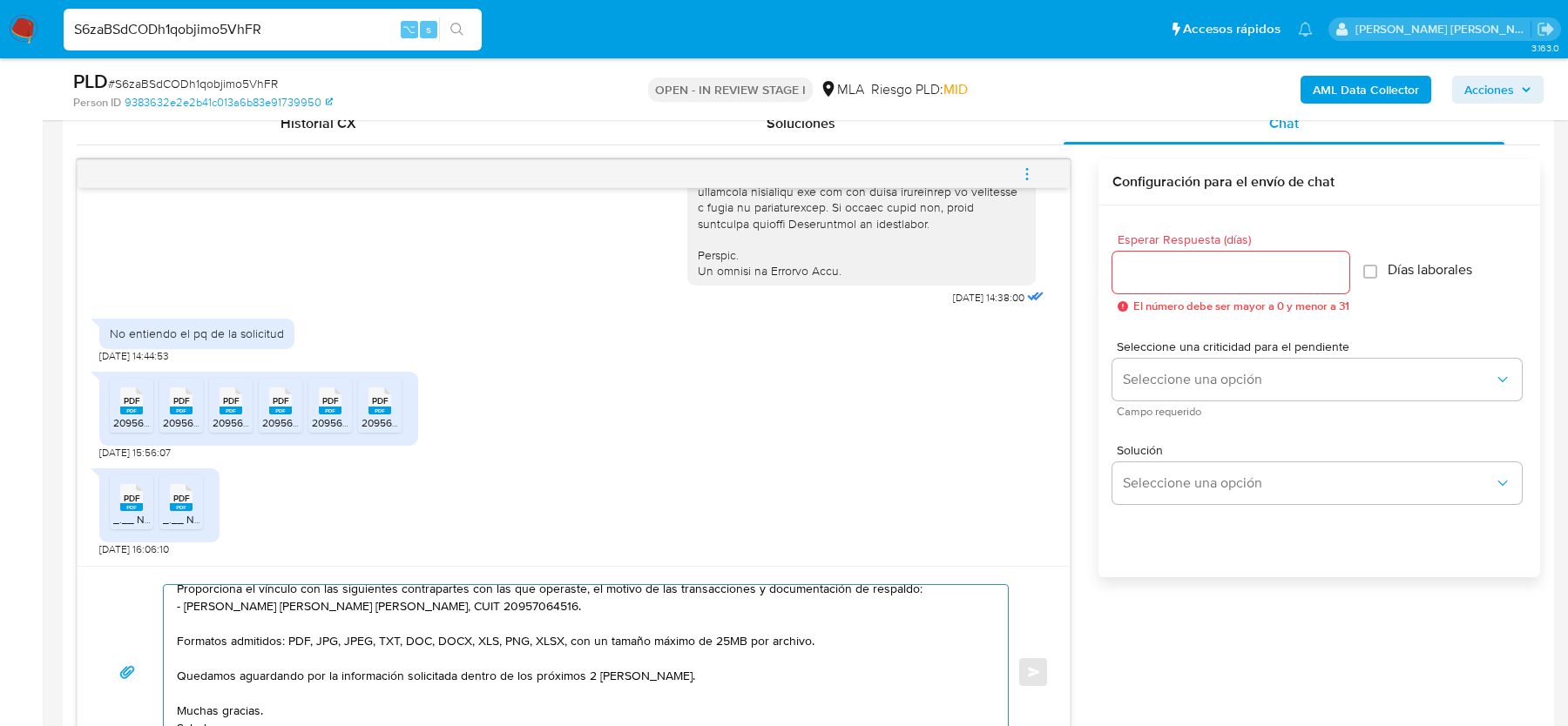
type textarea "Hola, Gracias por tu respuesta. Te confirmamos la recepción de la documentación…"
click at [1162, 270] on input "Esperar Respuesta (días)" at bounding box center [1231, 272] width 237 height 23
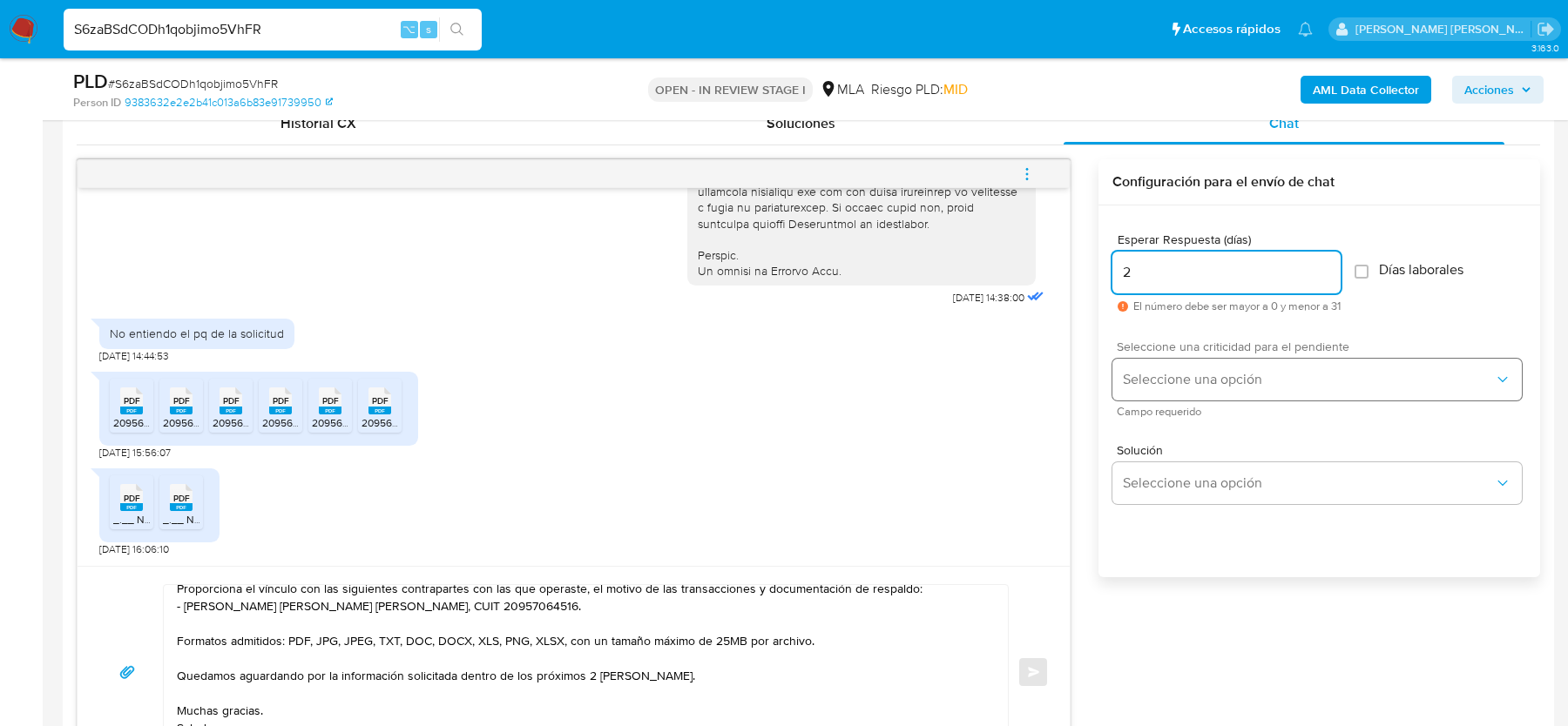
type input "2"
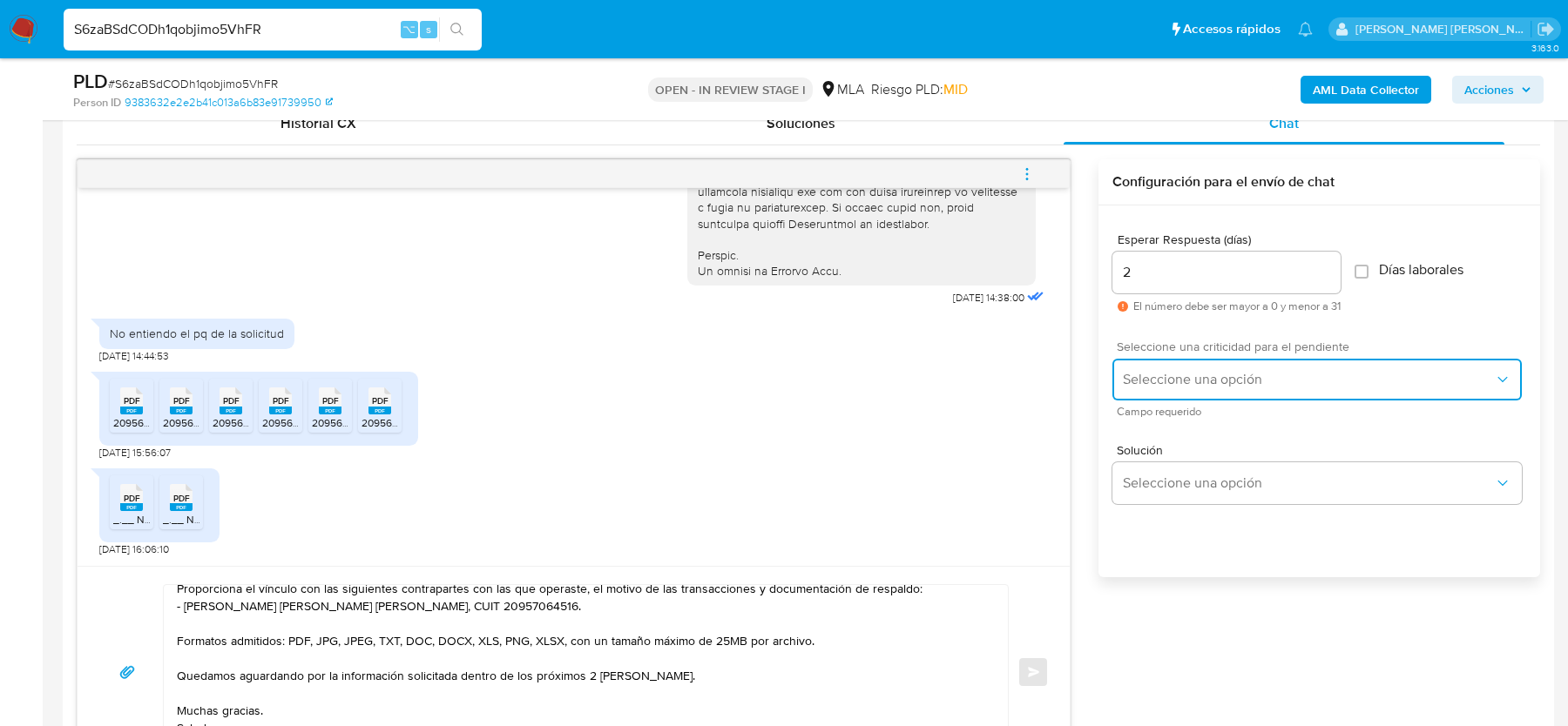
click at [1167, 358] on button "Seleccione una opción" at bounding box center [1316, 379] width 410 height 42
click at [1167, 434] on div "Solución Seleccione una opción" at bounding box center [1319, 478] width 414 height 95
click at [1162, 389] on button "Seleccione una opción" at bounding box center [1316, 379] width 410 height 42
click at [1158, 446] on span "Solución" at bounding box center [1321, 450] width 410 height 12
click at [1158, 363] on button "Seleccione una opción" at bounding box center [1316, 379] width 410 height 42
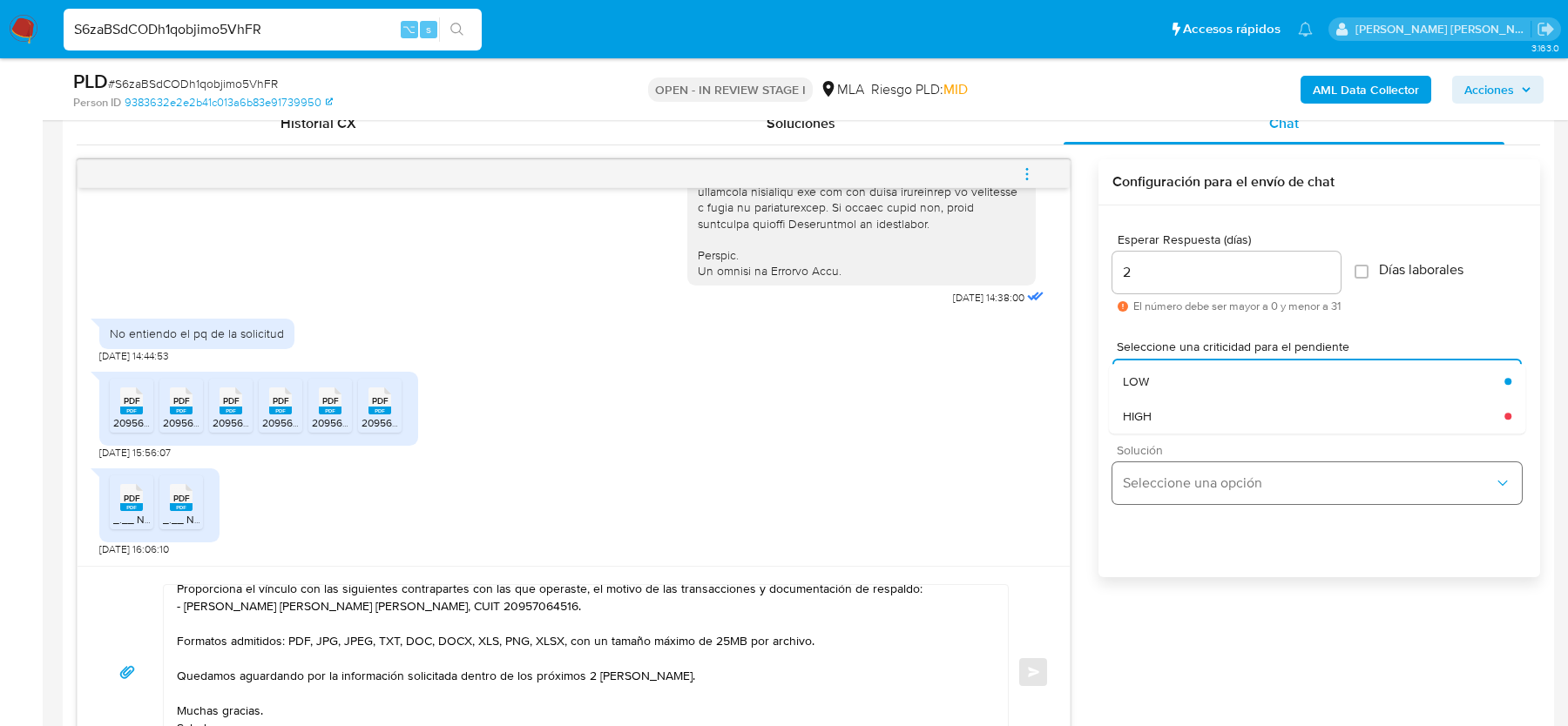
drag, startPoint x: 1158, startPoint y: 417, endPoint x: 1135, endPoint y: 462, distance: 50.5
click at [1158, 417] on div "HIGH" at bounding box center [1314, 416] width 381 height 35
click at [1033, 676] on button "Enviar" at bounding box center [1033, 672] width 31 height 31
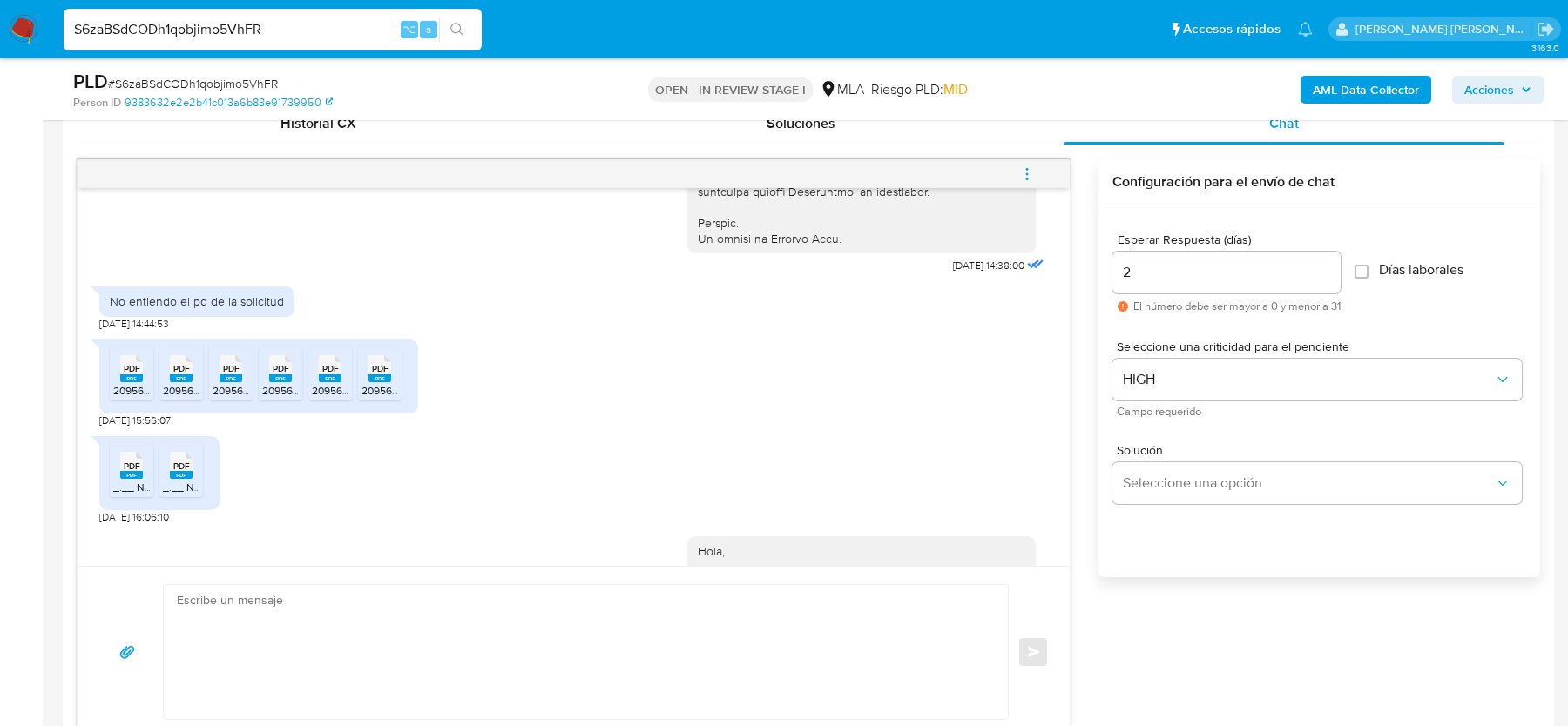
scroll to position [1271, 0]
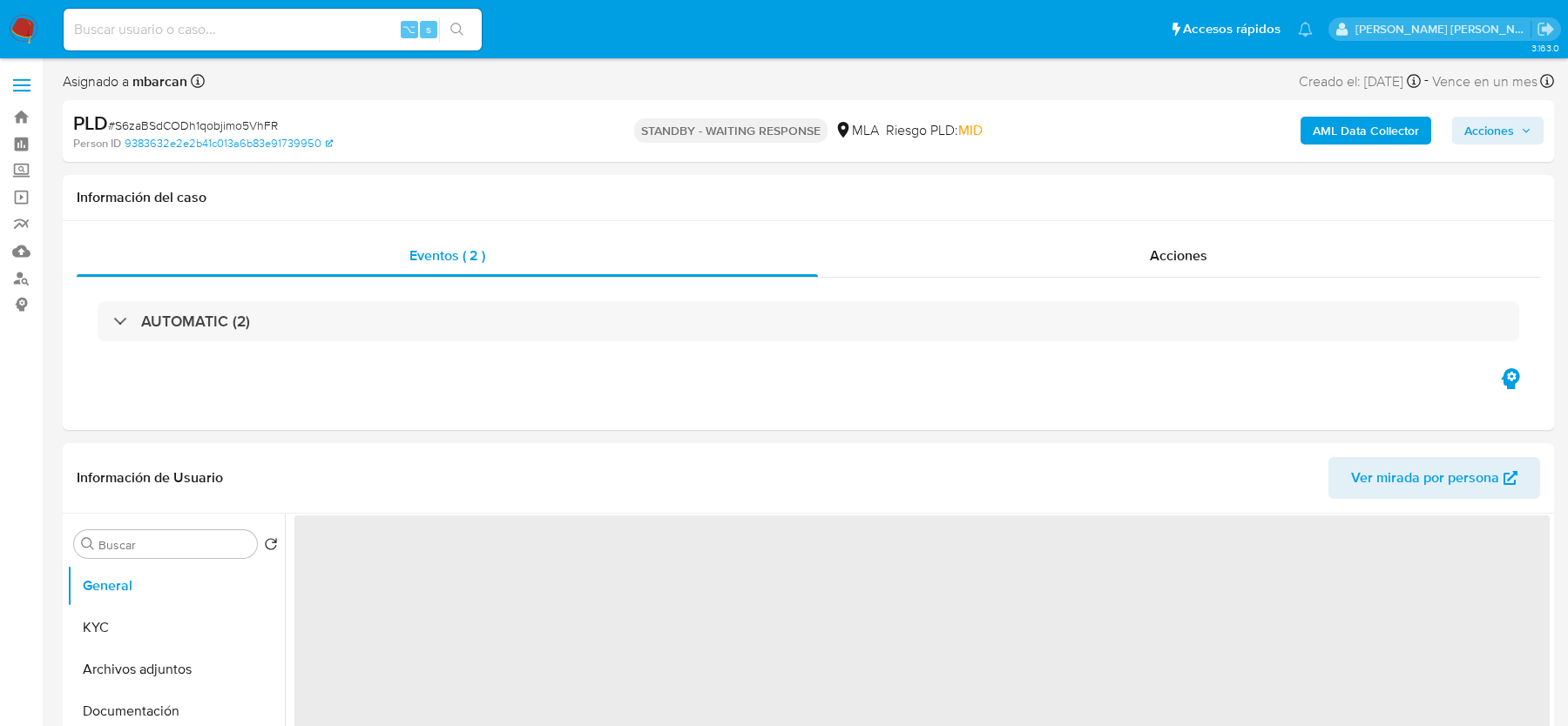
select select "10"
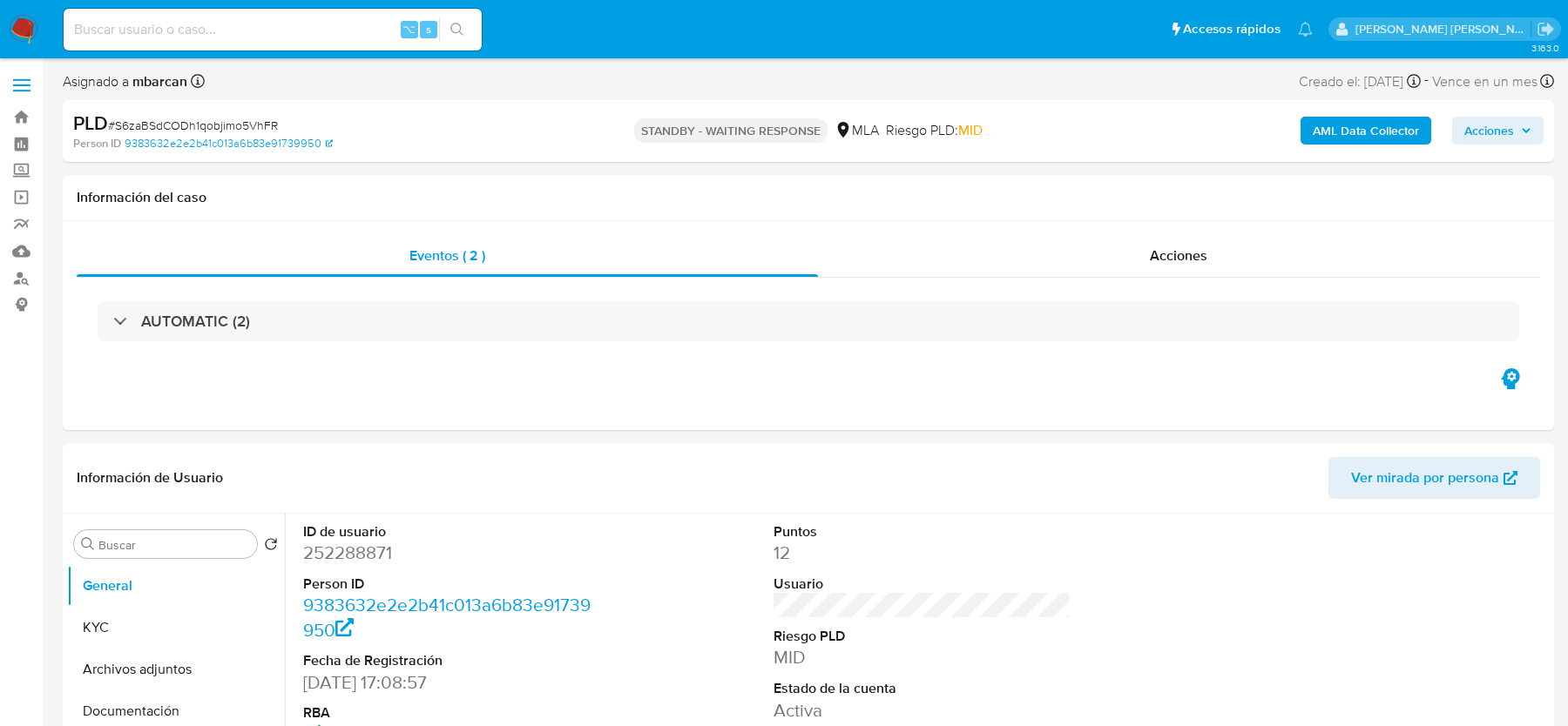
click at [145, 30] on input at bounding box center [273, 29] width 418 height 23
paste input "Jd9krvFdnaZcmoQoLiErn5yB"
type input "Jd9krvFdnaZcmoQoLiErn5yB"
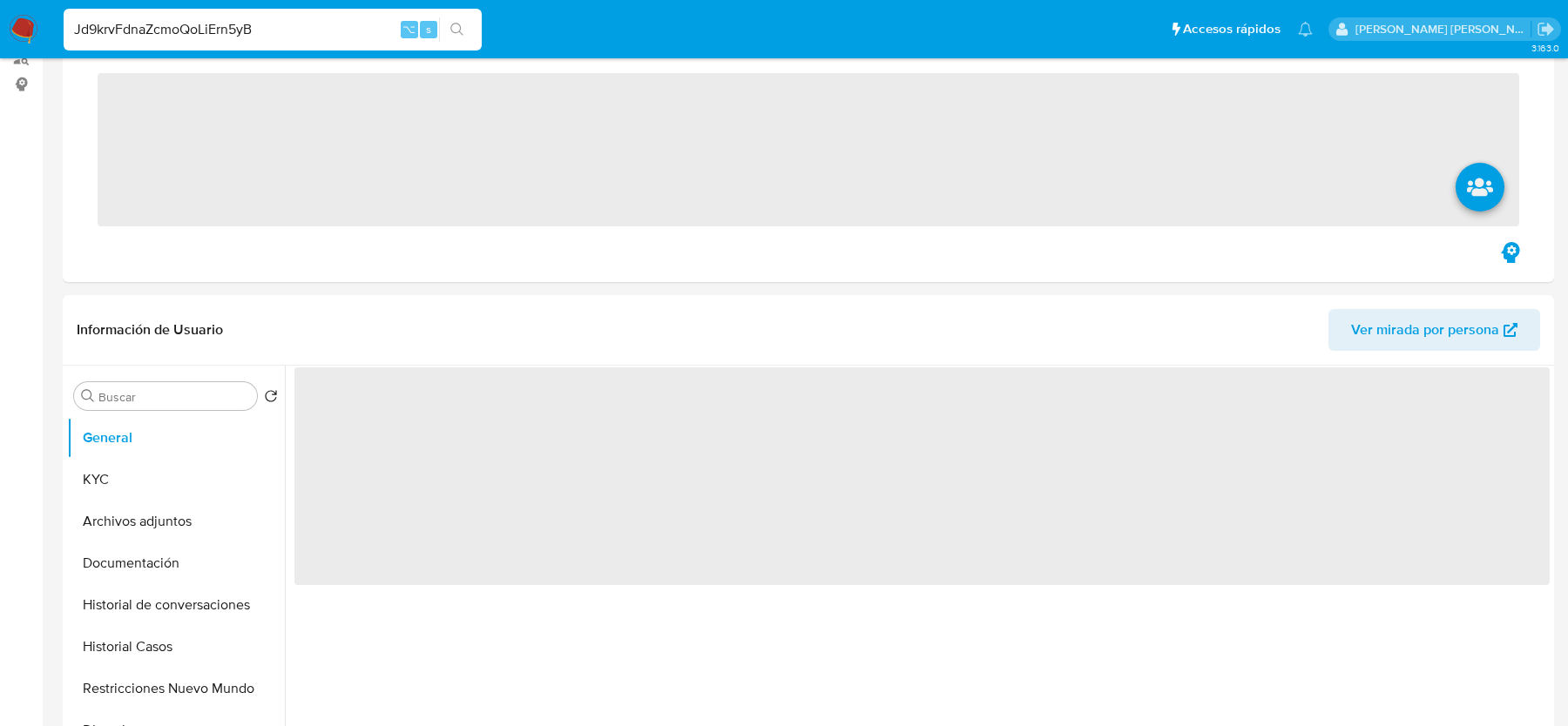
scroll to position [531, 0]
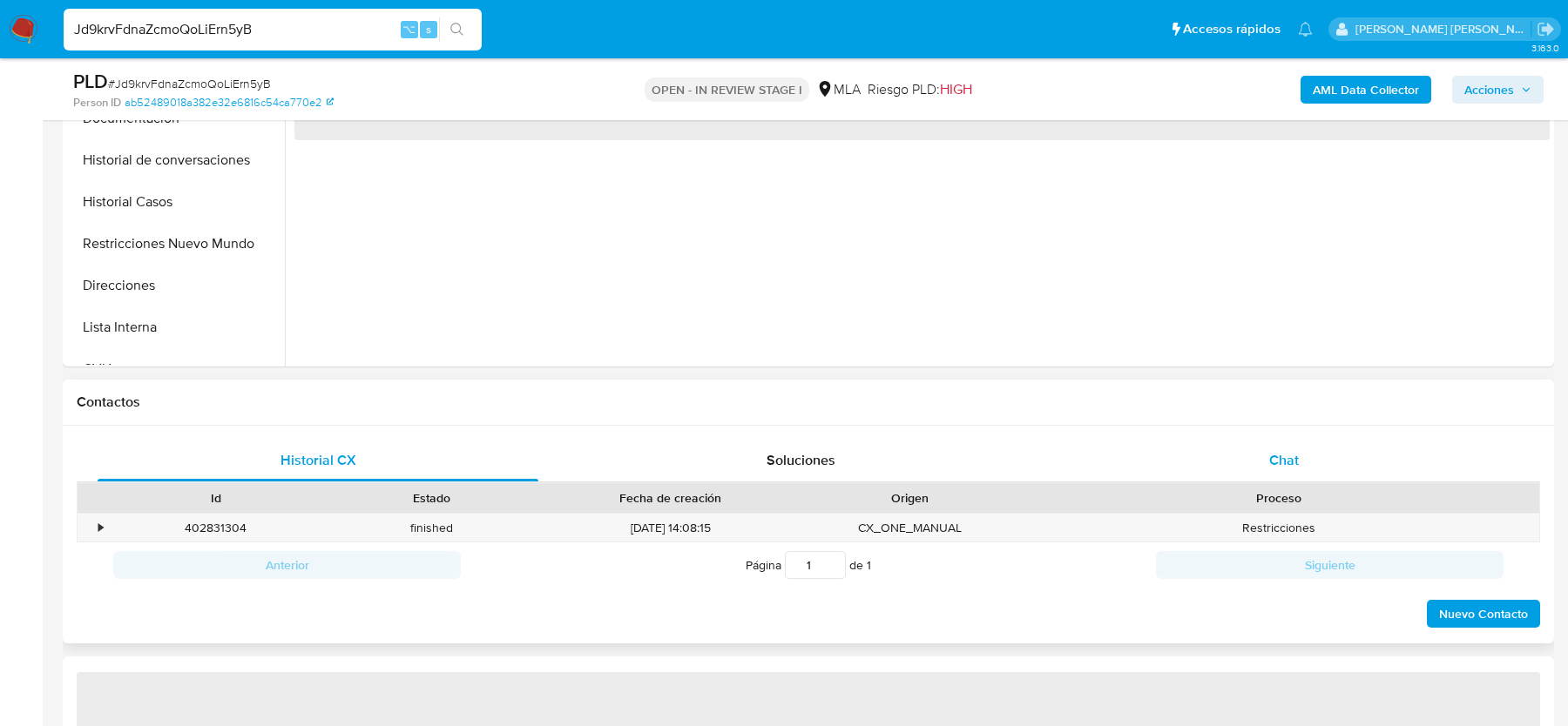
click at [1258, 452] on div "Chat" at bounding box center [1283, 461] width 441 height 42
select select "10"
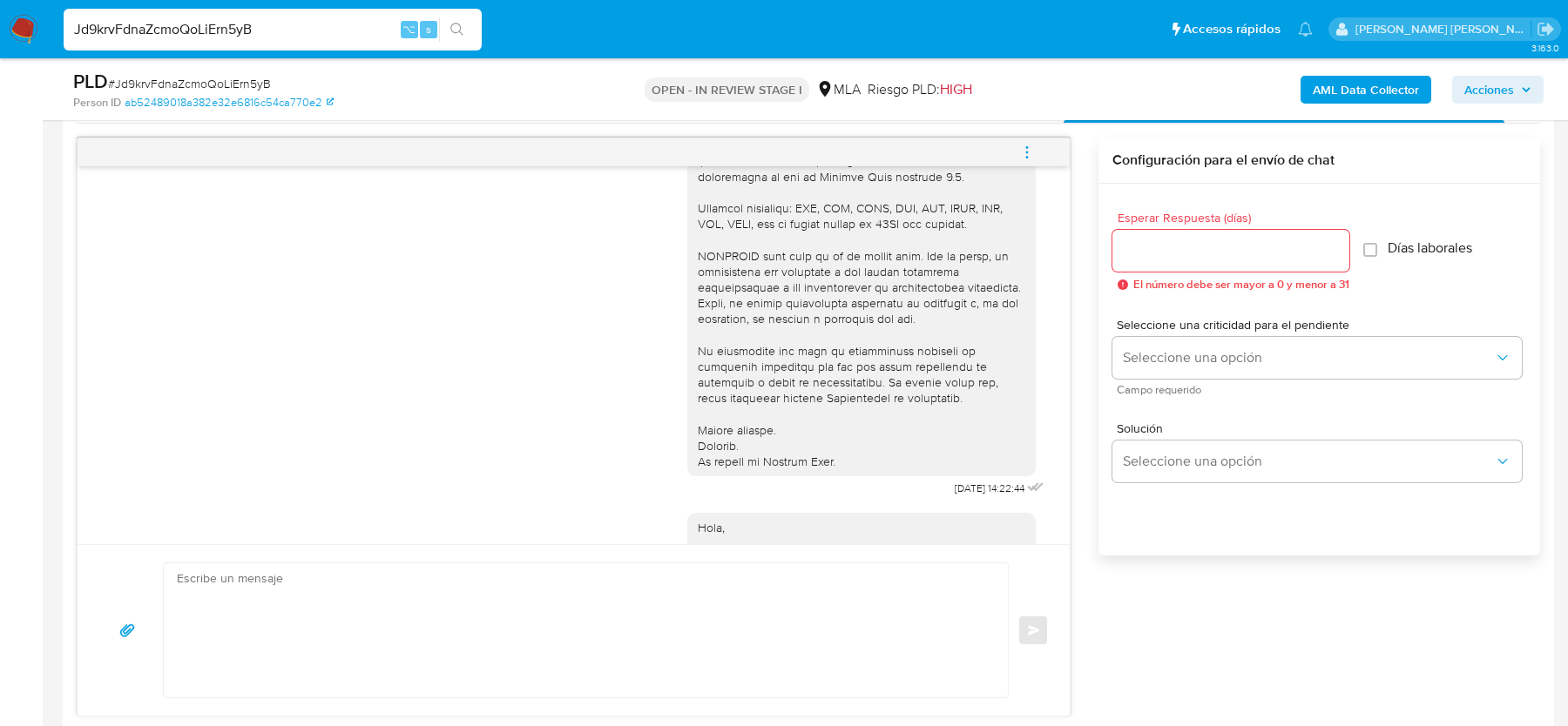
scroll to position [0, 0]
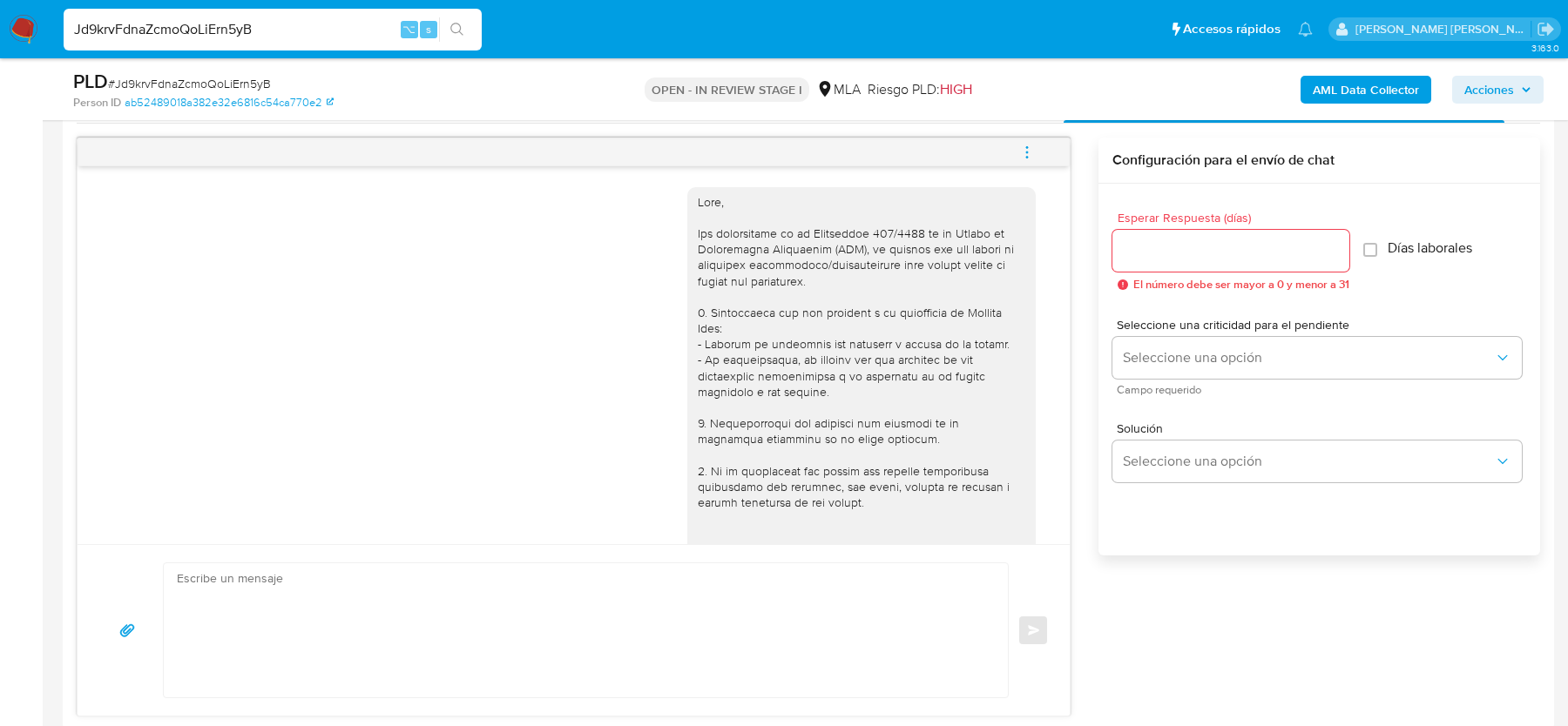
click at [301, 28] on input "Jd9krvFdnaZcmoQoLiErn5yB" at bounding box center [273, 29] width 418 height 23
paste input "AyBSUeU8S6pJxWC6ogzbtvvh"
type input "AyBSUeU8S6pJxWC6ogzbtvvh"
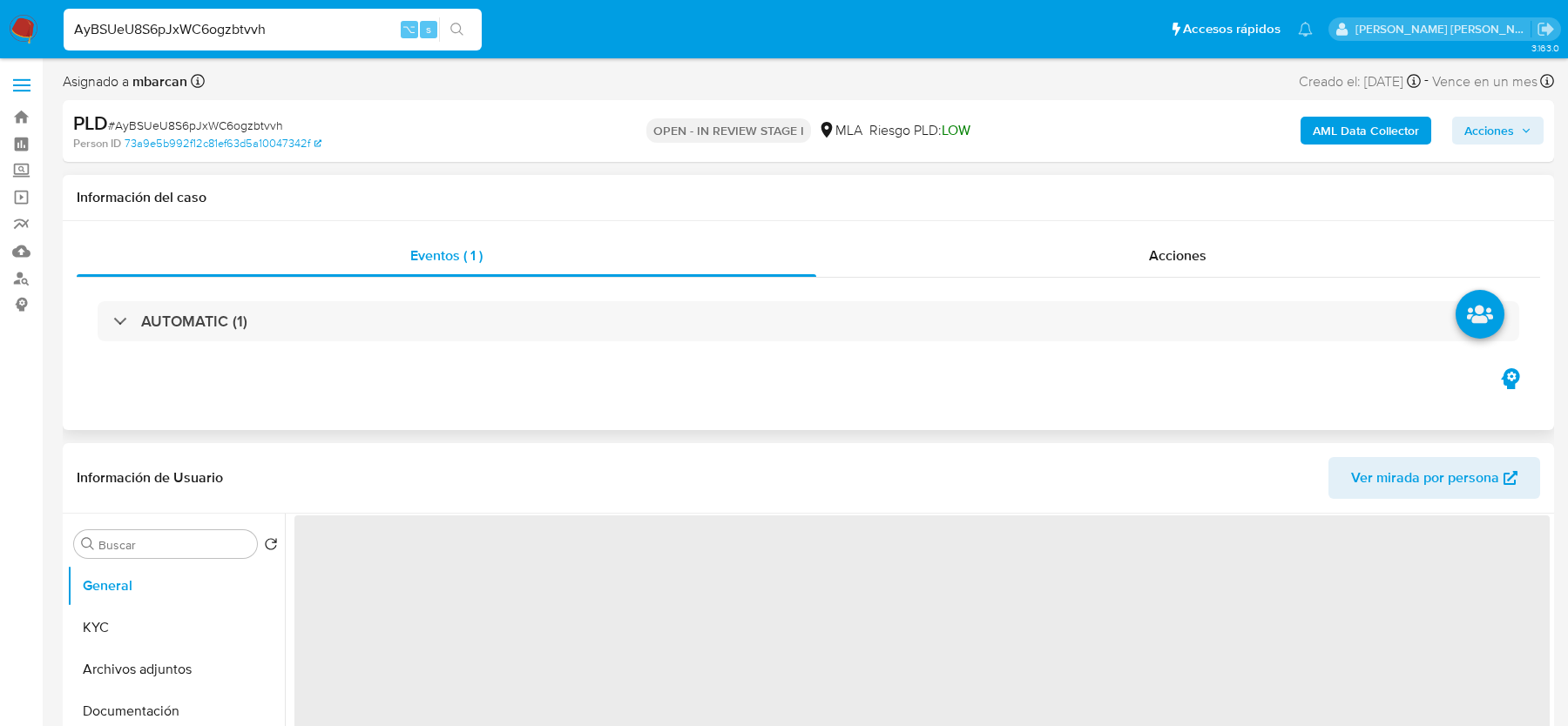
scroll to position [420, 0]
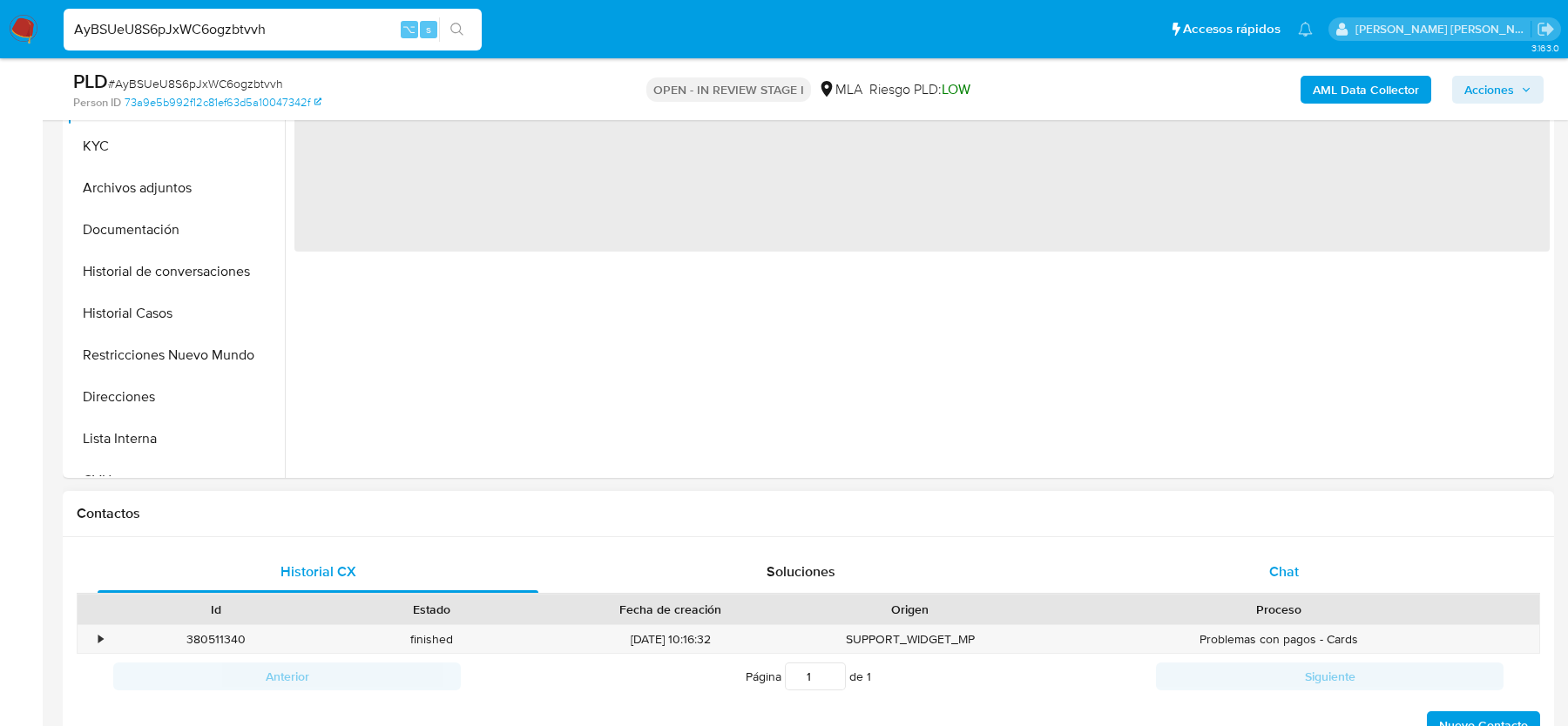
click at [1262, 575] on div "Chat" at bounding box center [1283, 572] width 441 height 42
select select "10"
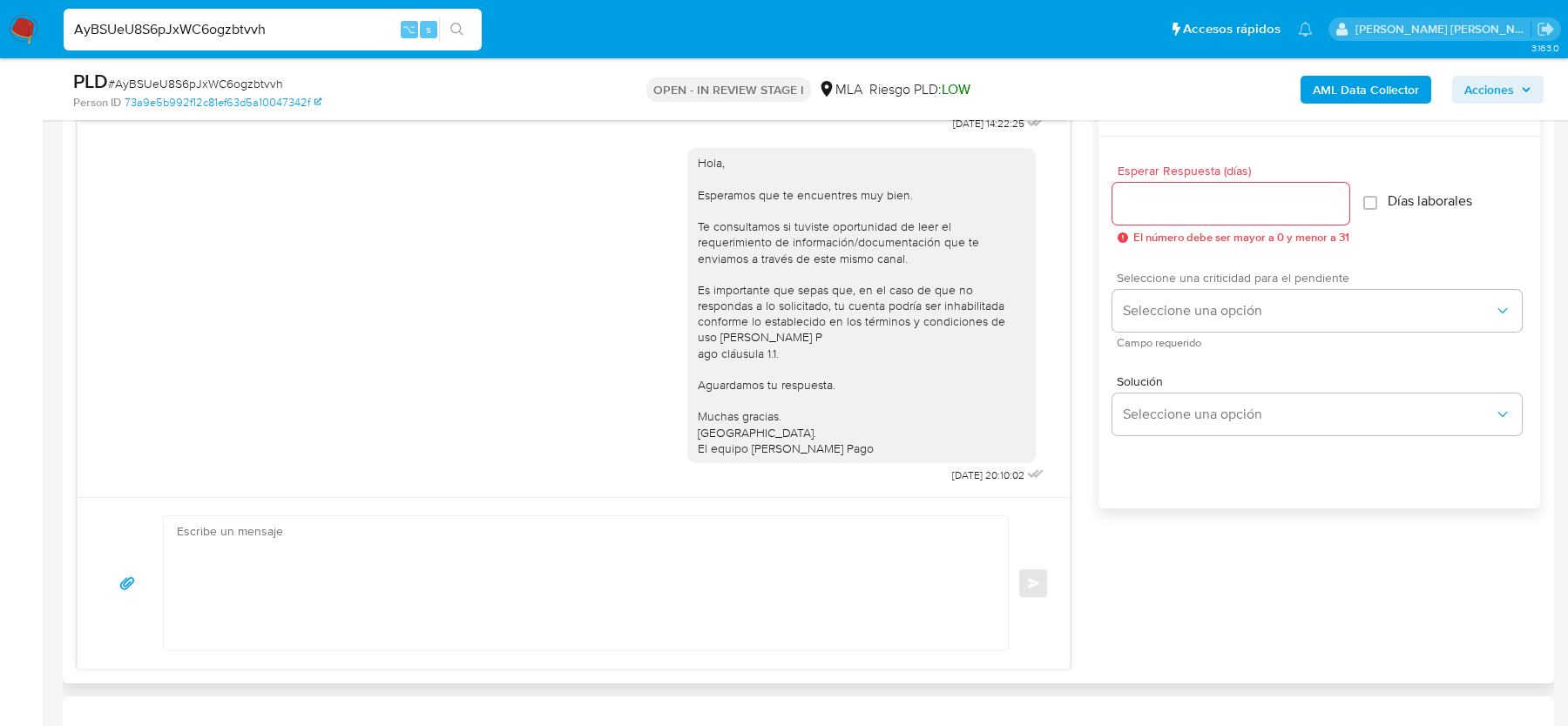
scroll to position [852, 0]
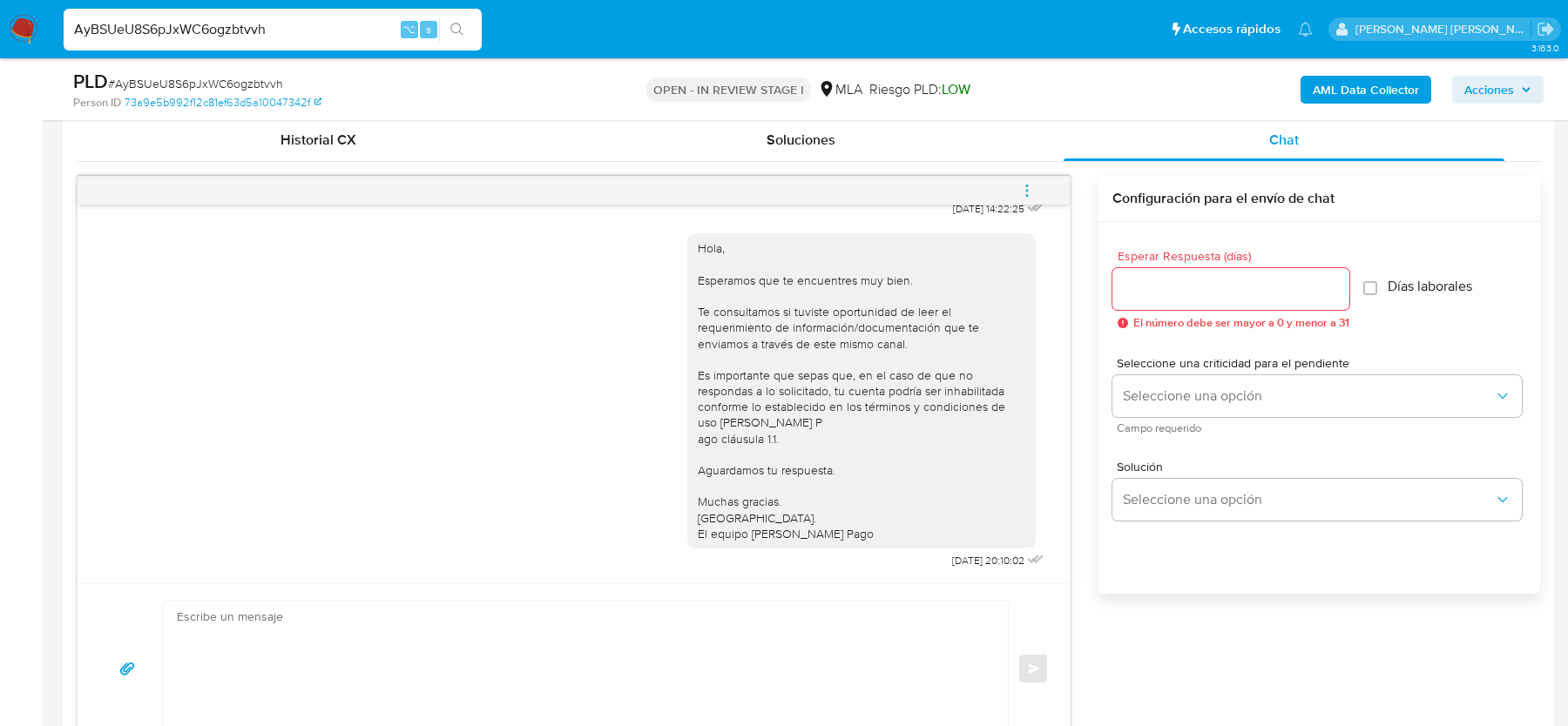
click at [292, 32] on input "AyBSUeU8S6pJxWC6ogzbtvvh" at bounding box center [273, 29] width 418 height 23
paste input "j6qdPdh9VgpKKP62YGIALTDq"
type input "j6qdPdh9VgpKKP62YGIALTDq"
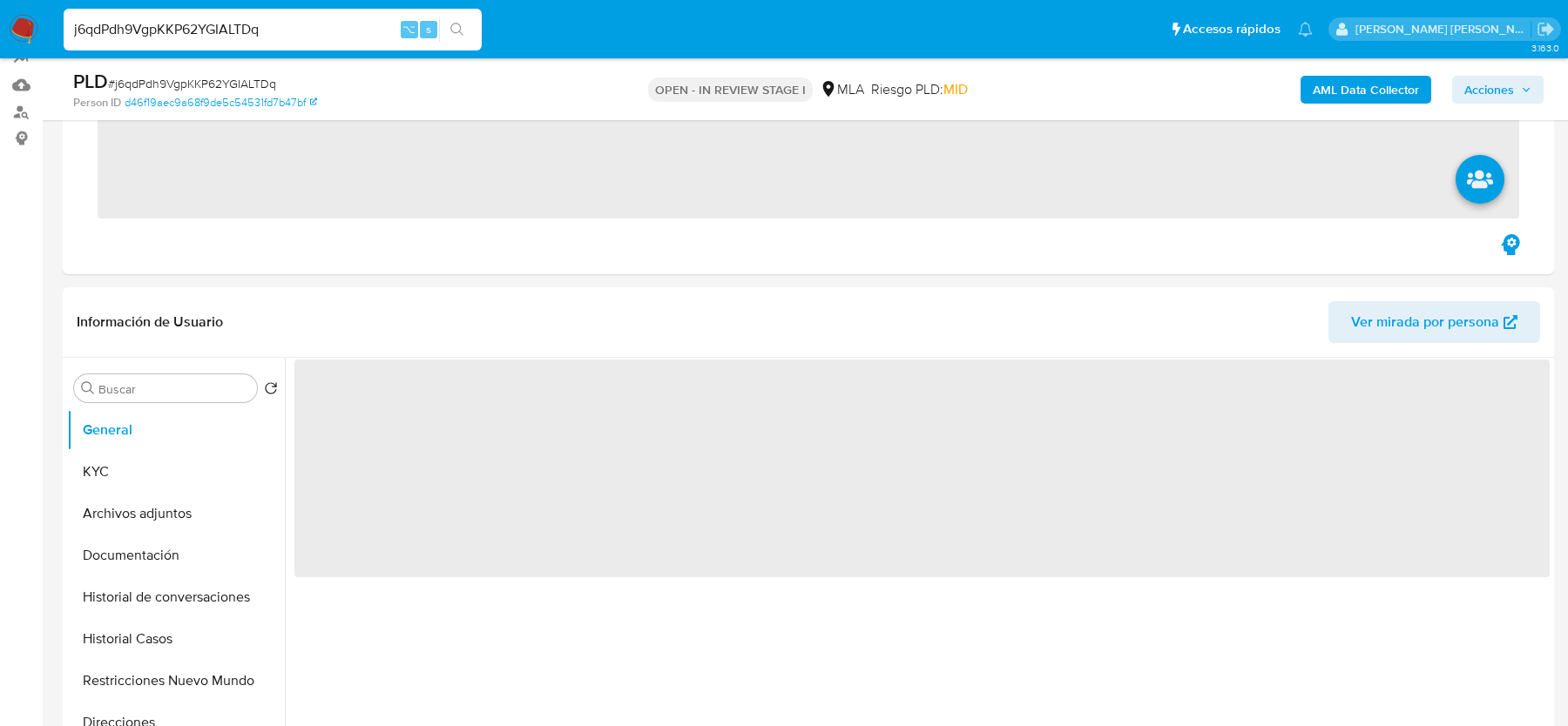
scroll to position [739, 0]
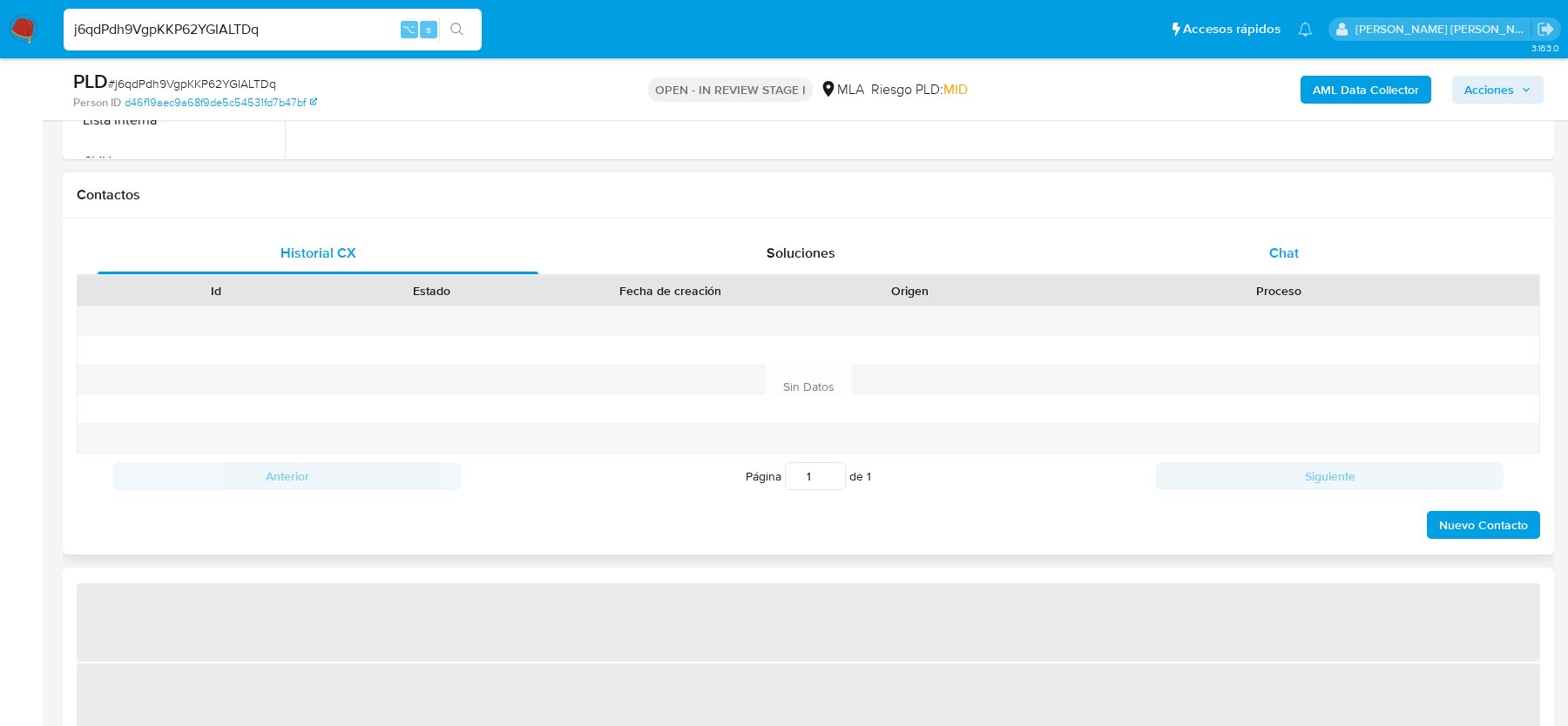
click at [1286, 236] on div "Chat" at bounding box center [1283, 254] width 441 height 42
select select "10"
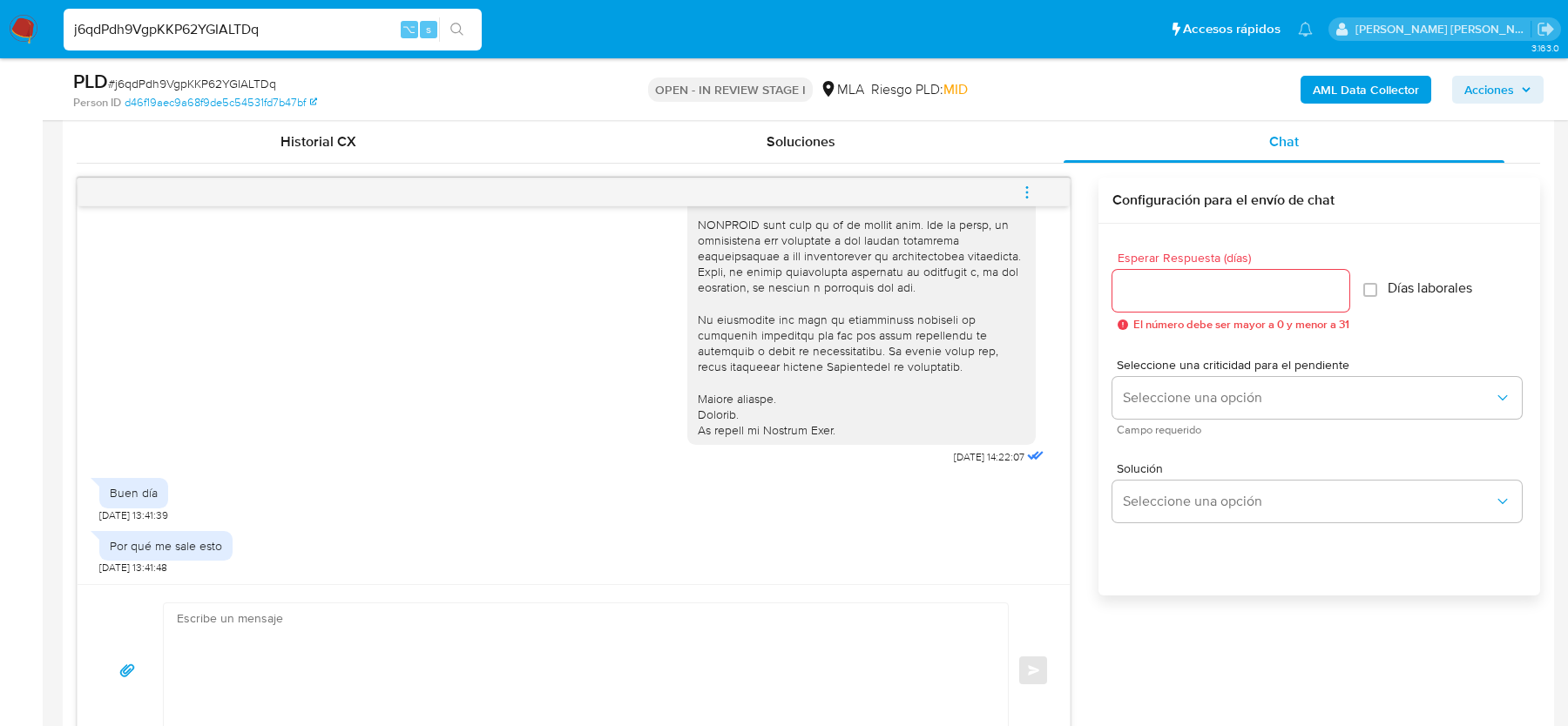
scroll to position [855, 0]
click at [218, 28] on input "j6qdPdh9VgpKKP62YGIALTDq" at bounding box center [273, 29] width 418 height 23
paste input "dQcVu4UAFqqgs9uQAE0jJUVo"
type input "dQcVu4UAFqqgs9uQAE0jJUVo"
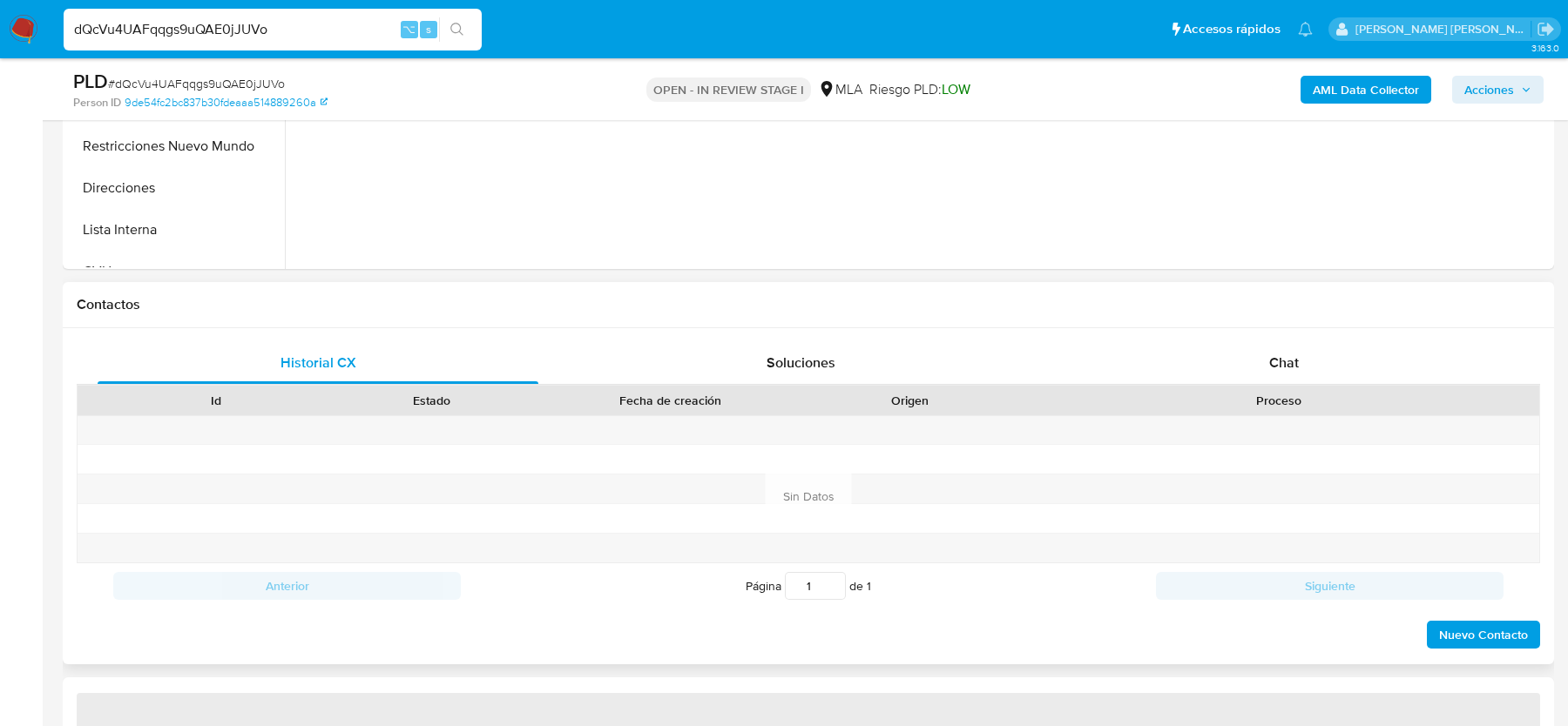
select select "10"
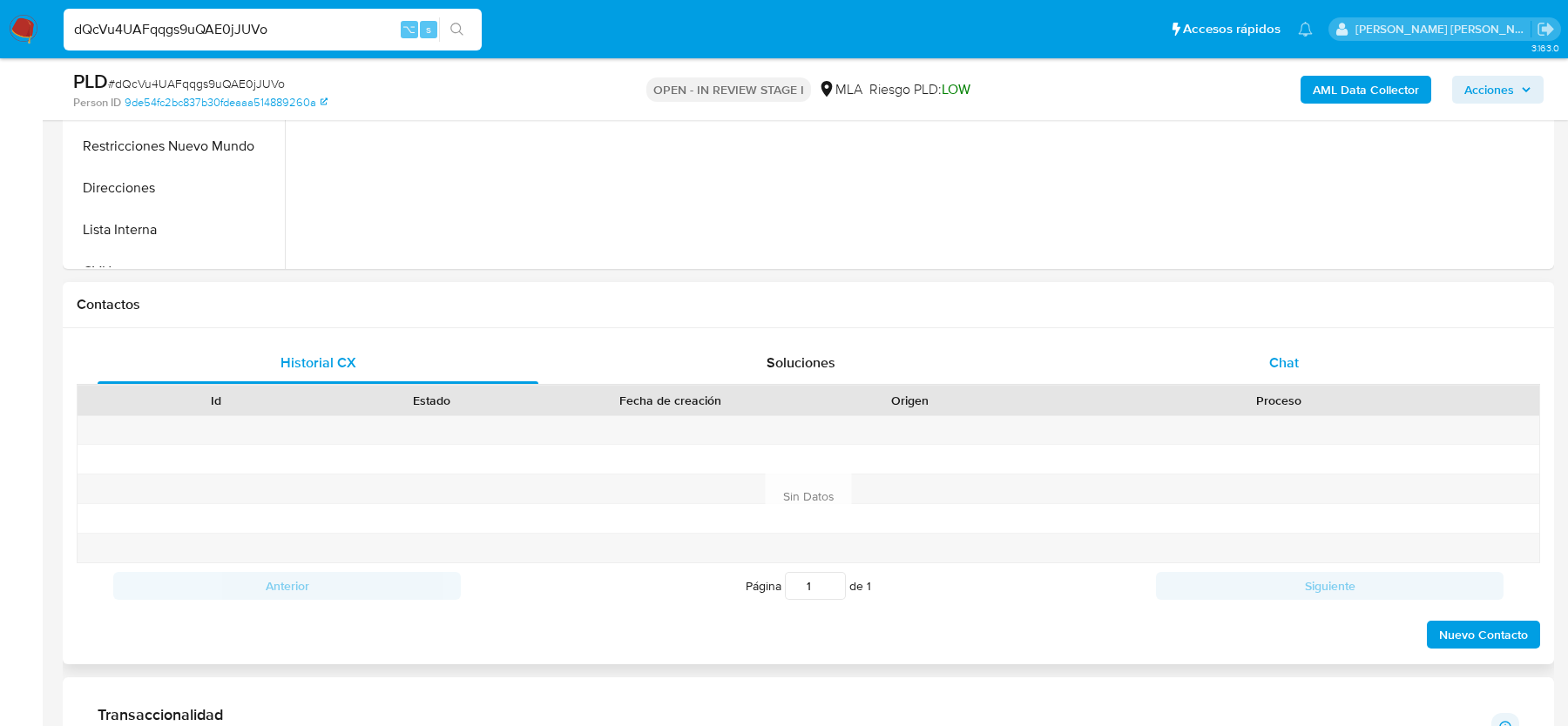
click at [1257, 342] on div "Chat" at bounding box center [1283, 363] width 441 height 42
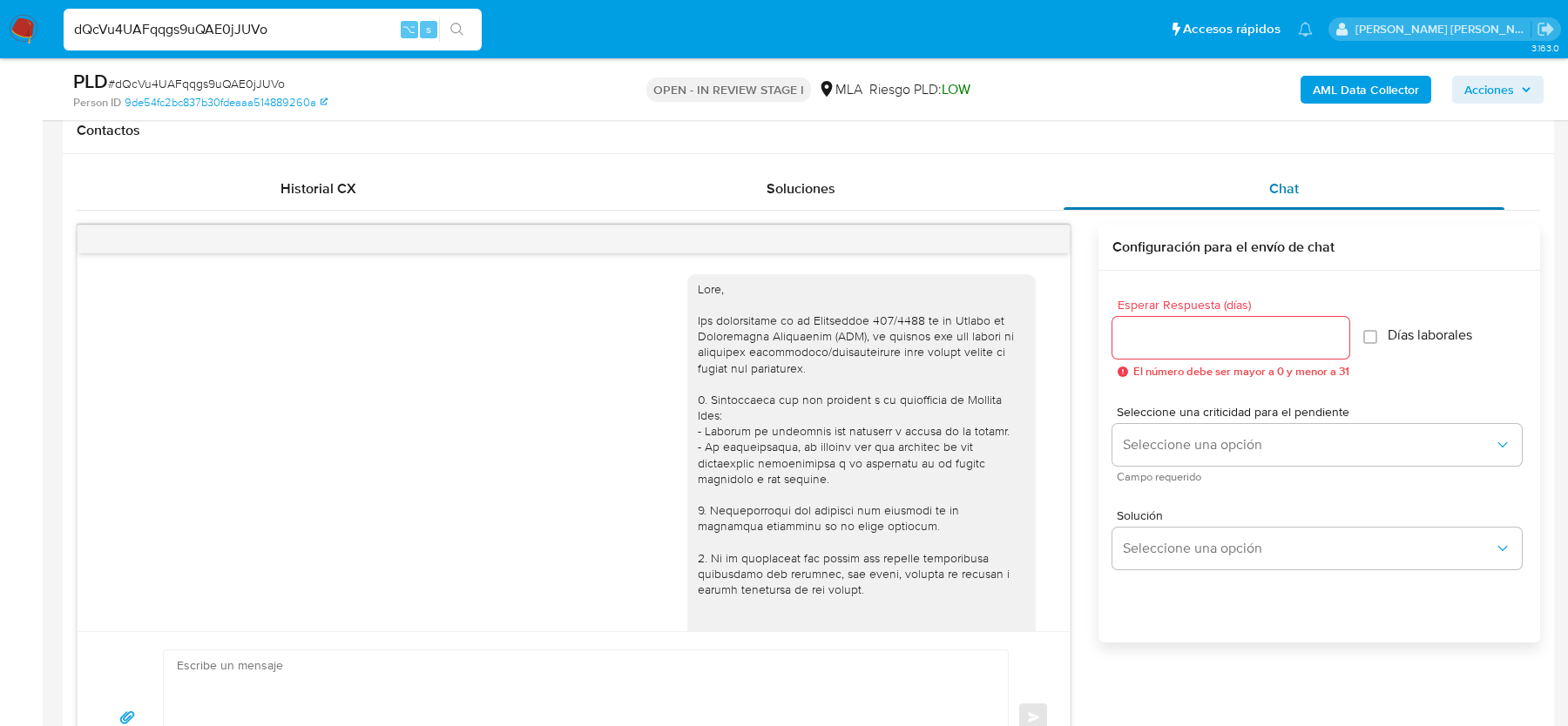
scroll to position [488, 0]
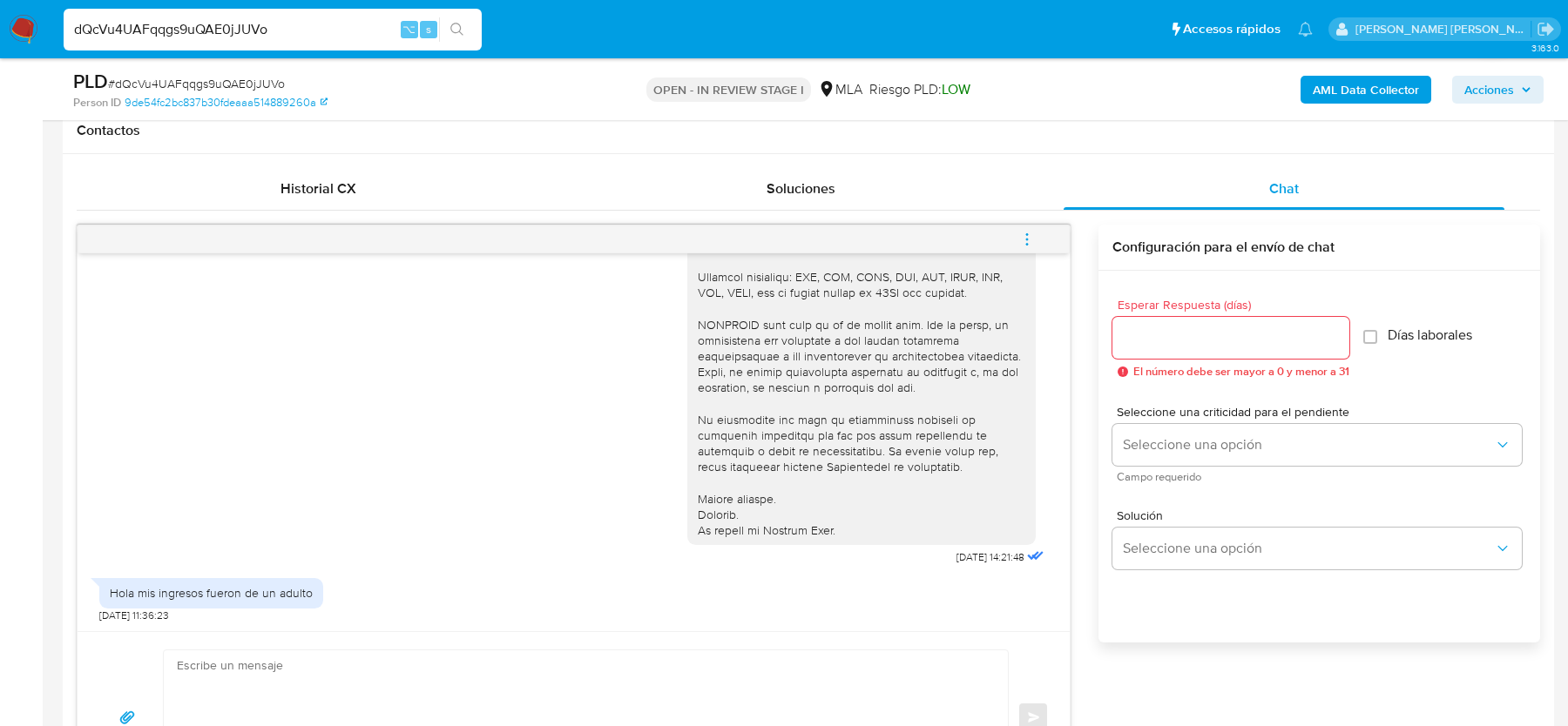
click at [302, 35] on input "dQcVu4UAFqqgs9uQAE0jJUVo" at bounding box center [273, 29] width 418 height 23
paste input "8CIUBnzql1dunVdtDNVDDZOu"
type input "8CIUBnzql1dunVdtDNVDDZOu"
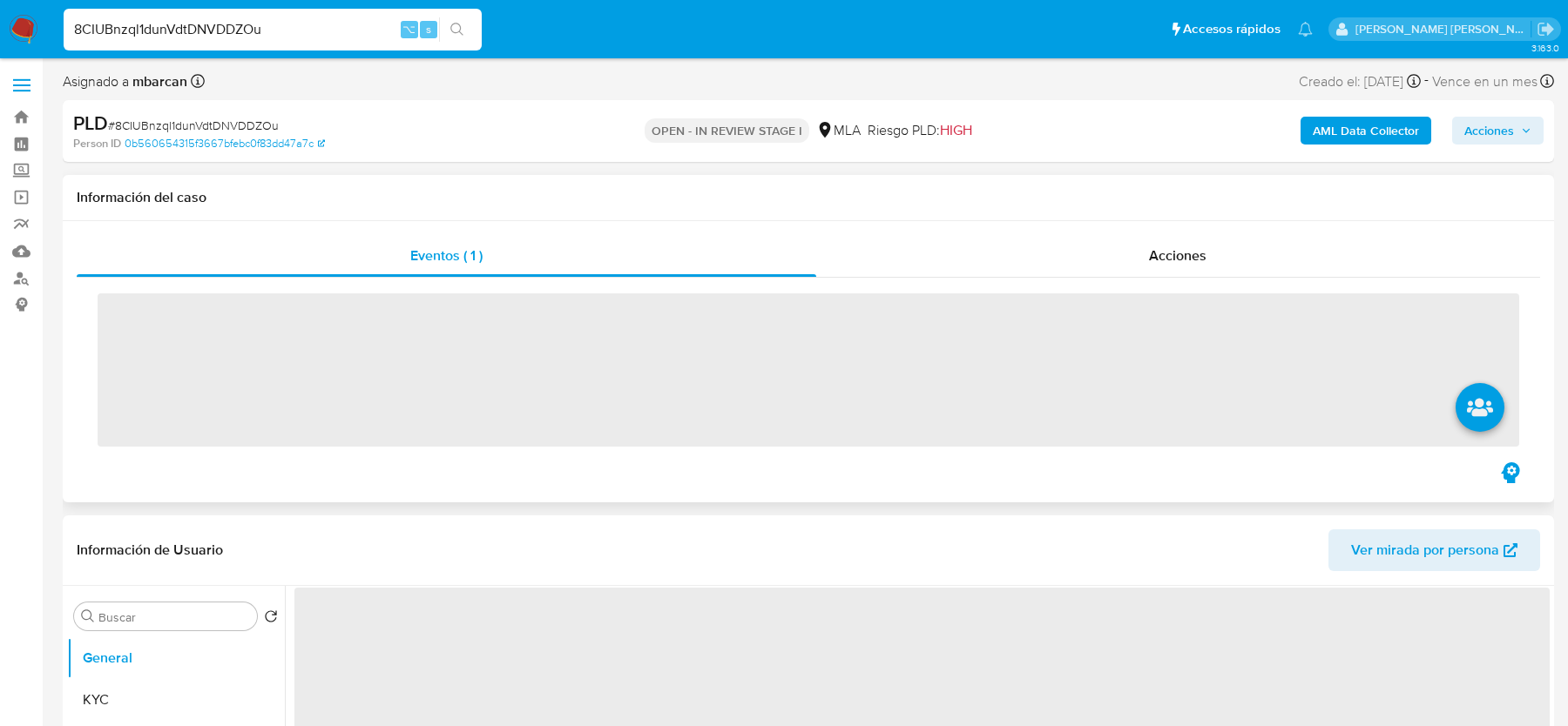
scroll to position [827, 0]
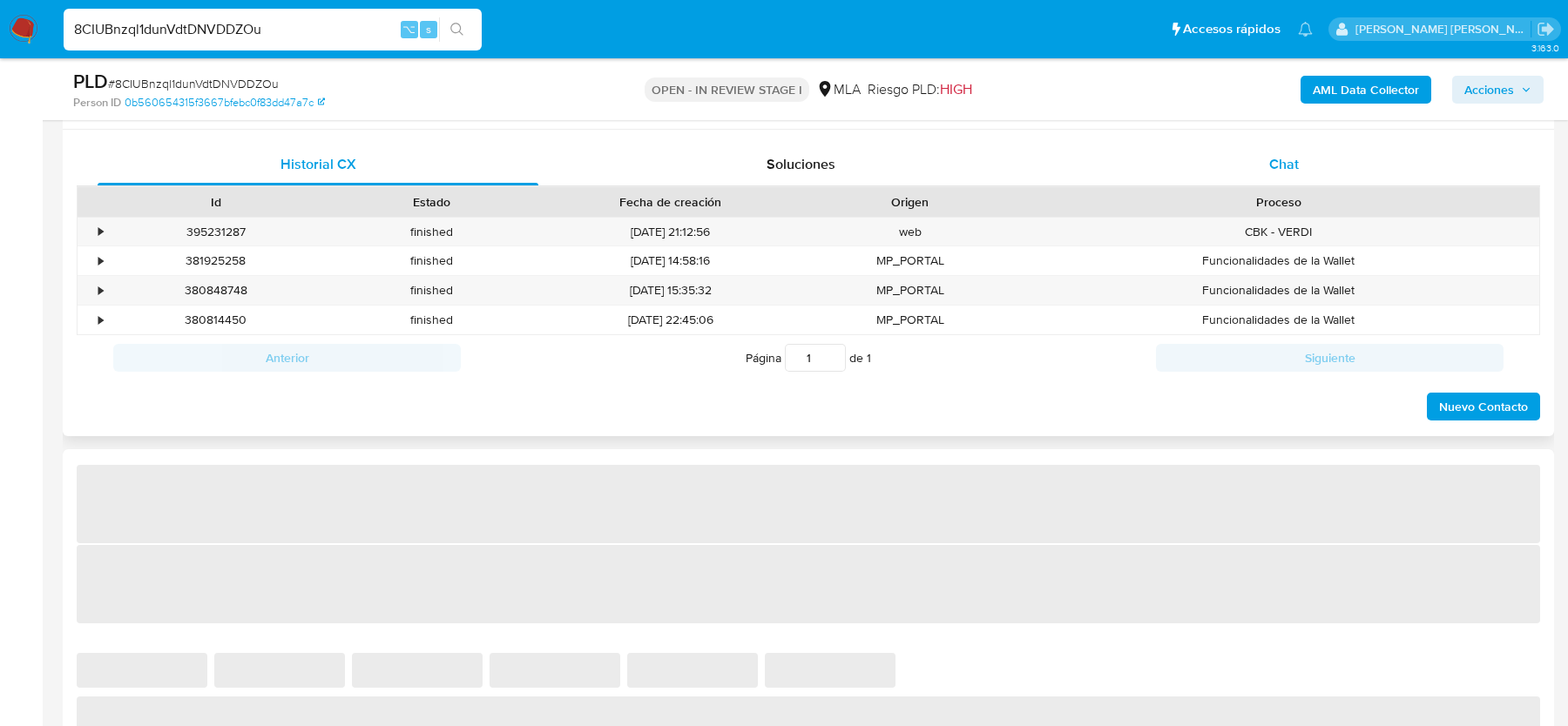
click at [1270, 181] on div "Chat" at bounding box center [1283, 165] width 441 height 42
select select "10"
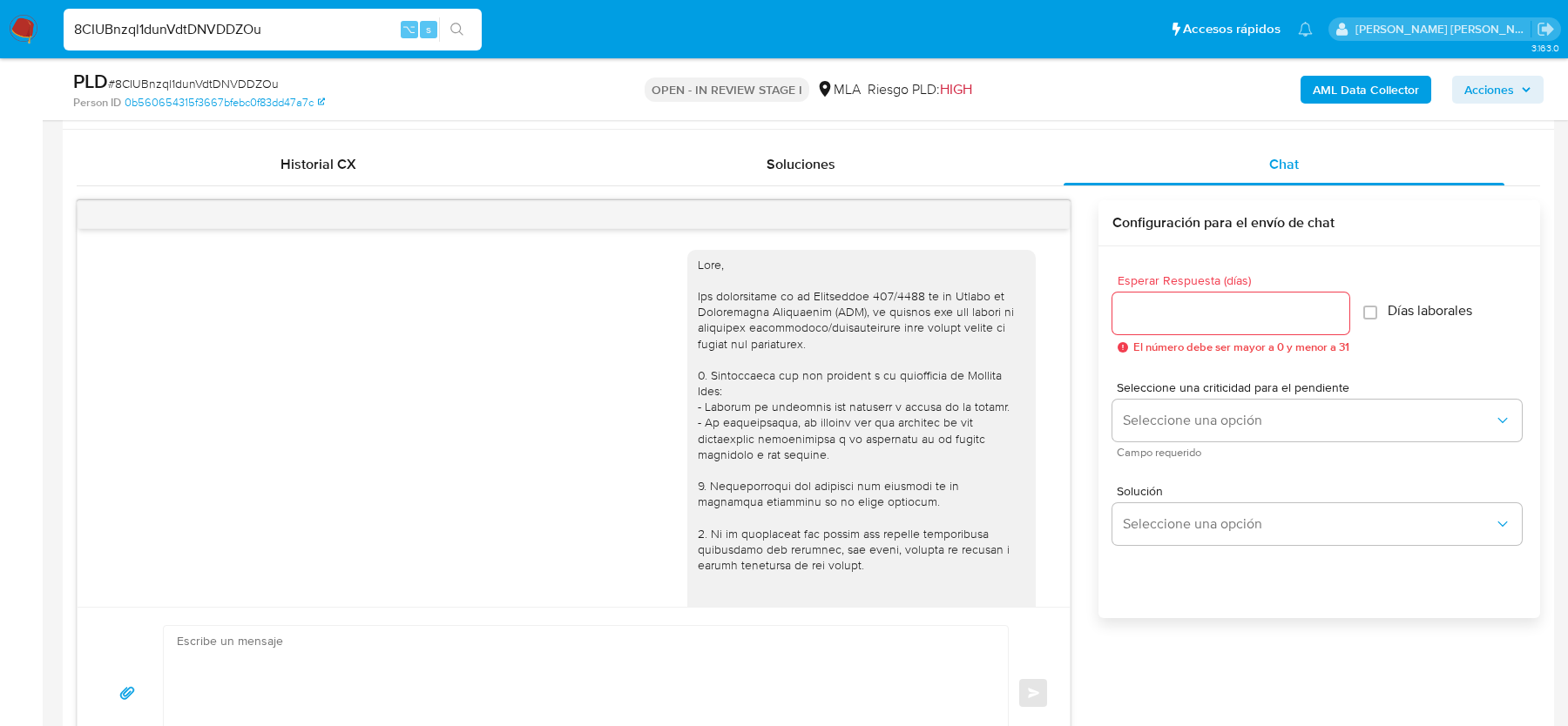
scroll to position [803, 0]
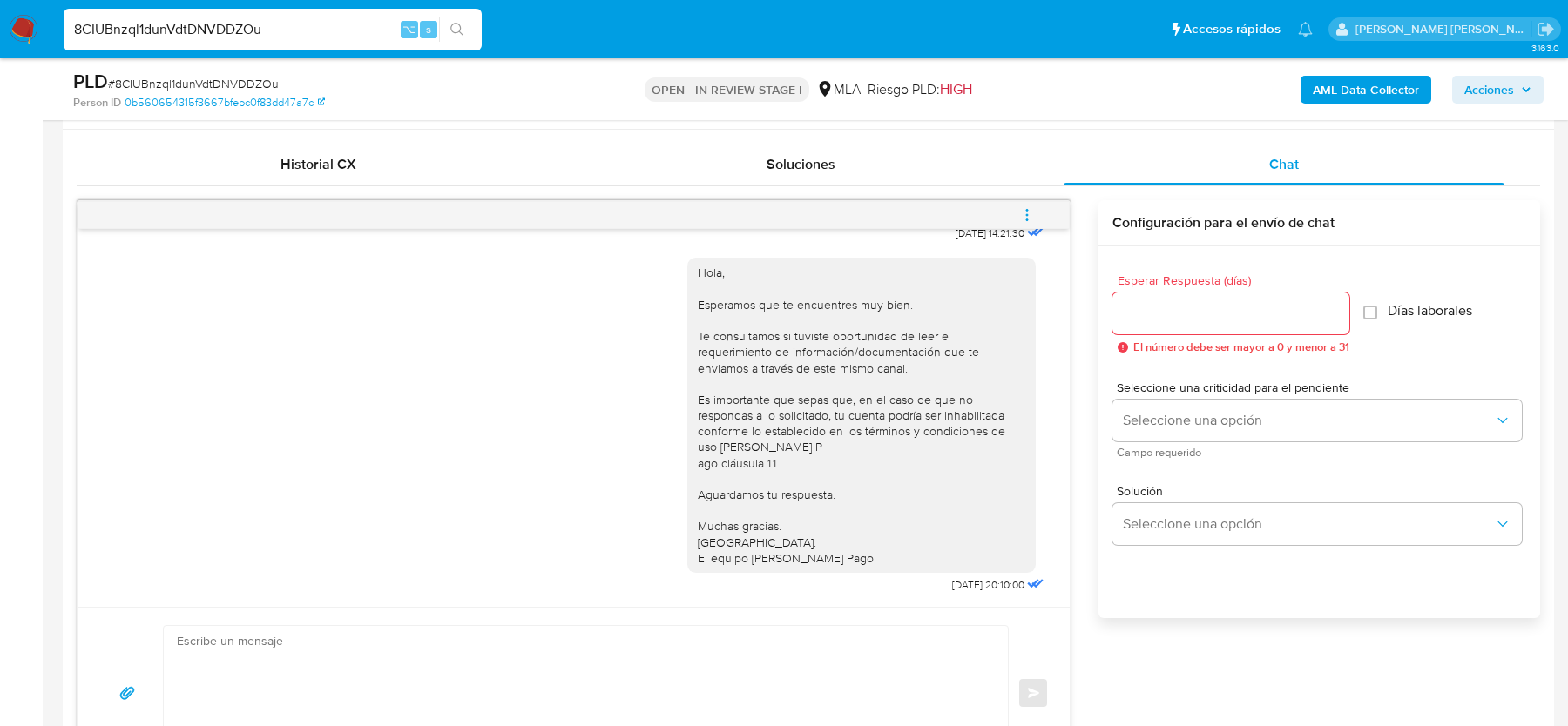
click at [274, 38] on input "8CIUBnzql1dunVdtDNVDDZOu" at bounding box center [273, 29] width 418 height 23
paste input "LGeNyzK7lMVw4wby2ishebVa"
type input "LGeNyzK7lMVw4wby2ishebVa"
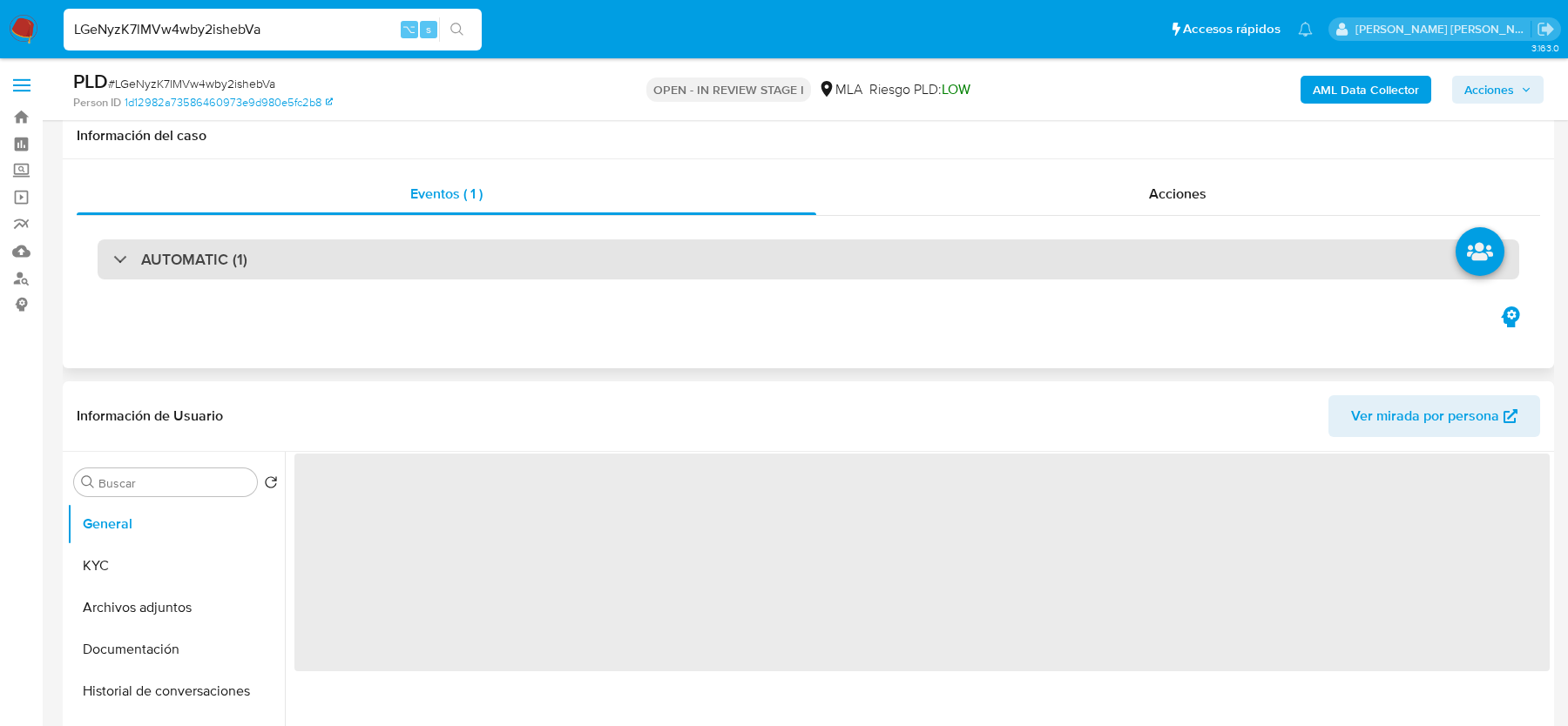
scroll to position [453, 0]
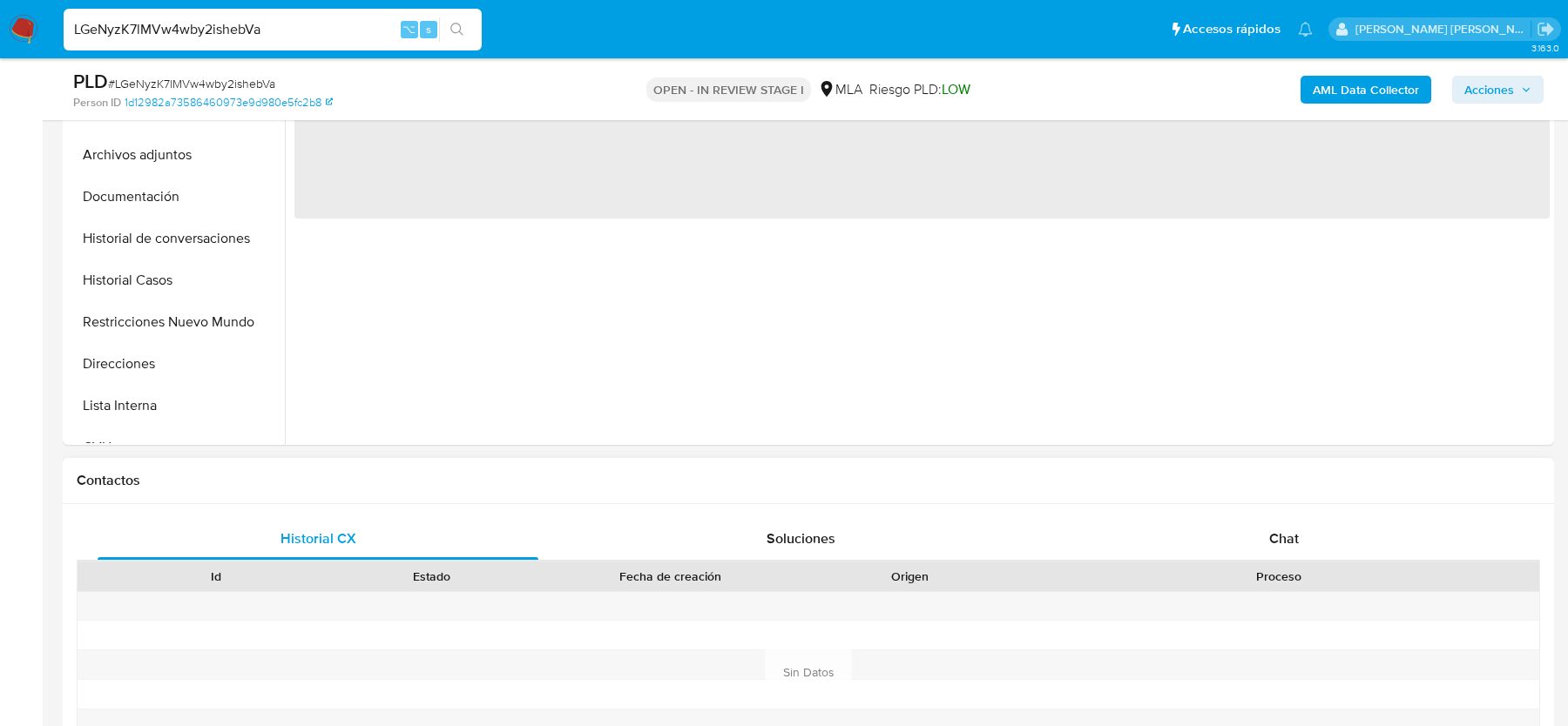
select select "10"
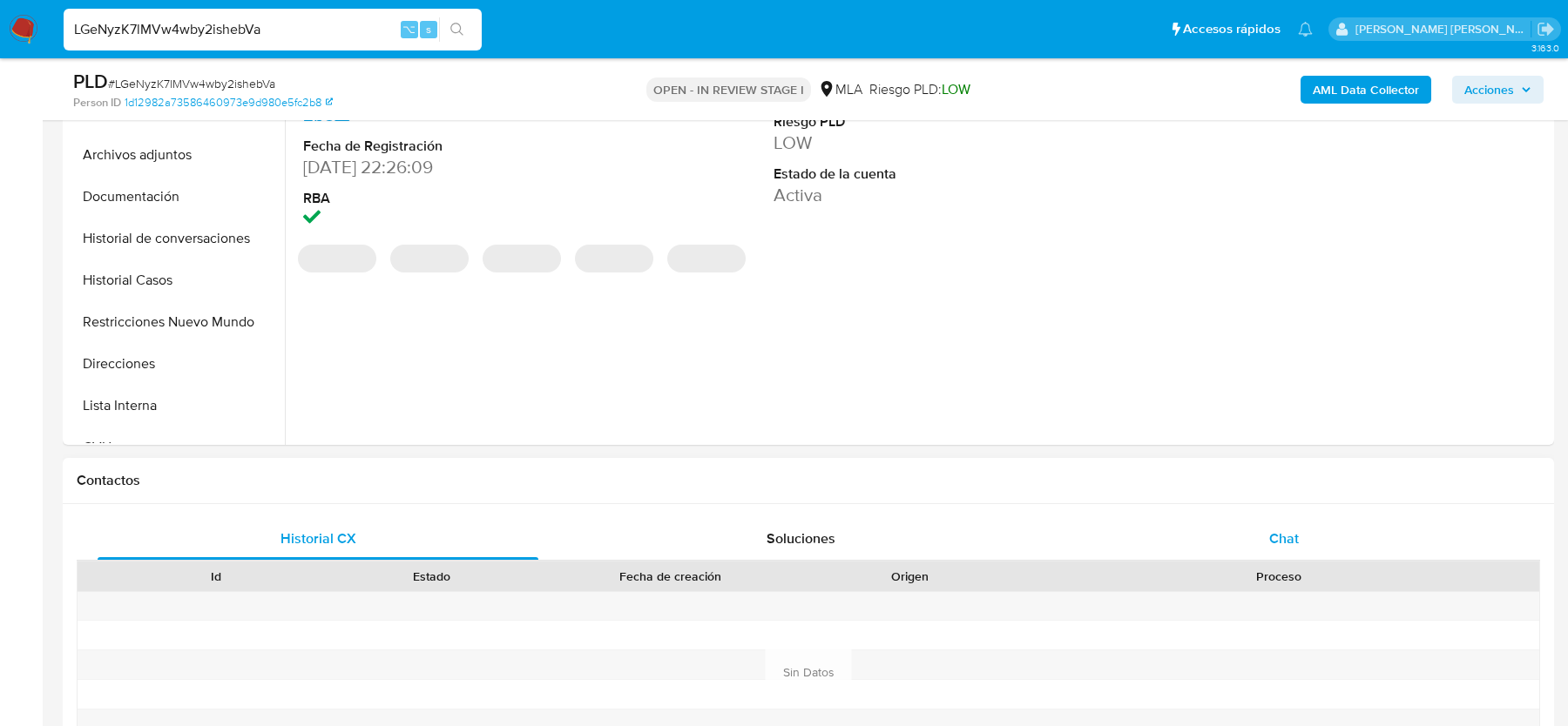
click at [1302, 528] on div "Chat" at bounding box center [1283, 539] width 441 height 42
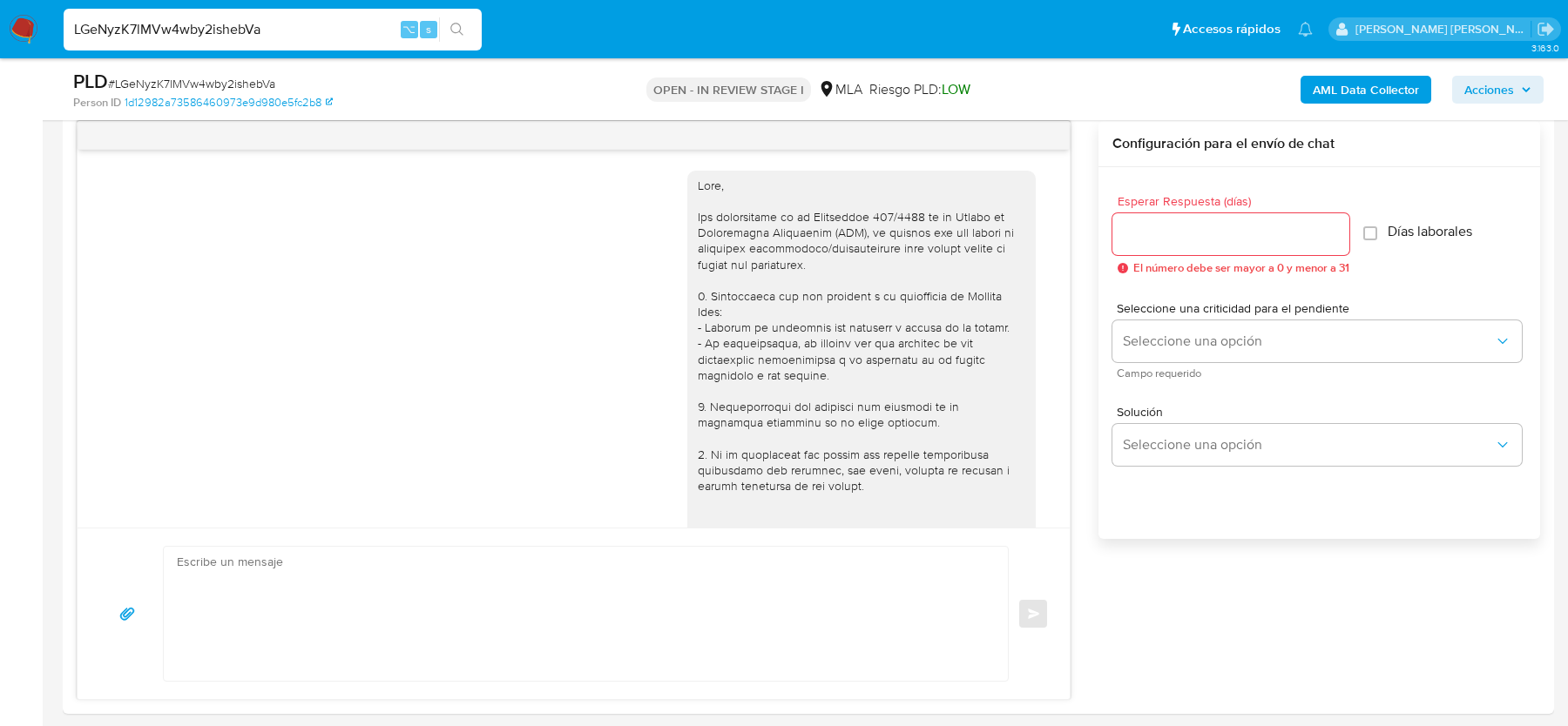
scroll to position [803, 0]
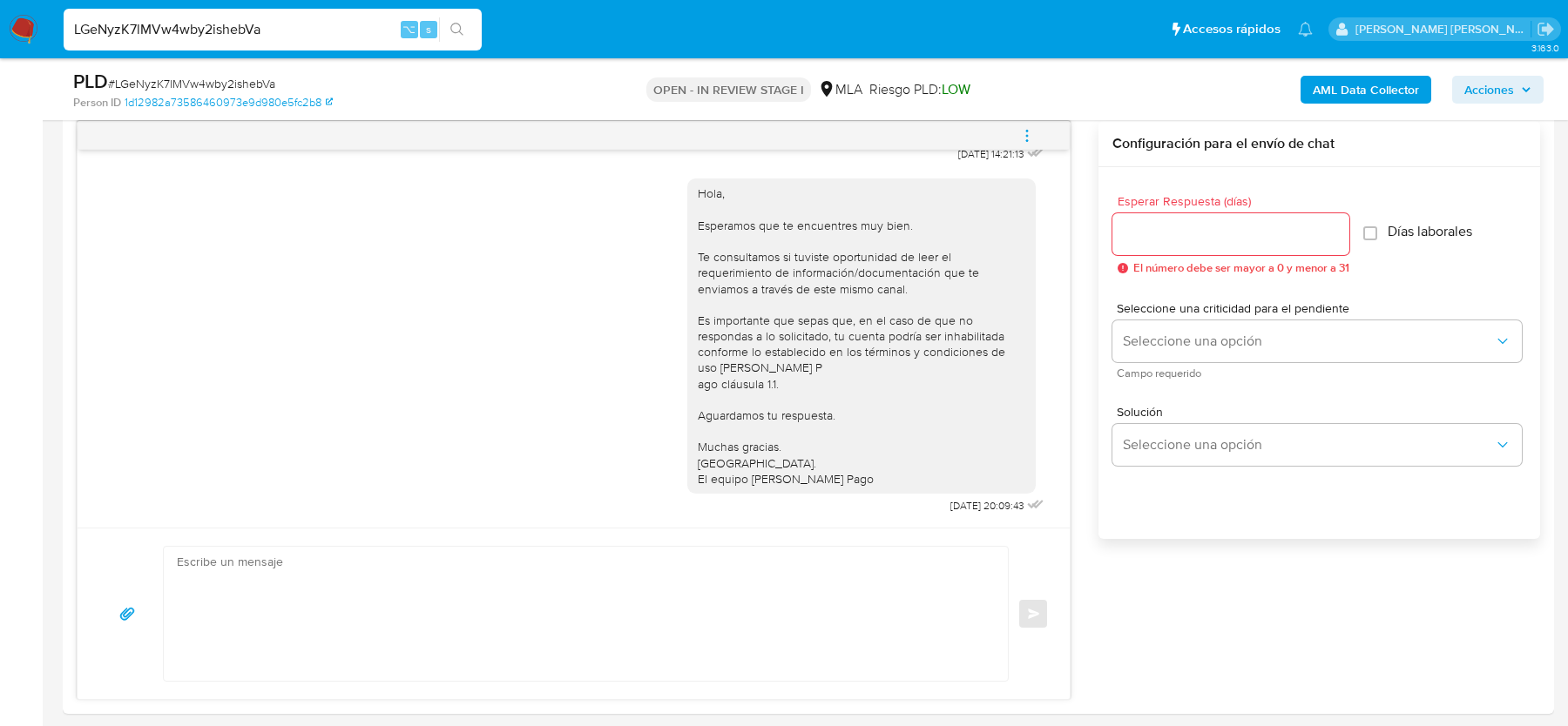
click at [265, 34] on input "LGeNyzK7lMVw4wby2ishebVa" at bounding box center [273, 29] width 418 height 23
paste input "2WwLESXIM8IPxciZ0G7eL3bR"
type input "2WwLESXIM8IPxciZ0G7eL3bR"
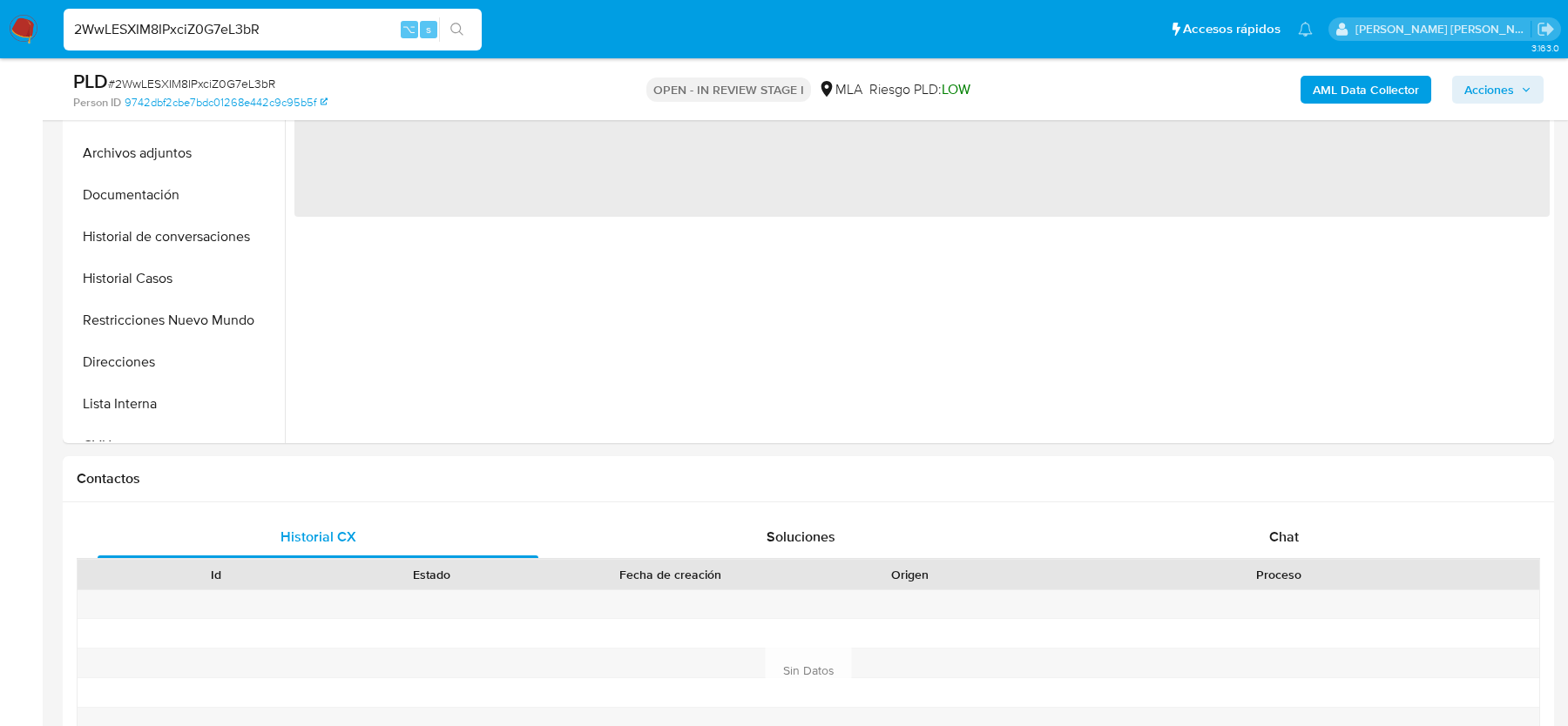
scroll to position [842, 0]
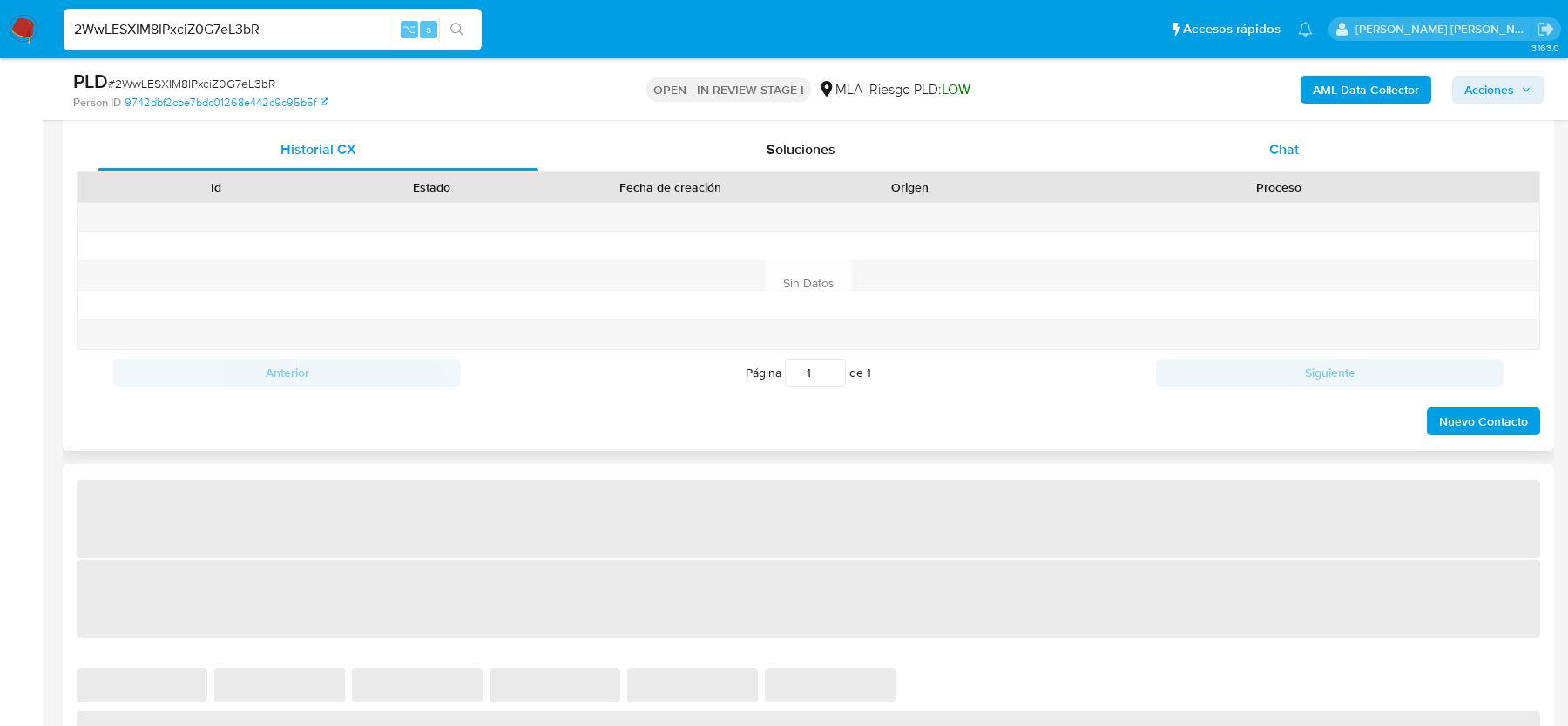
click at [1292, 145] on span "Chat" at bounding box center [1283, 150] width 29 height 20
select select "10"
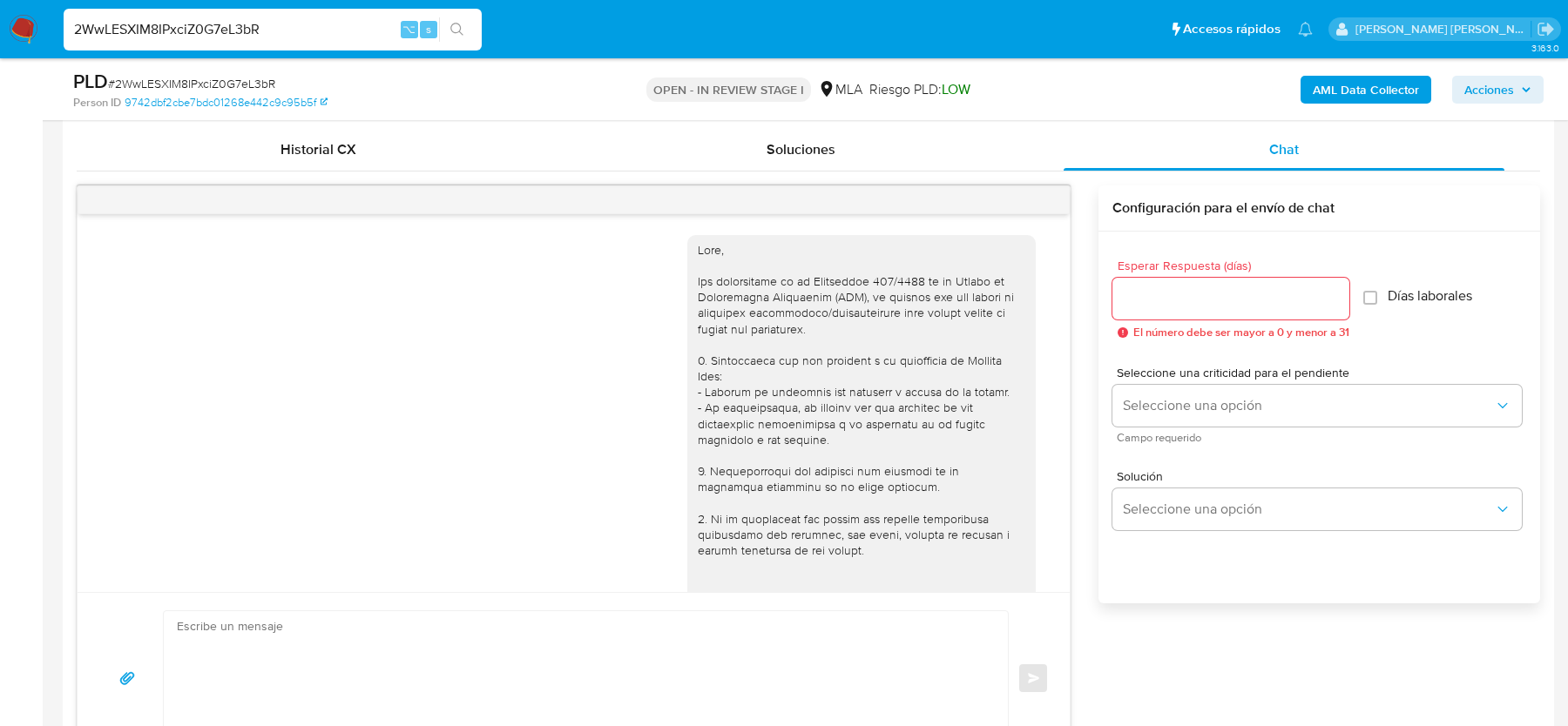
scroll to position [1056, 0]
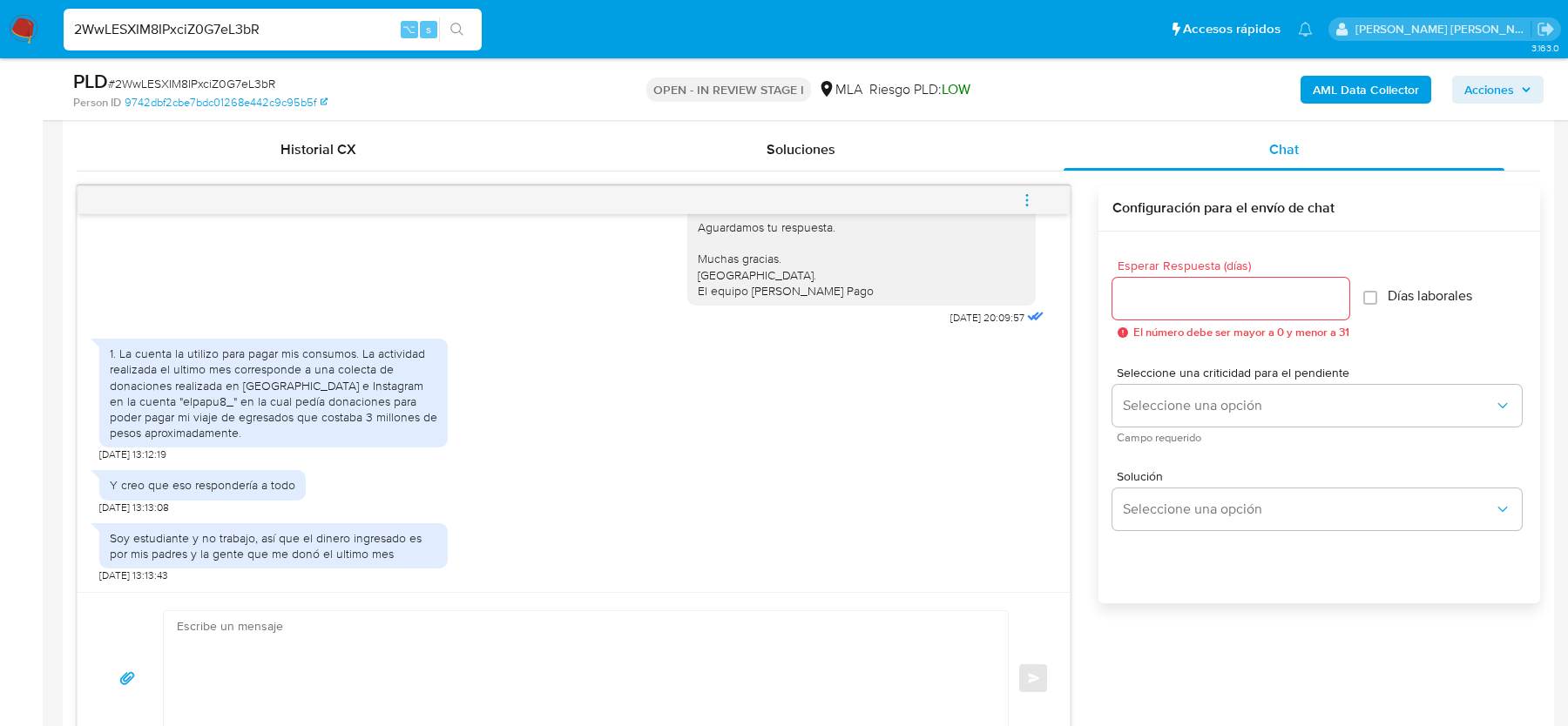
click at [173, 32] on input "2WwLESXIM8IPxciZ0G7eL3bR" at bounding box center [273, 29] width 418 height 23
click at [181, 25] on input "2WwLESXIM8IPxciZ0G7eL3bR" at bounding box center [273, 29] width 418 height 23
paste input "6eSUJ32rFrkmF5OJYYOT2CZT"
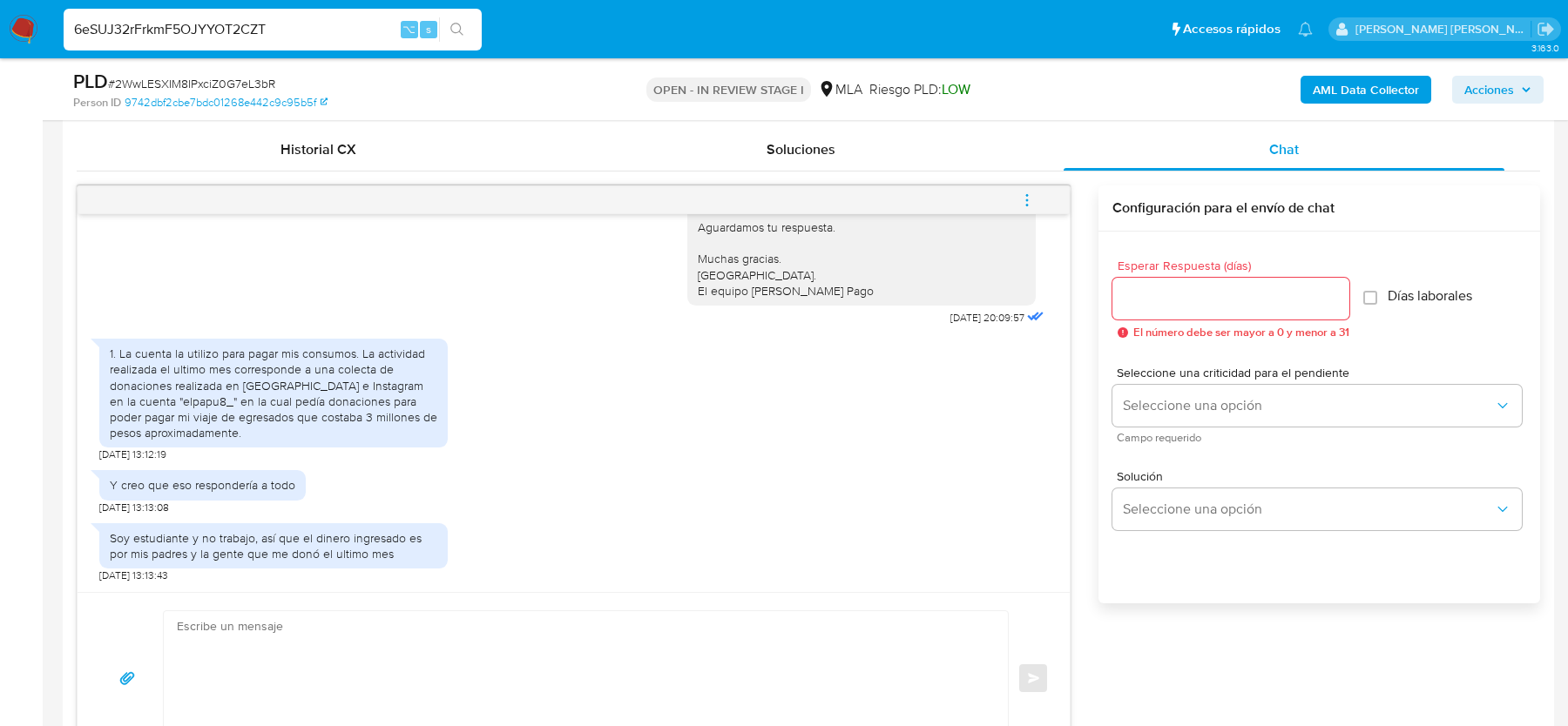
type input "6eSUJ32rFrkmF5OJYYOT2CZT"
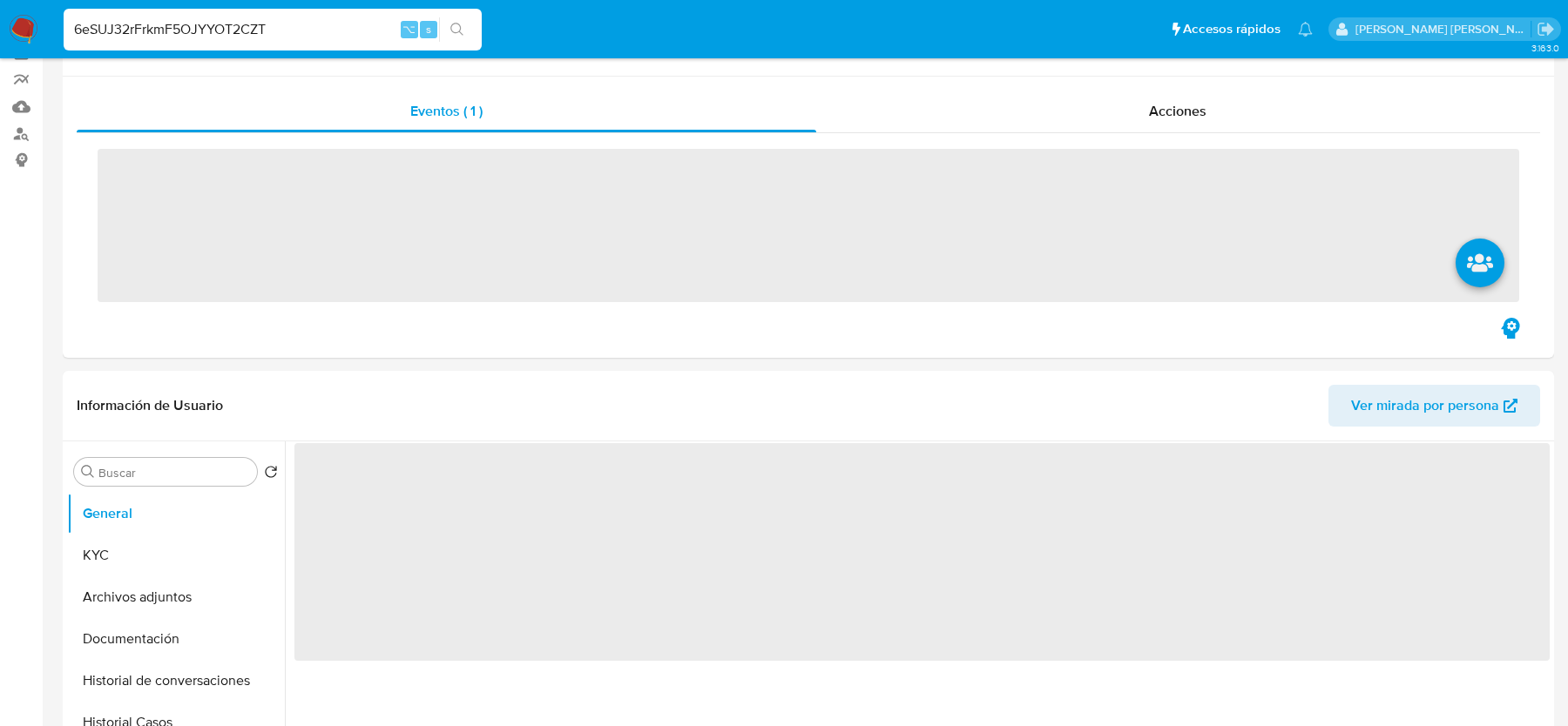
scroll to position [462, 0]
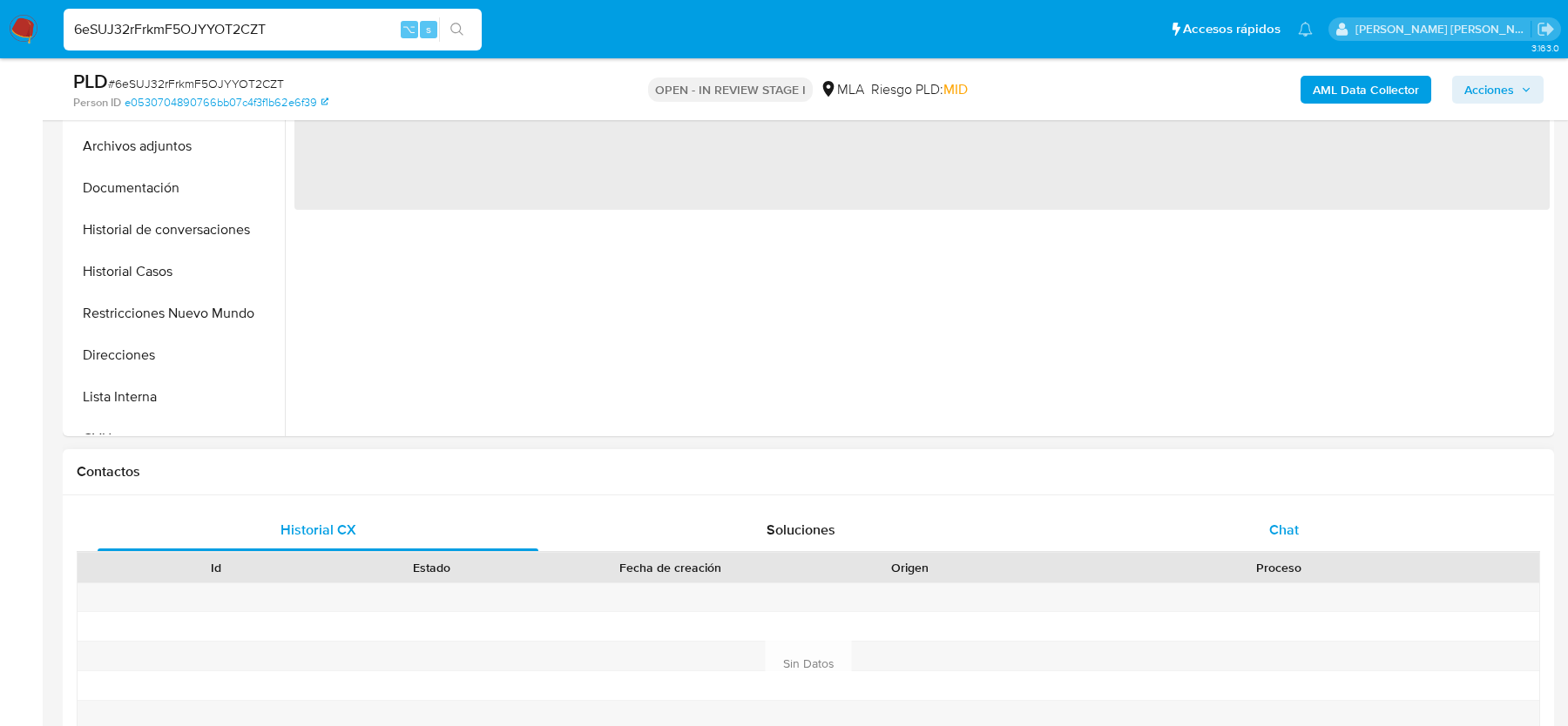
click at [1272, 530] on span "Chat" at bounding box center [1283, 530] width 29 height 20
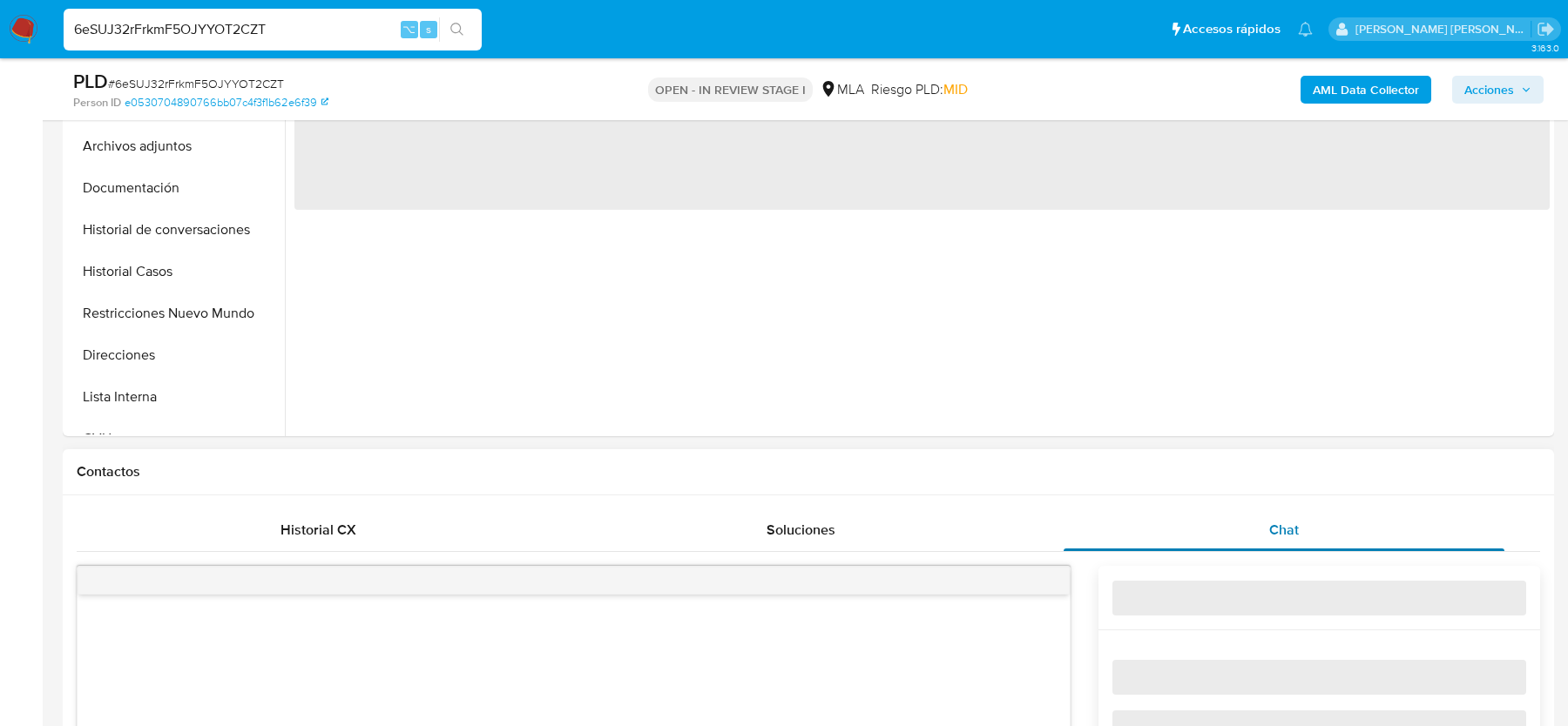
select select "10"
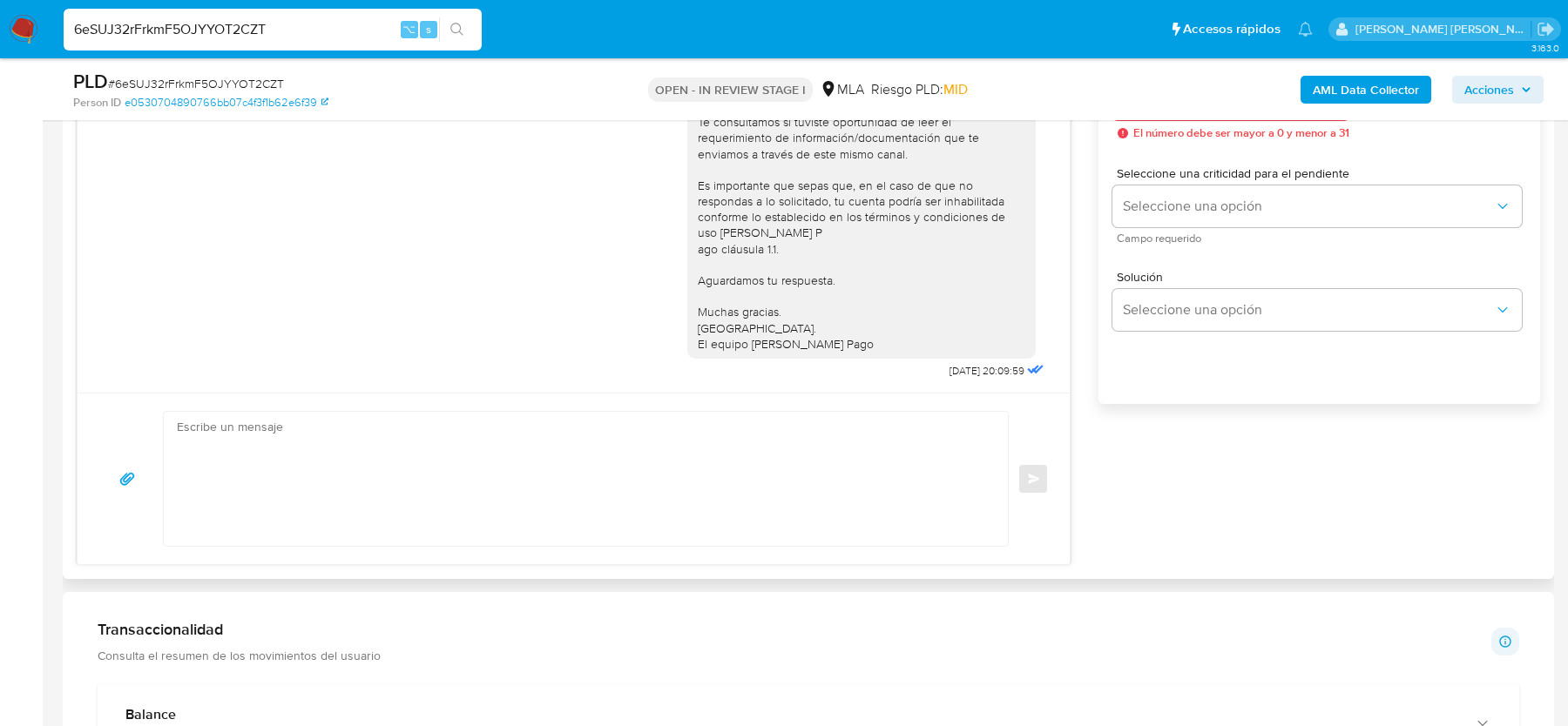
scroll to position [1060, 0]
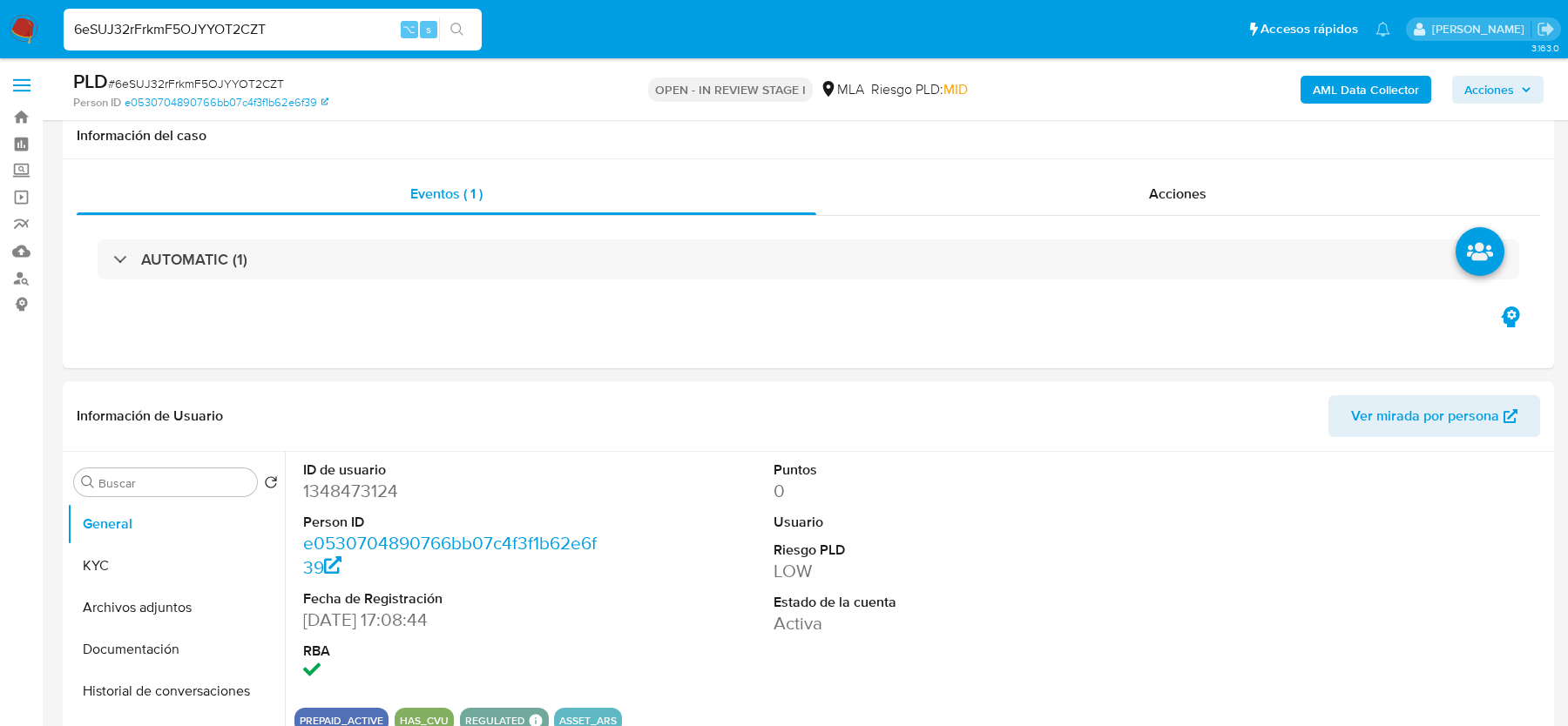
select select "10"
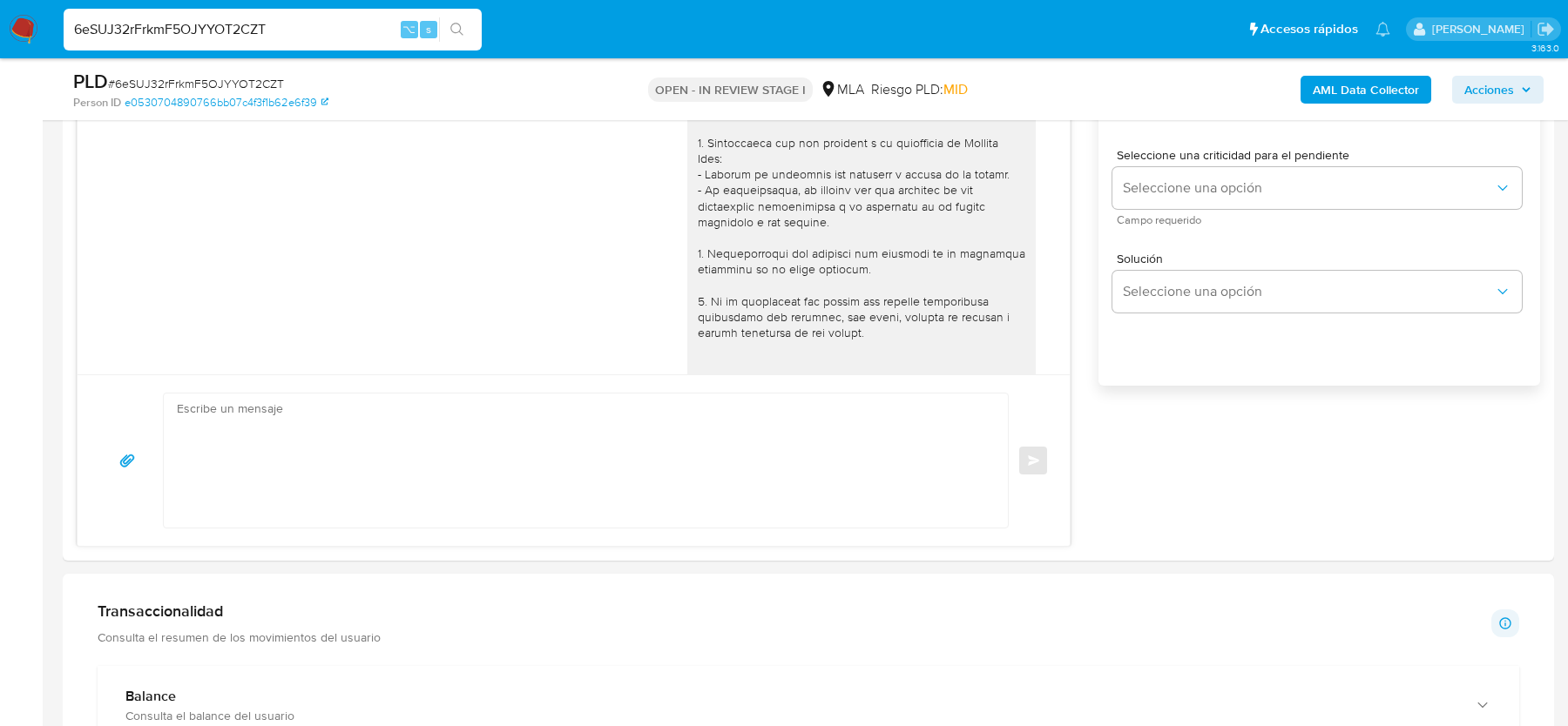
scroll to position [803, 0]
